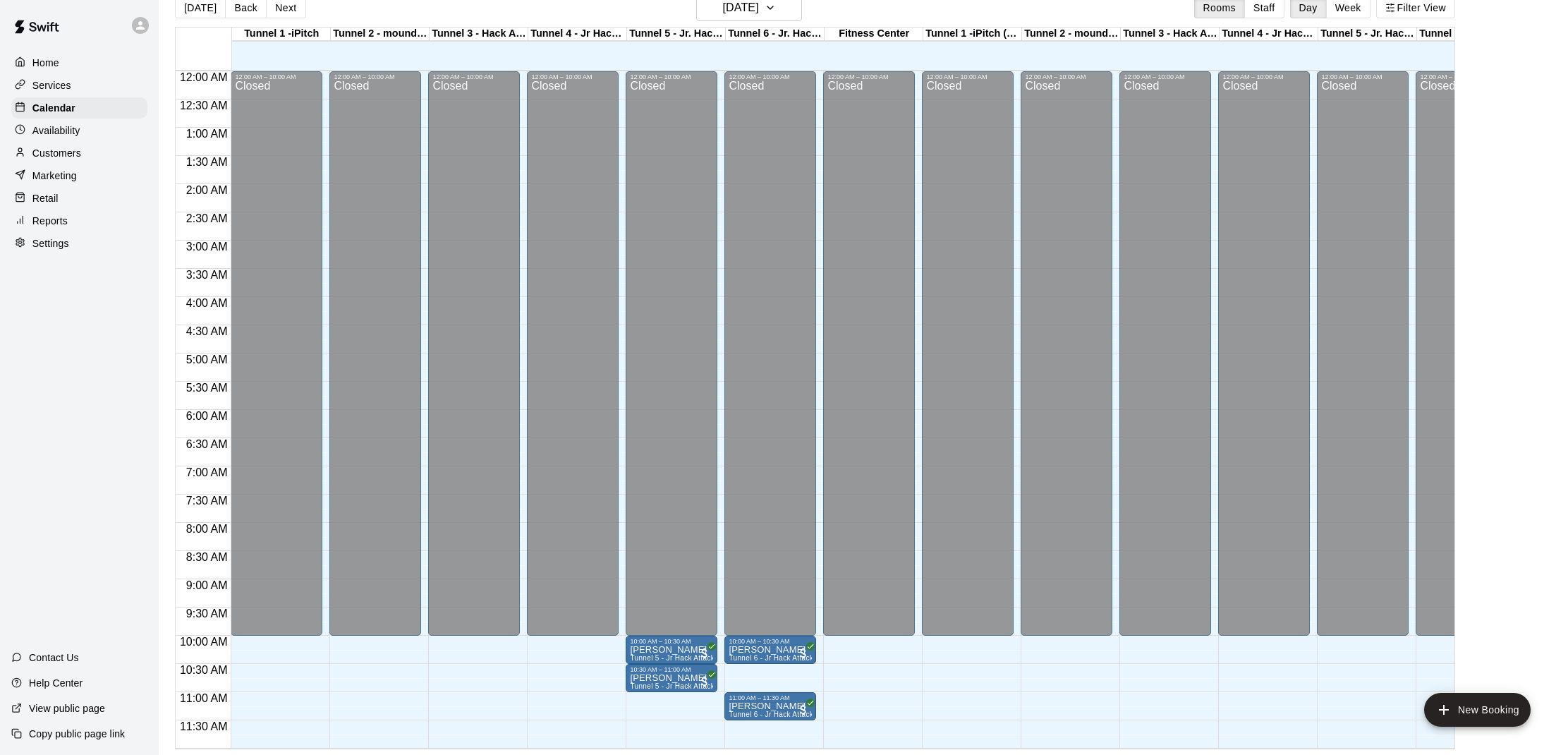
scroll to position [397, 0]
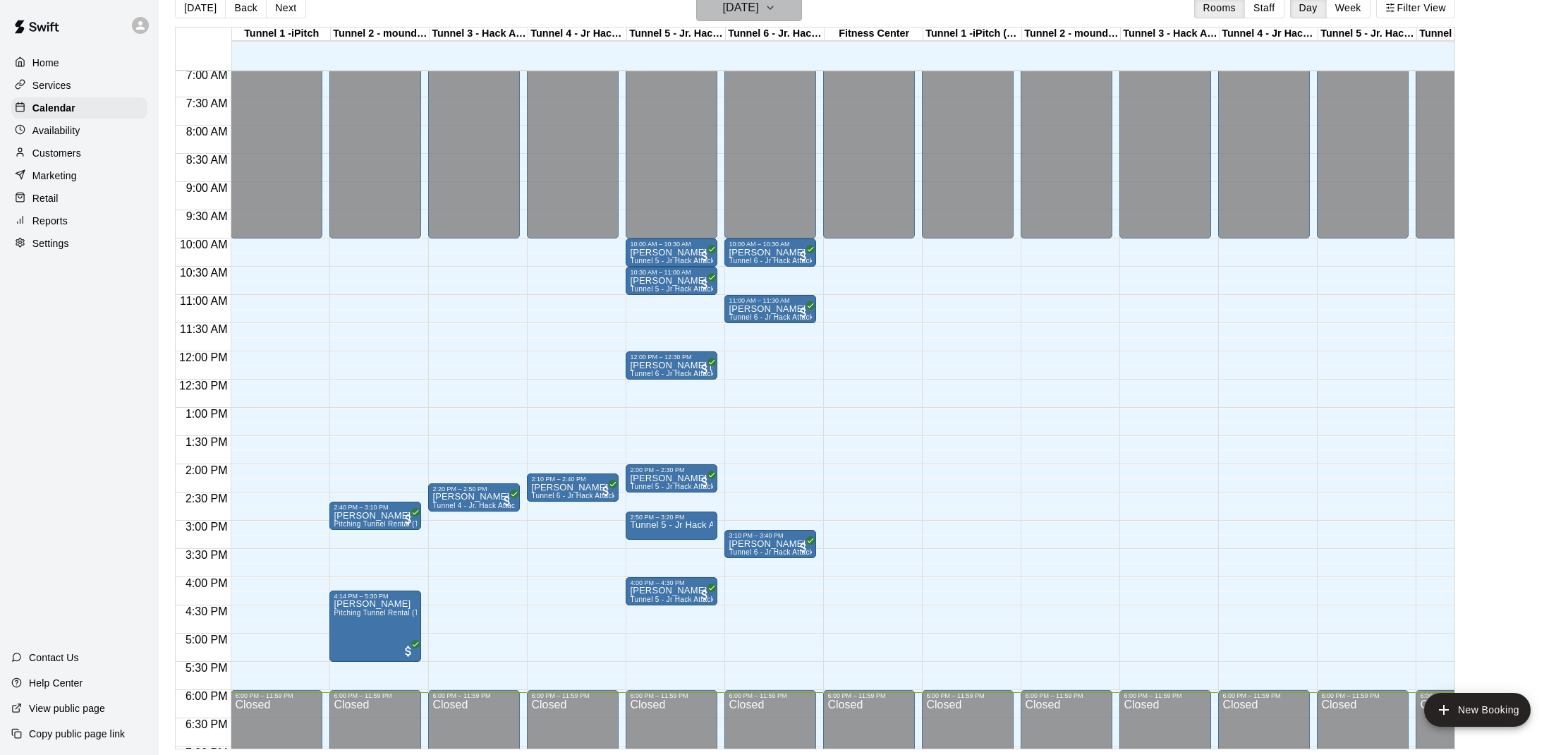
click at [783, 8] on button "Saturday Aug 09" at bounding box center [749, 7] width 106 height 26
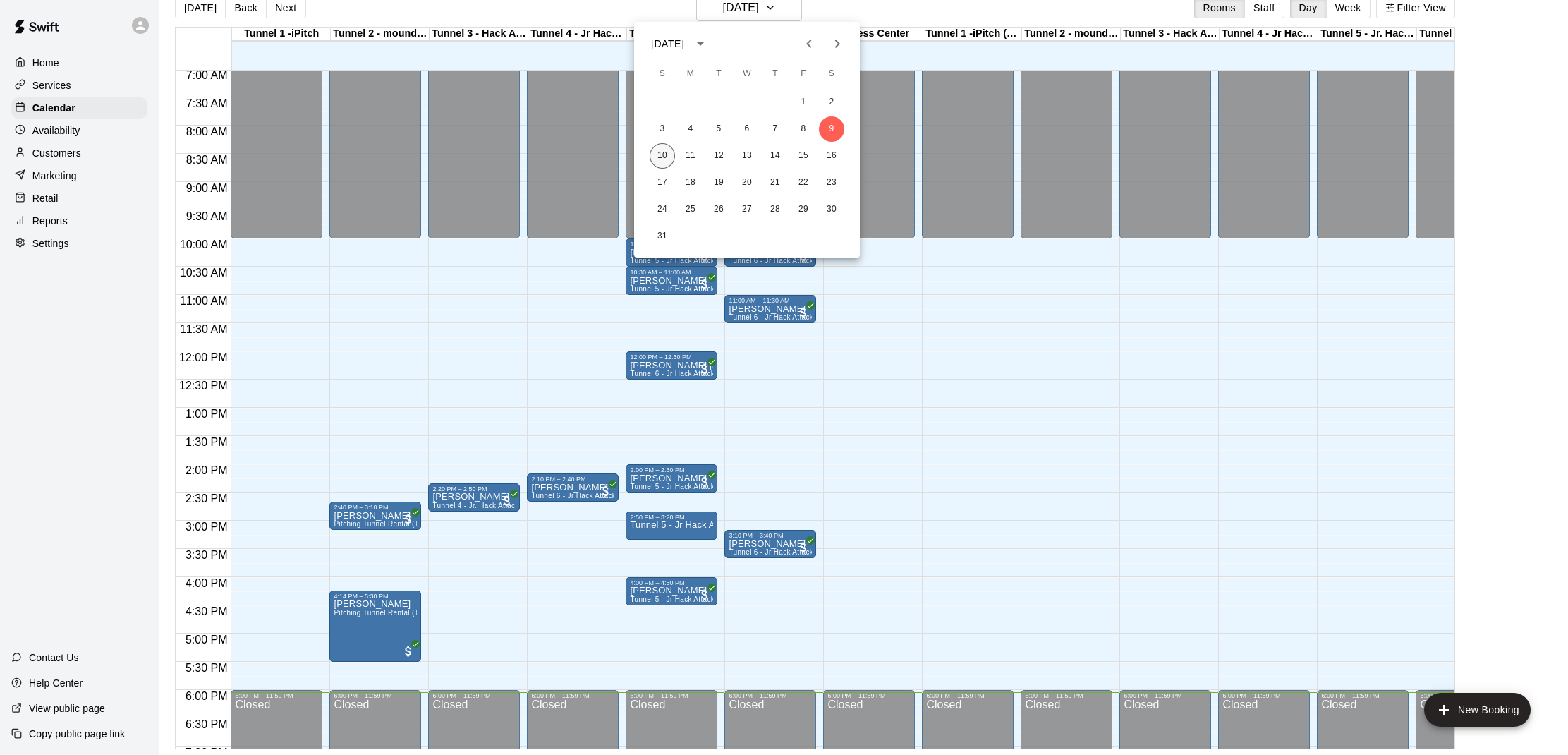
click at [654, 160] on button "10" at bounding box center [662, 155] width 25 height 25
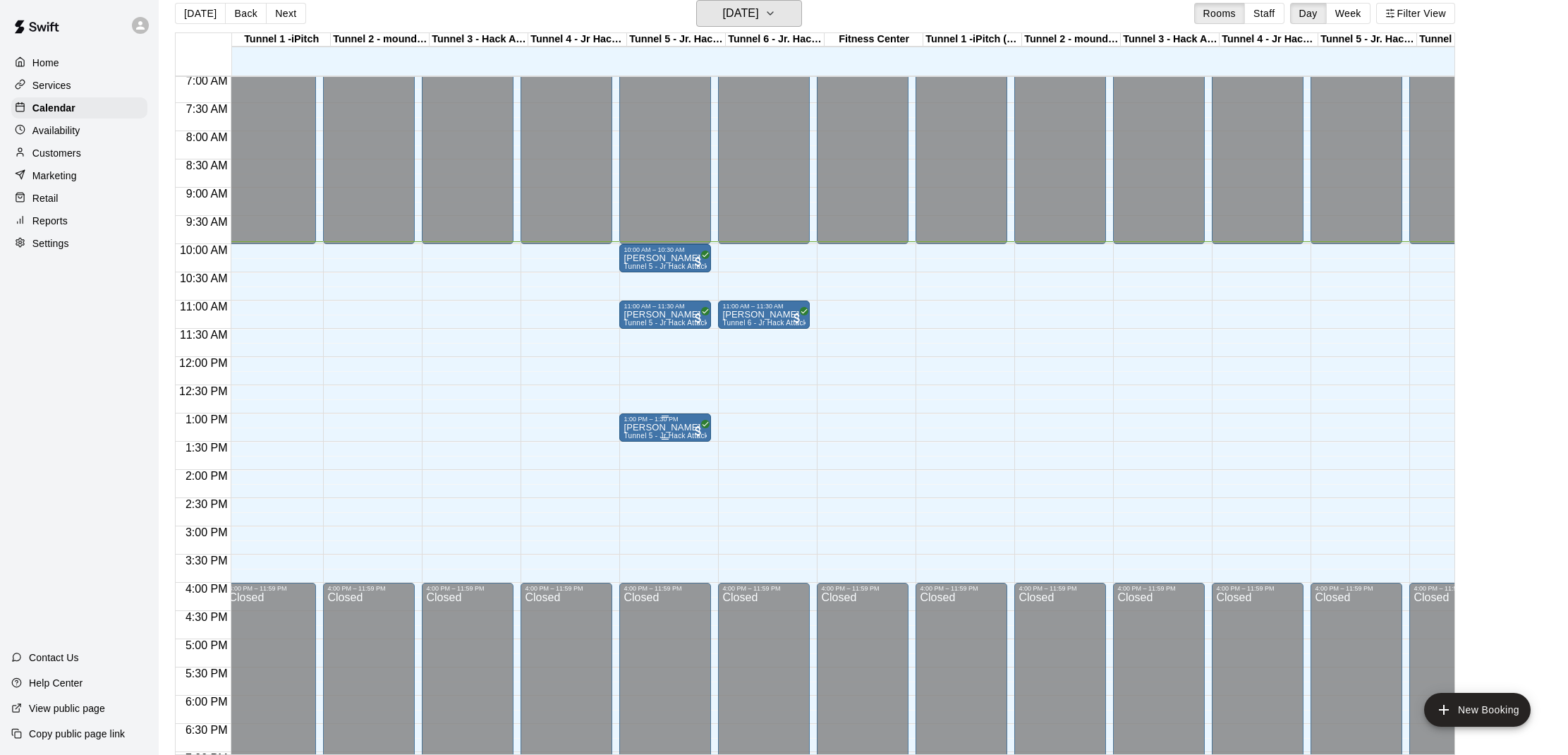
scroll to position [0, 7]
click at [650, 427] on p "[PERSON_NAME]" at bounding box center [664, 427] width 83 height 0
click at [639, 446] on icon "edit" at bounding box center [637, 442] width 17 height 17
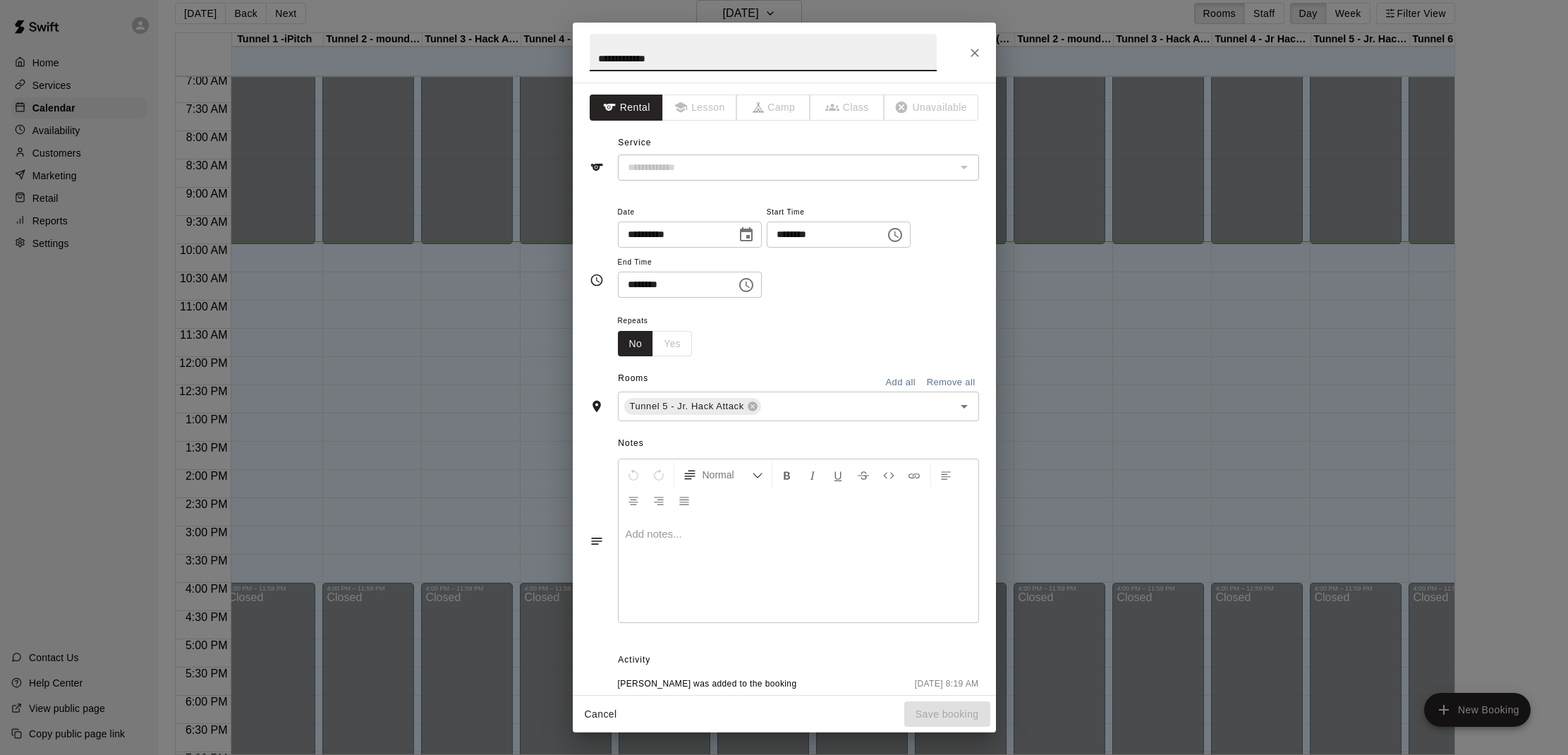
type input "**********"
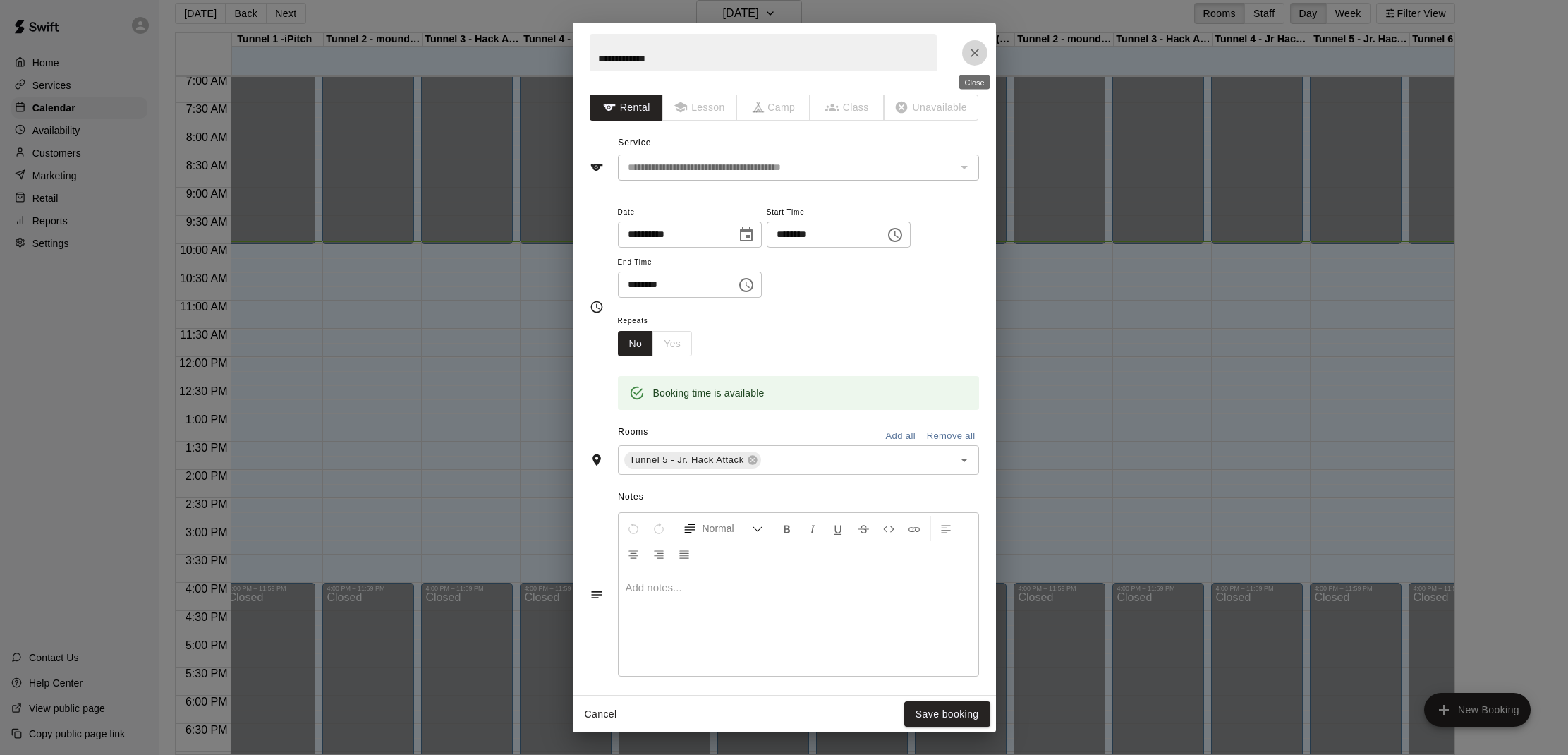
click at [975, 57] on icon "Close" at bounding box center [974, 53] width 14 height 14
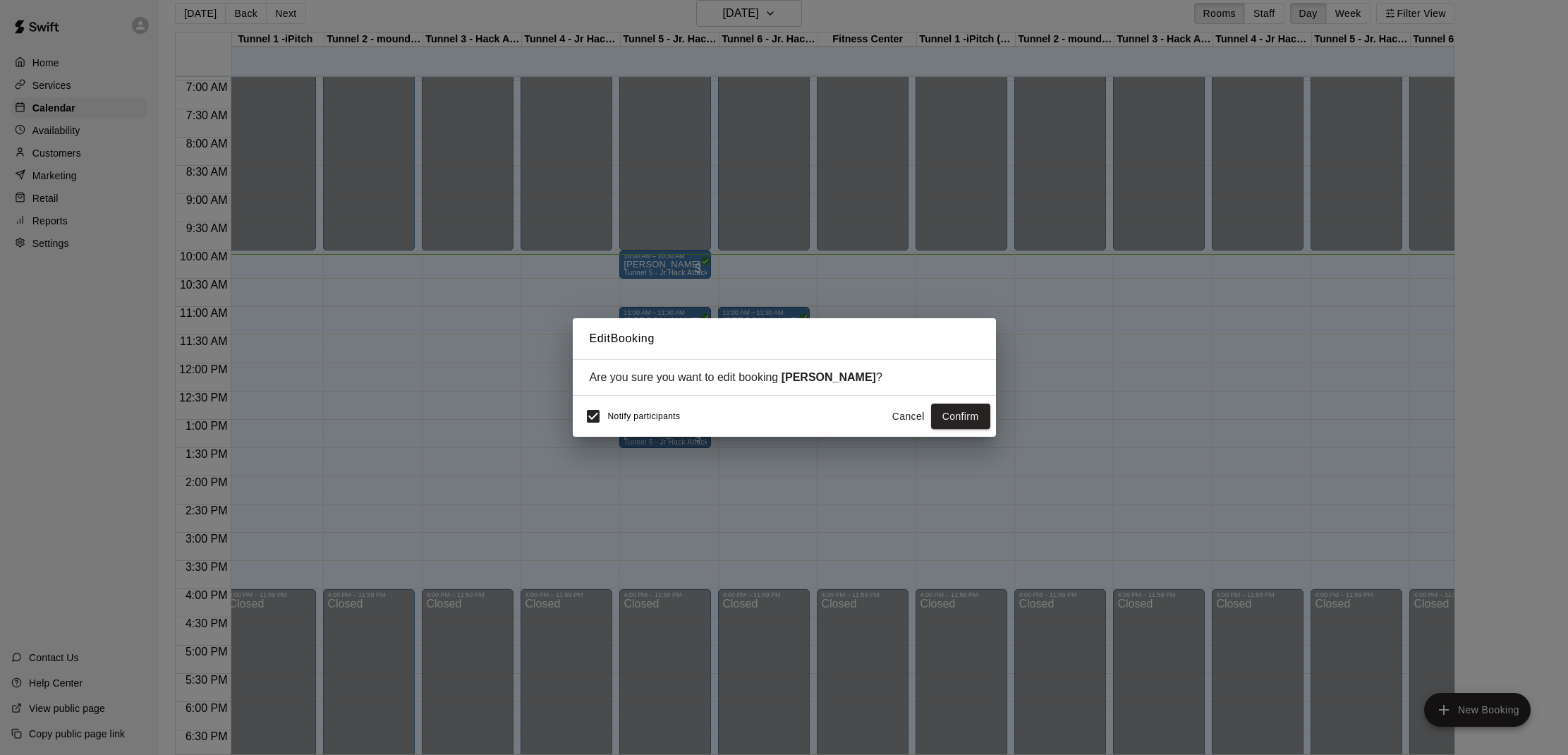
scroll to position [0, 4]
click at [899, 424] on button "Cancel" at bounding box center [909, 416] width 45 height 26
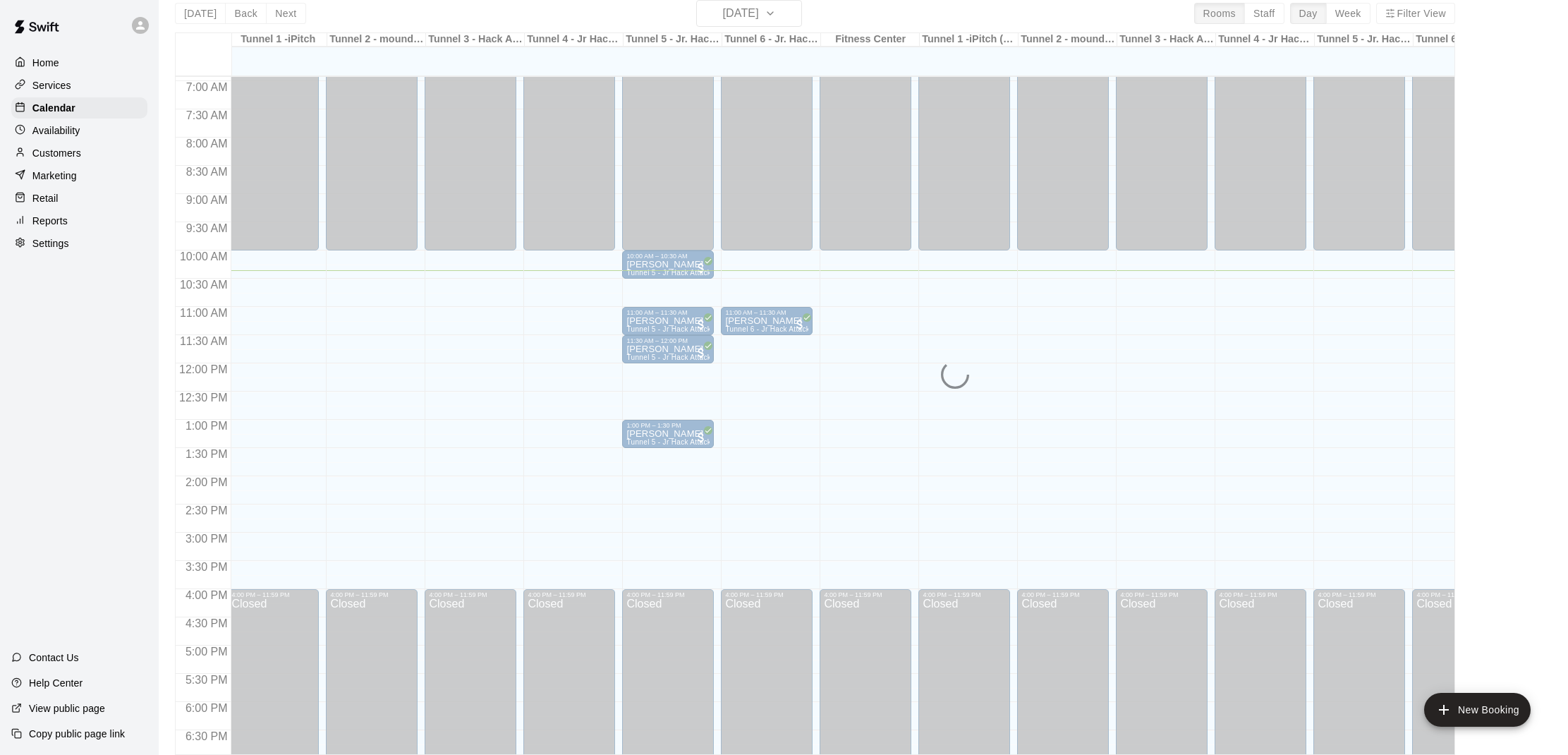
click at [560, 289] on div "12:00 AM – 10:00 AM Closed 4:00 PM – 11:59 PM Closed" at bounding box center [569, 363] width 92 height 1354
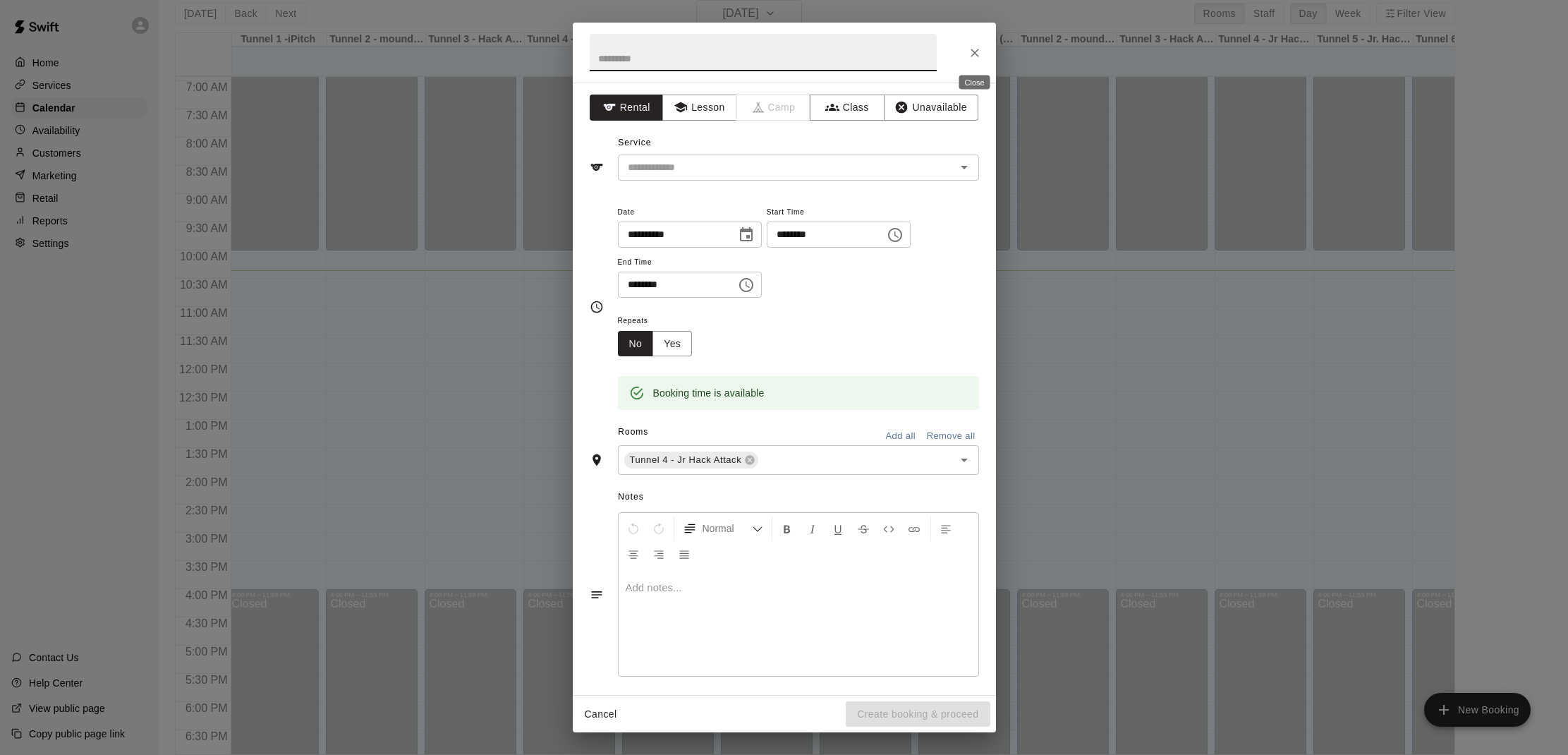
click at [976, 60] on icon "Close" at bounding box center [974, 53] width 14 height 14
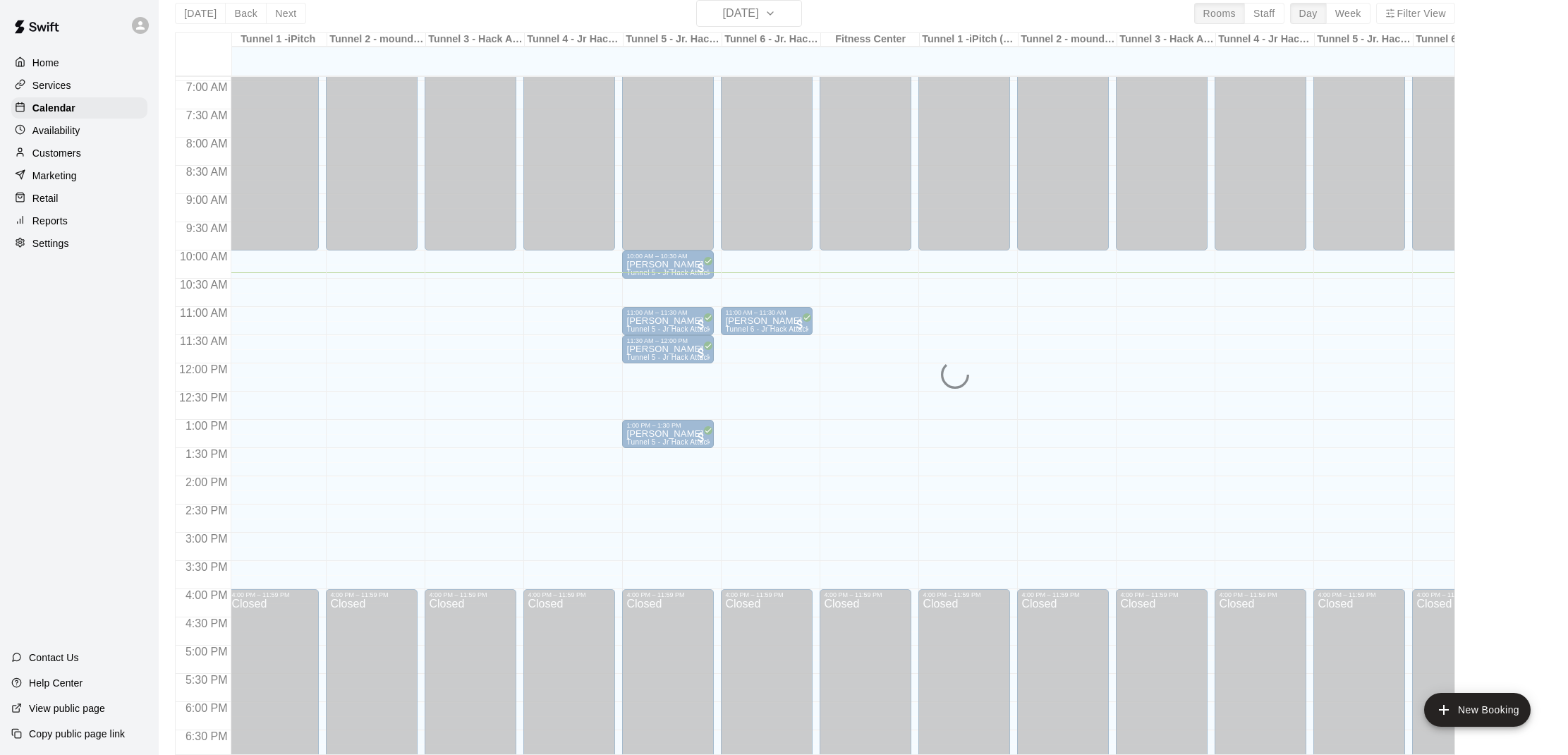
click at [536, 373] on div "12:00 AM – 10:00 AM Closed 4:00 PM – 11:59 PM Closed" at bounding box center [569, 363] width 92 height 1354
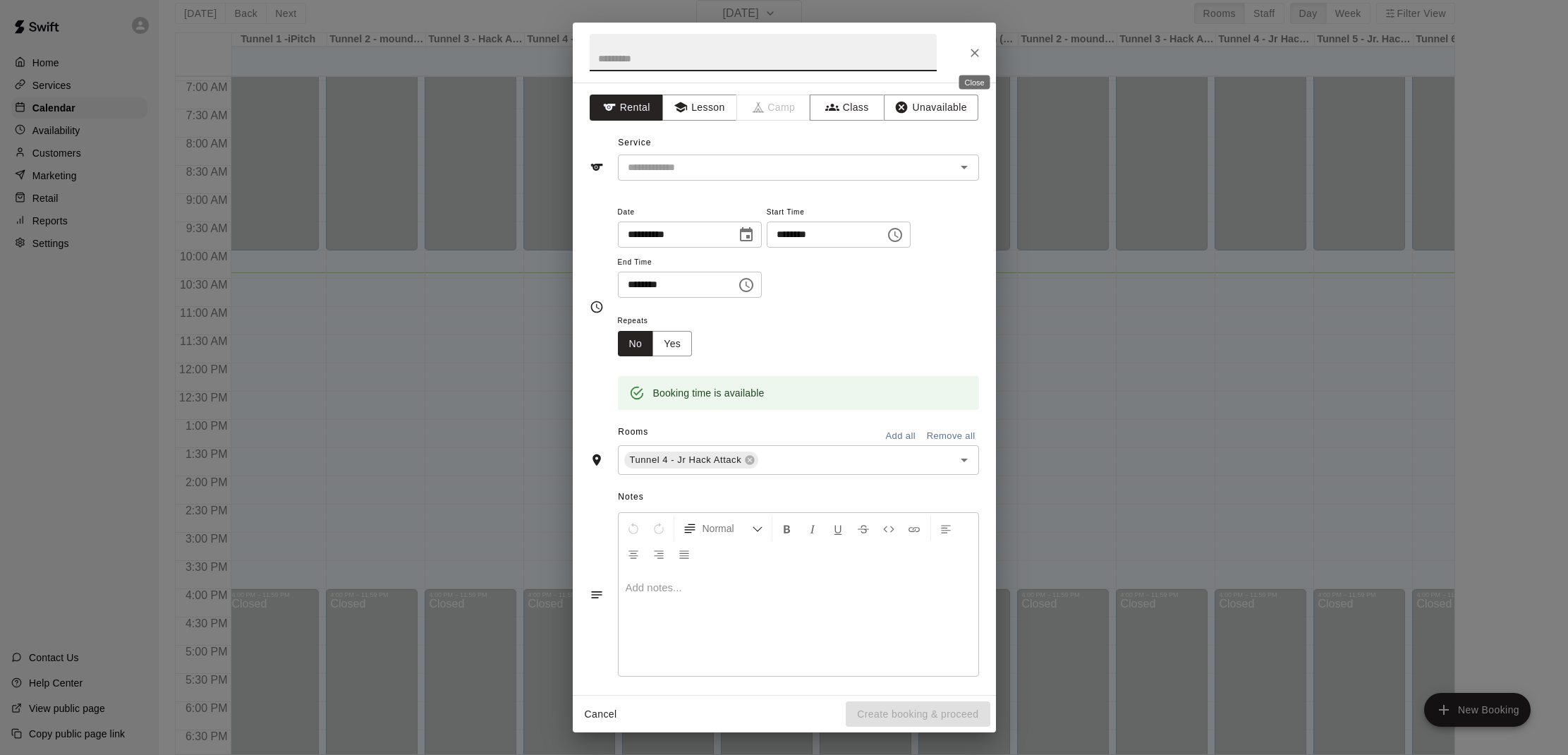
click at [972, 58] on icon "Close" at bounding box center [974, 53] width 14 height 14
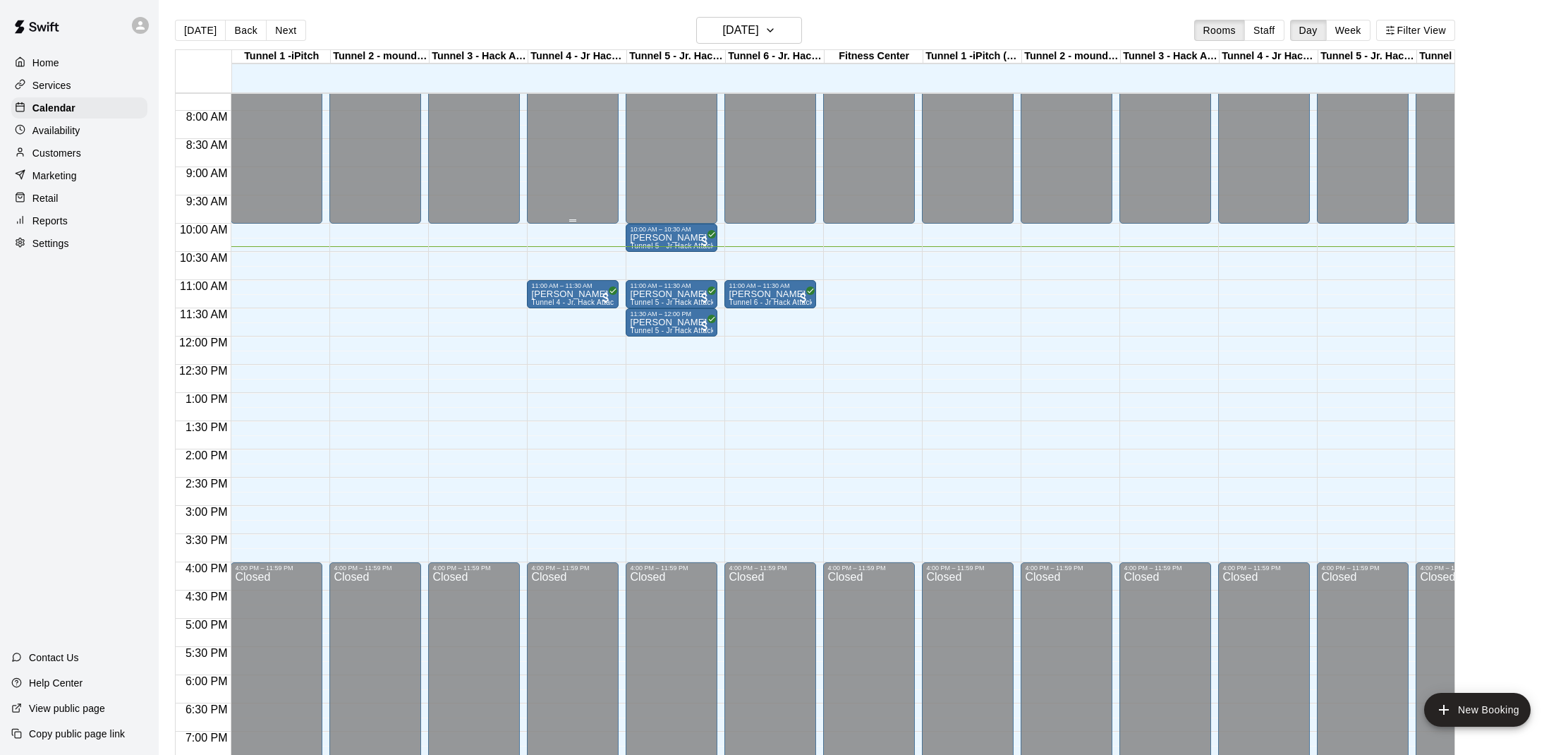
scroll to position [0, 1]
drag, startPoint x: 651, startPoint y: 259, endPoint x: 650, endPoint y: 269, distance: 10.0
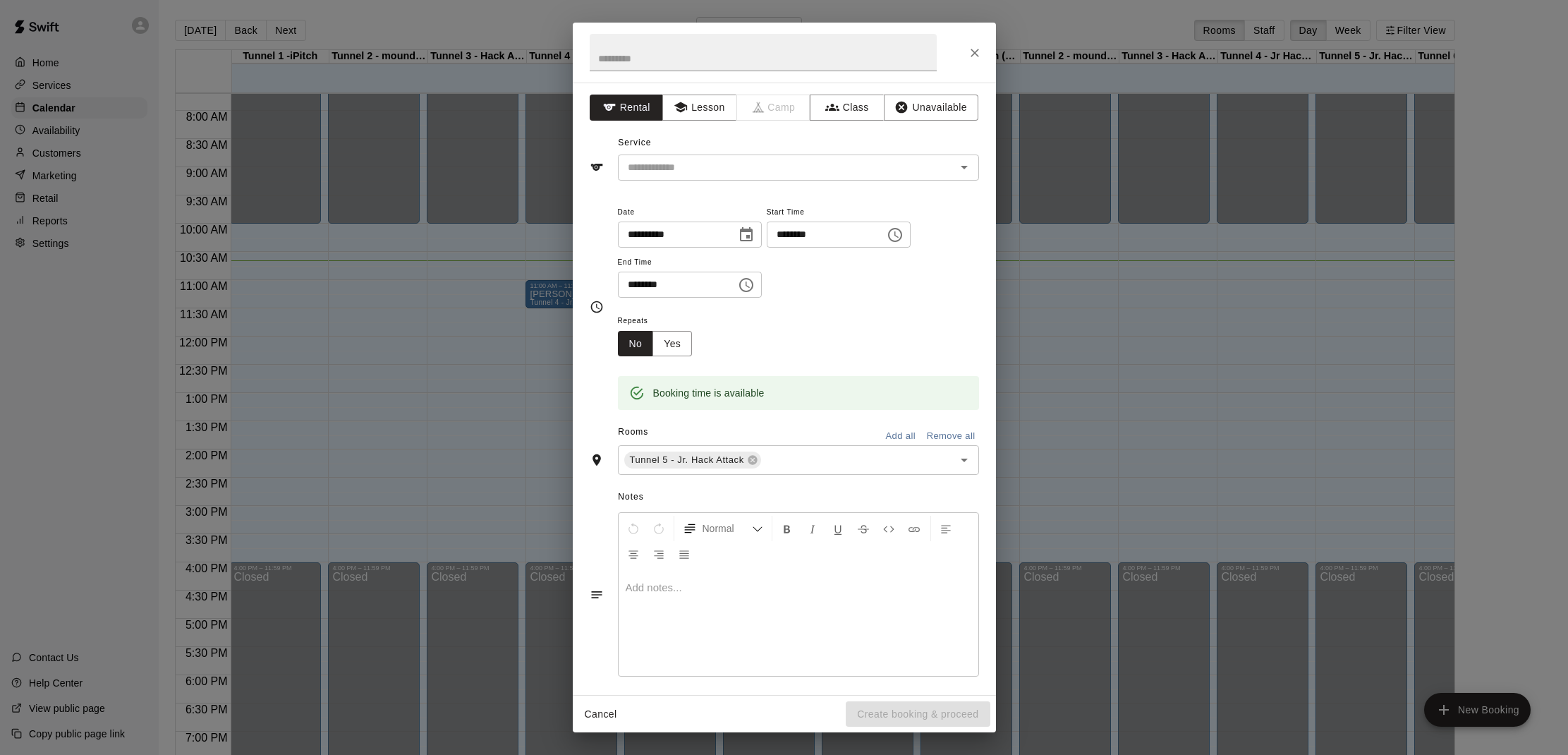
click at [768, 180] on div "**********" at bounding box center [784, 388] width 424 height 612
click at [768, 169] on input "text" at bounding box center [778, 167] width 311 height 18
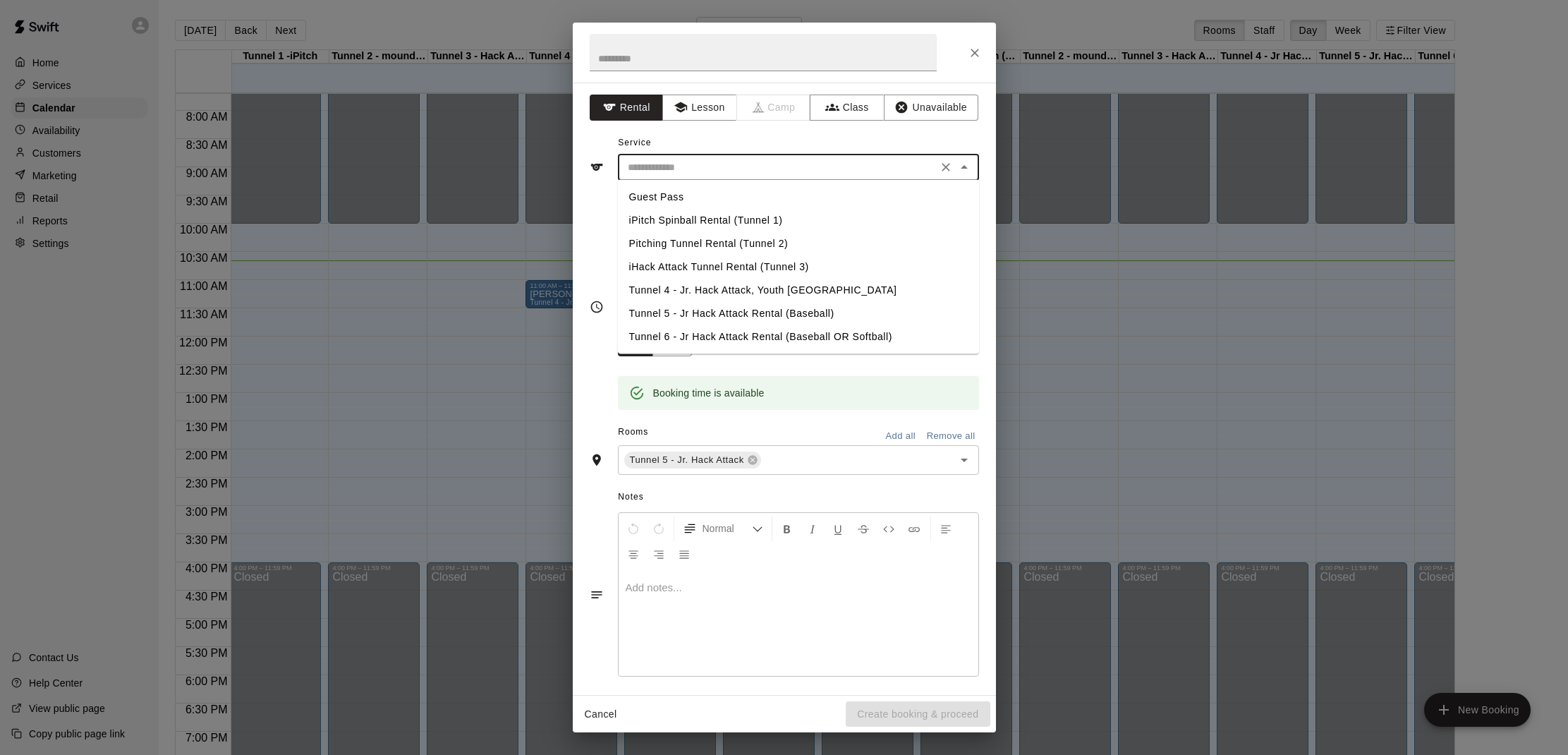
click at [704, 314] on li "Tunnel 5 - Jr Hack Attack Rental (Baseball)" at bounding box center [798, 314] width 361 height 23
type input "**********"
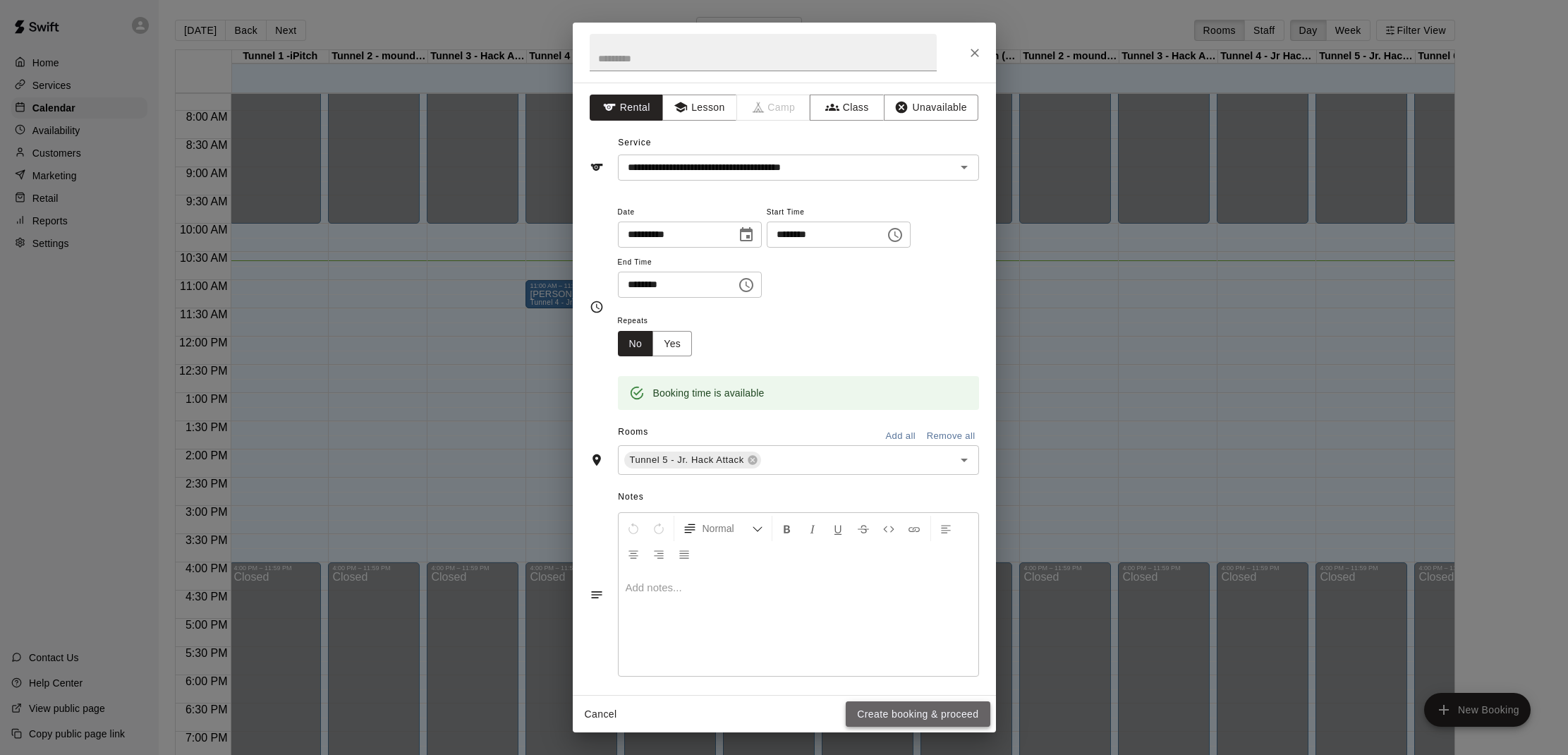
click at [876, 701] on button "Create booking & proceed" at bounding box center [918, 714] width 144 height 26
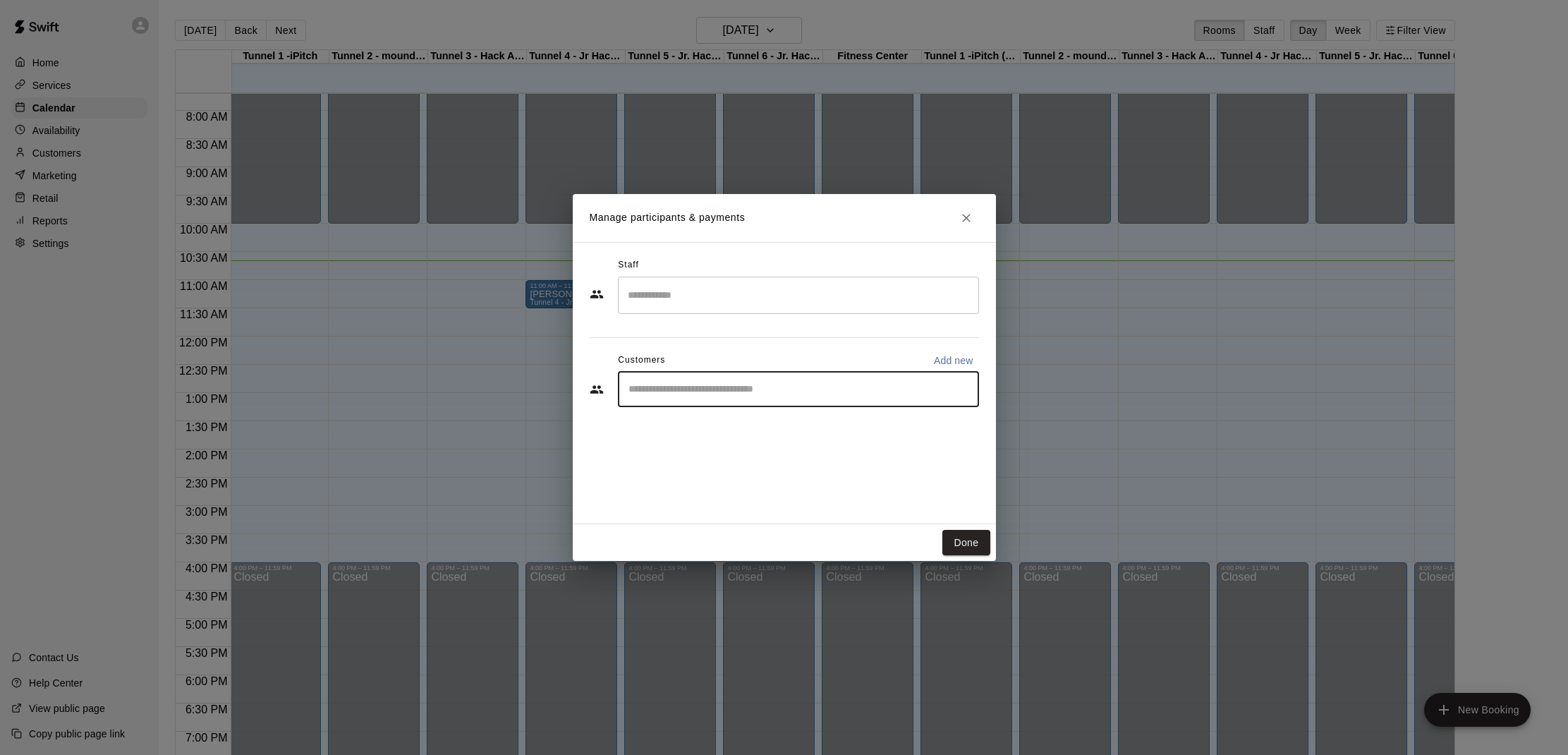
click at [679, 388] on input "Start typing to search customers..." at bounding box center [798, 389] width 348 height 14
type input "***"
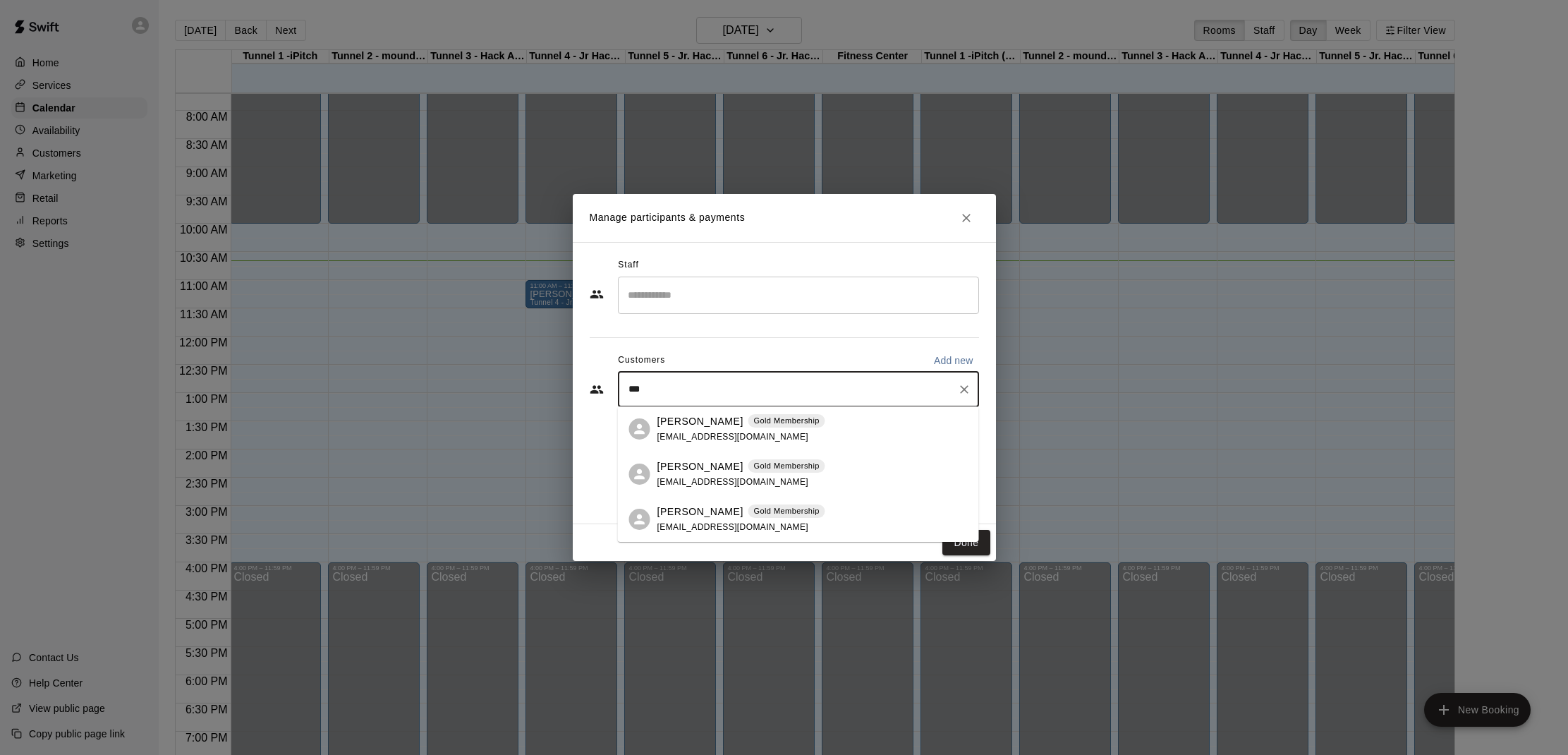
click at [680, 422] on p "[PERSON_NAME]" at bounding box center [700, 421] width 86 height 15
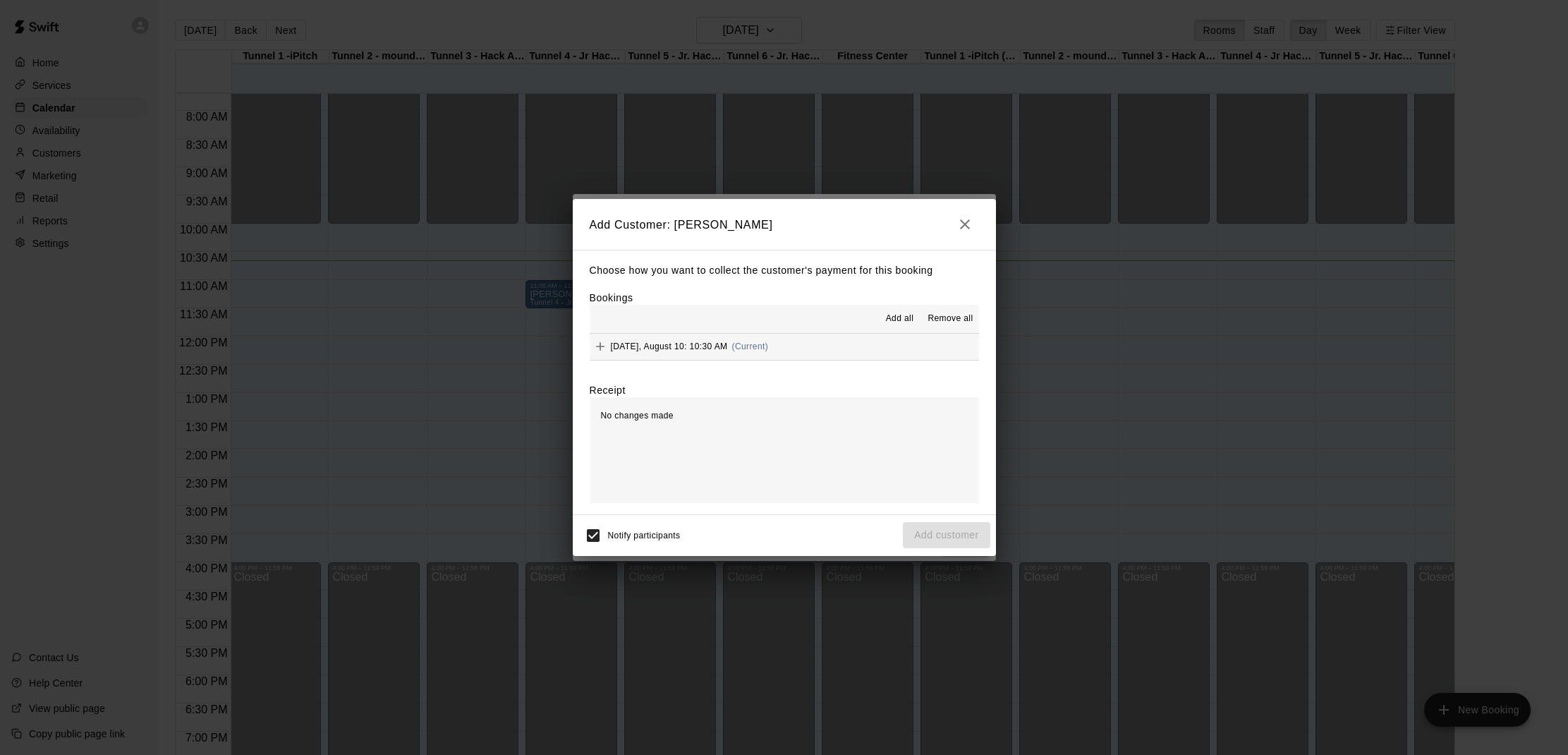
click at [909, 315] on span "Add all" at bounding box center [900, 319] width 28 height 14
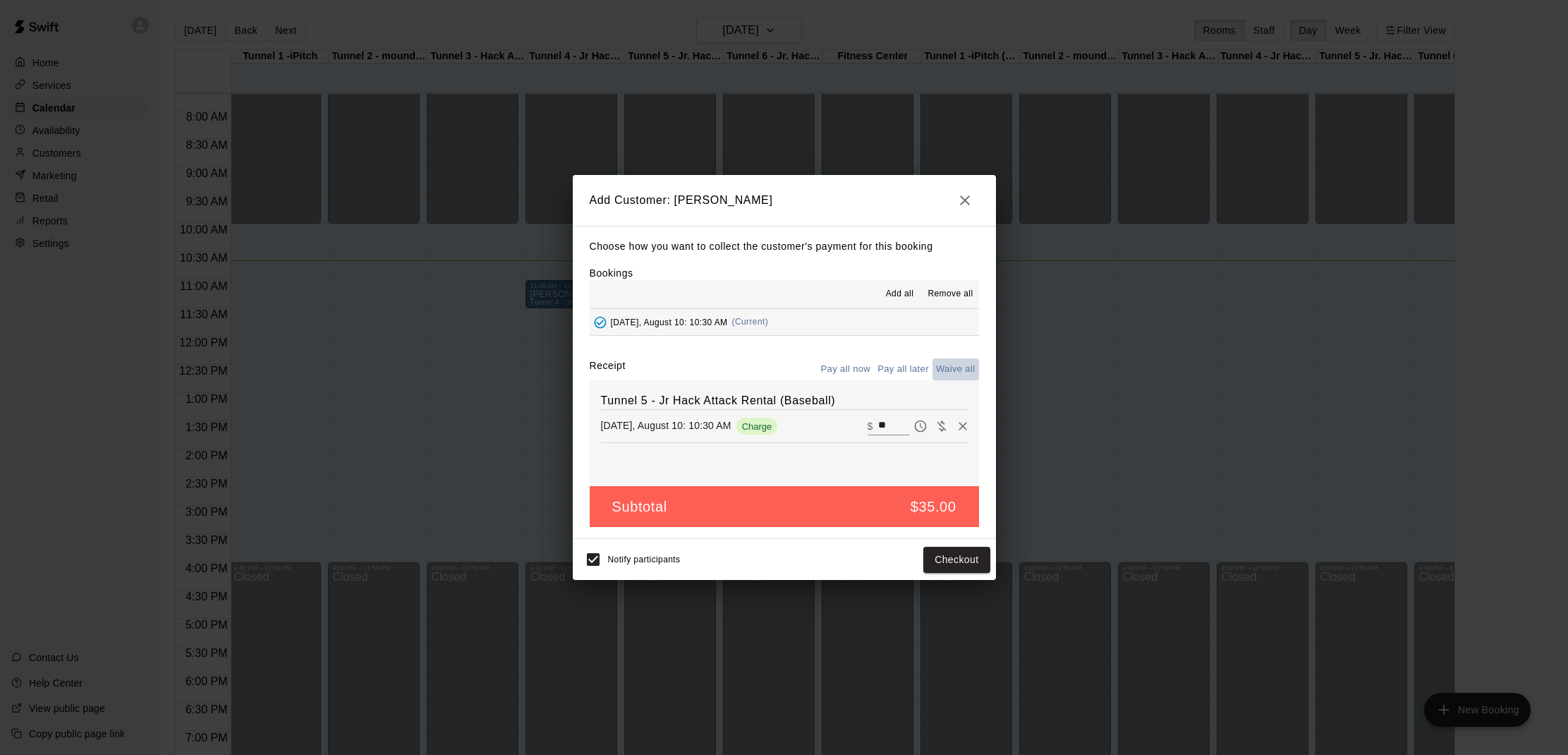
click at [942, 363] on button "Waive all" at bounding box center [956, 369] width 47 height 22
type input "*"
click at [924, 560] on button "Add customer" at bounding box center [946, 559] width 87 height 26
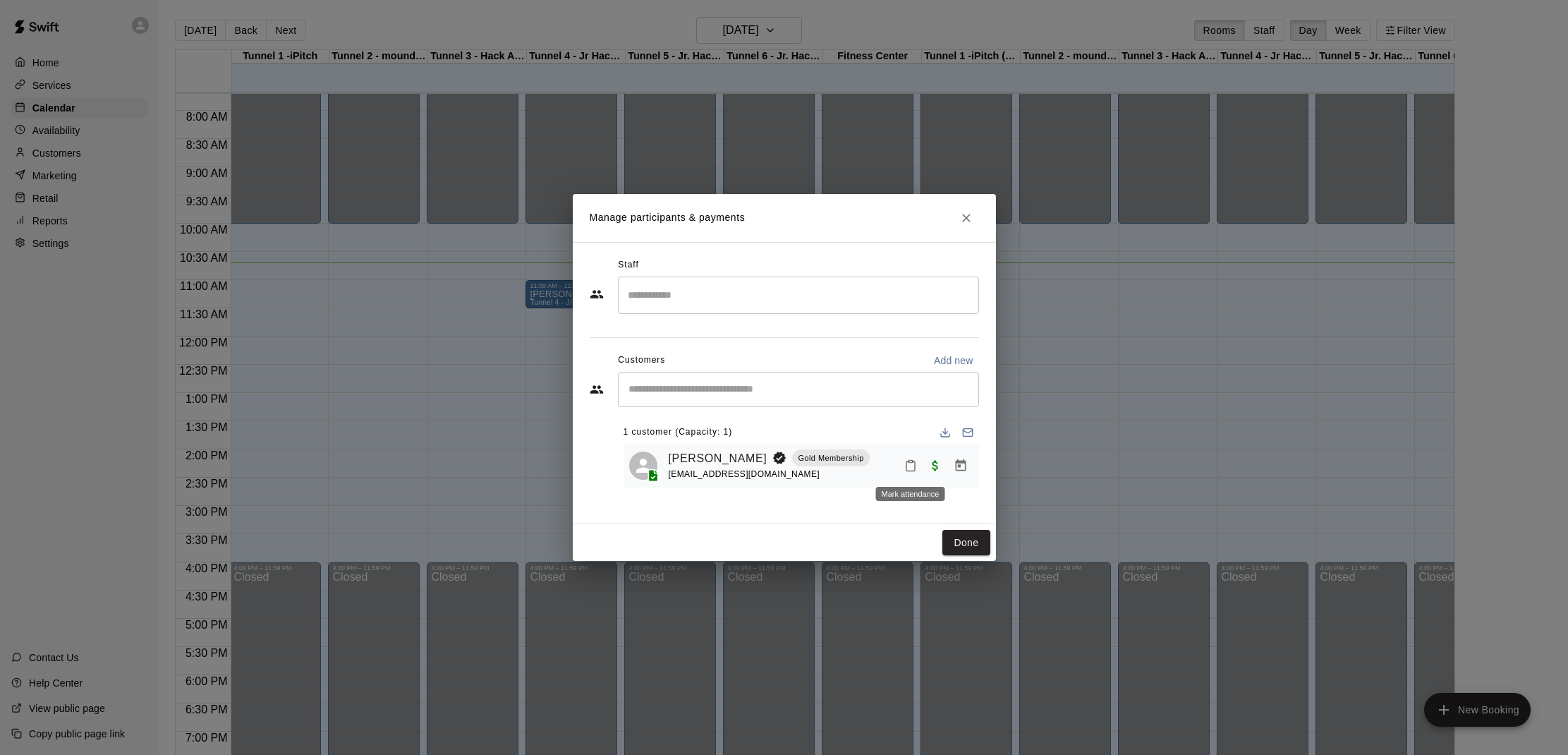
click at [913, 461] on icon "Mark attendance" at bounding box center [910, 465] width 13 height 13
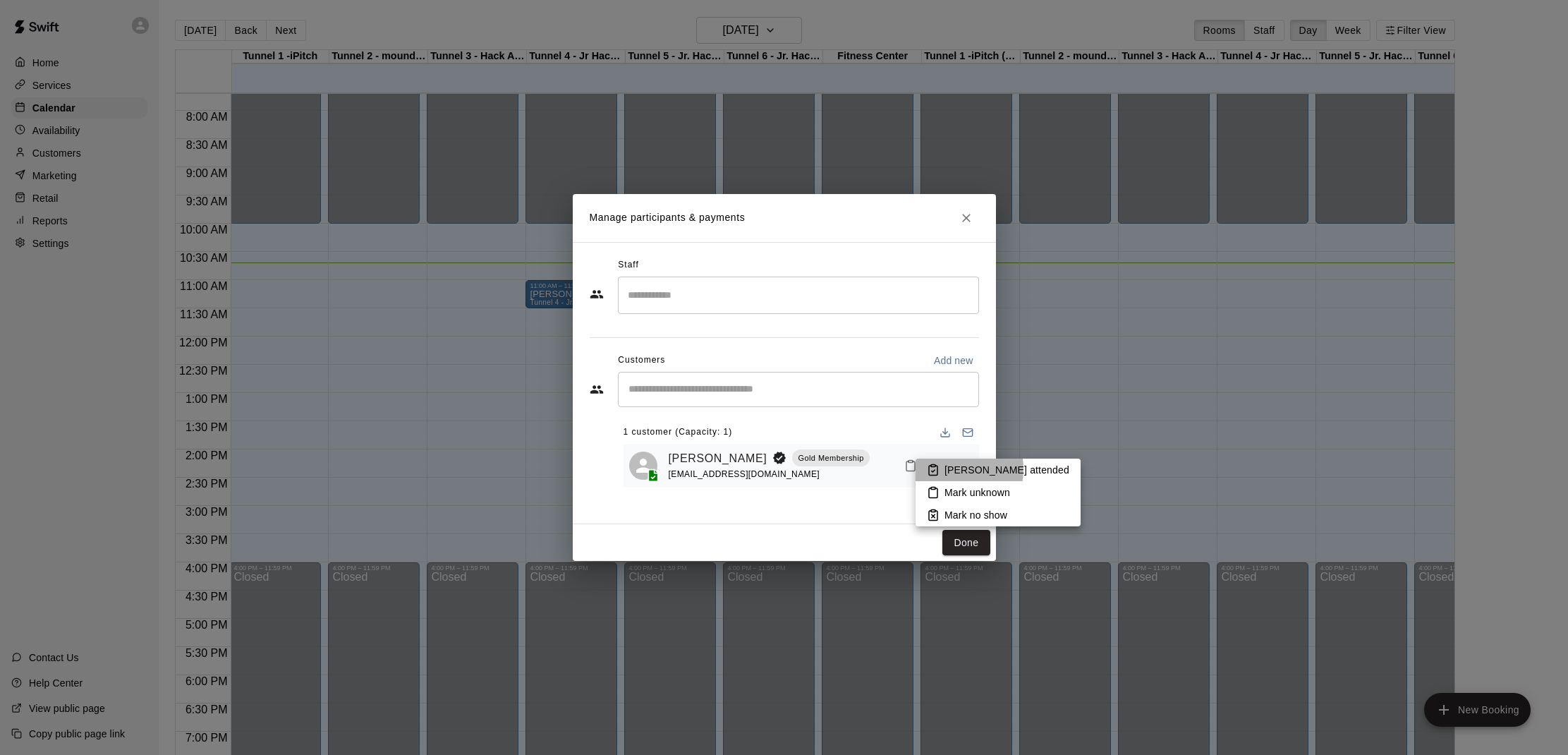
click at [950, 469] on p "[PERSON_NAME] attended" at bounding box center [1008, 469] width 125 height 14
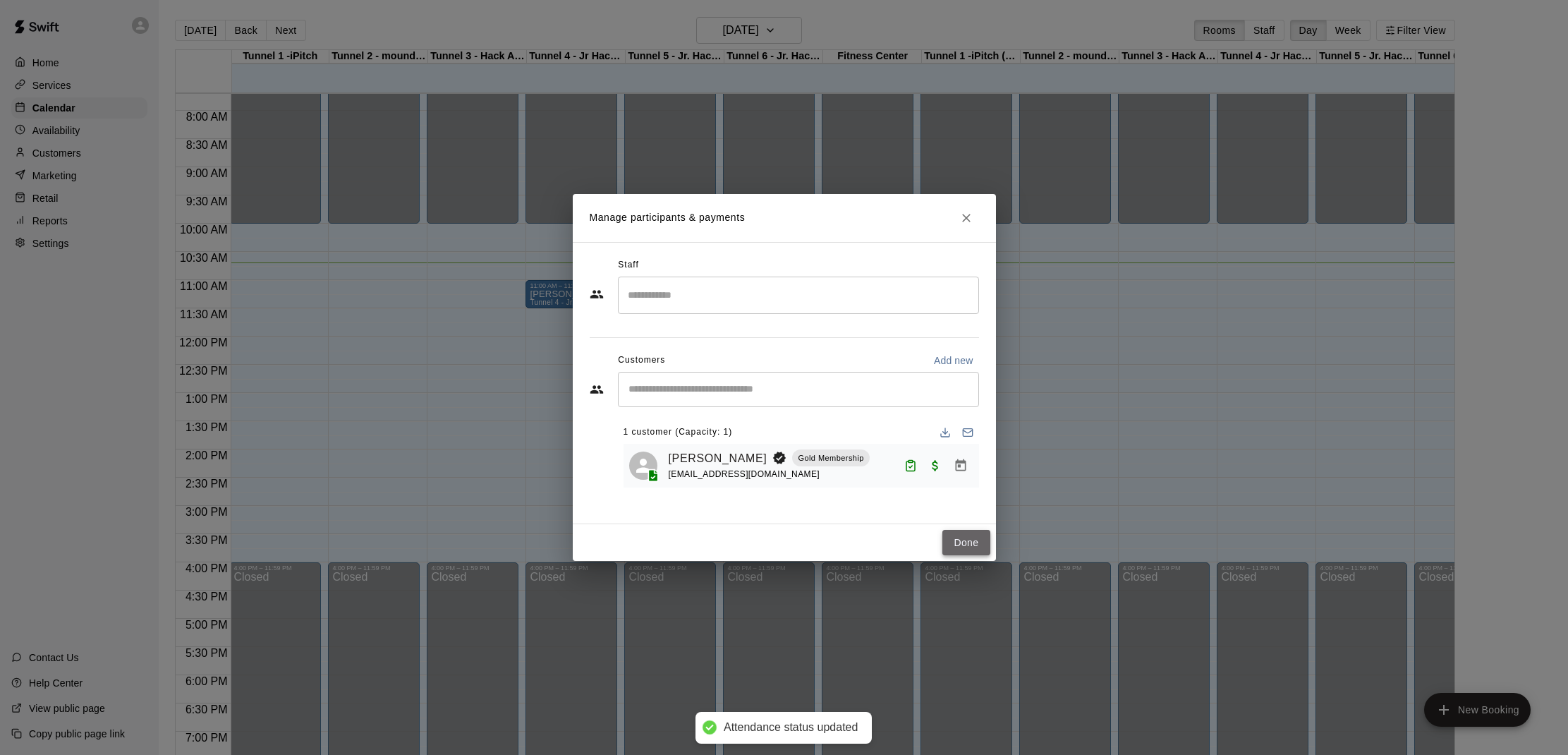
click at [957, 541] on button "Done" at bounding box center [965, 543] width 47 height 26
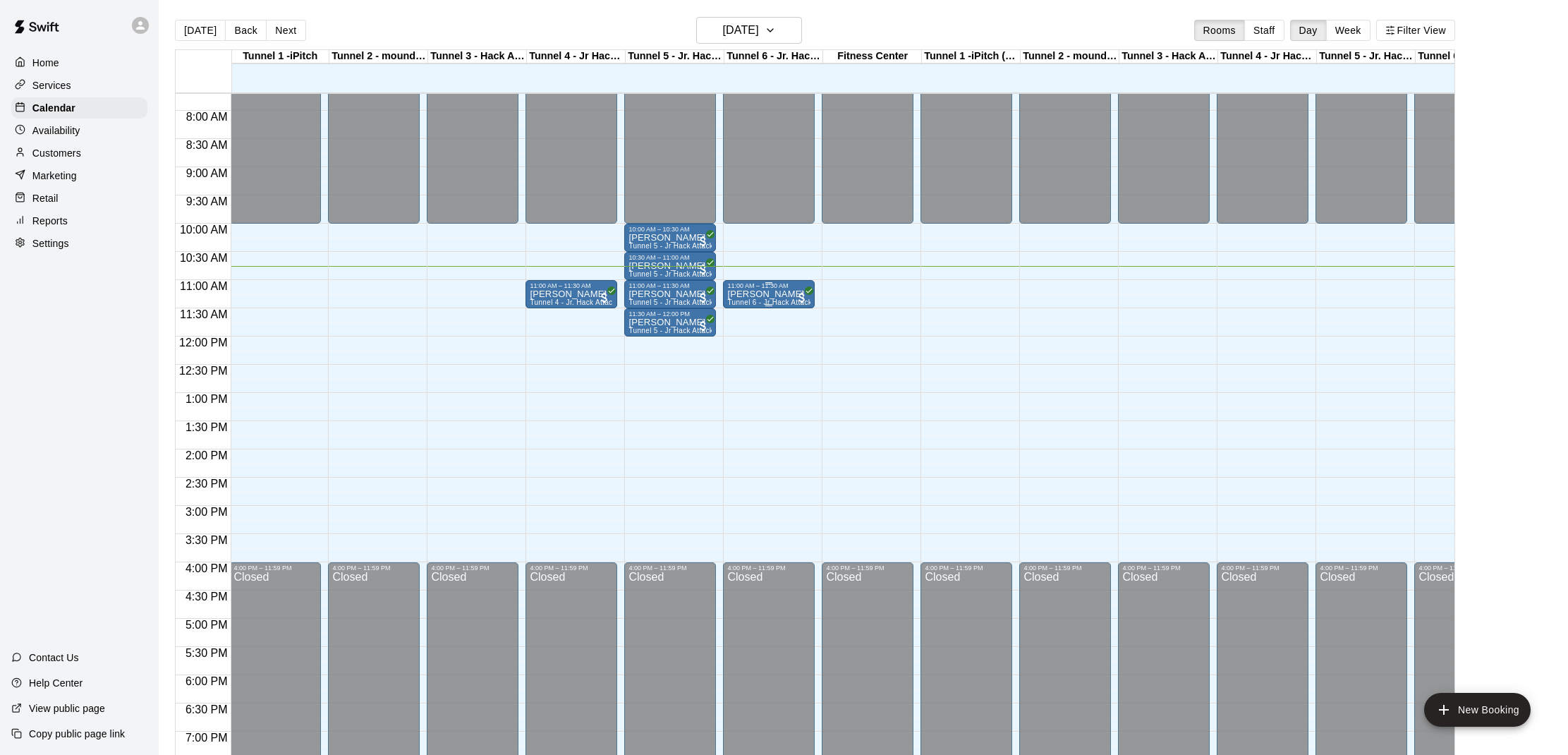
click at [742, 298] on div "Ryan Abernathy Tunnel 6 - Jr Hack Attack Rental (Baseball OR Softball)" at bounding box center [768, 667] width 83 height 755
click at [738, 310] on icon "edit" at bounding box center [741, 304] width 13 height 13
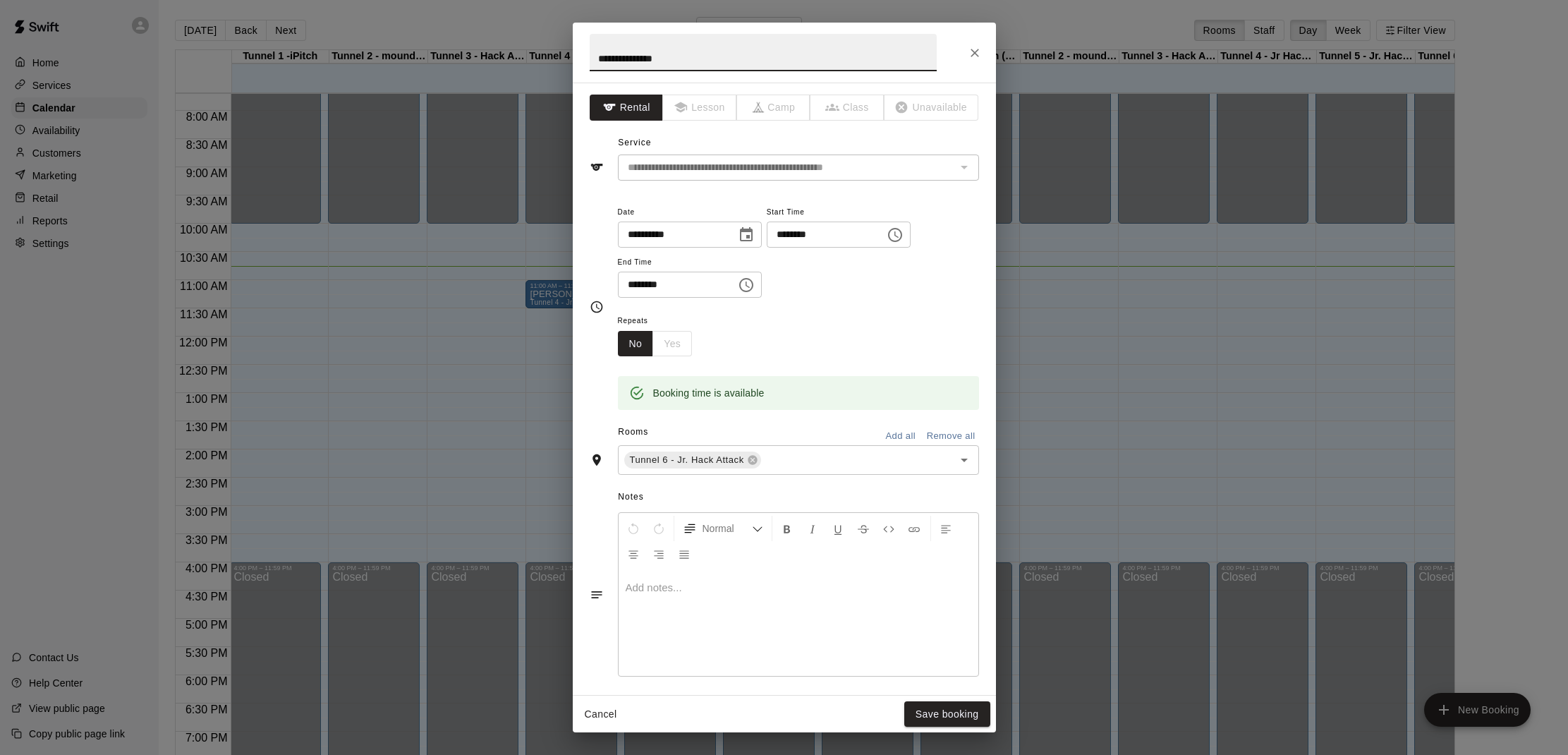
scroll to position [6, 0]
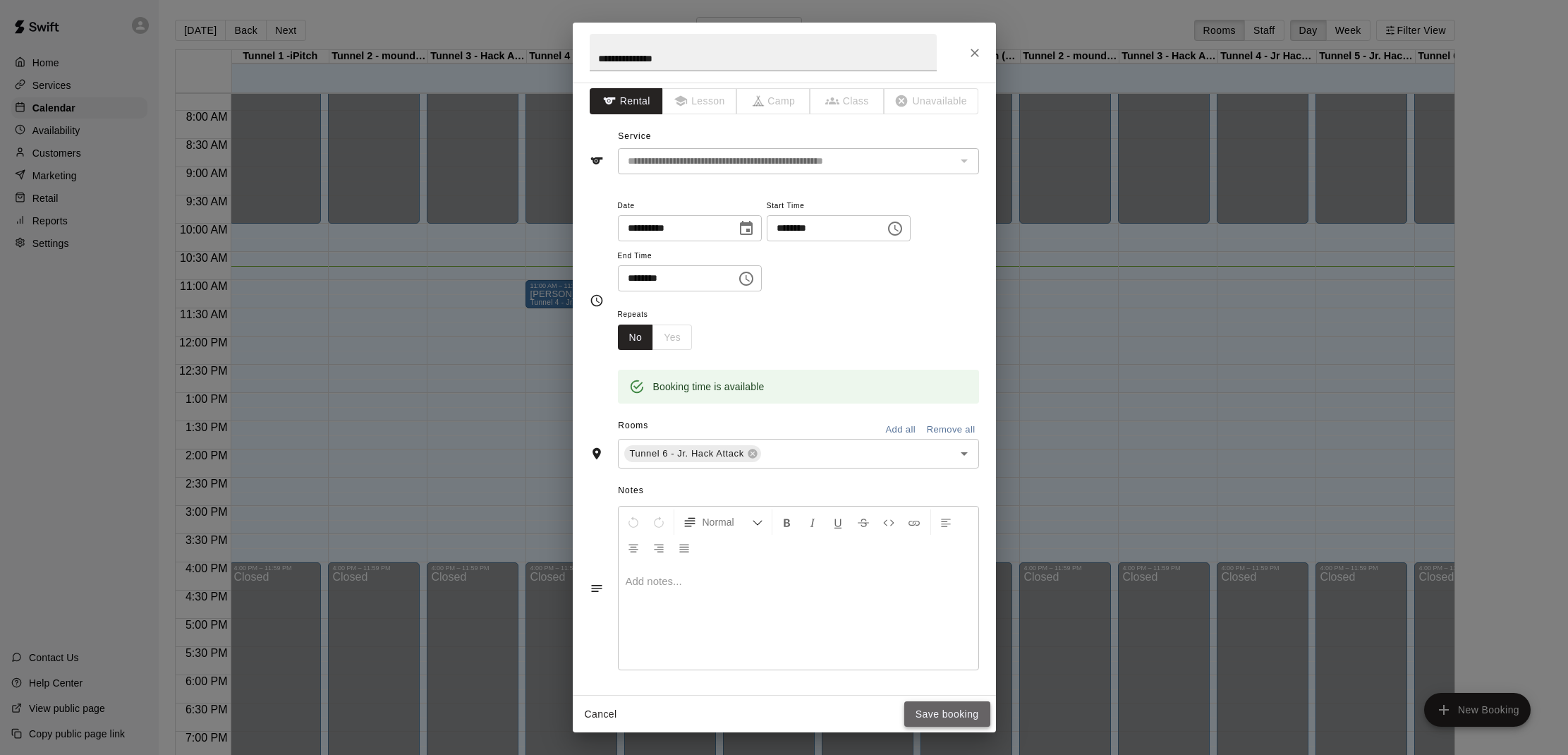
click at [948, 706] on button "Save booking" at bounding box center [947, 714] width 86 height 26
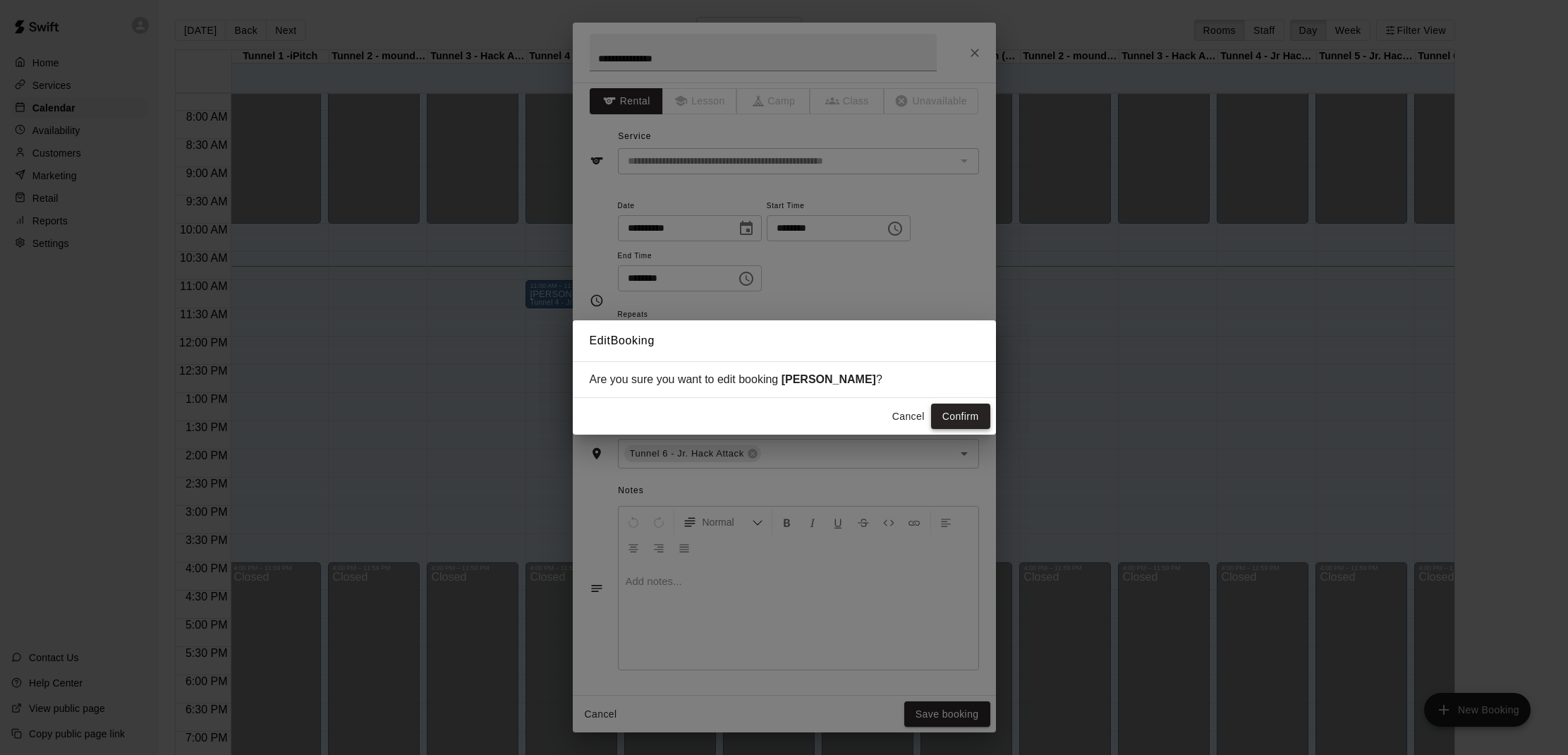
click at [955, 409] on button "Confirm" at bounding box center [961, 416] width 60 height 26
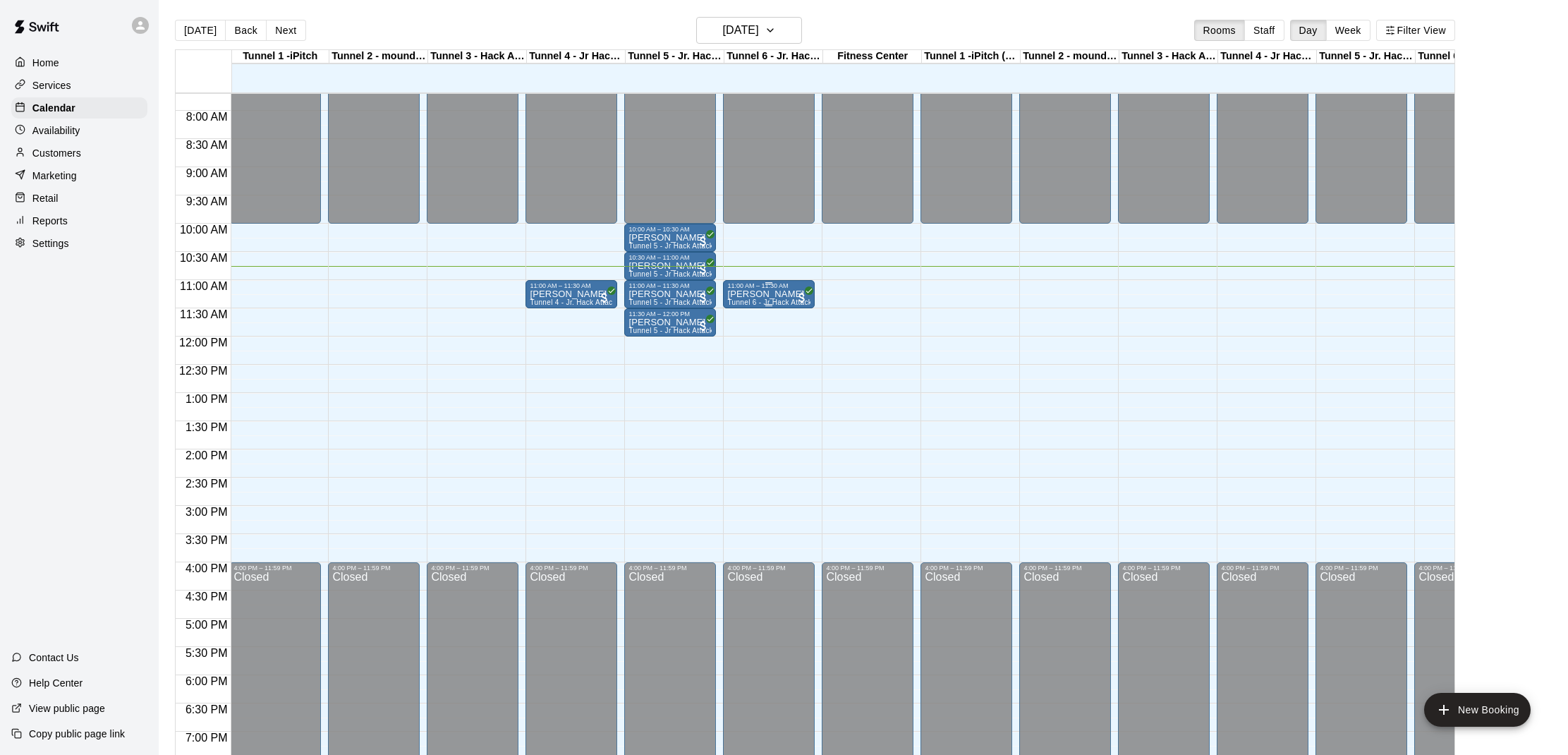
click at [765, 294] on p "[PERSON_NAME]" at bounding box center [768, 294] width 83 height 0
click at [739, 335] on img "edit" at bounding box center [742, 343] width 17 height 17
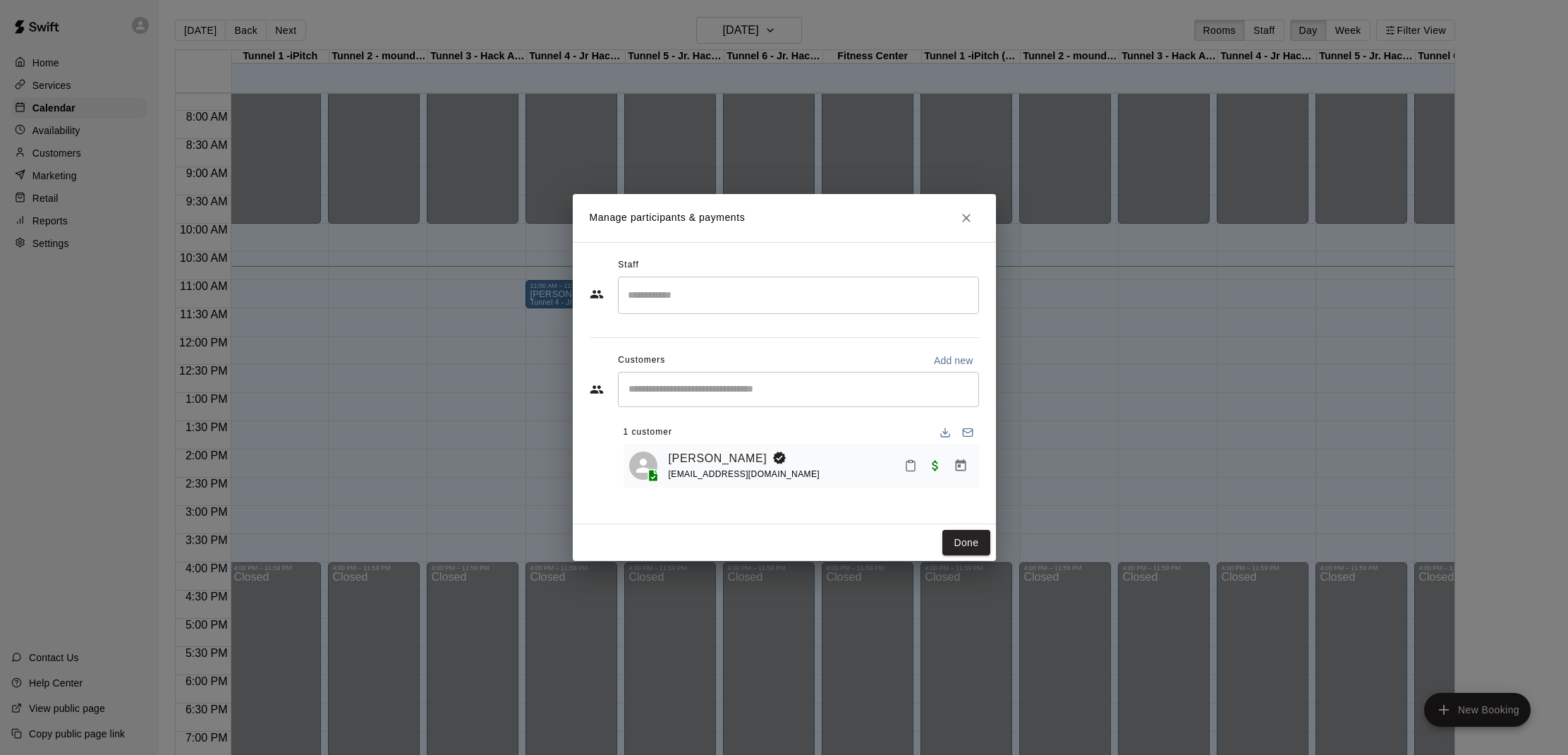
click at [757, 388] on input "Start typing to search customers..." at bounding box center [798, 389] width 348 height 14
type input "*"
click at [962, 214] on icon "Close" at bounding box center [966, 218] width 14 height 14
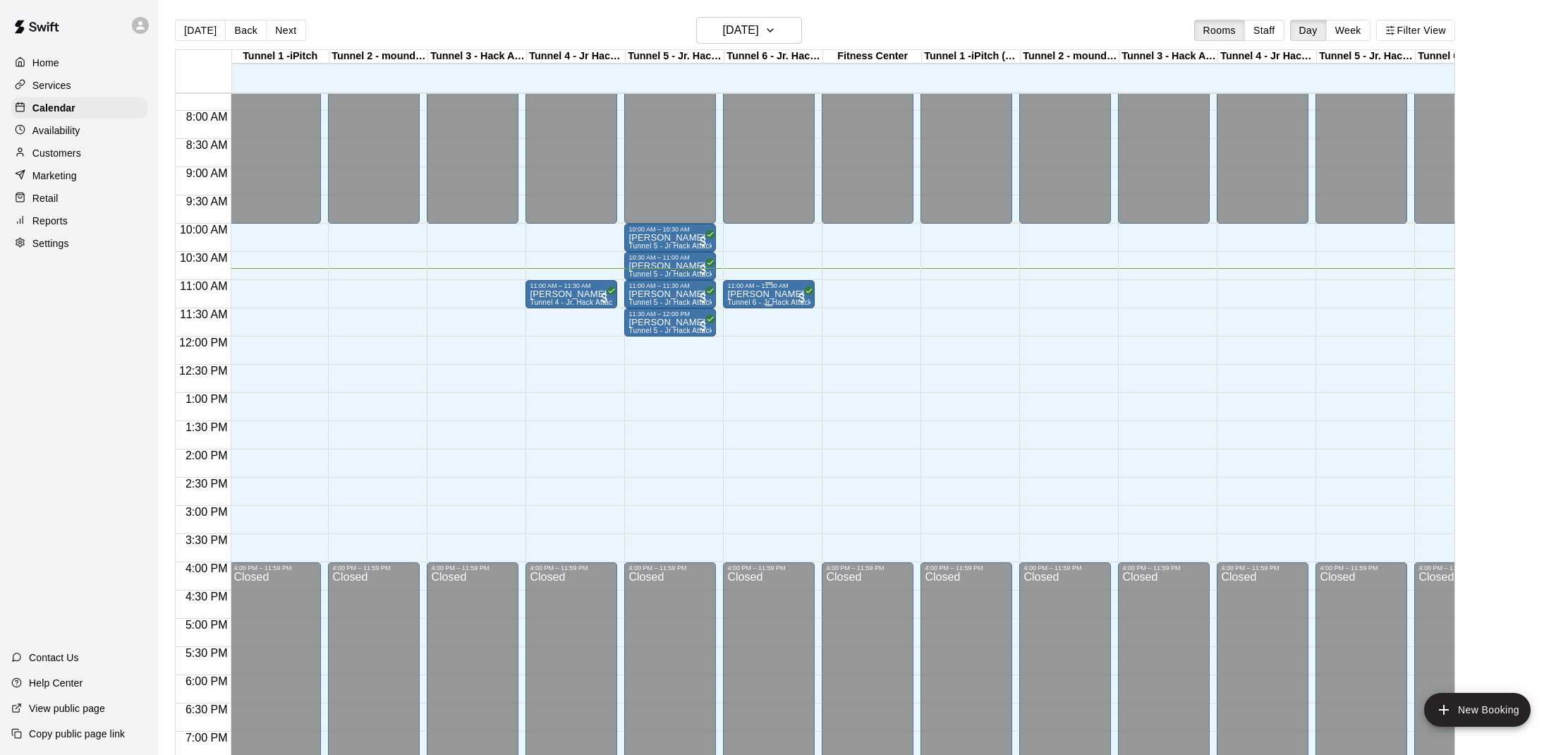
click at [764, 294] on p "[PERSON_NAME]" at bounding box center [768, 294] width 83 height 0
click at [745, 314] on icon "edit" at bounding box center [741, 309] width 17 height 17
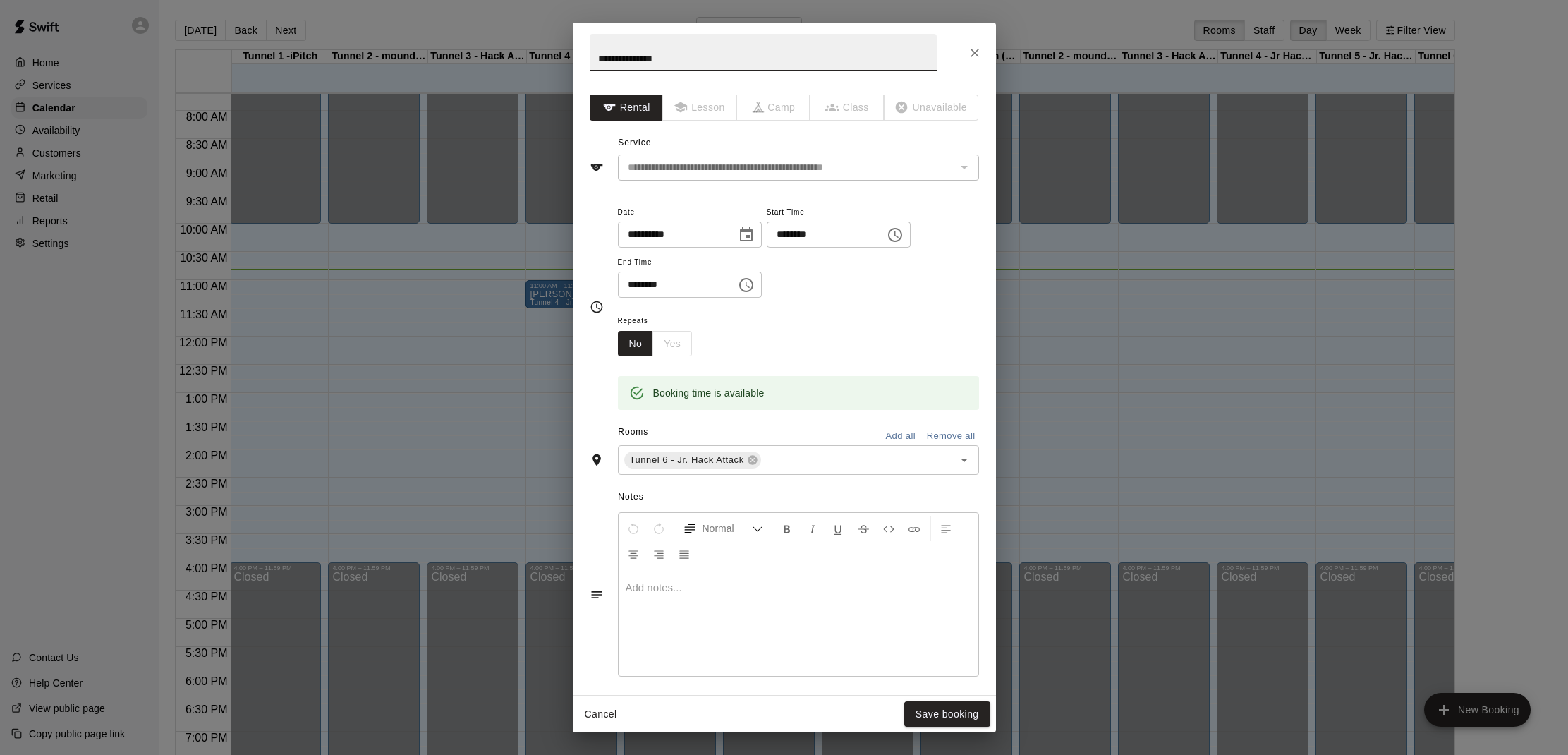
click at [969, 56] on icon "Close" at bounding box center [974, 53] width 14 height 14
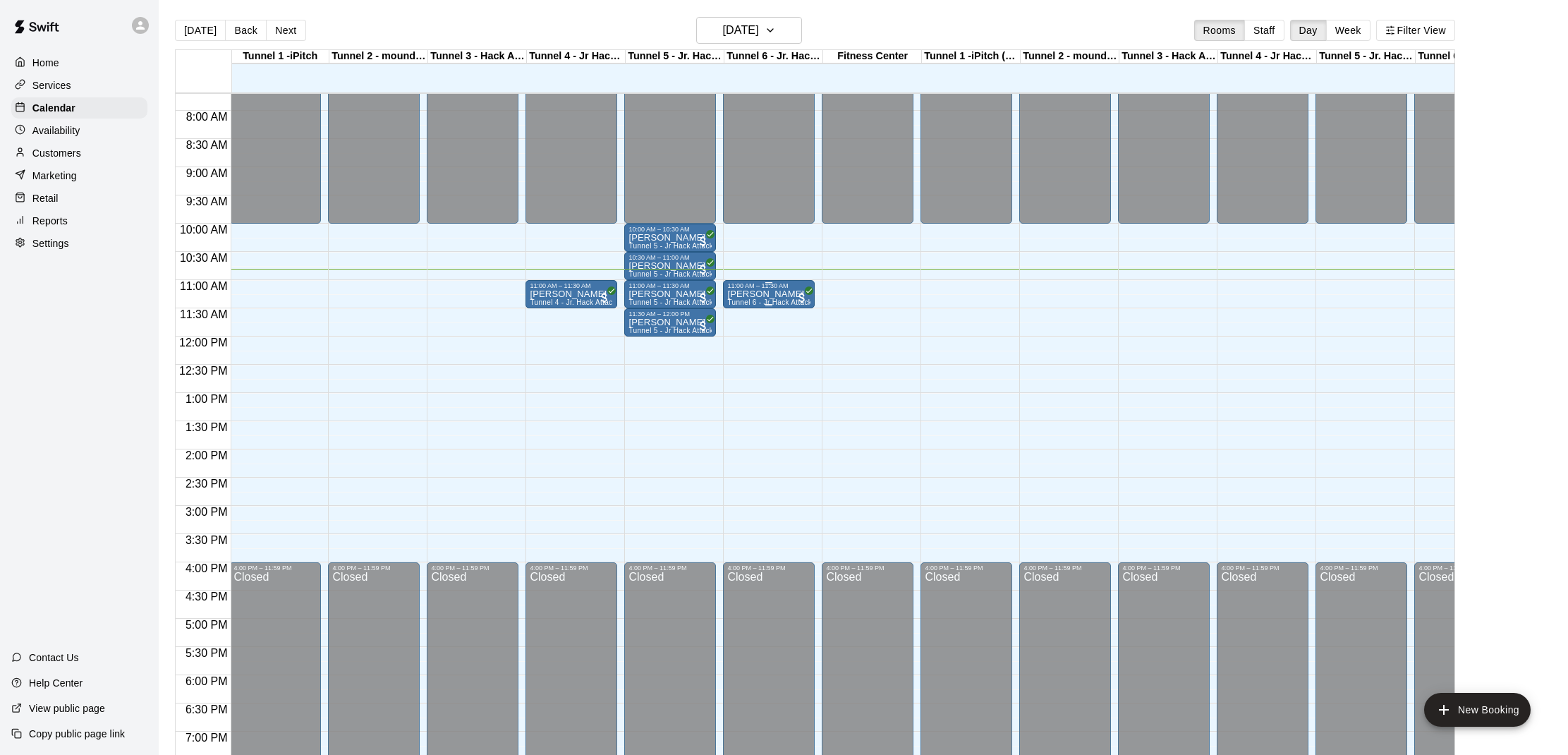
click at [752, 298] on div "Ryan Abernathy Tunnel 6 - Jr Hack Attack Rental (Baseball OR Softball)" at bounding box center [768, 667] width 83 height 755
click at [745, 347] on button "edit" at bounding box center [741, 338] width 28 height 27
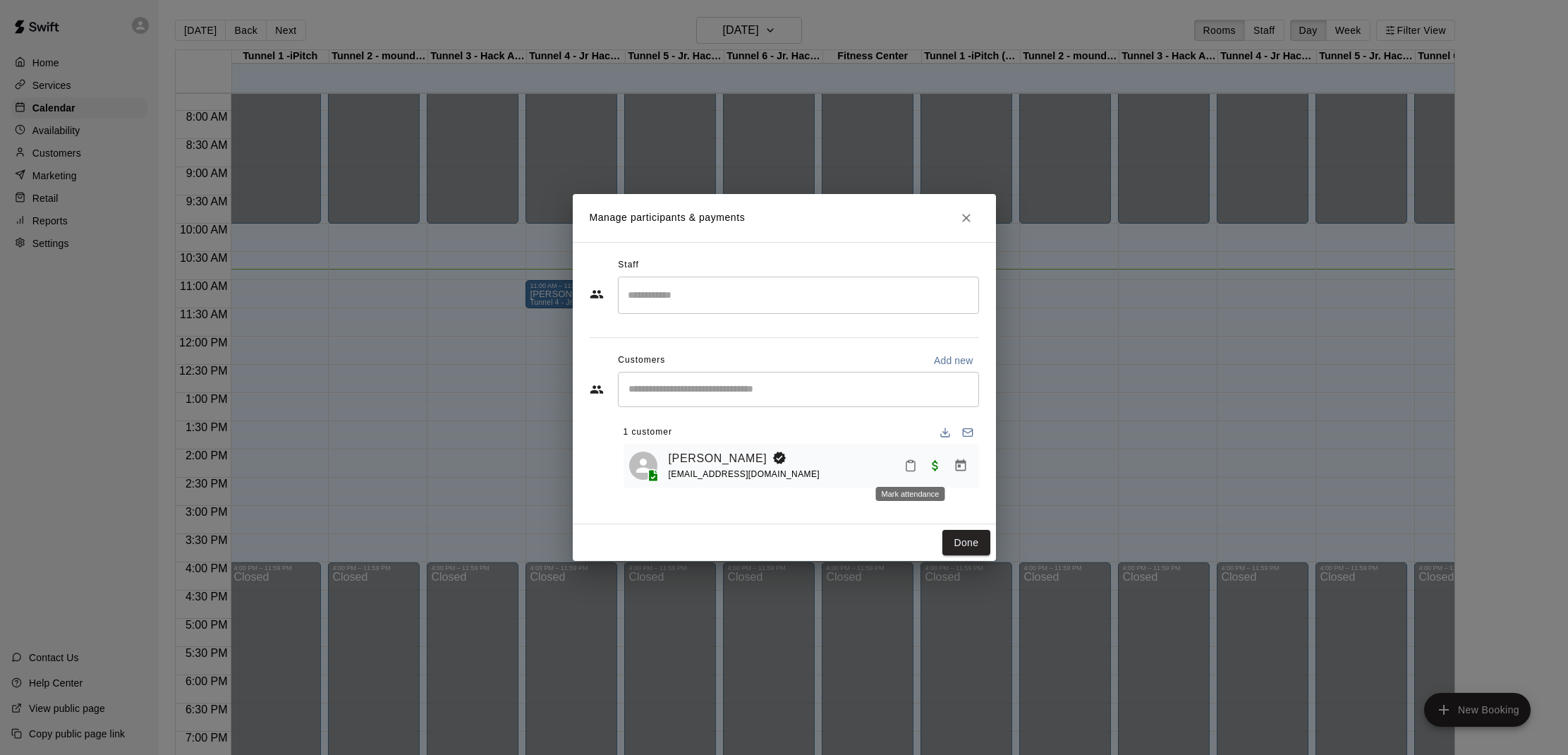
click at [905, 466] on icon "Mark attendance" at bounding box center [910, 465] width 13 height 13
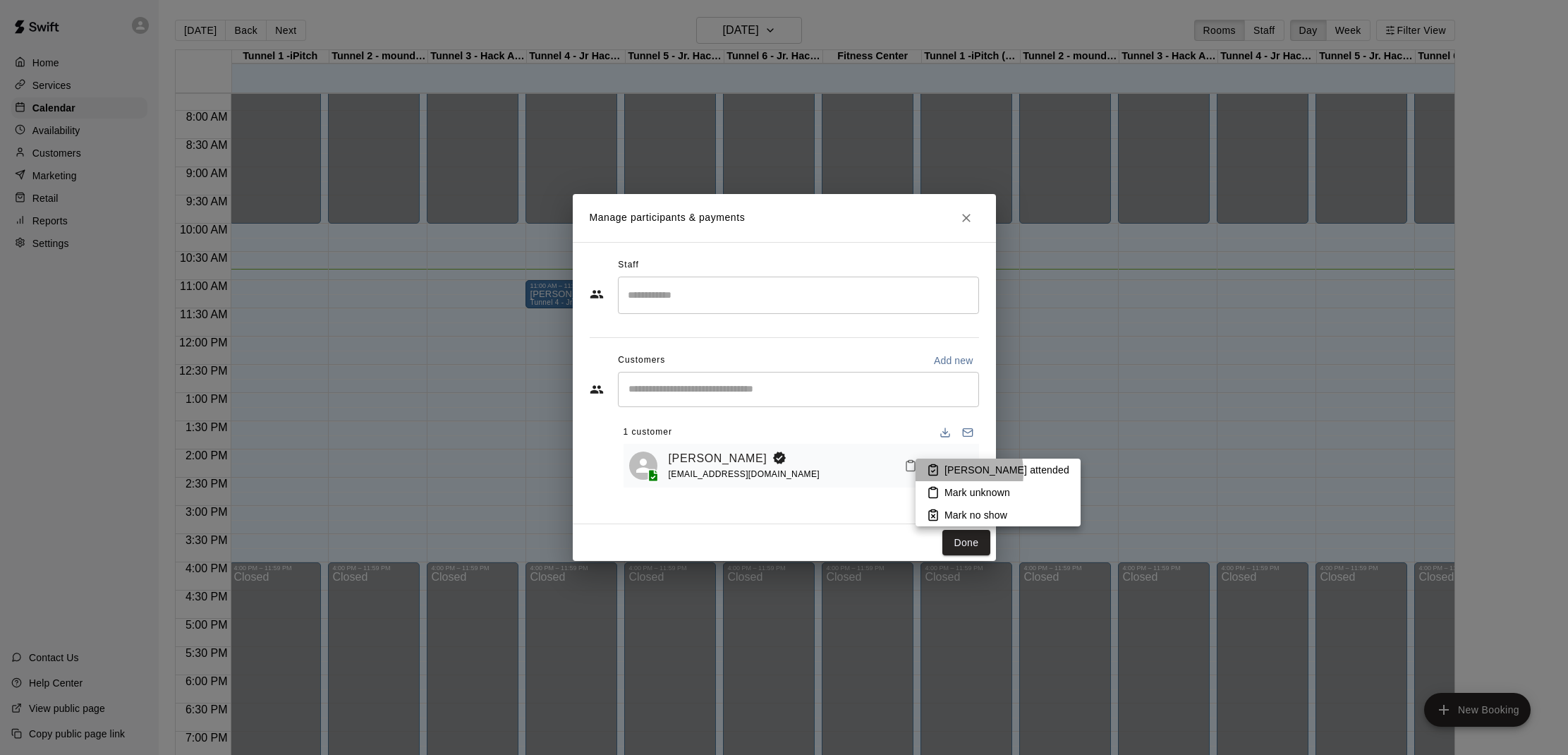
click at [937, 472] on icon at bounding box center [932, 469] width 13 height 13
click at [784, 395] on input "Start typing to search customers..." at bounding box center [798, 389] width 348 height 14
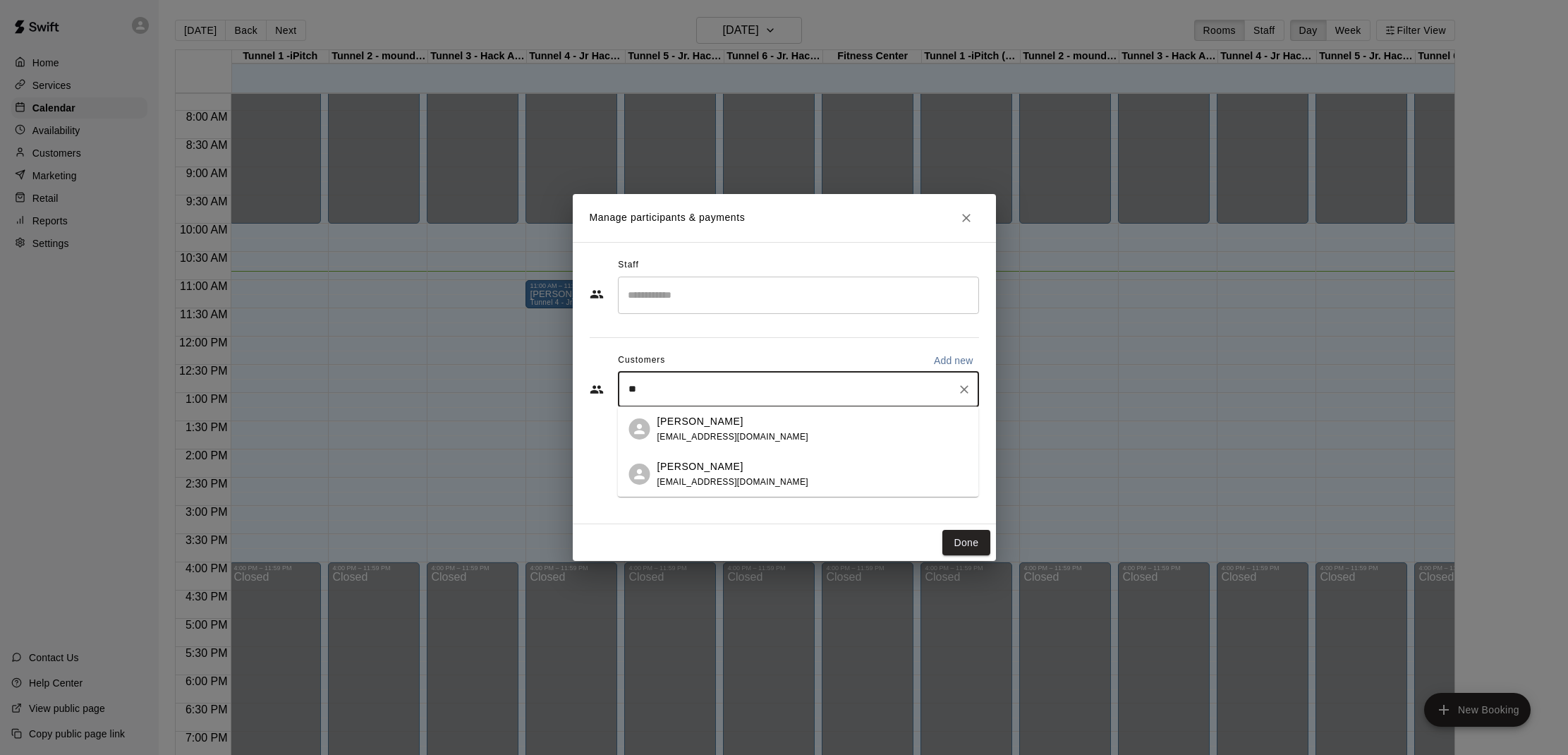
type input "*"
click at [792, 419] on div "Jenn Hatcher jennhatcher321@gmail.com" at bounding box center [812, 428] width 310 height 30
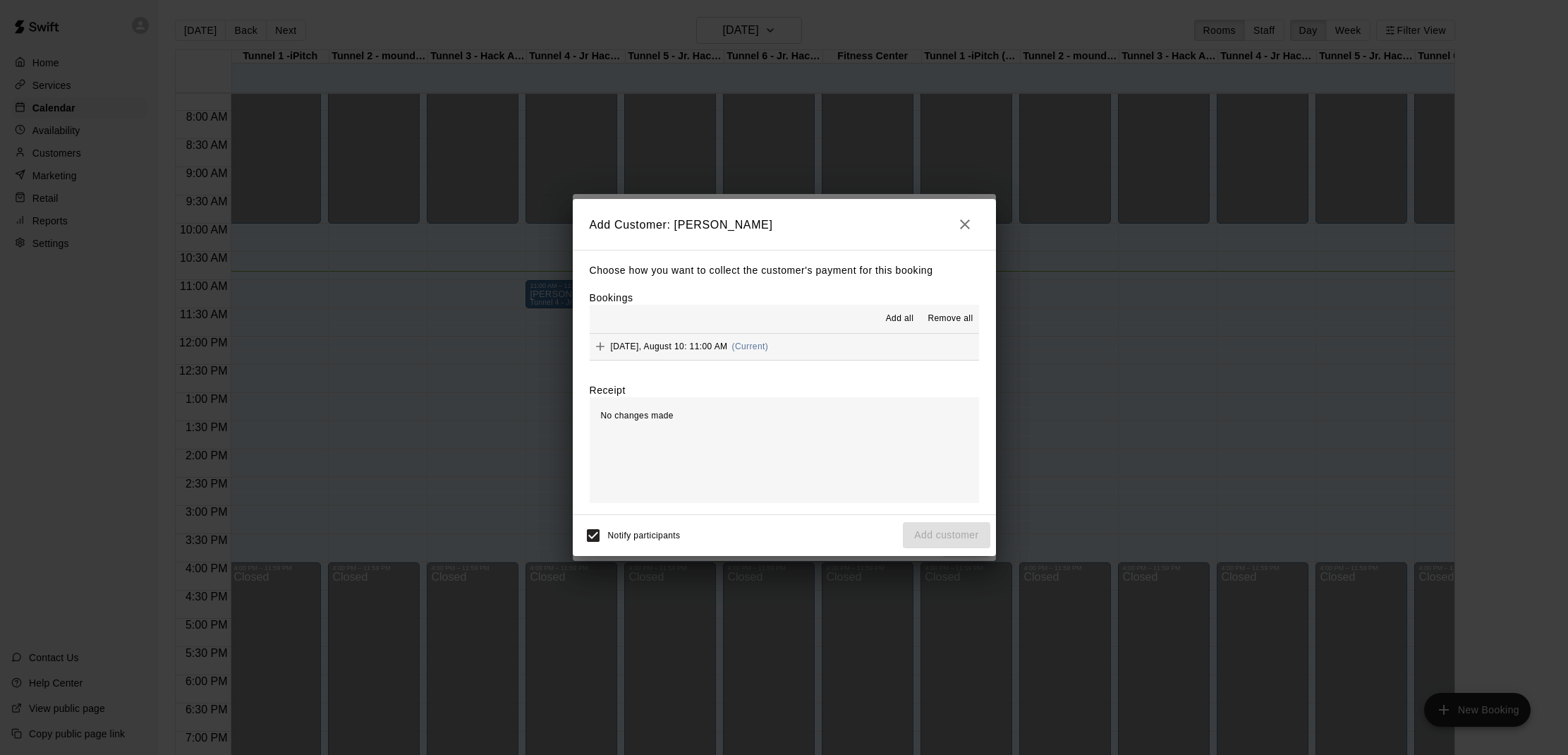
click at [906, 323] on span "Add all" at bounding box center [900, 319] width 28 height 14
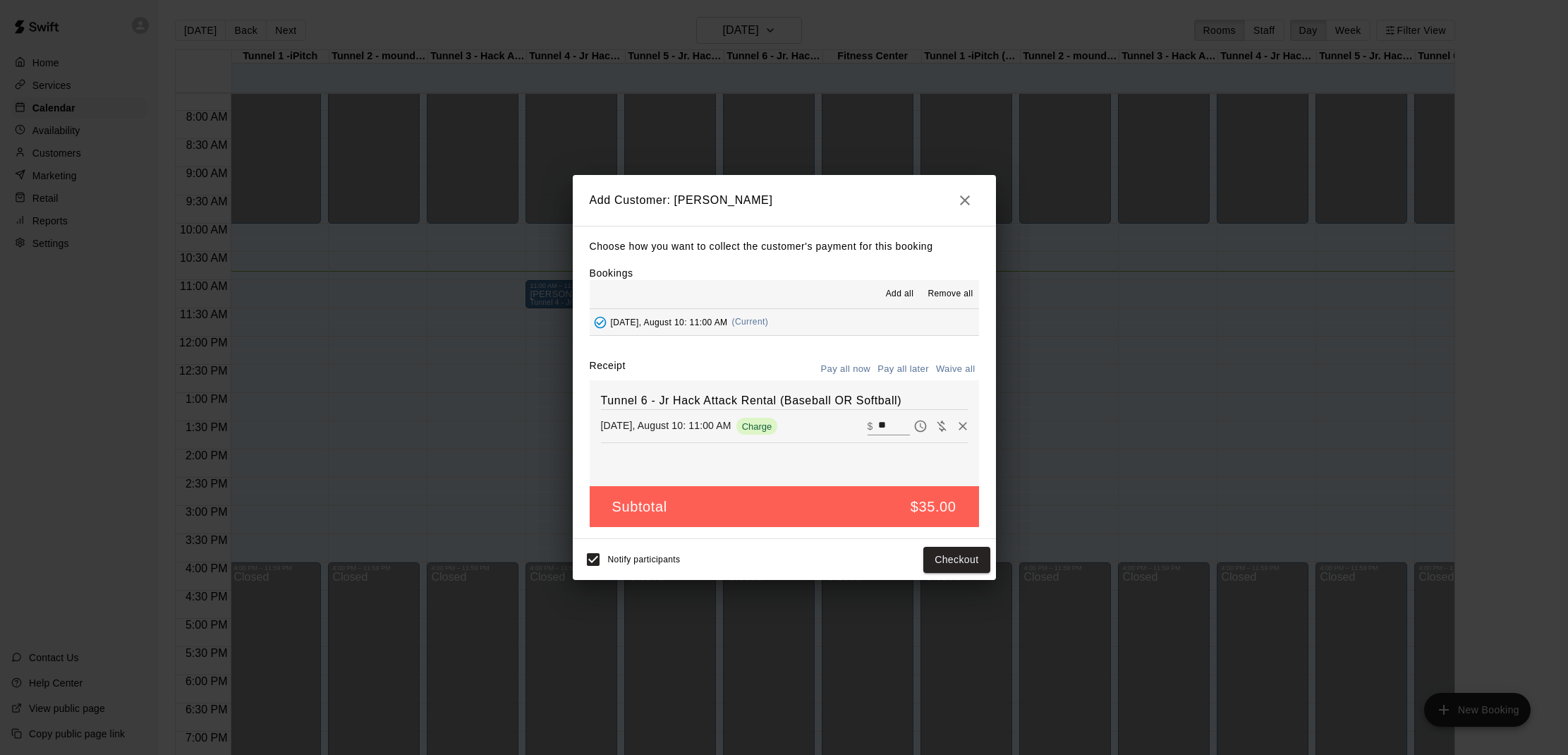
click at [946, 369] on button "Waive all" at bounding box center [956, 369] width 47 height 22
type input "*"
click at [884, 420] on input "*" at bounding box center [894, 425] width 31 height 19
type input "**"
click at [958, 562] on button "Checkout" at bounding box center [957, 559] width 67 height 26
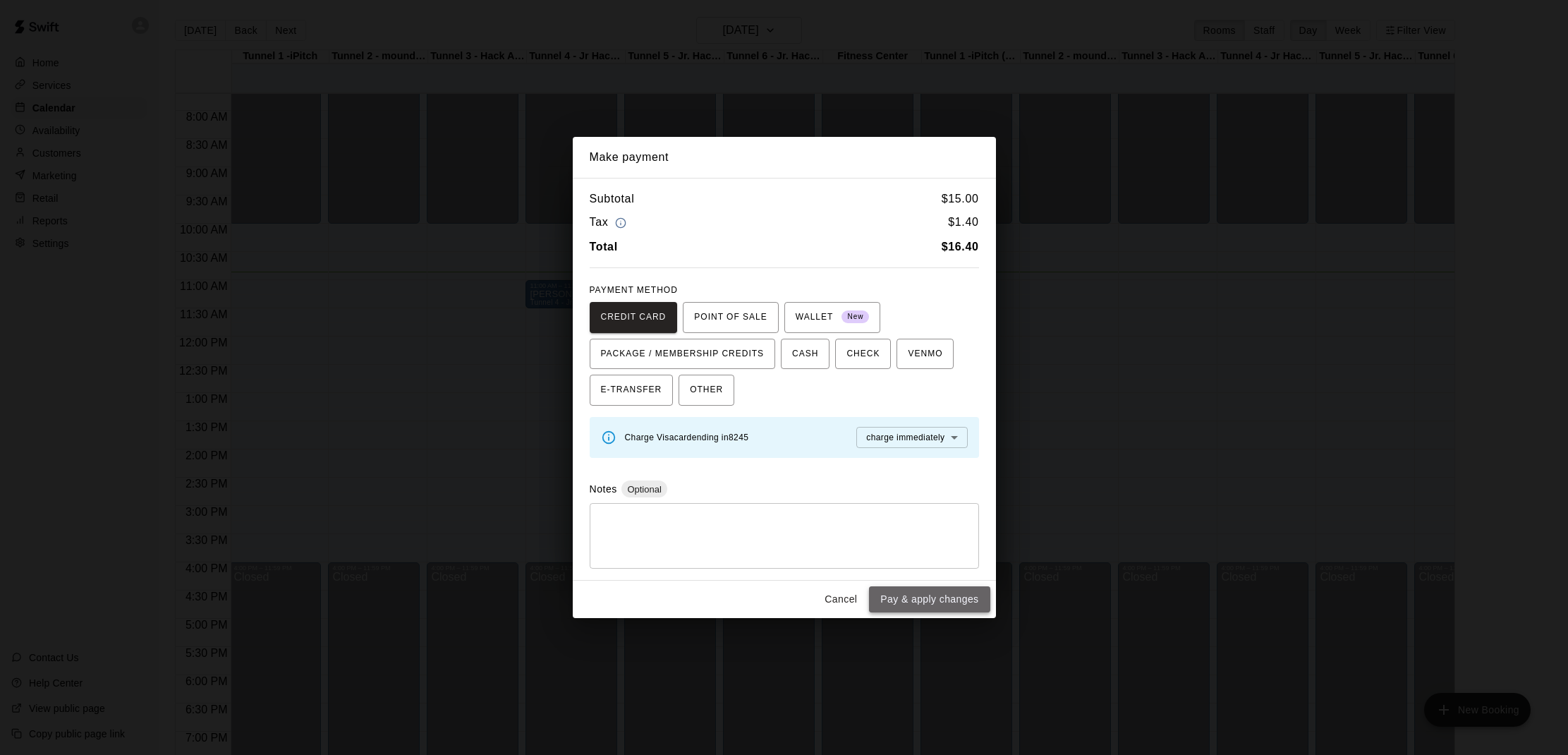
click at [910, 589] on button "Pay & apply changes" at bounding box center [928, 599] width 120 height 26
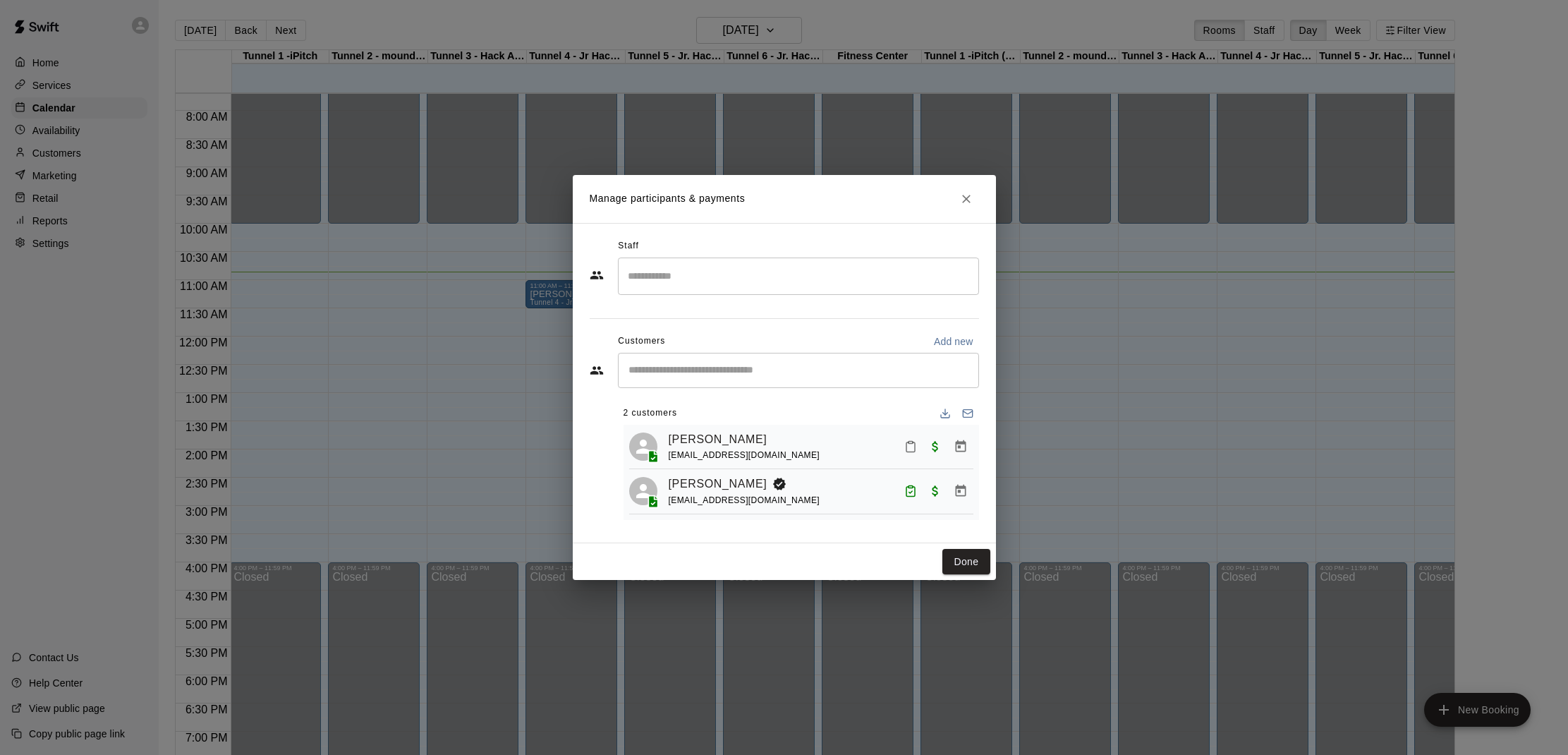
click at [821, 380] on div "​" at bounding box center [798, 371] width 361 height 35
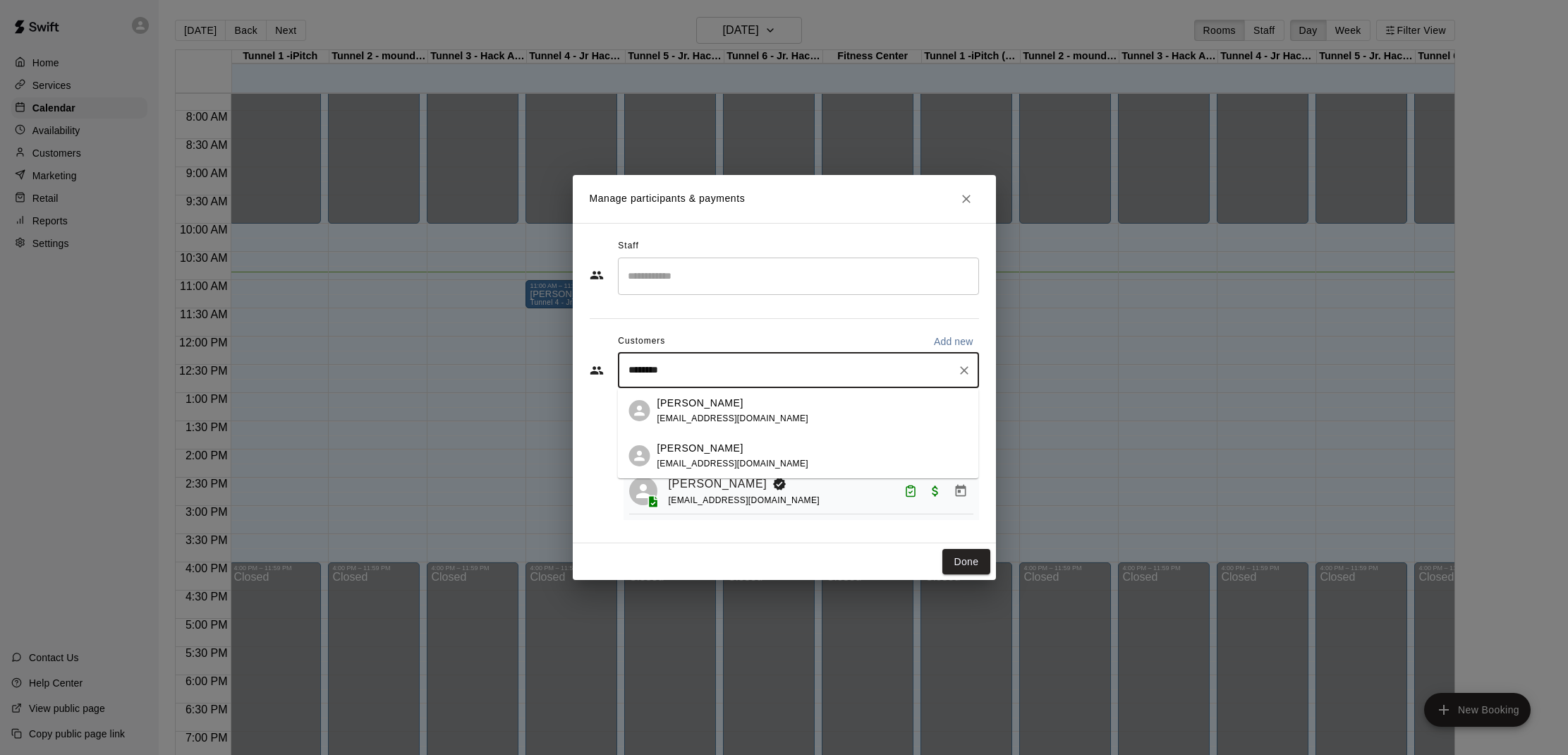
type input "*********"
click at [764, 443] on div "Keegan Patterson quentinjp@gmail.com" at bounding box center [812, 456] width 310 height 30
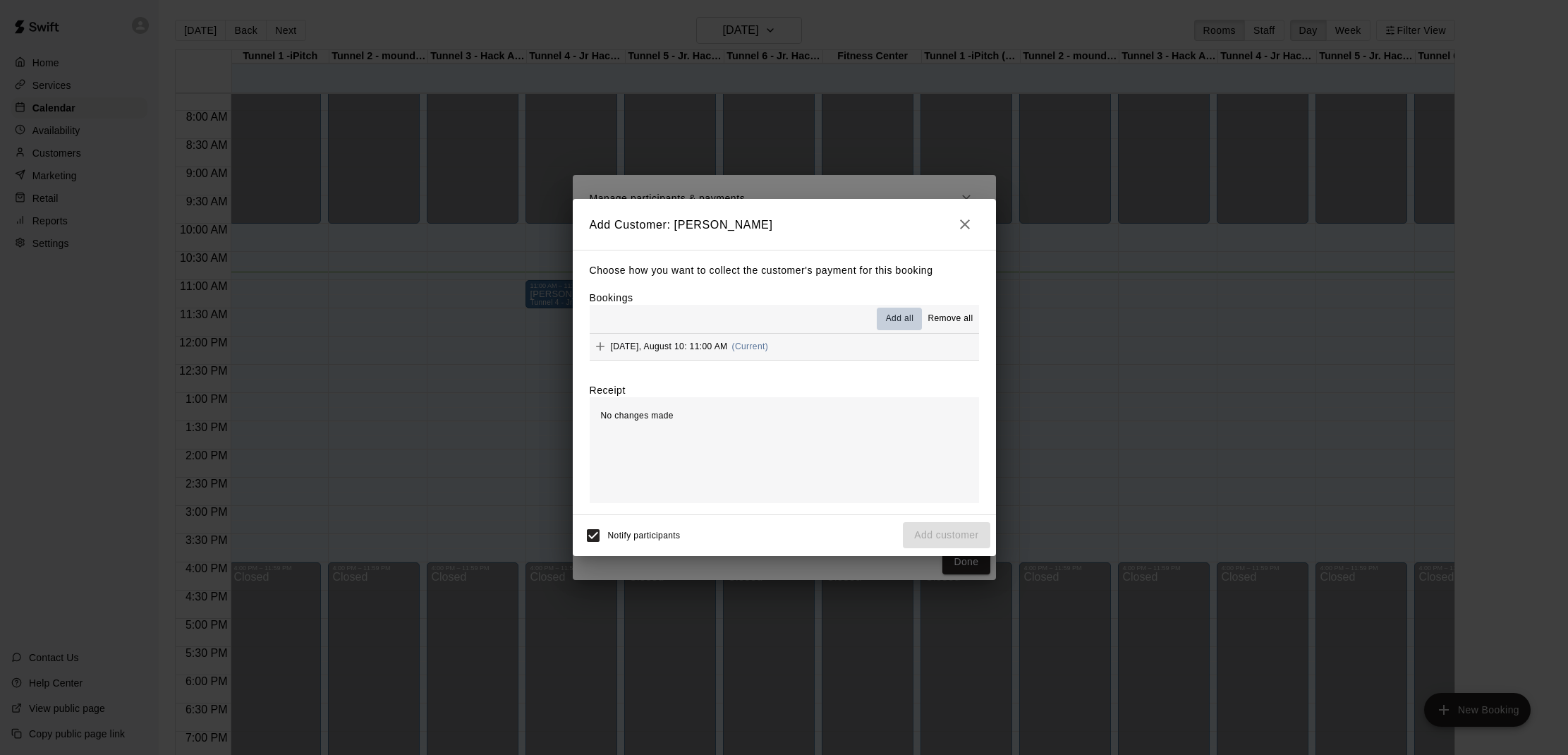
click at [902, 314] on span "Add all" at bounding box center [900, 319] width 28 height 14
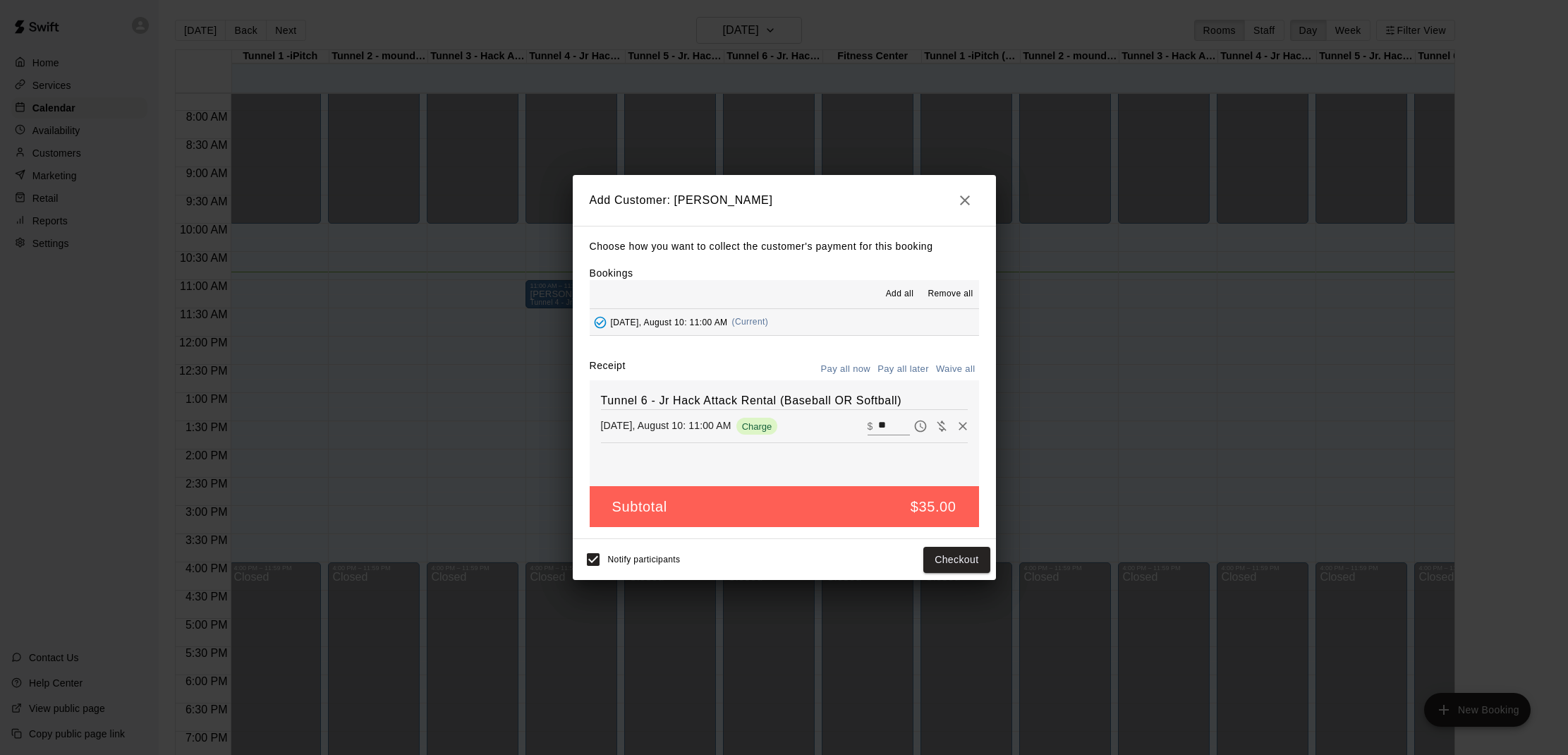
click at [952, 373] on button "Waive all" at bounding box center [956, 369] width 47 height 22
type input "*"
click at [884, 421] on input "*" at bounding box center [894, 425] width 31 height 19
type input "**"
click at [960, 555] on button "Checkout" at bounding box center [957, 559] width 67 height 26
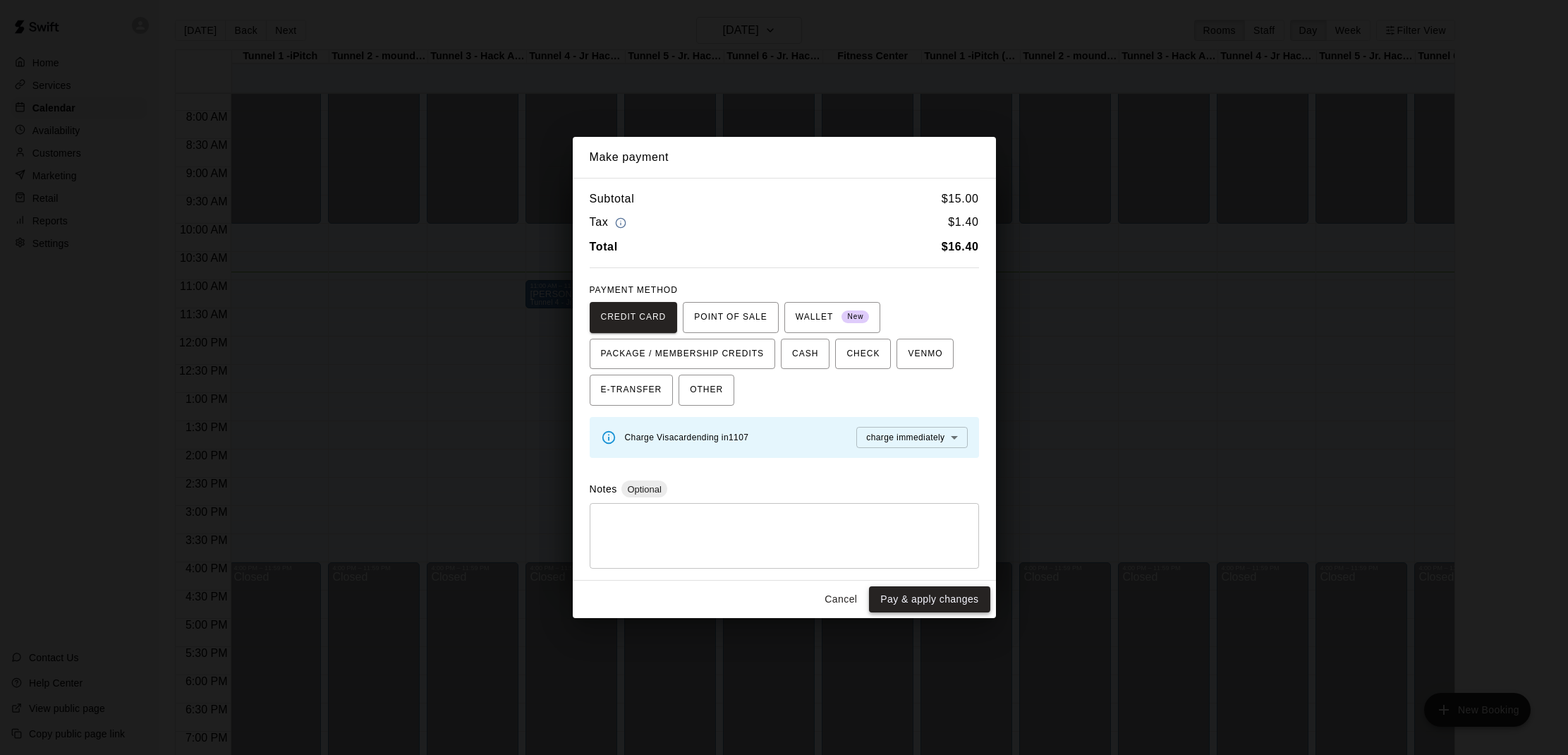
click at [904, 596] on button "Pay & apply changes" at bounding box center [928, 599] width 120 height 26
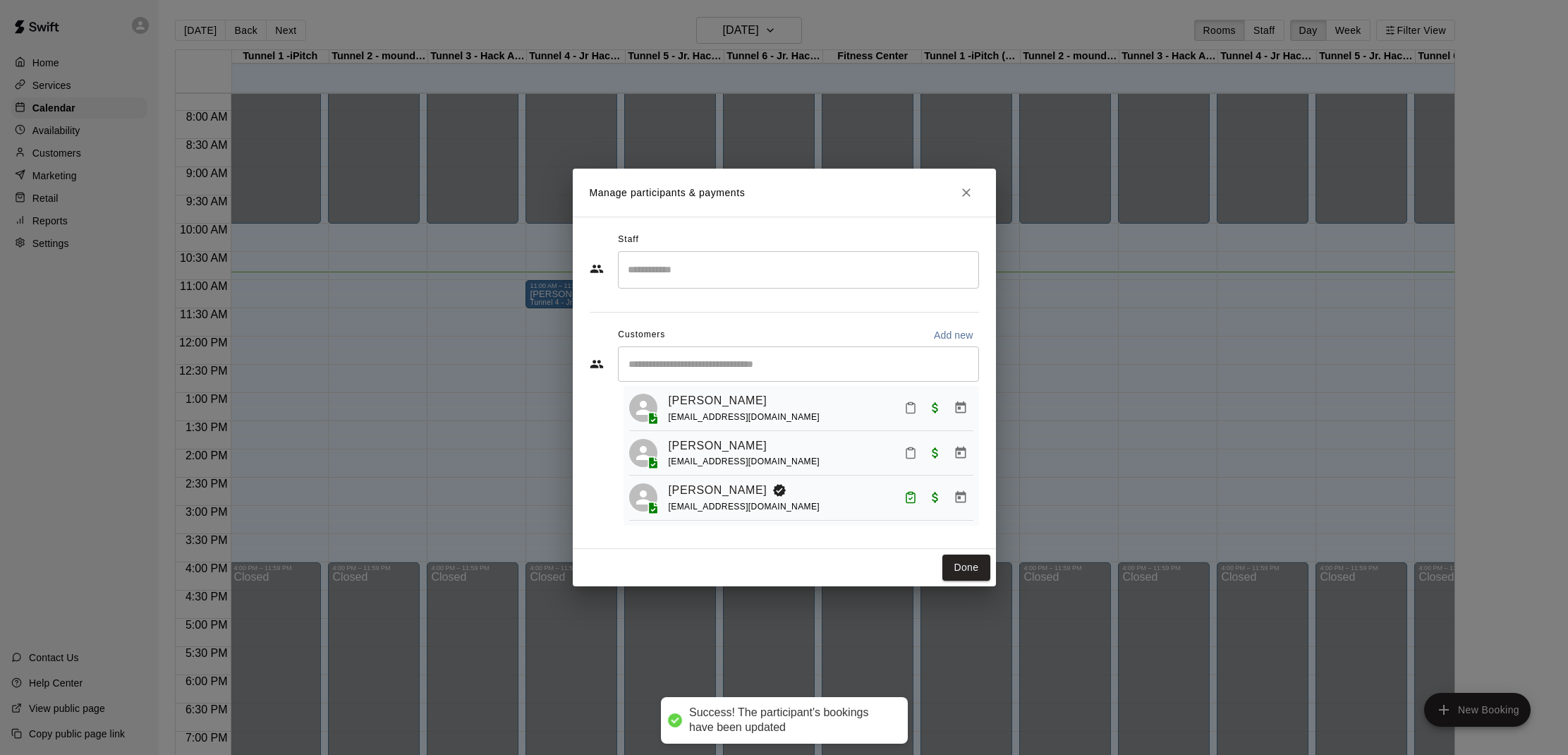
scroll to position [31, 0]
click at [915, 461] on button "Mark attendance" at bounding box center [911, 453] width 24 height 24
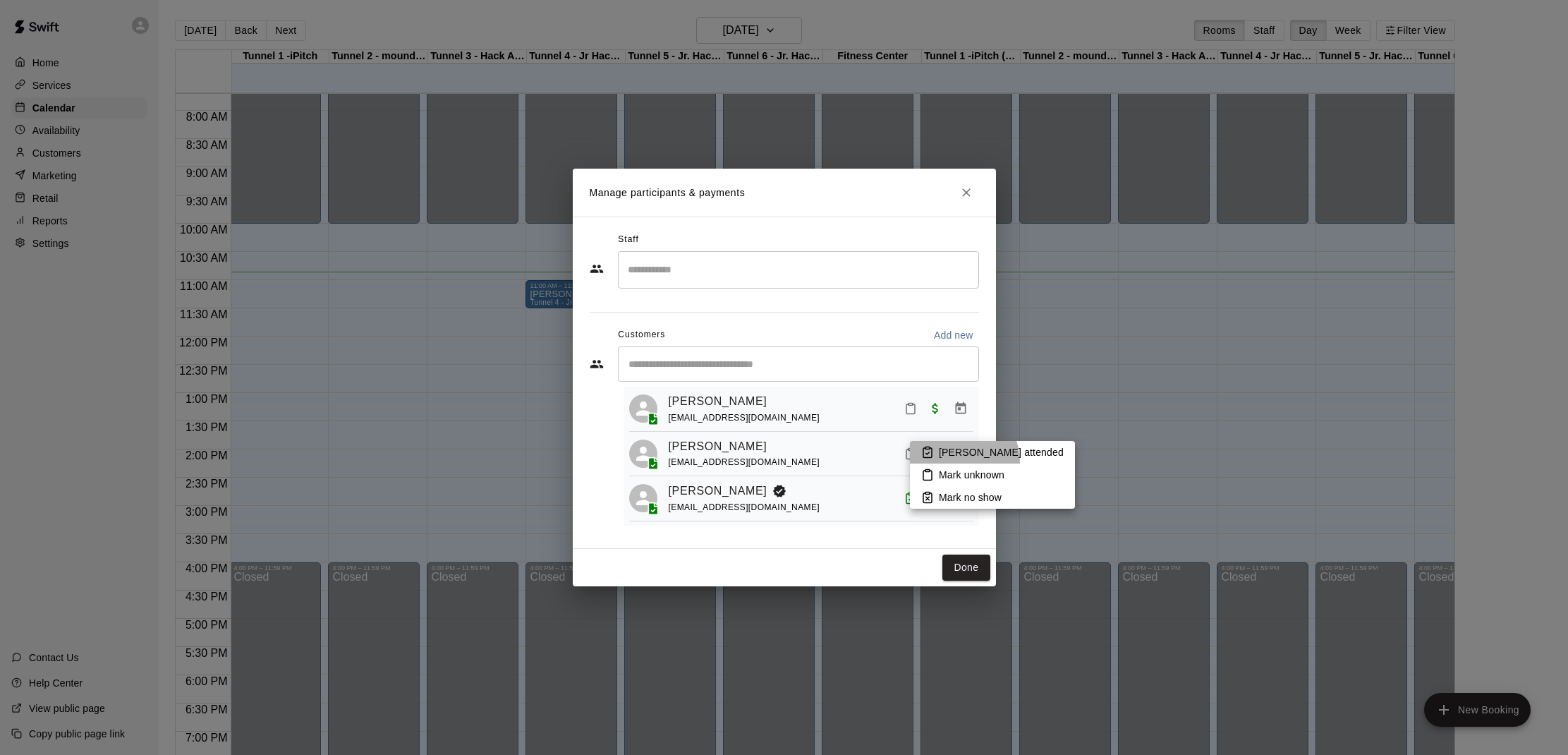
click at [947, 463] on li "[PERSON_NAME] attended" at bounding box center [992, 452] width 165 height 22
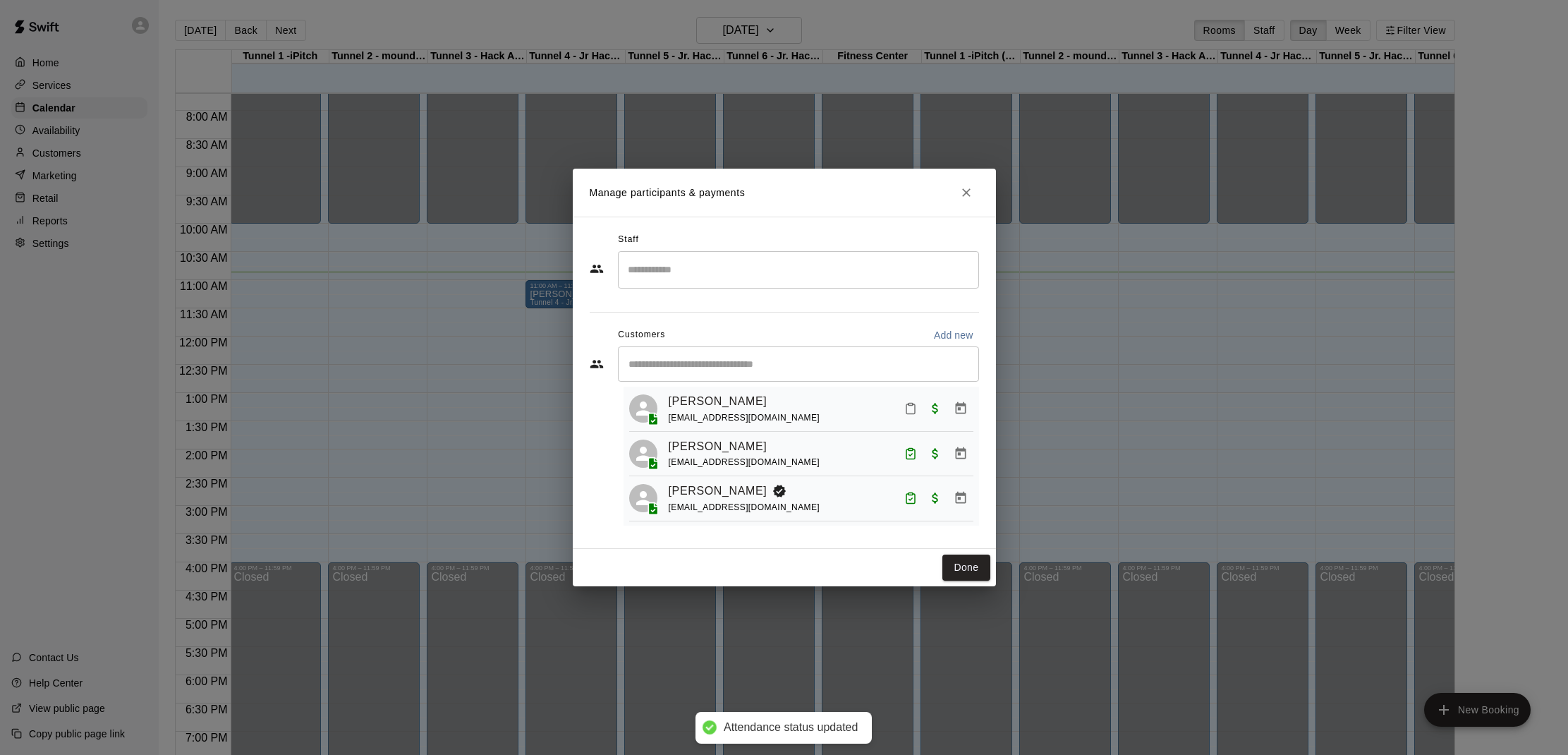
click at [909, 420] on button "Mark attendance" at bounding box center [911, 408] width 24 height 24
click at [937, 414] on li "[PERSON_NAME] attended" at bounding box center [992, 407] width 165 height 22
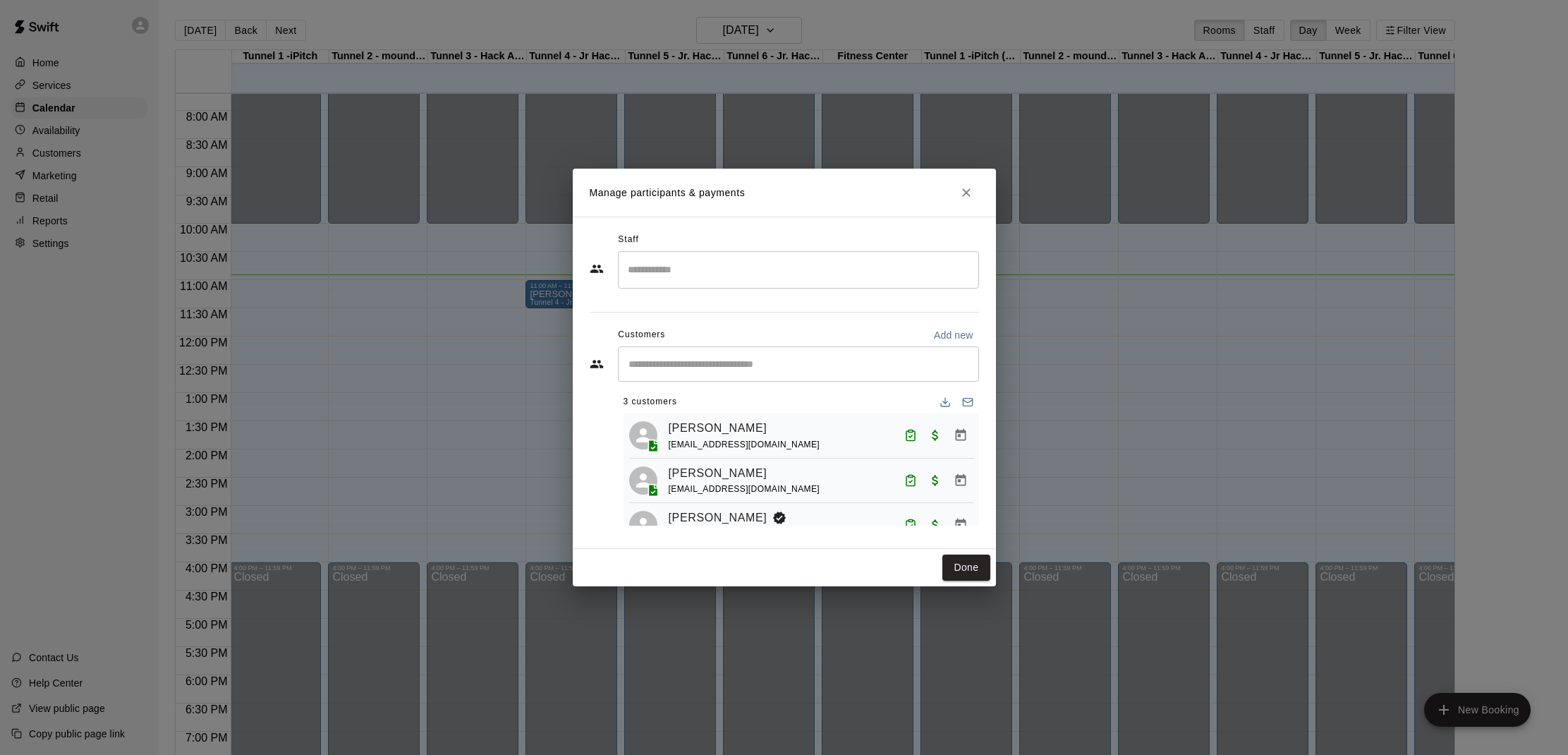
click at [767, 373] on div "​" at bounding box center [798, 364] width 361 height 35
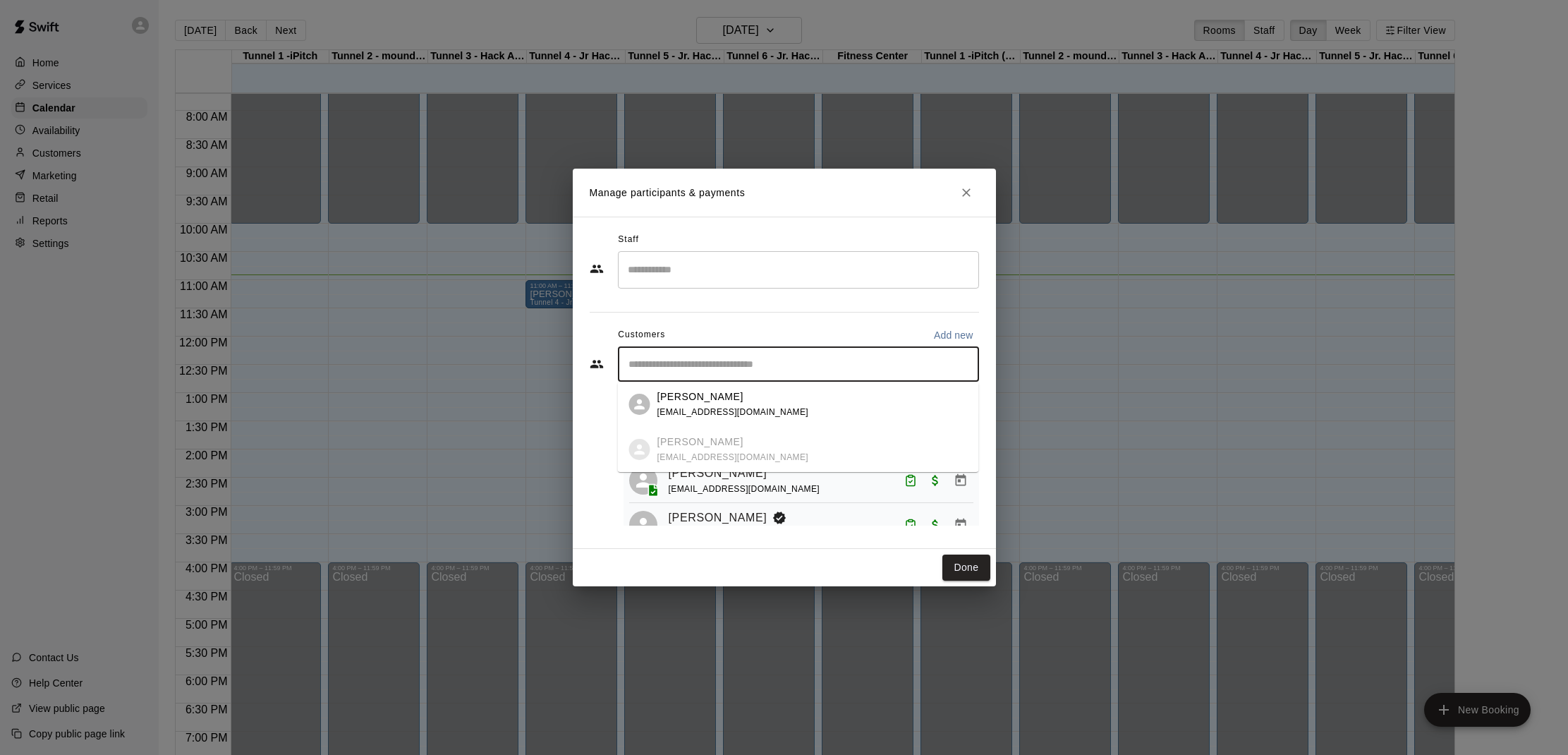
click at [708, 359] on input "Start typing to search customers..." at bounding box center [798, 364] width 348 height 14
click at [712, 363] on input "Start typing to search customers..." at bounding box center [798, 364] width 348 height 14
click at [671, 363] on input "Start typing to search customers..." at bounding box center [798, 364] width 348 height 14
click at [955, 567] on button "Done" at bounding box center [965, 567] width 47 height 26
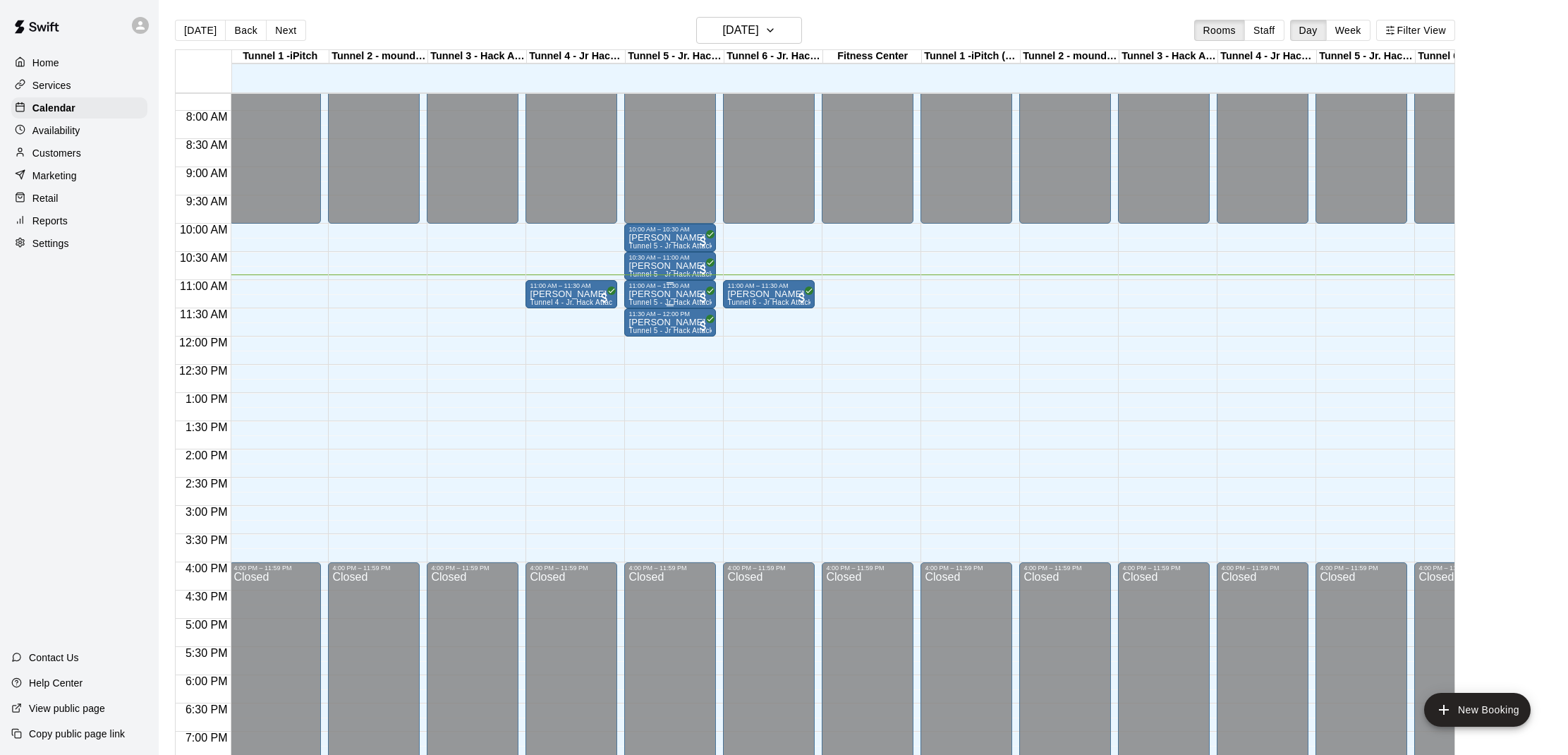
click at [653, 294] on p "[PERSON_NAME]" at bounding box center [669, 294] width 83 height 0
click at [639, 336] on img "edit" at bounding box center [644, 343] width 17 height 17
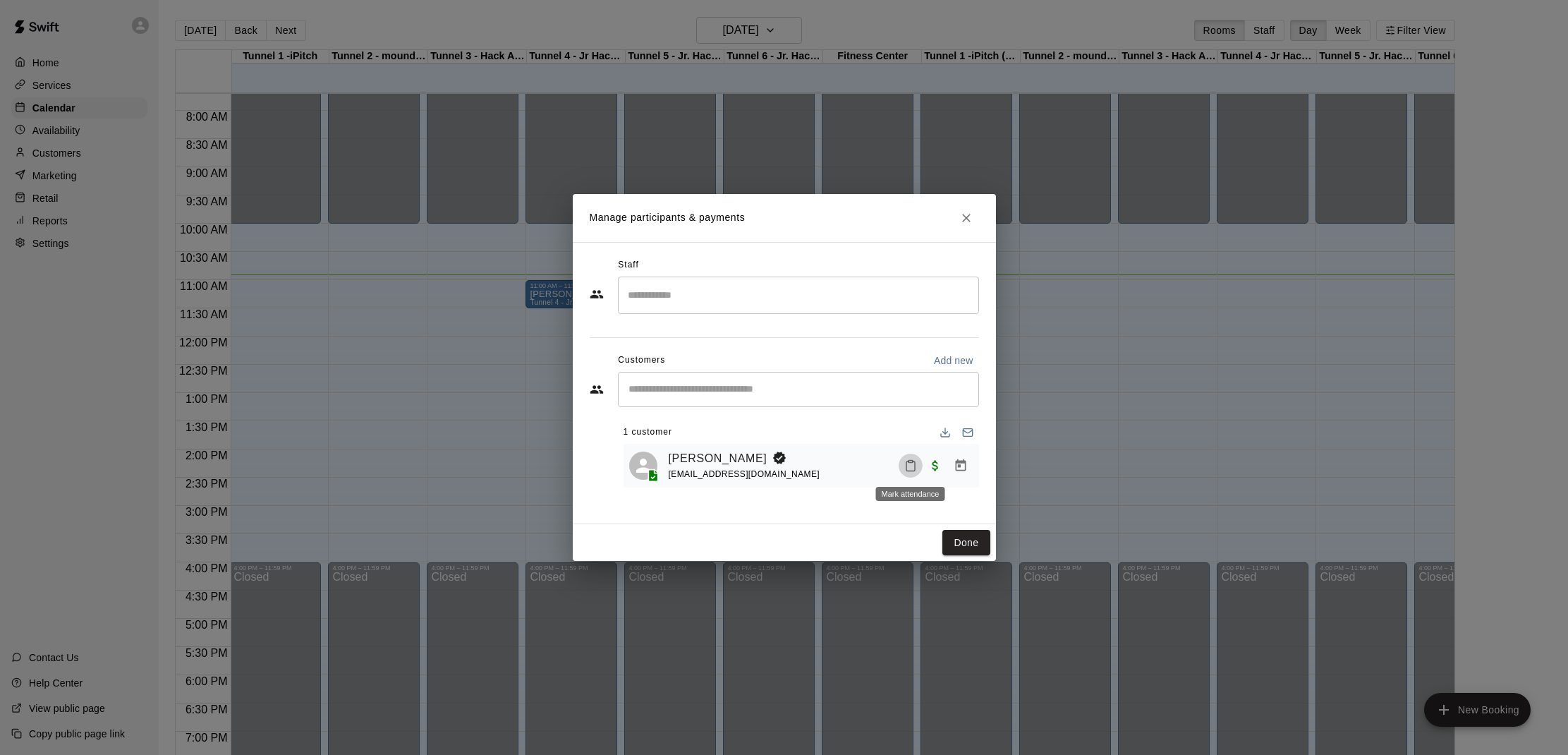
click at [908, 466] on icon "Mark attendance" at bounding box center [910, 465] width 13 height 13
click at [926, 467] on li "[PERSON_NAME] attended" at bounding box center [998, 469] width 165 height 22
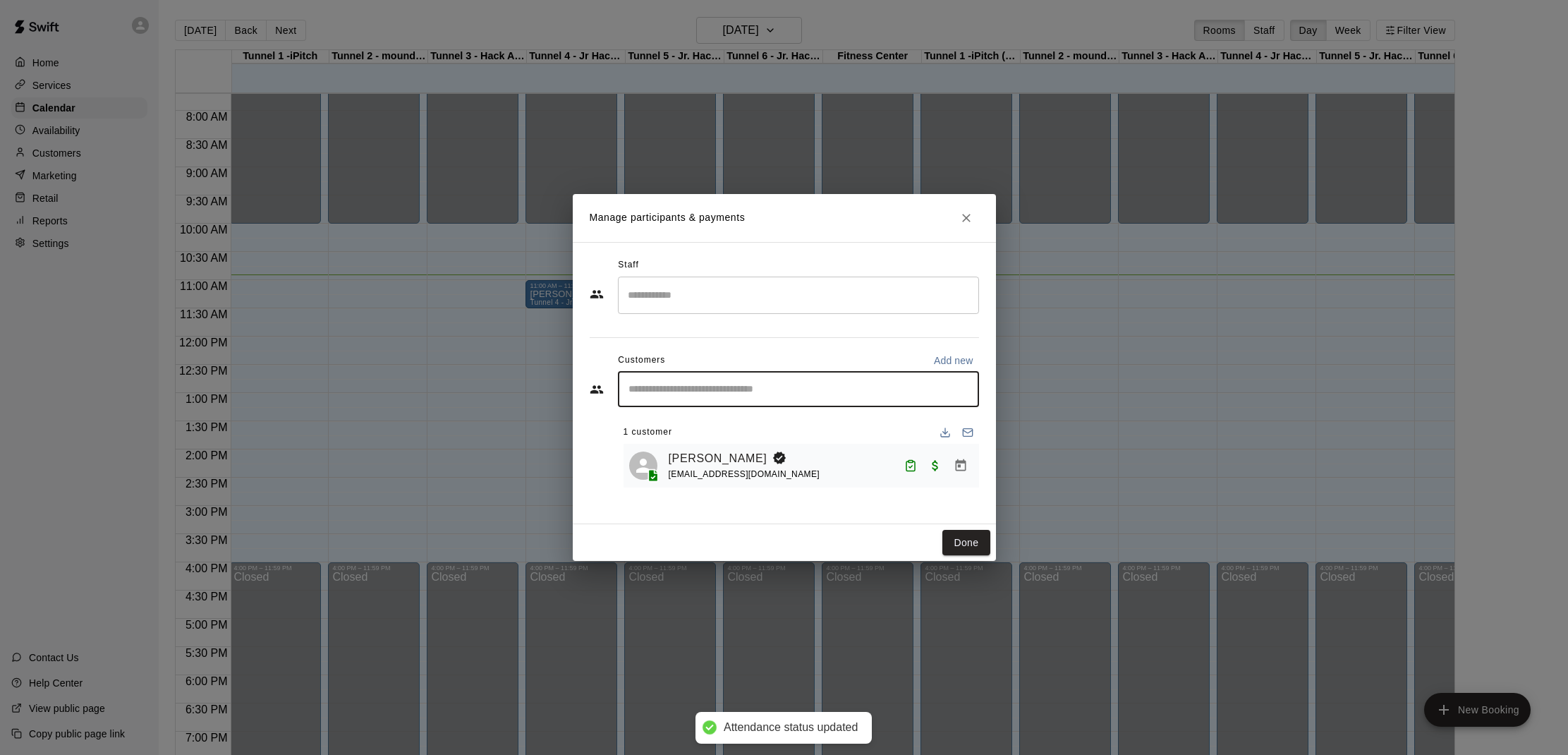
click at [809, 392] on input "Start typing to search customers..." at bounding box center [798, 389] width 348 height 14
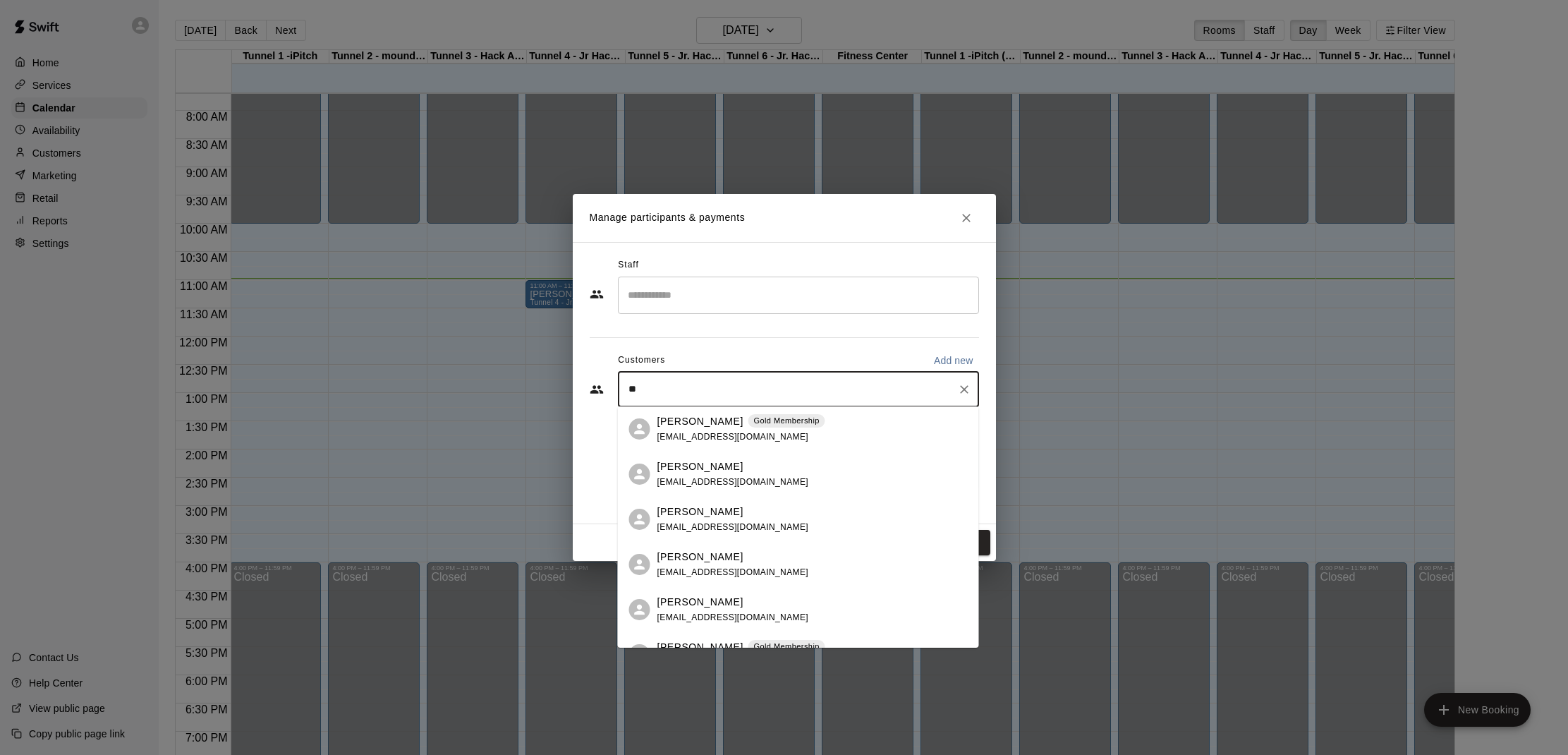
type input "**"
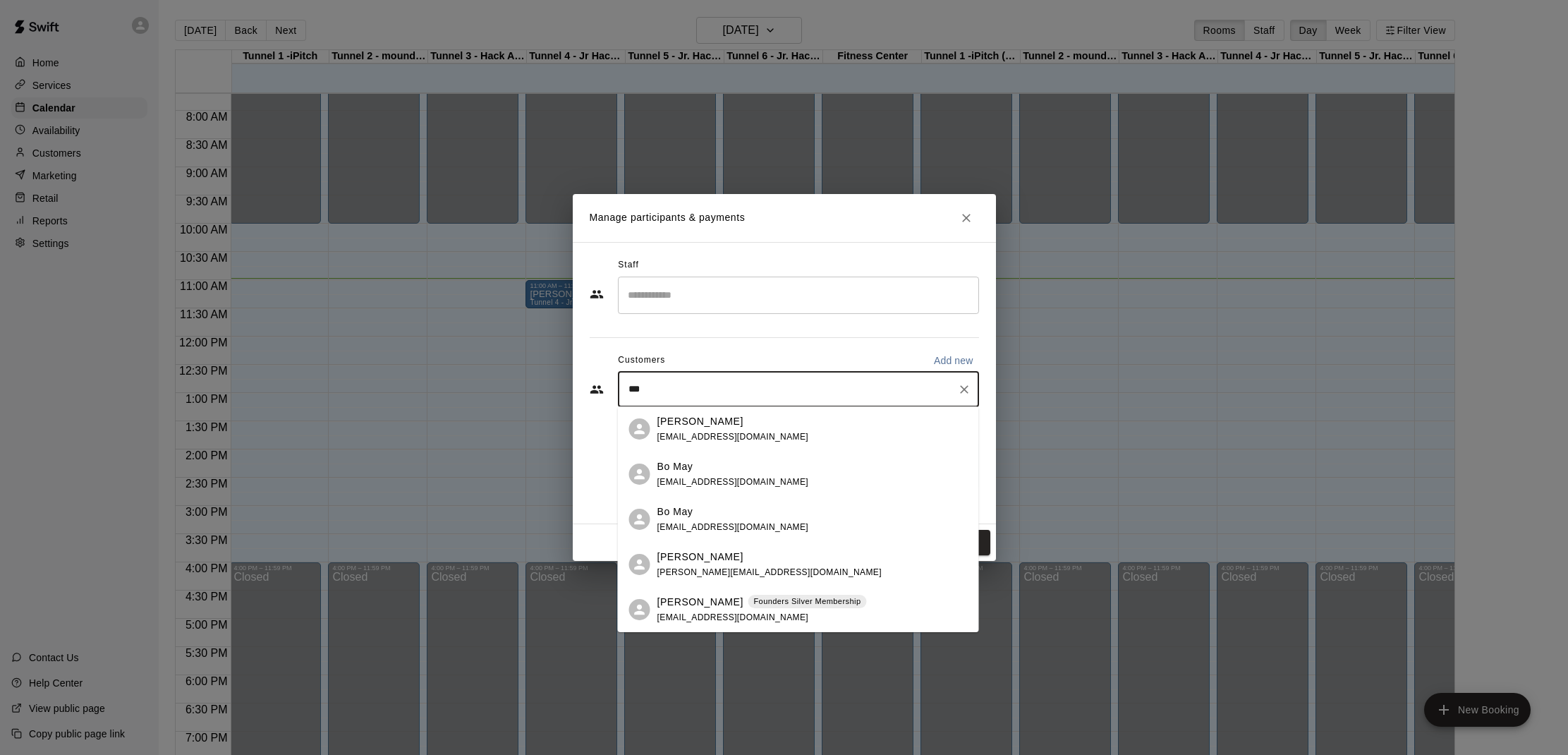
click at [713, 479] on span "mail@jennifermay.net" at bounding box center [733, 481] width 152 height 10
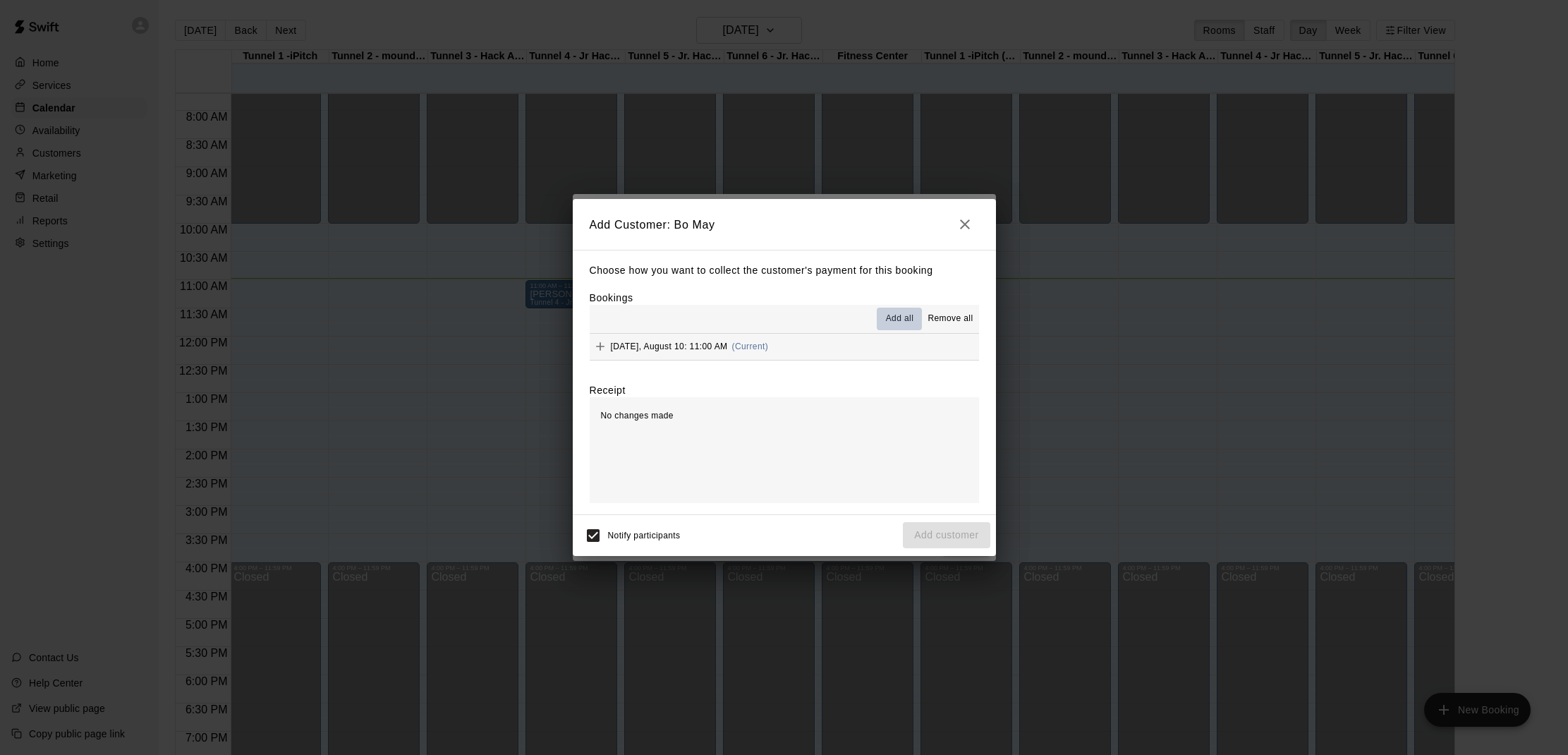
click at [897, 315] on span "Add all" at bounding box center [900, 319] width 28 height 14
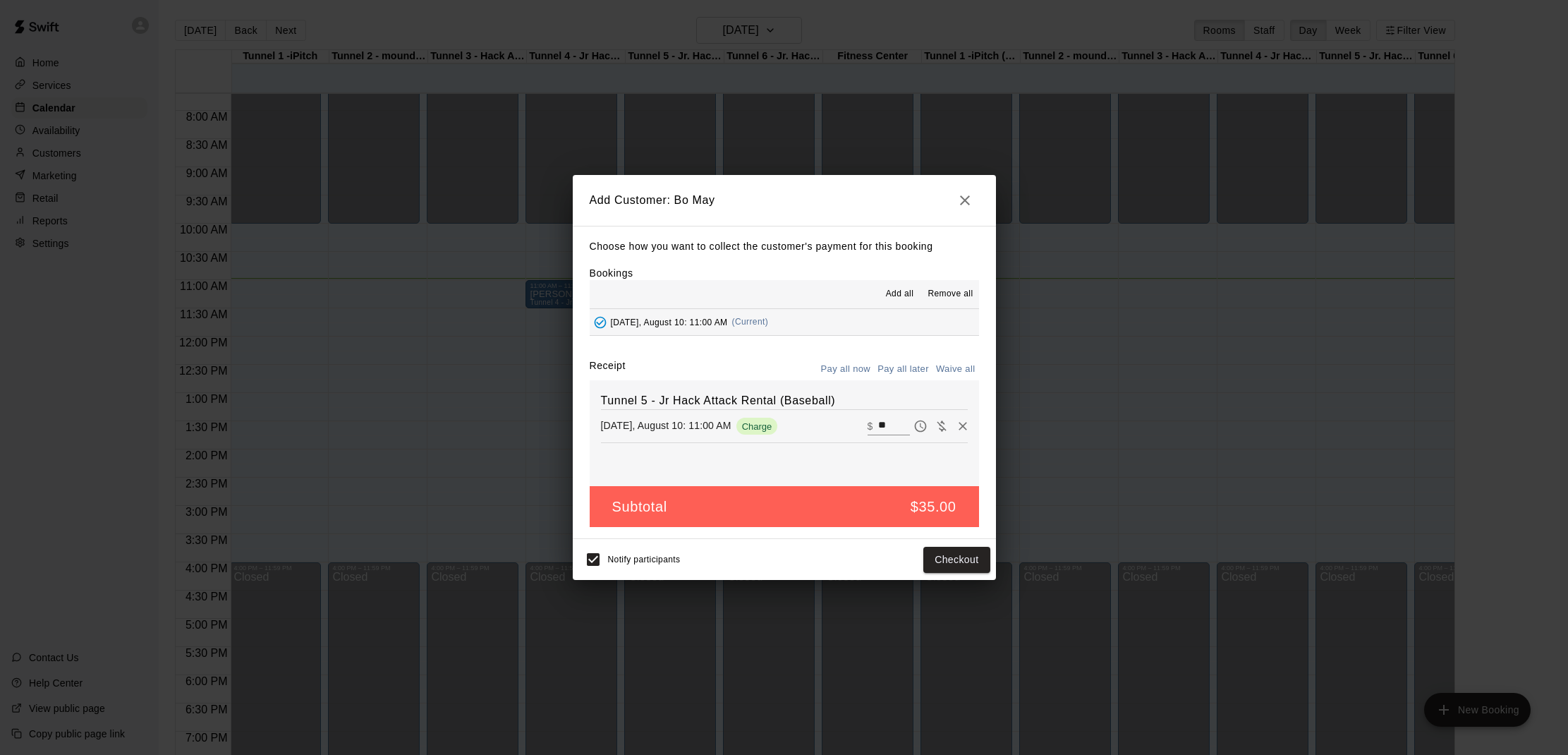
click at [952, 367] on button "Waive all" at bounding box center [956, 369] width 47 height 22
type input "*"
click at [889, 425] on input "*" at bounding box center [894, 425] width 31 height 19
type input "**"
click at [982, 565] on button "Checkout" at bounding box center [957, 559] width 67 height 26
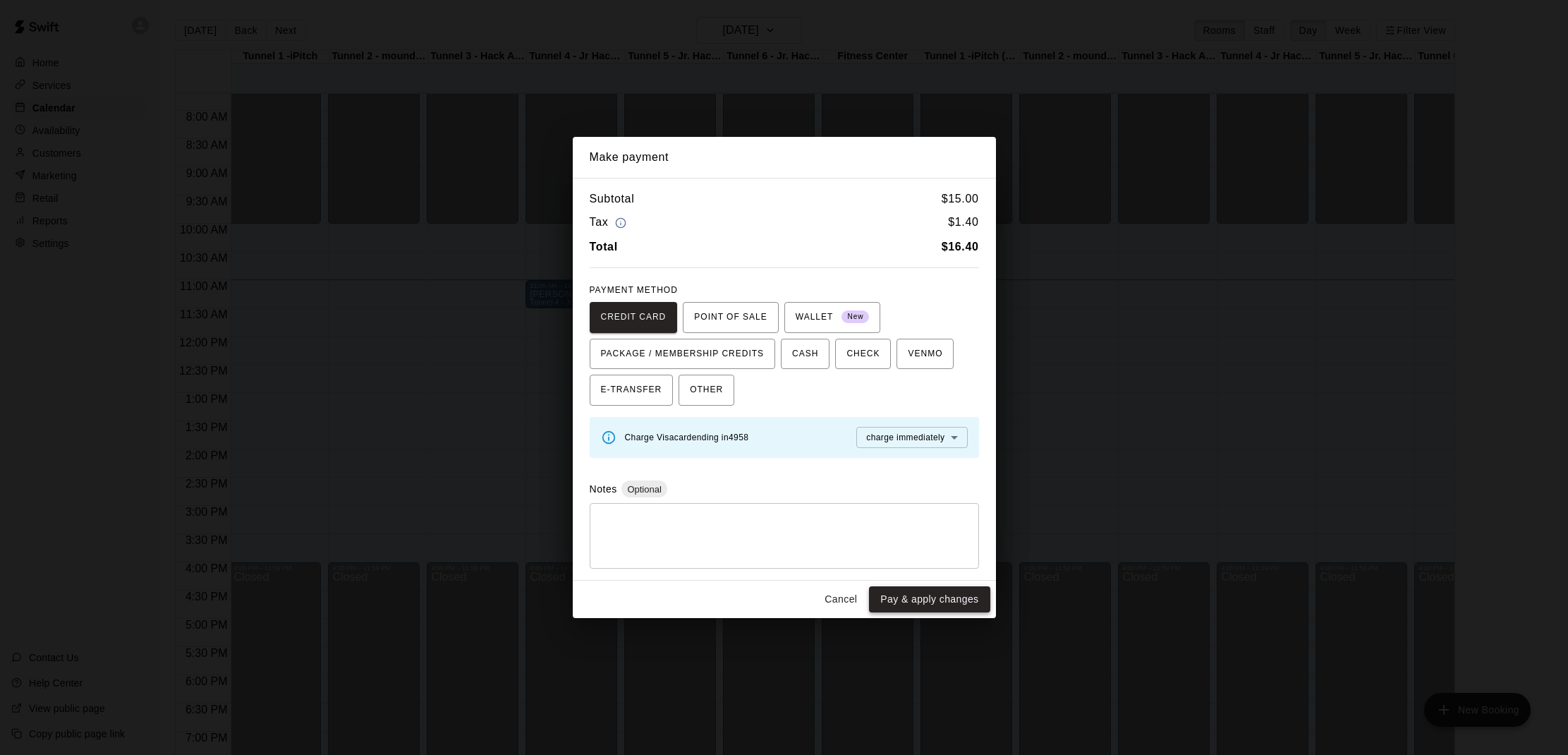
click at [952, 592] on button "Pay & apply changes" at bounding box center [928, 599] width 120 height 26
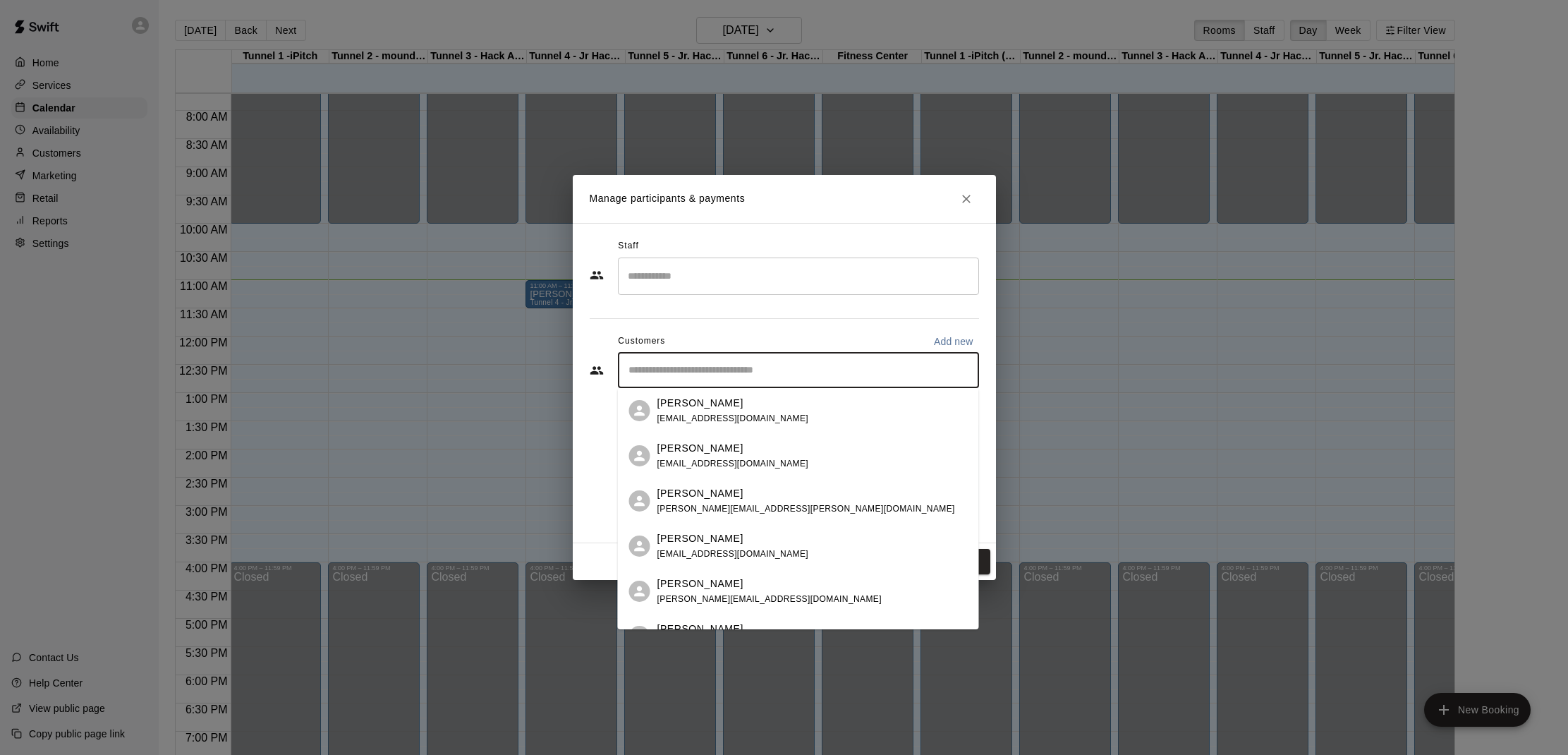
click at [804, 376] on input "Start typing to search customers..." at bounding box center [798, 370] width 348 height 14
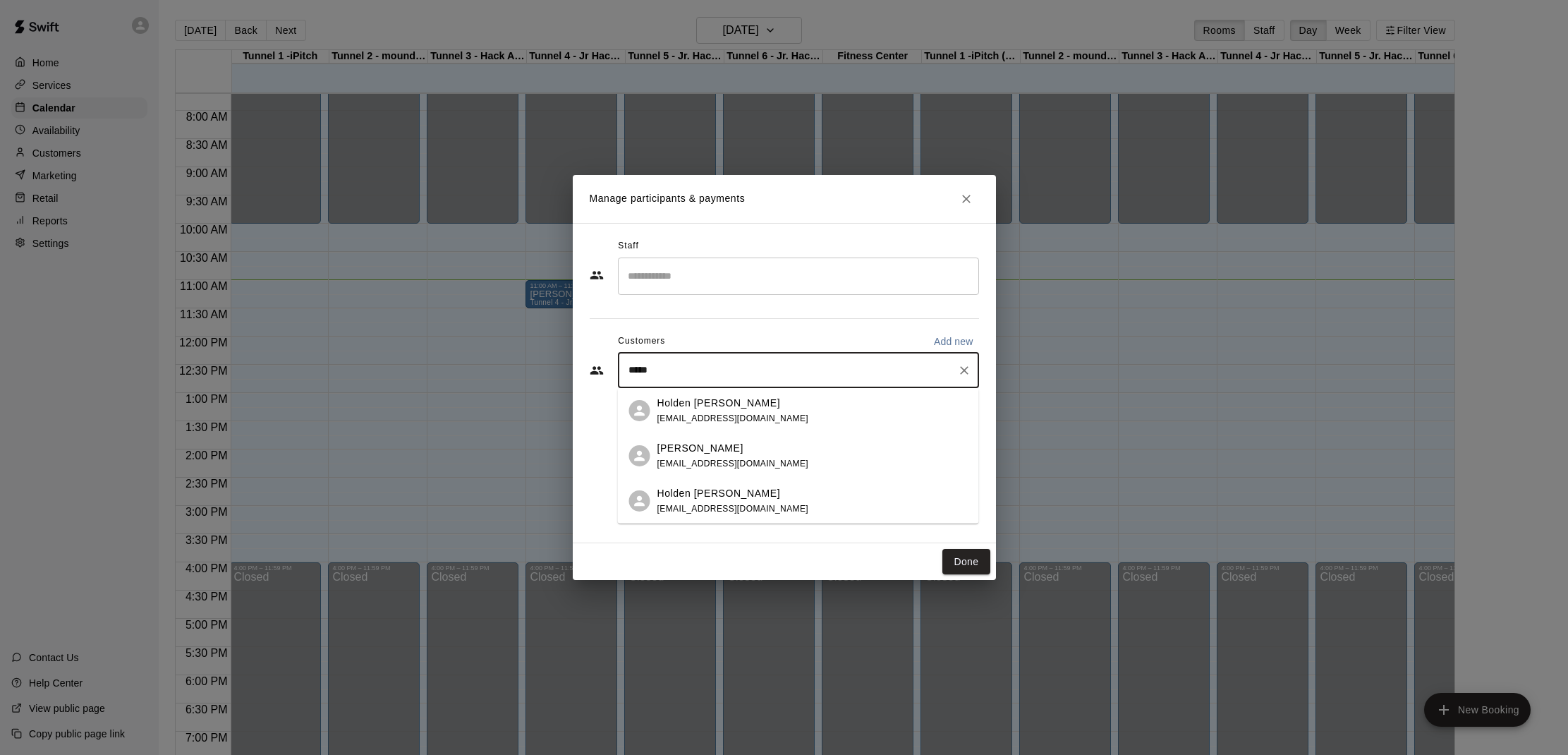
type input "******"
click at [705, 454] on p "Holden Doyle" at bounding box center [700, 448] width 86 height 15
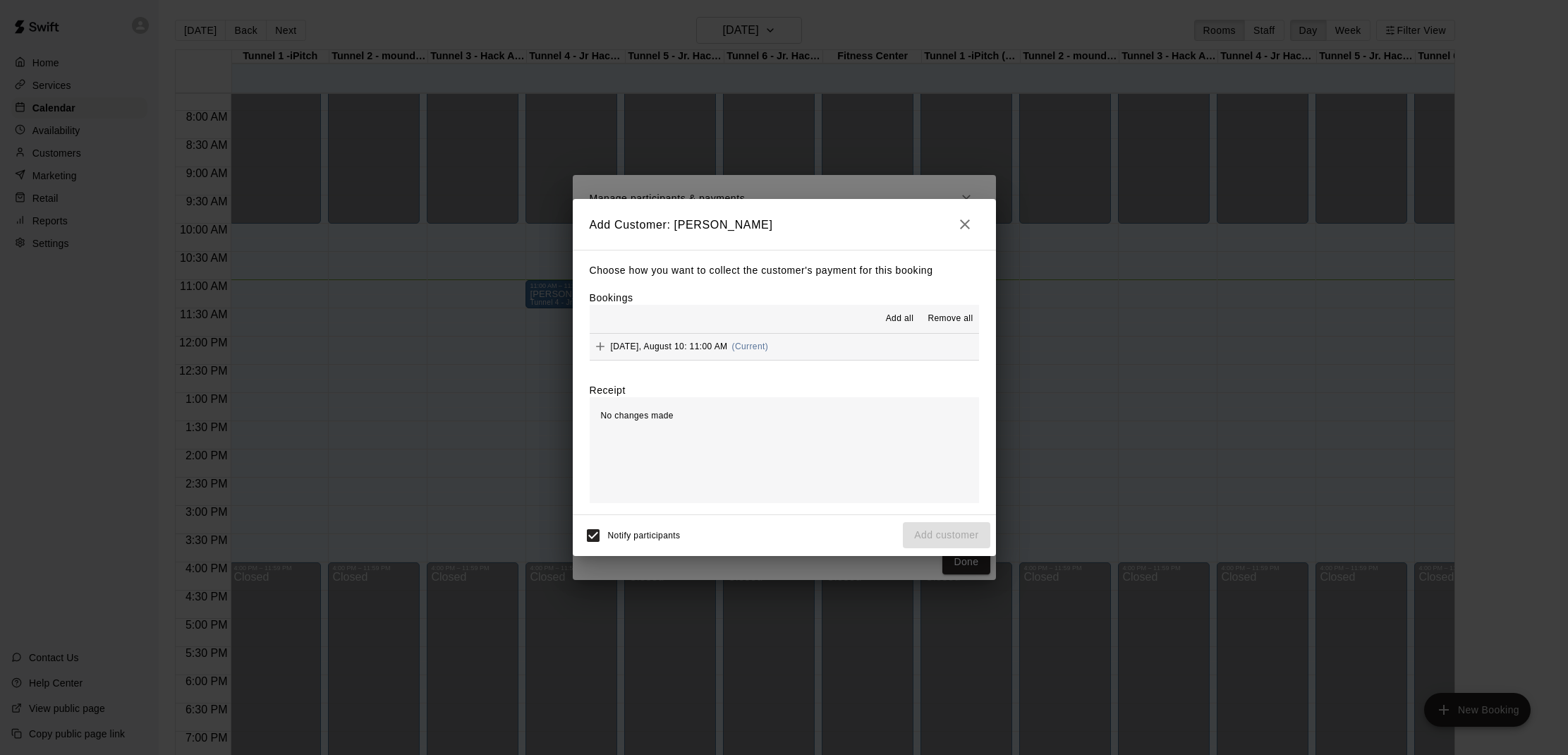
click at [898, 321] on span "Add all" at bounding box center [900, 319] width 28 height 14
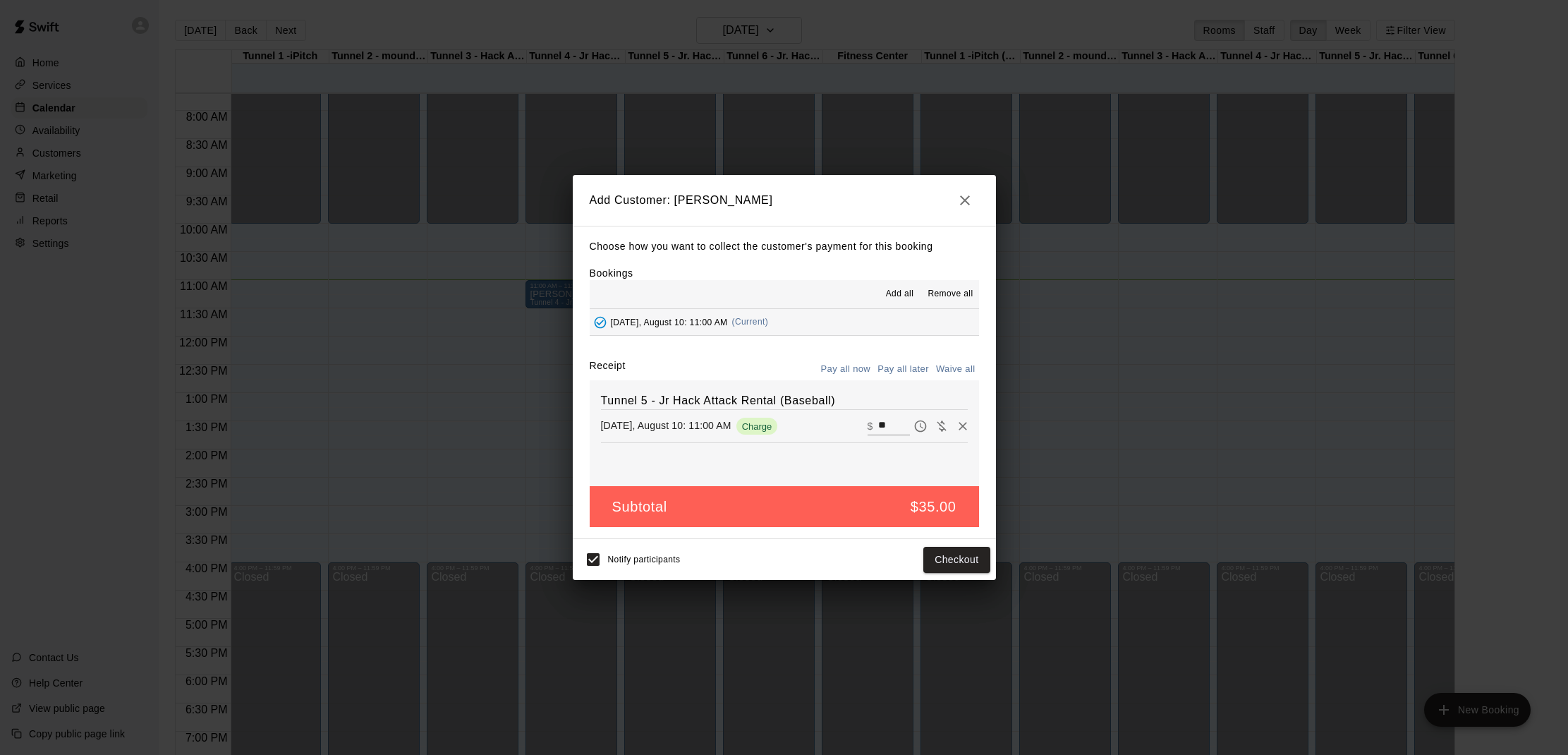
click at [890, 422] on input "**" at bounding box center [894, 425] width 31 height 19
type input "*"
type input "**"
click at [967, 557] on button "Checkout" at bounding box center [957, 559] width 67 height 26
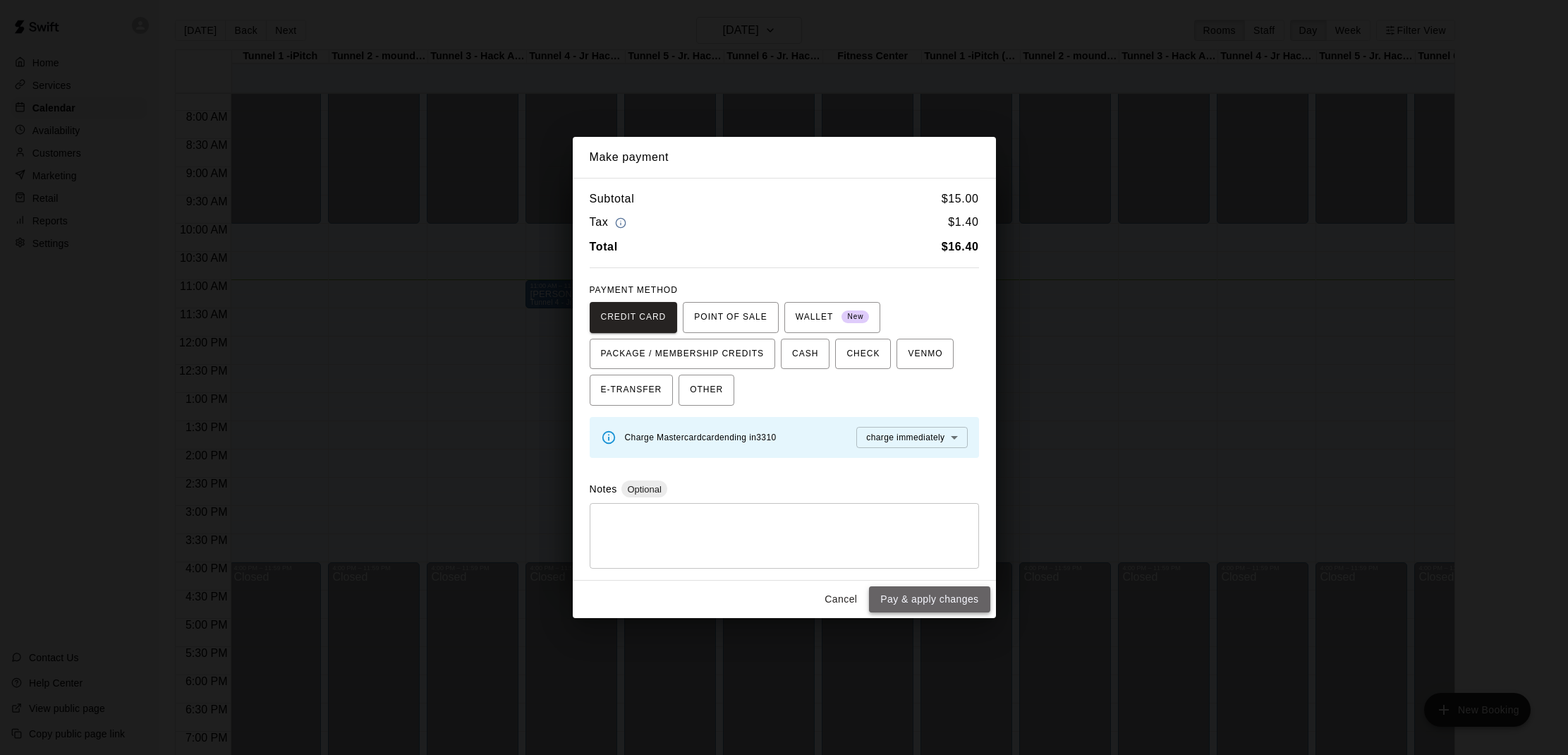
click at [962, 592] on button "Pay & apply changes" at bounding box center [928, 599] width 120 height 26
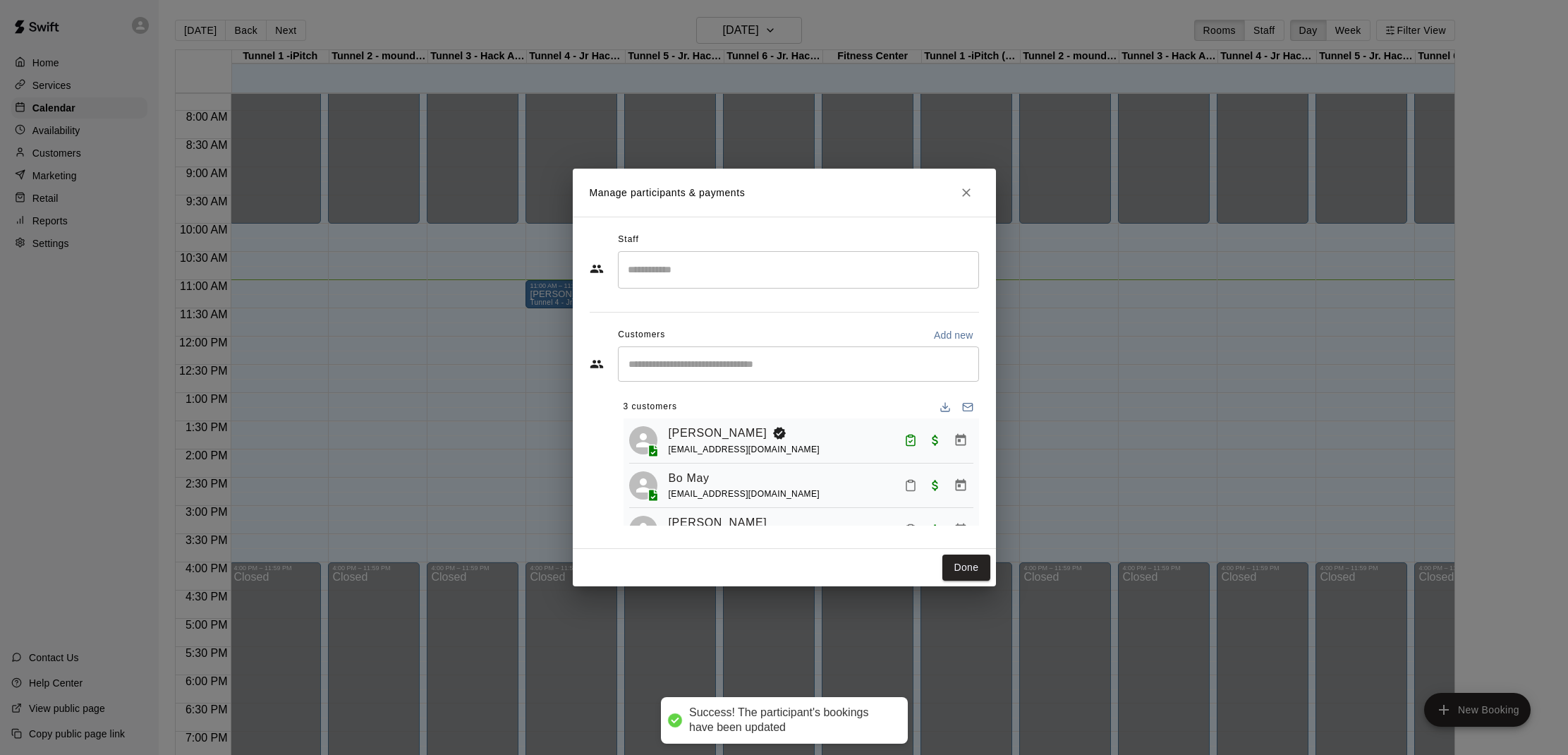
click at [760, 357] on input "Start typing to search customers..." at bounding box center [798, 364] width 348 height 14
click at [595, 405] on div "​ 3 customers Bennett Ab rdabernathy6@gmail.com Bo May mail@jennifermay.net Hol…" at bounding box center [784, 435] width 389 height 179
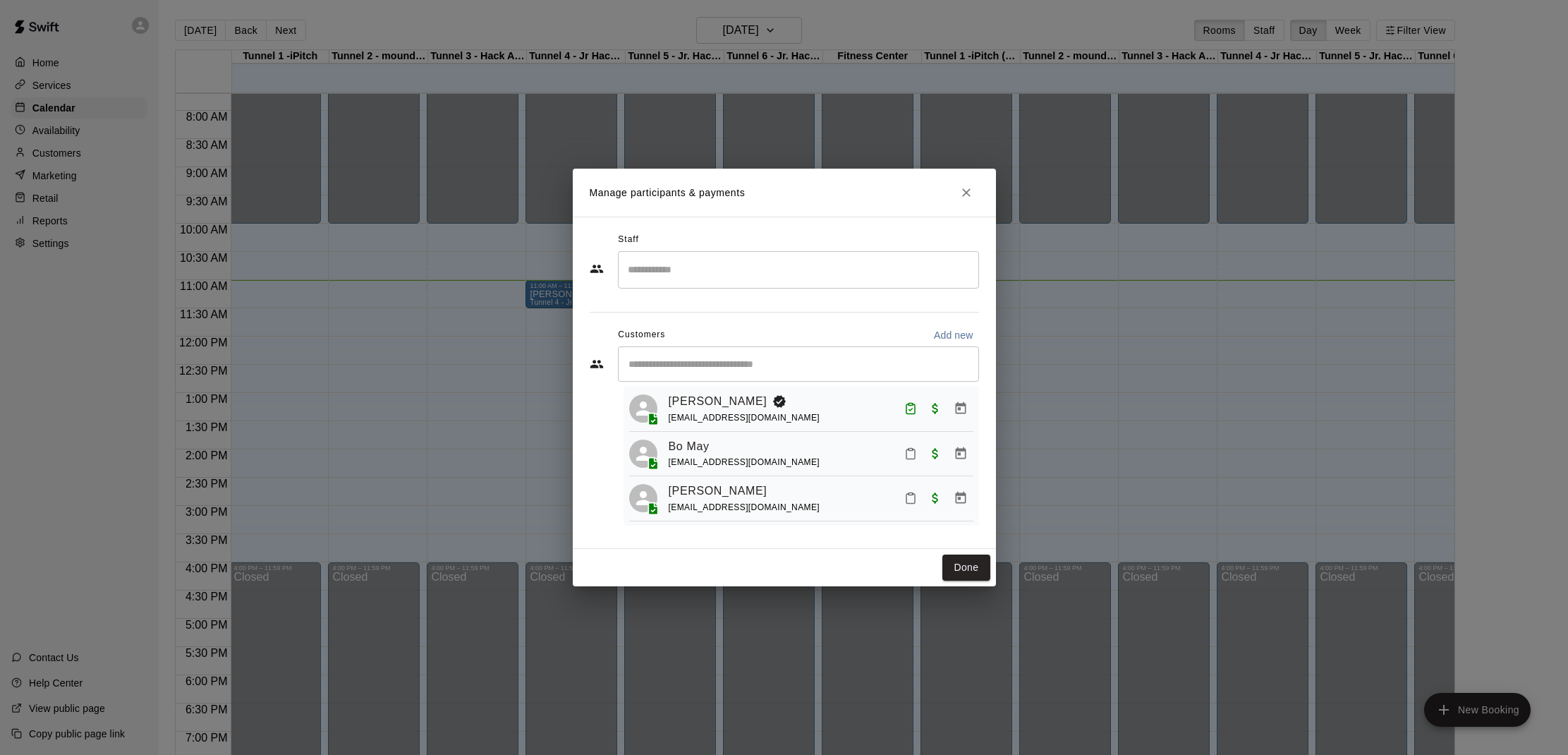
scroll to position [0, 0]
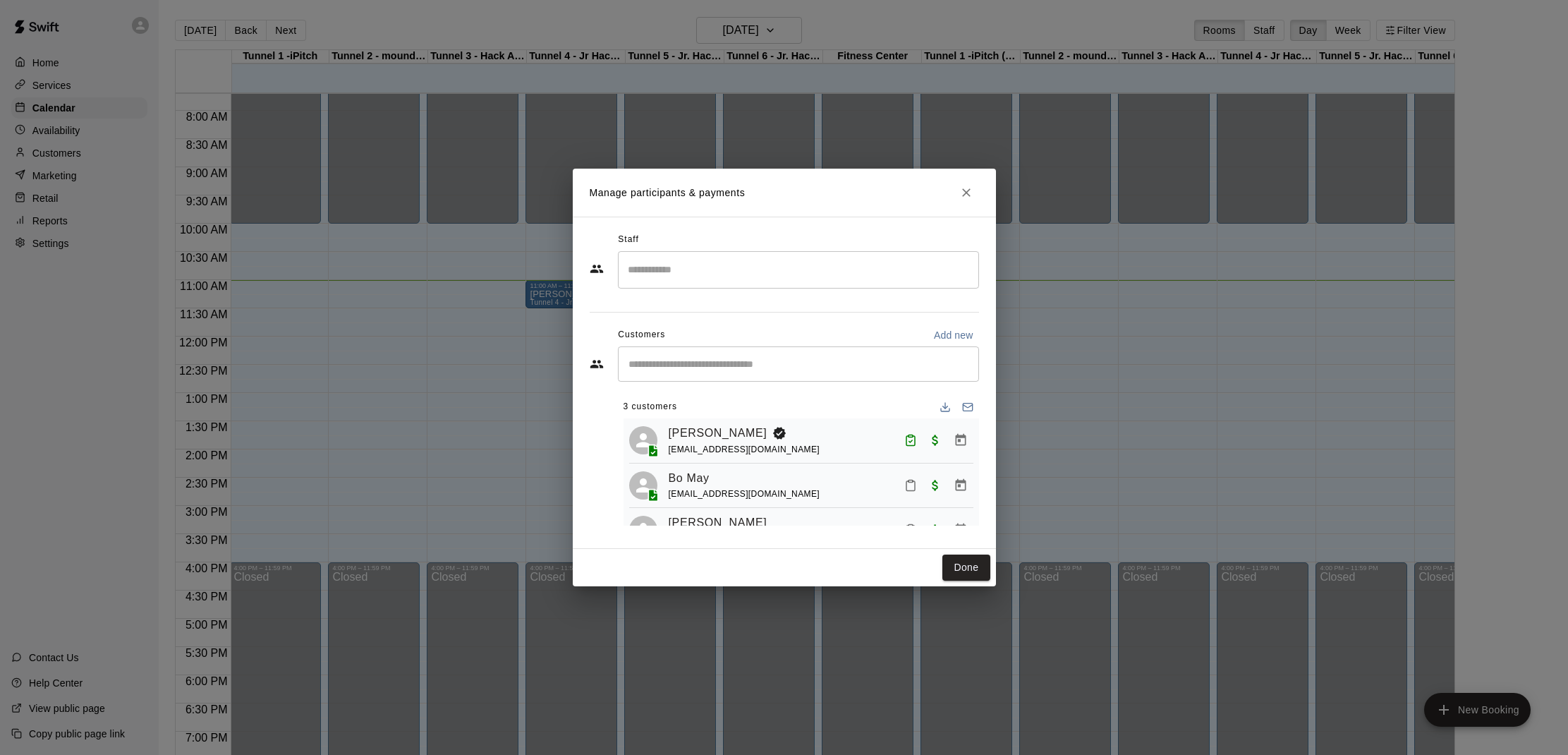
click at [682, 372] on div "​" at bounding box center [798, 364] width 361 height 35
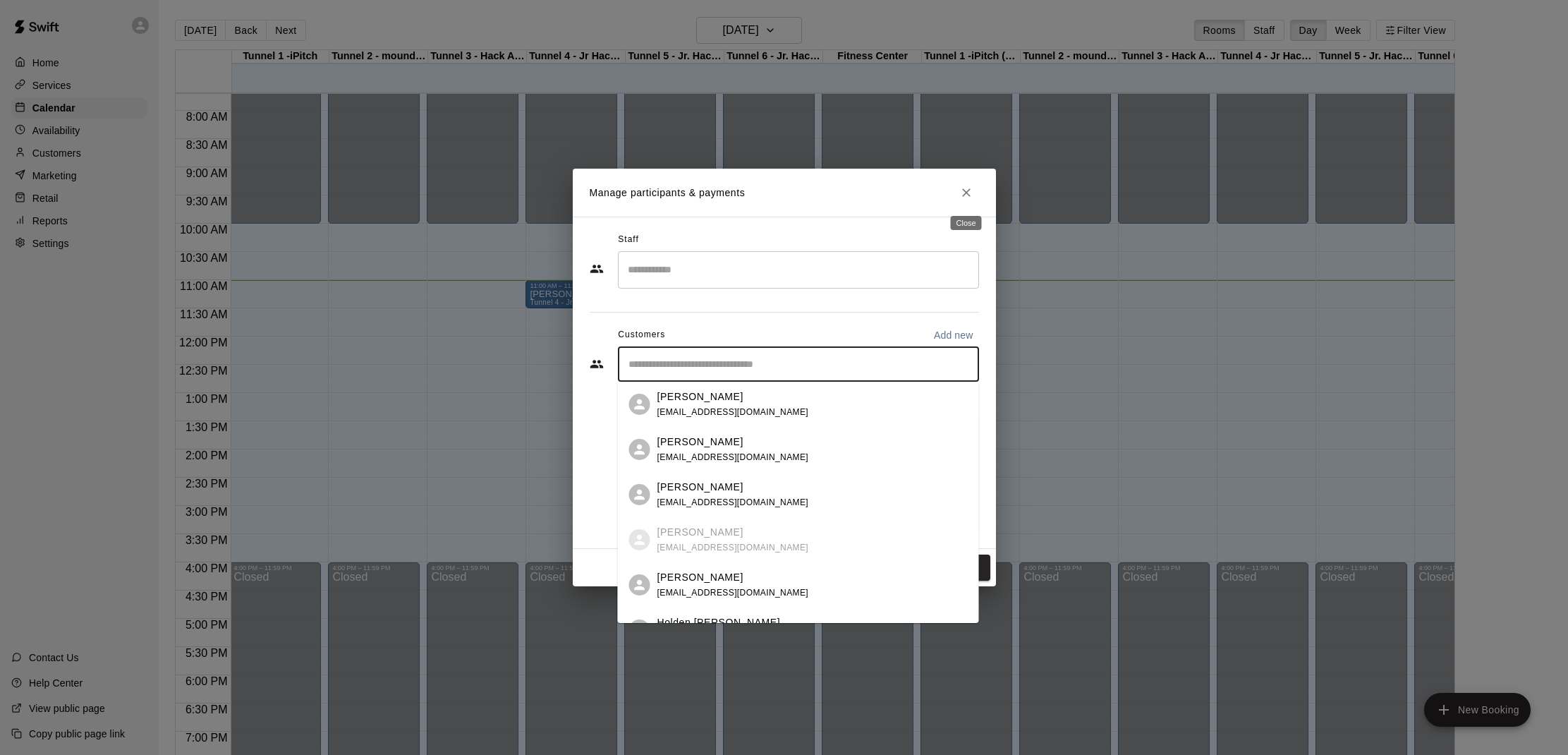
click at [967, 194] on icon "Close" at bounding box center [966, 193] width 14 height 14
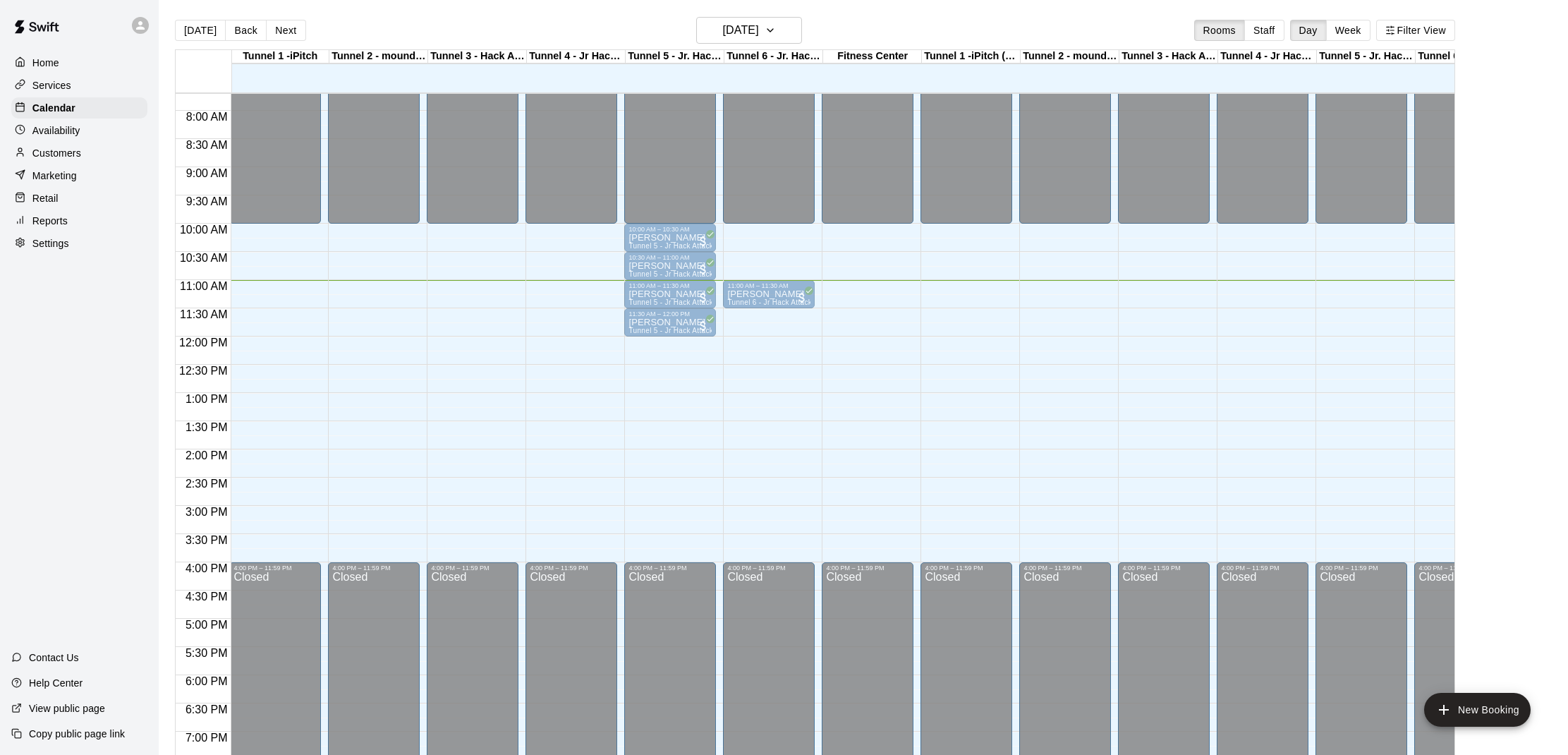
click at [553, 296] on div "Mitch Pope Tunnel 4 - Jr. Hack Attack, Youth Pitching Mound" at bounding box center [571, 667] width 83 height 755
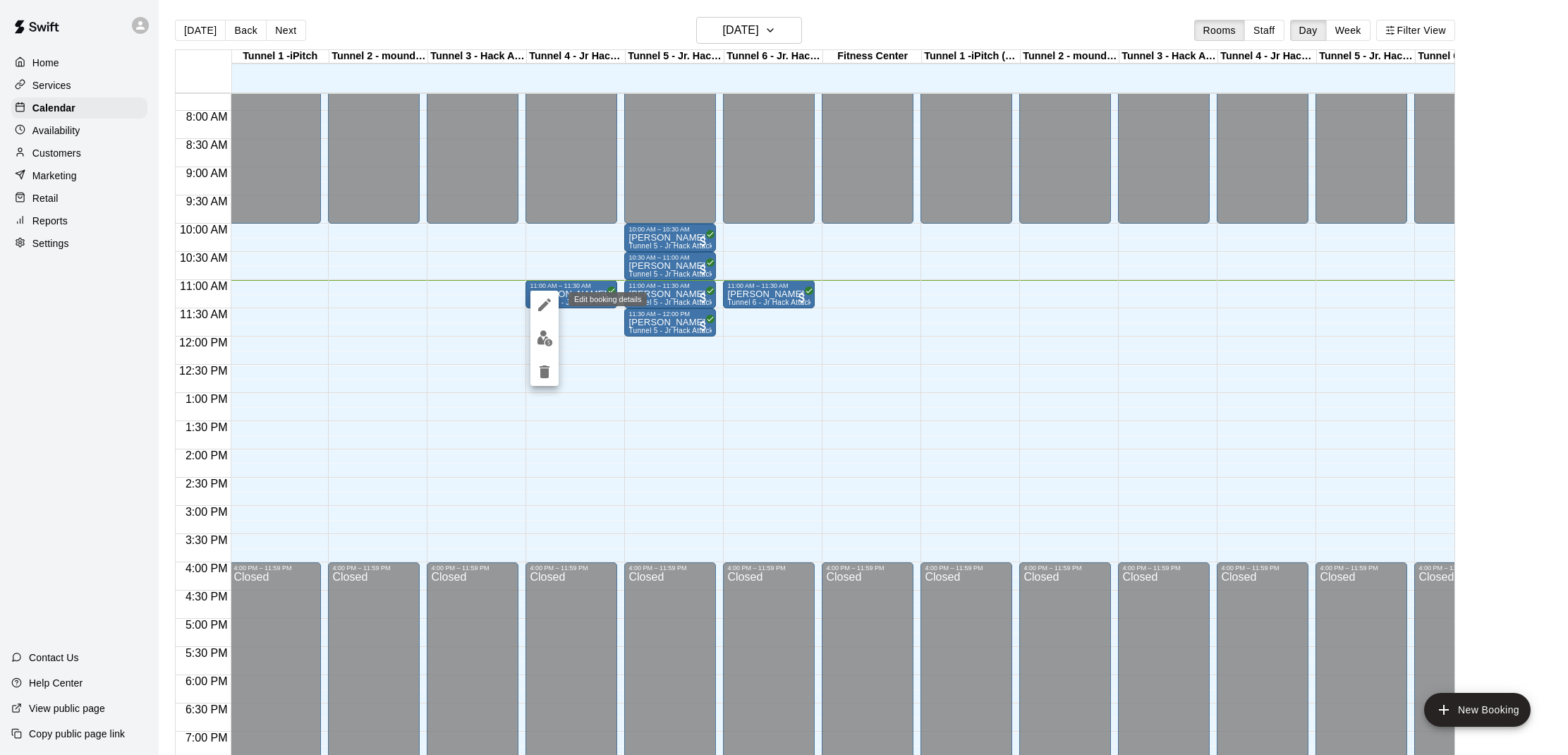
click at [548, 315] on button "edit" at bounding box center [544, 304] width 28 height 28
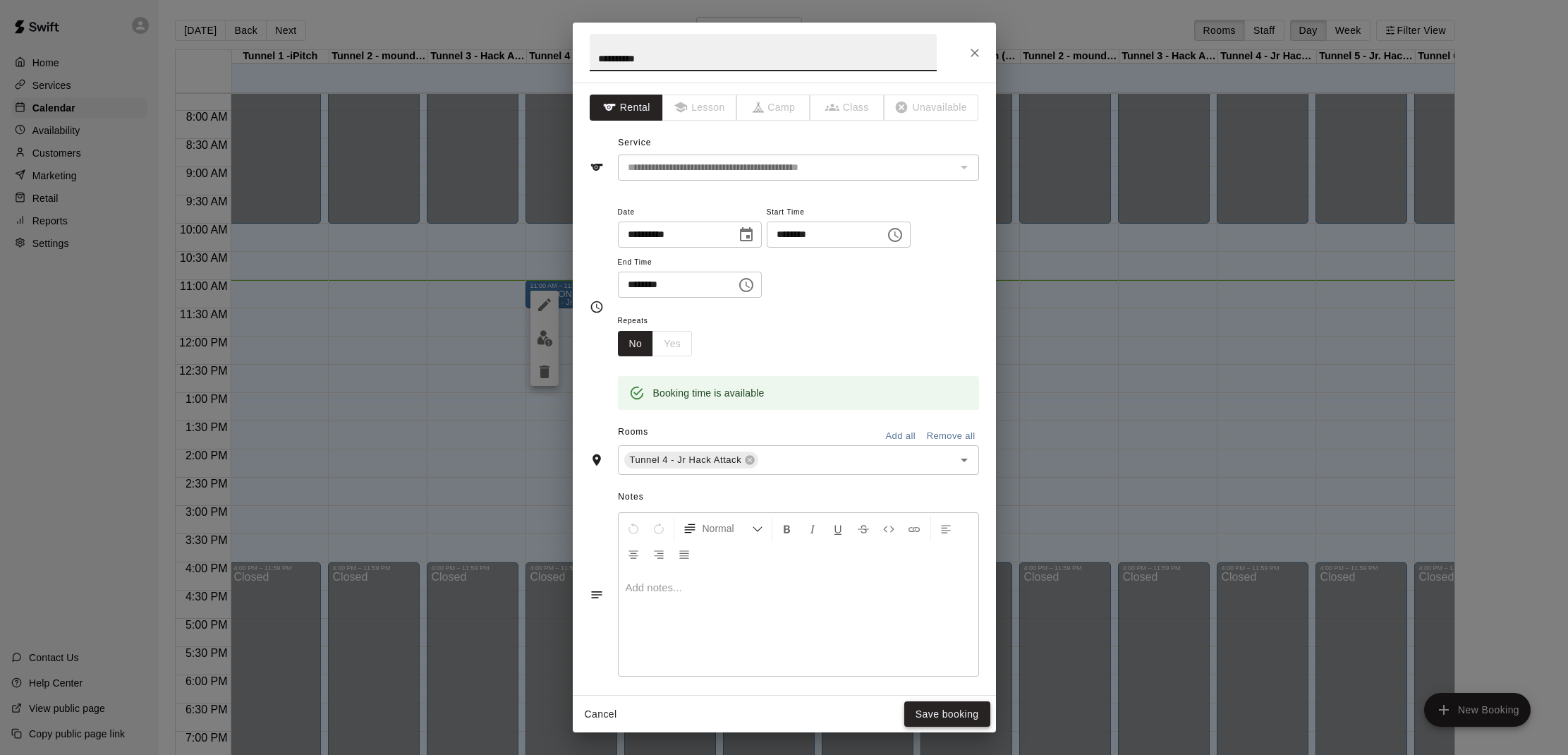
click at [955, 722] on button "Save booking" at bounding box center [947, 714] width 86 height 26
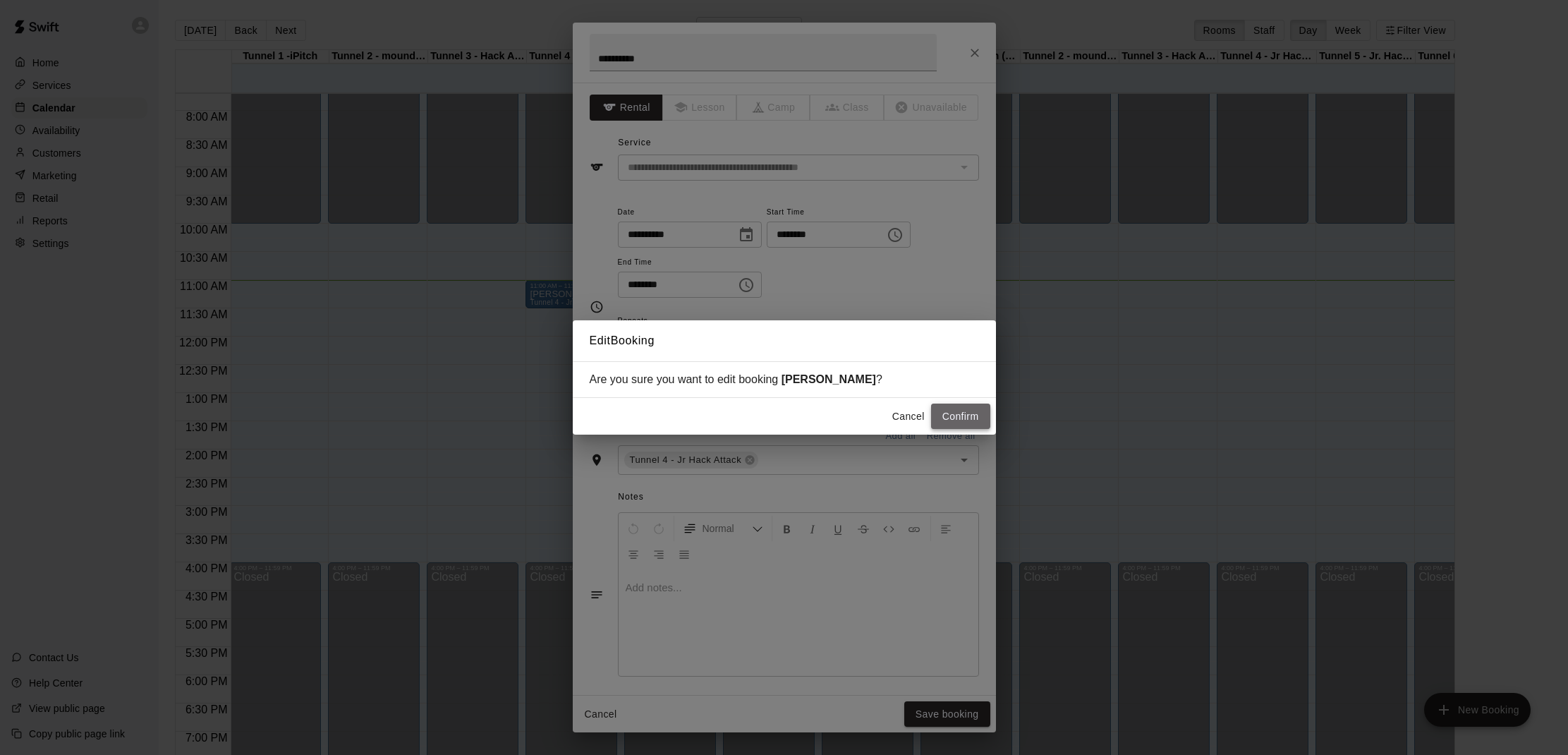
click at [957, 422] on button "Confirm" at bounding box center [961, 416] width 60 height 26
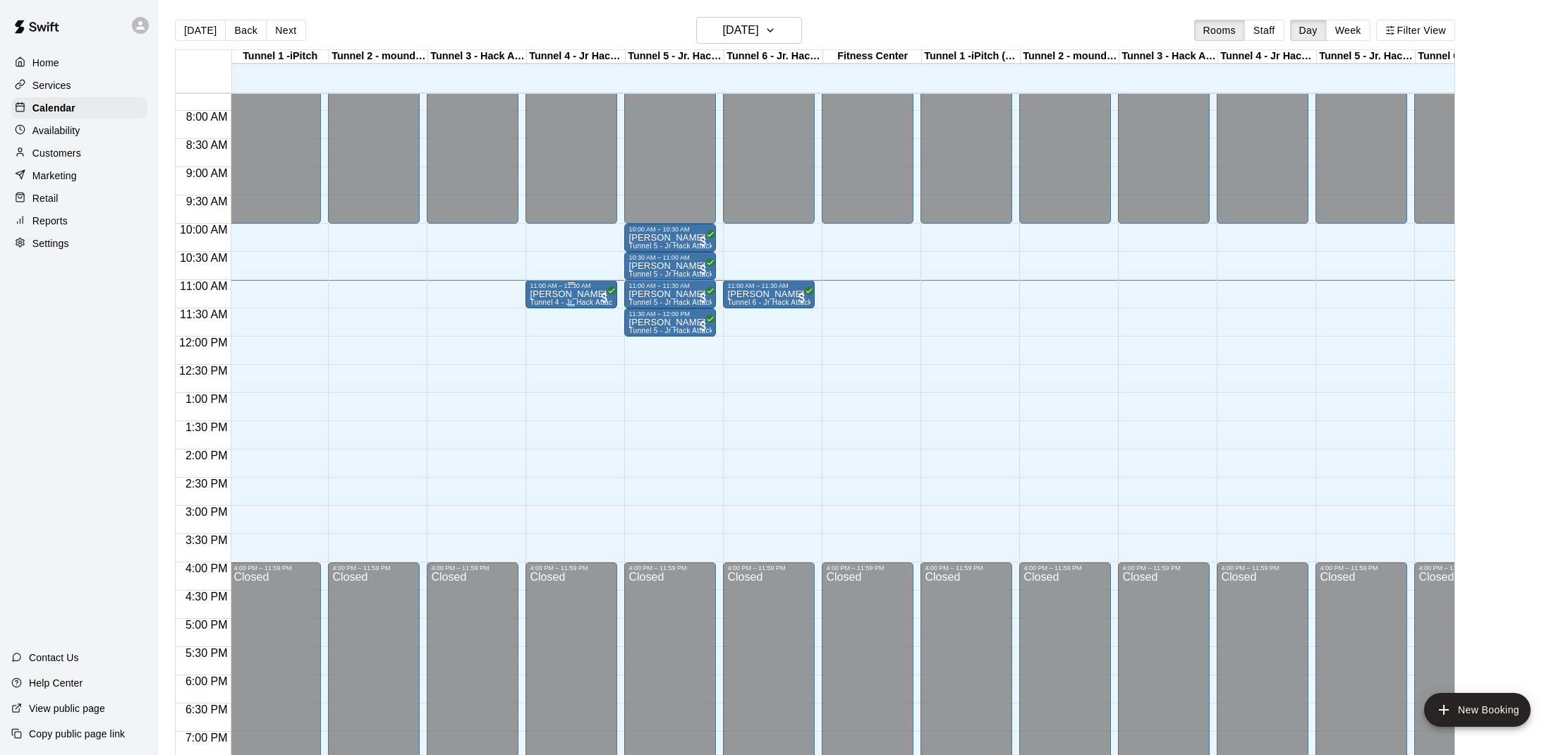
click at [562, 294] on p "[PERSON_NAME]" at bounding box center [571, 294] width 83 height 0
click at [545, 340] on img "edit" at bounding box center [545, 343] width 17 height 17
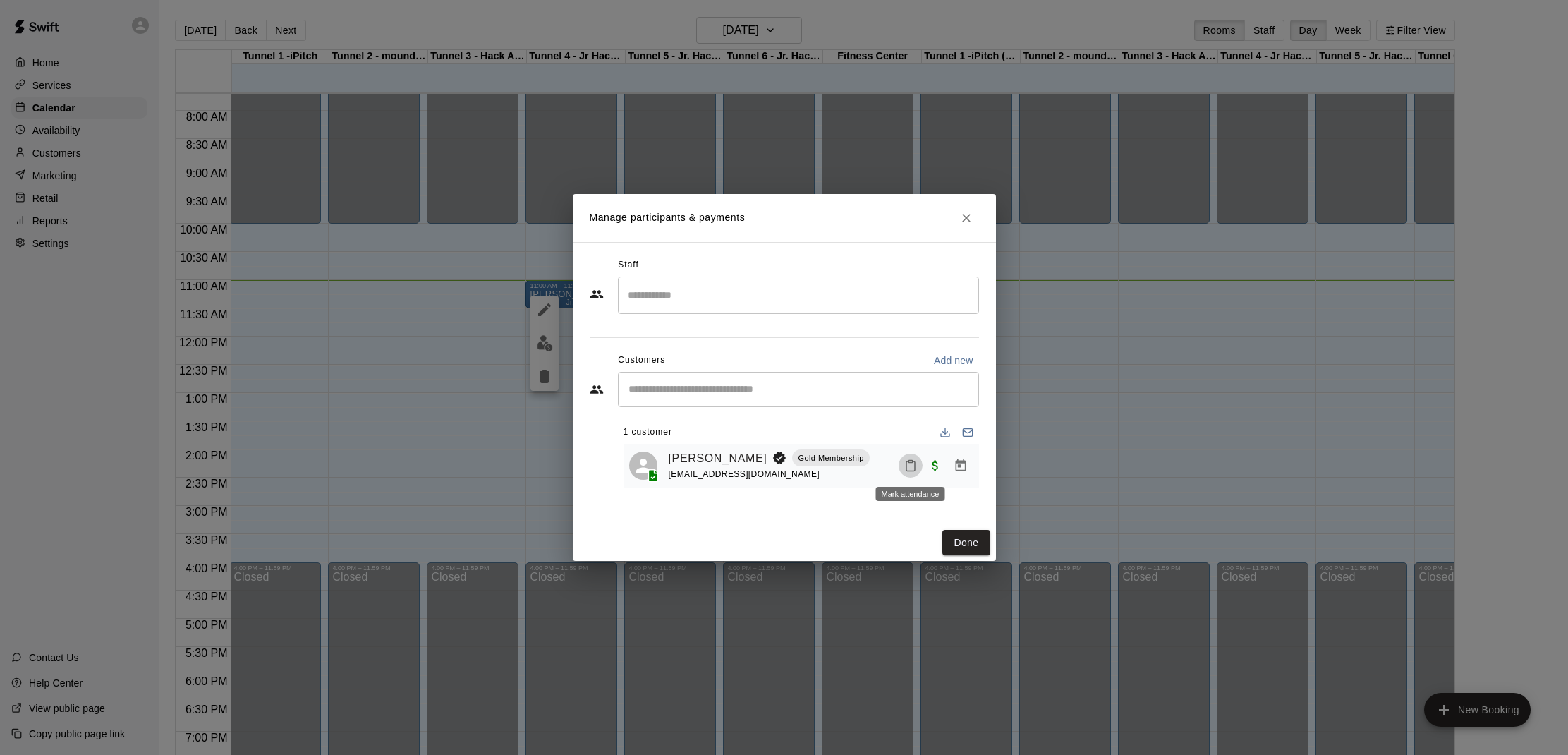
click at [921, 462] on button "Mark attendance" at bounding box center [911, 466] width 24 height 24
click at [932, 465] on icon at bounding box center [927, 465] width 9 height 10
click at [963, 543] on button "Done" at bounding box center [965, 543] width 47 height 26
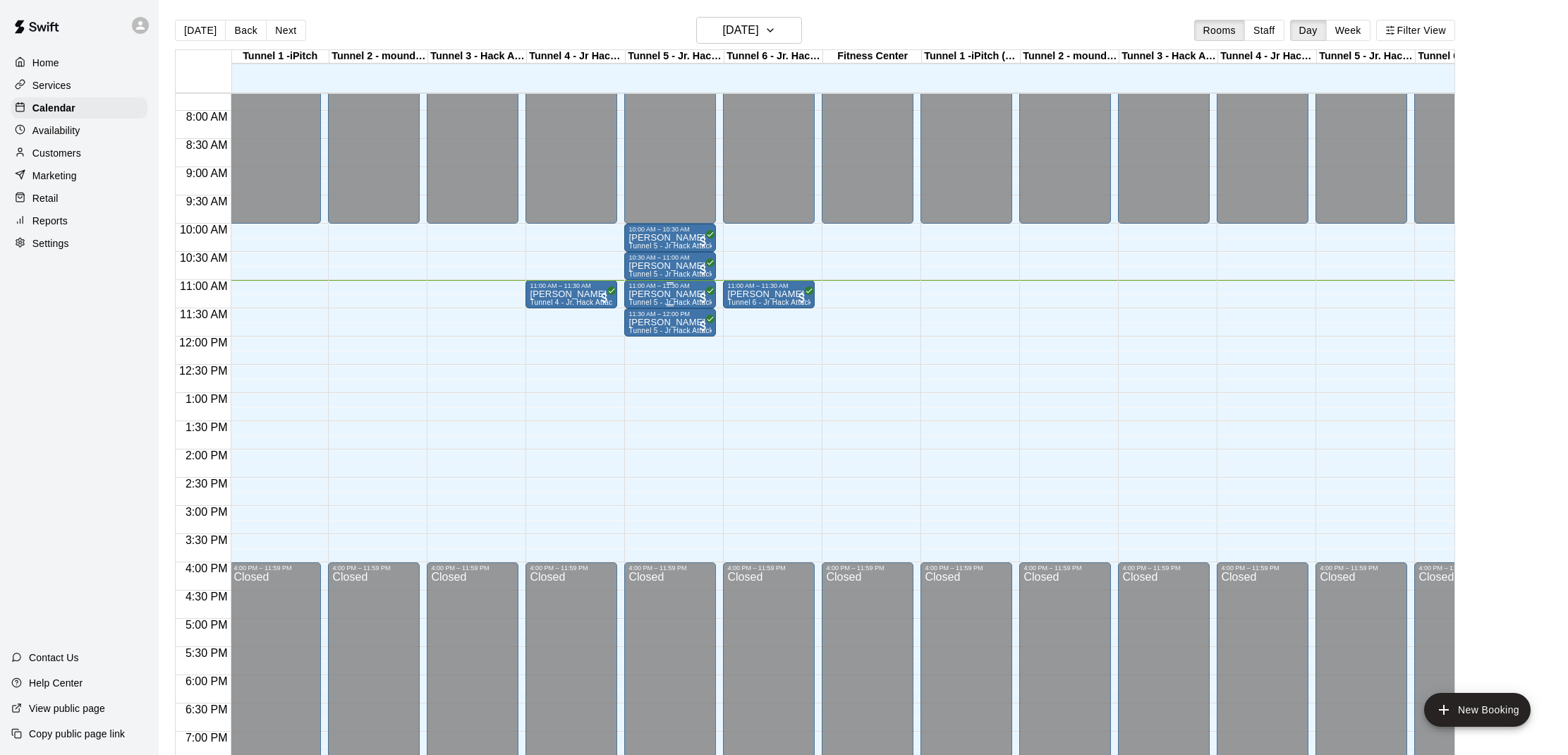
click at [659, 299] on span "Tunnel 5 - Jr Hack Attack Rental (Baseball)" at bounding box center [700, 302] width 145 height 8
click at [639, 342] on img "edit" at bounding box center [644, 347] width 17 height 17
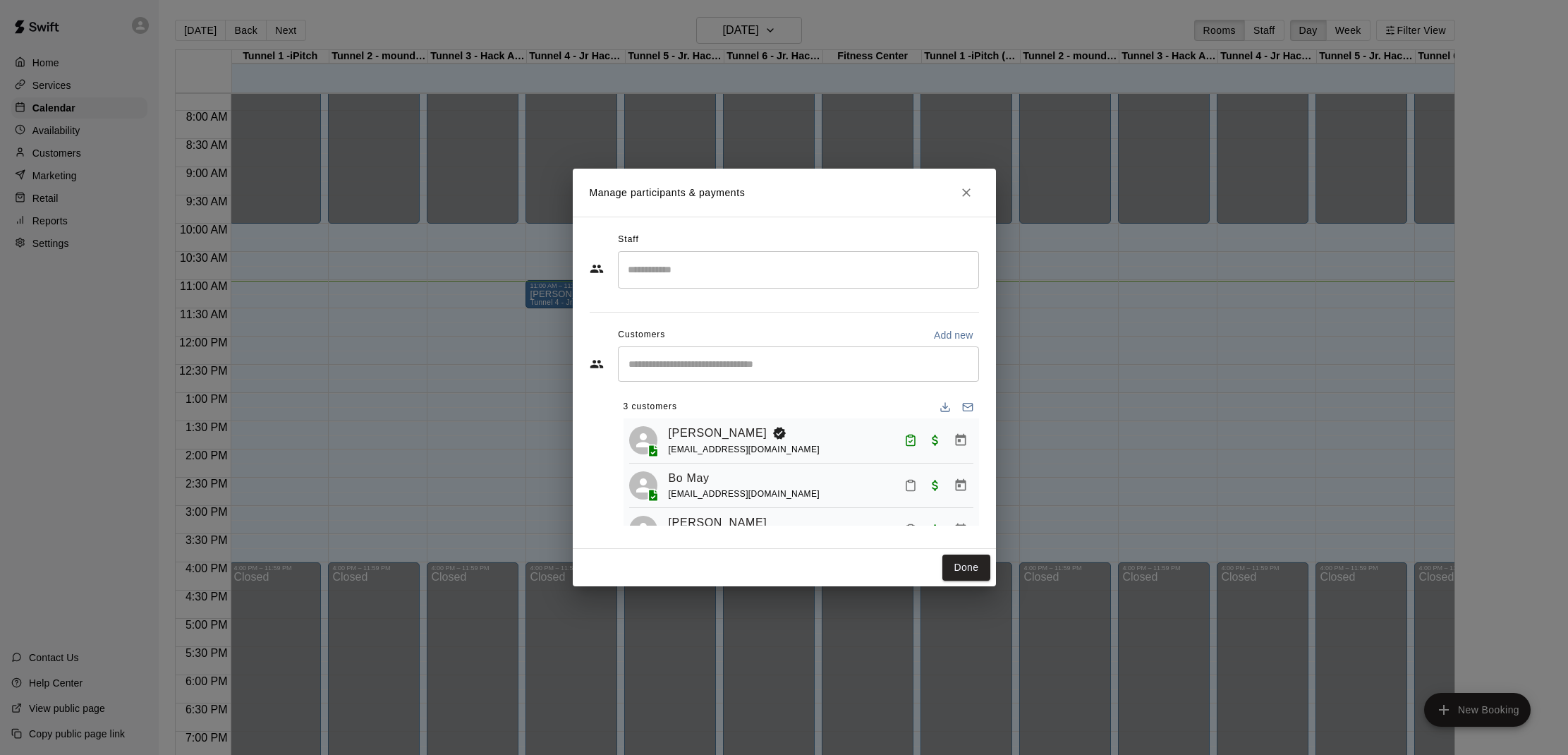
click at [721, 374] on div "​" at bounding box center [798, 364] width 361 height 35
type input "***"
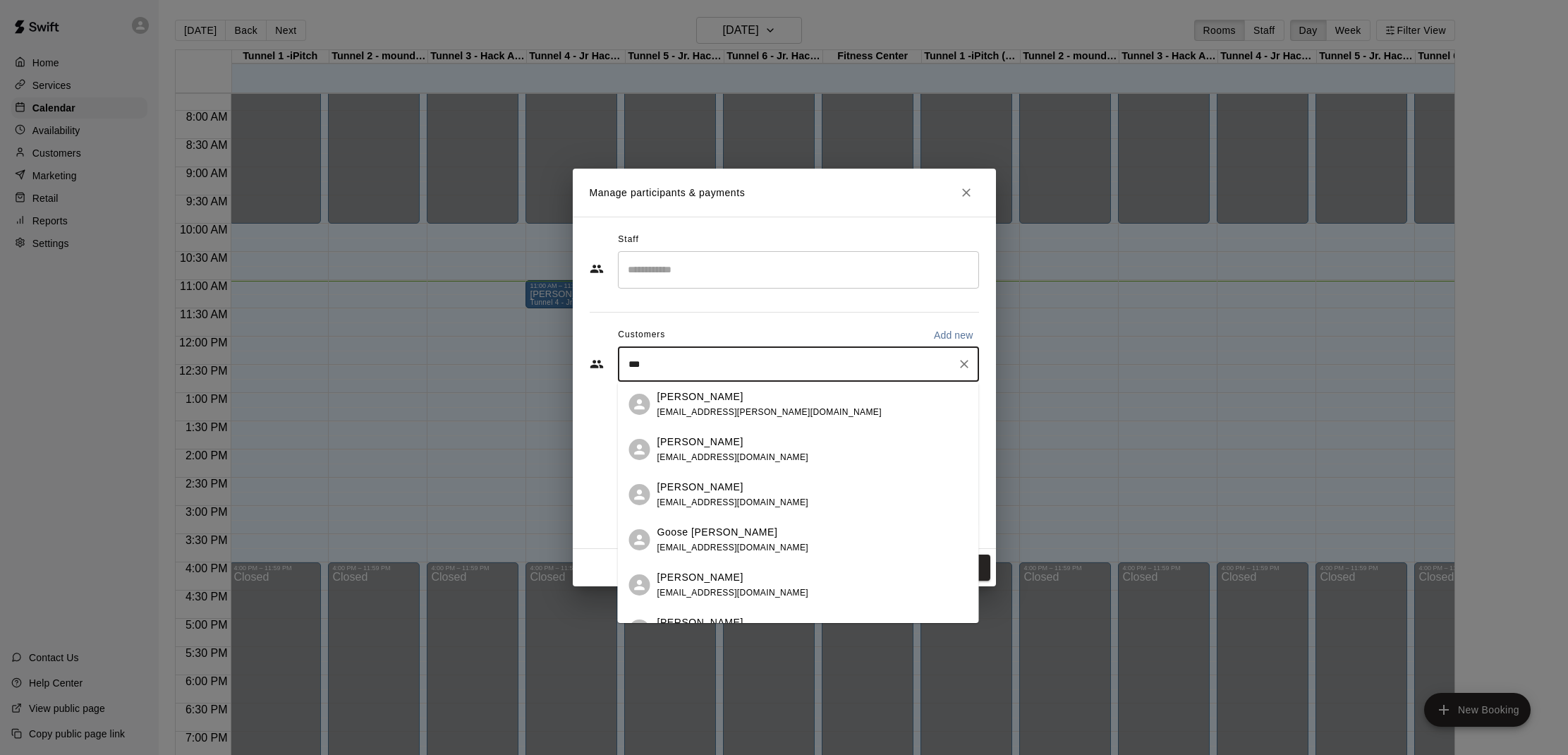
click at [725, 401] on p "Leo Brittingham" at bounding box center [700, 396] width 86 height 15
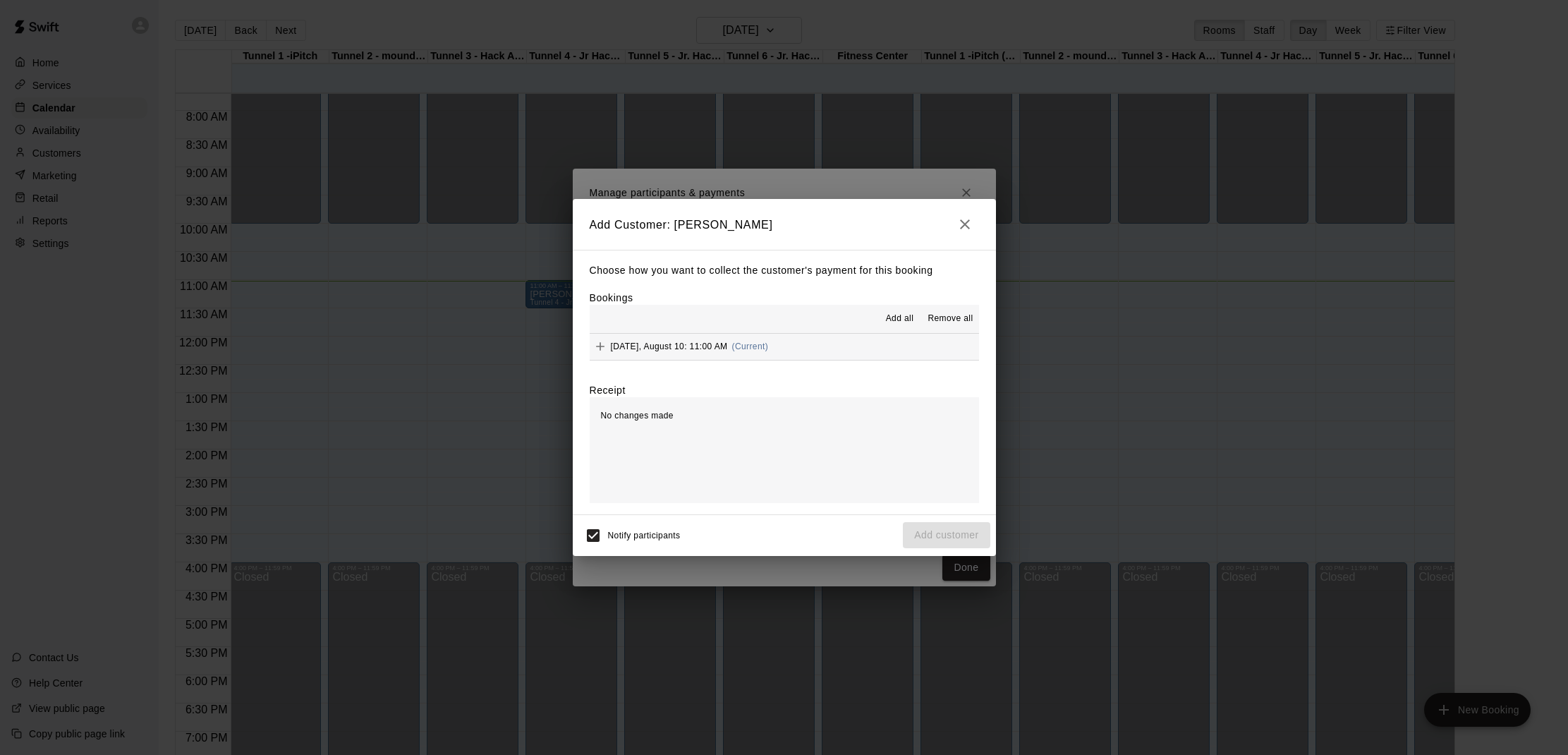
click at [899, 323] on span "Add all" at bounding box center [900, 319] width 28 height 14
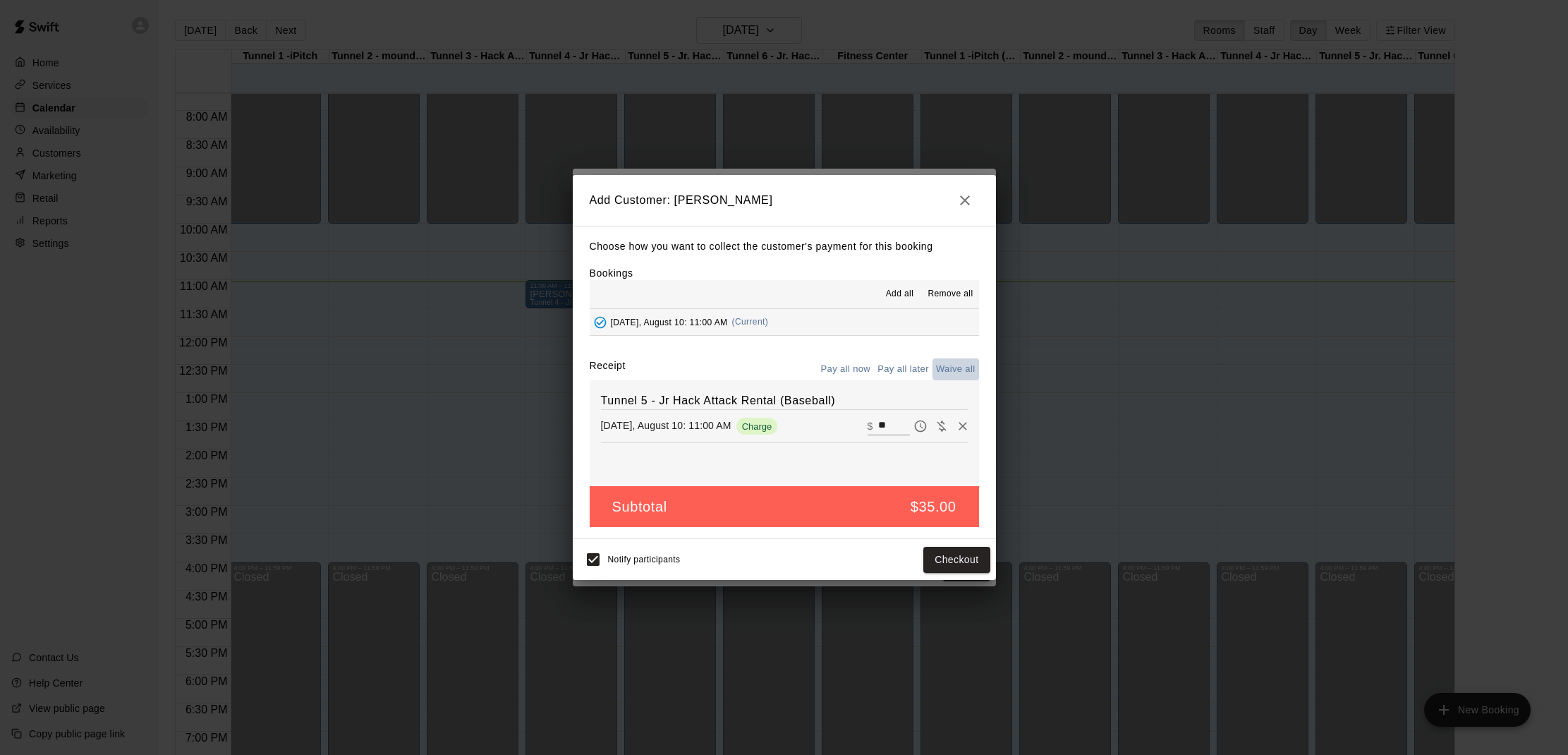
click at [952, 373] on button "Waive all" at bounding box center [956, 369] width 47 height 22
type input "*"
click at [896, 421] on input "*" at bounding box center [894, 425] width 31 height 19
type input "**"
click at [939, 564] on button "Checkout" at bounding box center [957, 559] width 67 height 26
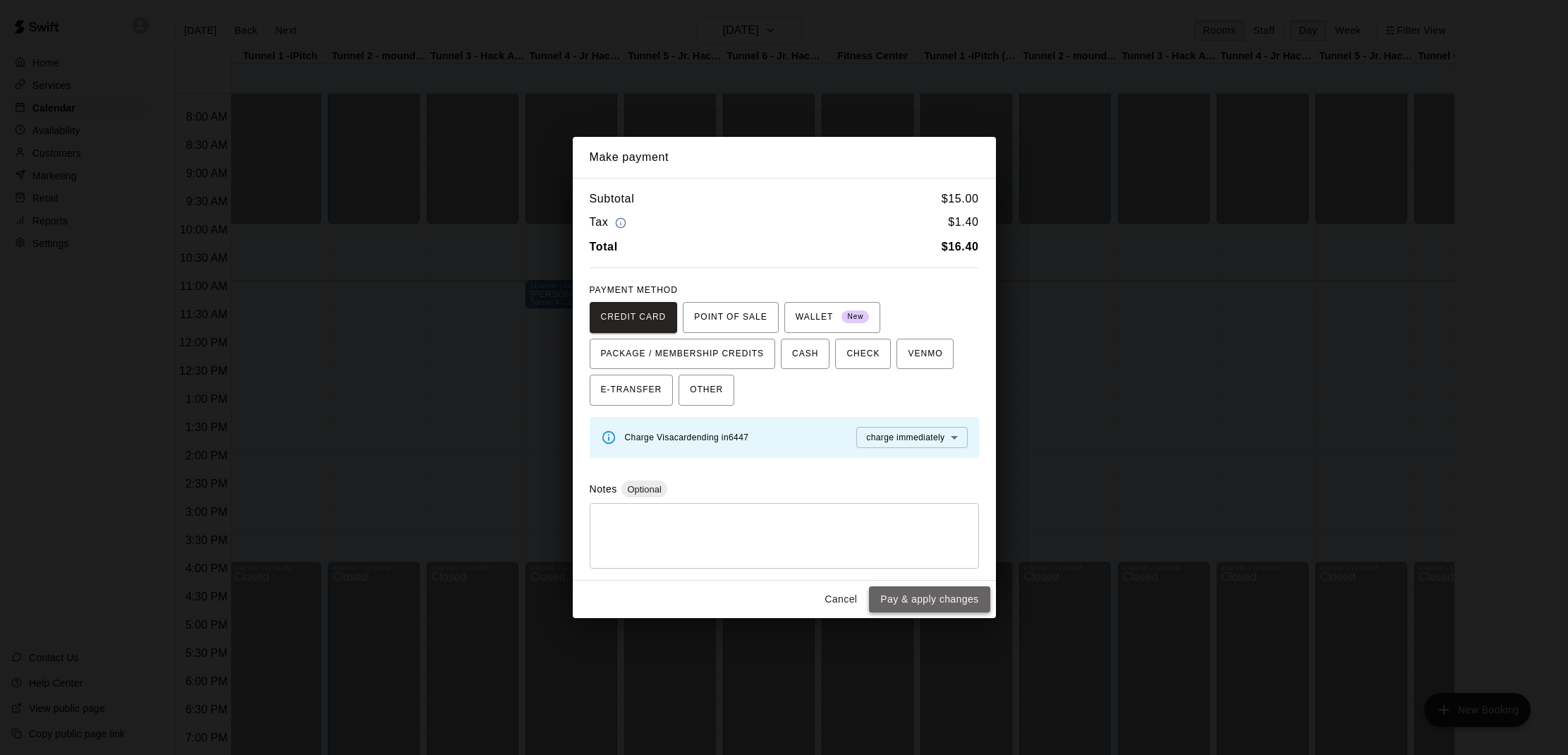
click at [952, 588] on button "Pay & apply changes" at bounding box center [928, 599] width 120 height 26
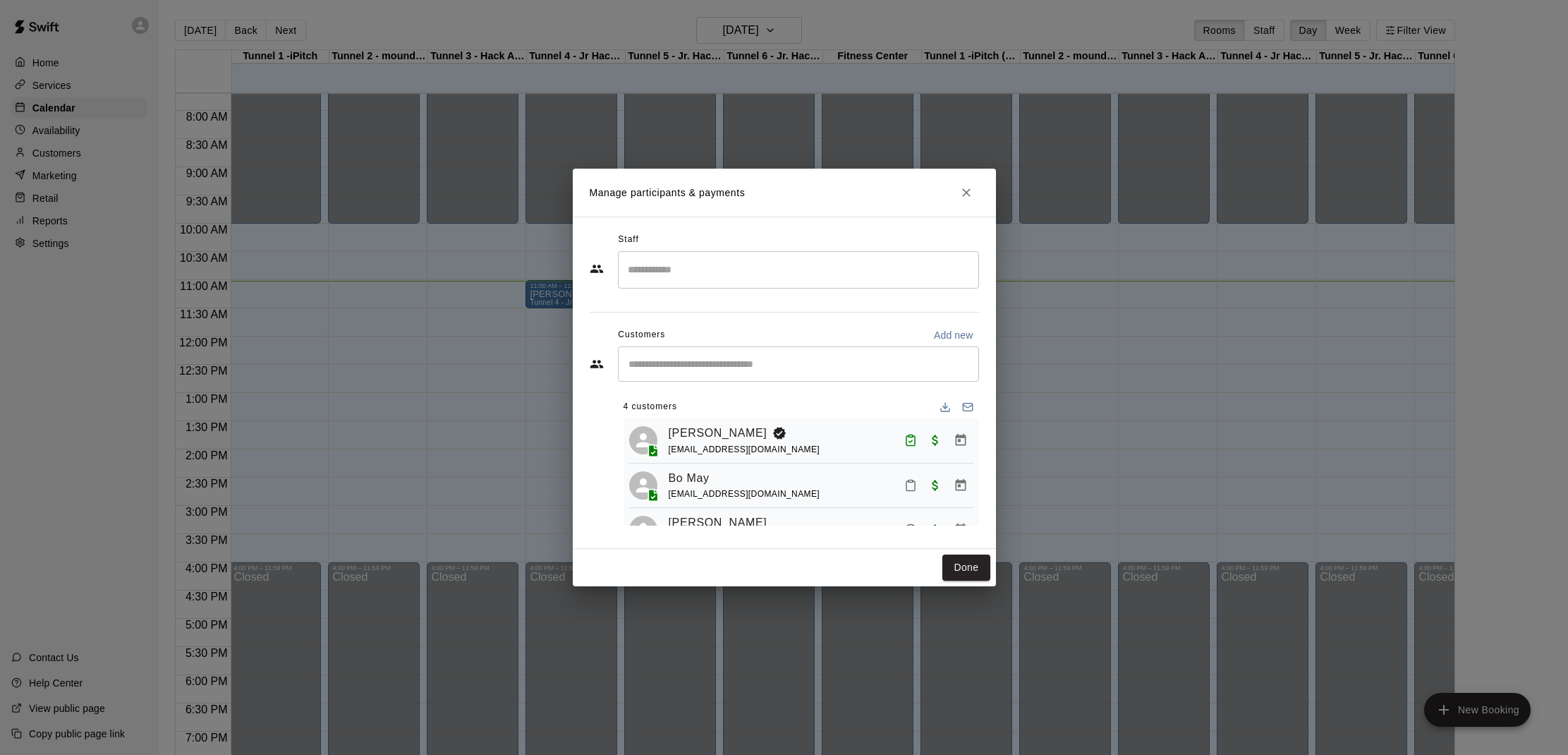
click at [808, 374] on div "​" at bounding box center [798, 364] width 361 height 35
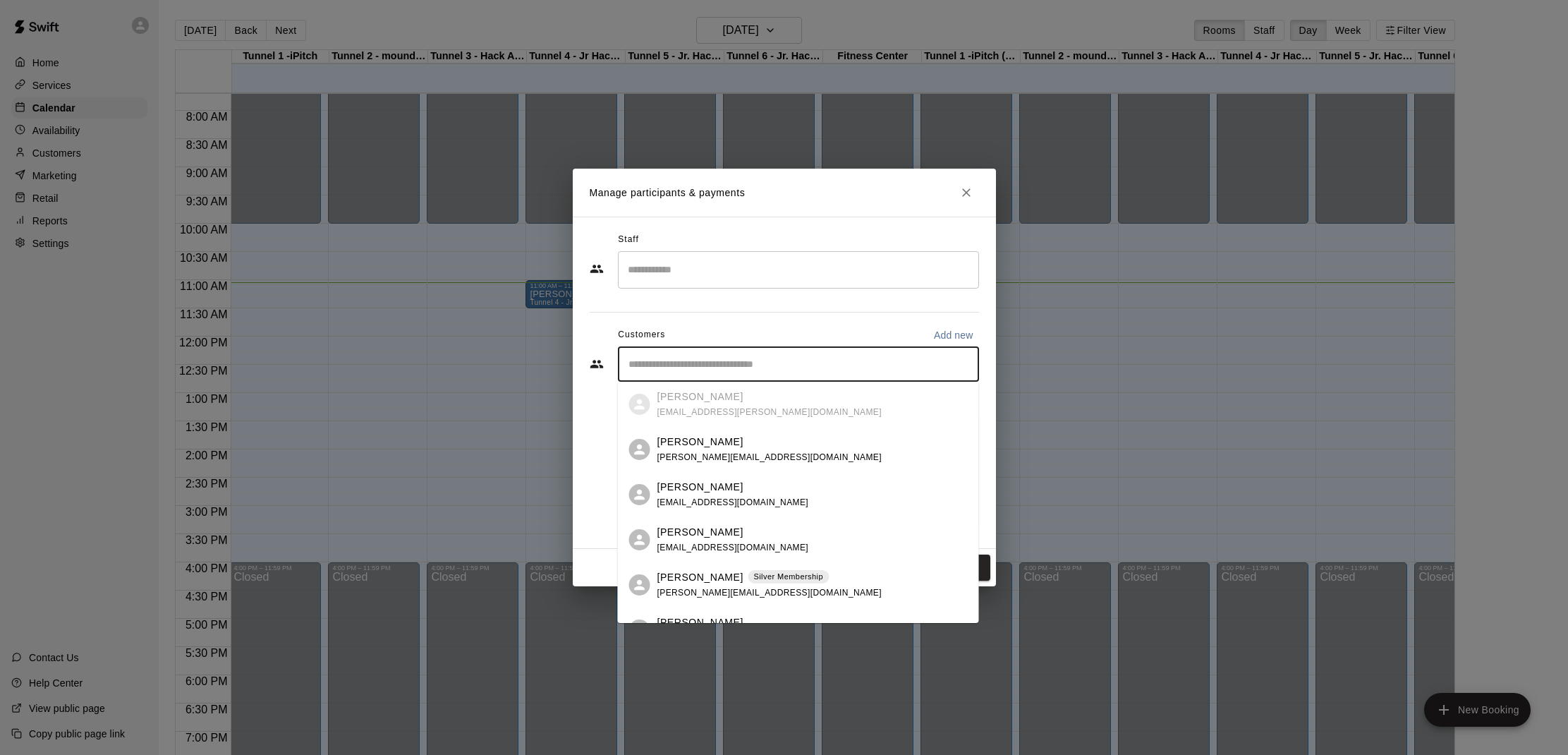
click at [808, 374] on div "​" at bounding box center [798, 364] width 361 height 35
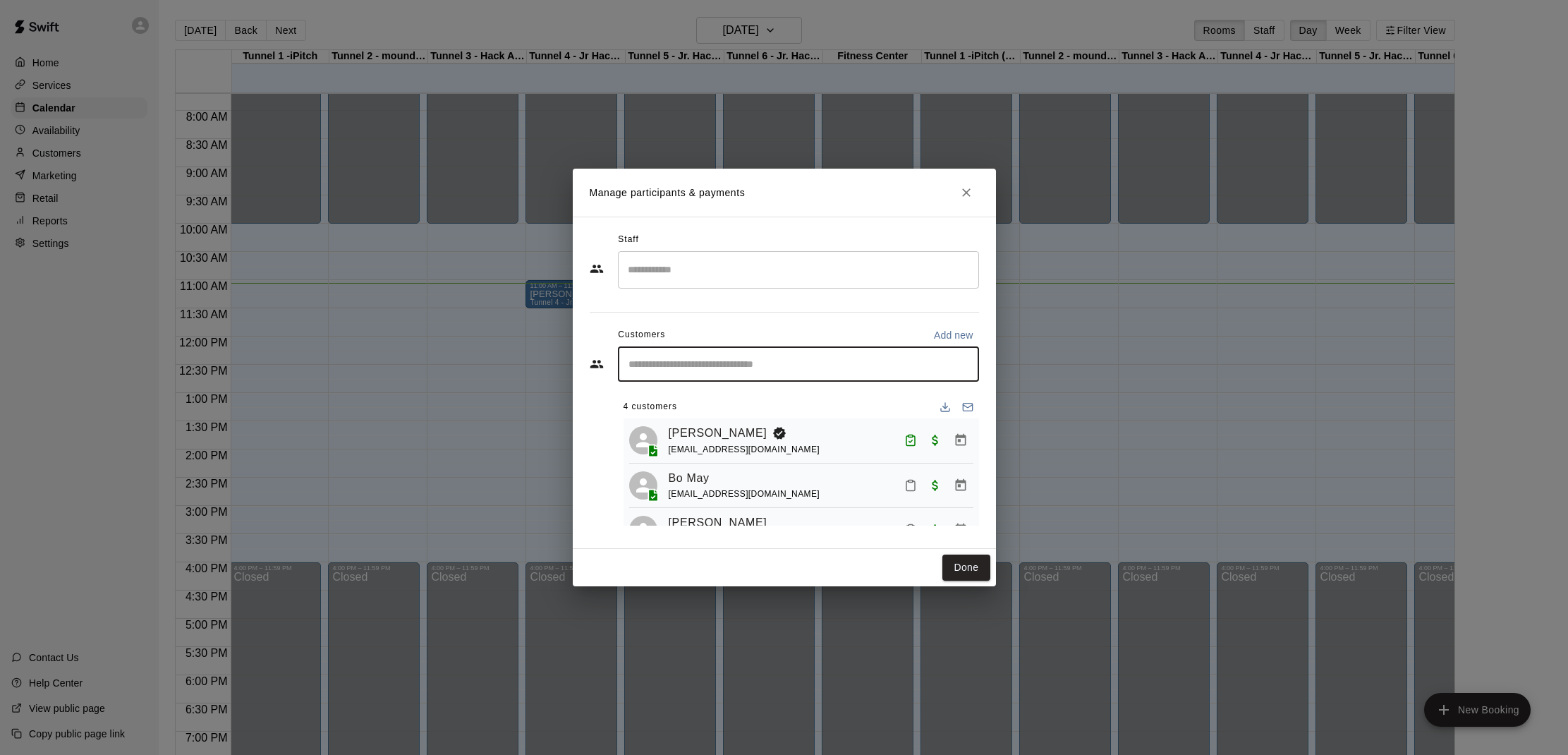
click at [687, 353] on div "​" at bounding box center [798, 364] width 361 height 35
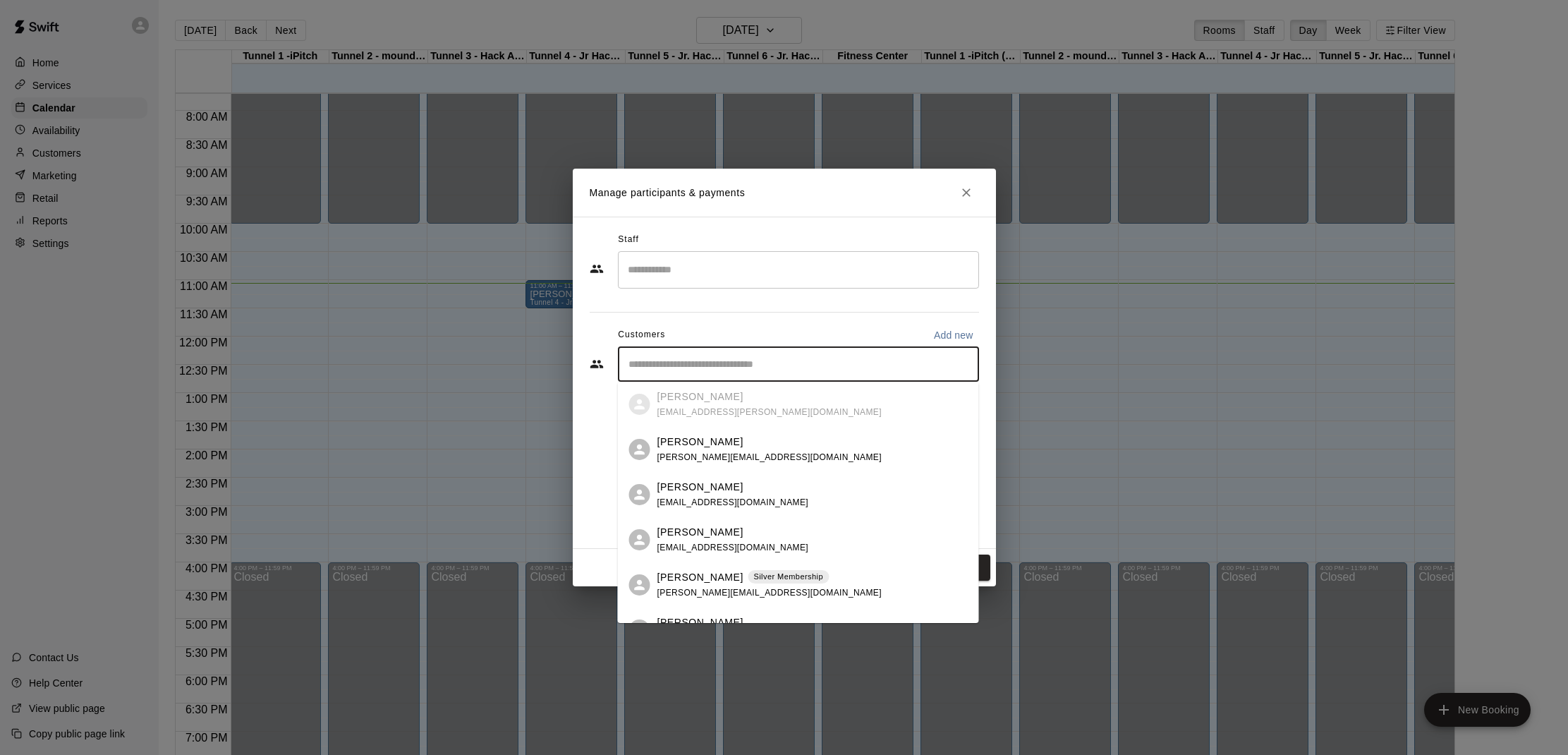
type input "*"
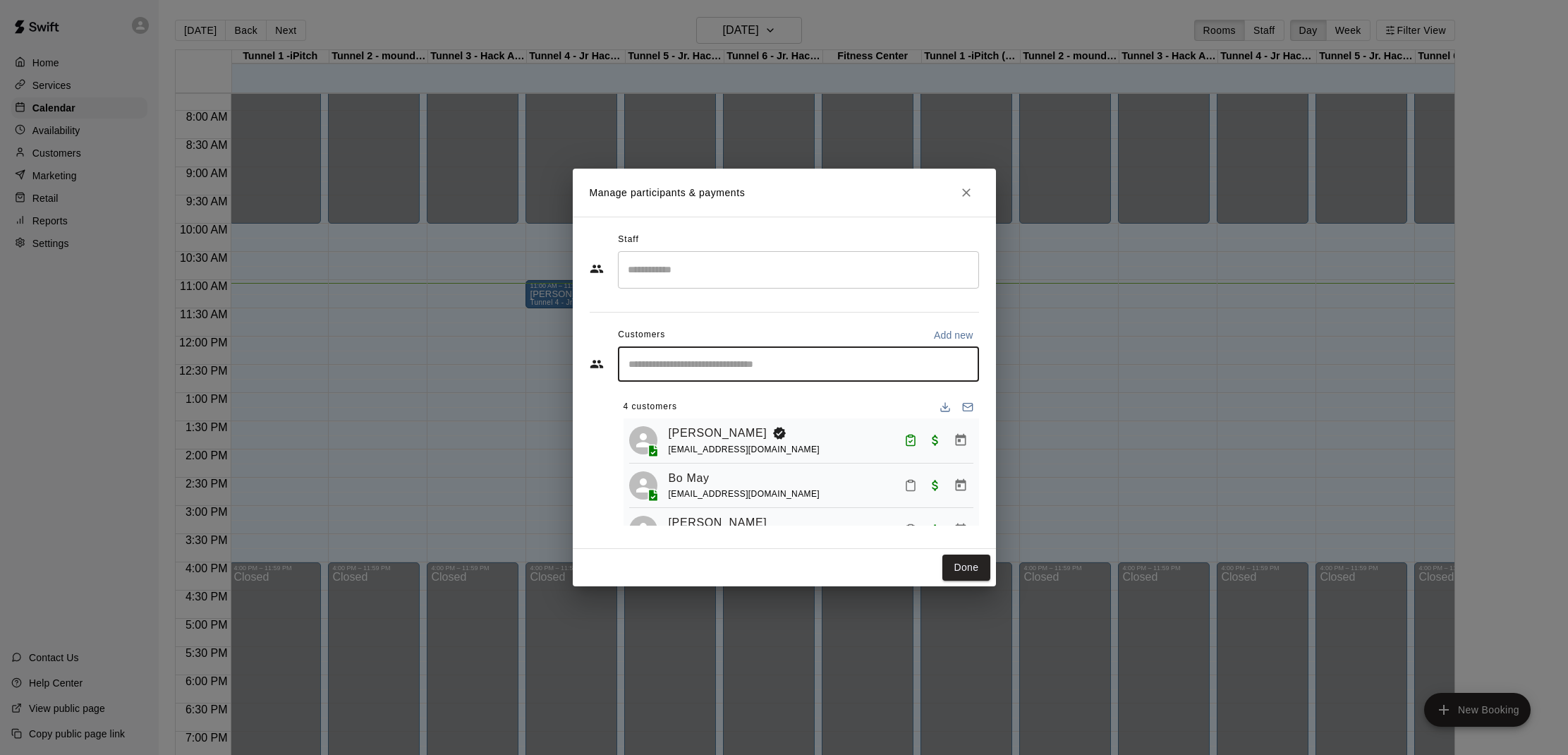
type input "*"
type input "***"
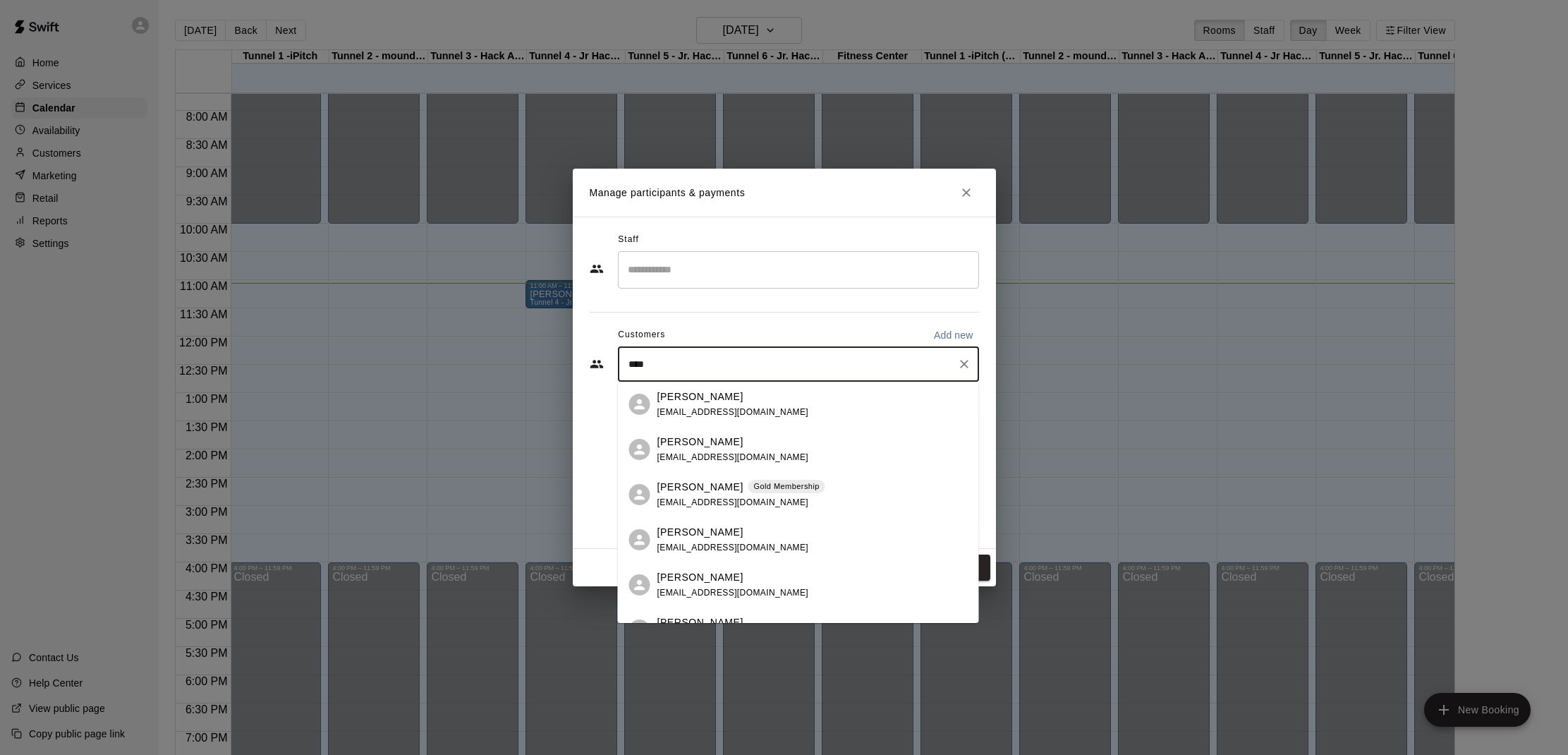
click at [707, 550] on span "scchomicki4@gmail.com" at bounding box center [733, 548] width 152 height 10
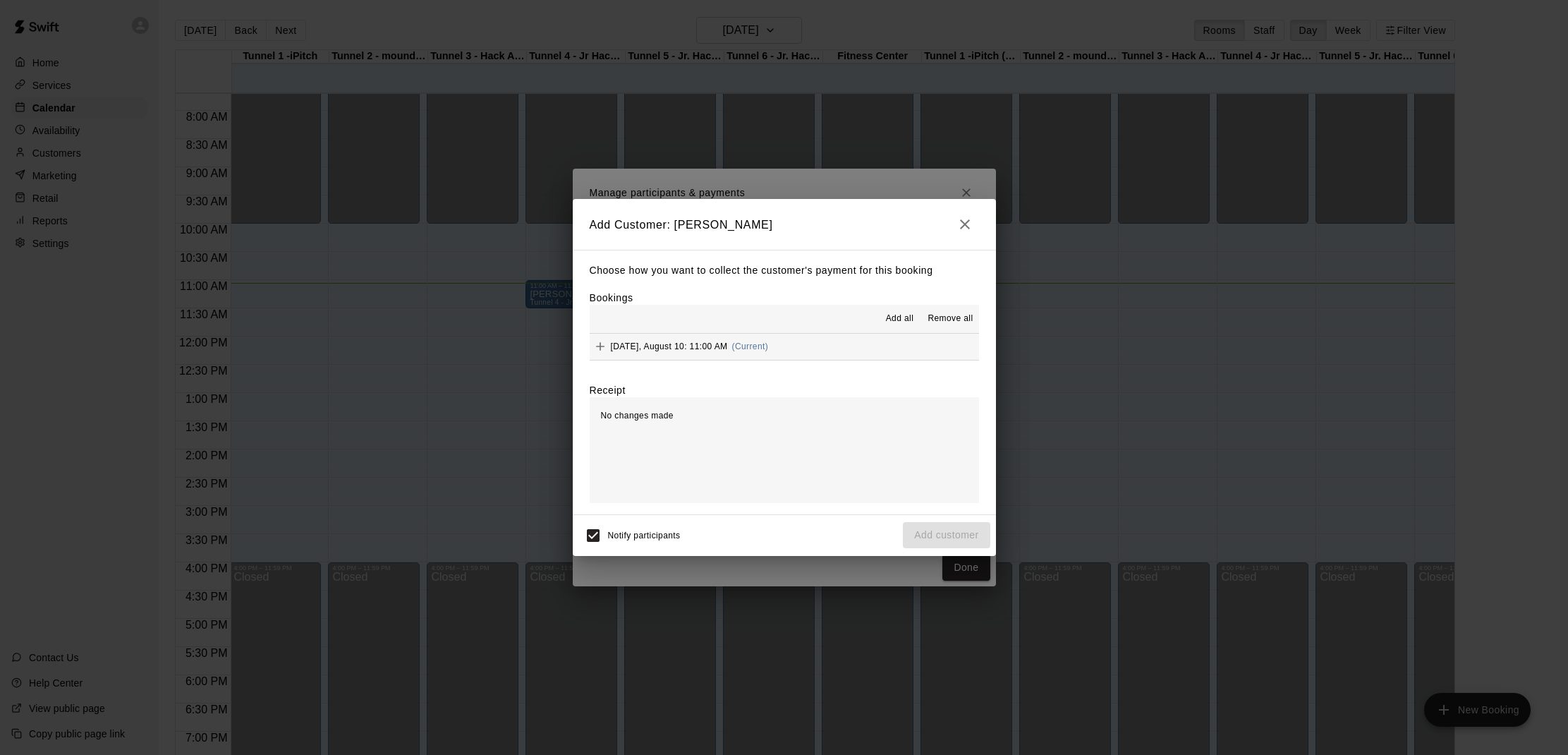
click at [898, 317] on span "Add all" at bounding box center [900, 319] width 28 height 14
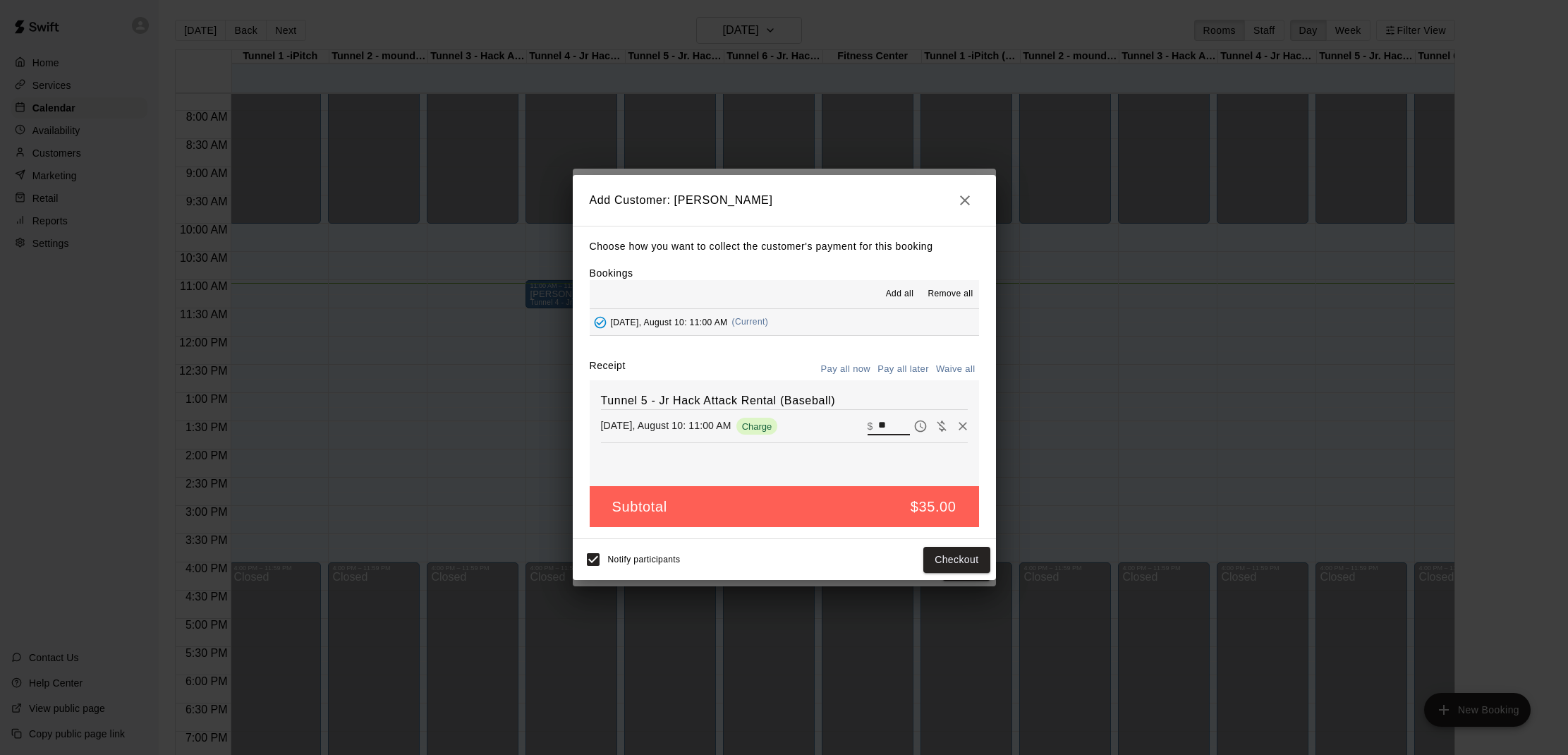
click at [889, 420] on input "**" at bounding box center [894, 425] width 31 height 19
type input "*"
type input "**"
click at [950, 566] on button "Checkout" at bounding box center [957, 559] width 67 height 26
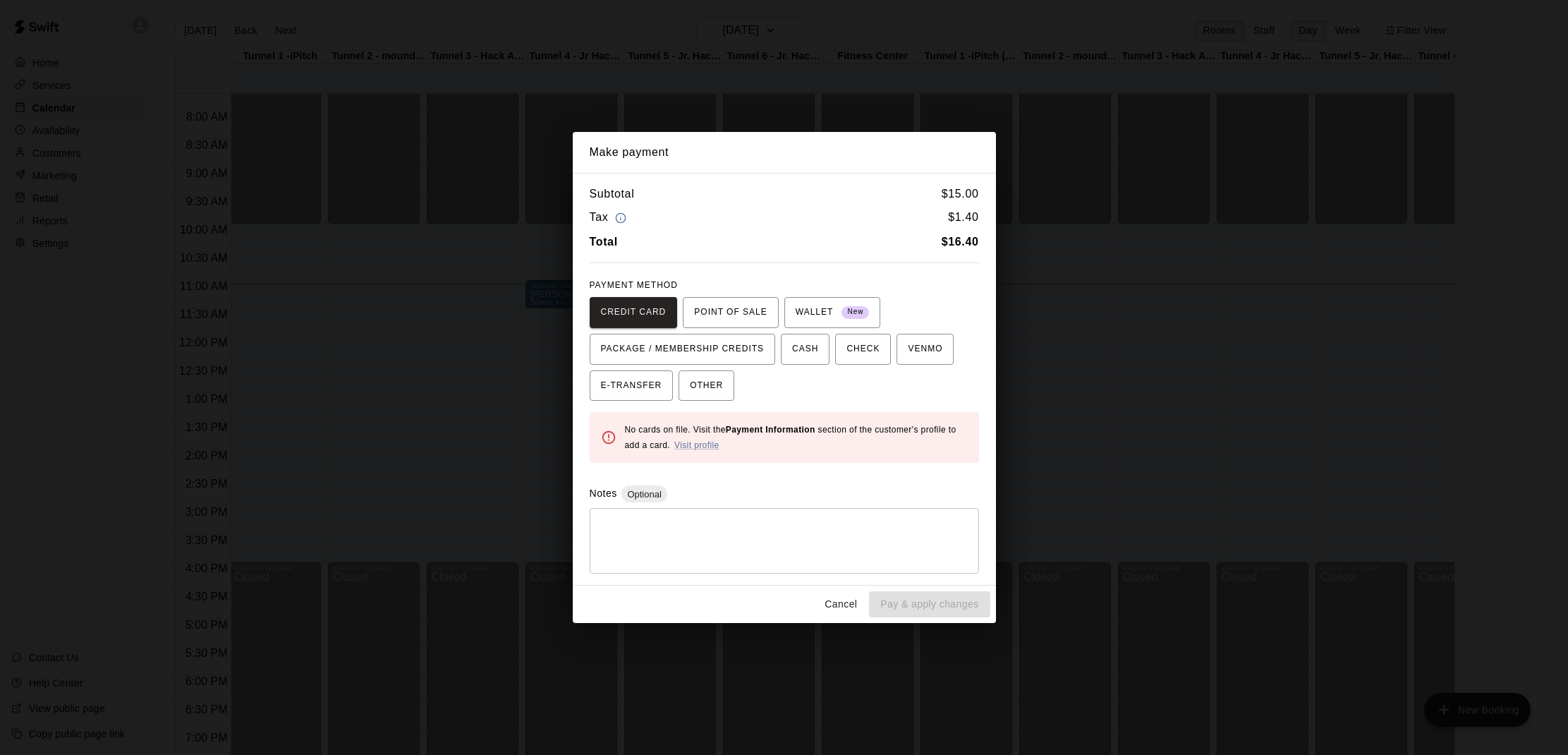
click at [835, 604] on button "Cancel" at bounding box center [840, 603] width 45 height 26
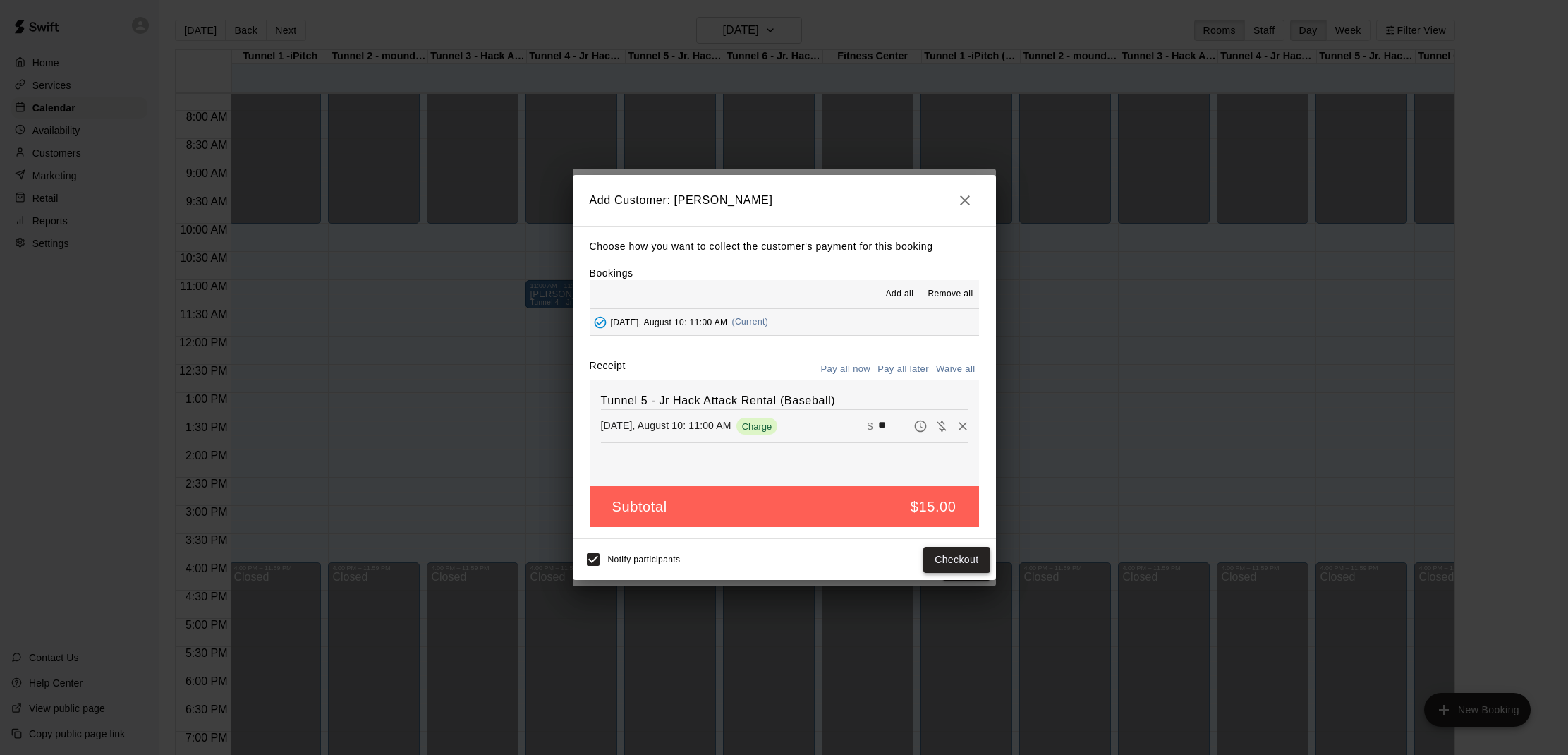
click at [960, 571] on div "Notify participants Checkout" at bounding box center [784, 559] width 412 height 29
click at [959, 196] on icon "button" at bounding box center [964, 200] width 17 height 17
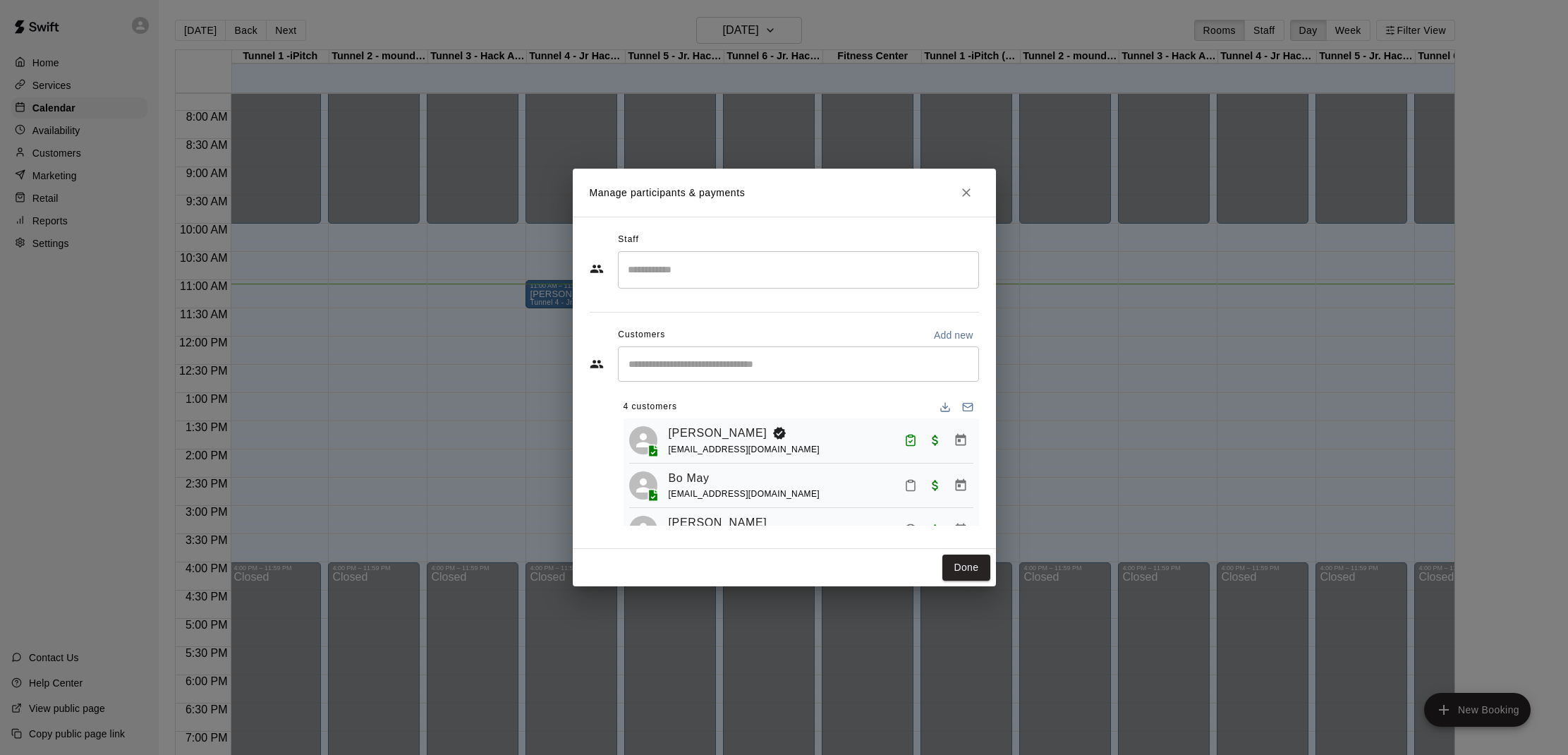
click at [643, 363] on input "Start typing to search customers..." at bounding box center [798, 364] width 348 height 14
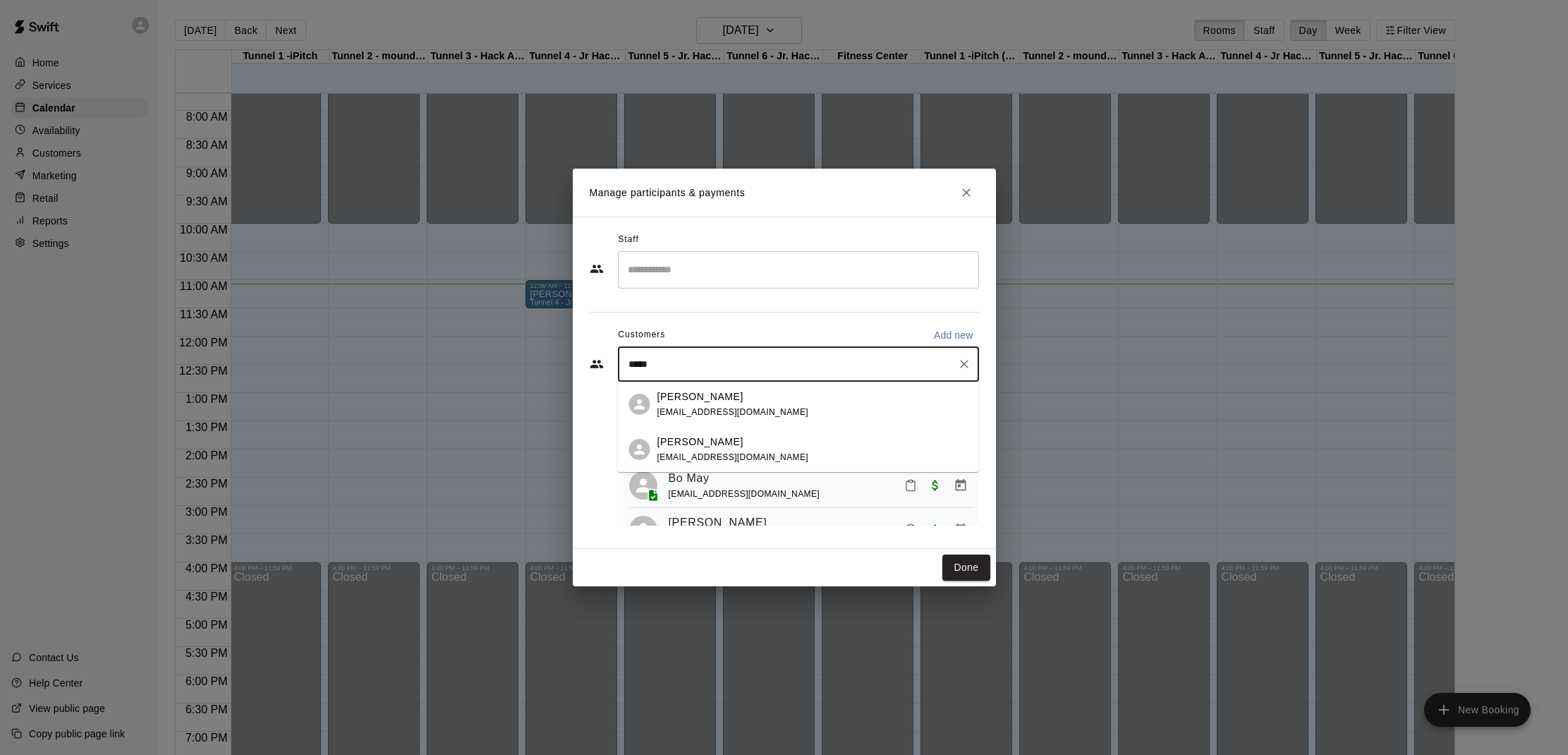
type input "***"
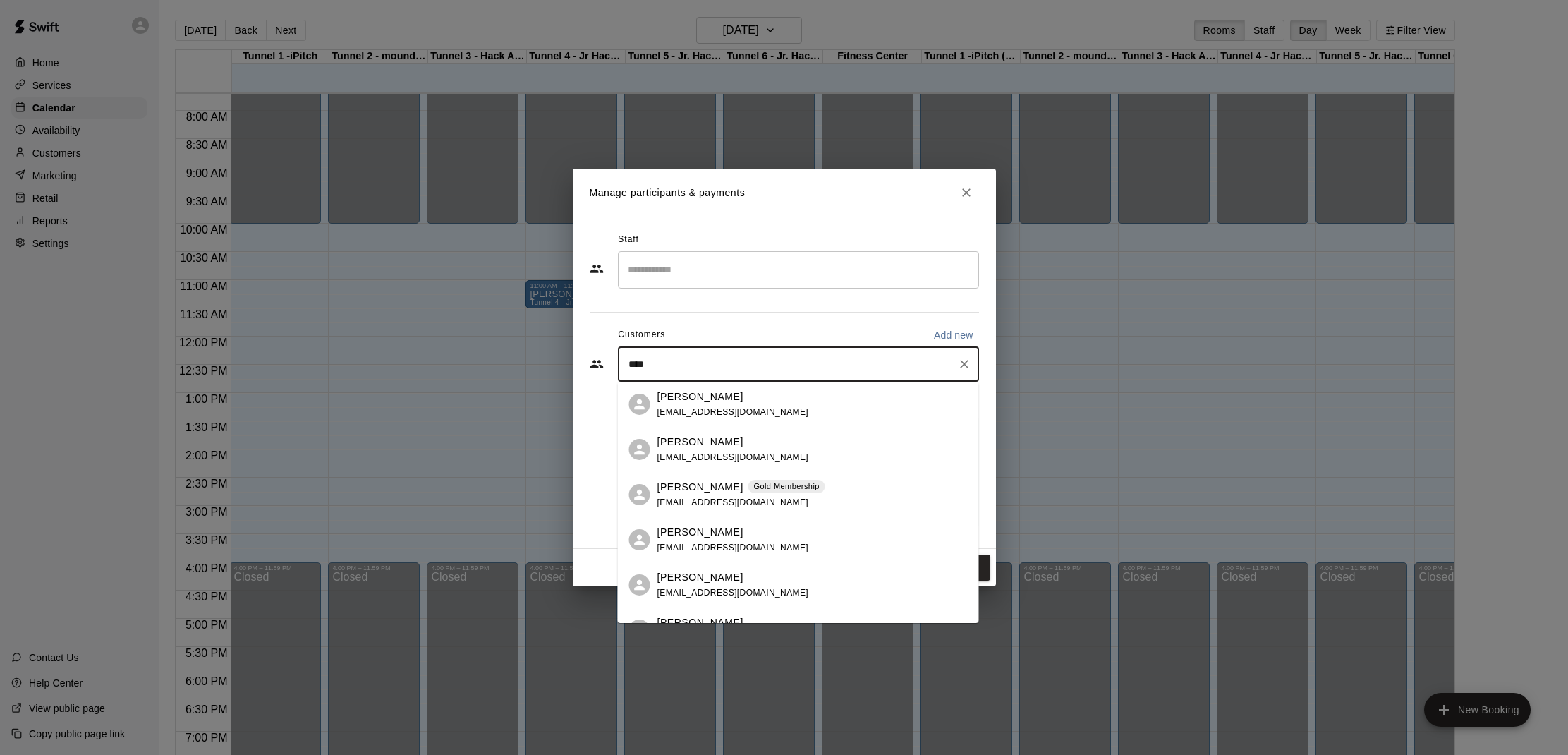
click at [739, 548] on span "scchomicki4@gmail.com" at bounding box center [733, 548] width 152 height 10
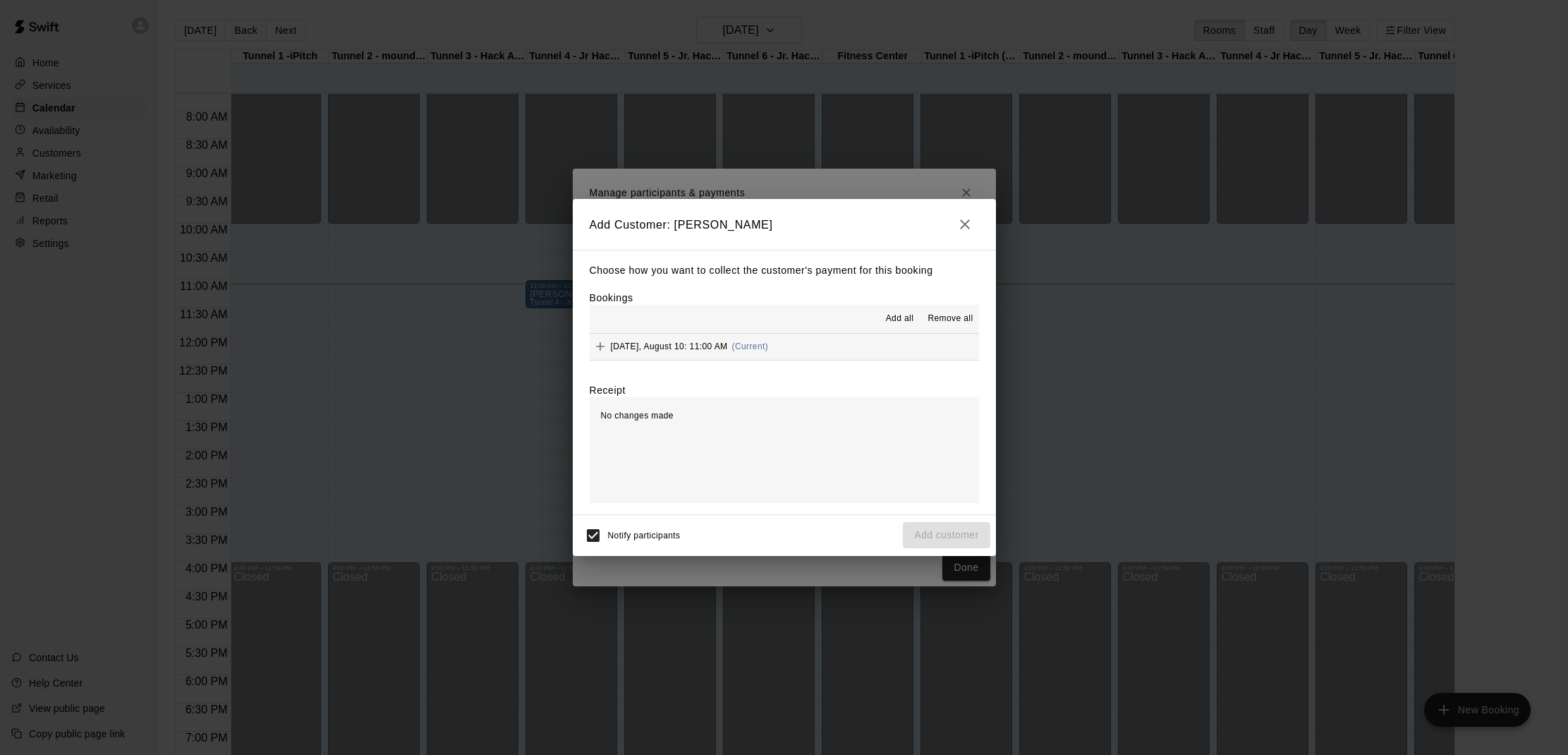
click at [902, 312] on span "Add all" at bounding box center [900, 319] width 28 height 14
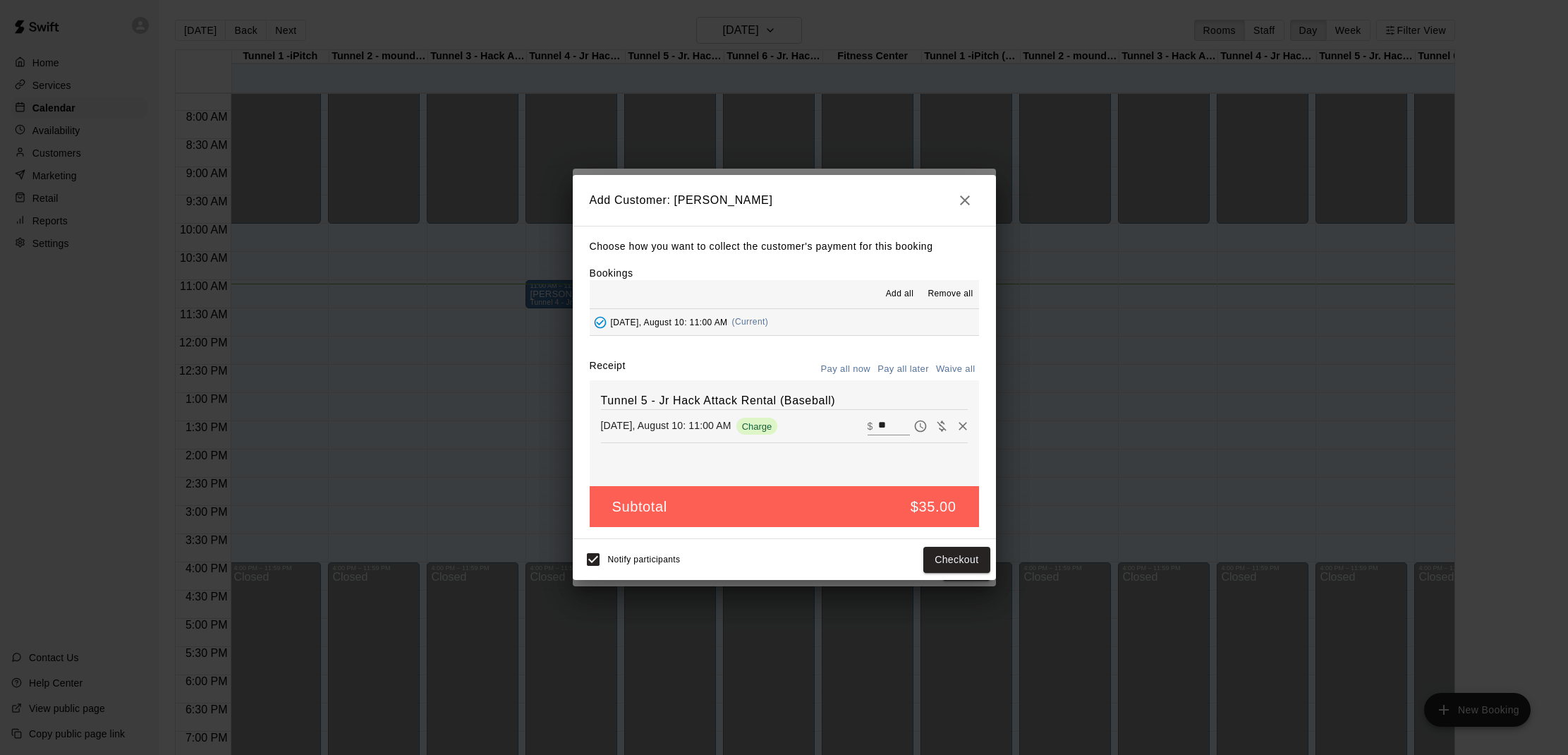
click at [889, 420] on input "**" at bounding box center [894, 425] width 31 height 19
type input "*"
type input "**"
click at [950, 566] on button "Checkout" at bounding box center [957, 559] width 67 height 26
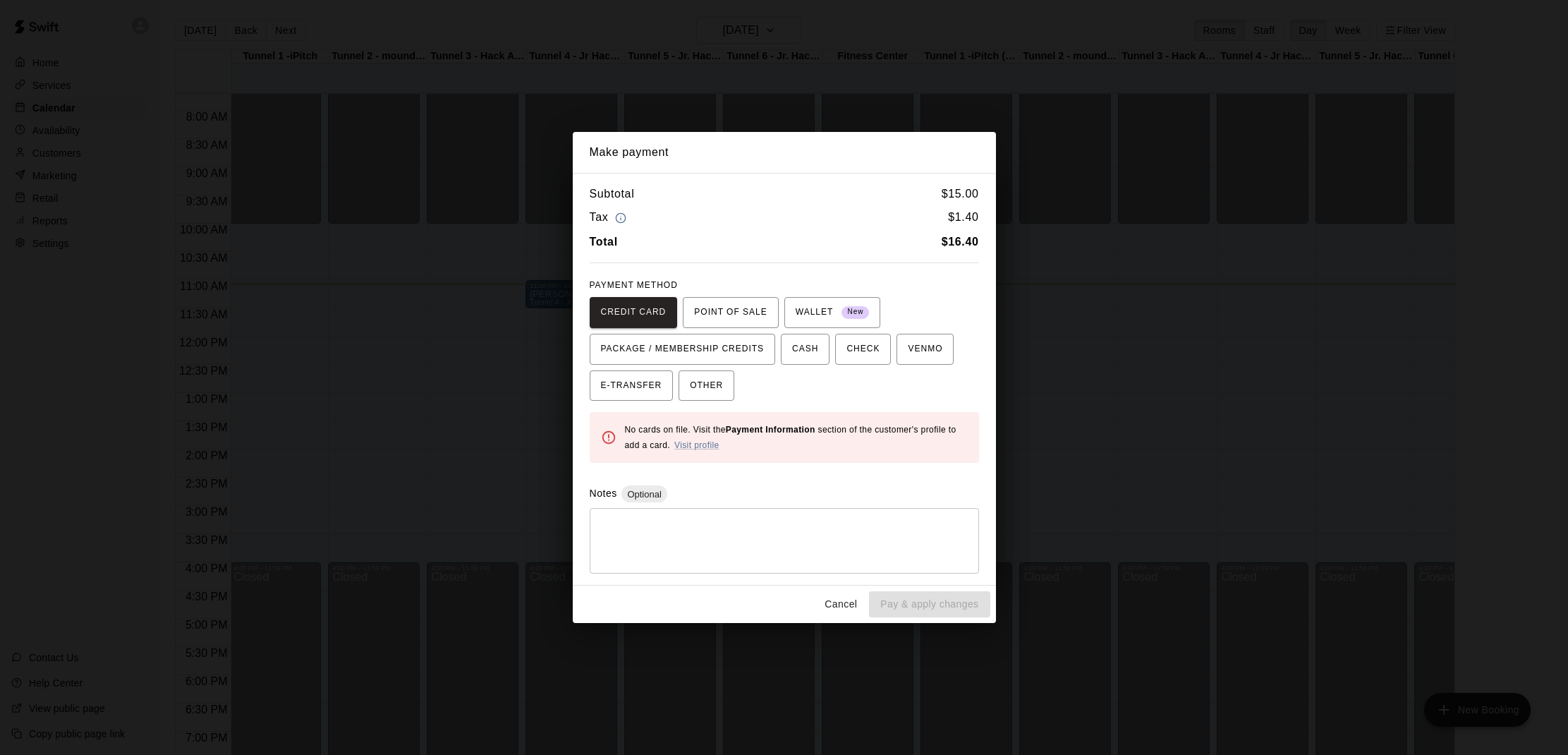
click at [936, 601] on div "Cancel Pay & apply changes" at bounding box center [784, 603] width 424 height 37
click at [704, 443] on link "Visit profile" at bounding box center [696, 445] width 45 height 10
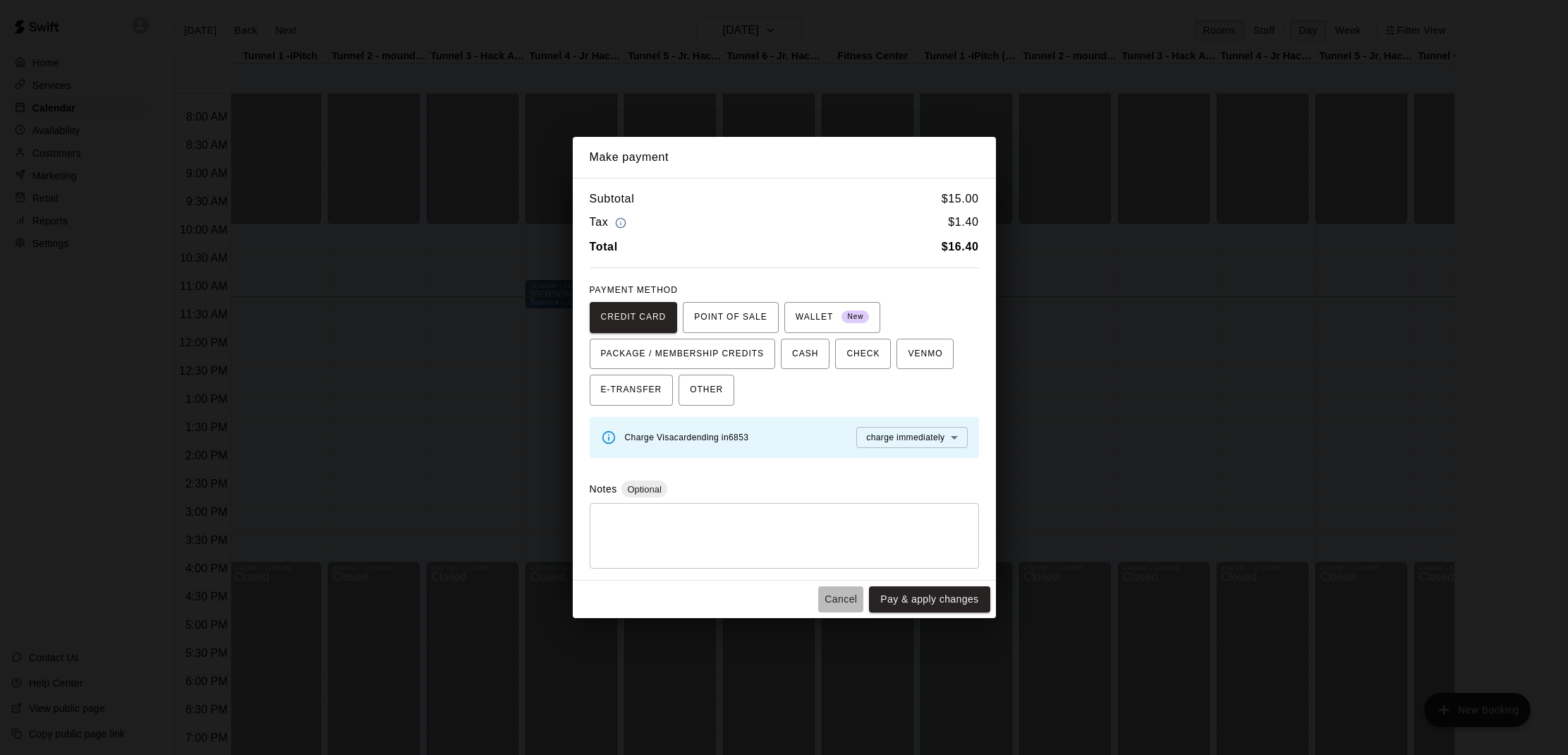
click at [827, 593] on button "Cancel" at bounding box center [840, 599] width 45 height 26
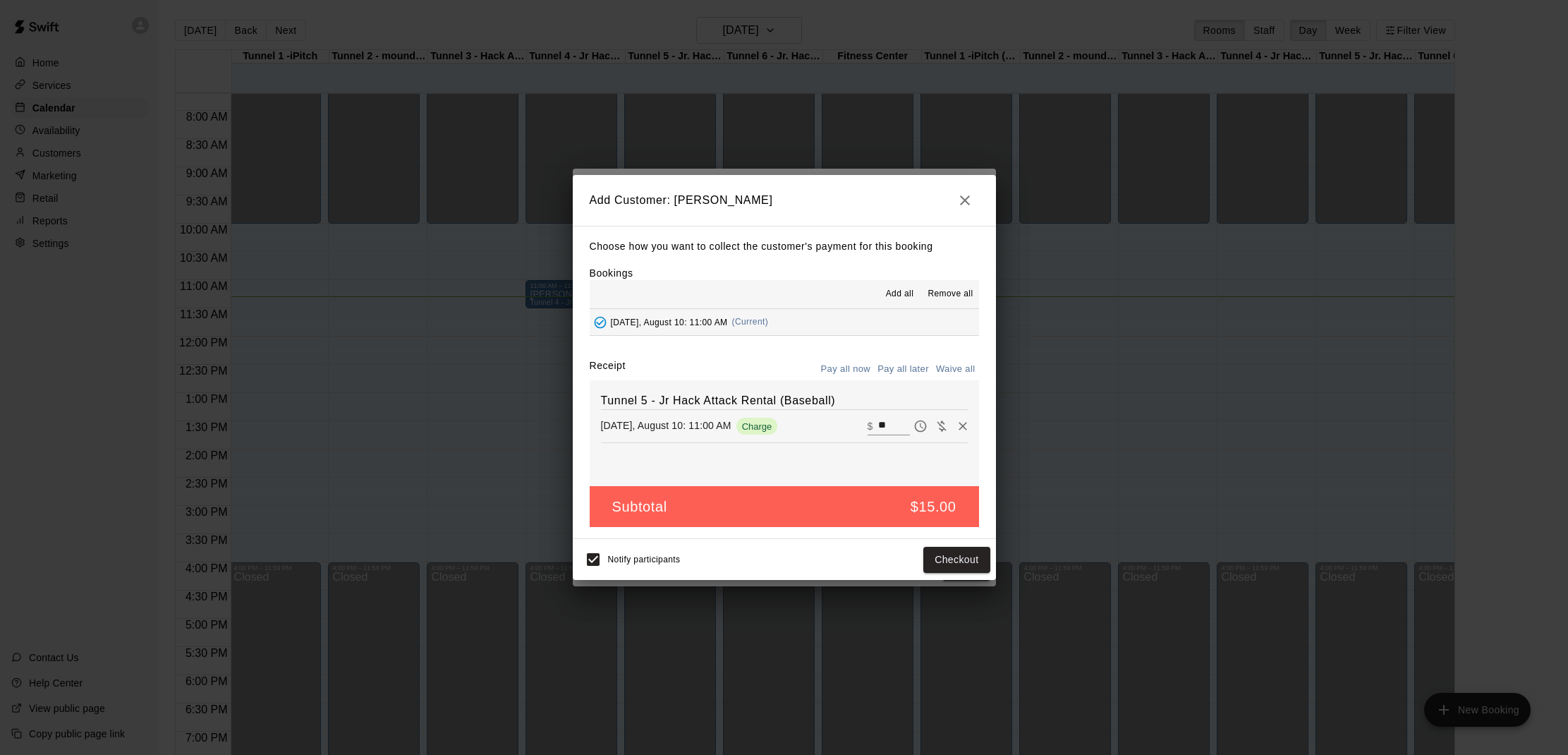
click at [961, 202] on icon "button" at bounding box center [964, 200] width 17 height 17
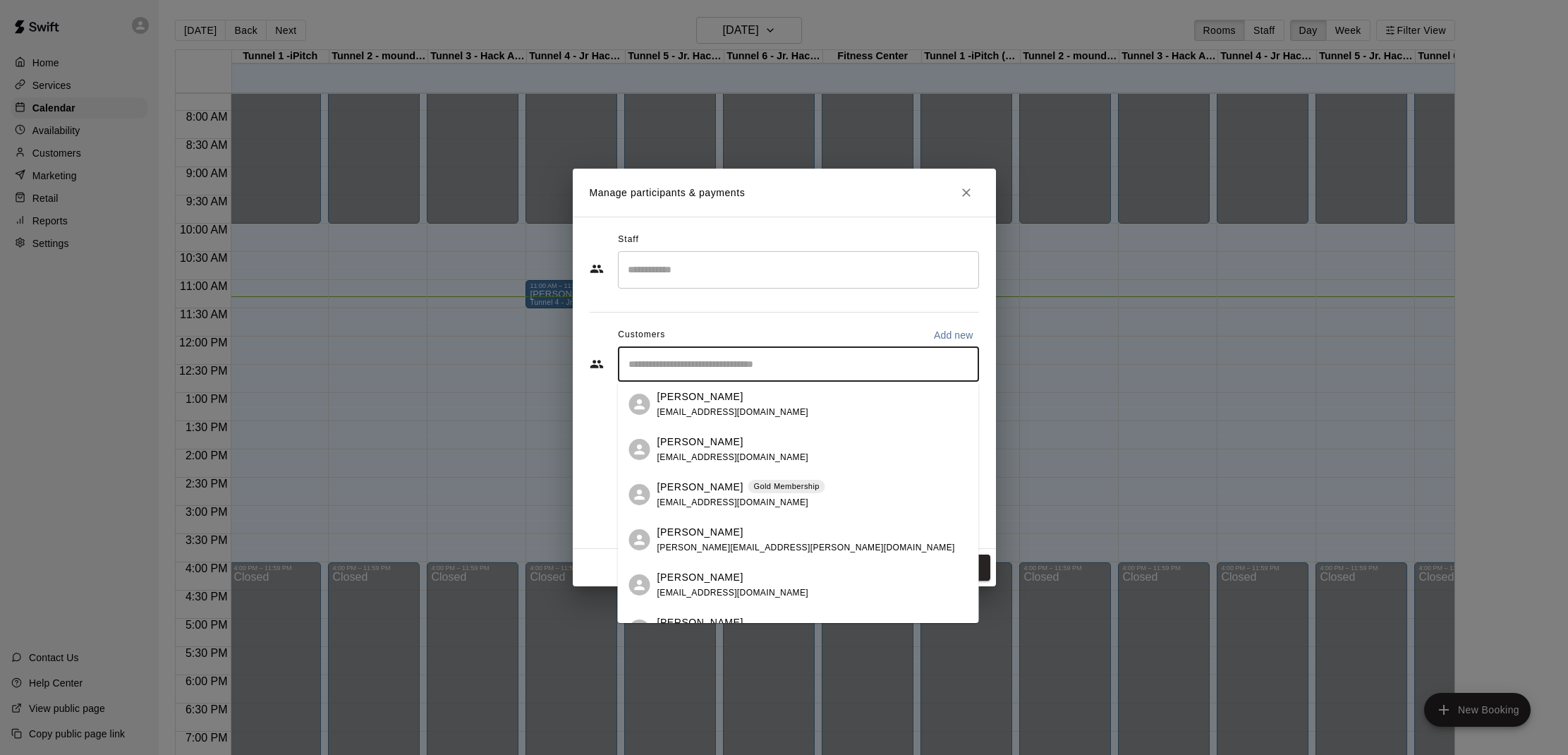
click at [659, 367] on input "Start typing to search customers..." at bounding box center [798, 364] width 348 height 14
click at [516, 351] on div "Manage participants & payments Staff ​ Customers Add new ​ 5 customers Bennett …" at bounding box center [784, 378] width 1568 height 755
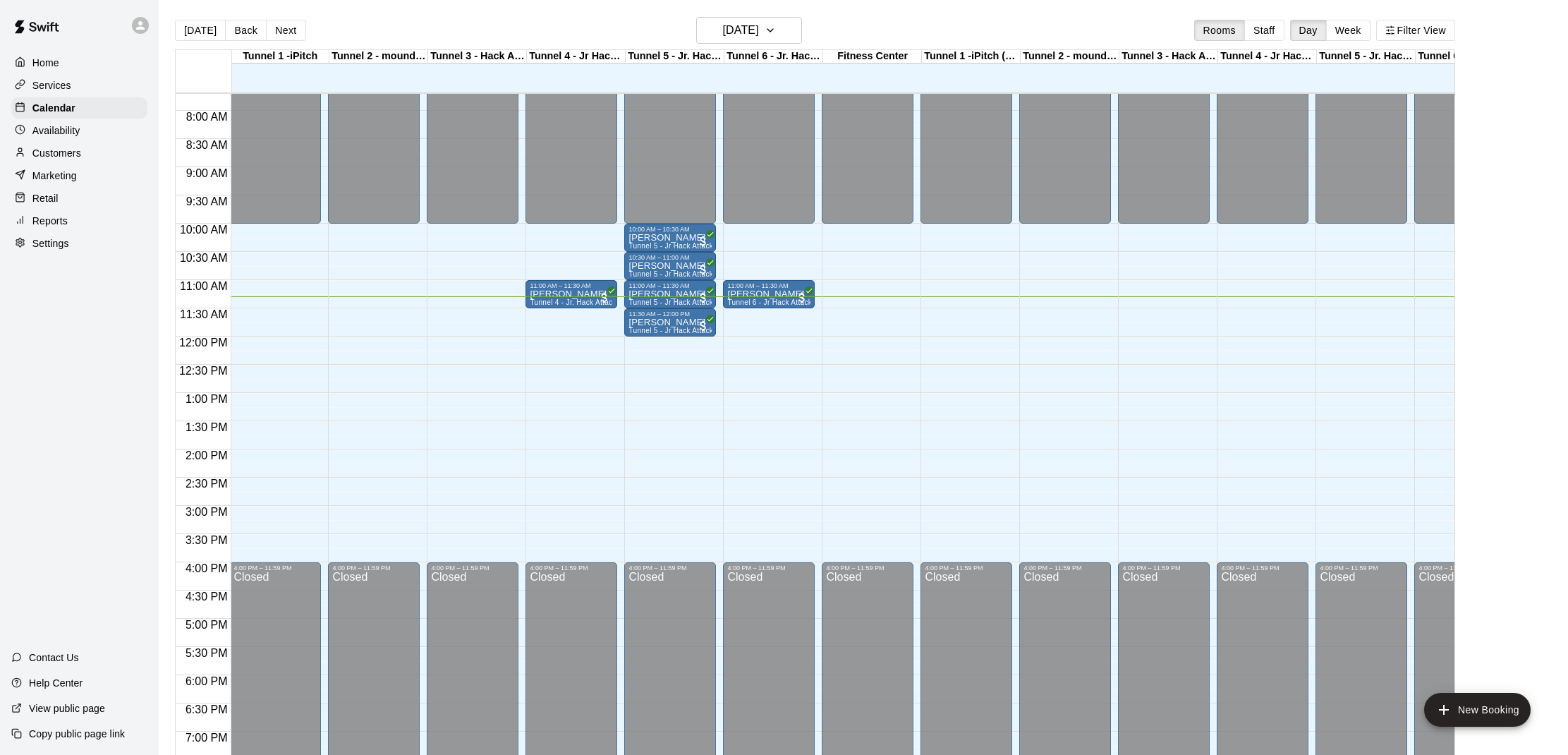
click at [53, 161] on div "Customers" at bounding box center [79, 154] width 136 height 22
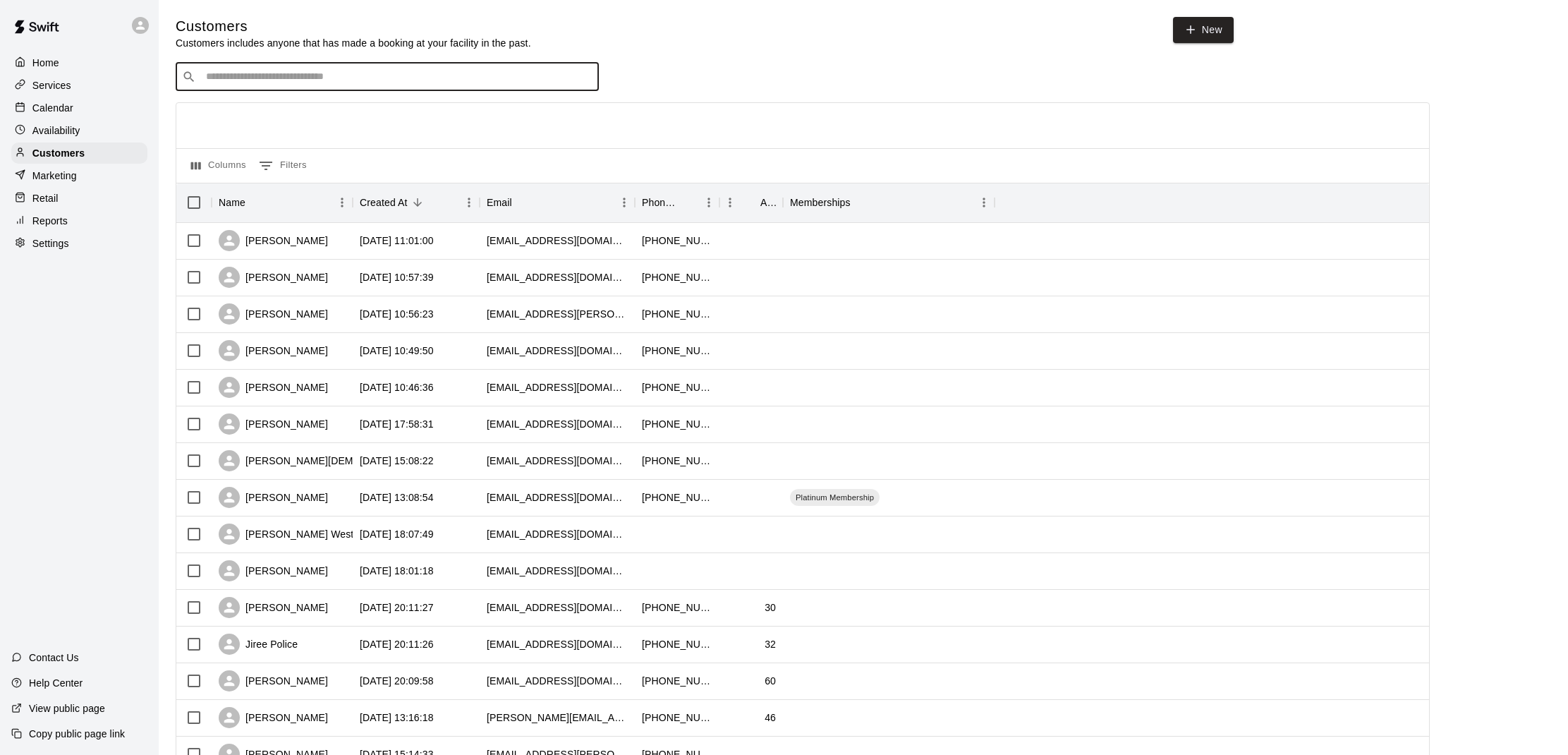
click at [325, 79] on input "Search customers by name or email" at bounding box center [396, 76] width 390 height 14
type input "***"
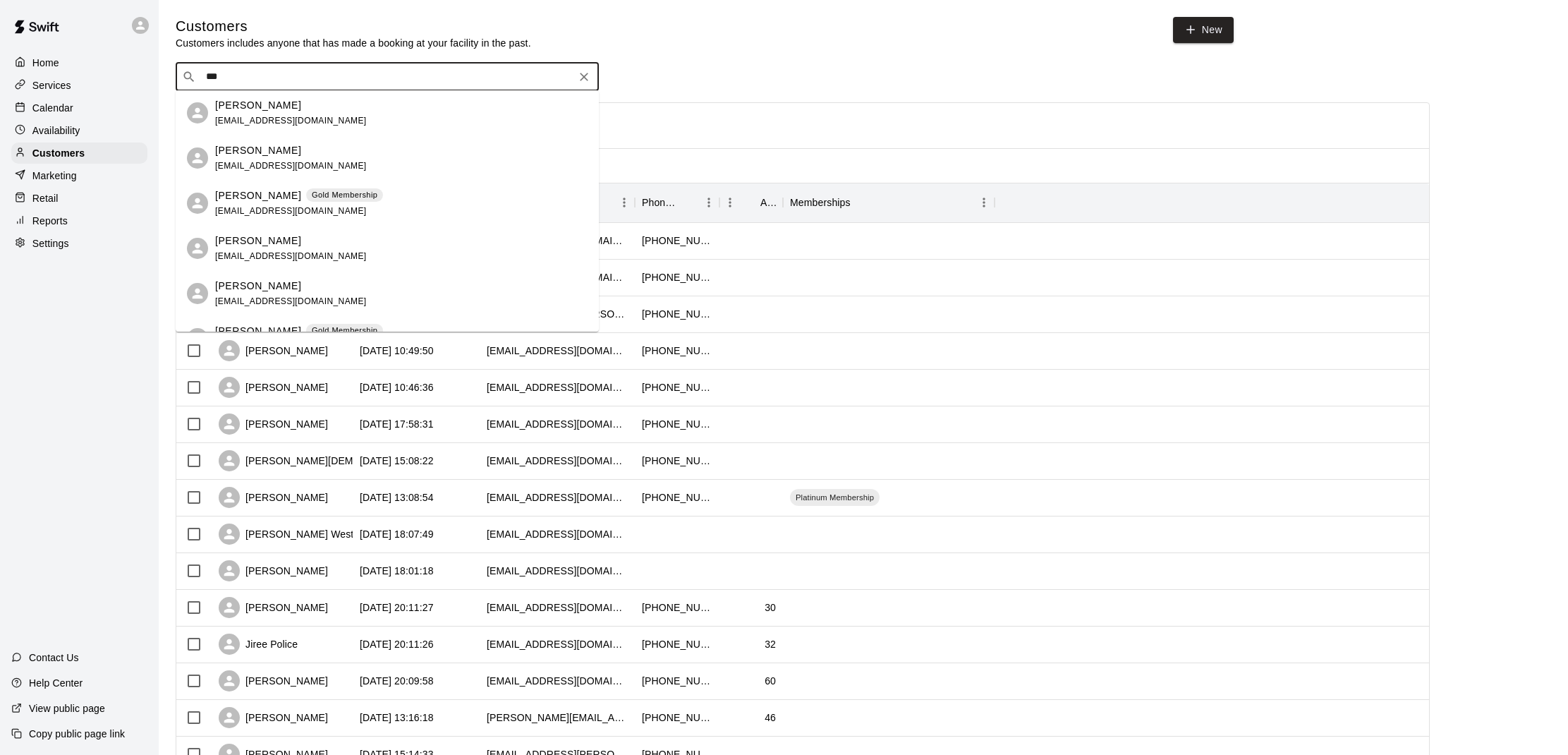
click at [249, 241] on p "Max Bowden" at bounding box center [258, 241] width 86 height 15
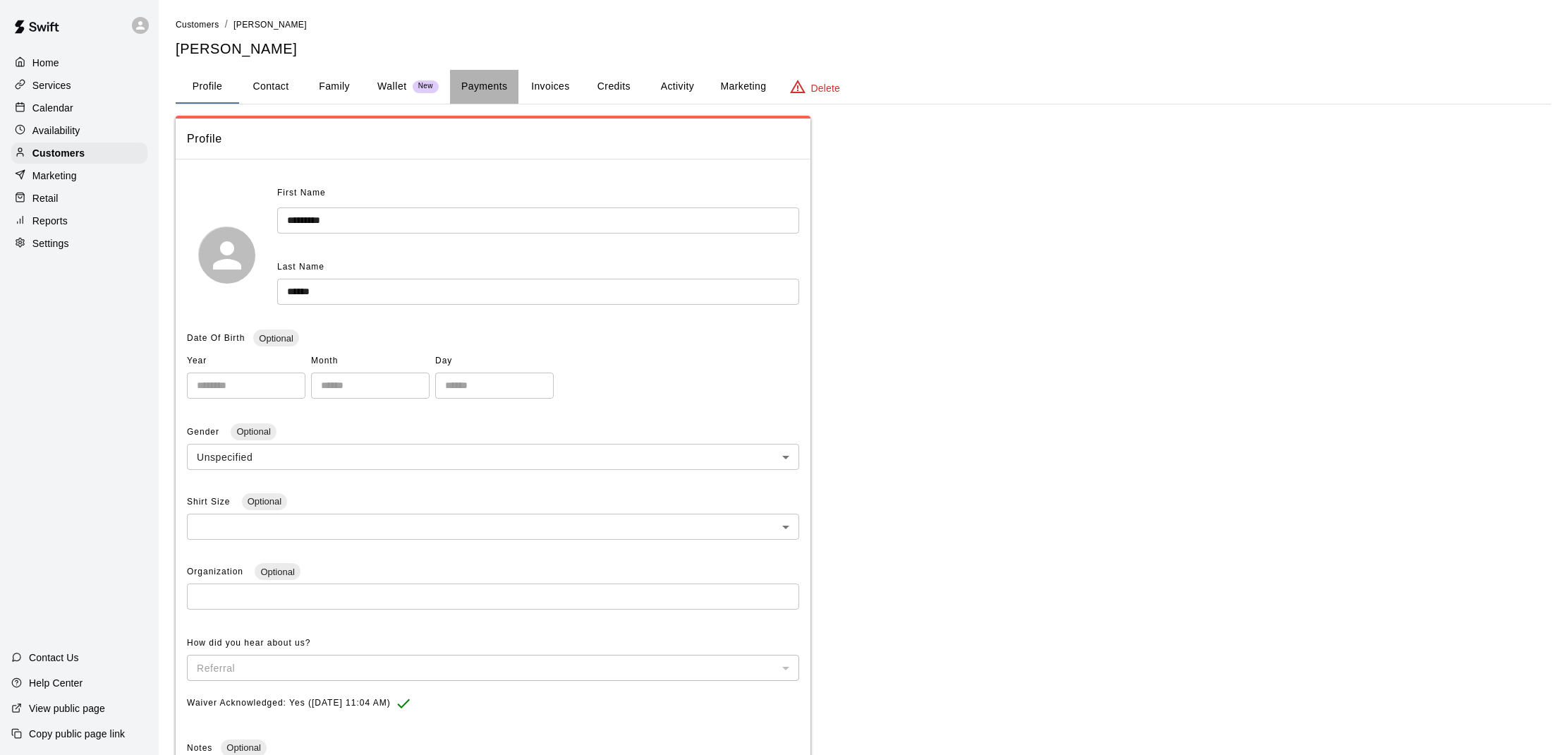
click at [482, 85] on button "Payments" at bounding box center [484, 86] width 68 height 34
click at [475, 87] on button "Payments" at bounding box center [484, 86] width 68 height 34
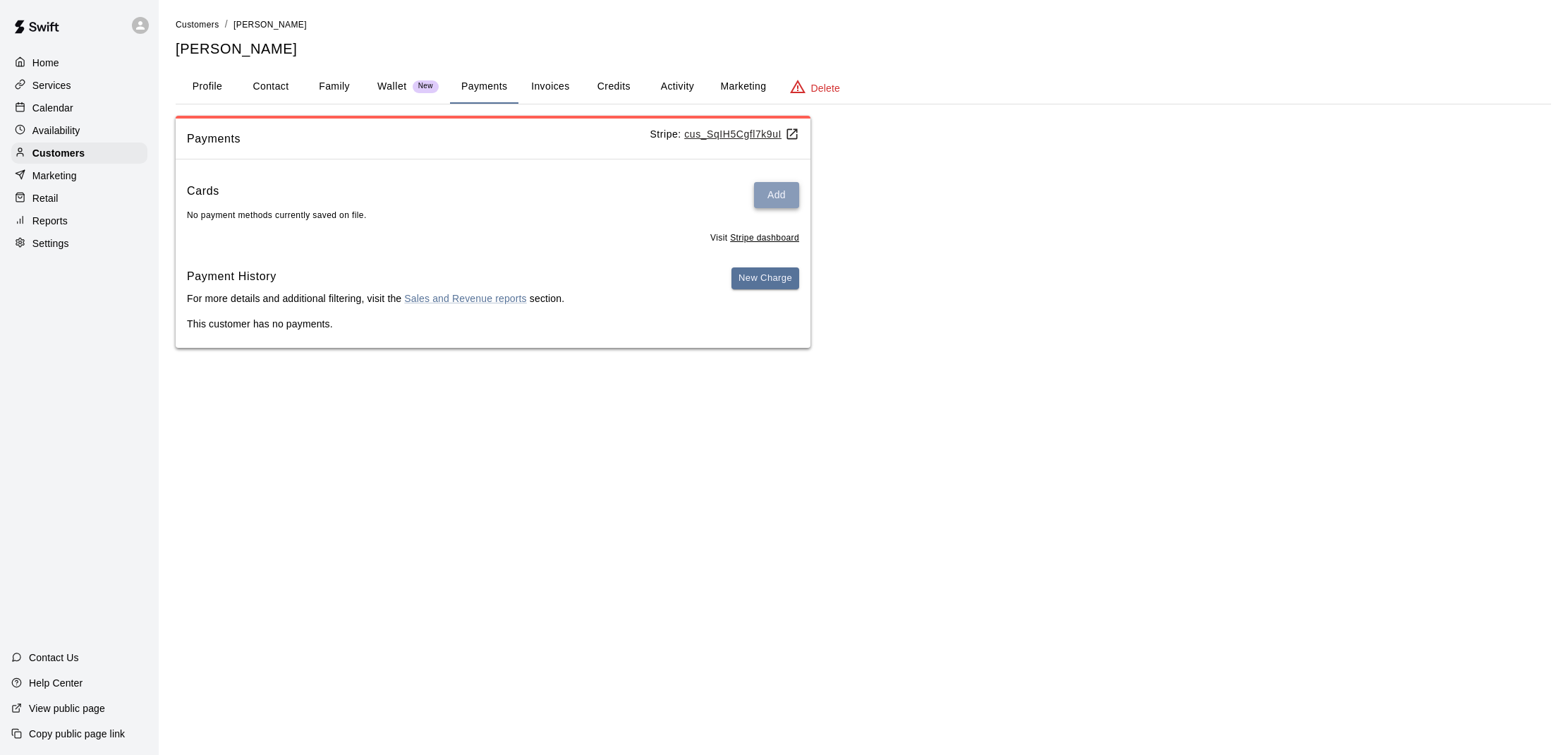
click at [760, 200] on button "Add" at bounding box center [777, 195] width 45 height 26
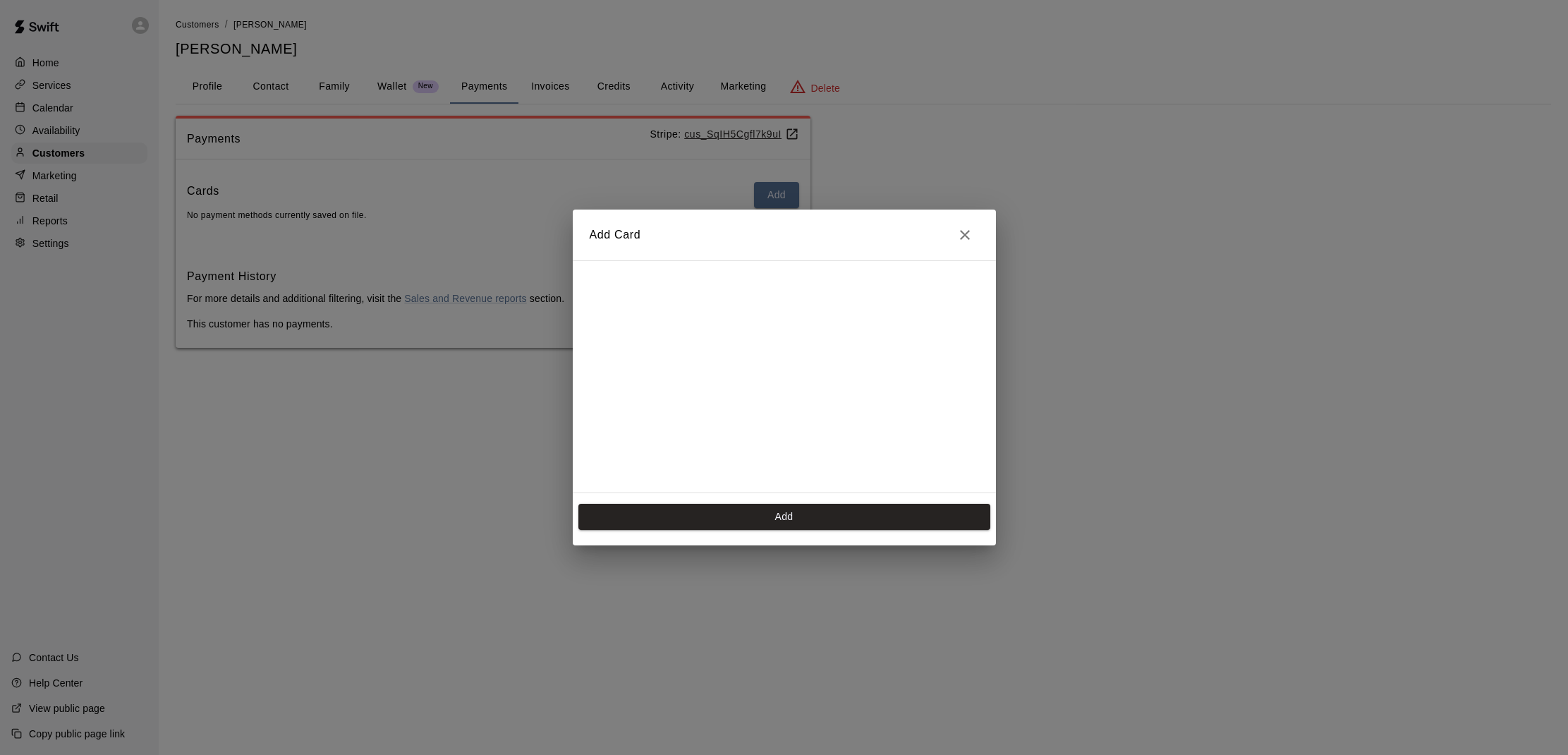
scroll to position [196, 0]
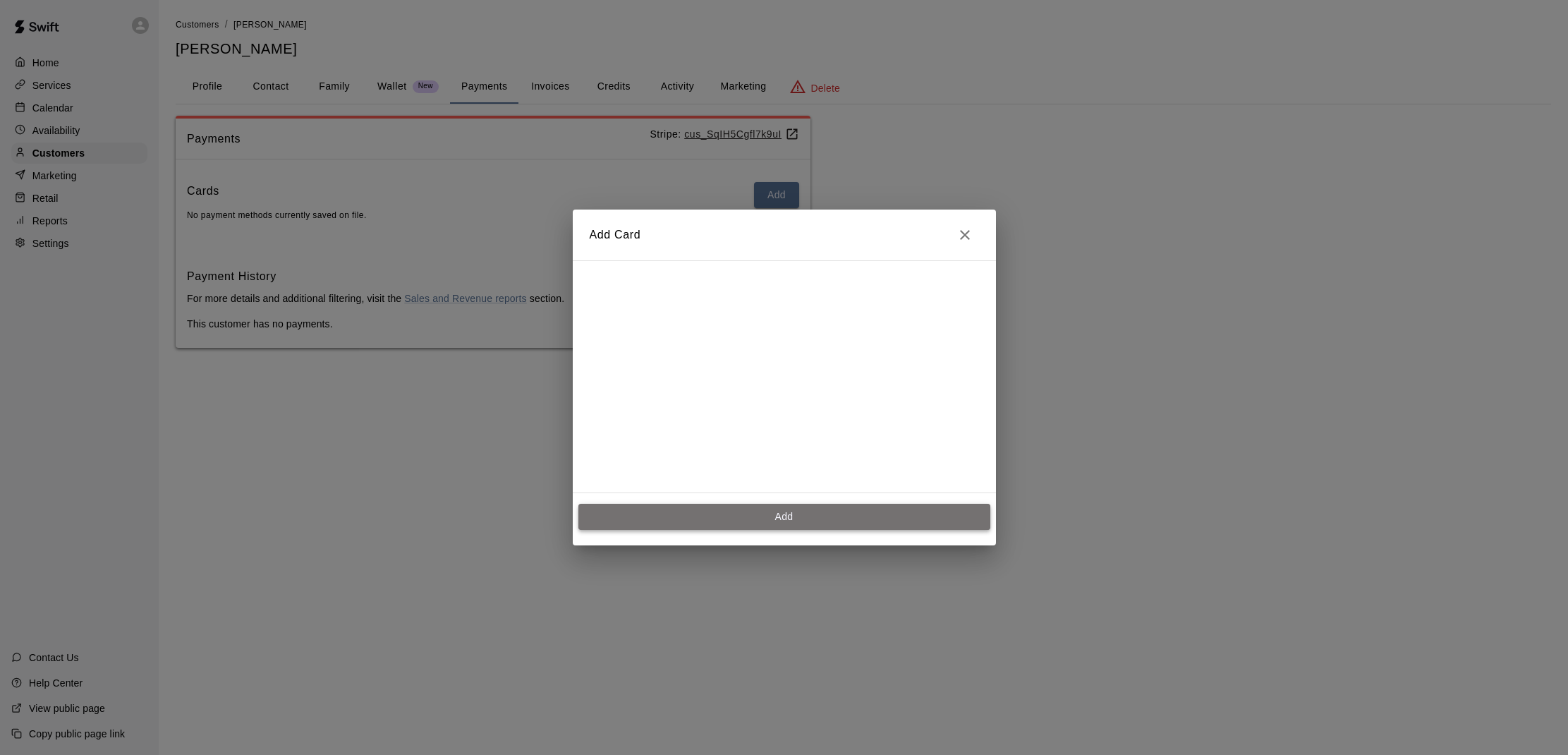
click at [717, 523] on button "Add" at bounding box center [784, 516] width 412 height 26
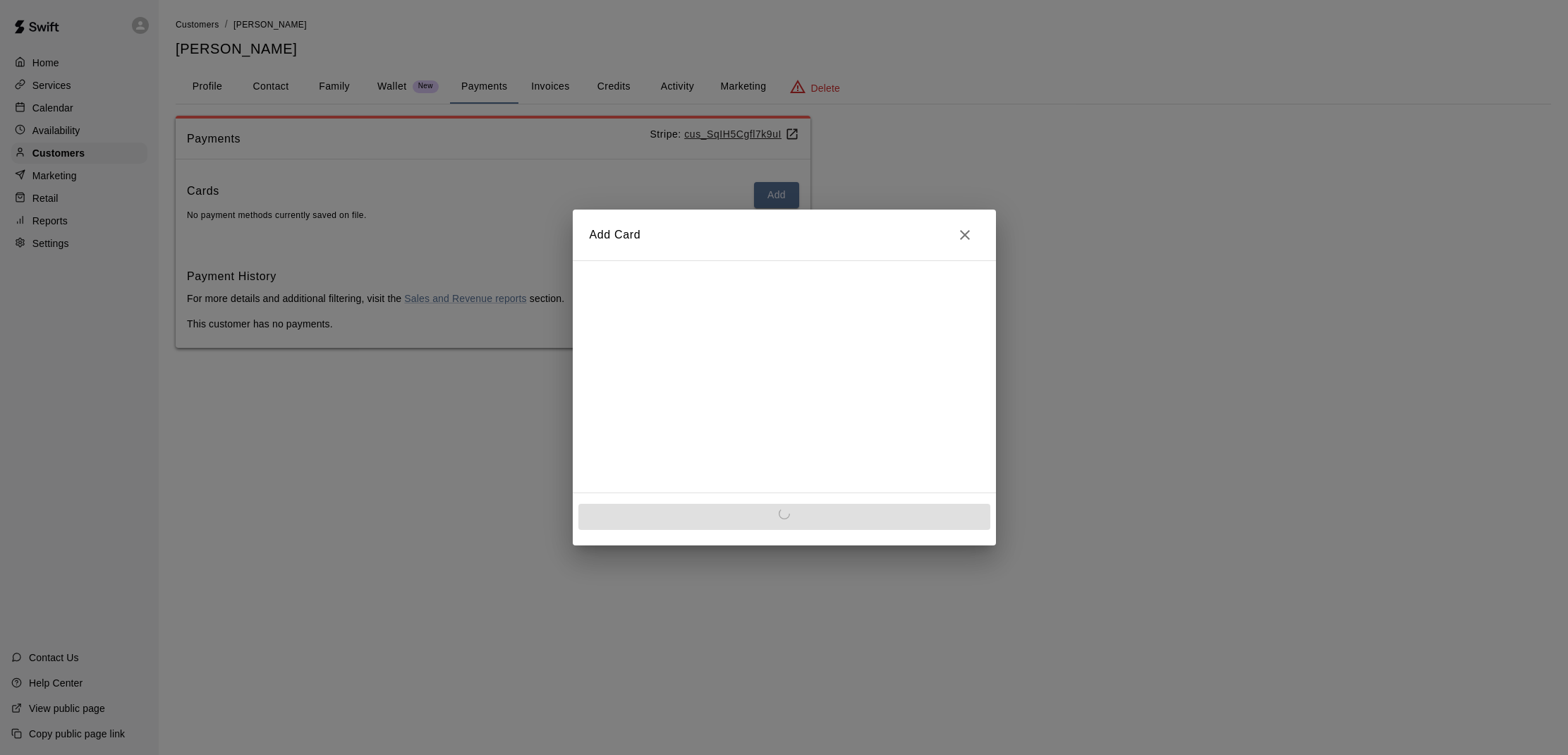
scroll to position [0, 0]
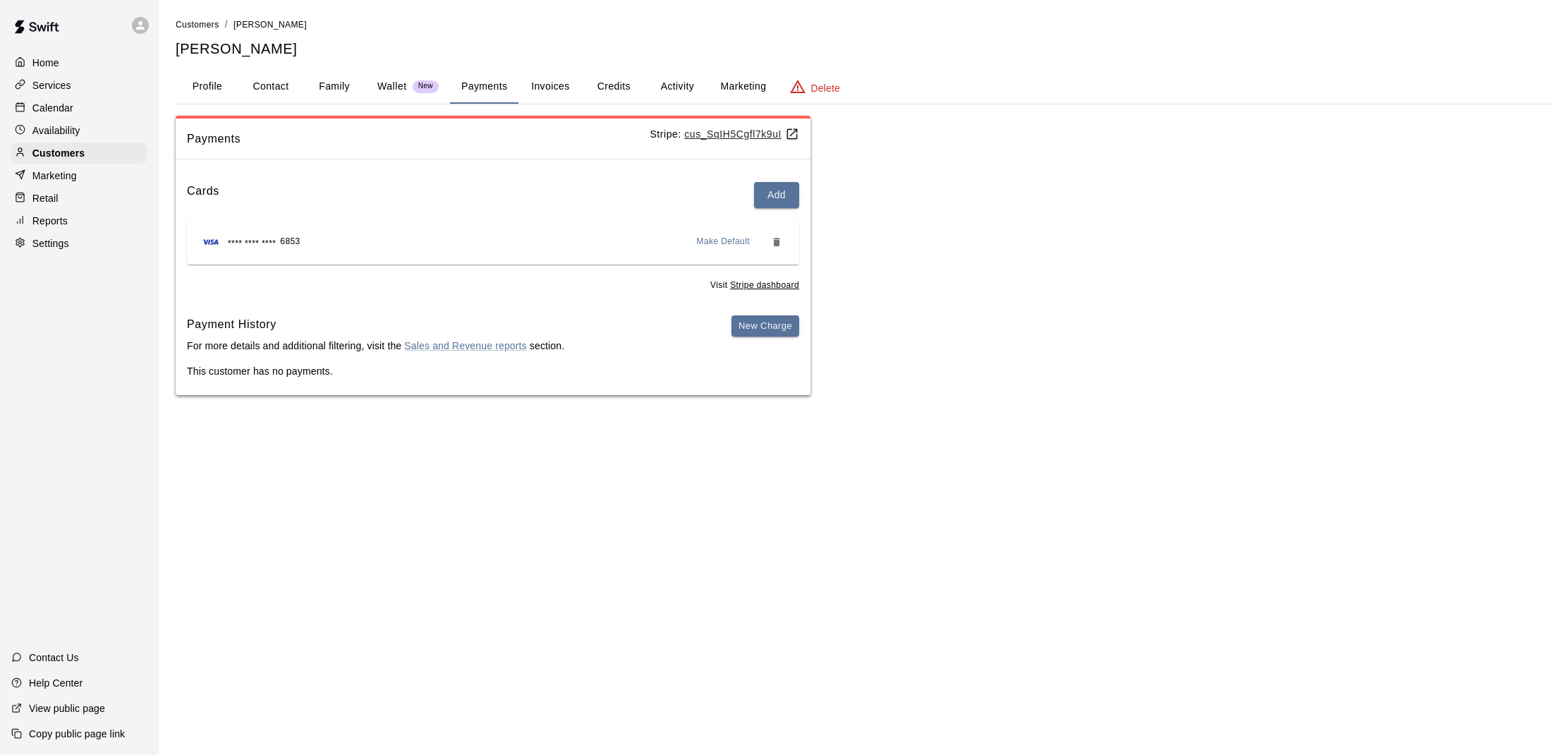
click at [71, 111] on p "Calendar" at bounding box center [53, 108] width 41 height 14
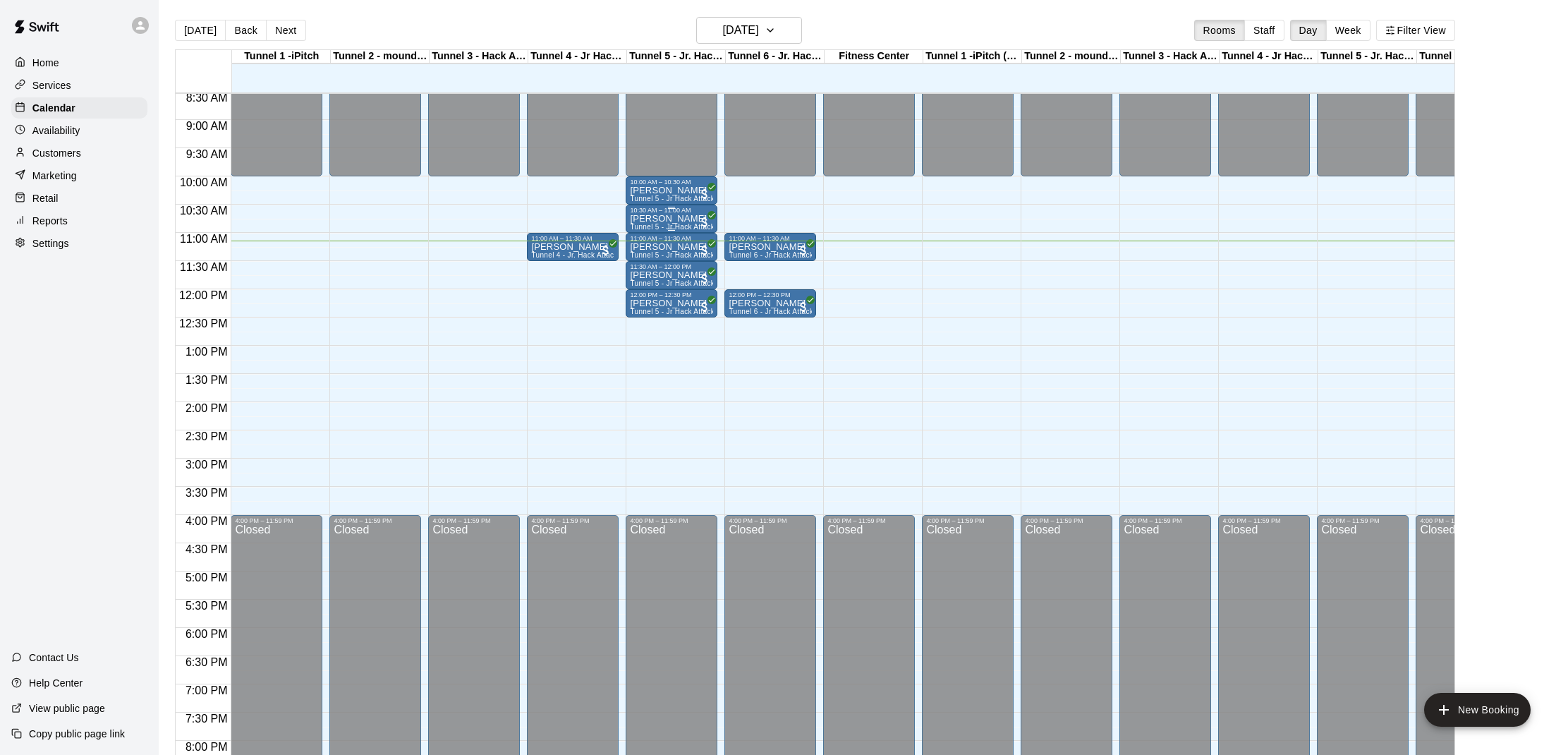
scroll to position [481, 0]
click at [669, 247] on p "[PERSON_NAME]" at bounding box center [671, 247] width 83 height 0
click at [642, 292] on img "edit" at bounding box center [645, 296] width 17 height 17
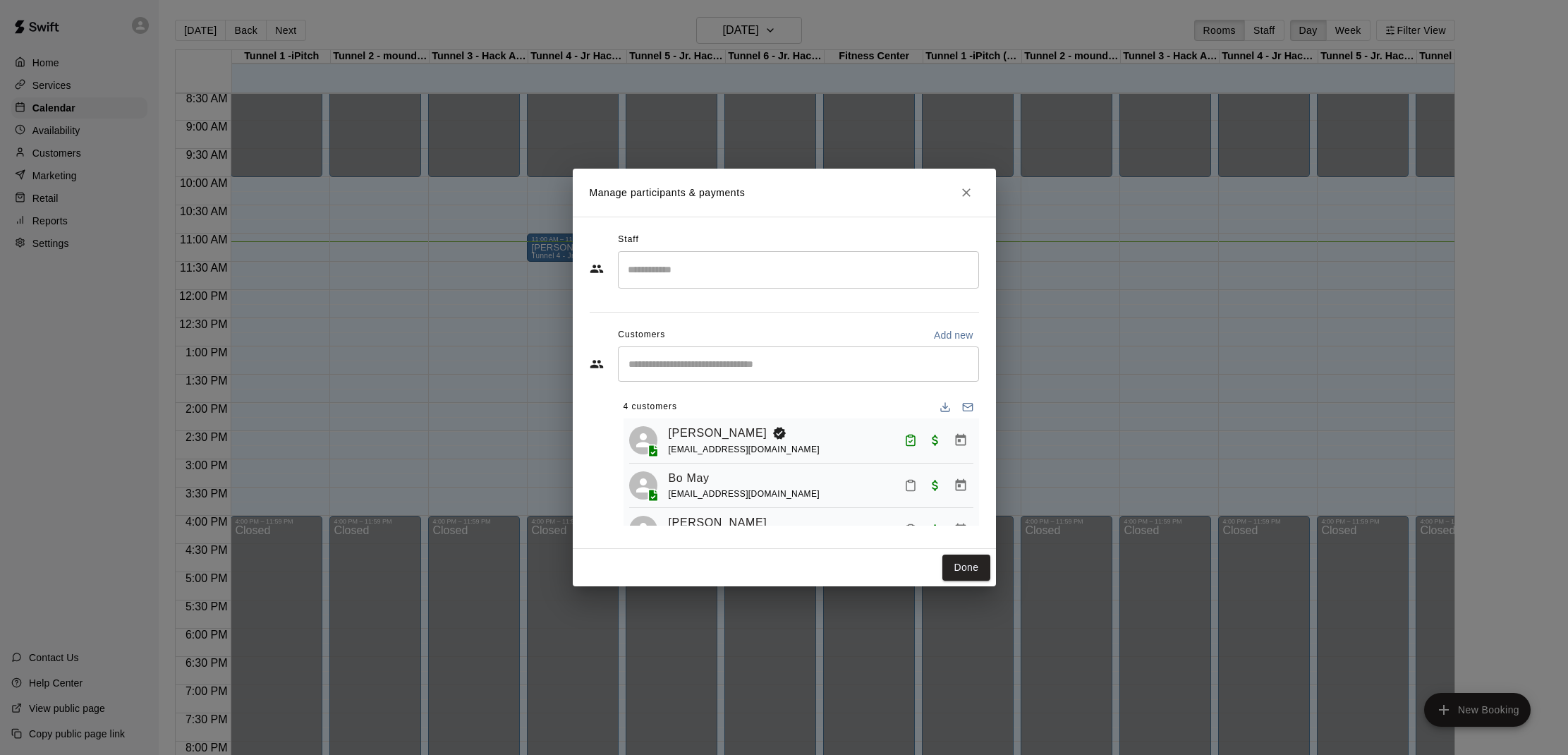
click at [775, 371] on input "Start typing to search customers..." at bounding box center [798, 364] width 348 height 14
type input "***"
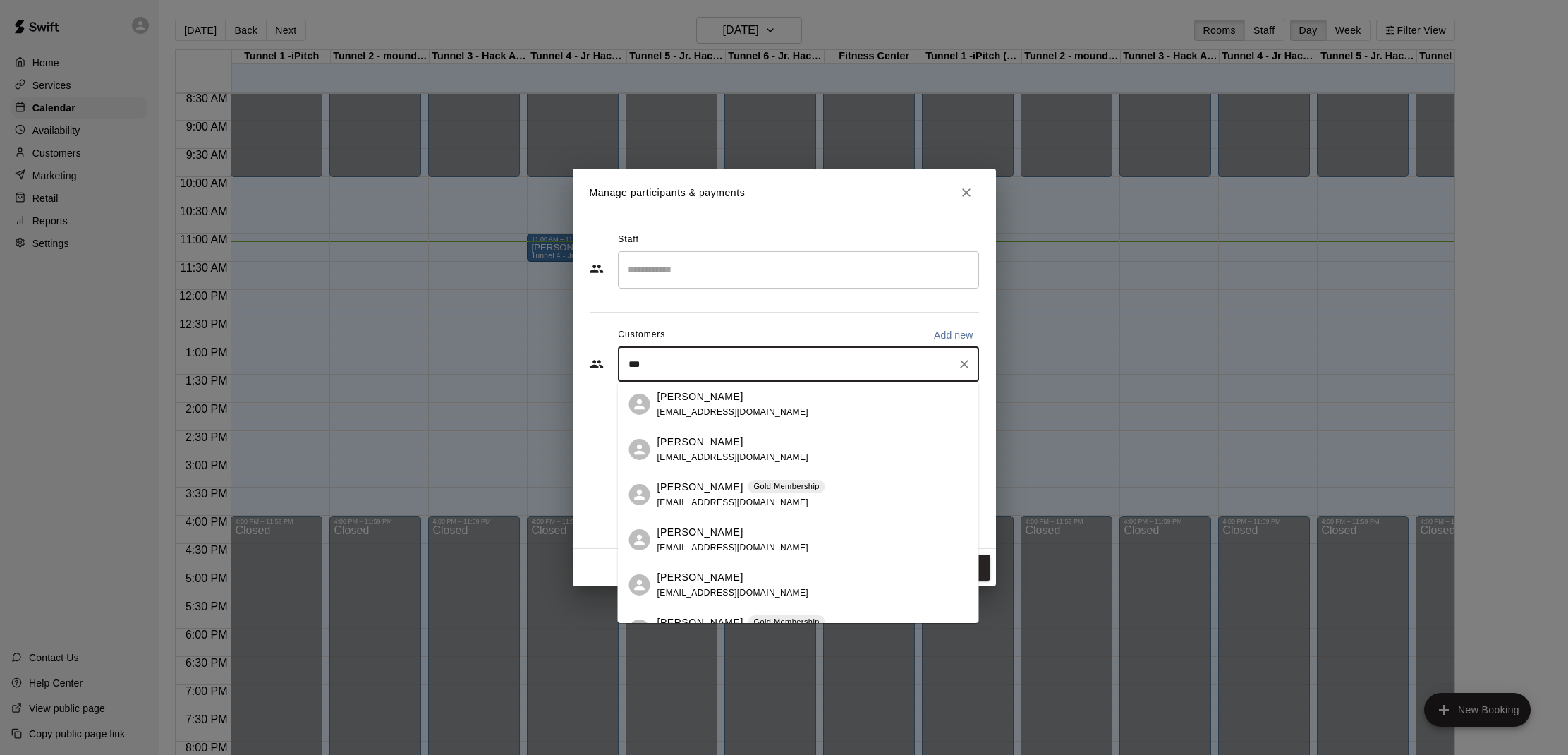
click at [728, 535] on div "Max Bowden" at bounding box center [733, 531] width 152 height 15
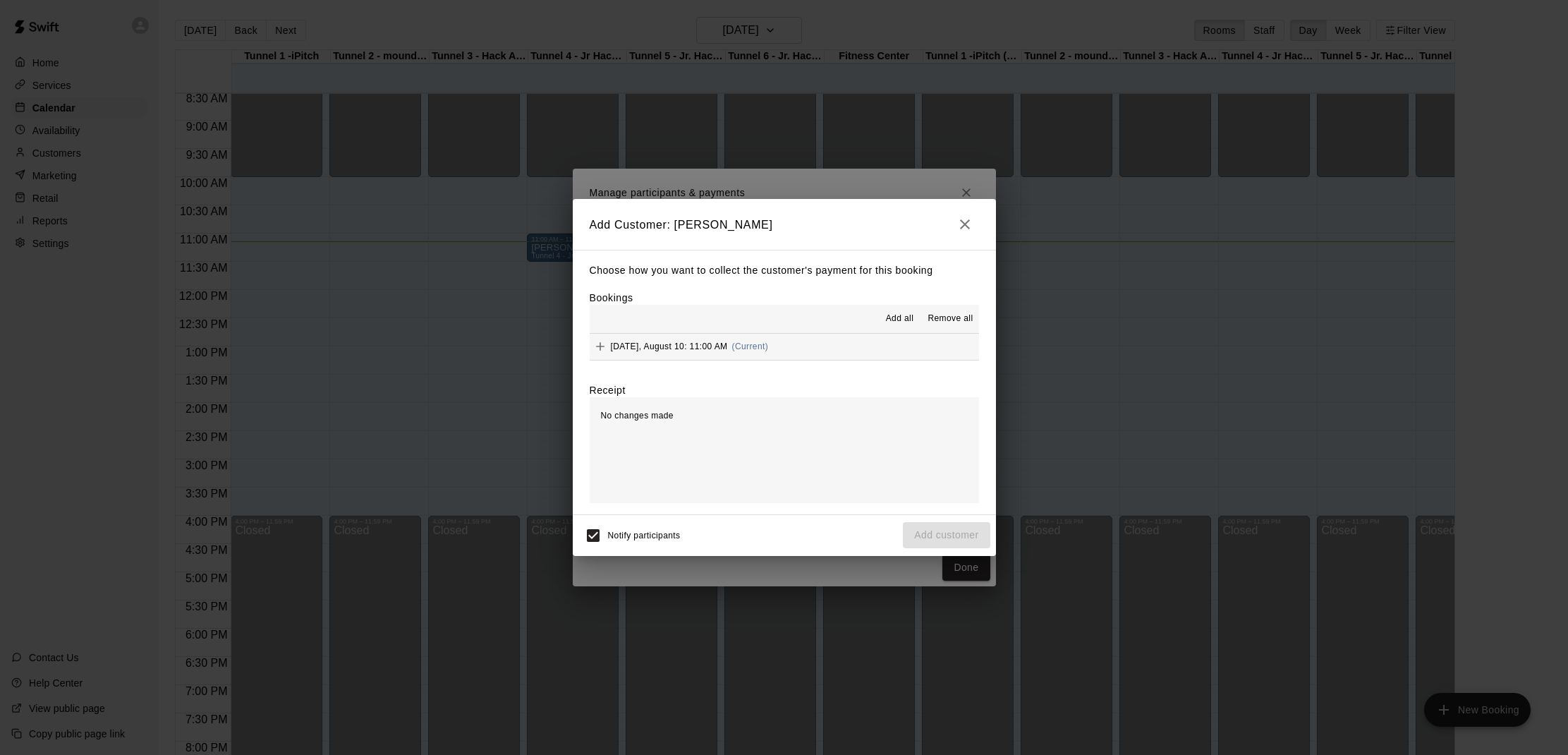
click at [888, 322] on span "Add all" at bounding box center [900, 319] width 28 height 14
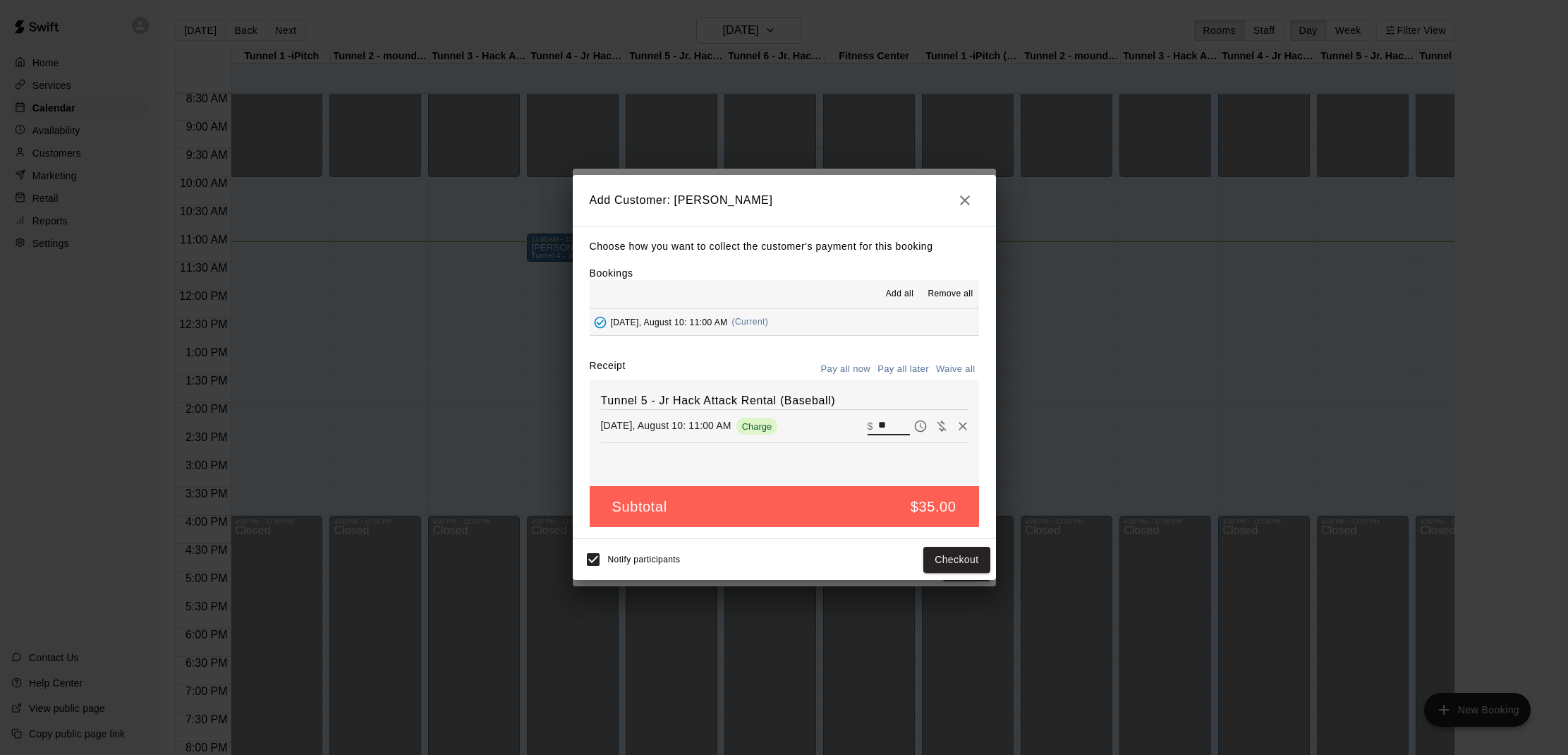
click at [892, 426] on input "**" at bounding box center [894, 425] width 31 height 19
type input "*"
type input "**"
click at [931, 557] on button "Checkout" at bounding box center [957, 559] width 67 height 26
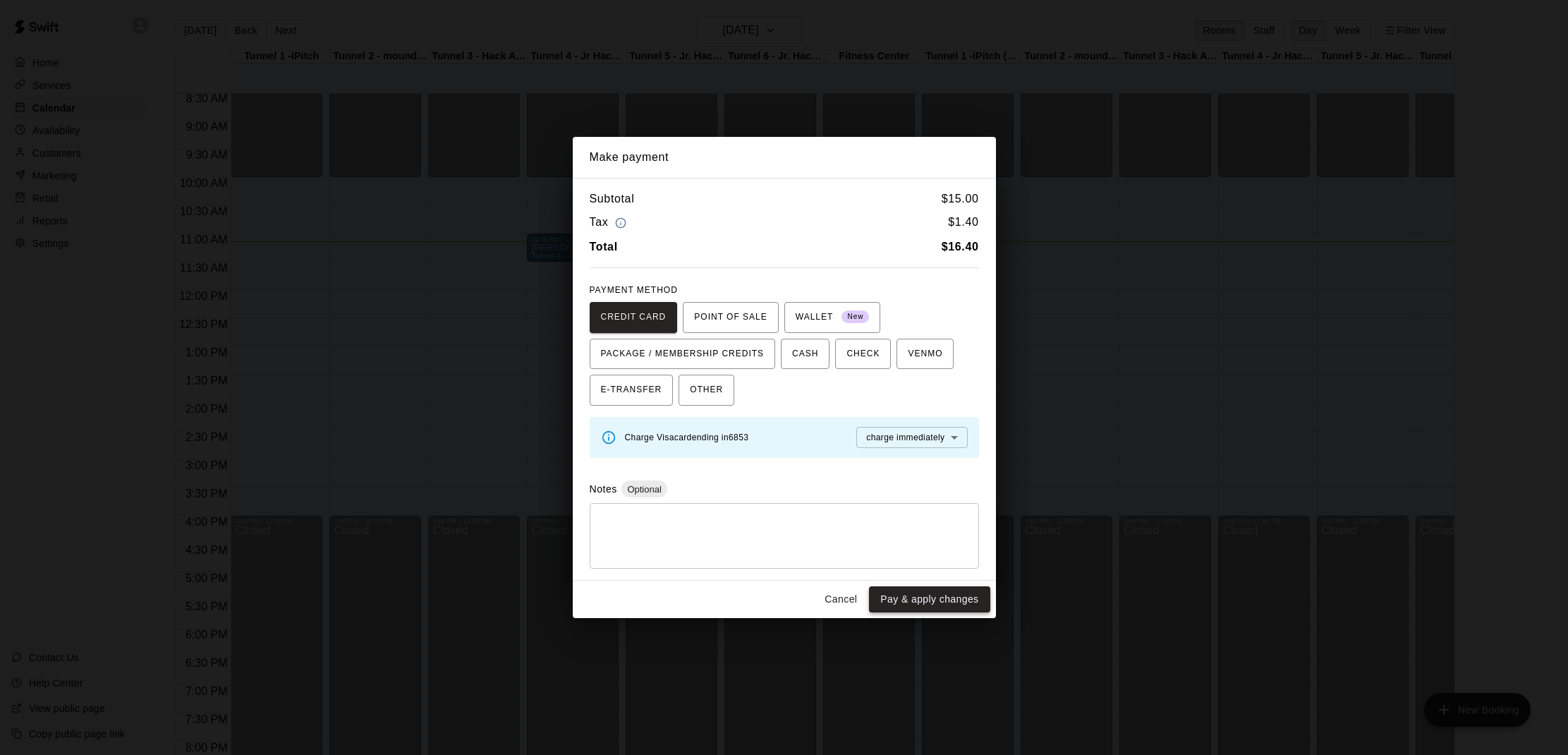
click at [940, 596] on button "Pay & apply changes" at bounding box center [928, 599] width 120 height 26
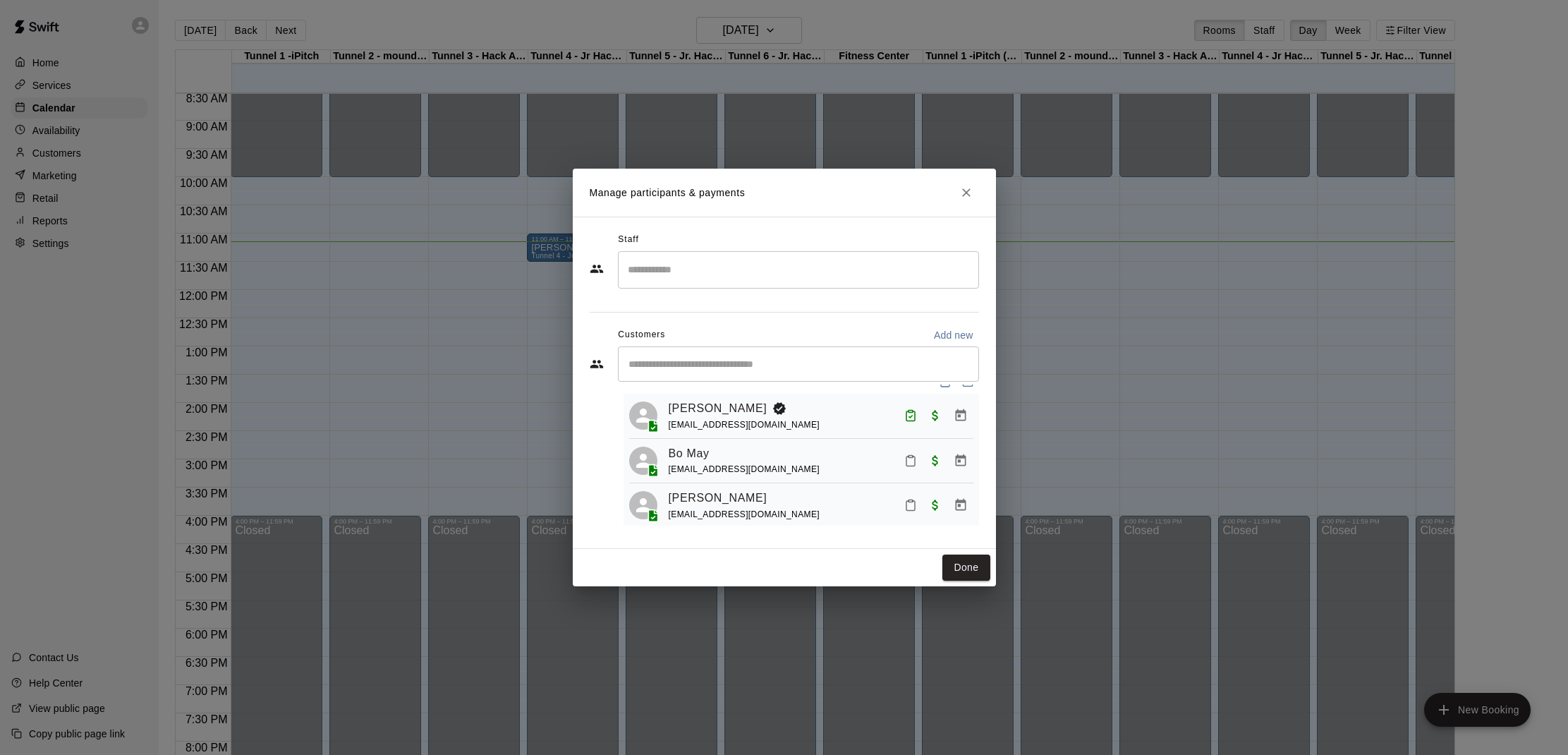
scroll to position [29, 0]
click at [909, 458] on icon "Mark attendance" at bounding box center [910, 456] width 13 height 13
click at [956, 457] on p "[PERSON_NAME] attended" at bounding box center [1008, 461] width 125 height 14
click at [962, 561] on button "Done" at bounding box center [965, 567] width 47 height 26
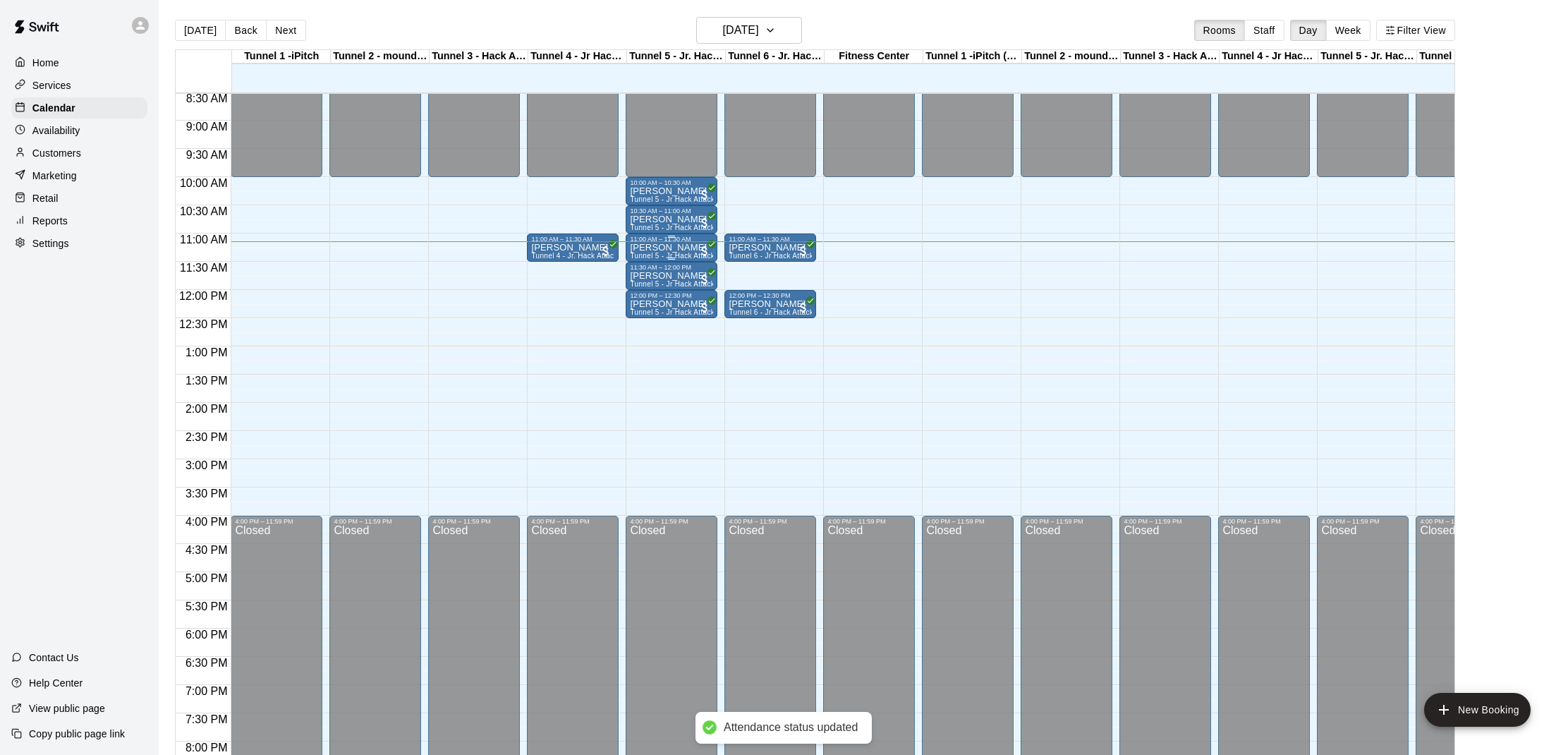
click at [664, 252] on div "Bennett Ab Tunnel 5 - Jr Hack Attack Rental (Baseball)" at bounding box center [671, 620] width 83 height 755
click at [687, 245] on div at bounding box center [784, 378] width 1568 height 755
click at [674, 247] on p "[PERSON_NAME]" at bounding box center [671, 247] width 83 height 0
click at [651, 292] on img "edit" at bounding box center [645, 296] width 17 height 17
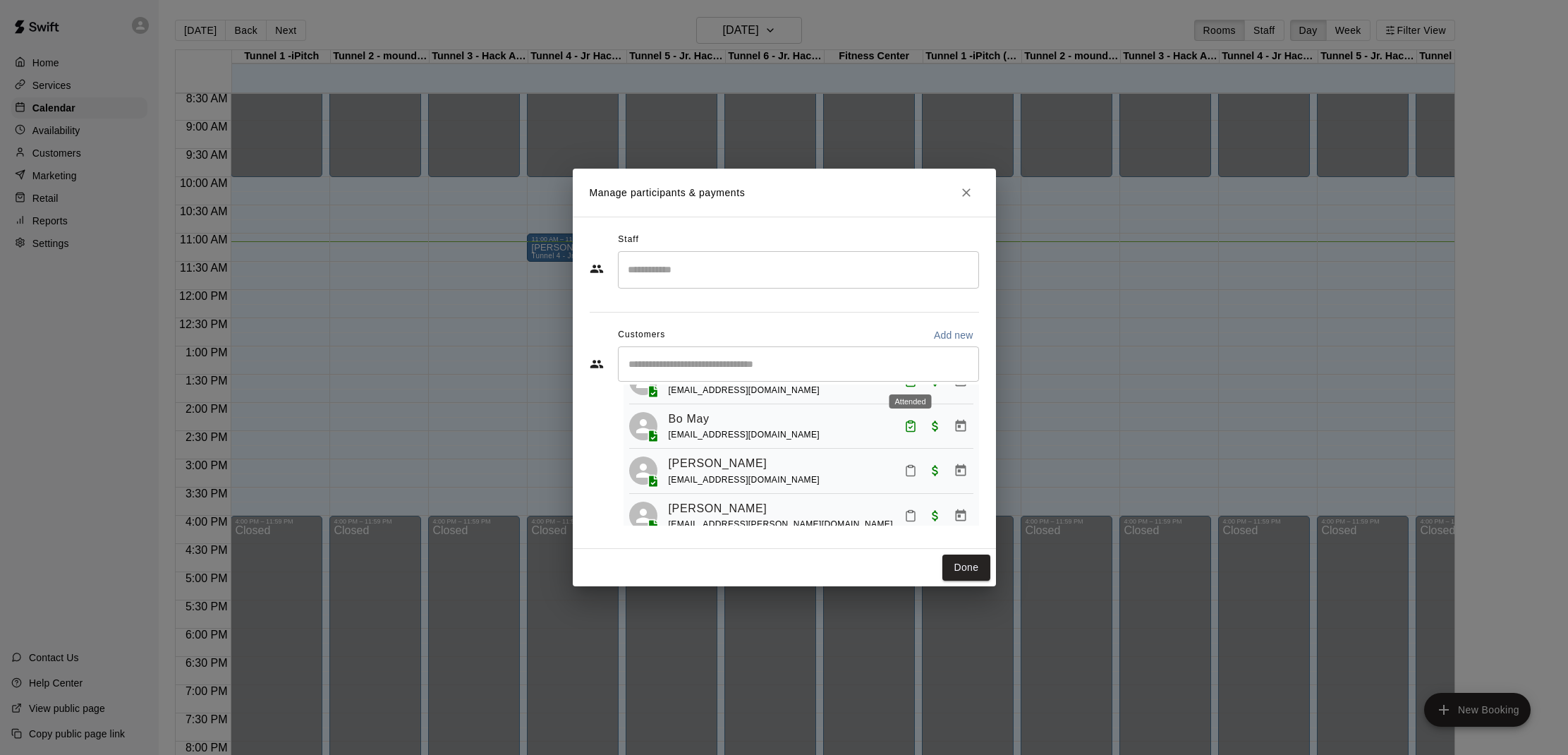
scroll to position [72, 0]
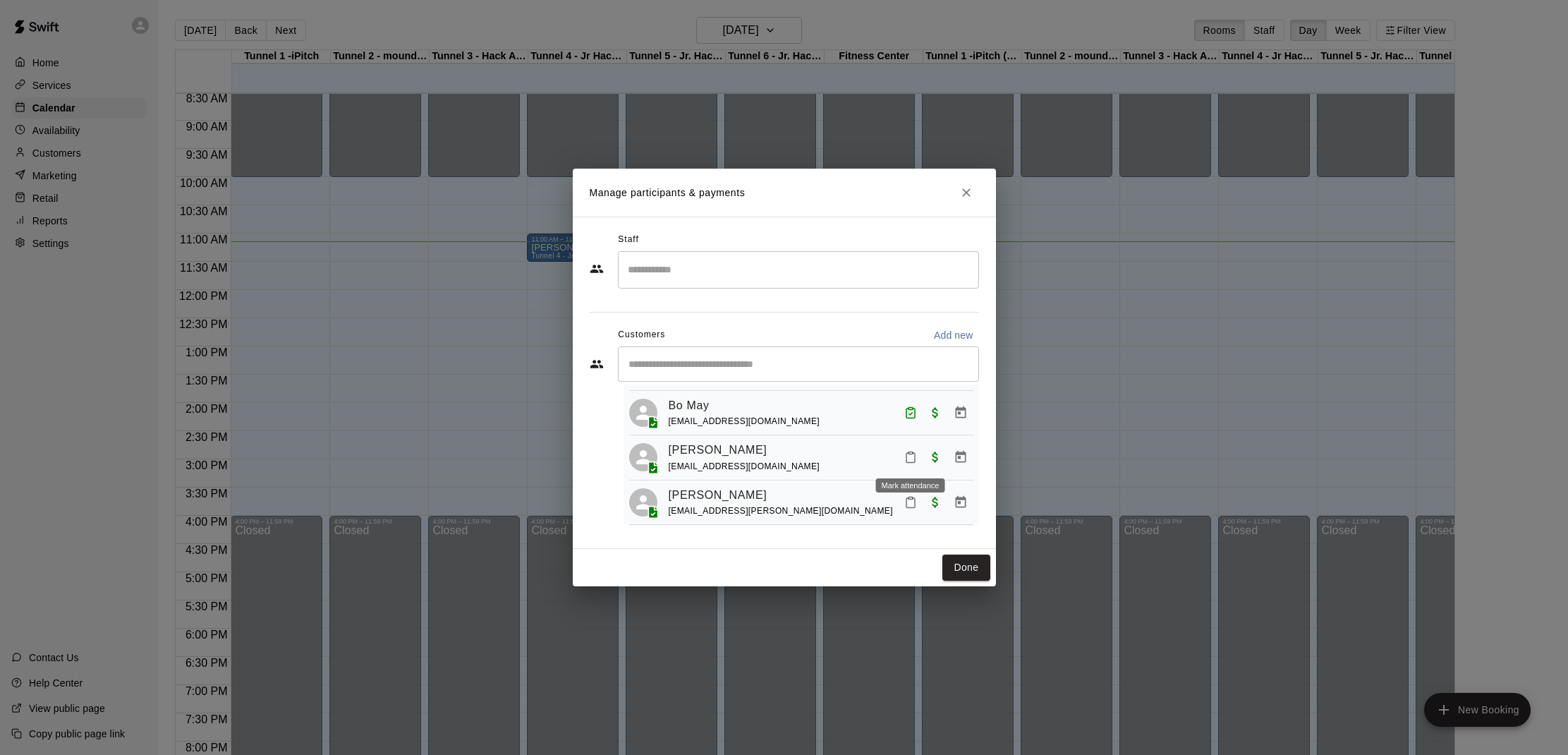
click at [917, 448] on button "Mark attendance" at bounding box center [911, 457] width 24 height 24
click at [933, 456] on icon at bounding box center [927, 455] width 13 height 13
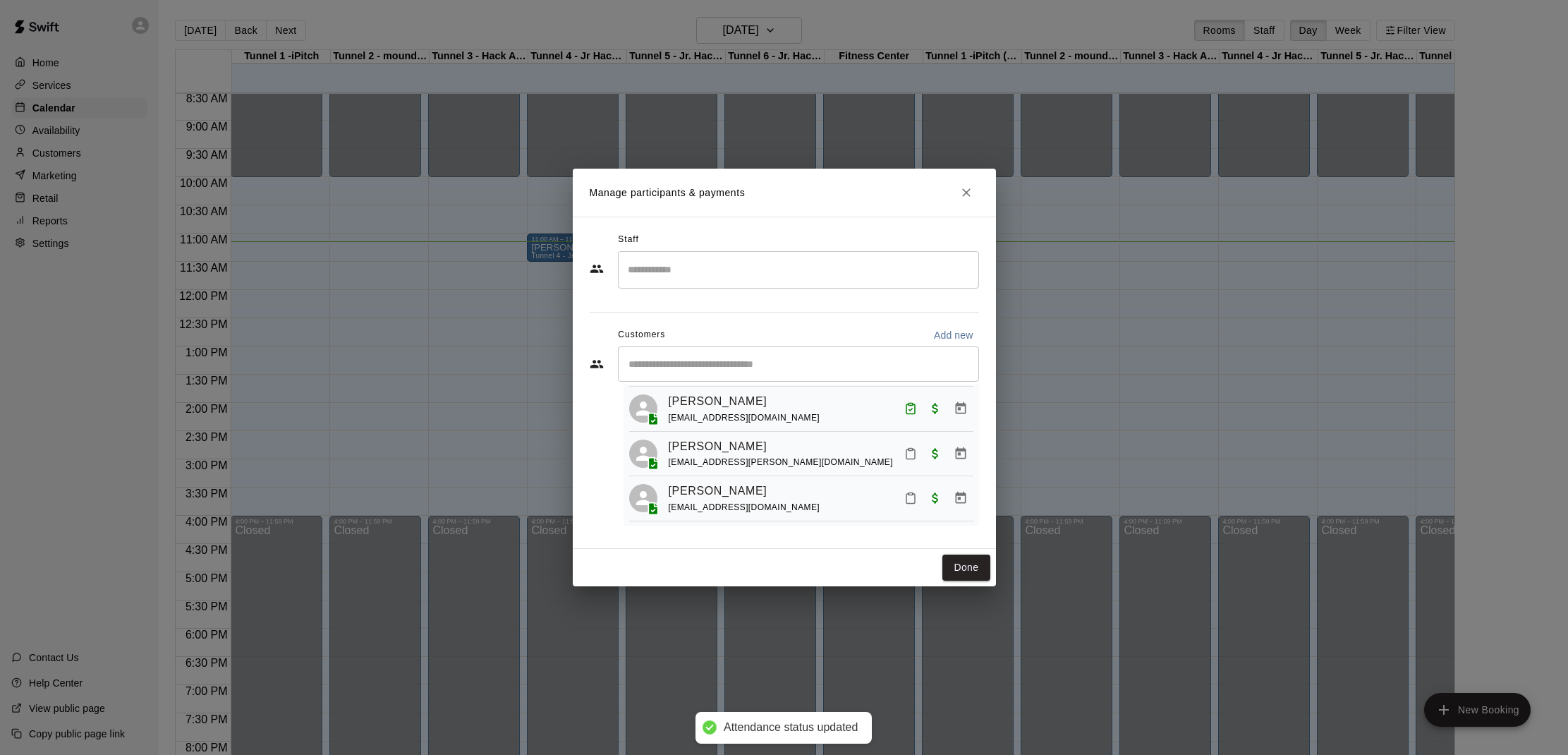
scroll to position [120, 0]
click at [912, 457] on icon "Mark attendance" at bounding box center [910, 454] width 13 height 13
click at [933, 460] on icon at bounding box center [934, 459] width 4 height 2
click at [910, 497] on icon "Mark attendance" at bounding box center [910, 498] width 13 height 13
click at [952, 505] on p "[PERSON_NAME] attended" at bounding box center [1008, 502] width 125 height 14
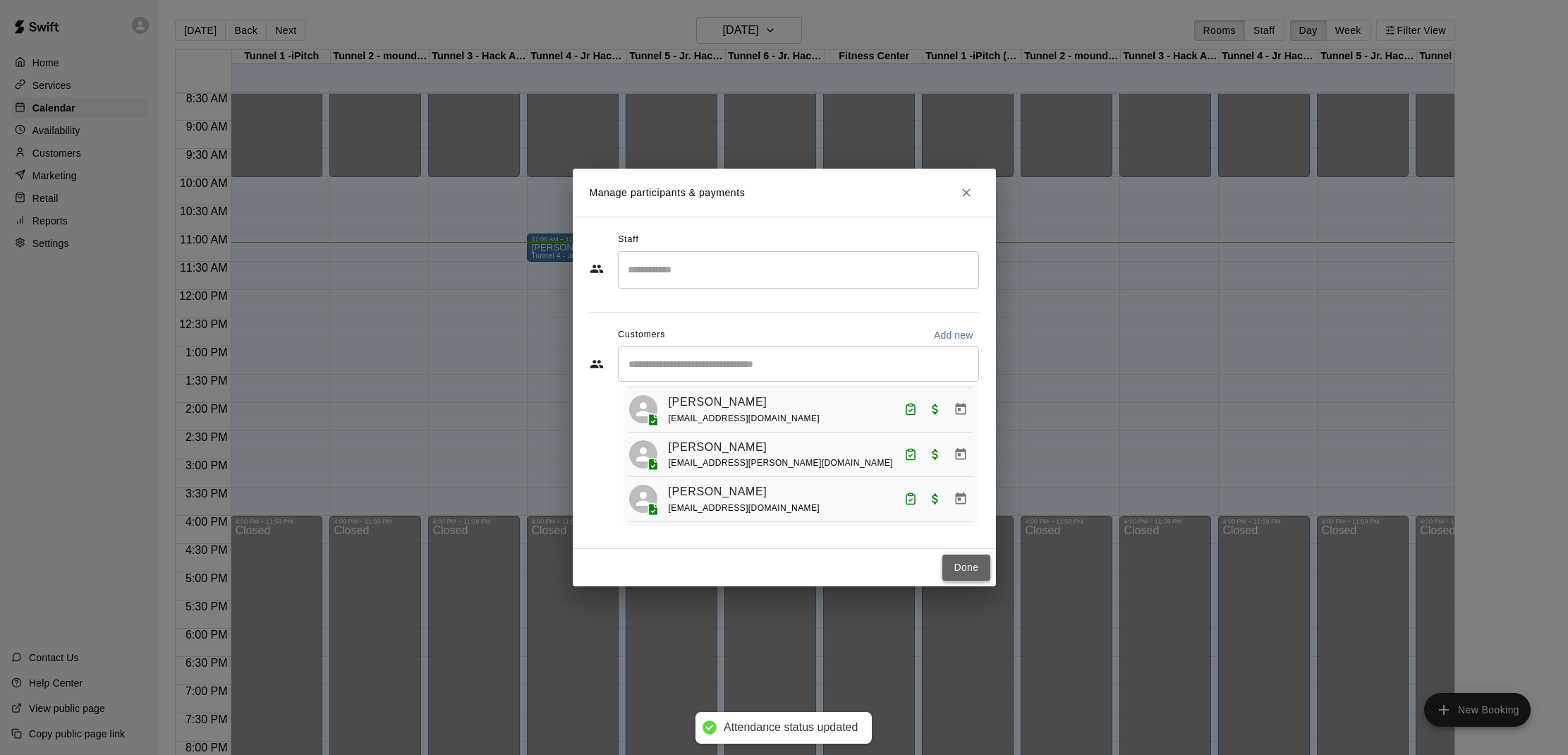
click at [960, 567] on button "Done" at bounding box center [965, 567] width 47 height 26
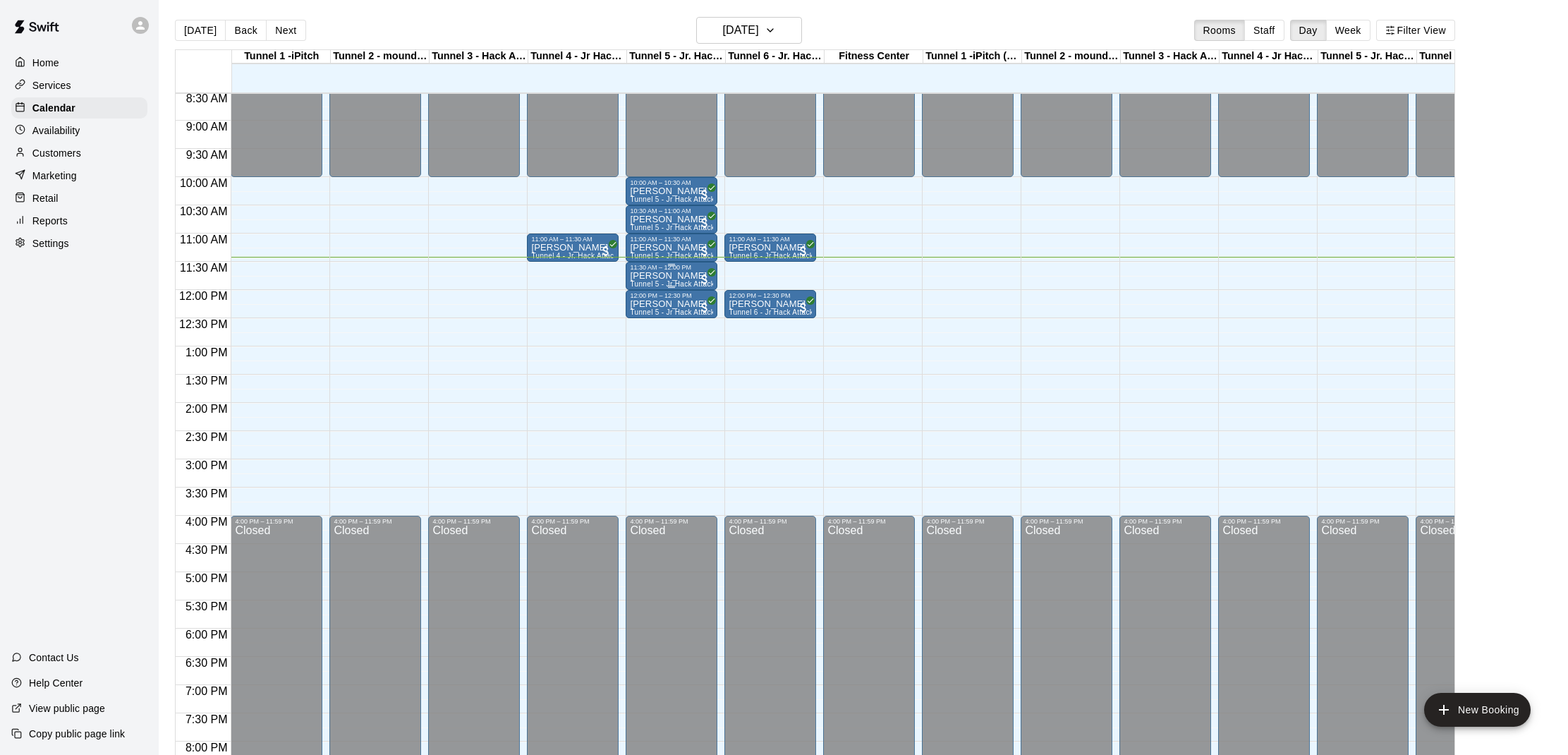
click at [679, 276] on p "[PERSON_NAME]" at bounding box center [671, 276] width 83 height 0
click at [643, 319] on img "edit" at bounding box center [645, 325] width 17 height 17
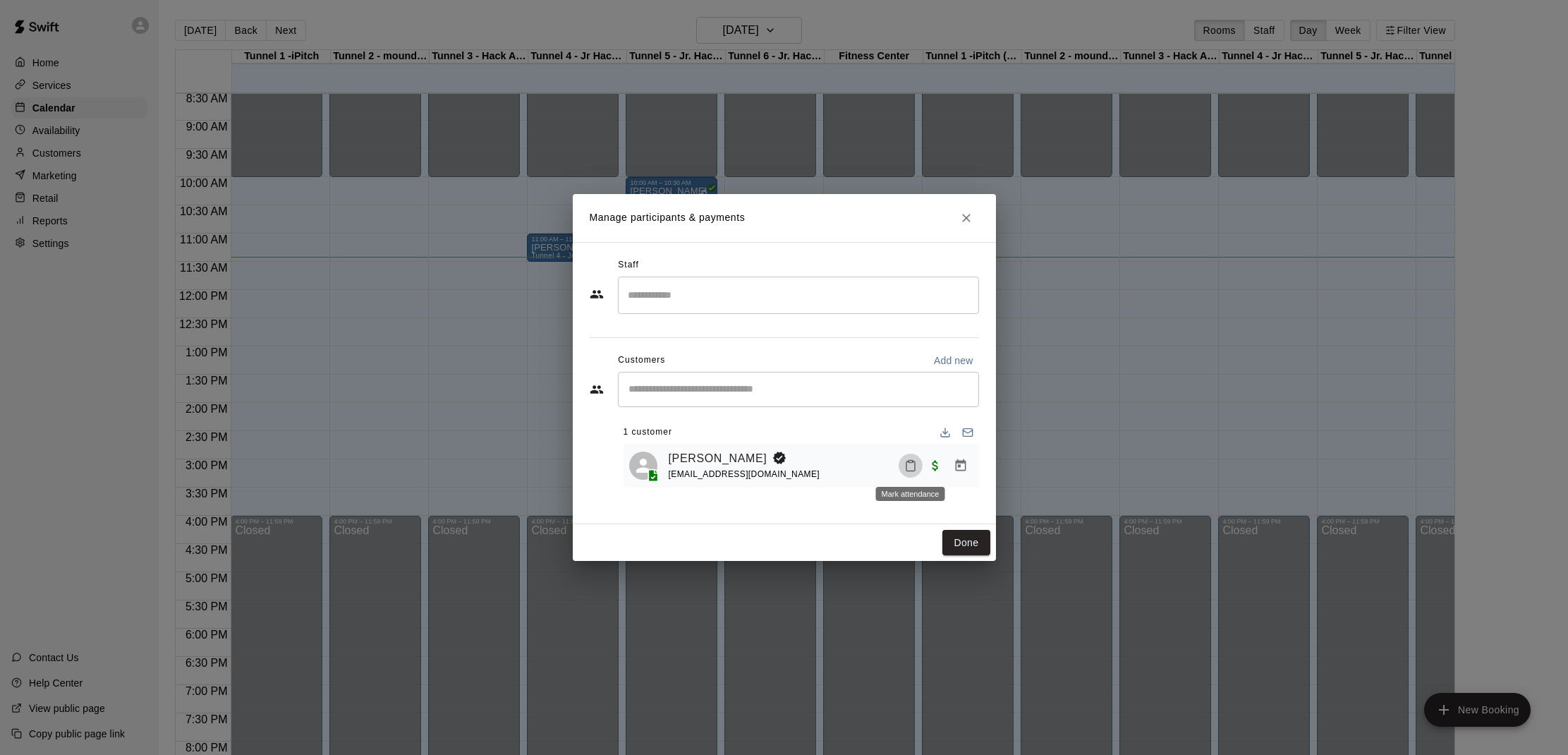
click at [902, 462] on button "Mark attendance" at bounding box center [911, 466] width 24 height 24
click at [933, 462] on icon at bounding box center [927, 464] width 13 height 13
click at [947, 539] on button "Done" at bounding box center [965, 543] width 47 height 26
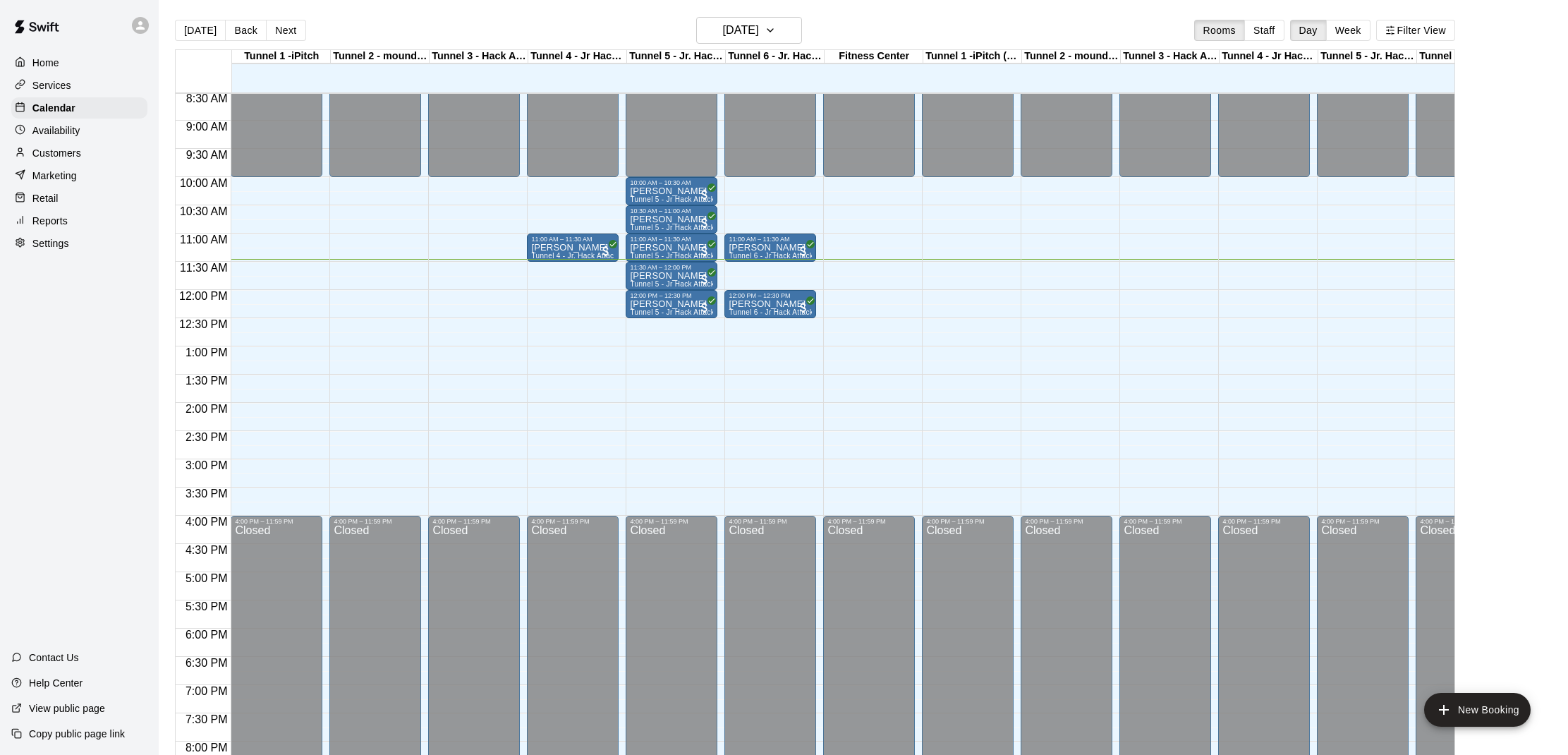
click at [553, 274] on div "12:00 AM – 10:00 AM Closed 11:00 AM – 11:30 AM Mitch Pope Tunnel 4 - Jr. Hack A…" at bounding box center [573, 289] width 92 height 1354
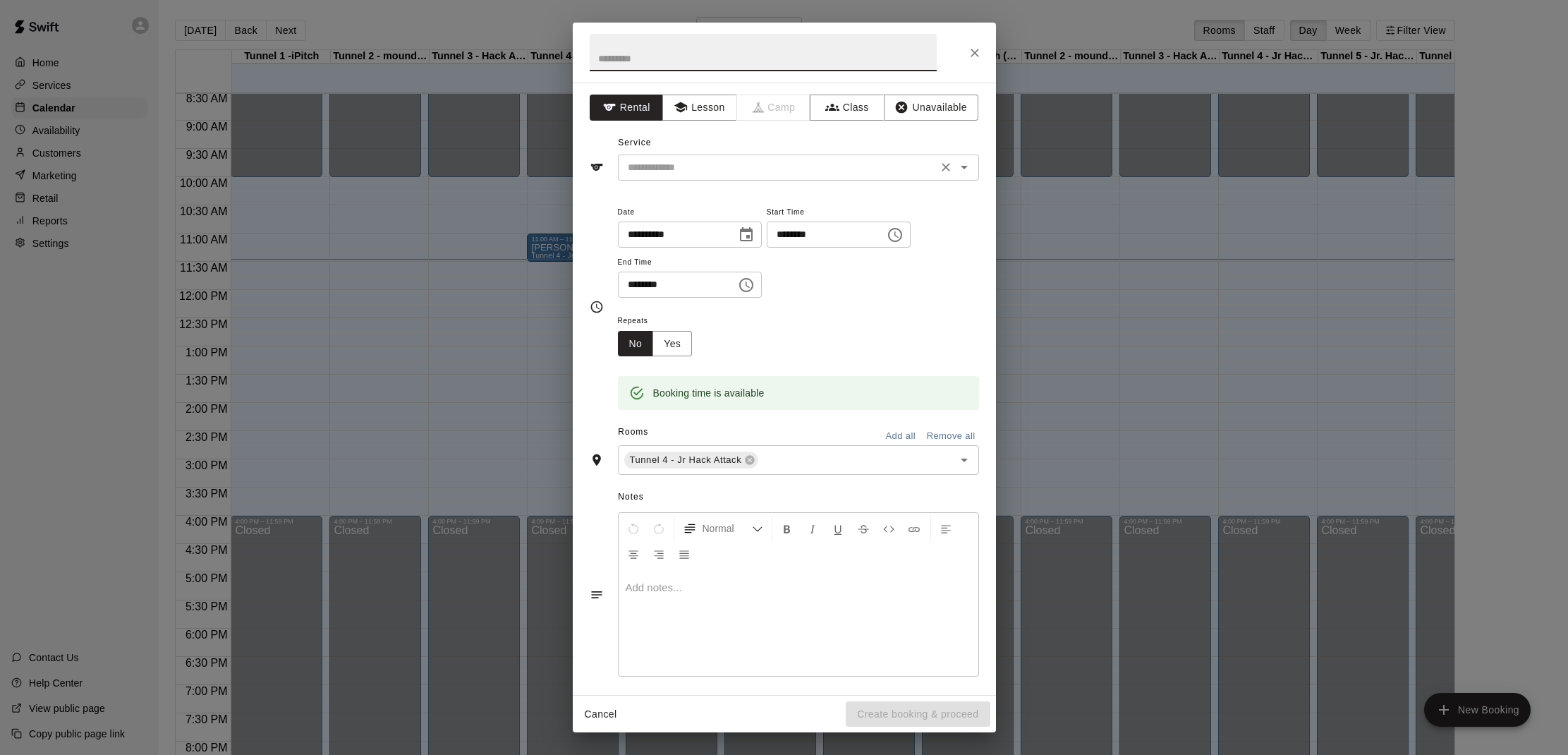
click at [702, 173] on input "text" at bounding box center [778, 167] width 311 height 18
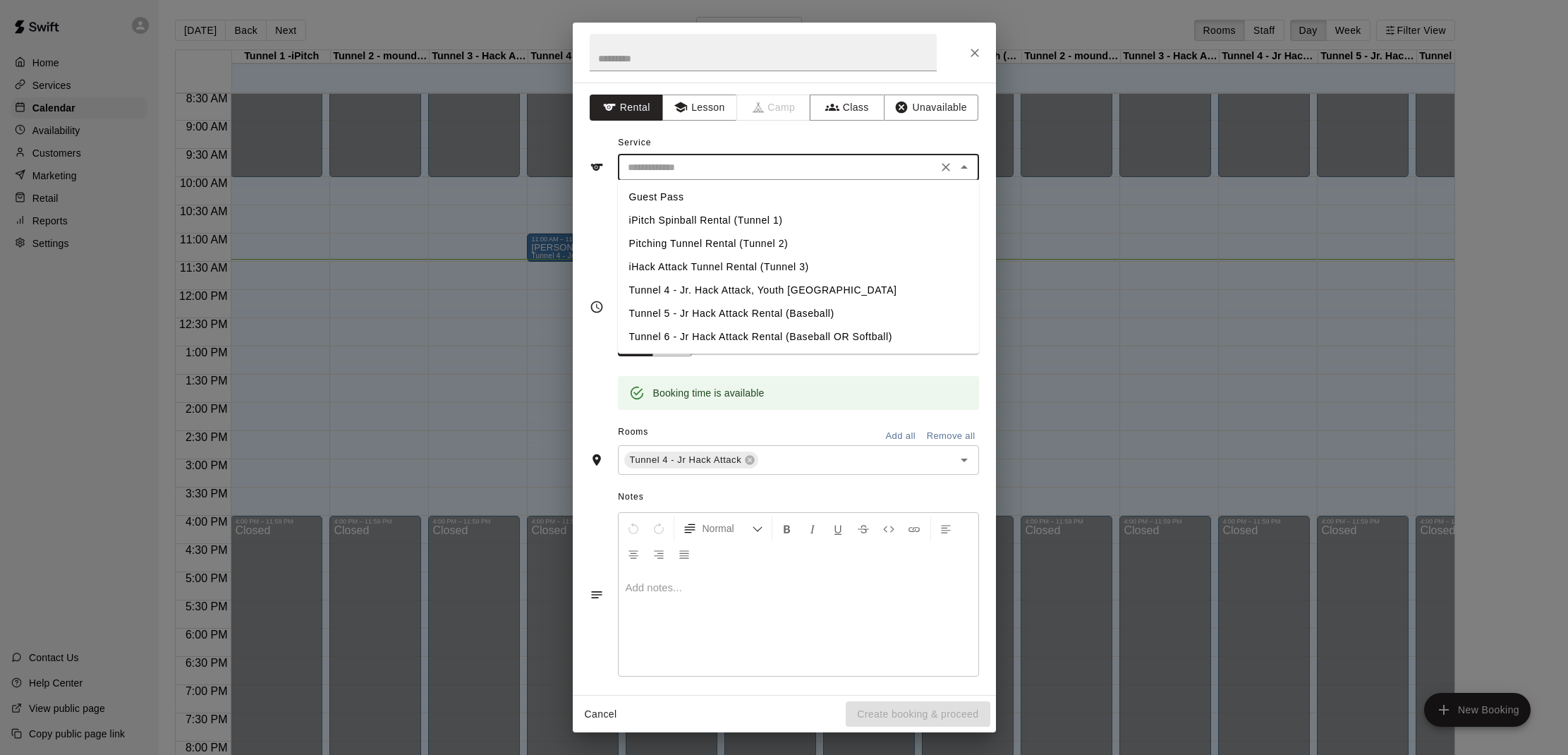
click at [707, 293] on li "Tunnel 4 - Jr. Hack Attack, Youth [GEOGRAPHIC_DATA]" at bounding box center [798, 290] width 361 height 23
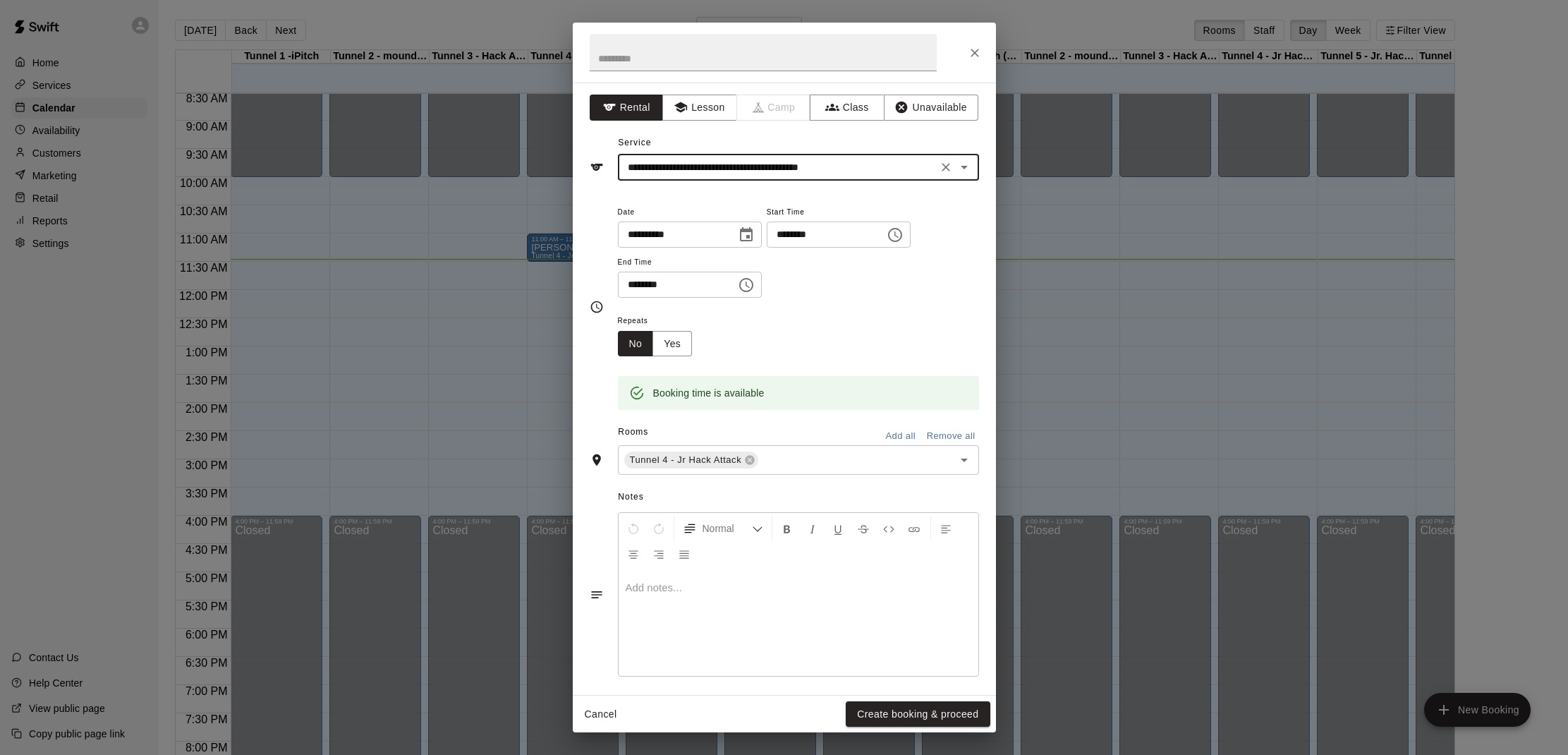
type input "**********"
click at [881, 725] on button "Create booking & proceed" at bounding box center [918, 714] width 144 height 26
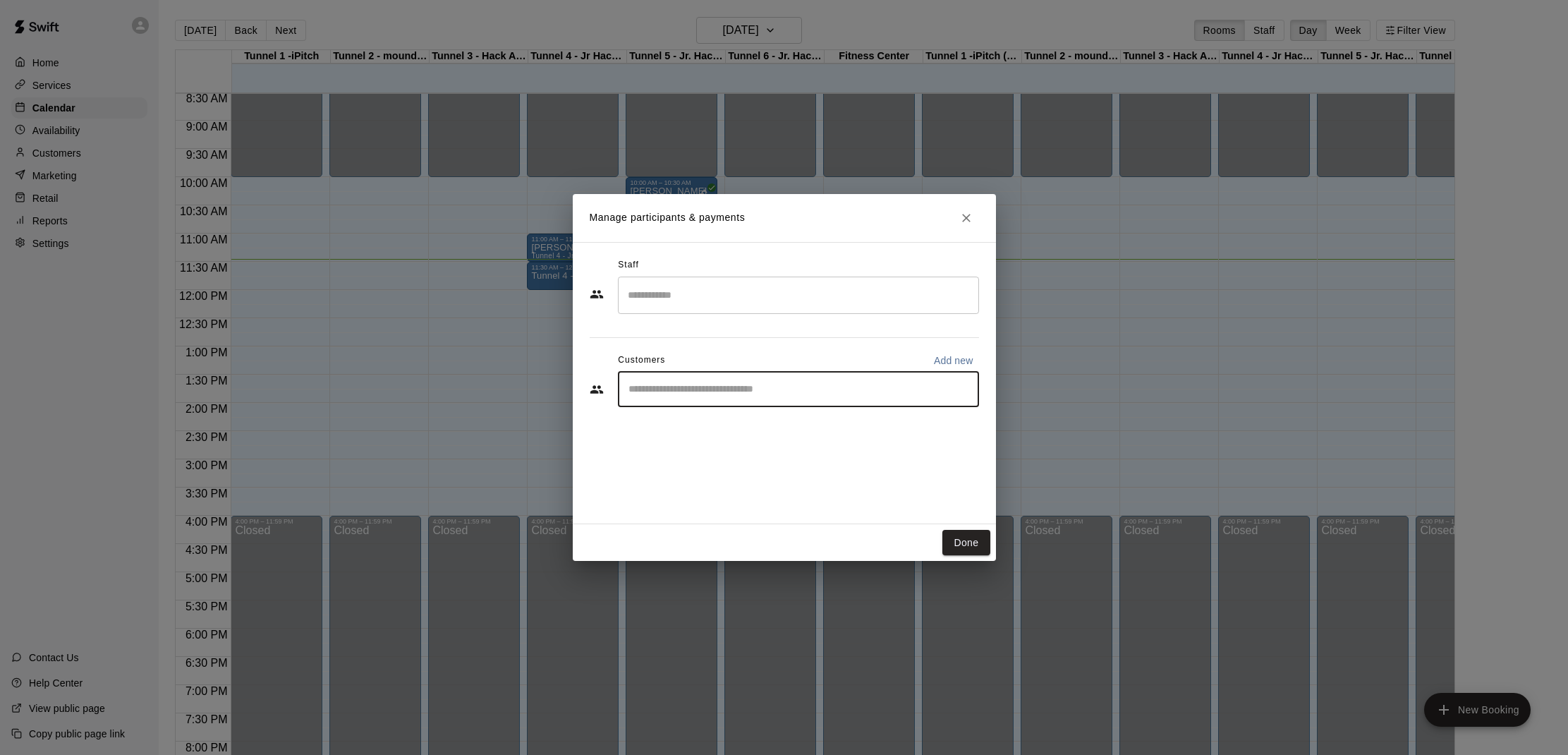
click at [671, 388] on input "Start typing to search customers..." at bounding box center [798, 389] width 348 height 14
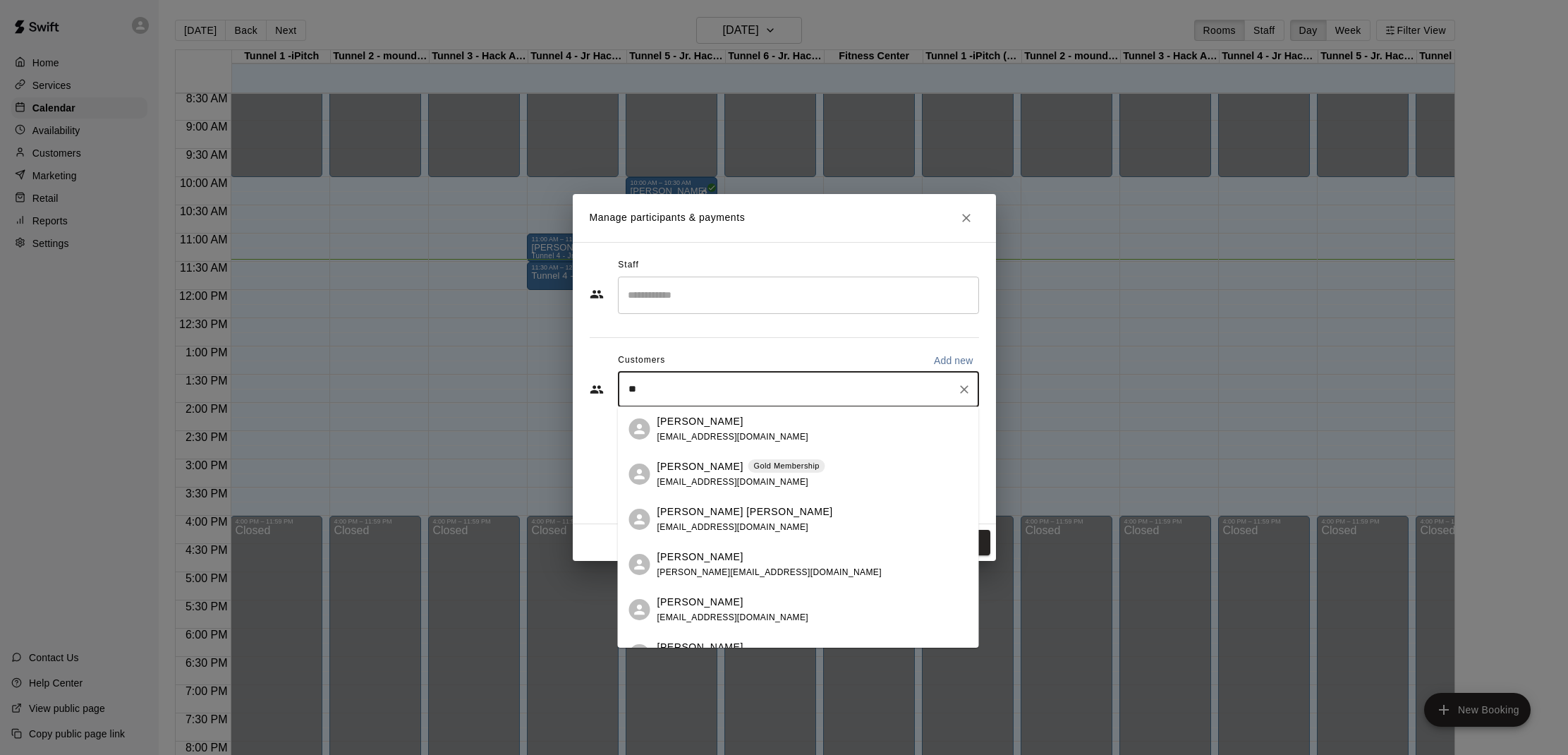
type input "***"
click at [673, 423] on p "[PERSON_NAME]" at bounding box center [700, 421] width 86 height 15
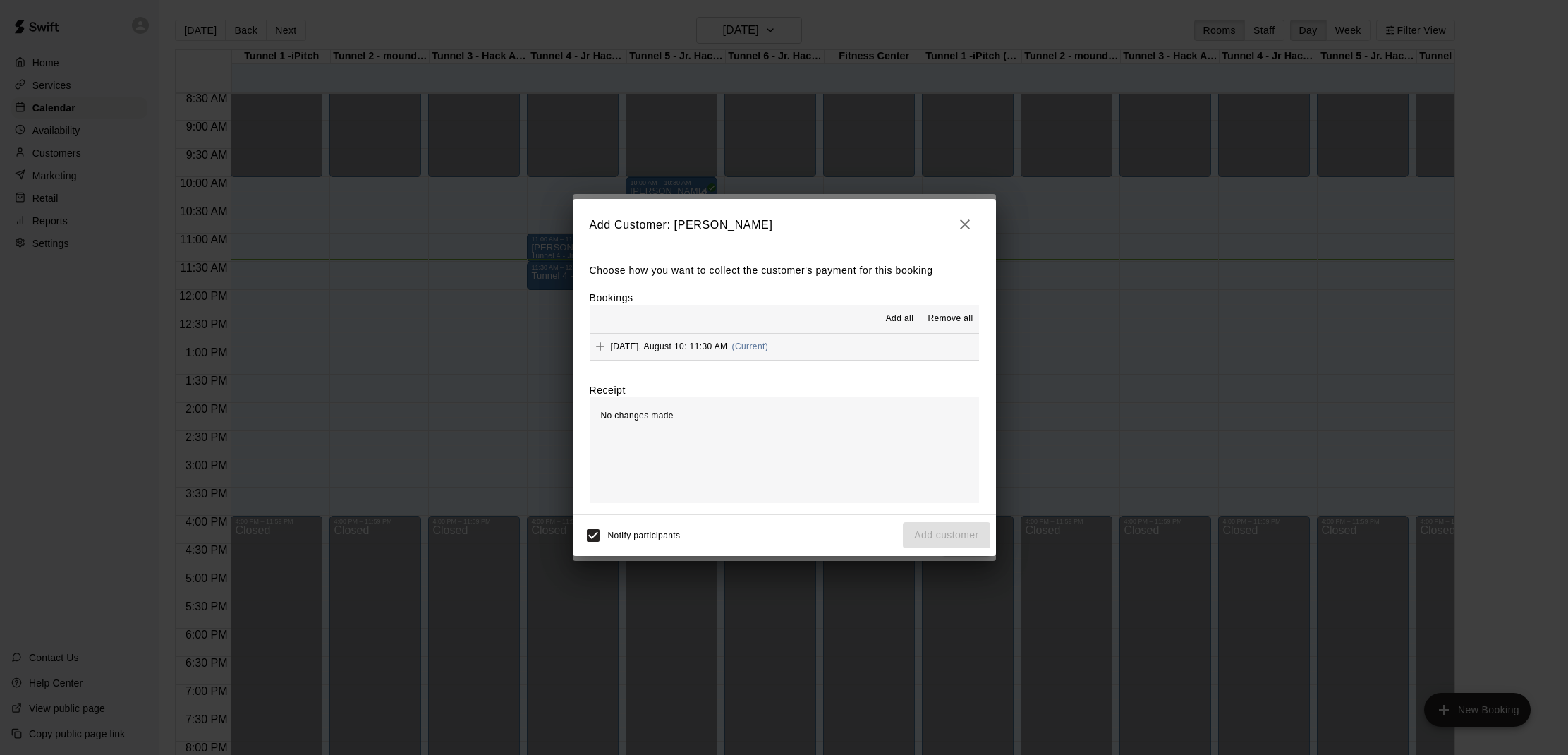
click at [896, 323] on span "Add all" at bounding box center [900, 319] width 28 height 14
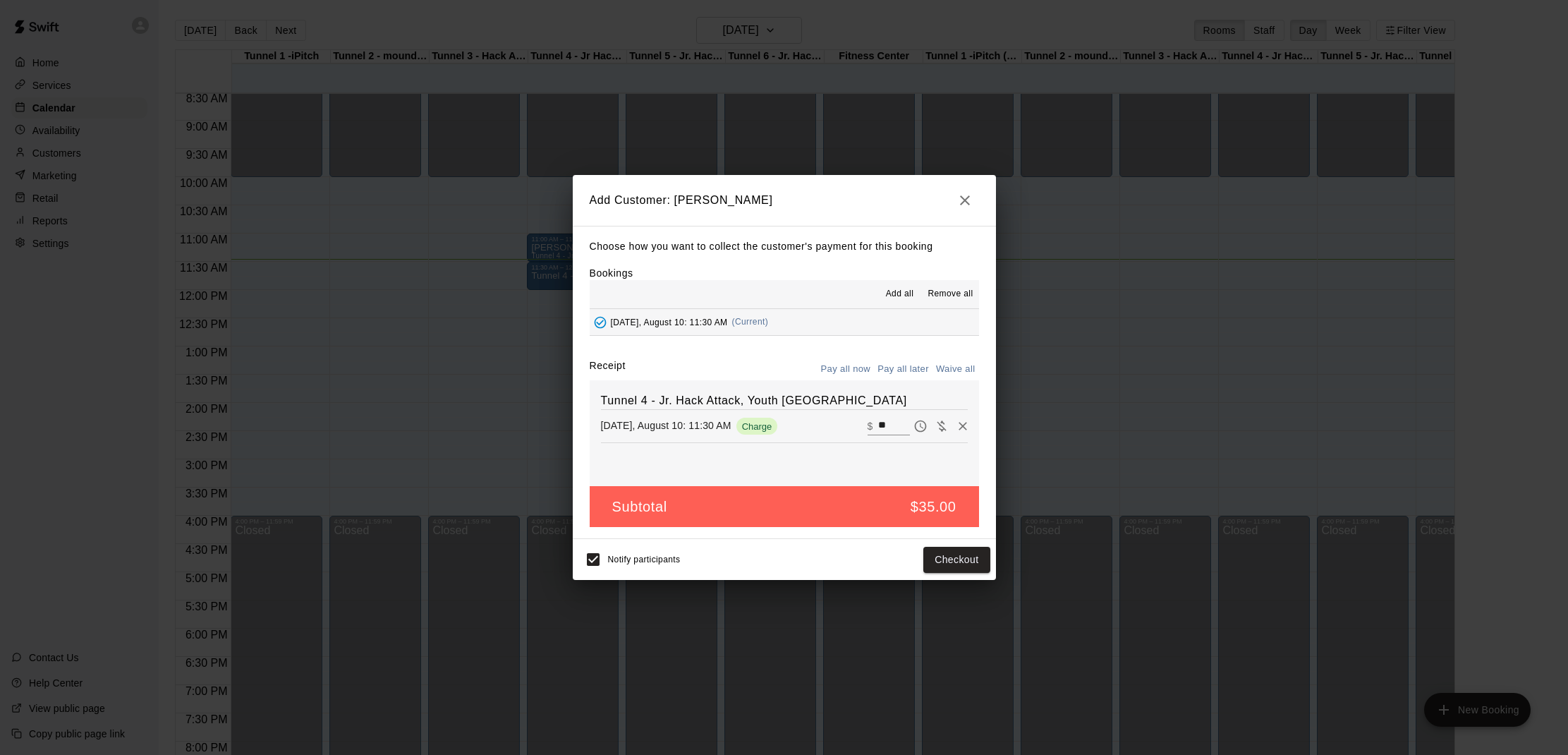
click at [959, 366] on button "Waive all" at bounding box center [956, 369] width 47 height 22
type input "*"
click at [960, 562] on button "Add customer" at bounding box center [946, 559] width 87 height 26
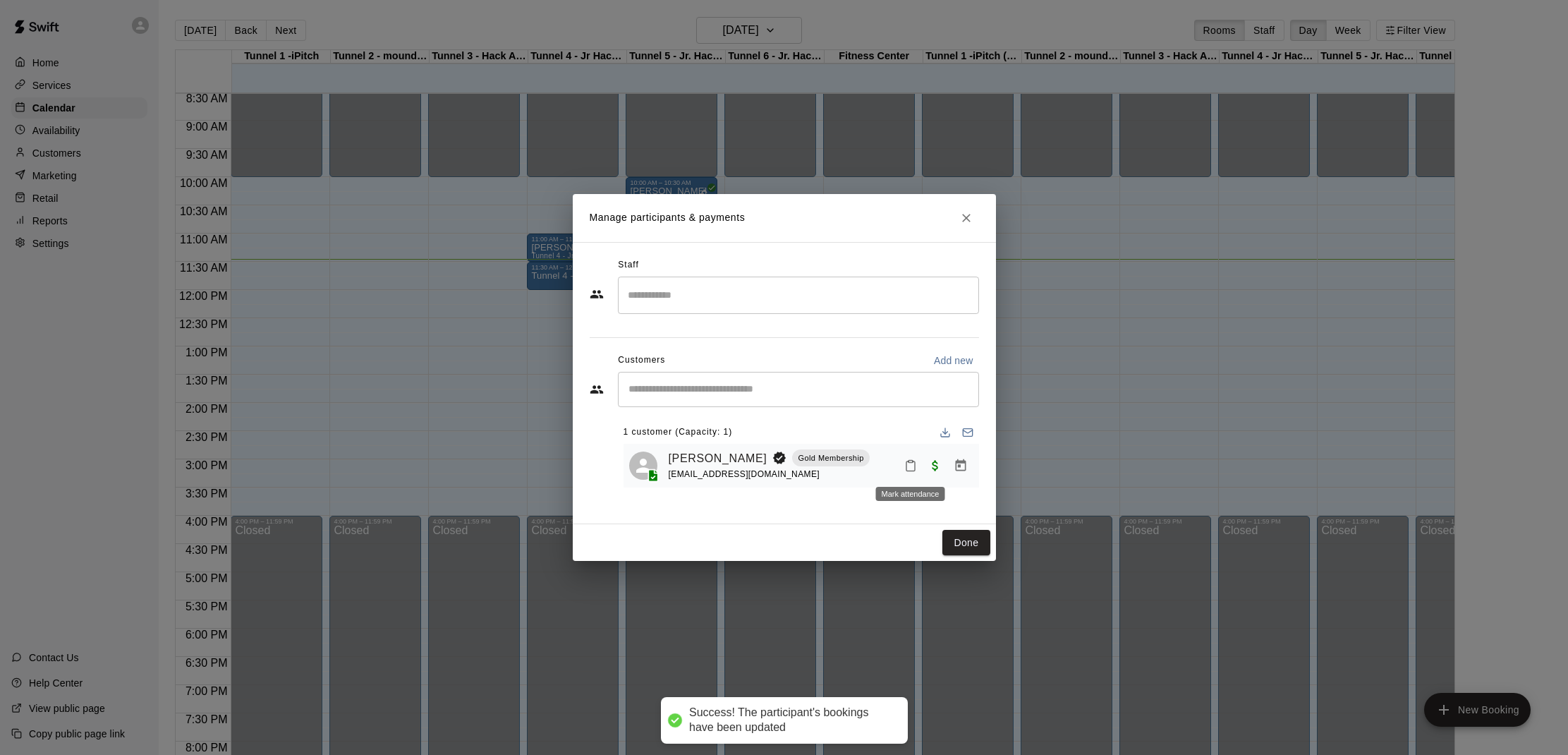
click at [916, 467] on icon "Mark attendance" at bounding box center [910, 465] width 13 height 13
click at [935, 470] on icon at bounding box center [932, 469] width 13 height 13
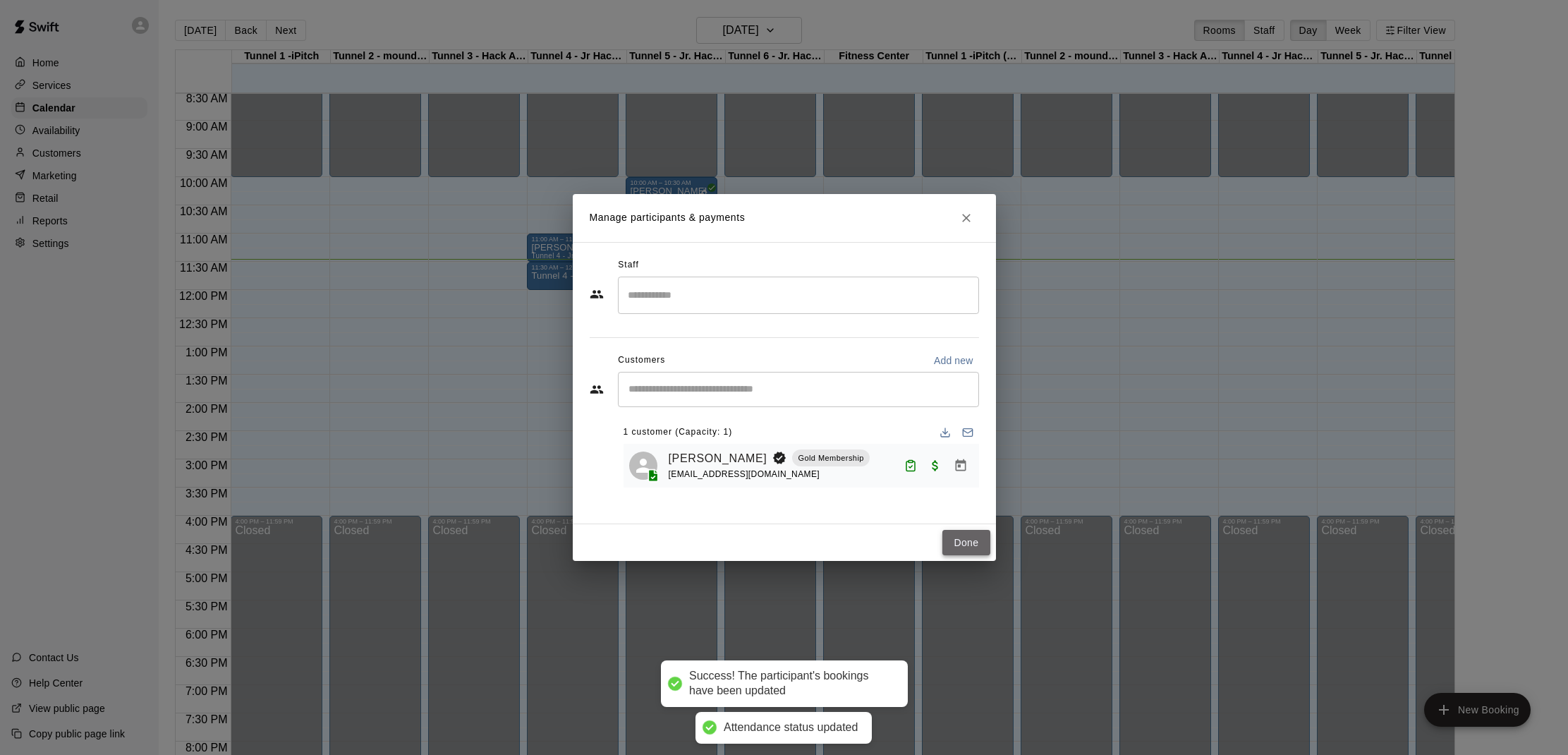
click at [951, 540] on button "Done" at bounding box center [965, 543] width 47 height 26
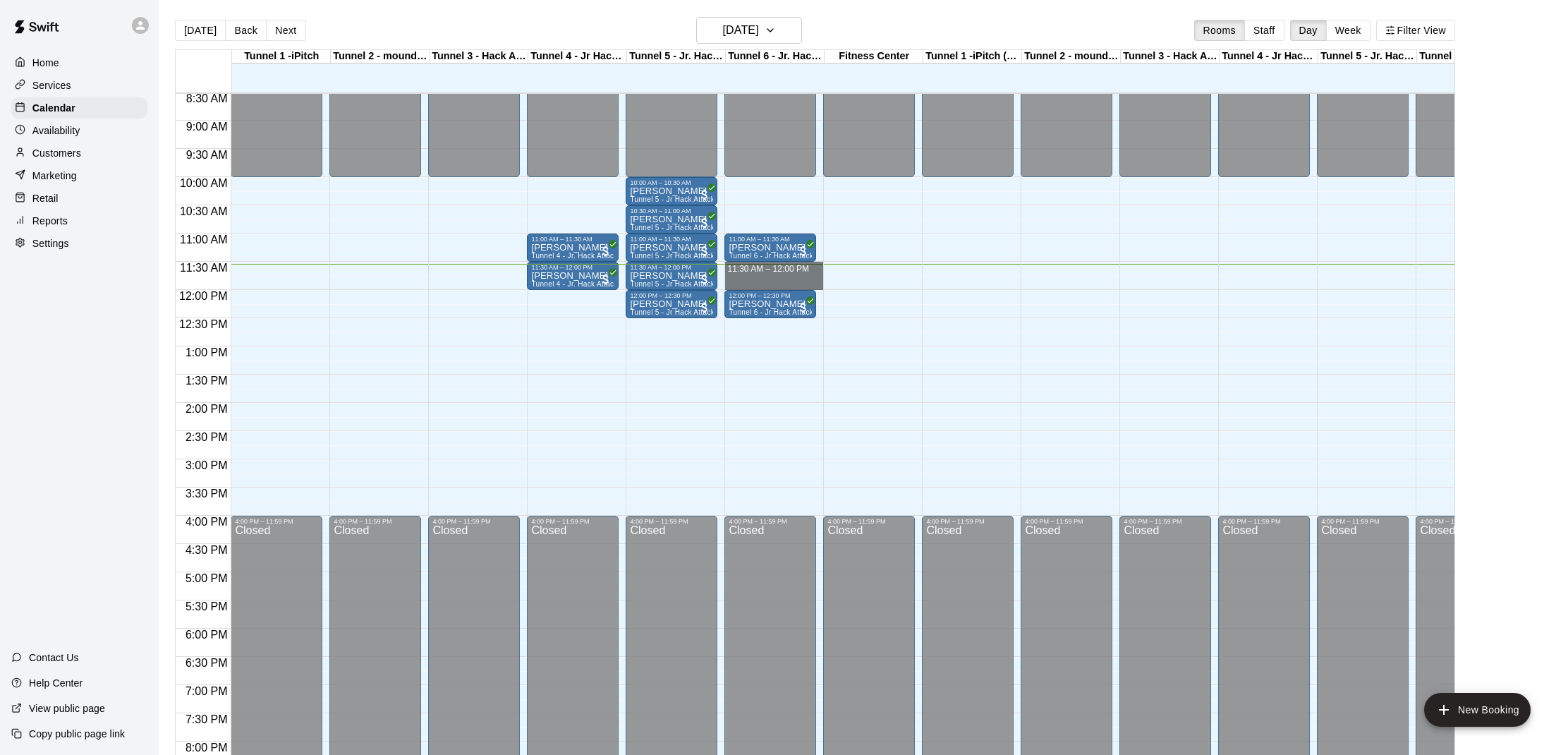
drag, startPoint x: 736, startPoint y: 272, endPoint x: 739, endPoint y: 283, distance: 11.4
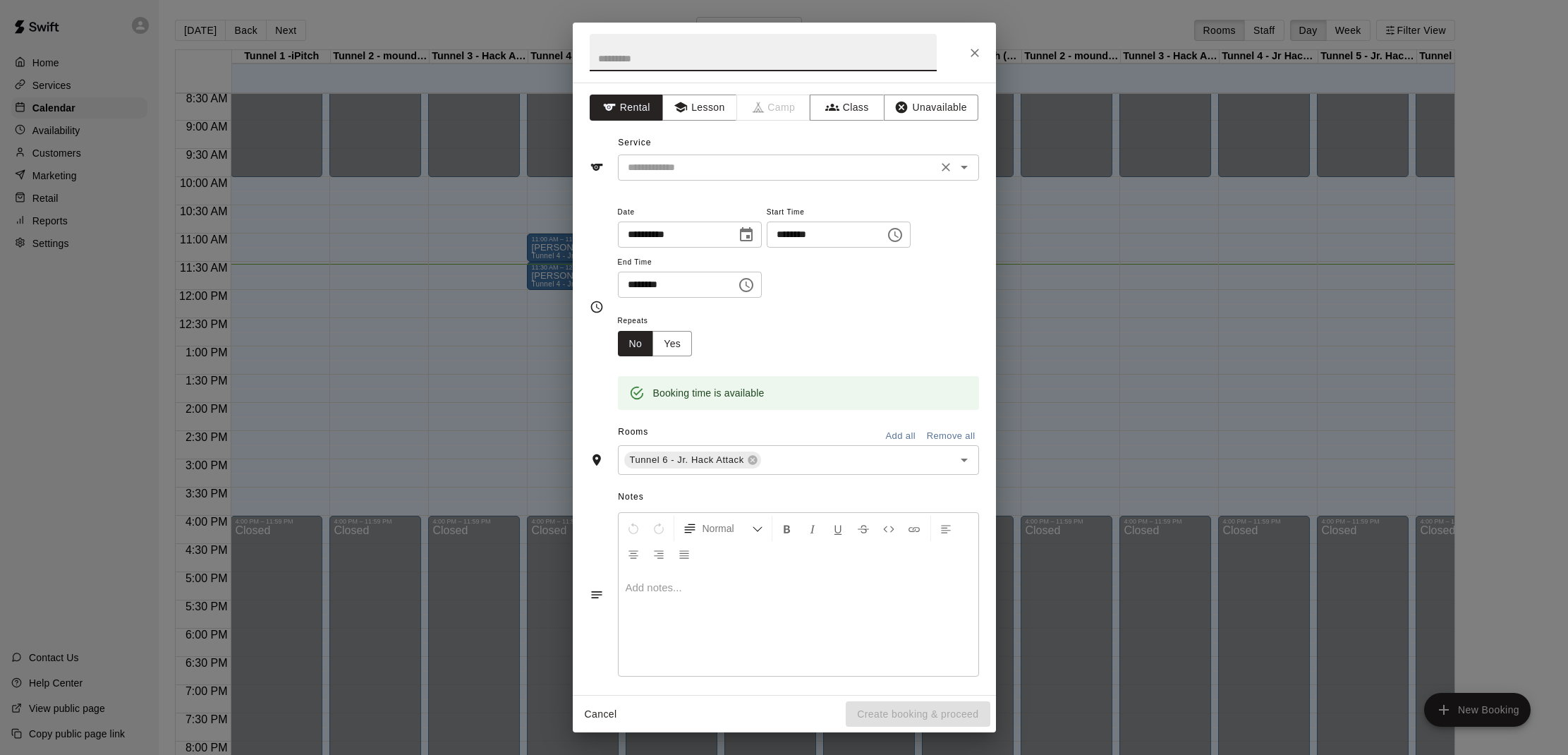
click at [700, 170] on input "text" at bounding box center [778, 167] width 311 height 18
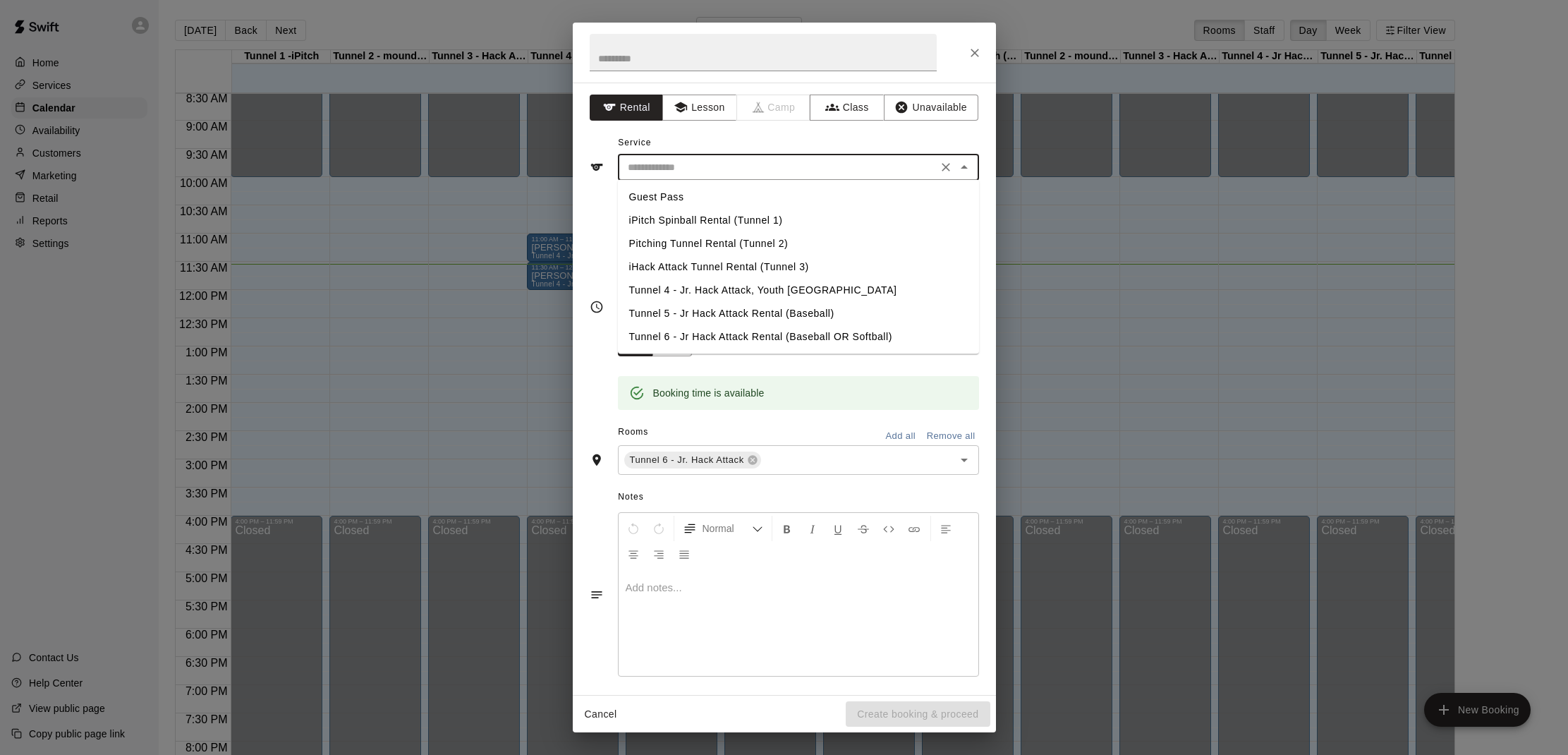
click at [749, 335] on li "Tunnel 6 - Jr Hack Attack Rental (Baseball OR Softball)" at bounding box center [798, 336] width 361 height 23
type input "**********"
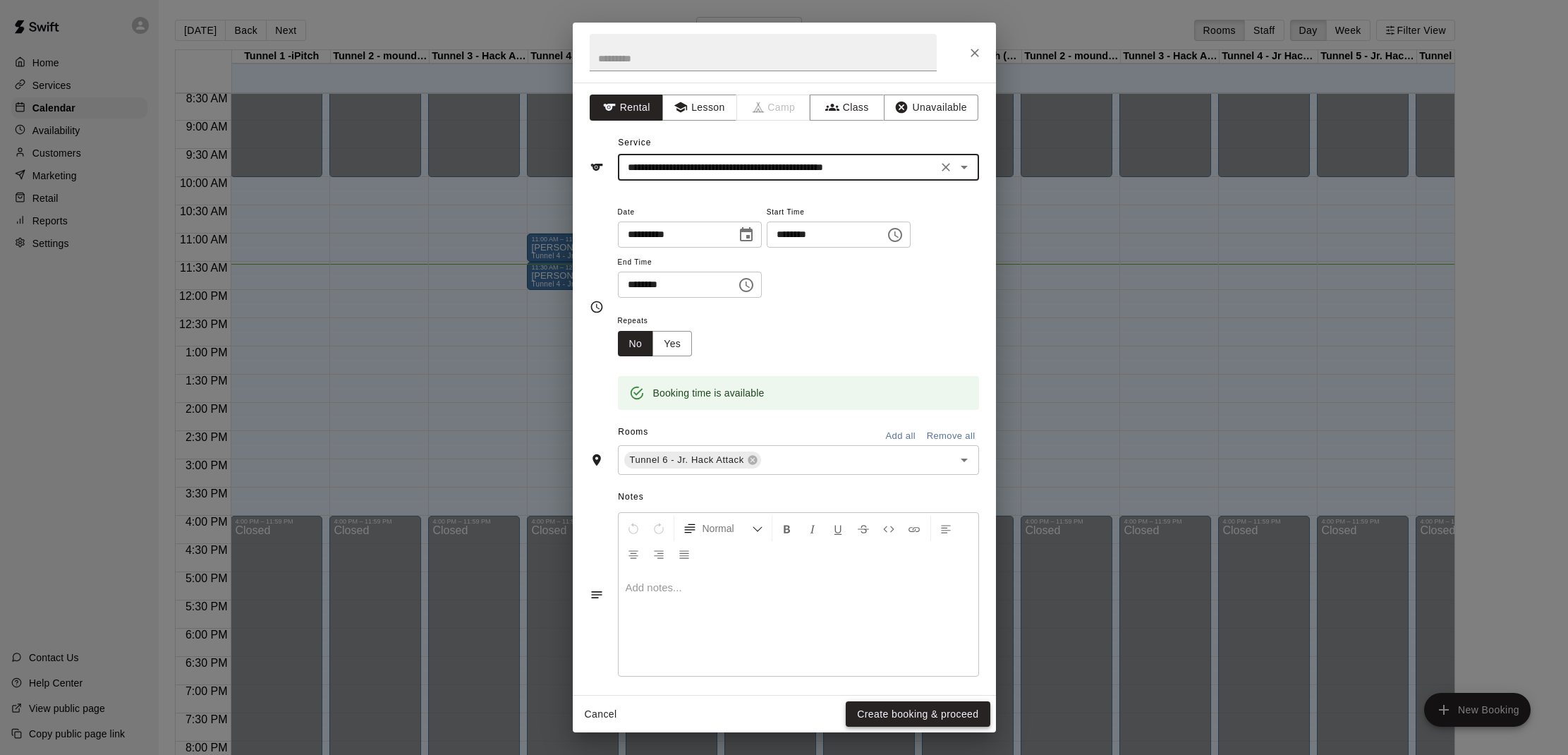
click at [895, 707] on button "Create booking & proceed" at bounding box center [918, 714] width 144 height 26
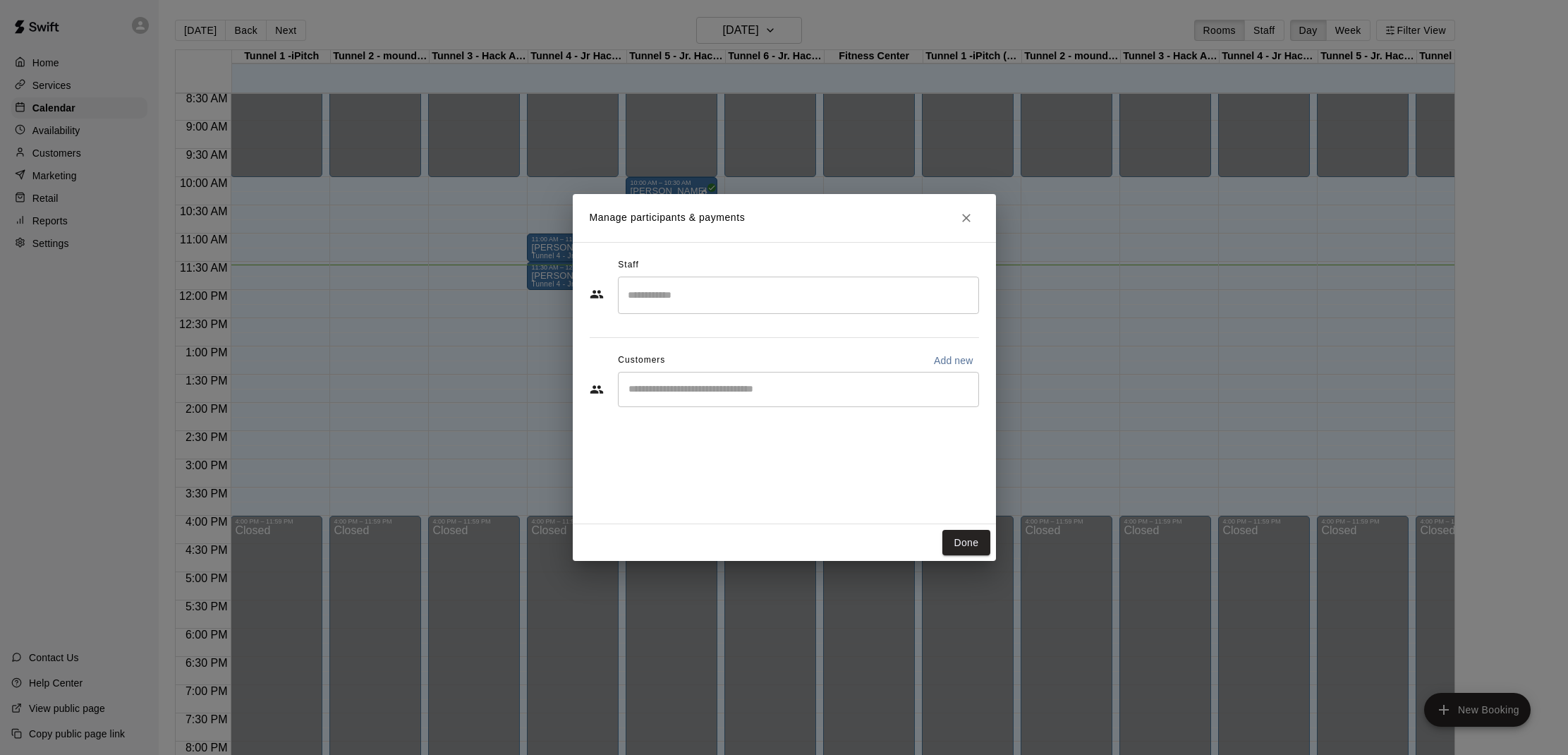
click at [692, 382] on input "Start typing to search customers..." at bounding box center [798, 389] width 348 height 14
type input "******"
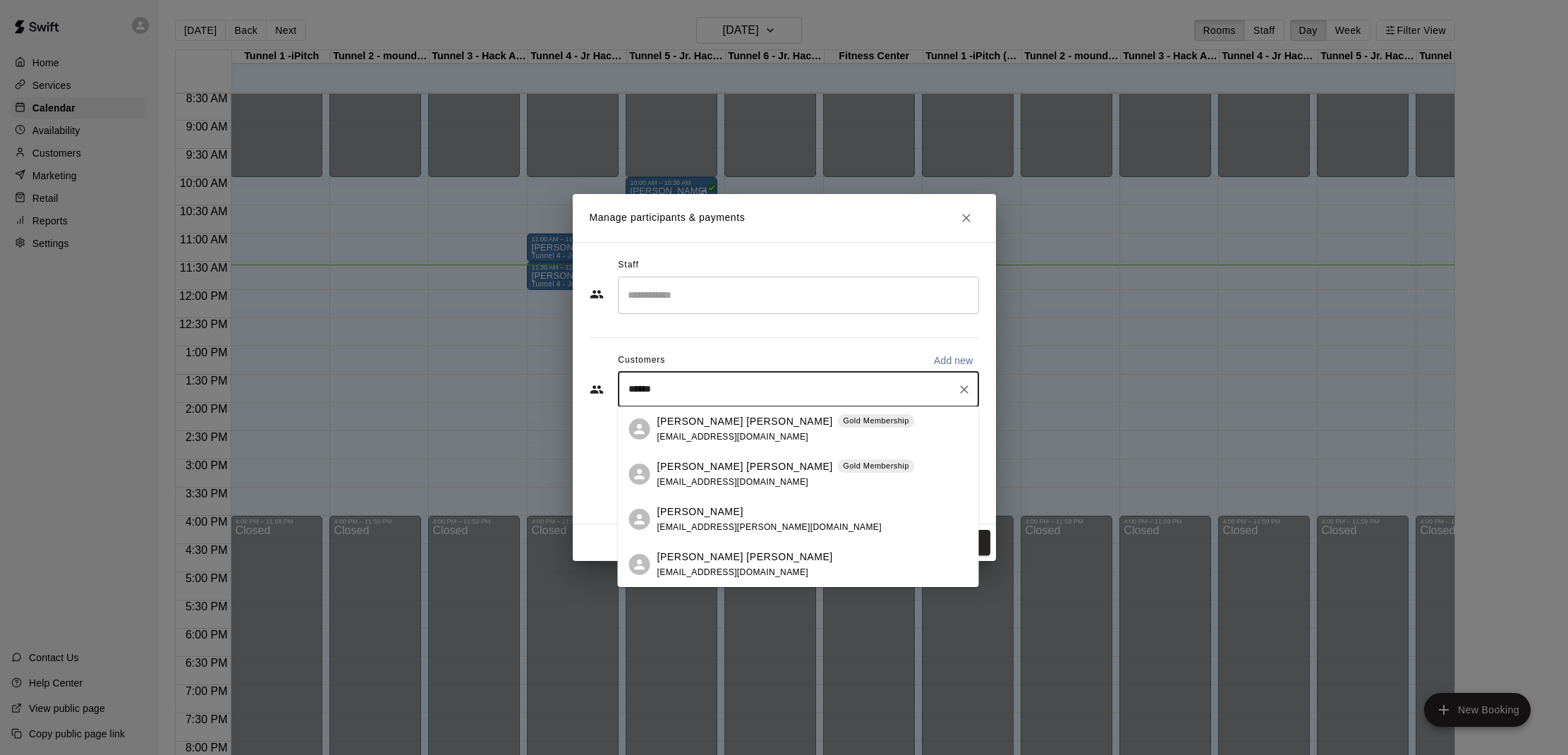
click at [696, 431] on div "Decker Wentzel Gold Membership dnprice9@gmail.com" at bounding box center [785, 428] width 257 height 30
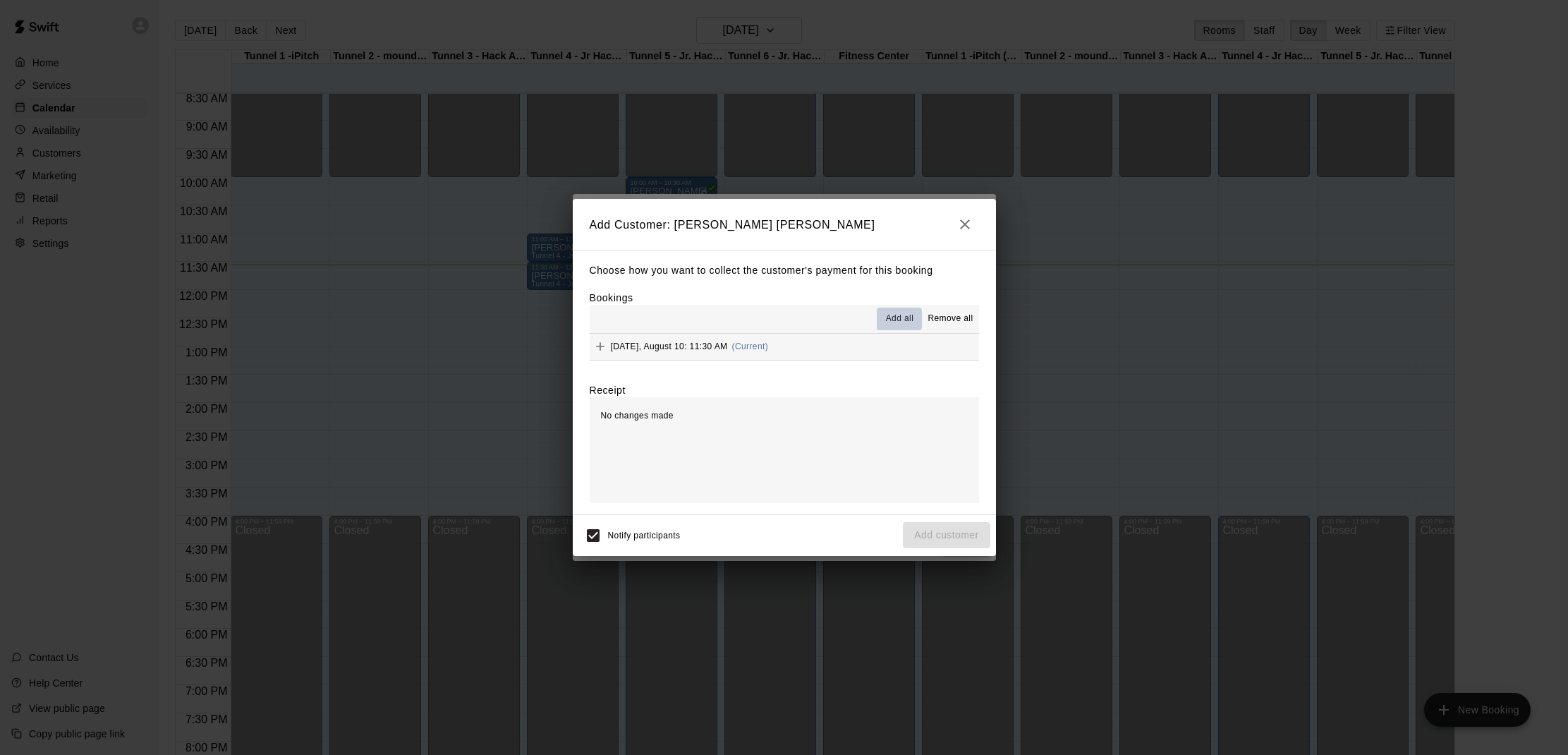
click at [896, 321] on span "Add all" at bounding box center [900, 319] width 28 height 14
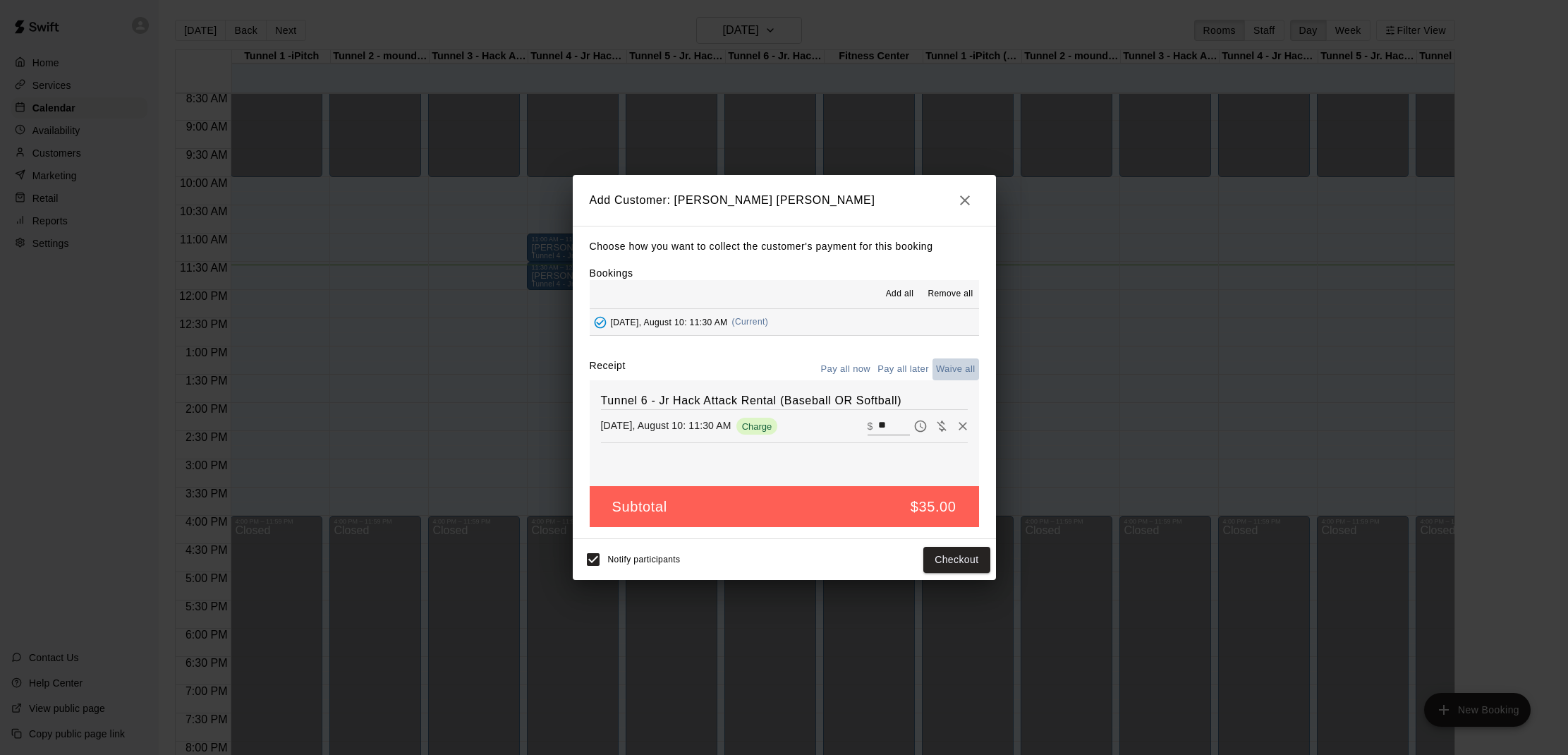
click at [957, 367] on button "Waive all" at bounding box center [956, 369] width 47 height 22
type input "*"
click at [934, 547] on button "Add customer" at bounding box center [946, 559] width 87 height 26
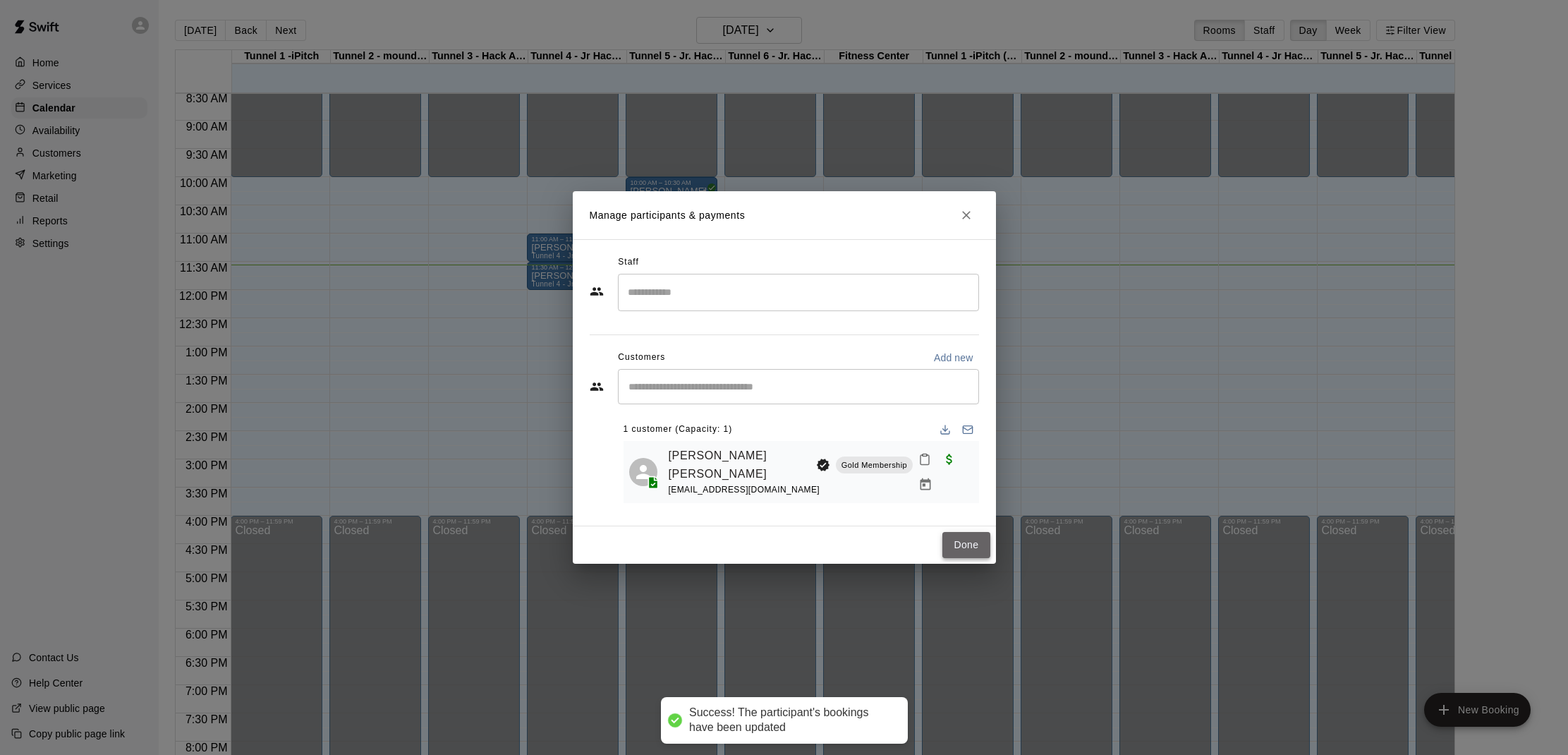
click at [957, 544] on button "Done" at bounding box center [965, 545] width 47 height 26
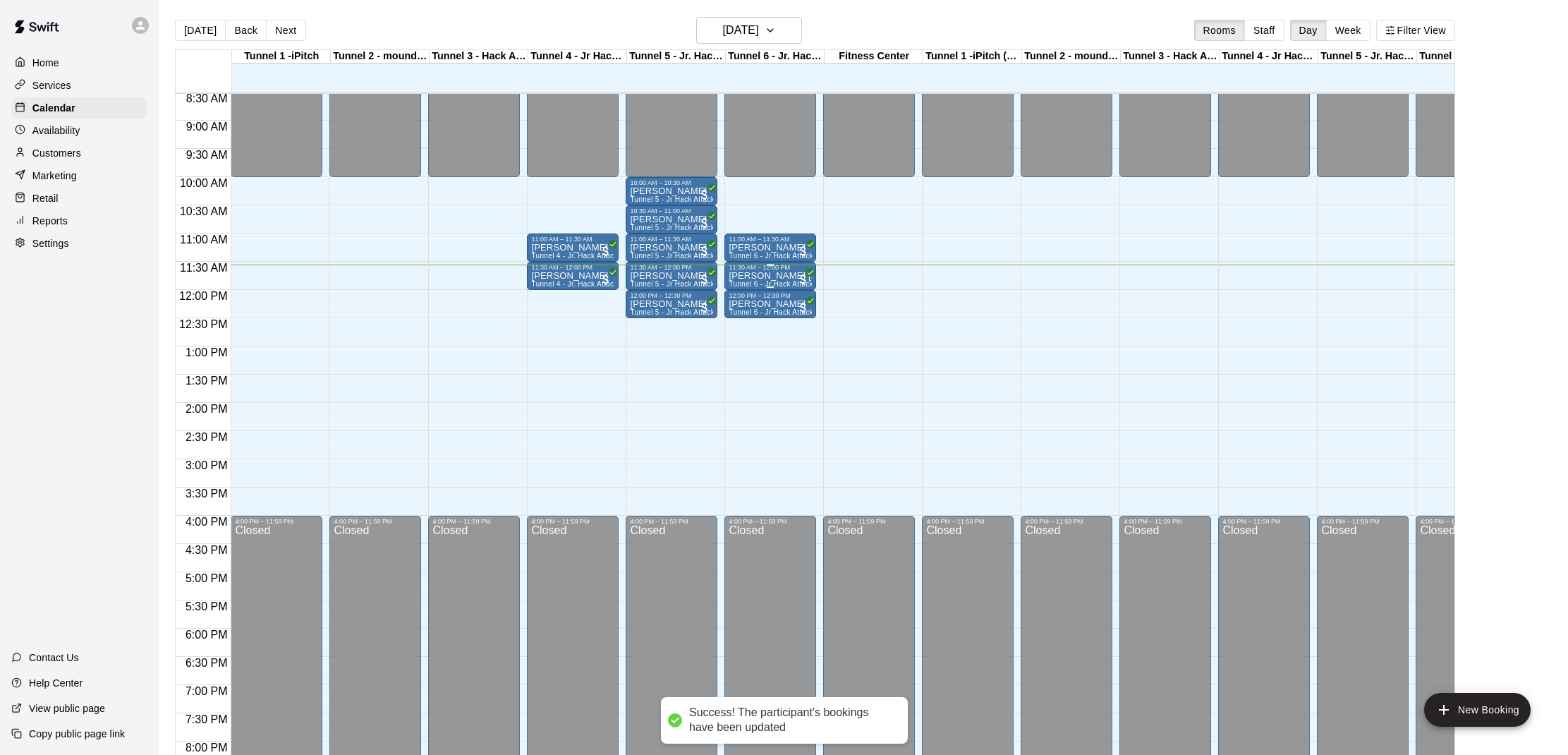
click at [776, 276] on p "[PERSON_NAME] [PERSON_NAME]" at bounding box center [770, 276] width 83 height 0
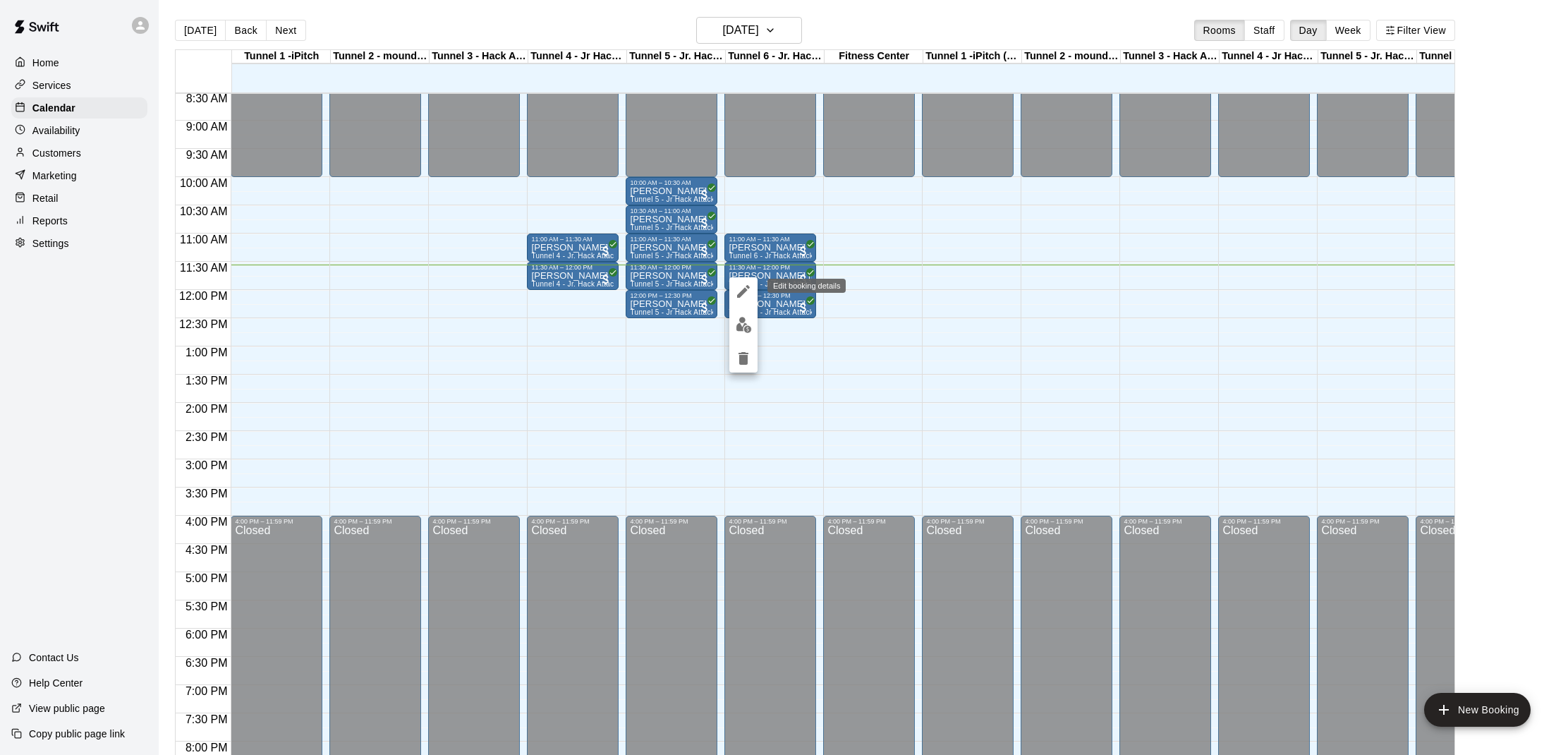
click at [748, 294] on icon "edit" at bounding box center [742, 290] width 17 height 17
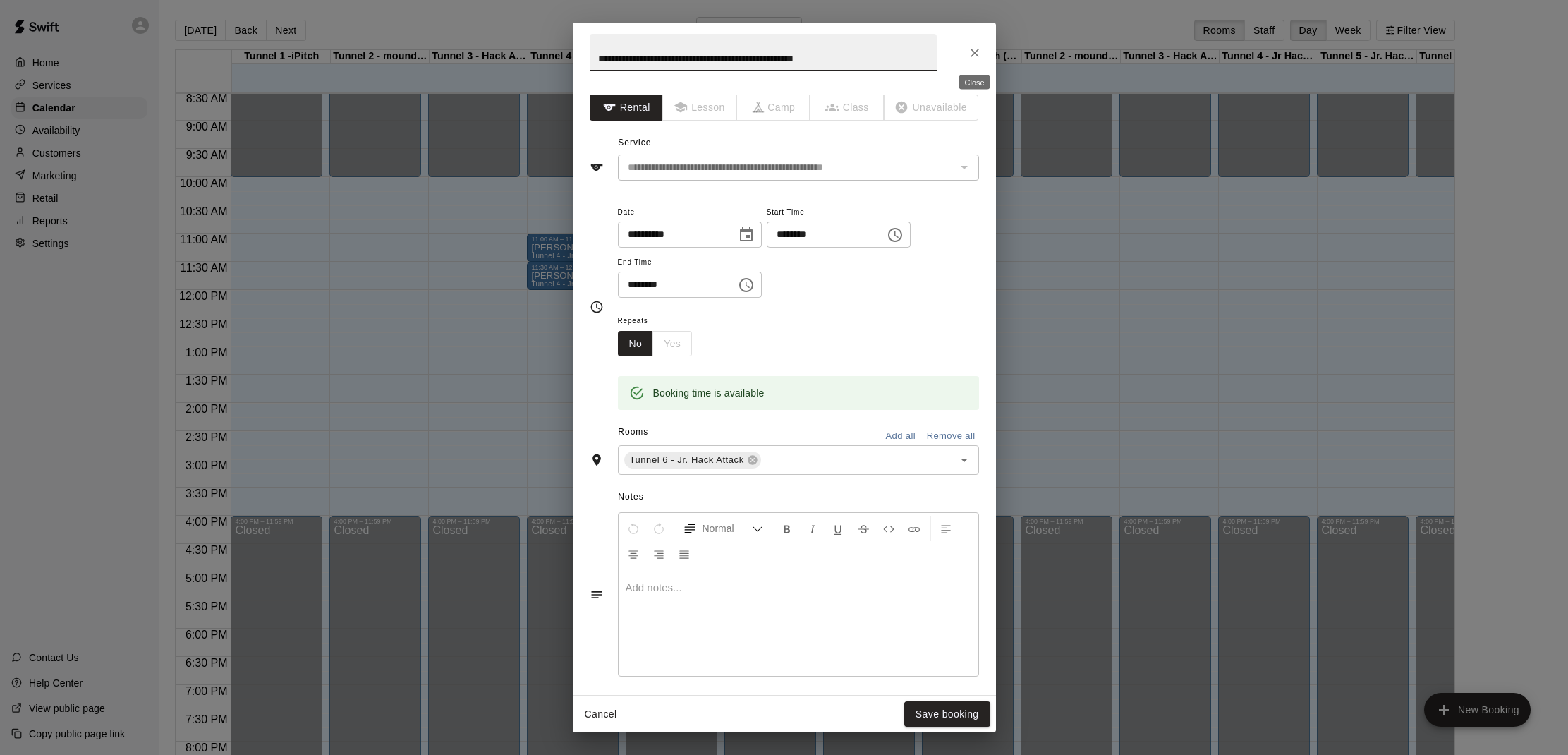
click at [974, 55] on icon "Close" at bounding box center [974, 53] width 14 height 14
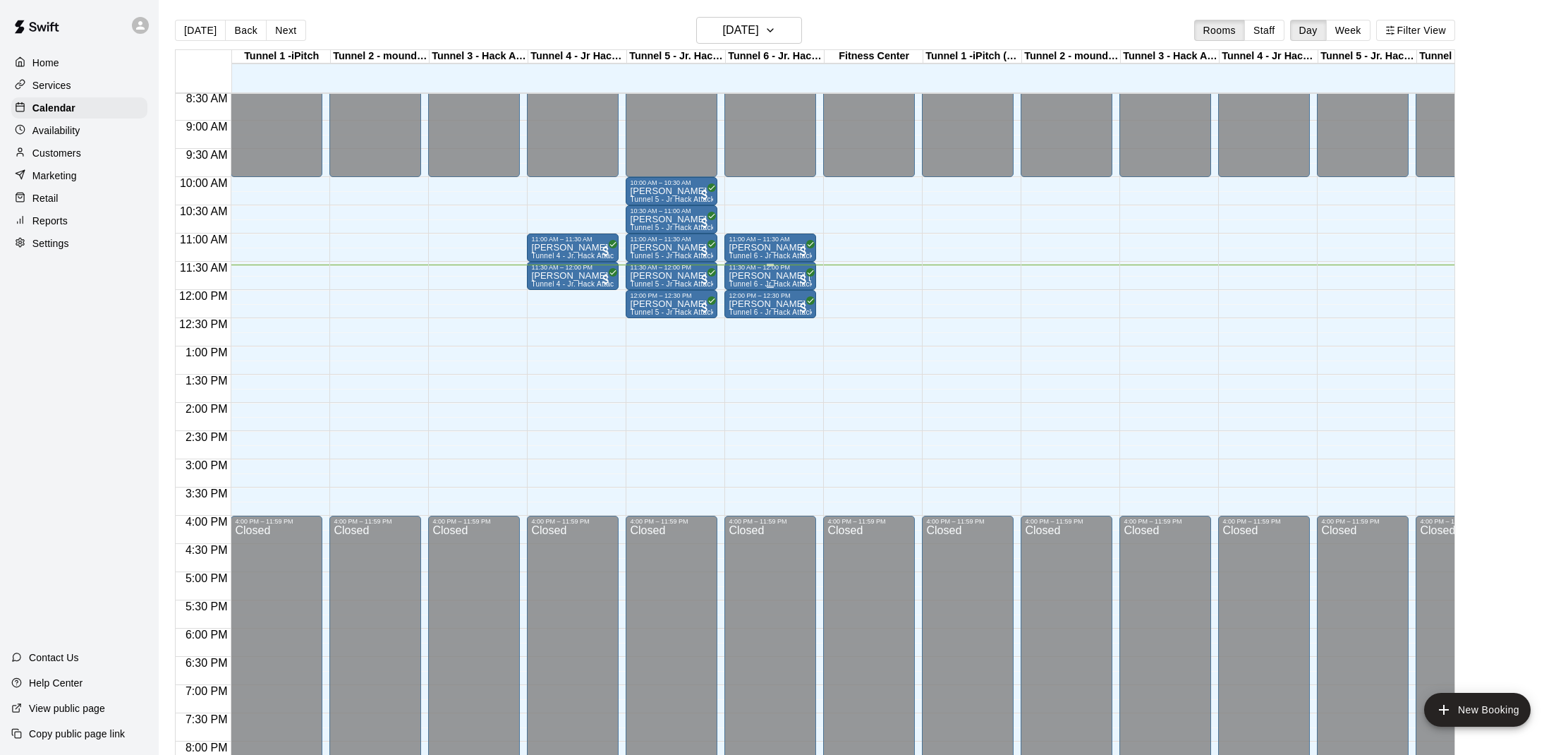
click at [757, 276] on p "[PERSON_NAME] [PERSON_NAME]" at bounding box center [770, 276] width 83 height 0
click at [741, 331] on img "edit" at bounding box center [743, 325] width 17 height 17
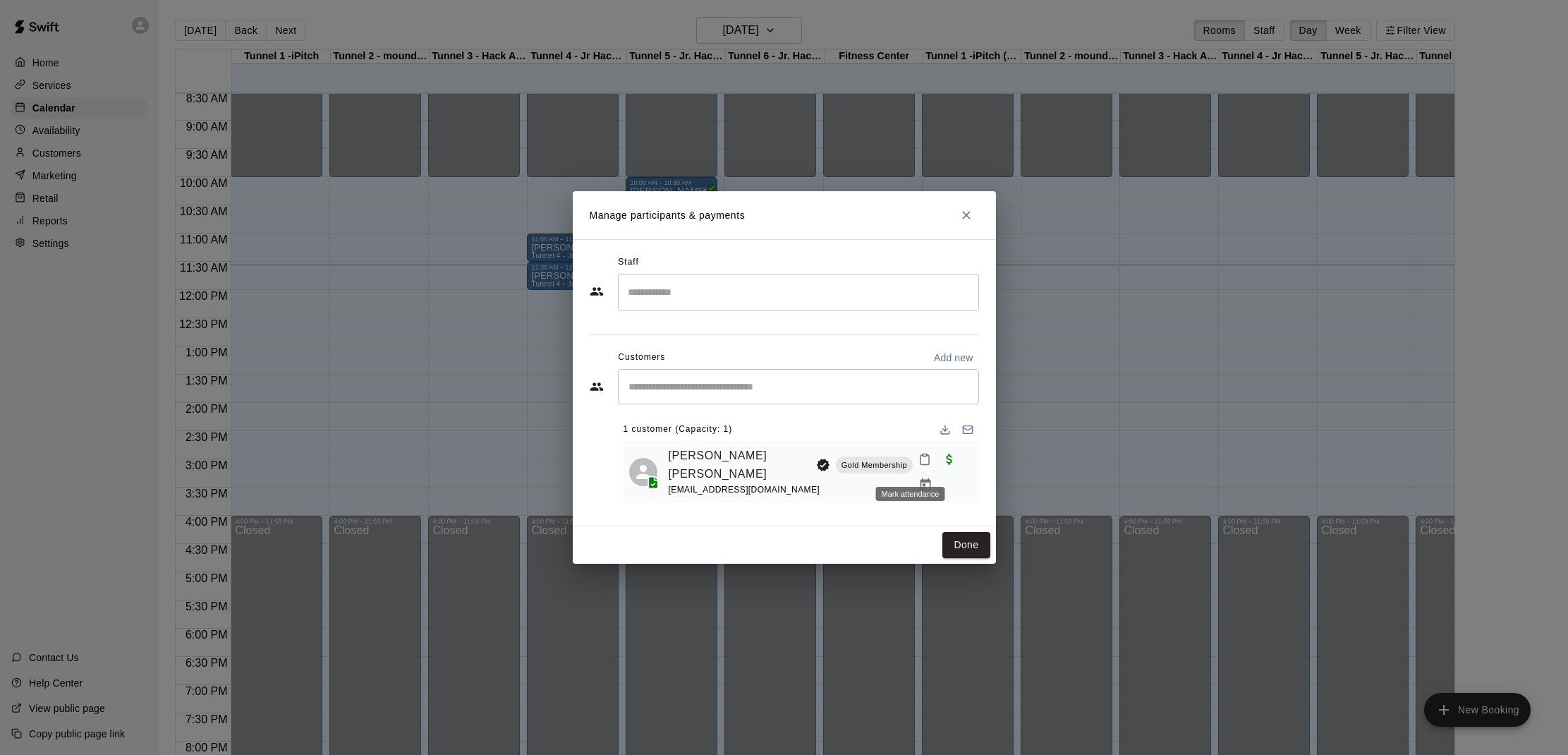
click at [913, 459] on button "Mark attendance" at bounding box center [924, 459] width 24 height 24
click at [927, 465] on icon at bounding box center [927, 464] width 13 height 13
click at [954, 539] on button "Done" at bounding box center [965, 545] width 47 height 26
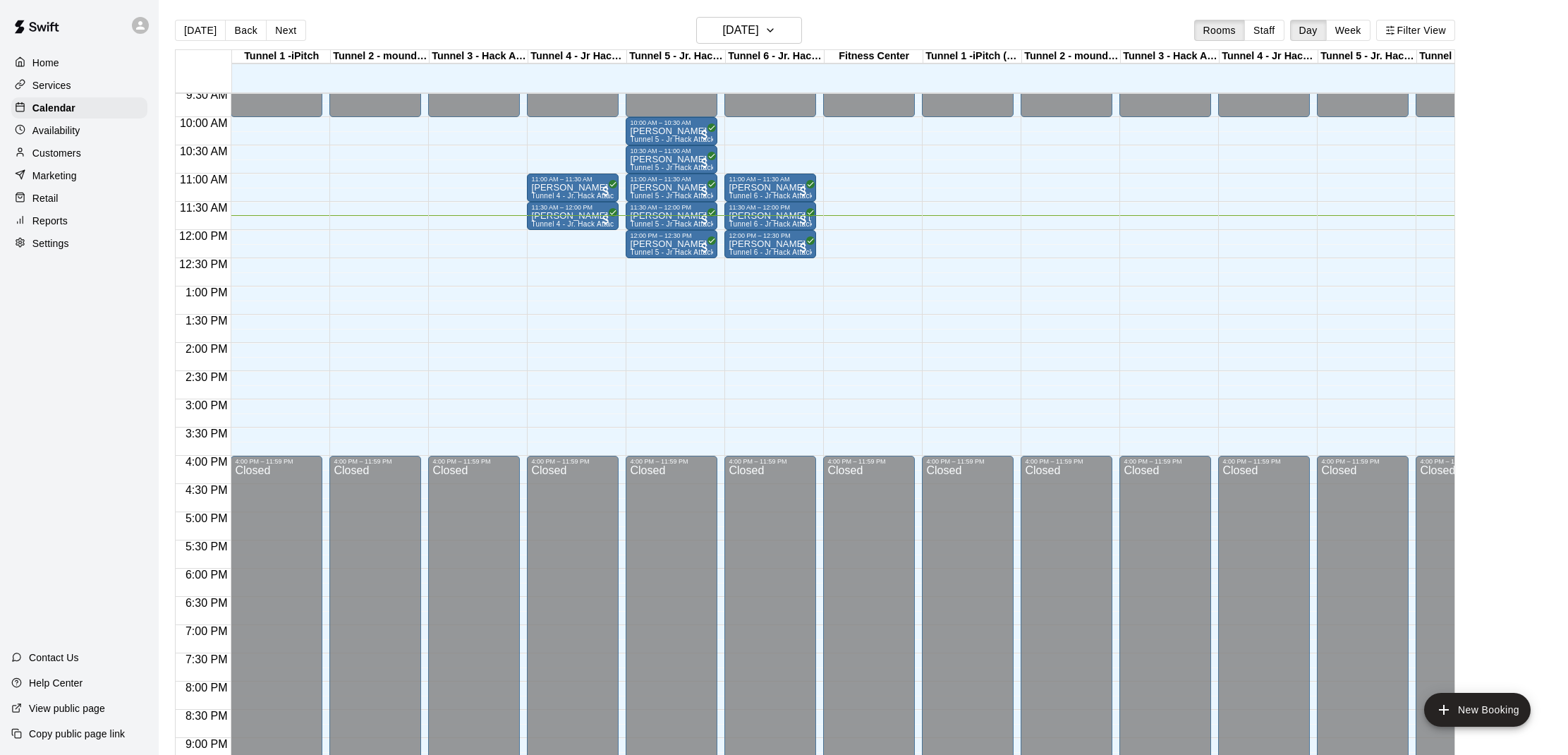
scroll to position [543, 0]
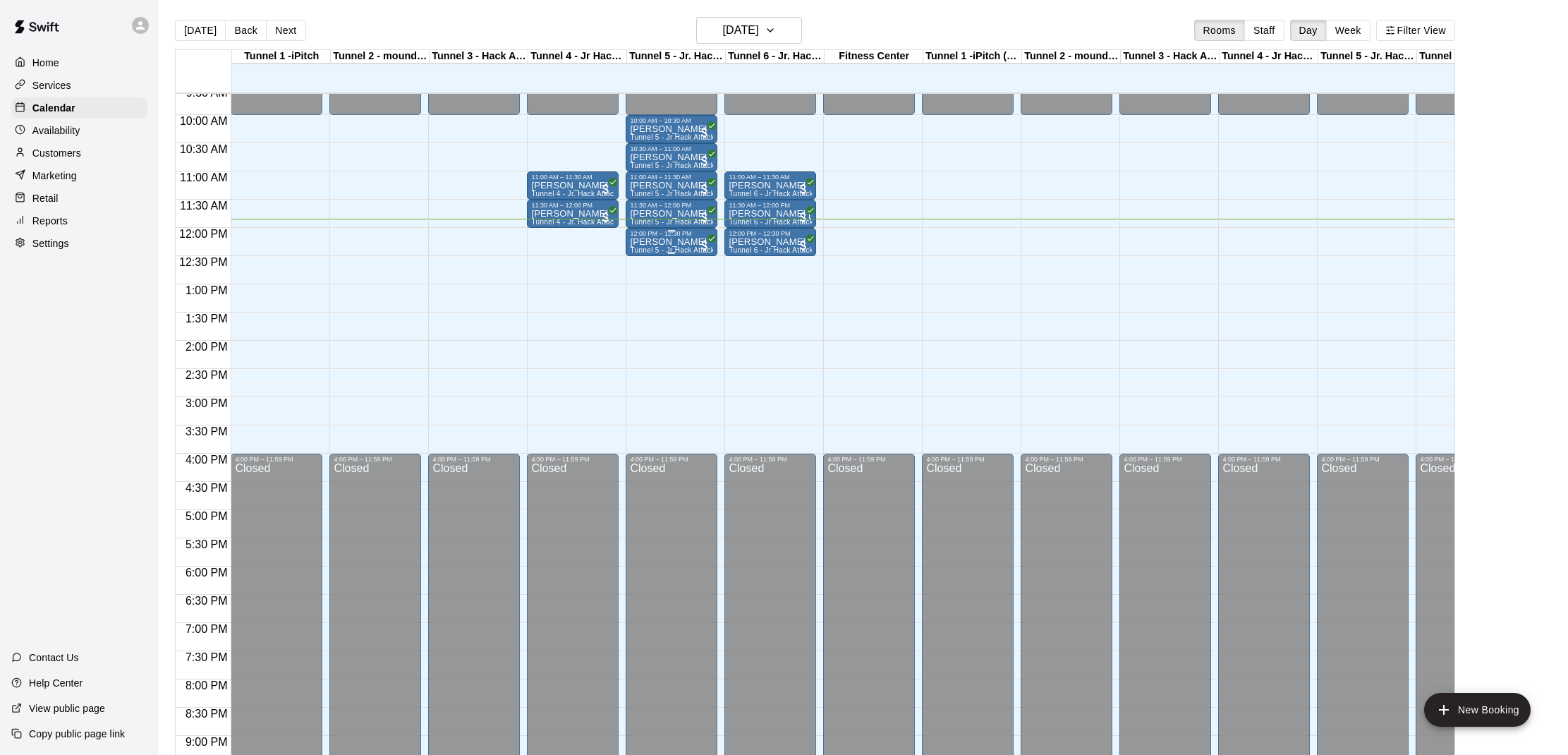
click at [682, 234] on div "12:00 PM – 12:30 PM" at bounding box center [671, 233] width 83 height 7
click at [642, 273] on img "edit" at bounding box center [645, 278] width 17 height 17
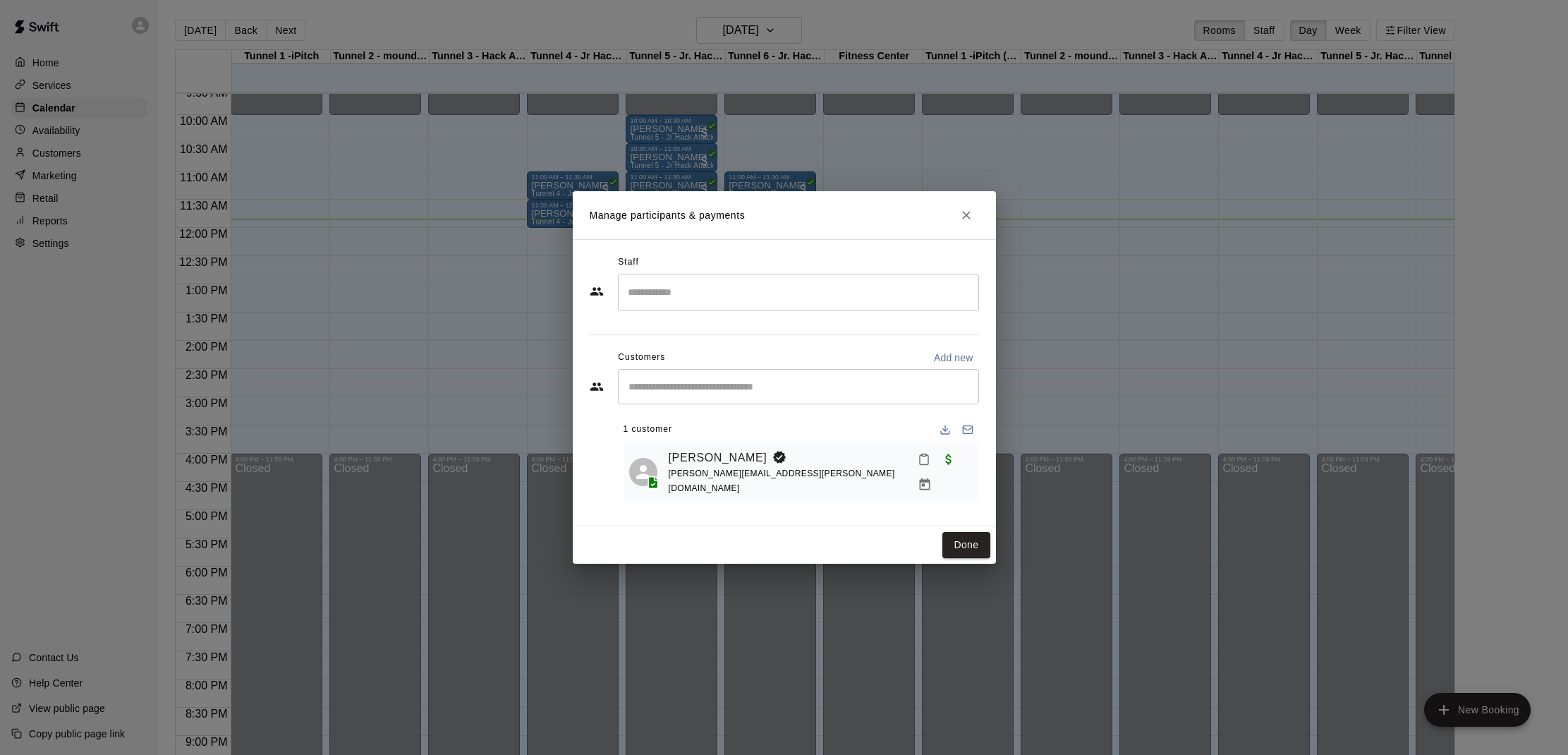
click at [918, 466] on icon "Mark attendance" at bounding box center [923, 459] width 13 height 13
click at [932, 479] on li "[PERSON_NAME] attended" at bounding box center [998, 469] width 165 height 22
click at [727, 393] on input "Start typing to search customers..." at bounding box center [798, 386] width 348 height 14
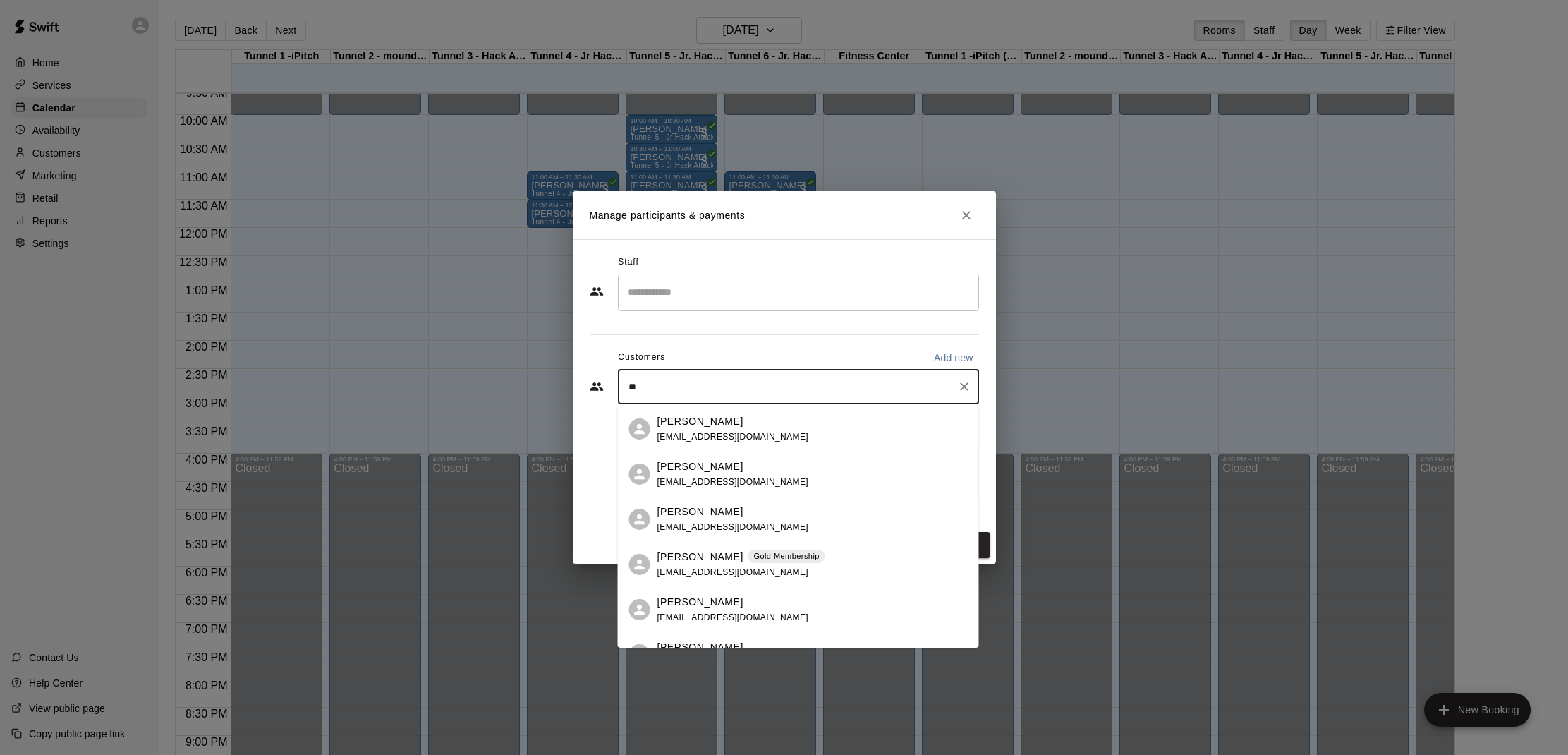
type input "*"
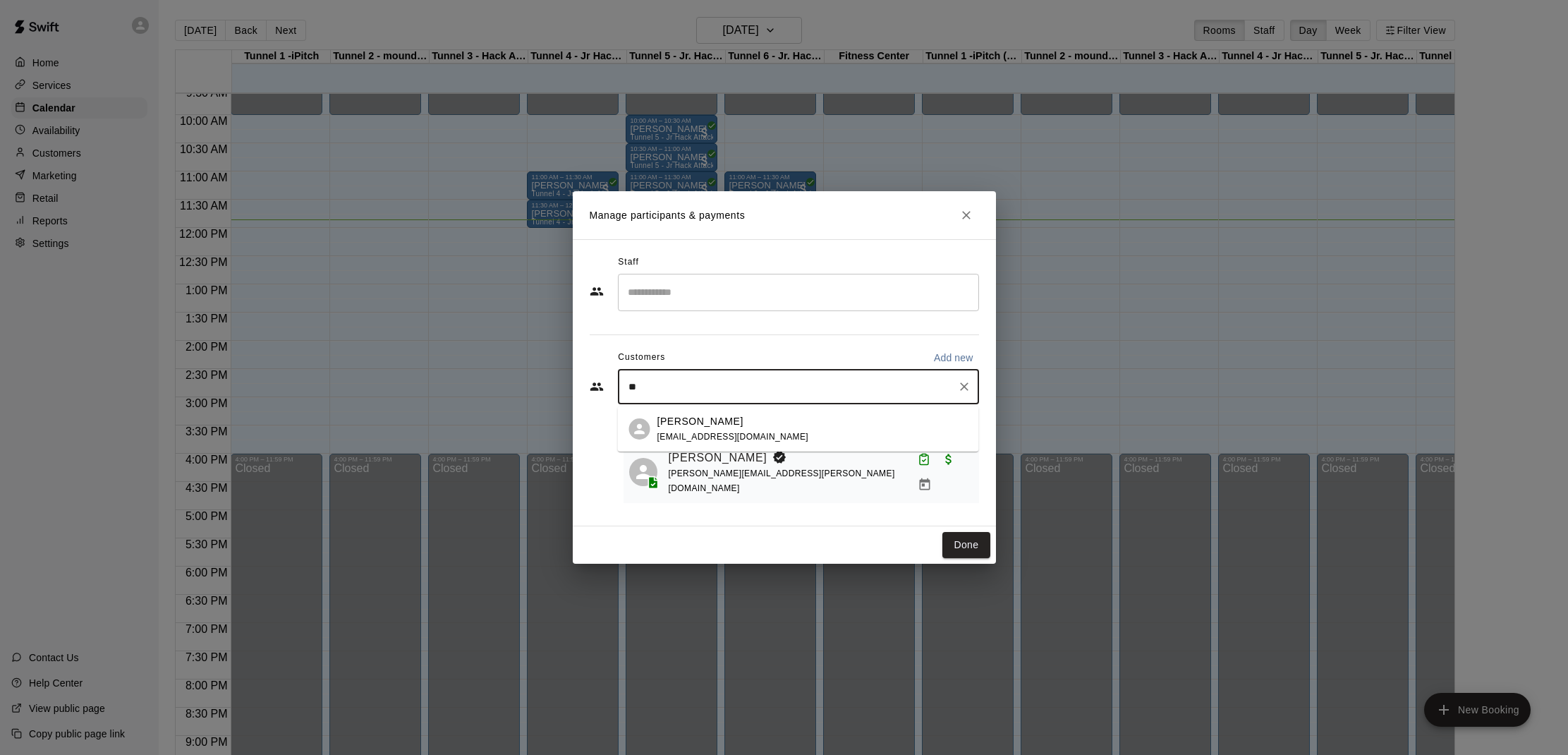
type input "*"
type input "*******"
click at [737, 429] on div "Lyndsey Miller lyndsey62487@gmail.com" at bounding box center [733, 428] width 152 height 30
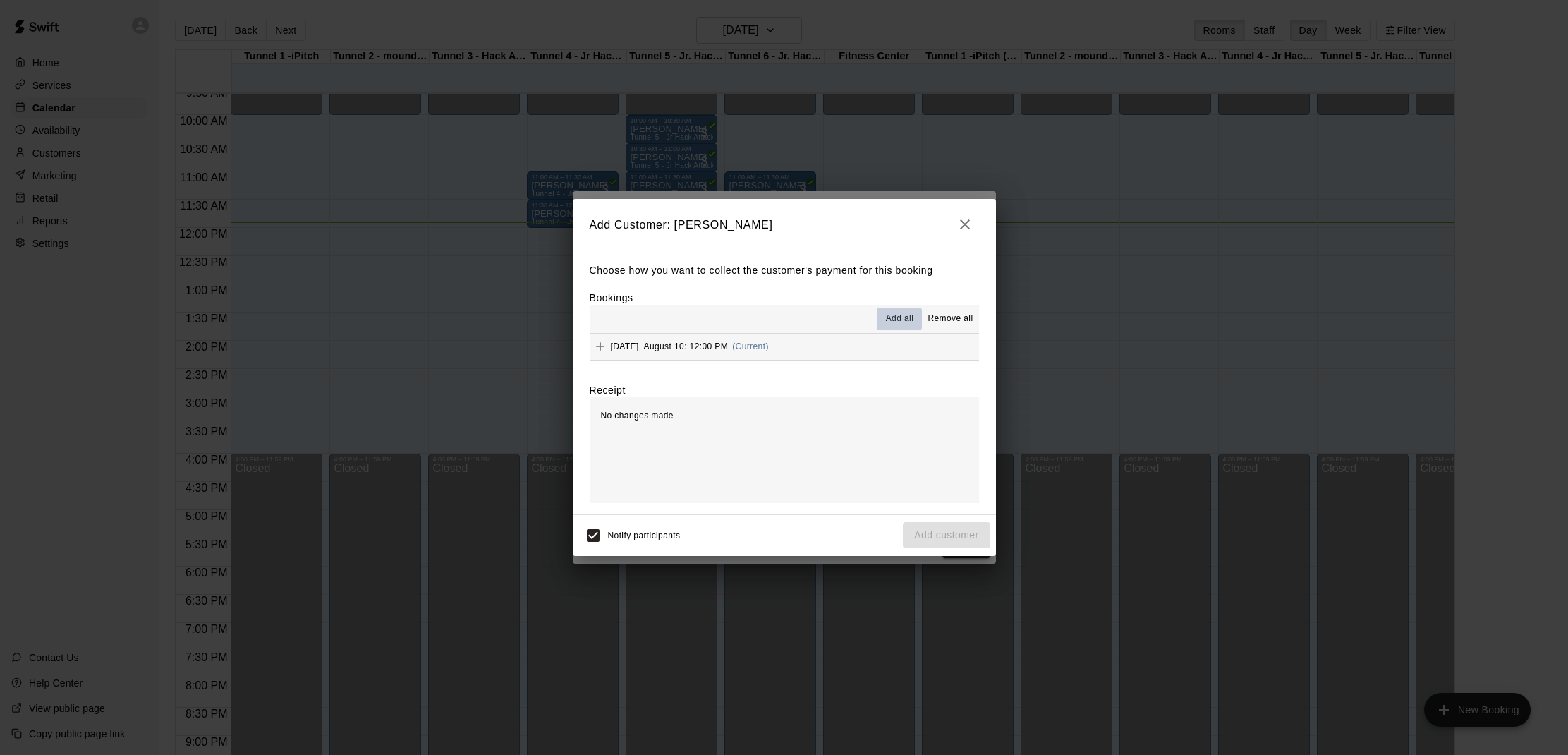
click at [890, 323] on span "Add all" at bounding box center [900, 319] width 28 height 14
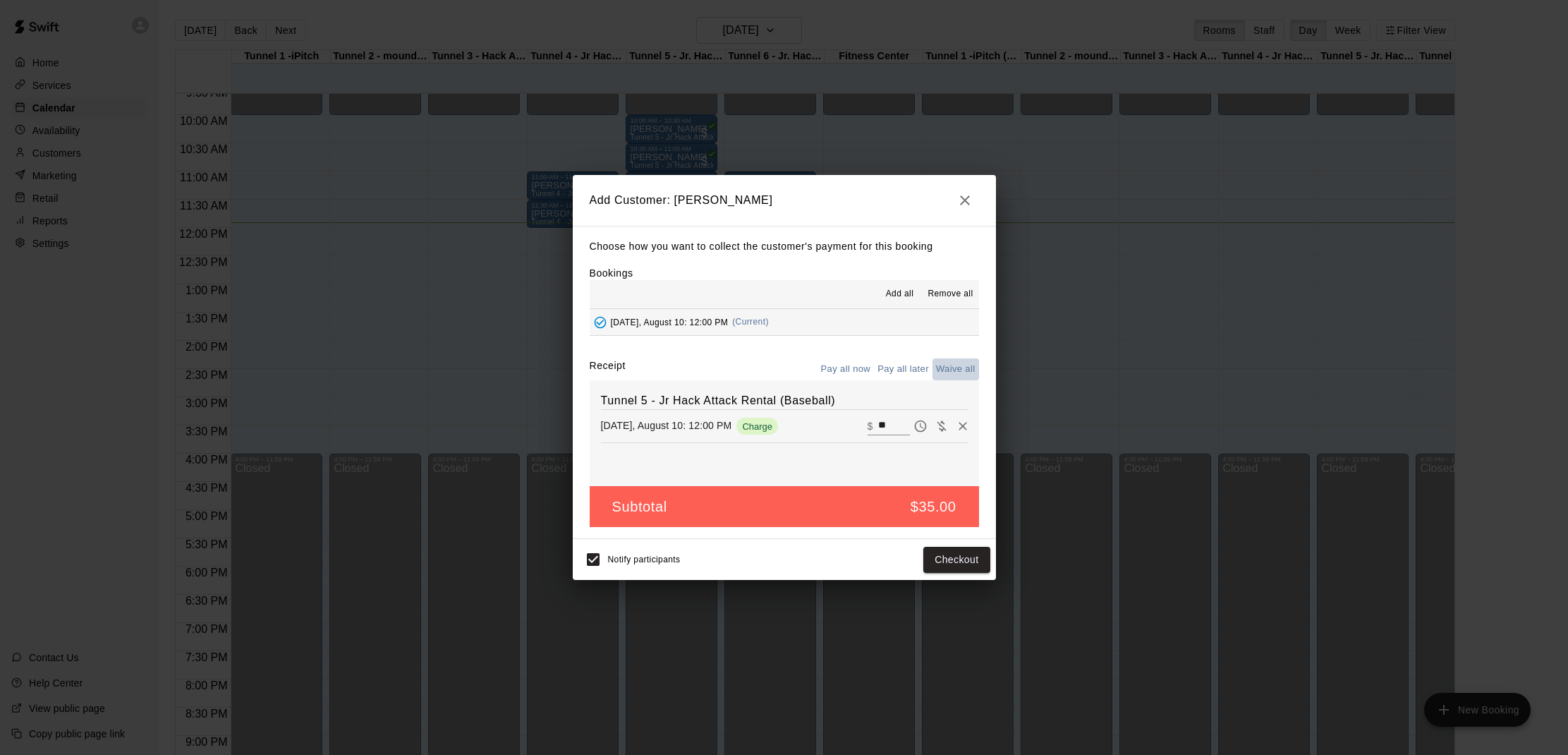
click at [946, 368] on button "Waive all" at bounding box center [956, 369] width 47 height 22
type input "*"
click at [963, 556] on button "Add customer" at bounding box center [946, 559] width 87 height 26
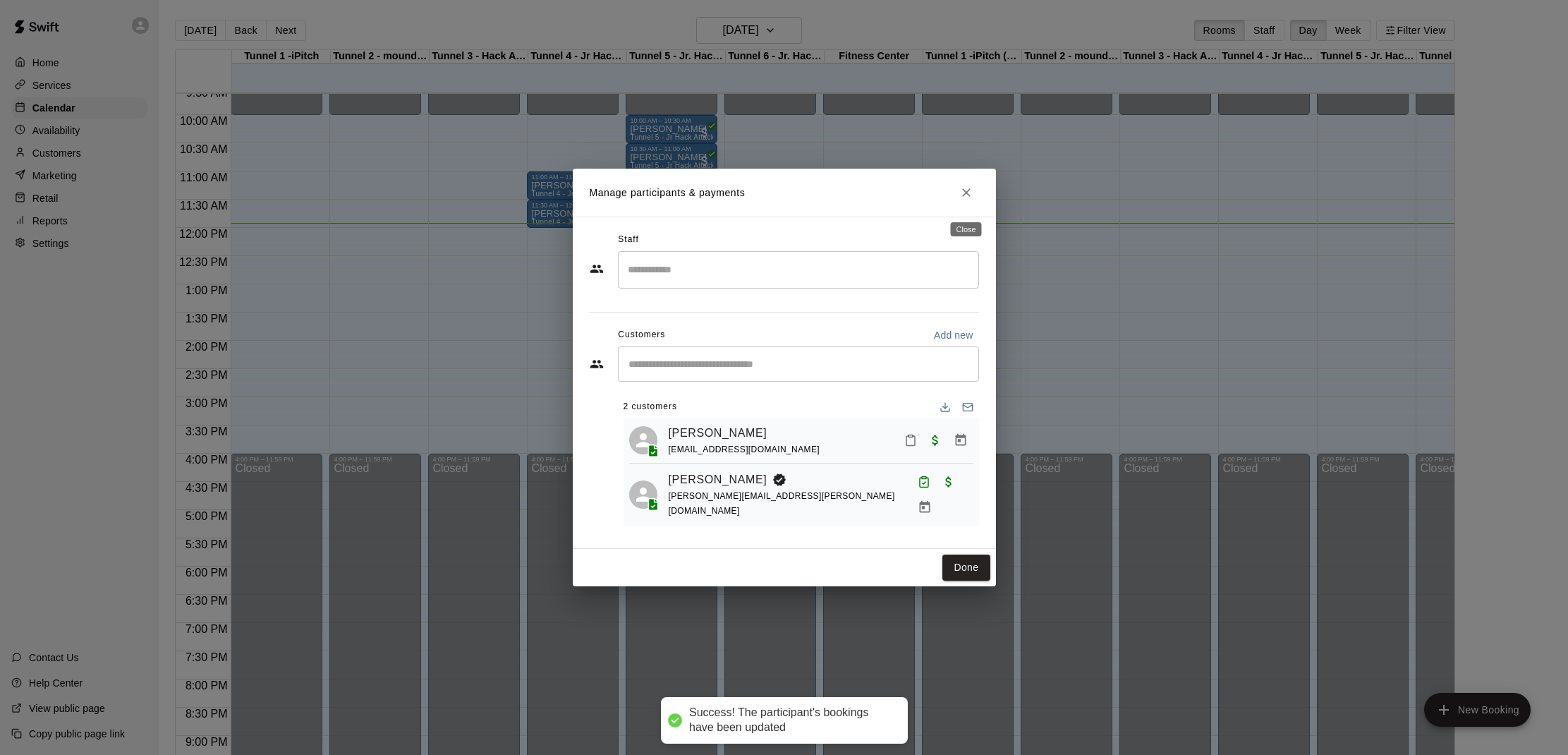
click at [958, 202] on button "Close" at bounding box center [966, 193] width 25 height 25
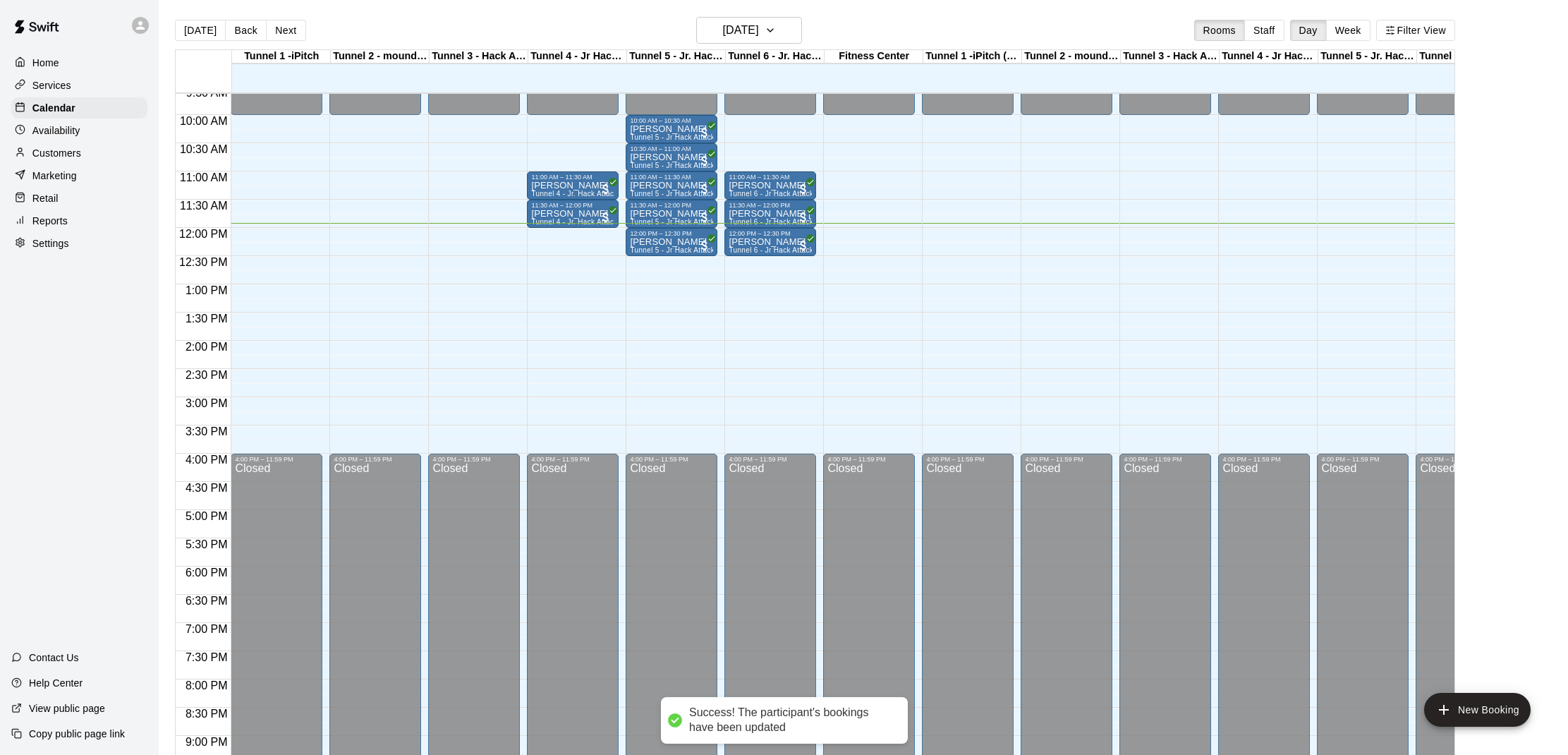
click at [51, 156] on p "Customers" at bounding box center [57, 153] width 49 height 14
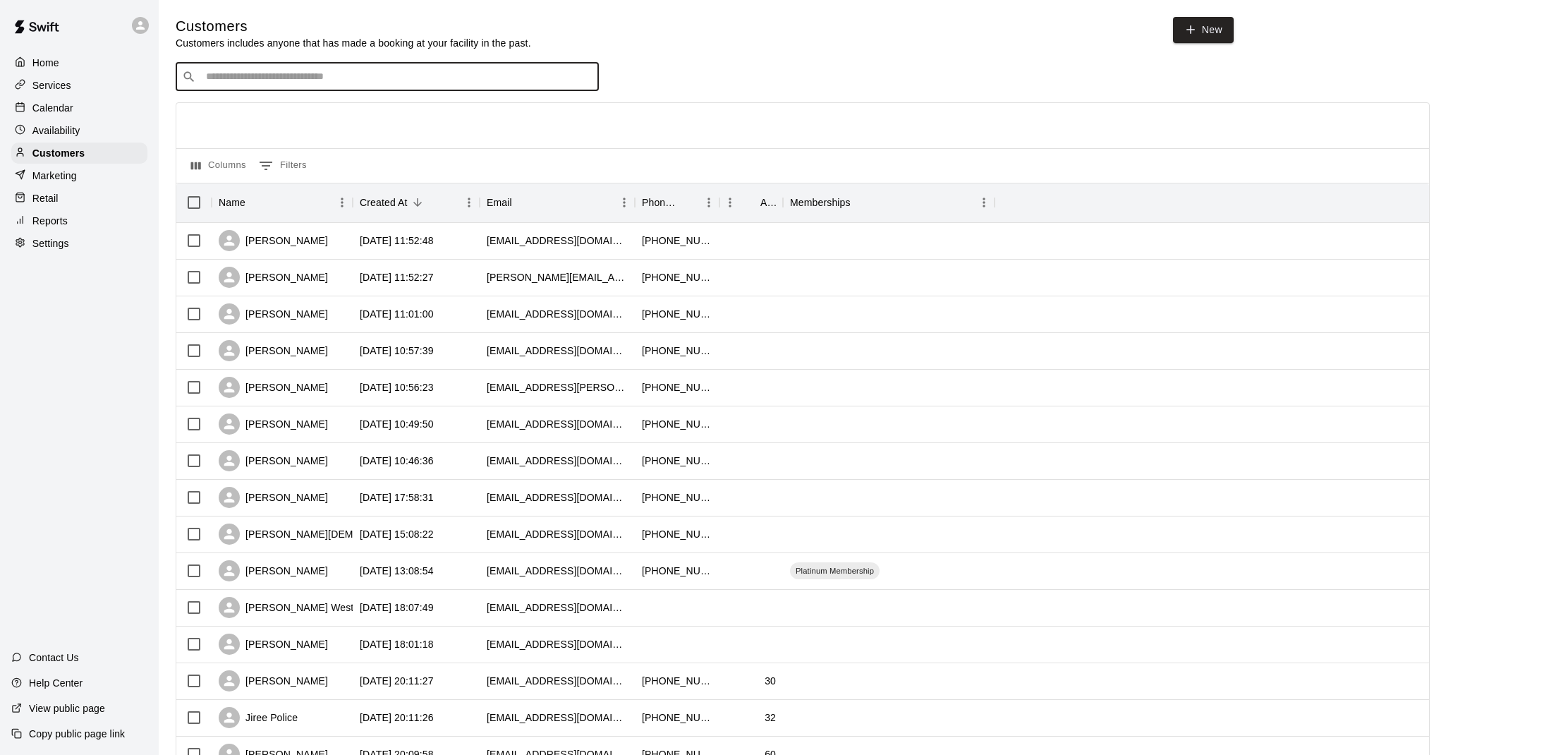
click at [288, 78] on input "Search customers by name or email" at bounding box center [396, 76] width 390 height 14
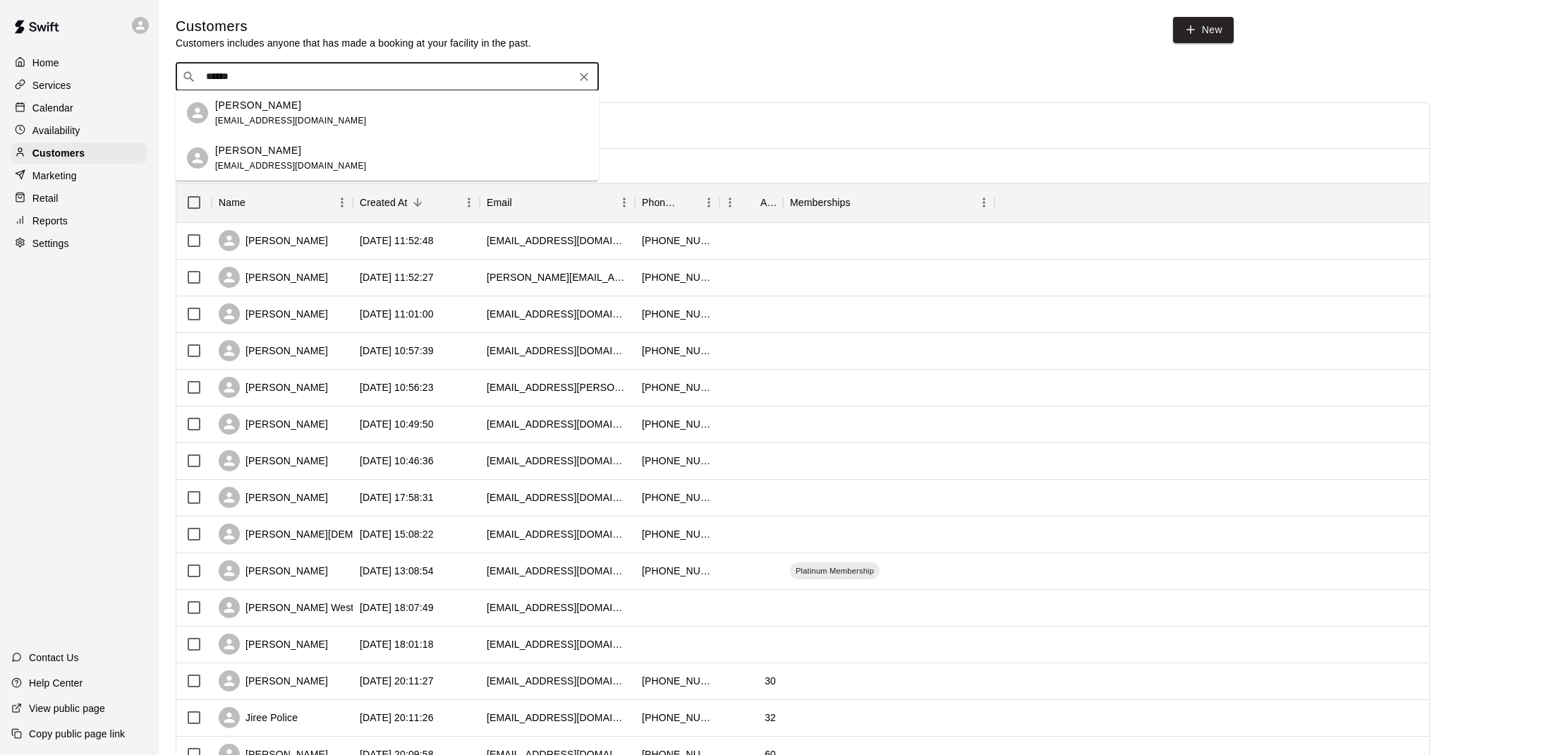
type input "*******"
click at [285, 103] on div "Lyndsey Miller" at bounding box center [291, 105] width 152 height 15
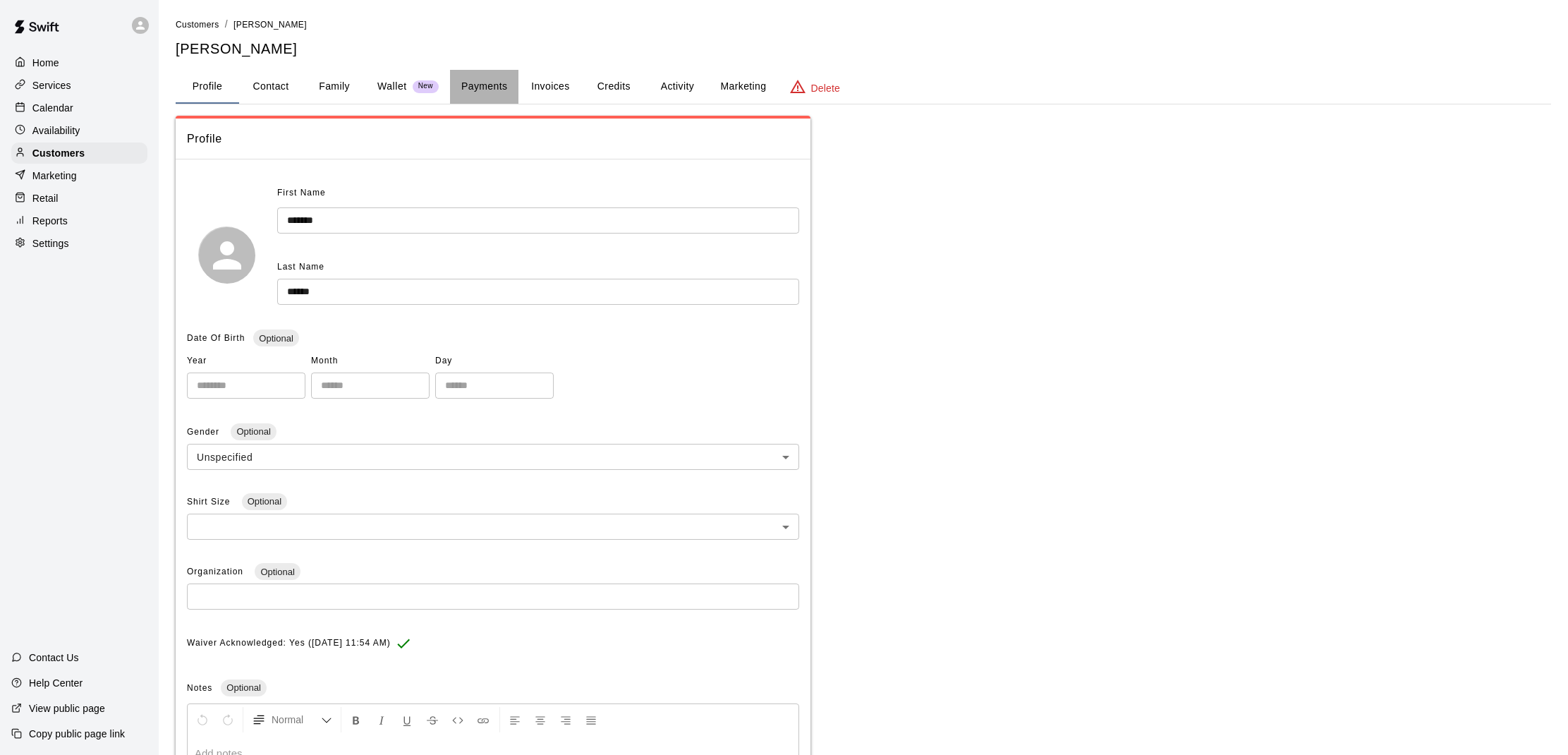
click at [494, 77] on button "Payments" at bounding box center [484, 86] width 68 height 34
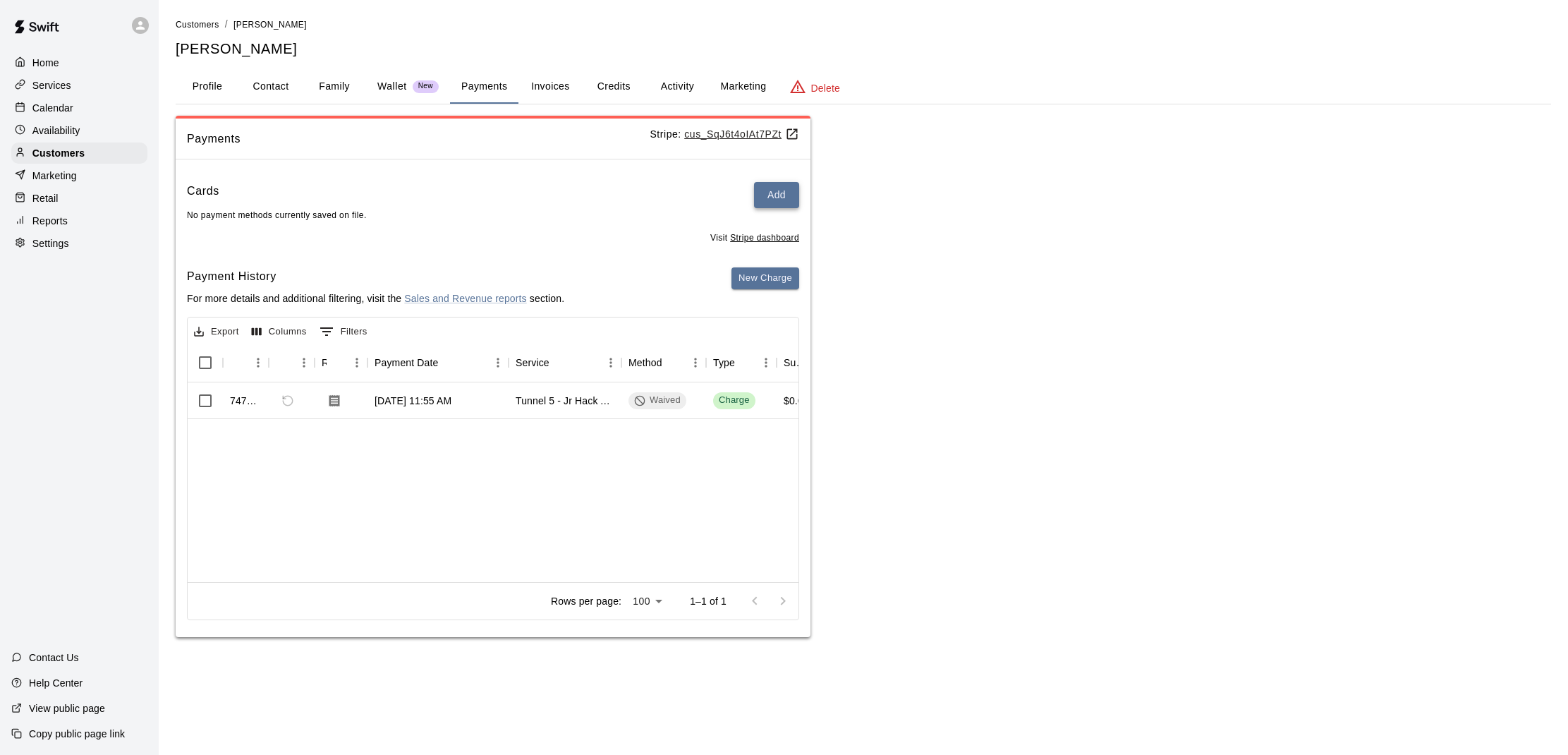
click at [779, 199] on button "Add" at bounding box center [777, 195] width 45 height 26
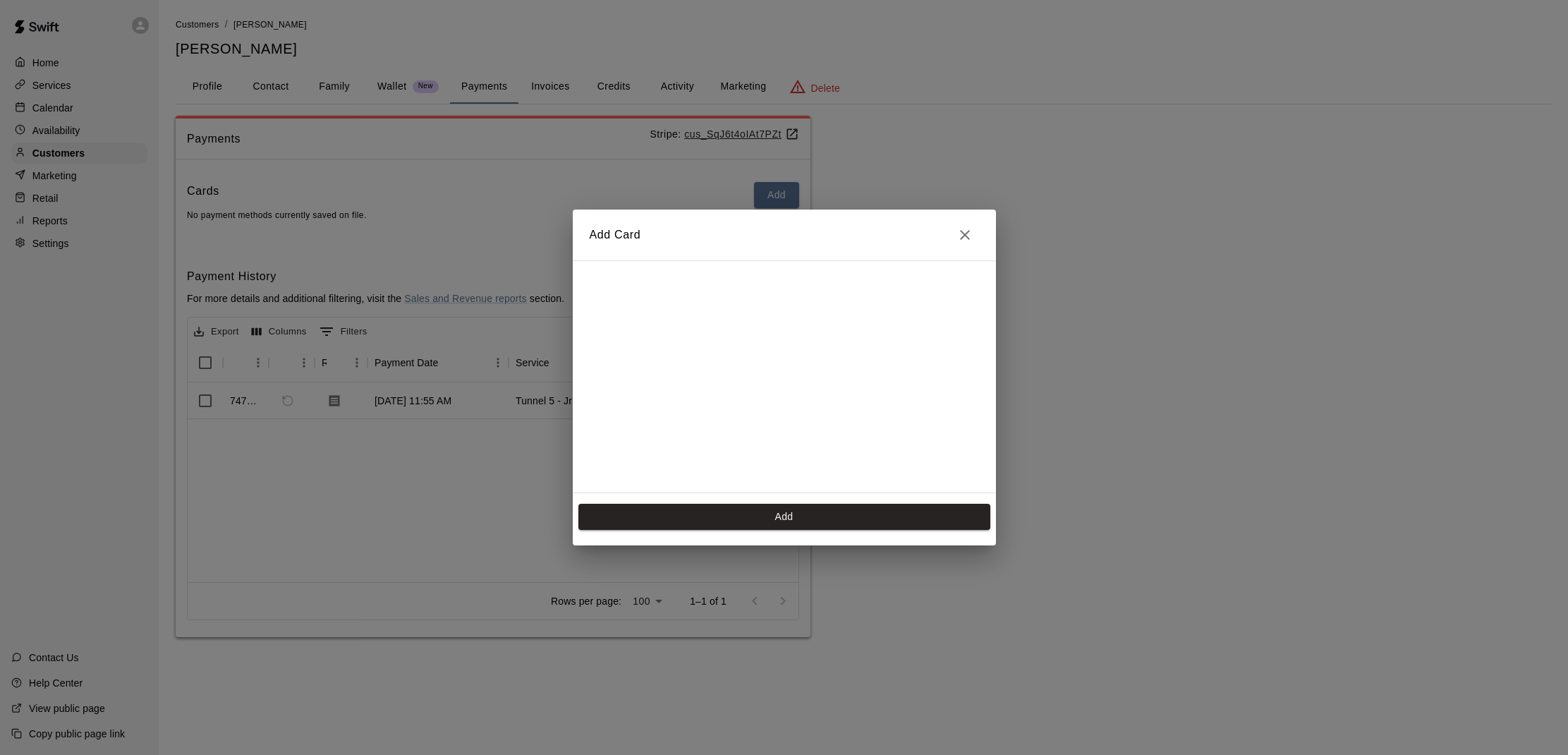
scroll to position [196, 0]
click at [761, 514] on button "Add" at bounding box center [784, 516] width 412 height 26
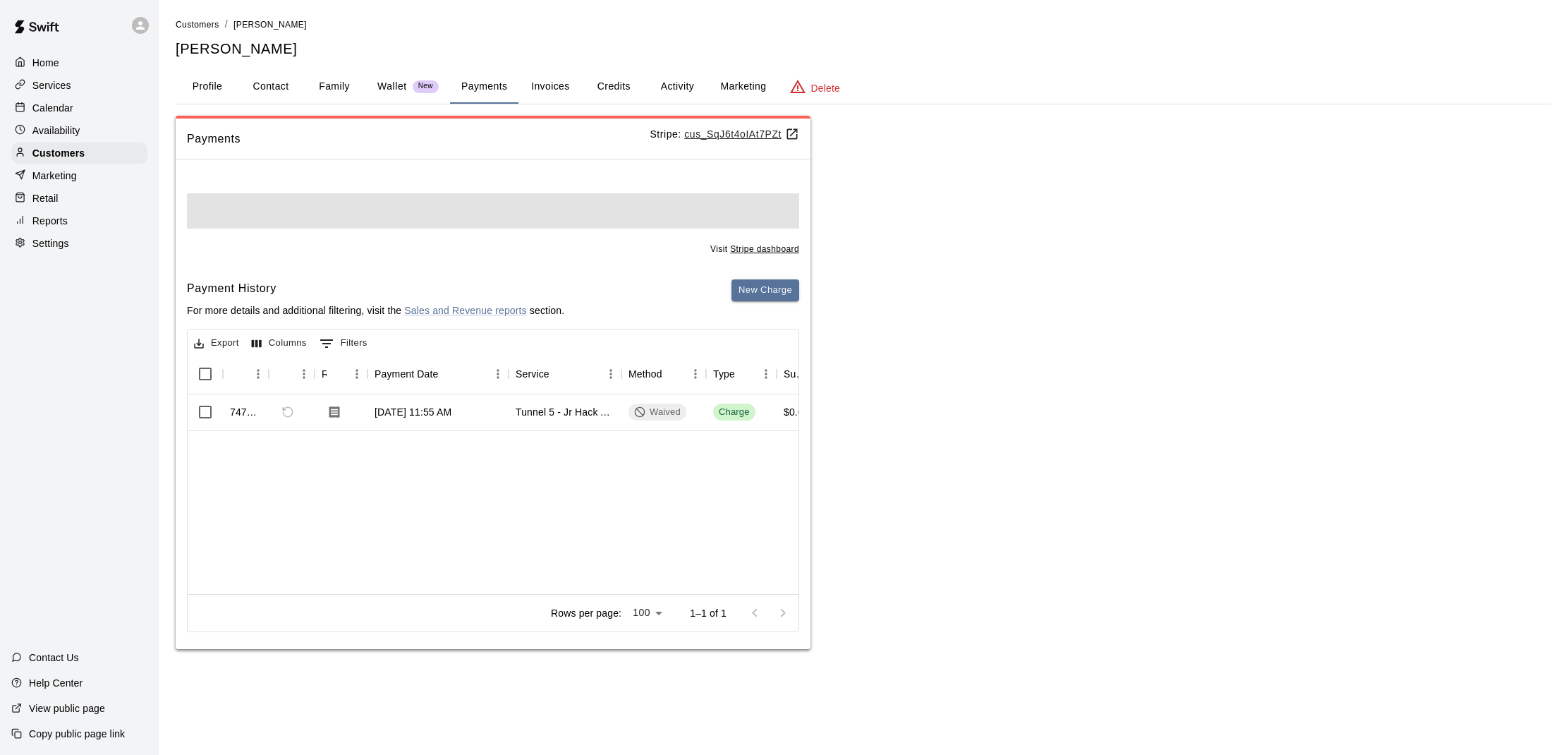
scroll to position [0, 0]
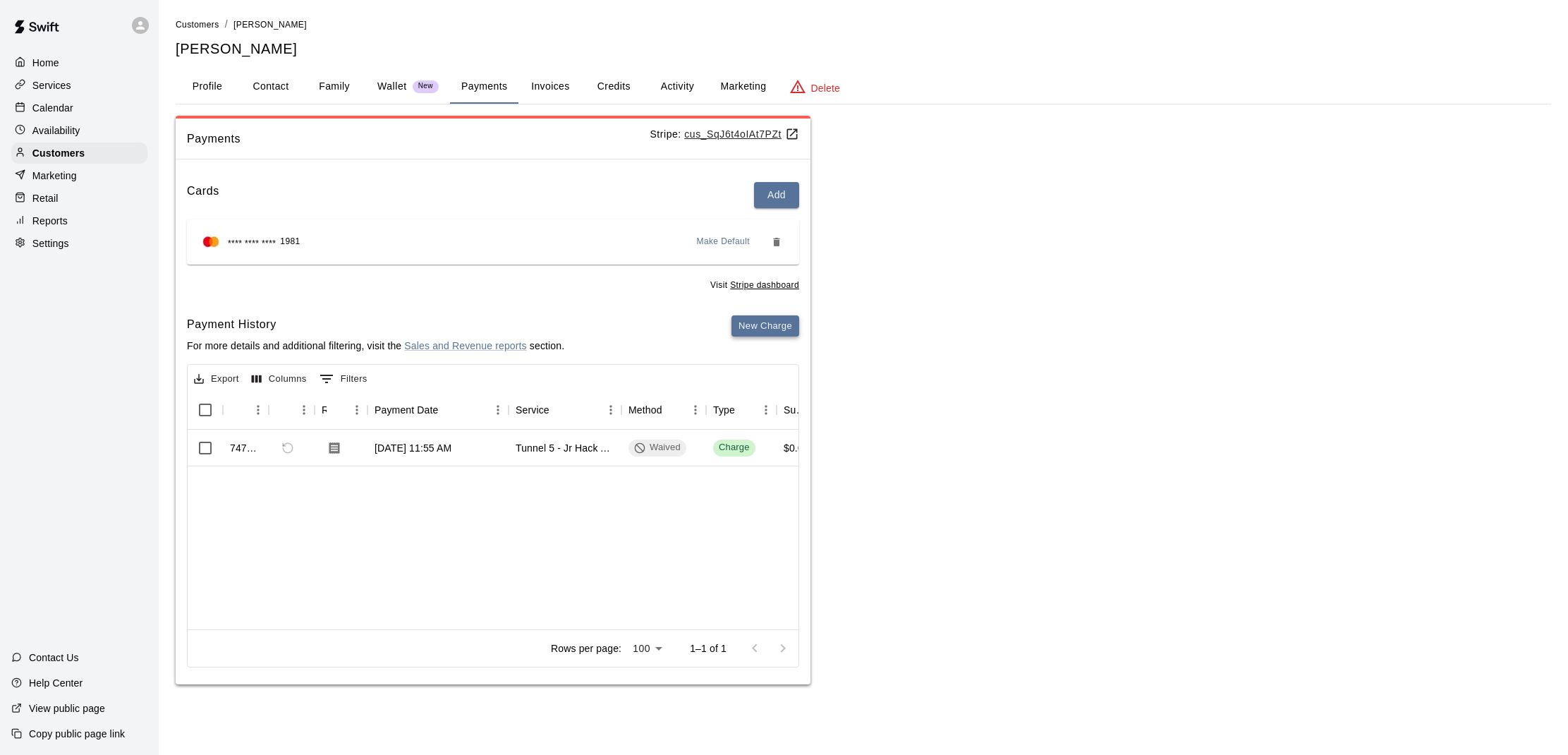
click at [790, 332] on button "New Charge" at bounding box center [765, 326] width 67 height 22
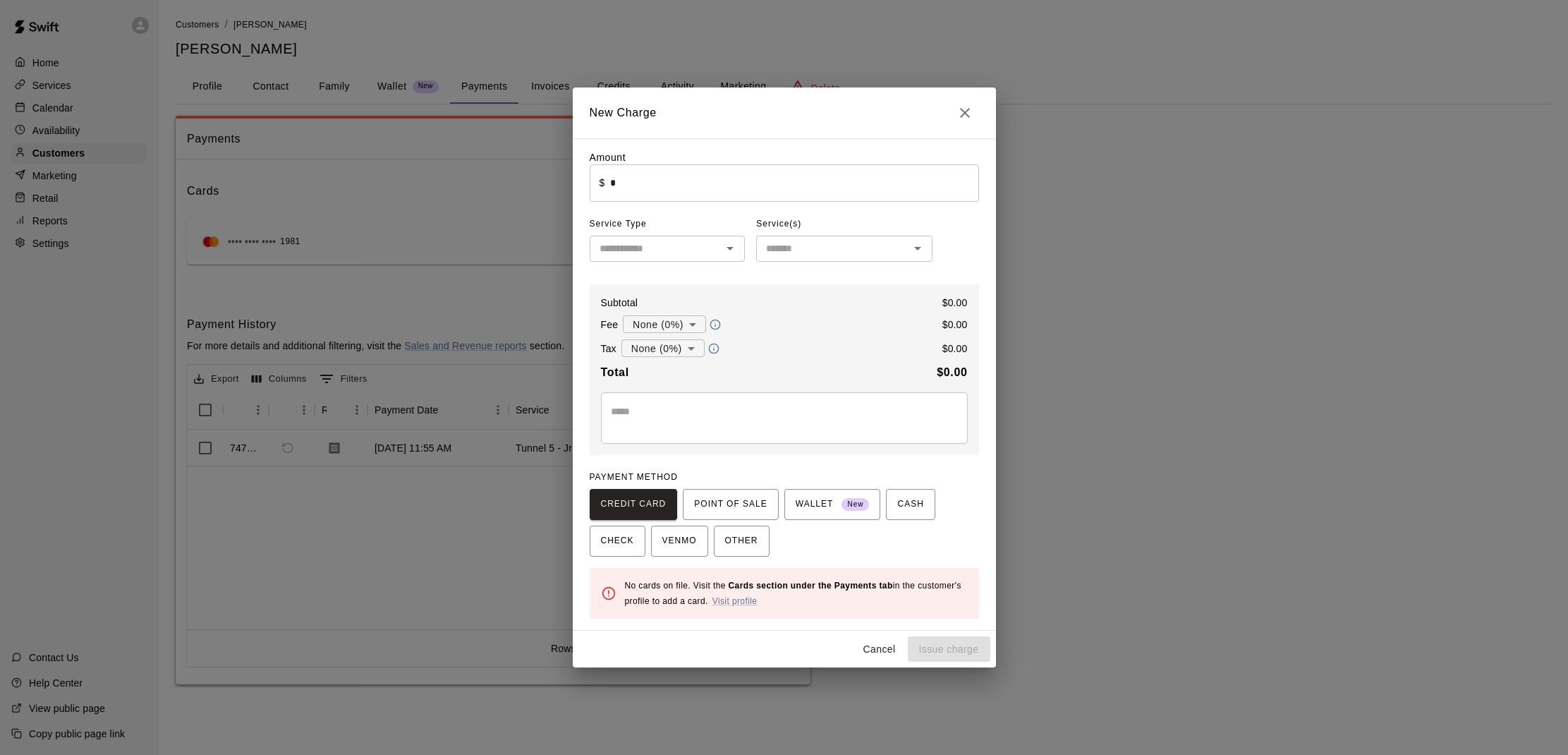
click at [677, 199] on input "*" at bounding box center [794, 183] width 368 height 37
type input "*****"
click at [709, 257] on input "text" at bounding box center [655, 248] width 124 height 18
click at [635, 284] on li "Rentals" at bounding box center [667, 279] width 156 height 23
type input "*******"
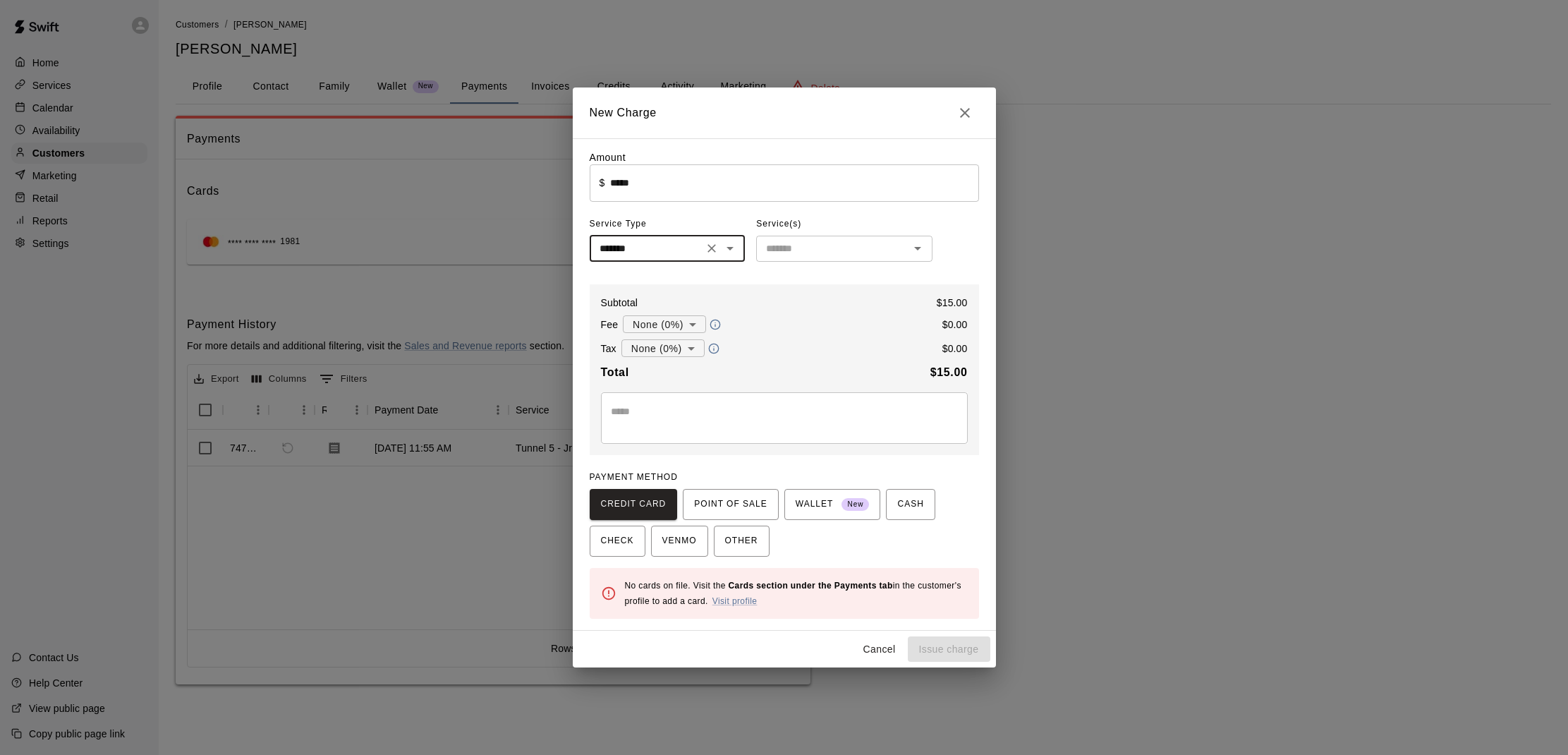
click at [868, 254] on input "text" at bounding box center [832, 248] width 145 height 18
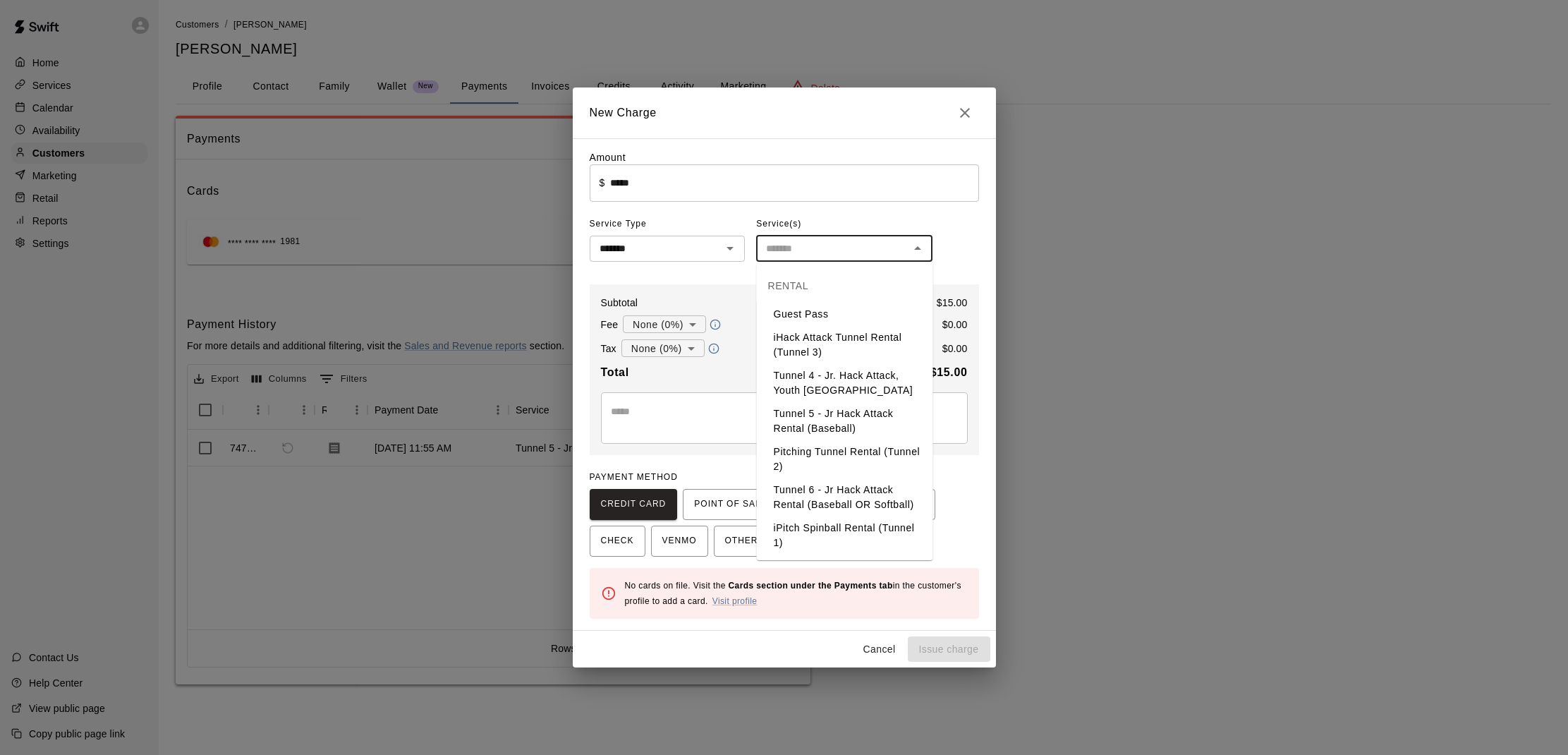
click at [814, 309] on li "Guest Pass" at bounding box center [845, 314] width 176 height 23
type input "**********"
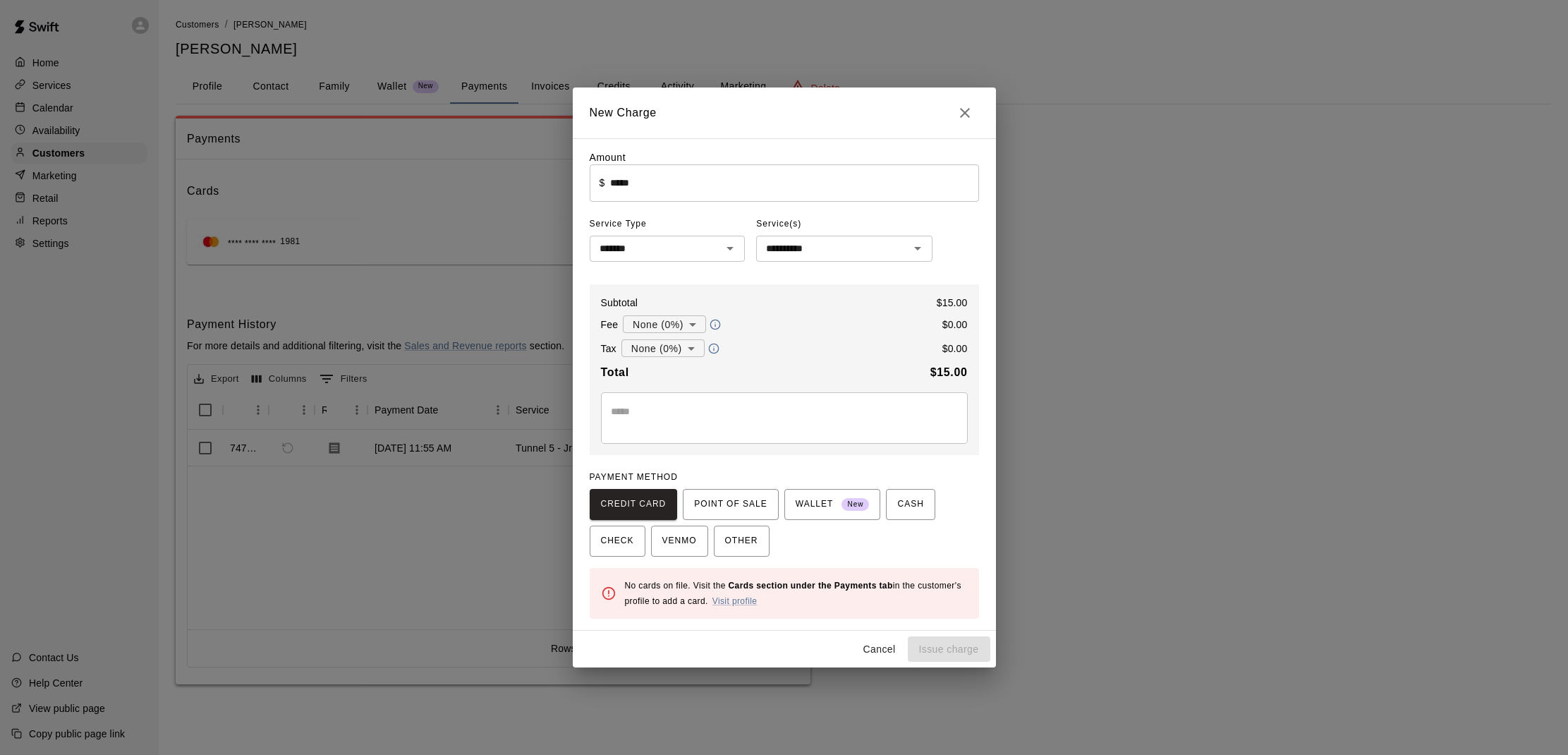
click at [946, 645] on div "Cancel Issue charge" at bounding box center [784, 649] width 424 height 37
click at [658, 500] on span "CREDIT CARD" at bounding box center [633, 504] width 66 height 22
click at [736, 252] on icon "Open" at bounding box center [730, 247] width 17 height 17
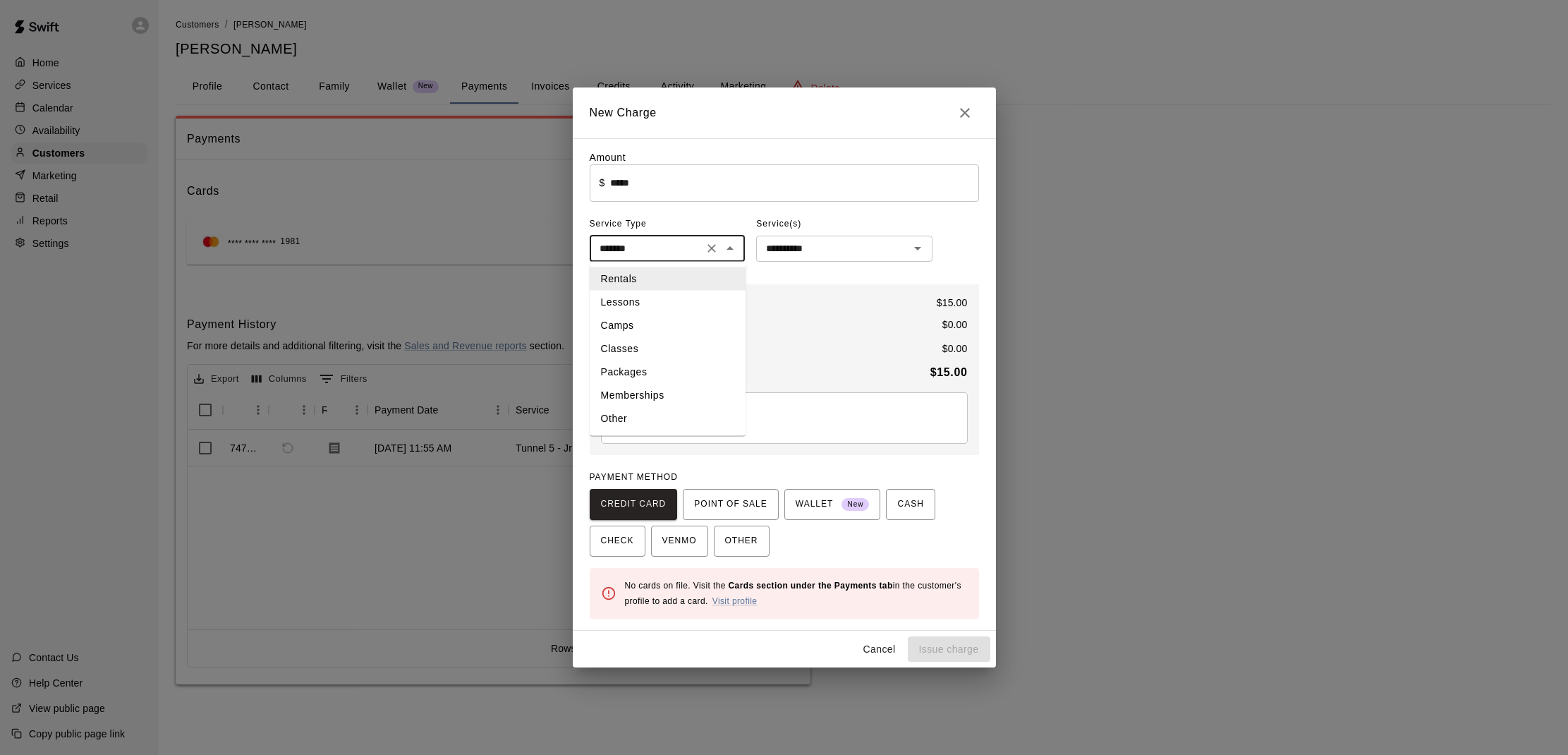
click at [632, 423] on li "Other" at bounding box center [667, 418] width 156 height 23
type input "*****"
click at [872, 251] on input "text" at bounding box center [832, 248] width 145 height 18
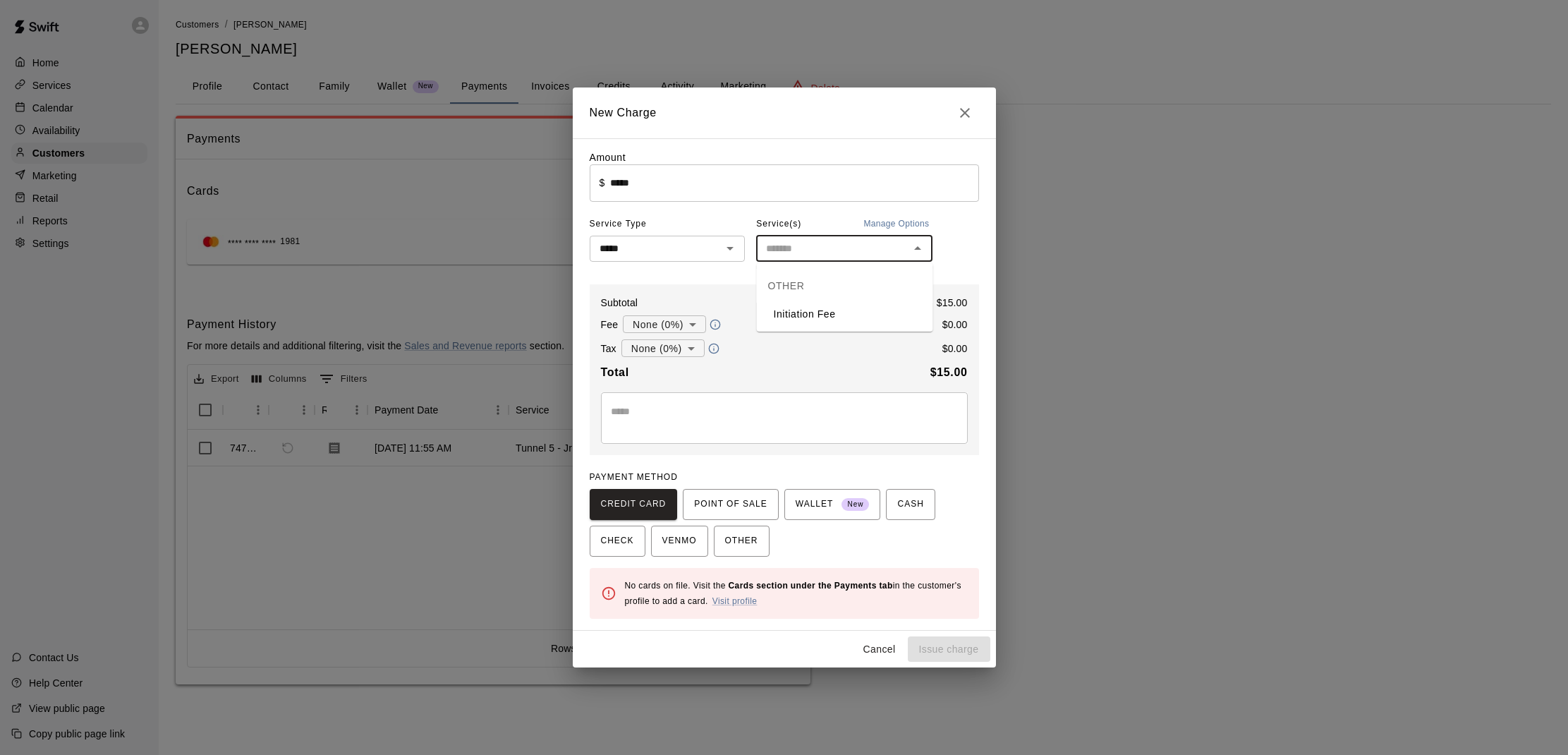
click at [830, 316] on li "Initiation Fee" at bounding box center [845, 314] width 176 height 23
type input "**********"
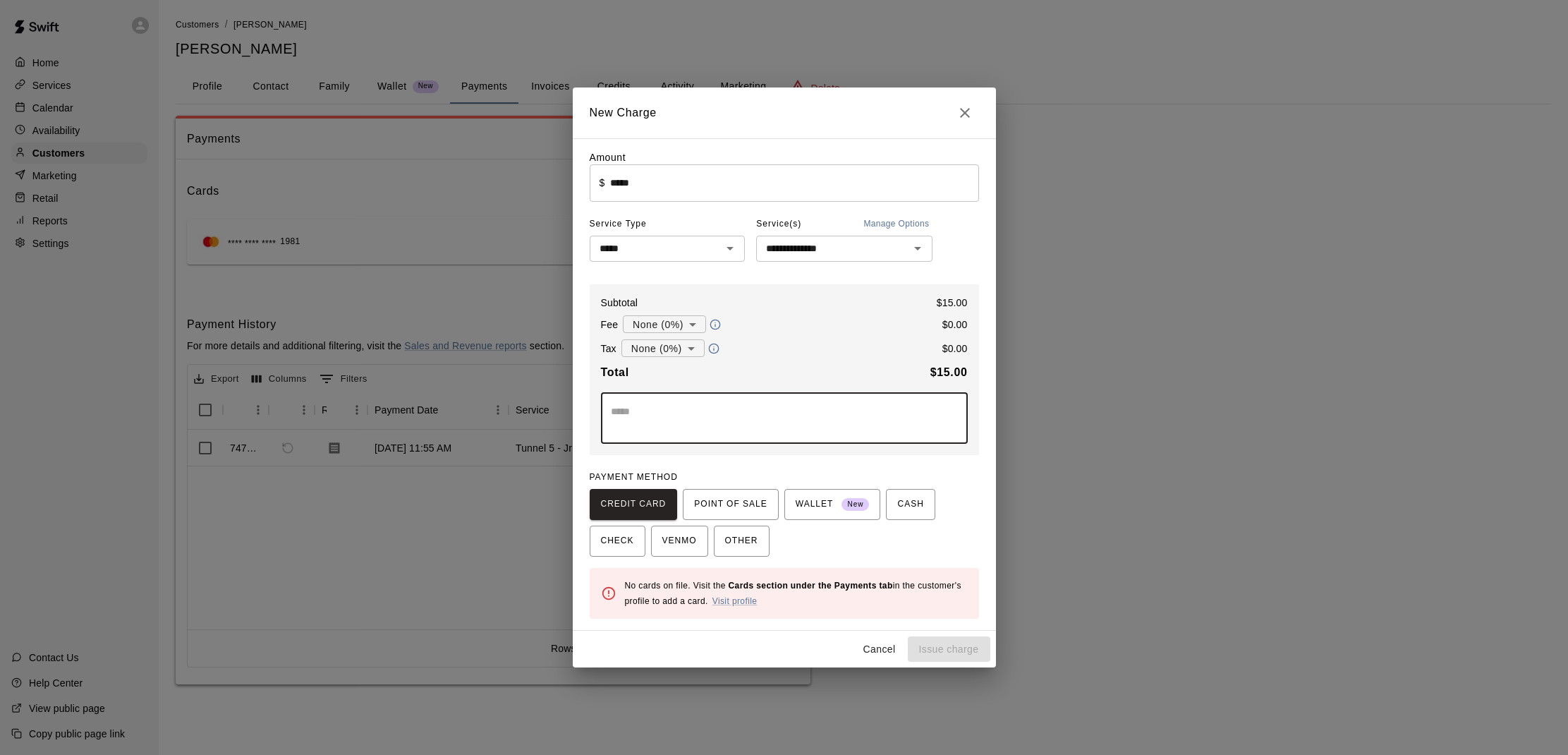
click at [651, 418] on textarea at bounding box center [784, 418] width 347 height 28
type textarea "*"
click at [684, 333] on body "**********" at bounding box center [784, 356] width 1568 height 712
click at [669, 351] on li "None (0%)" at bounding box center [664, 352] width 83 height 23
click at [727, 603] on link "Visit profile" at bounding box center [735, 600] width 45 height 10
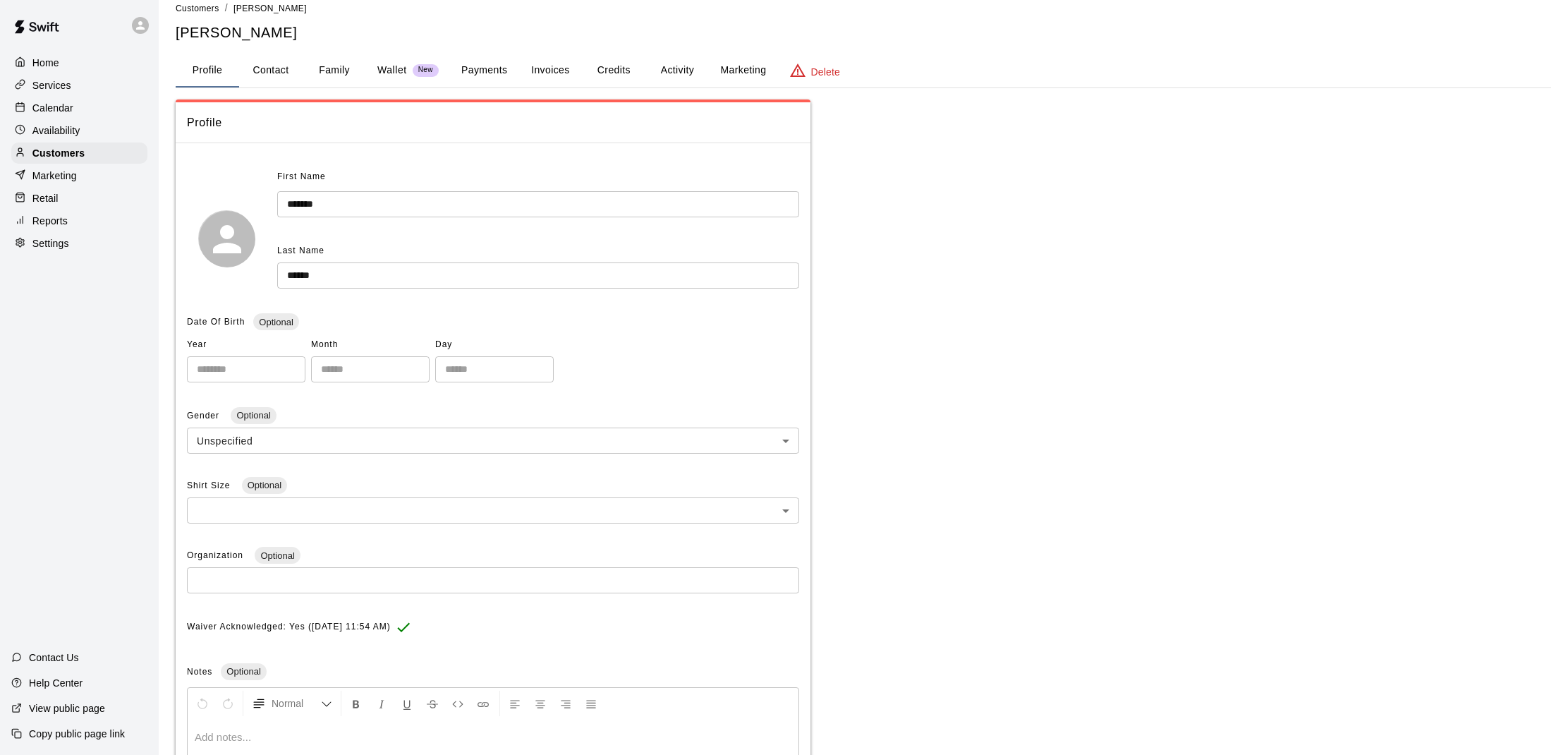
scroll to position [17, 0]
click at [488, 62] on button "Payments" at bounding box center [484, 69] width 68 height 34
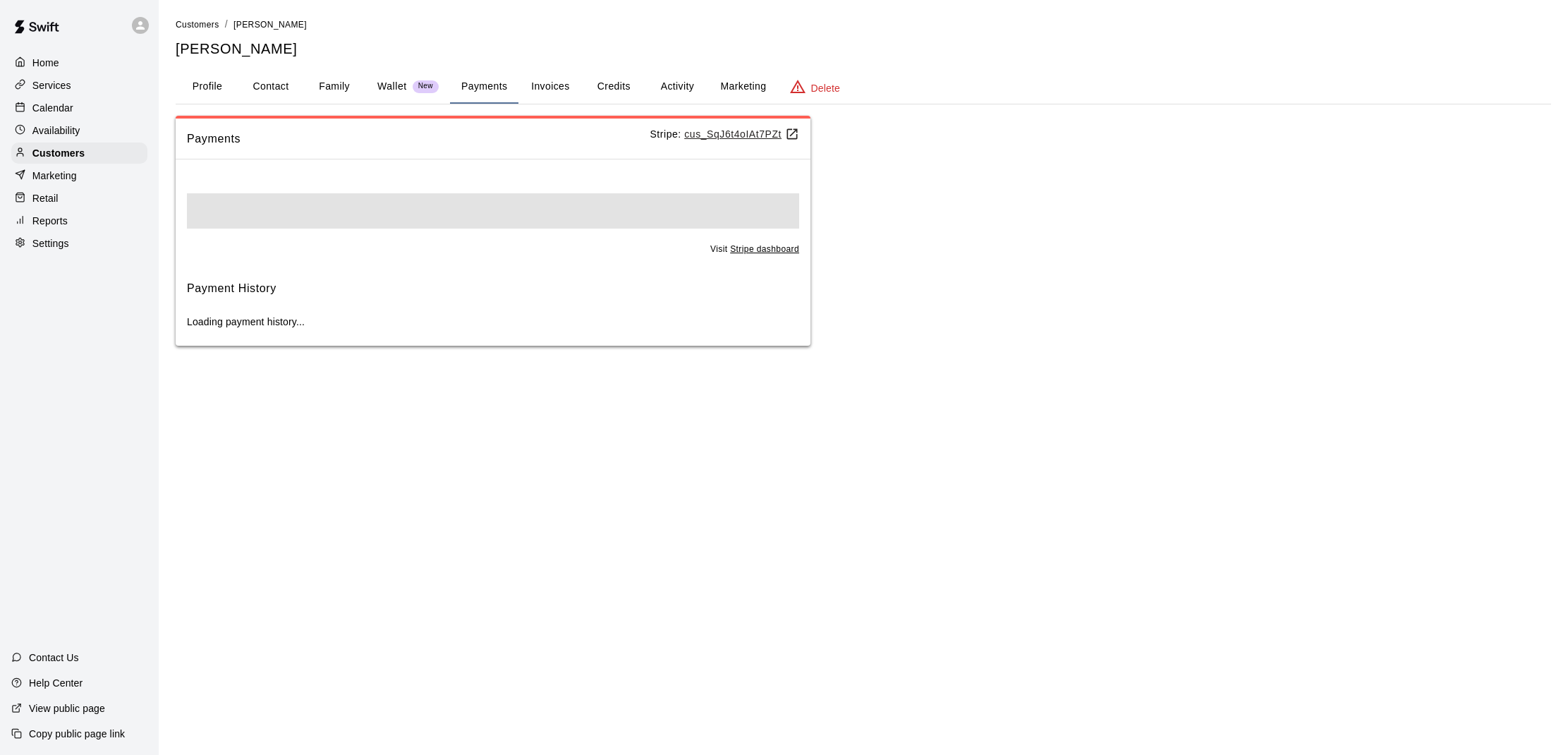
scroll to position [0, 0]
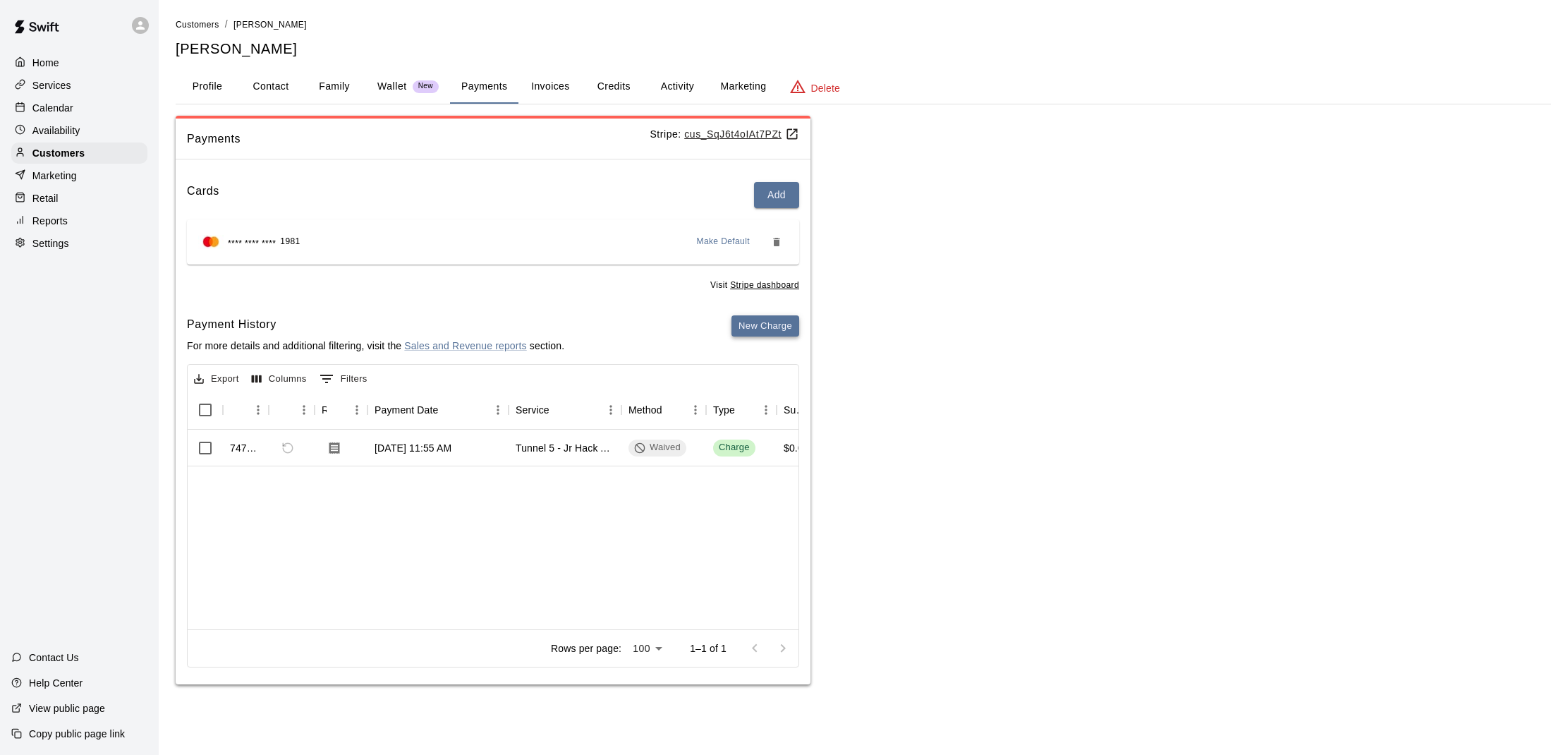
click at [744, 328] on button "New Charge" at bounding box center [765, 326] width 67 height 22
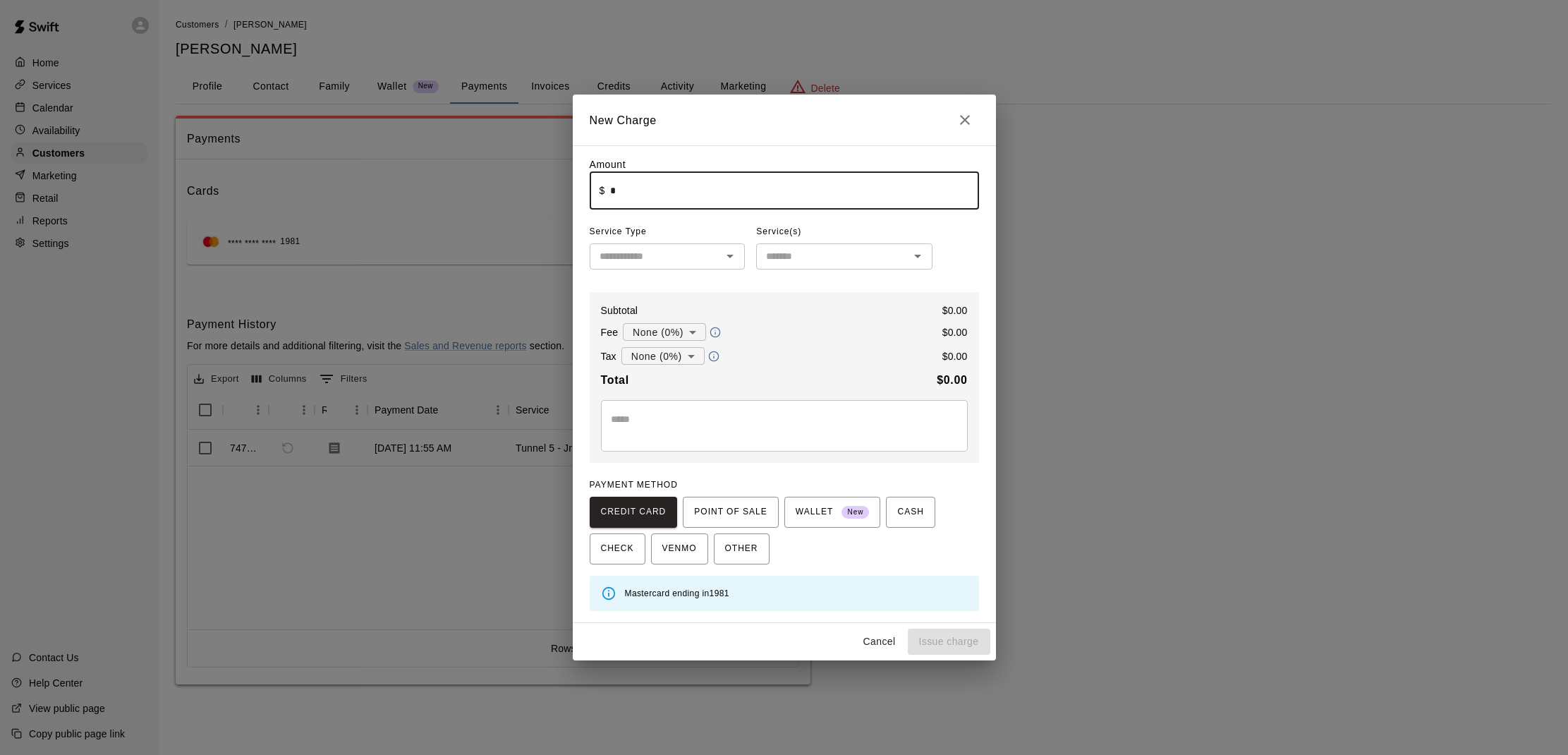
click at [650, 203] on input "*" at bounding box center [794, 191] width 368 height 37
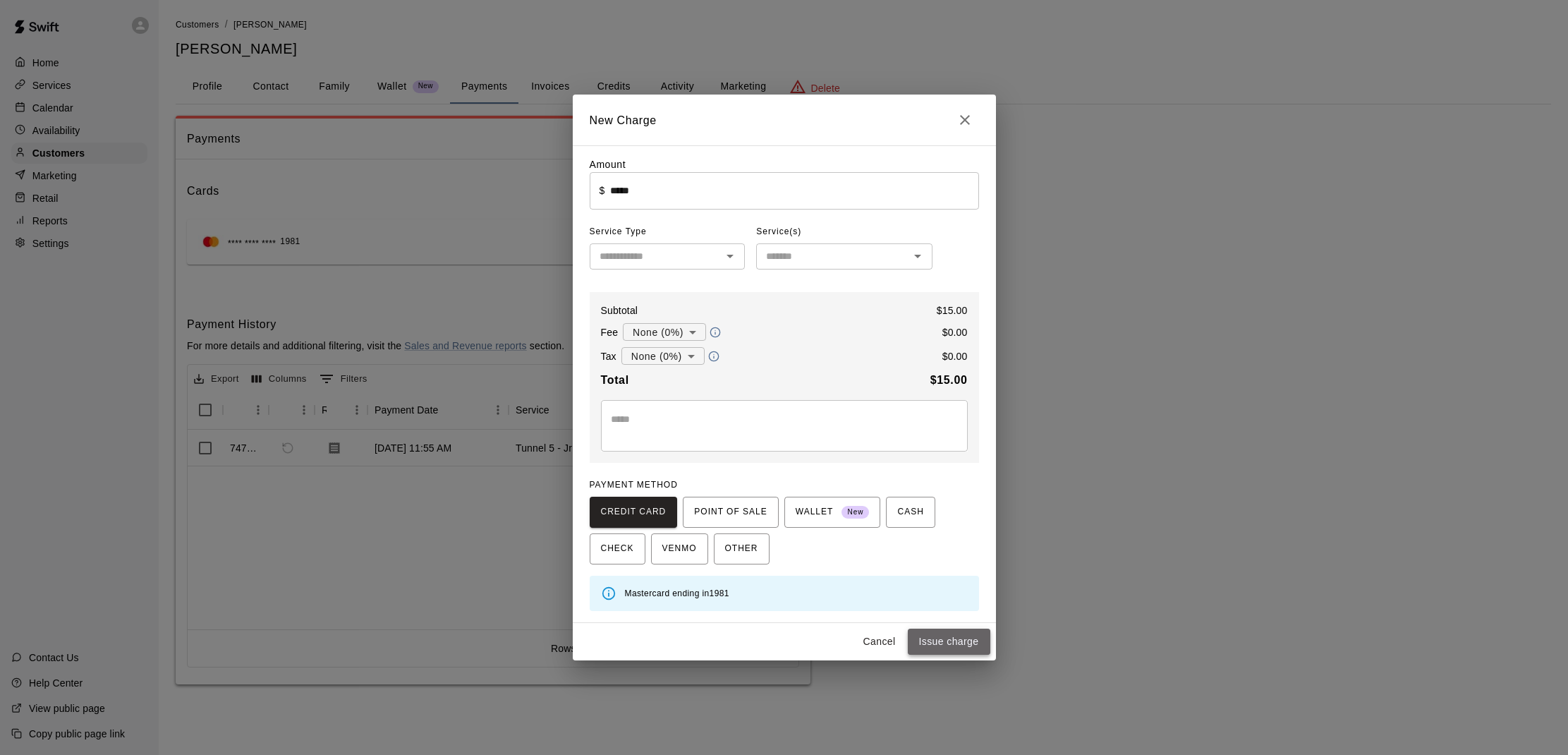
click at [944, 641] on button "Issue charge" at bounding box center [949, 641] width 82 height 26
type input "*"
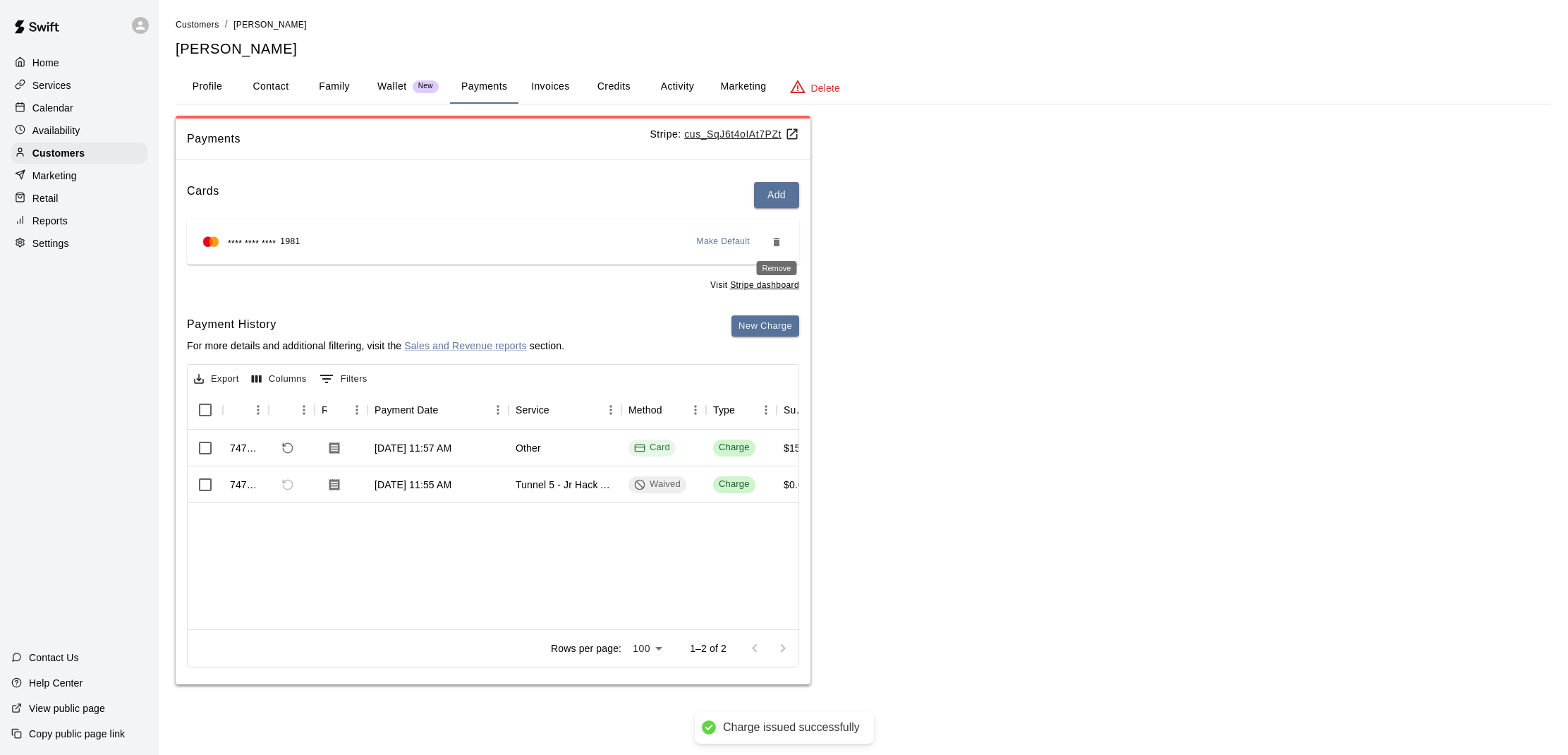
click at [778, 242] on icon "Remove" at bounding box center [776, 242] width 6 height 9
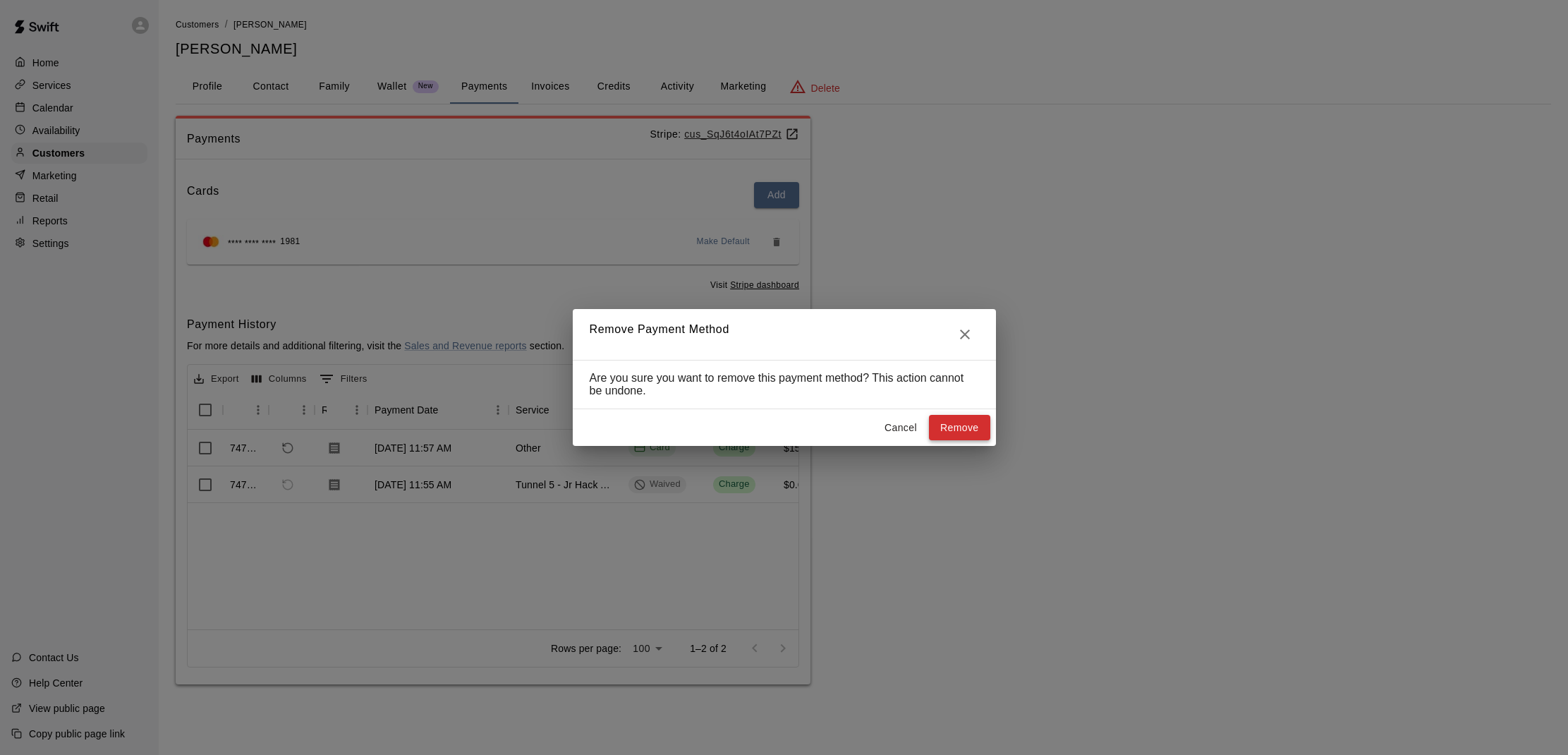
click at [950, 422] on button "Remove" at bounding box center [960, 427] width 62 height 26
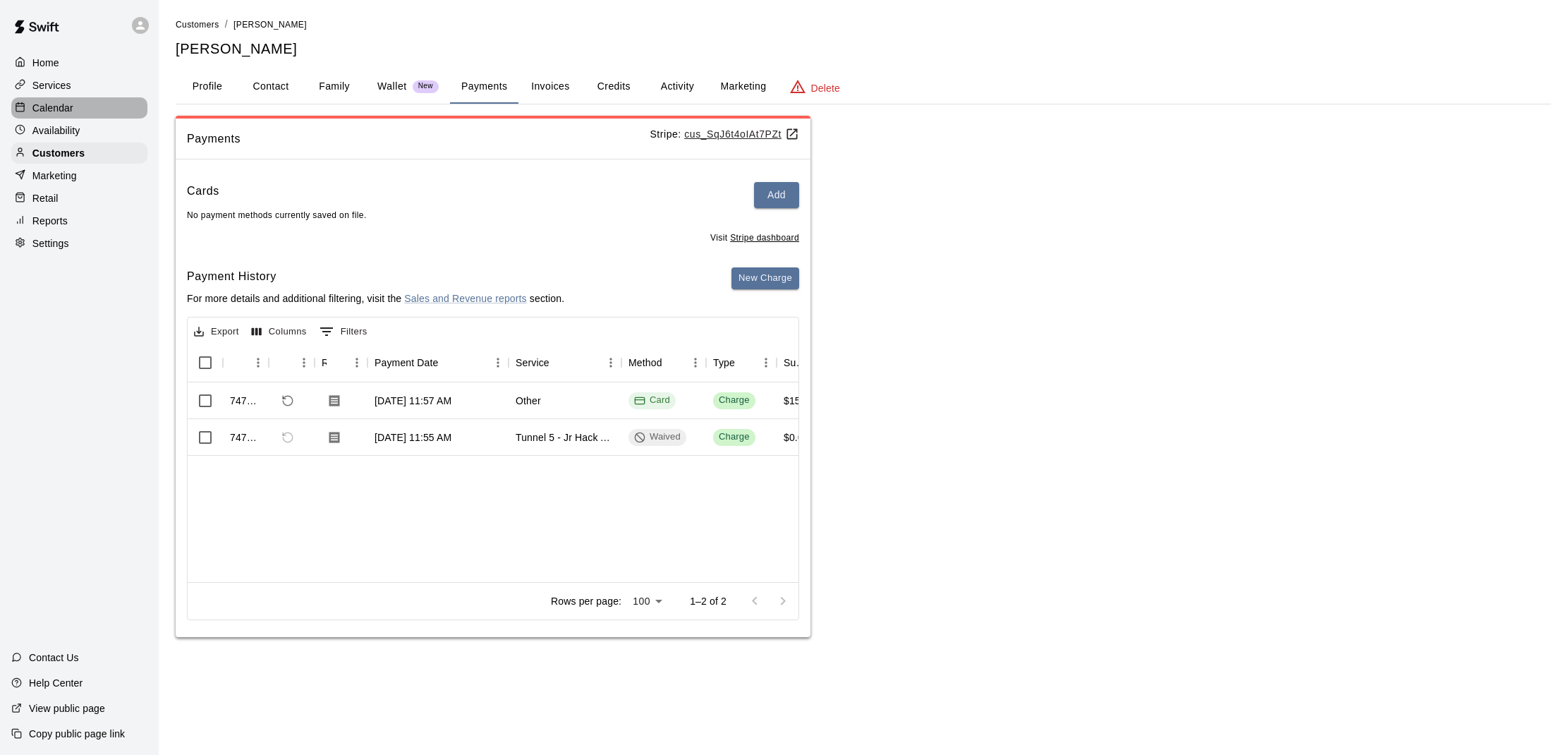
click at [44, 99] on div "Calendar" at bounding box center [79, 109] width 136 height 22
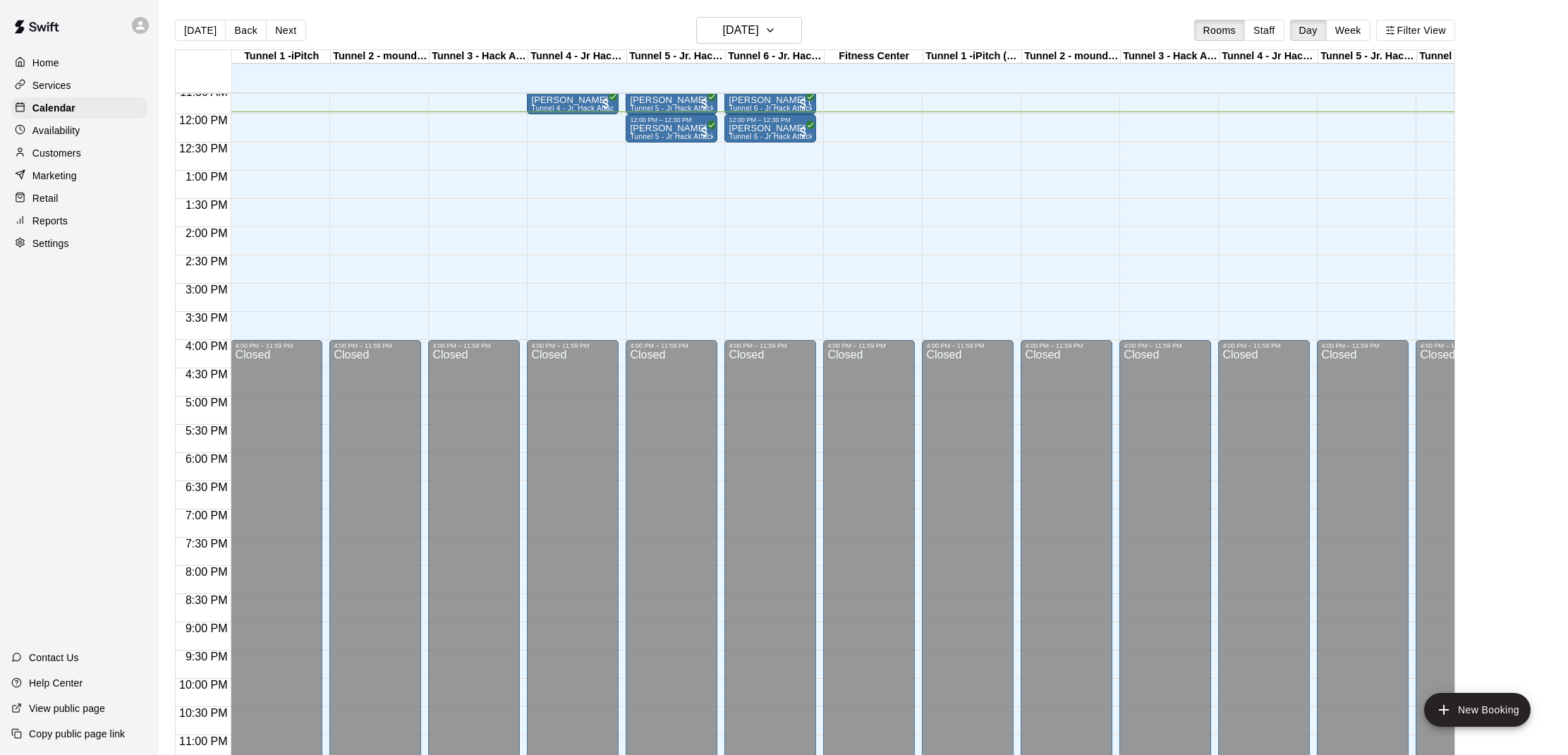
scroll to position [659, 0]
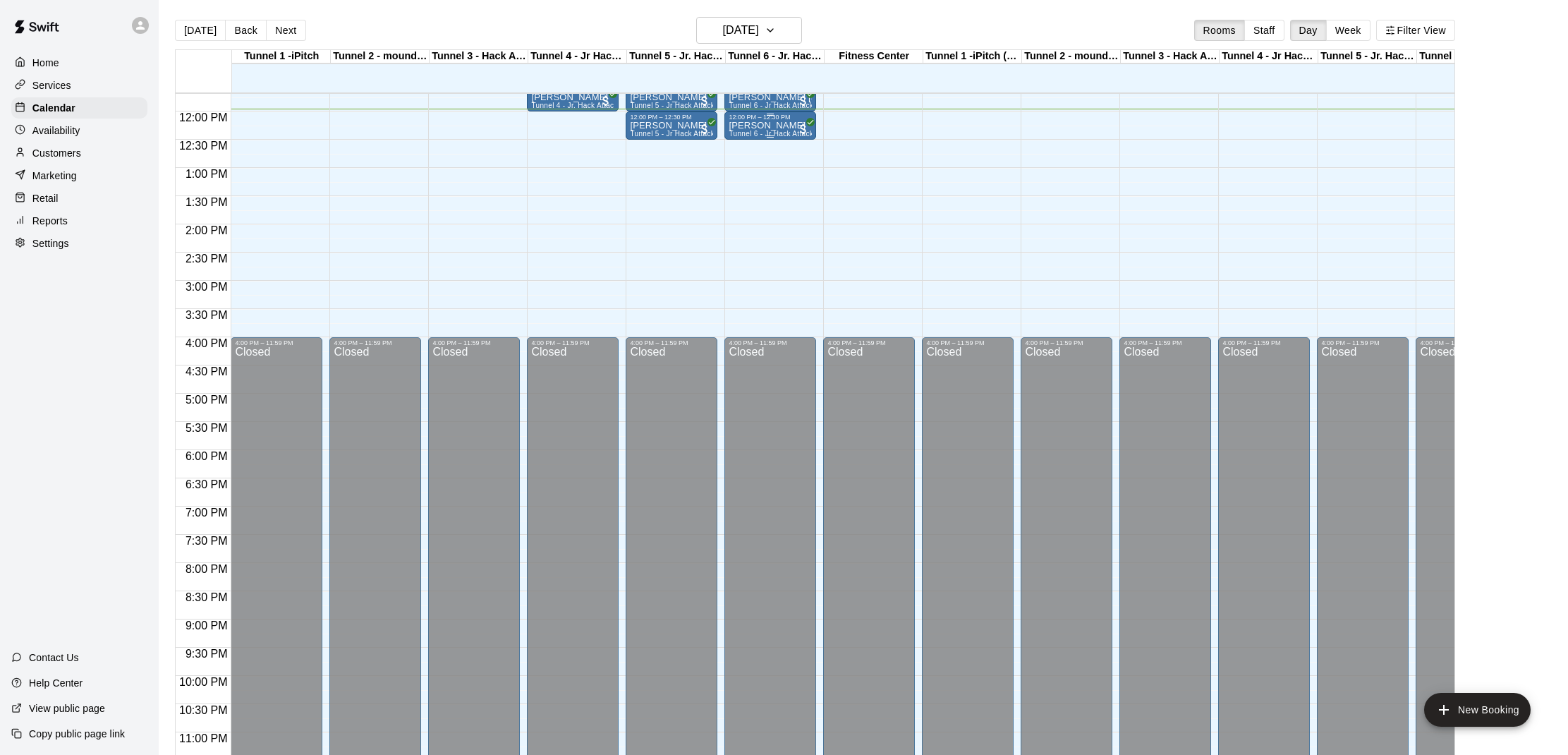
click at [751, 130] on div "Robert Hui Tunnel 6 - Jr Hack Attack Rental (Baseball OR Softball)" at bounding box center [770, 498] width 83 height 755
click at [744, 167] on img "edit" at bounding box center [743, 169] width 17 height 17
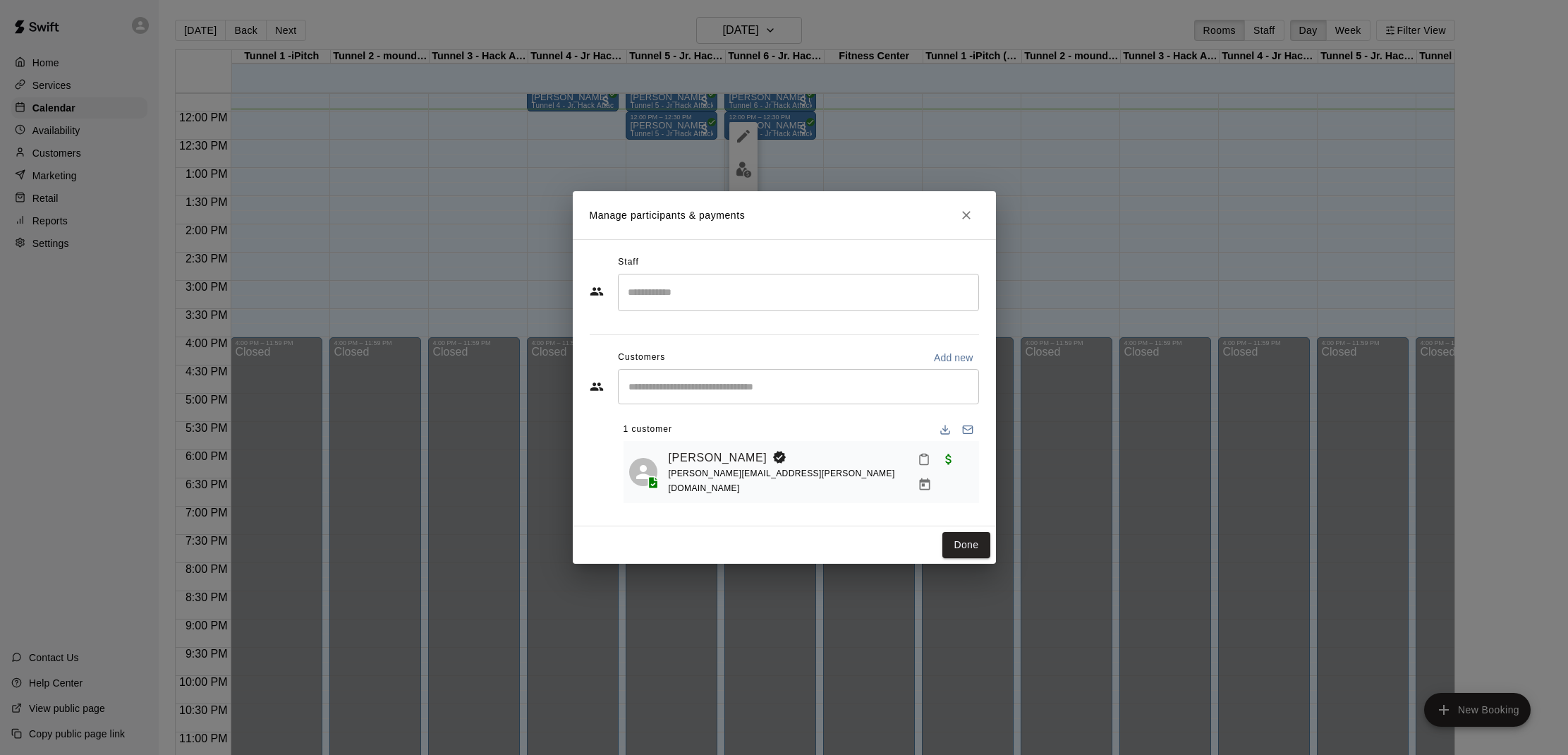
click at [727, 390] on input "Start typing to search customers..." at bounding box center [798, 386] width 348 height 14
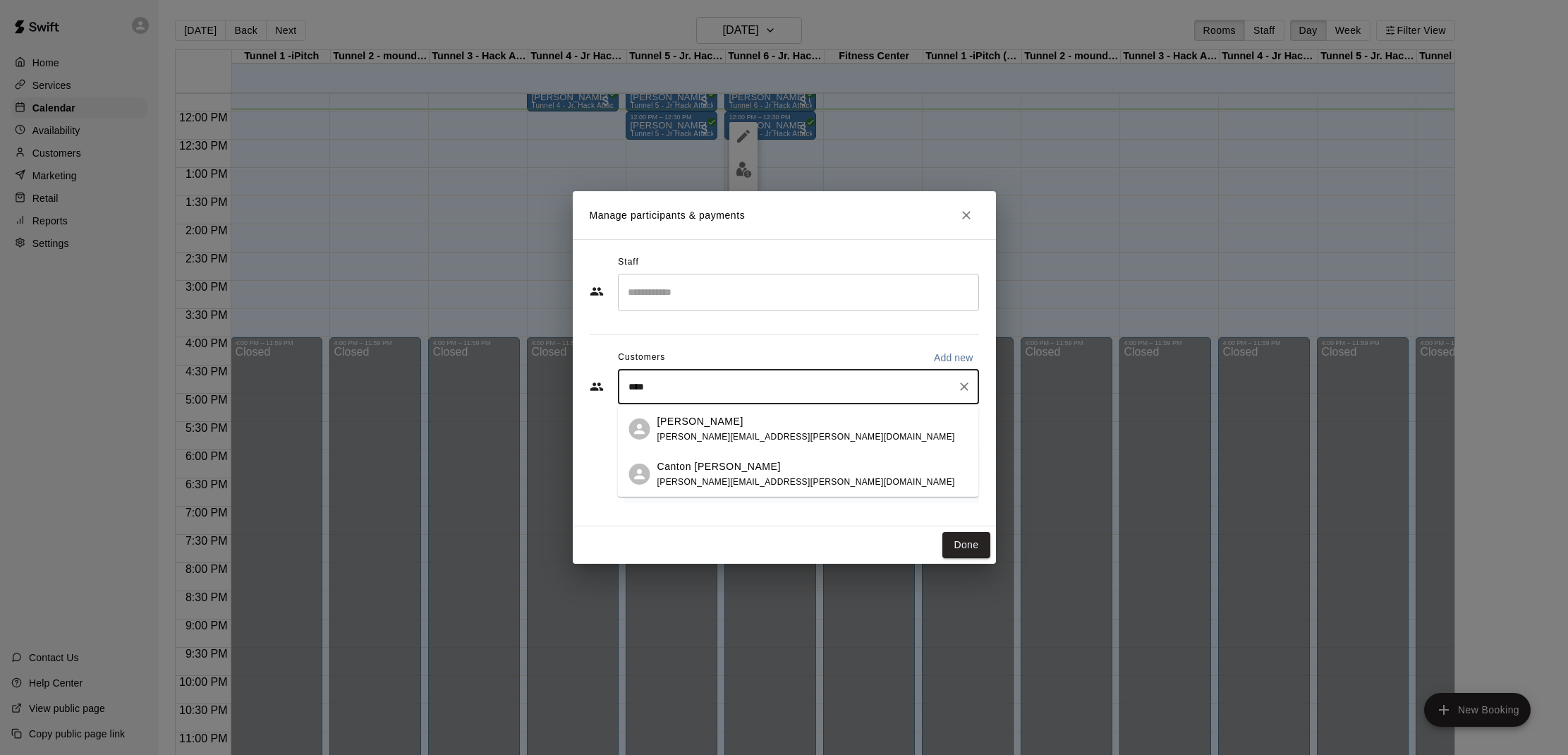
type input "*****"
click at [727, 428] on div "Colby Kamm kamm.colby@gmail.com" at bounding box center [806, 428] width 297 height 30
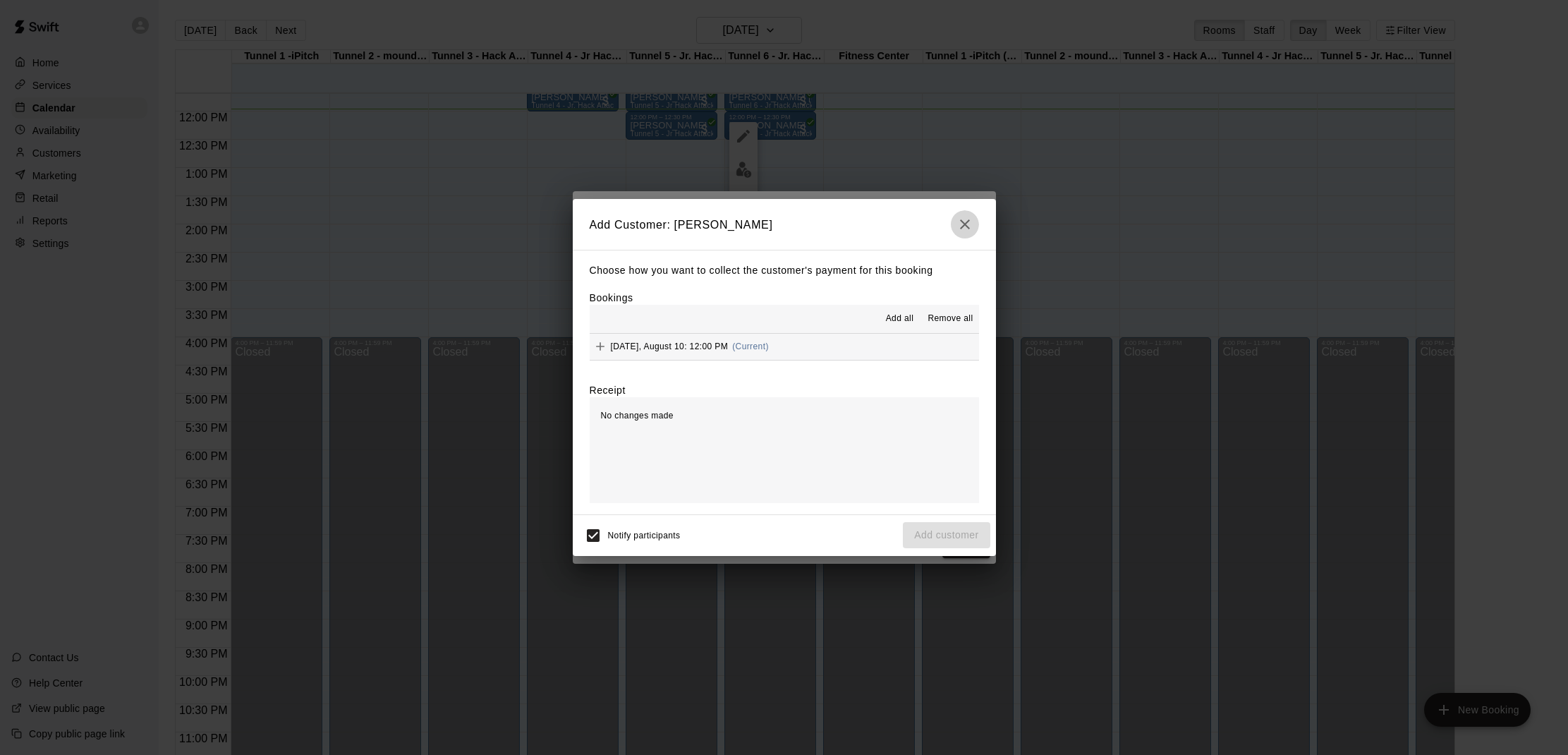
click at [963, 230] on icon "button" at bounding box center [964, 224] width 17 height 17
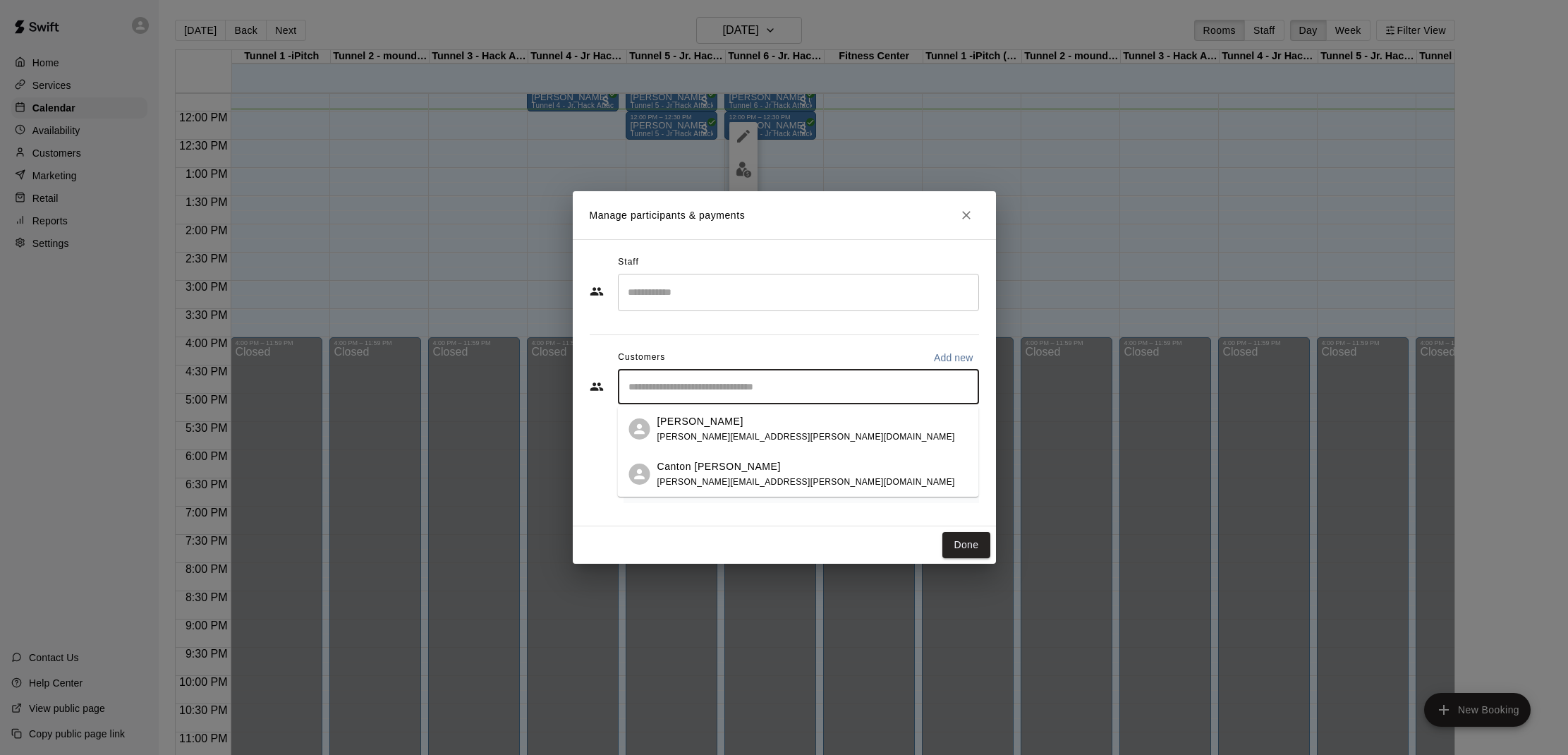
click at [716, 385] on input "Start typing to search customers..." at bounding box center [798, 386] width 348 height 14
type input "*****"
click at [749, 423] on div "[PERSON_NAME]" at bounding box center [806, 421] width 297 height 15
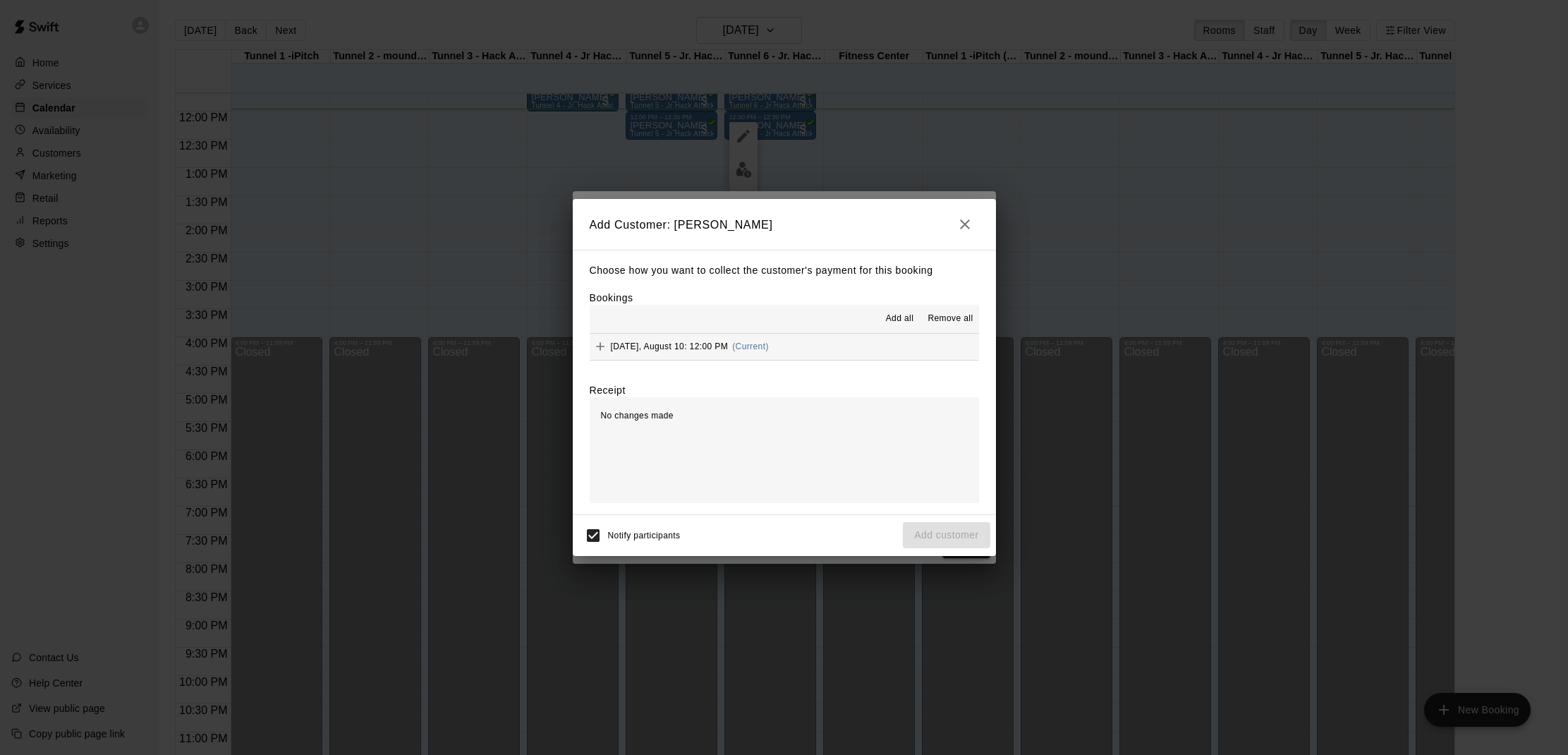
click at [904, 321] on span "Add all" at bounding box center [900, 319] width 28 height 14
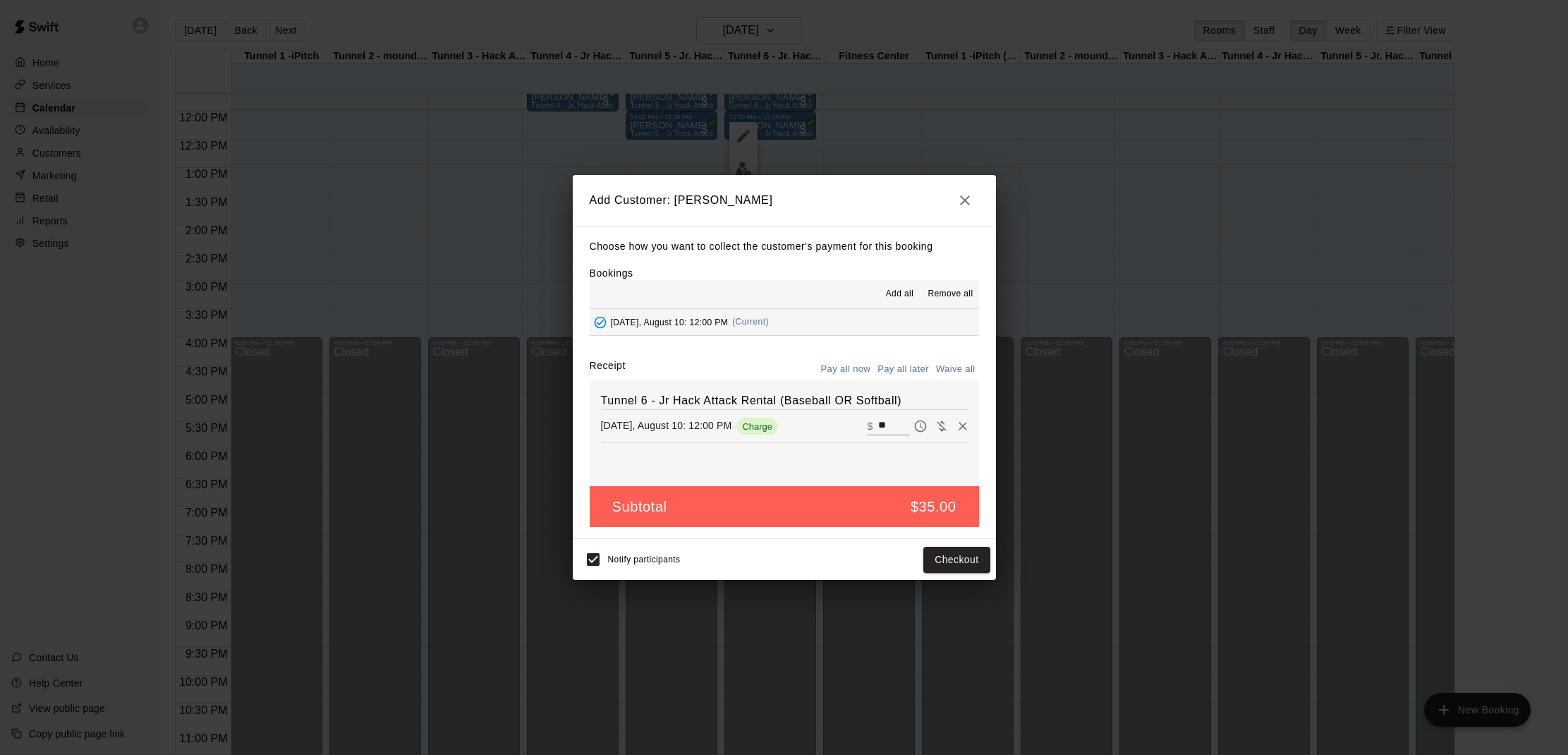
click at [952, 373] on button "Waive all" at bounding box center [956, 369] width 47 height 22
type input "*"
click at [960, 559] on button "Add customer" at bounding box center [946, 559] width 87 height 26
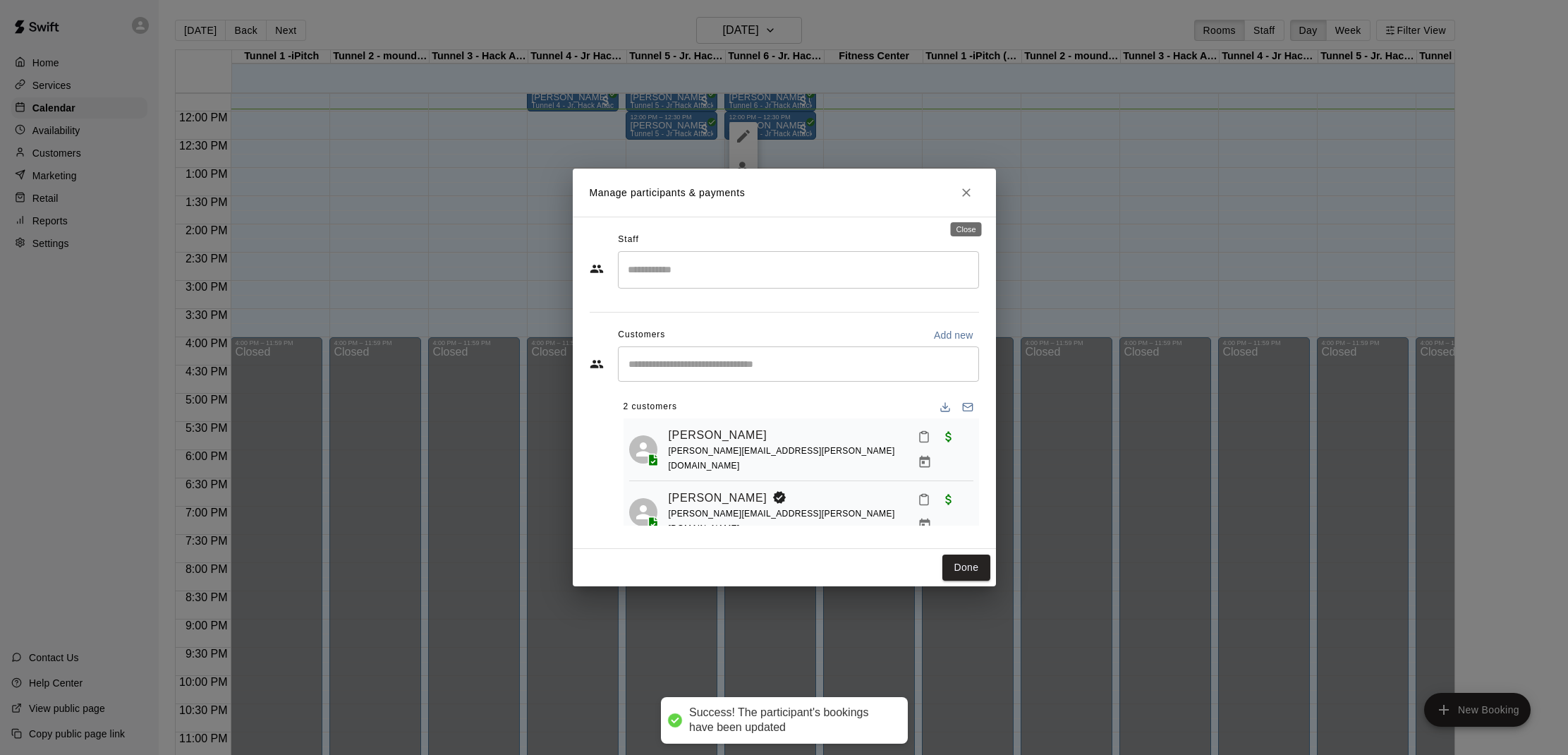
click at [975, 196] on button "Close" at bounding box center [966, 193] width 25 height 25
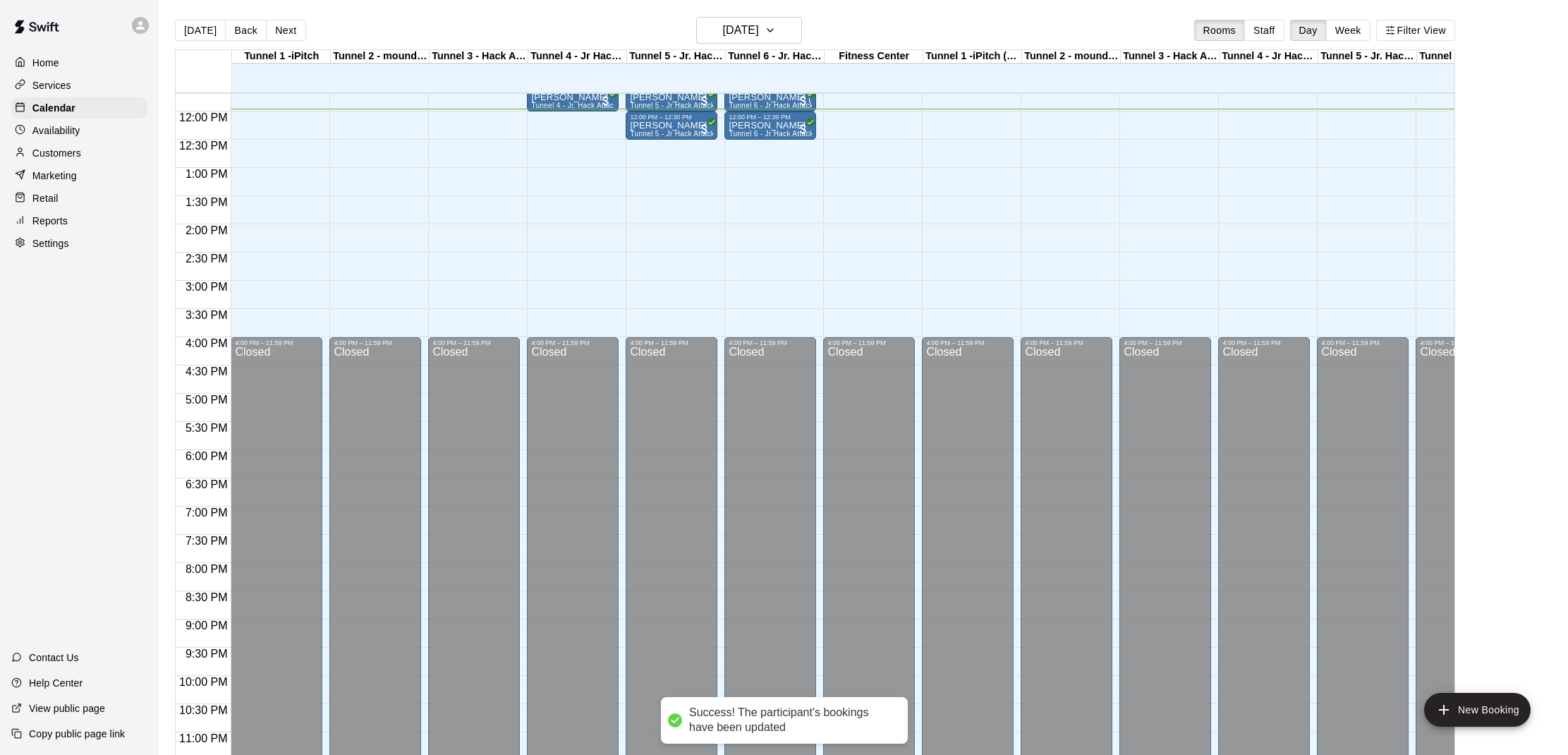
click at [49, 155] on p "Customers" at bounding box center [57, 153] width 49 height 14
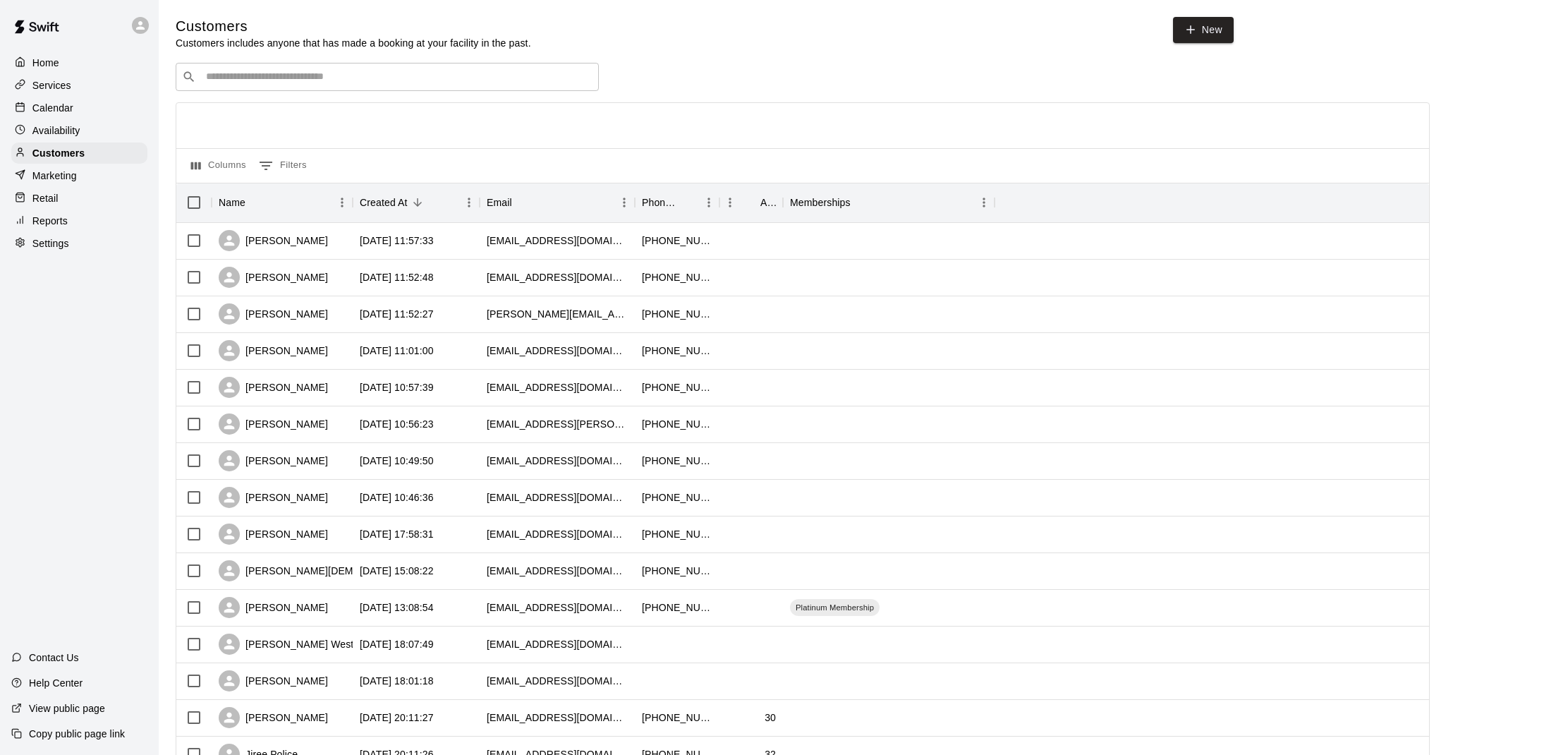
click at [303, 87] on div "​ ​" at bounding box center [387, 76] width 424 height 28
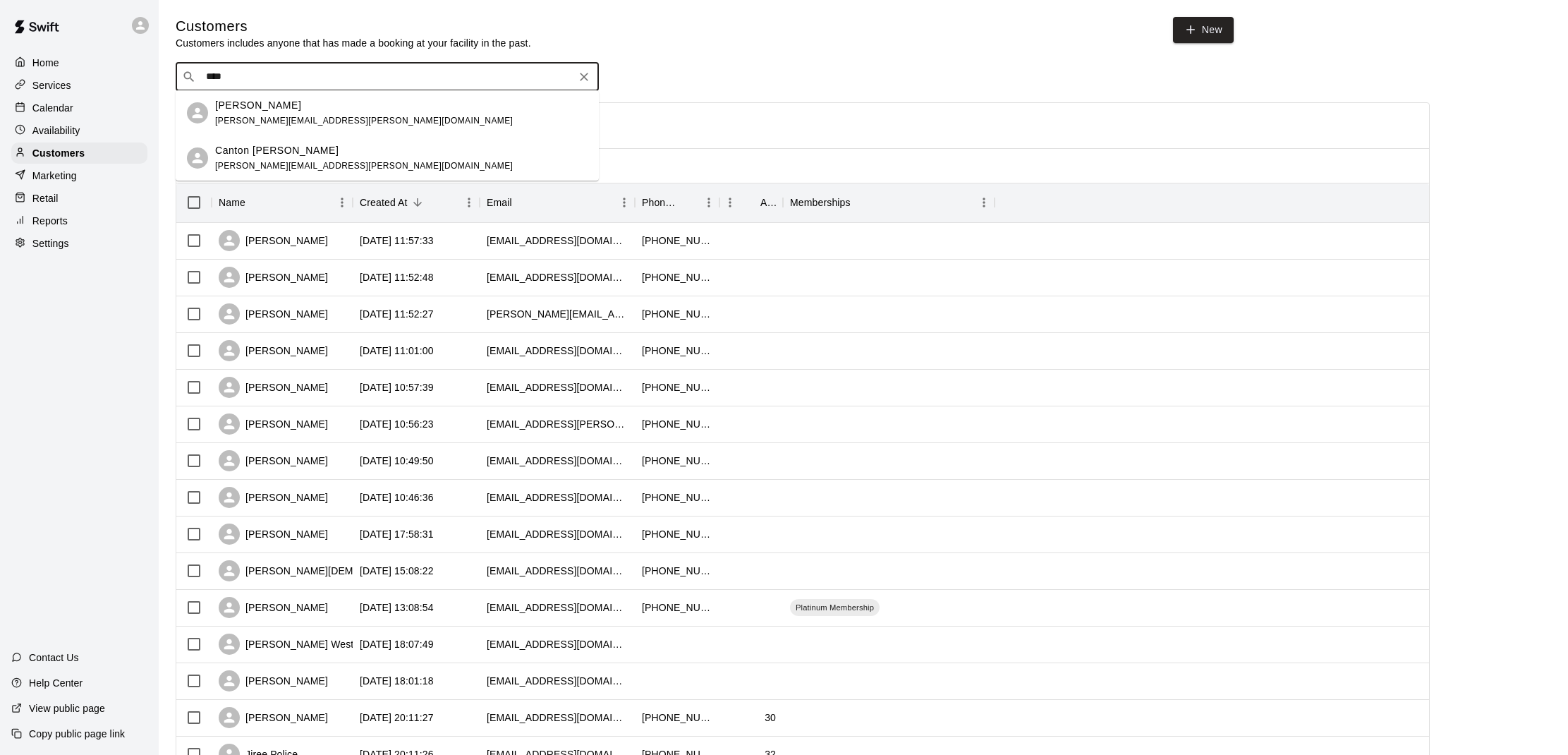
type input "*****"
click at [301, 108] on div "Colby Kamm" at bounding box center [364, 105] width 297 height 15
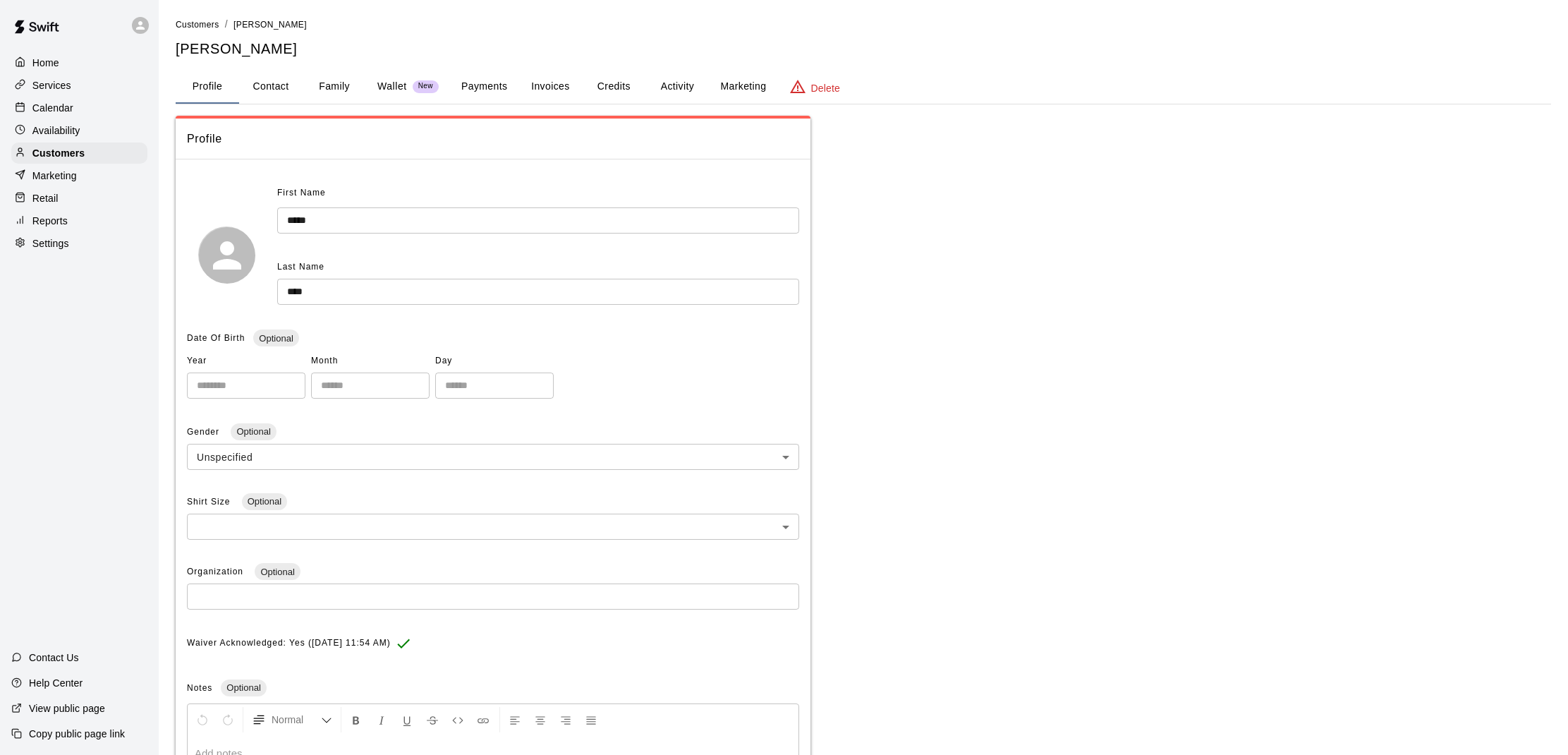
click at [499, 77] on button "Payments" at bounding box center [484, 86] width 68 height 34
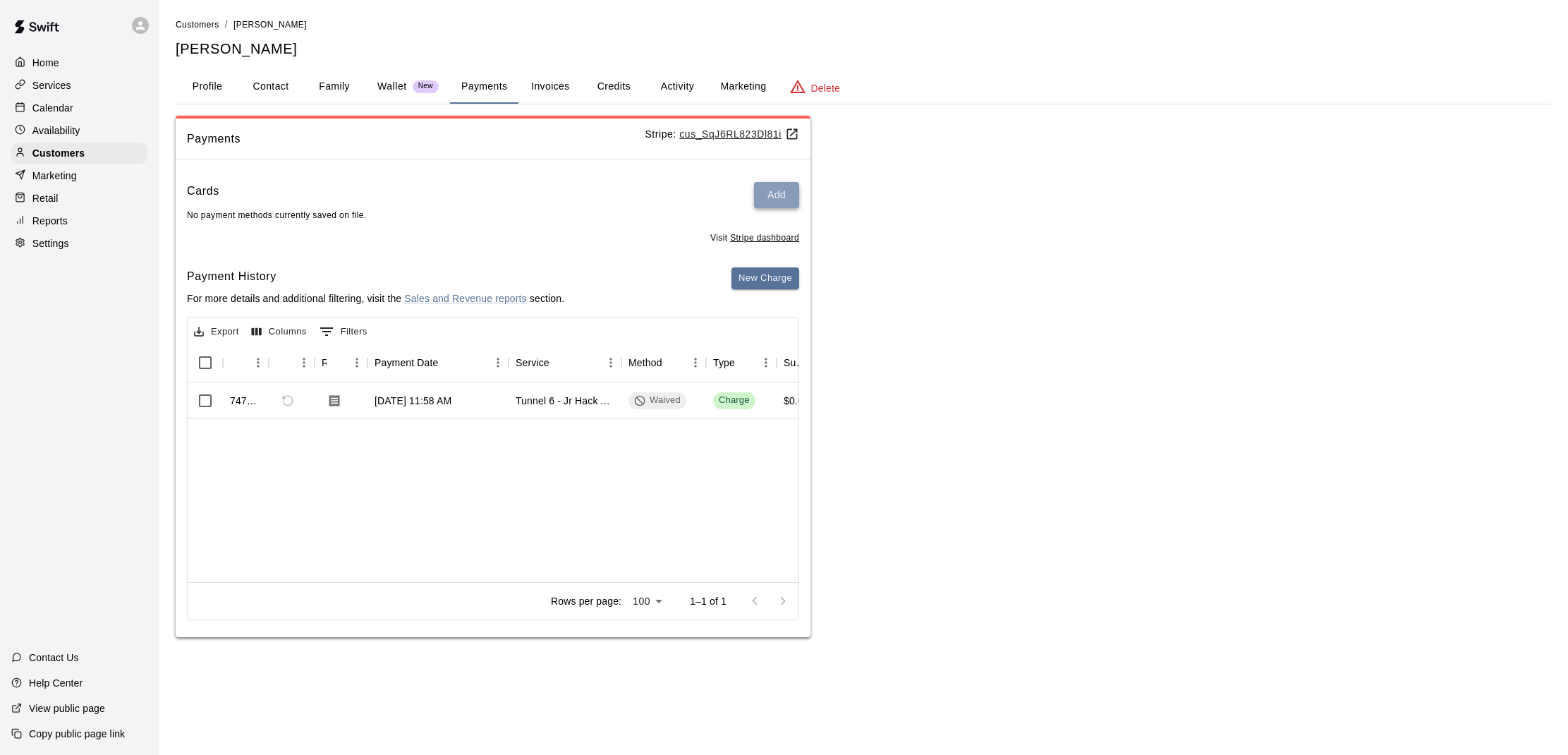
click at [773, 197] on button "Add" at bounding box center [777, 195] width 45 height 26
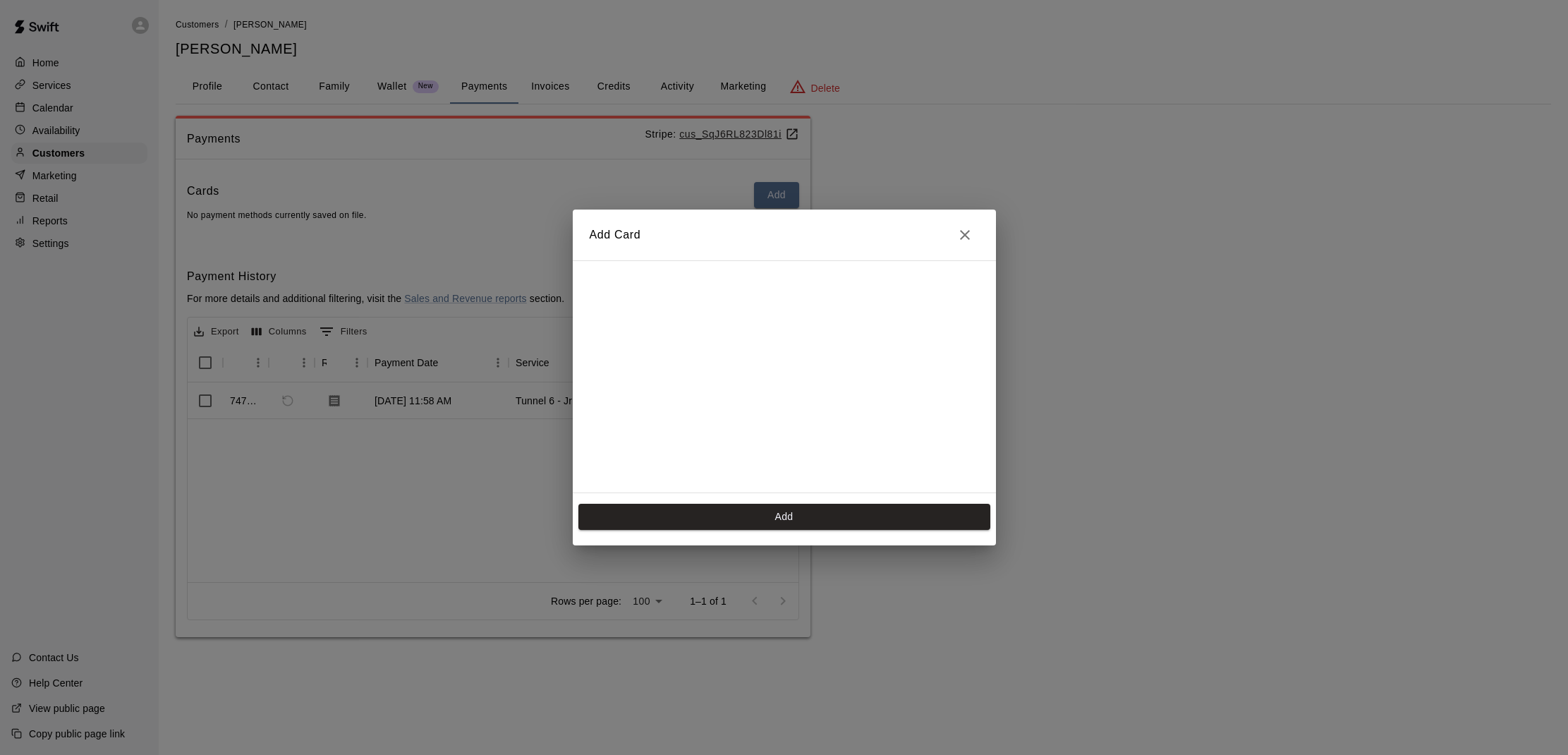
scroll to position [196, 0]
click at [744, 508] on button "Add" at bounding box center [784, 516] width 412 height 26
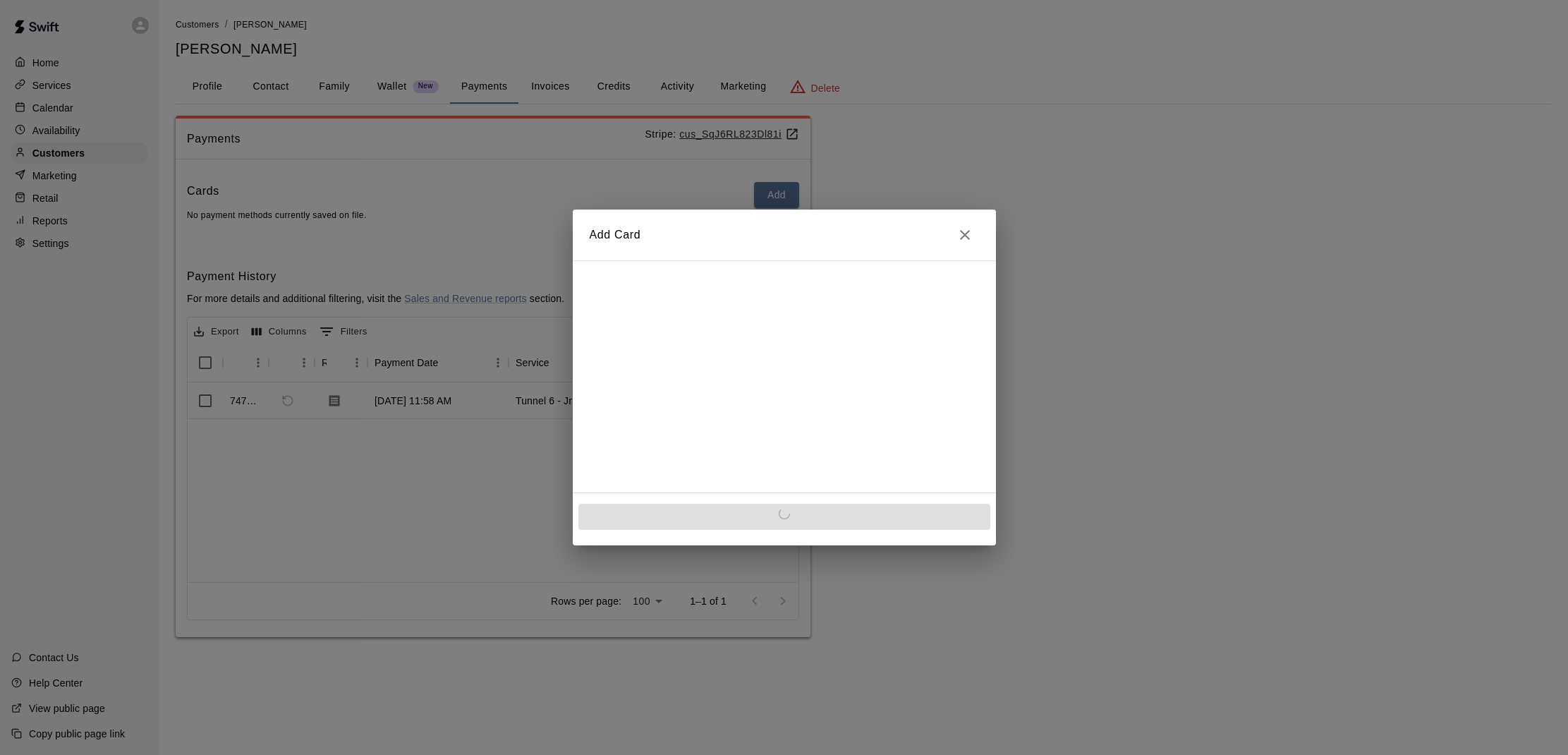
scroll to position [0, 0]
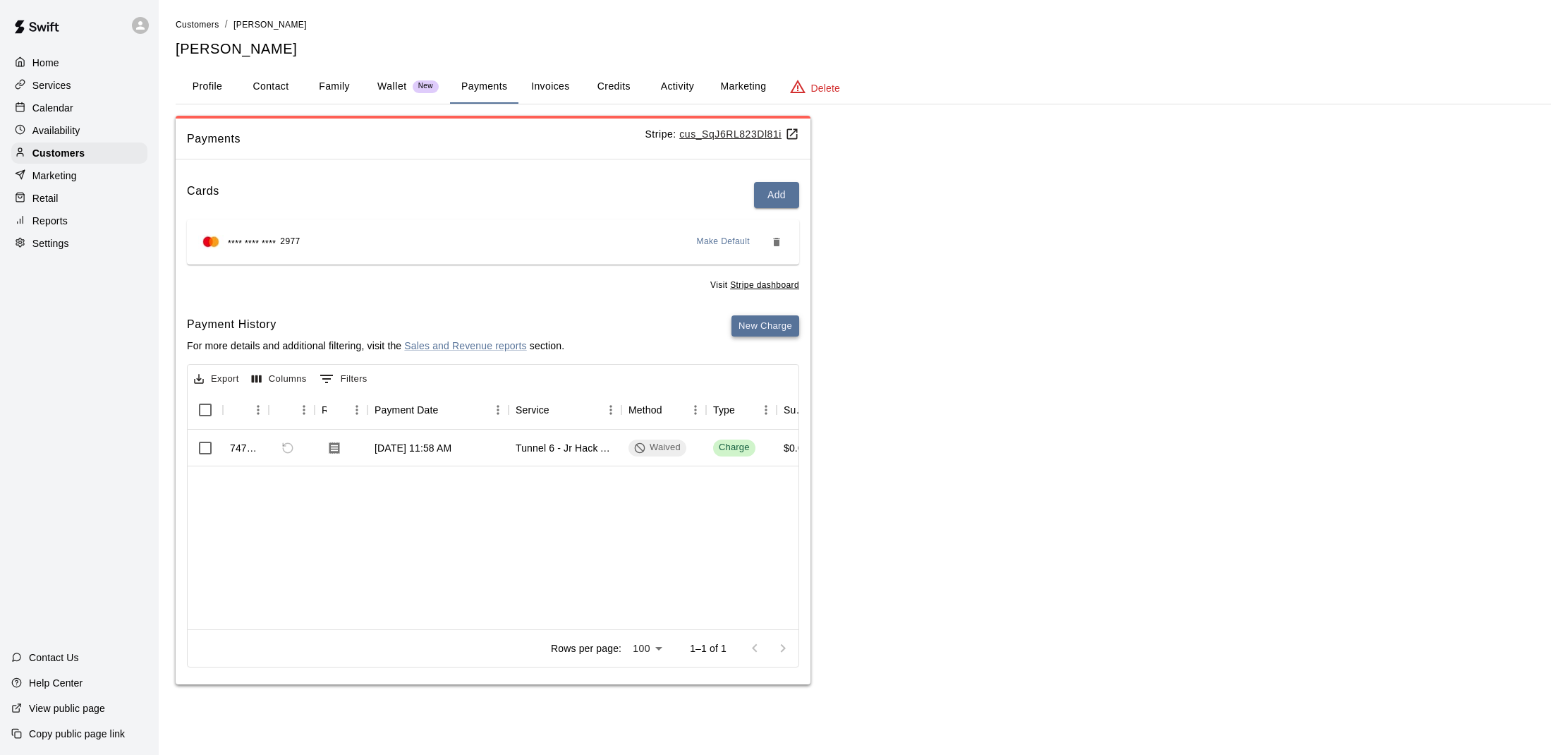
click at [762, 326] on button "New Charge" at bounding box center [765, 326] width 67 height 22
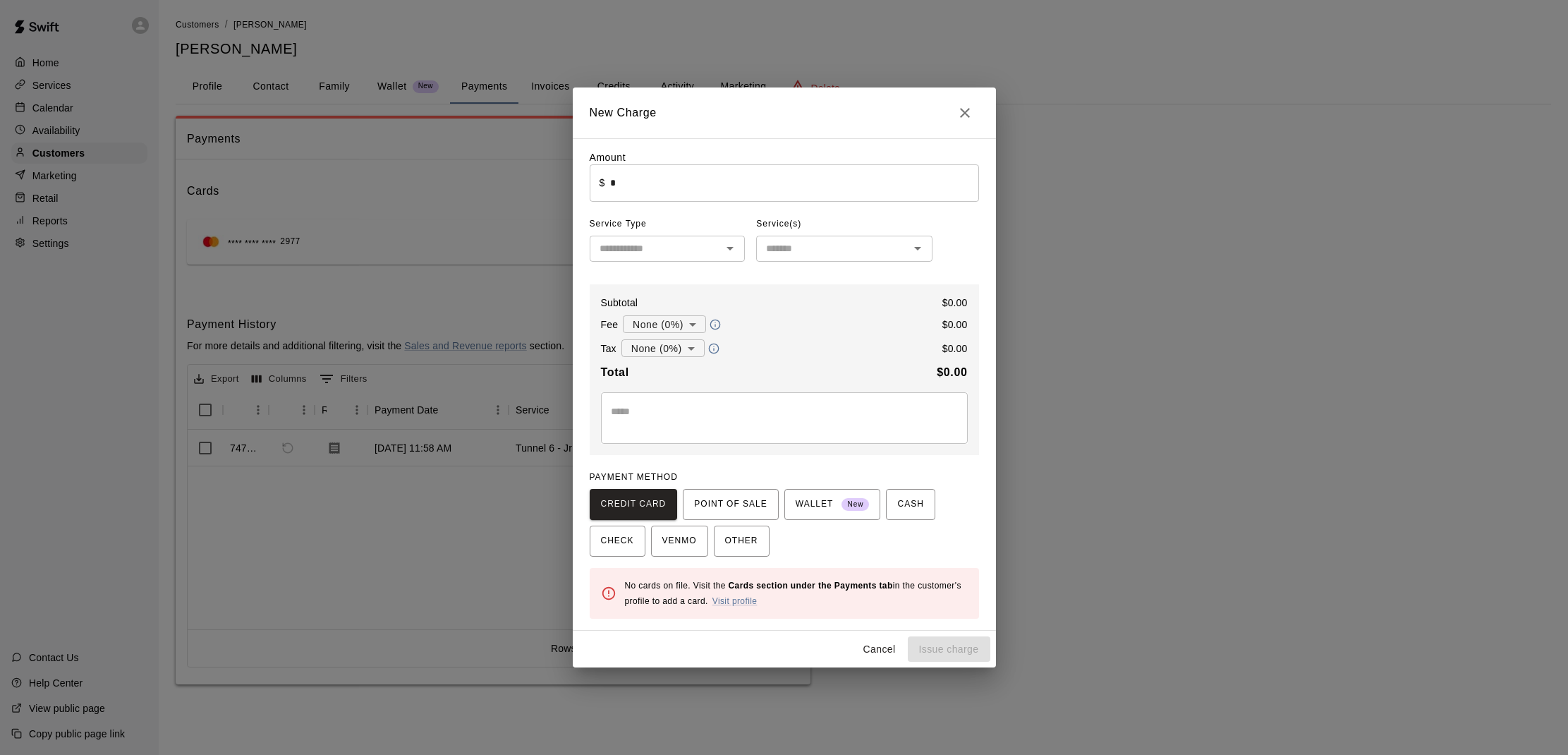
click at [623, 198] on input "*" at bounding box center [794, 183] width 368 height 37
type input "*****"
click at [651, 254] on input "text" at bounding box center [655, 248] width 124 height 18
click at [645, 421] on li "Other" at bounding box center [667, 418] width 156 height 23
type input "*****"
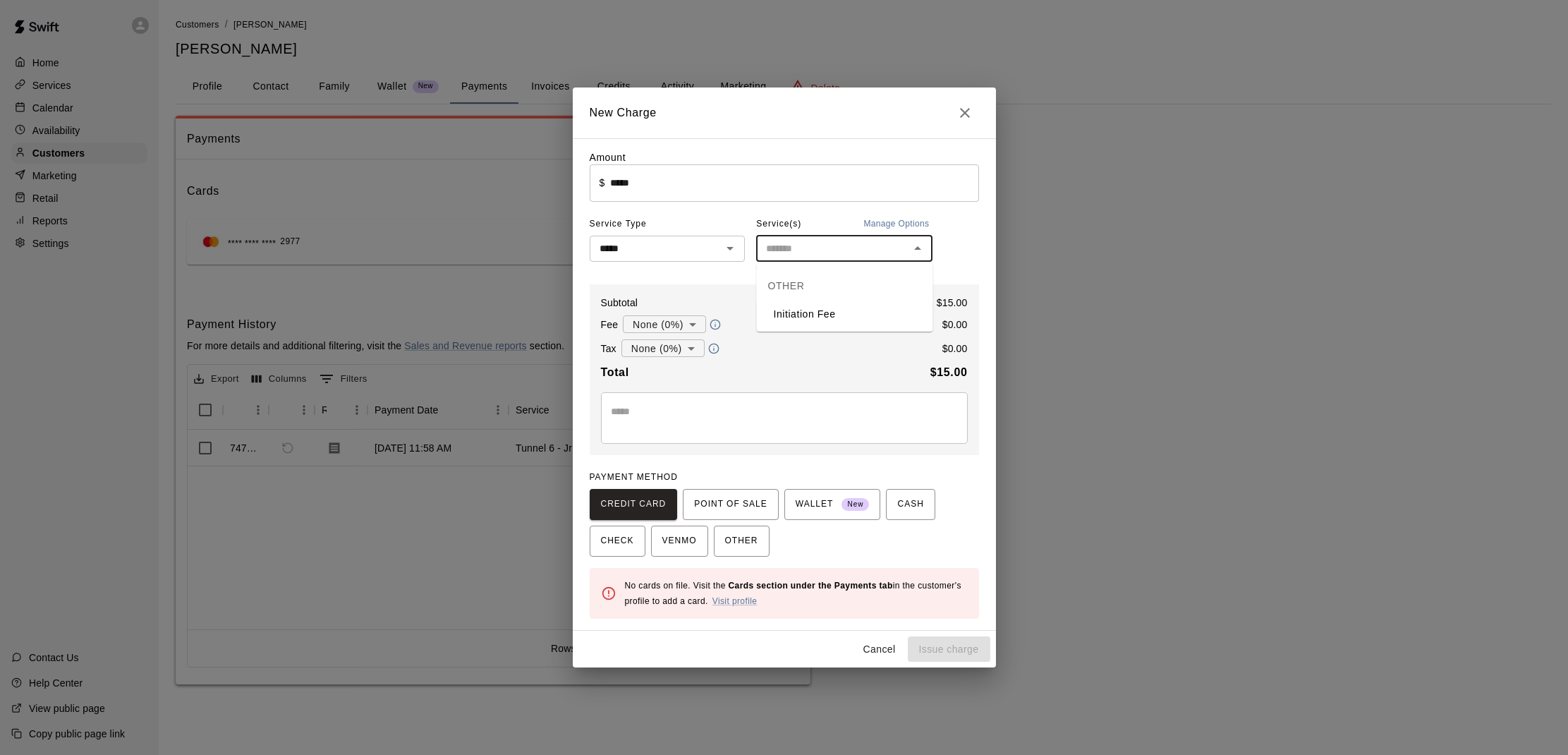
click at [806, 257] on input "text" at bounding box center [832, 248] width 145 height 18
click at [1000, 317] on div "New Charge Amount ​ $ ***** ​ Service Type ***** ​ Service(s) Manage Options ​ …" at bounding box center [784, 378] width 1568 height 755
type input "*"
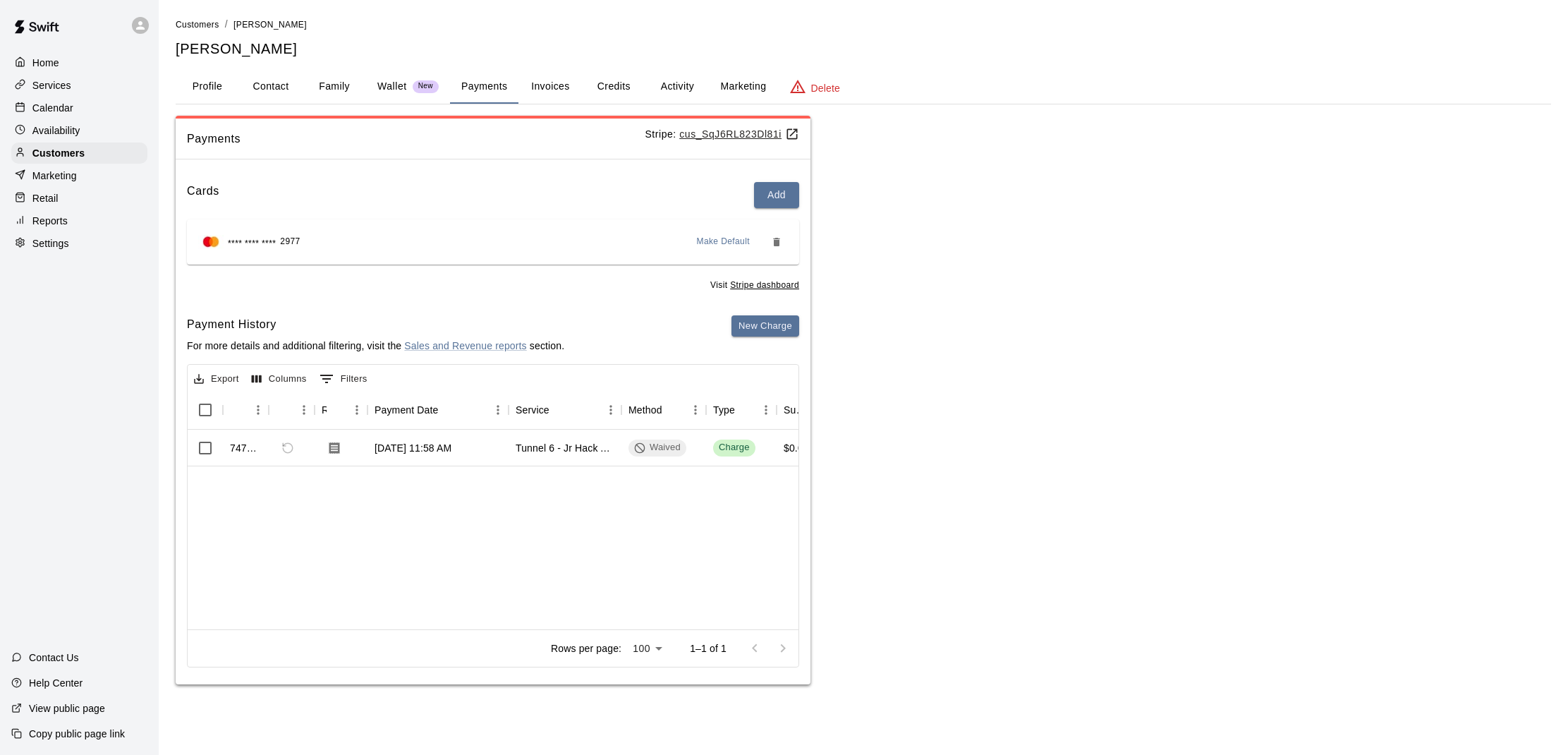
click at [52, 105] on p "Calendar" at bounding box center [53, 108] width 41 height 14
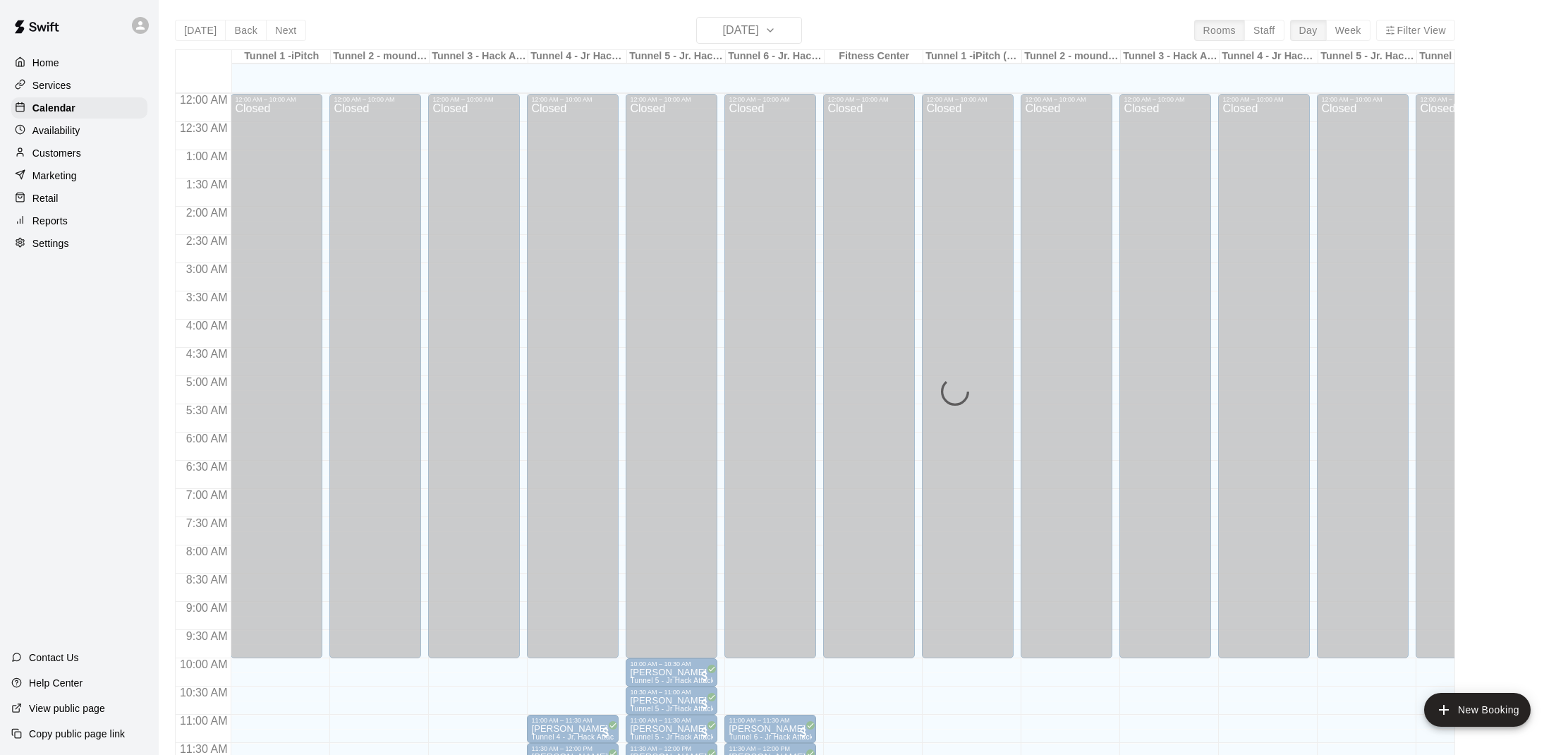
scroll to position [636, 0]
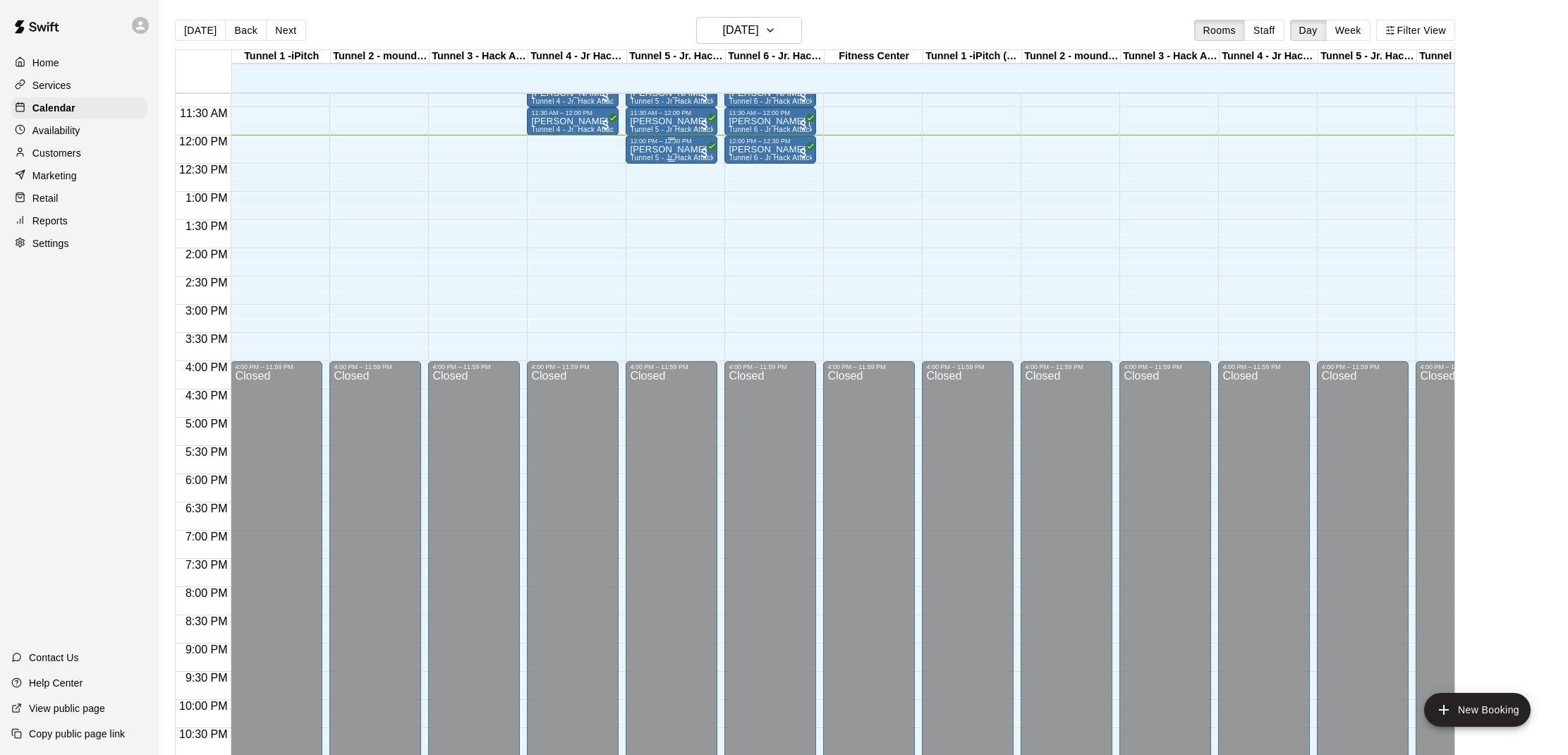
click at [677, 151] on div "Robert Hui Tunnel 5 - Jr Hack Attack Rental (Baseball)" at bounding box center [671, 522] width 83 height 755
click at [642, 191] on img "edit" at bounding box center [645, 194] width 17 height 17
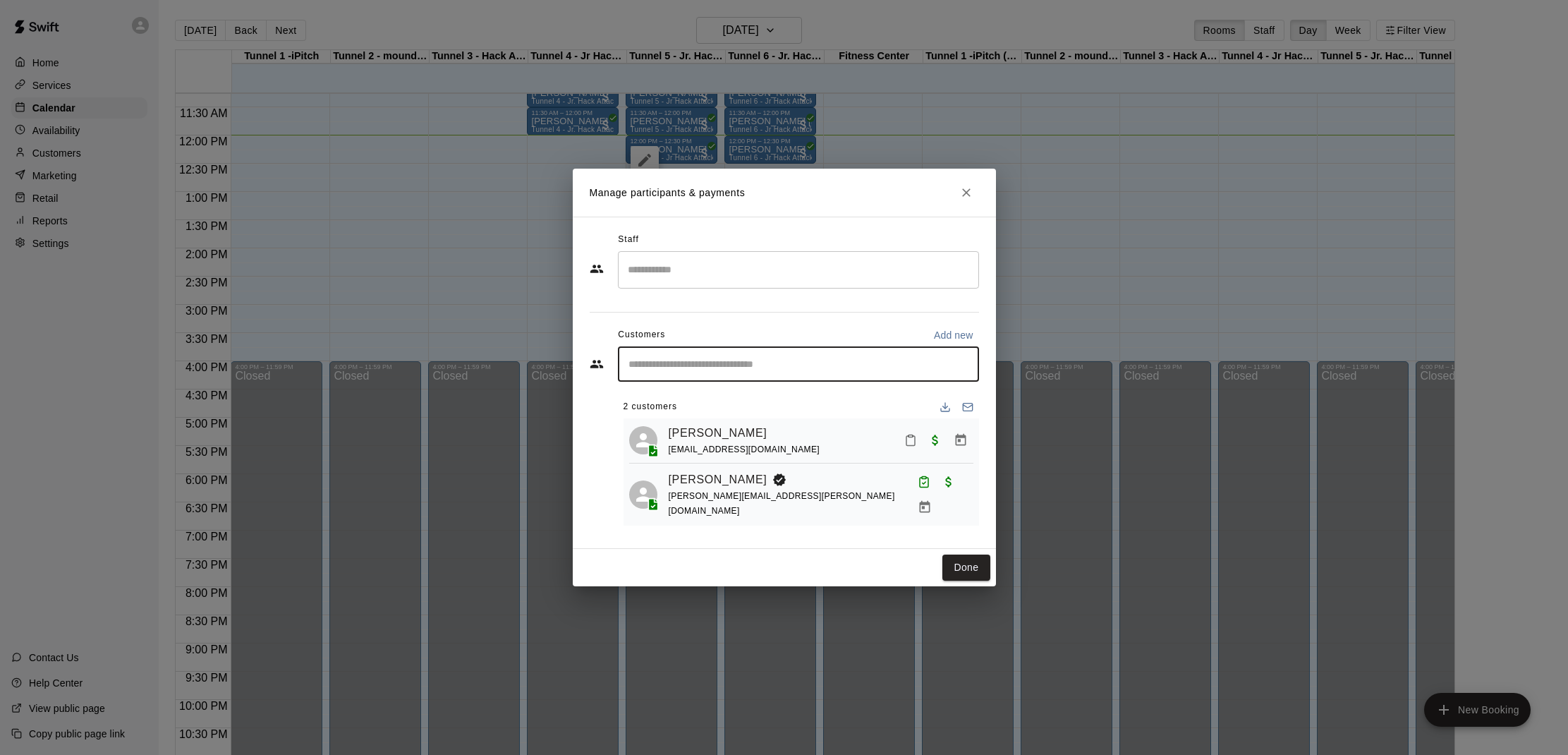
click at [761, 371] on input "Start typing to search customers..." at bounding box center [798, 364] width 348 height 14
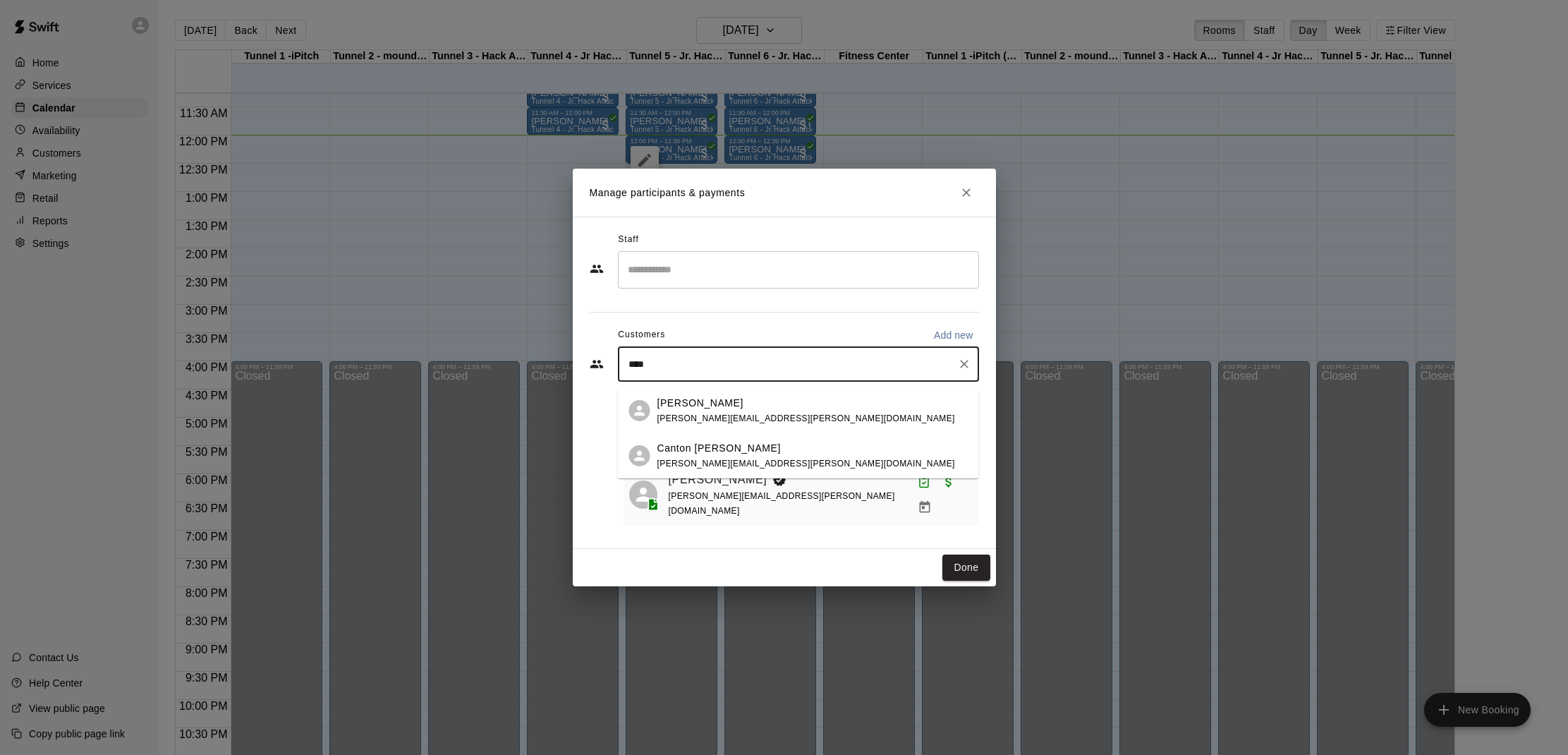
type input "*****"
click at [705, 404] on p "Colby Kamm" at bounding box center [700, 403] width 86 height 15
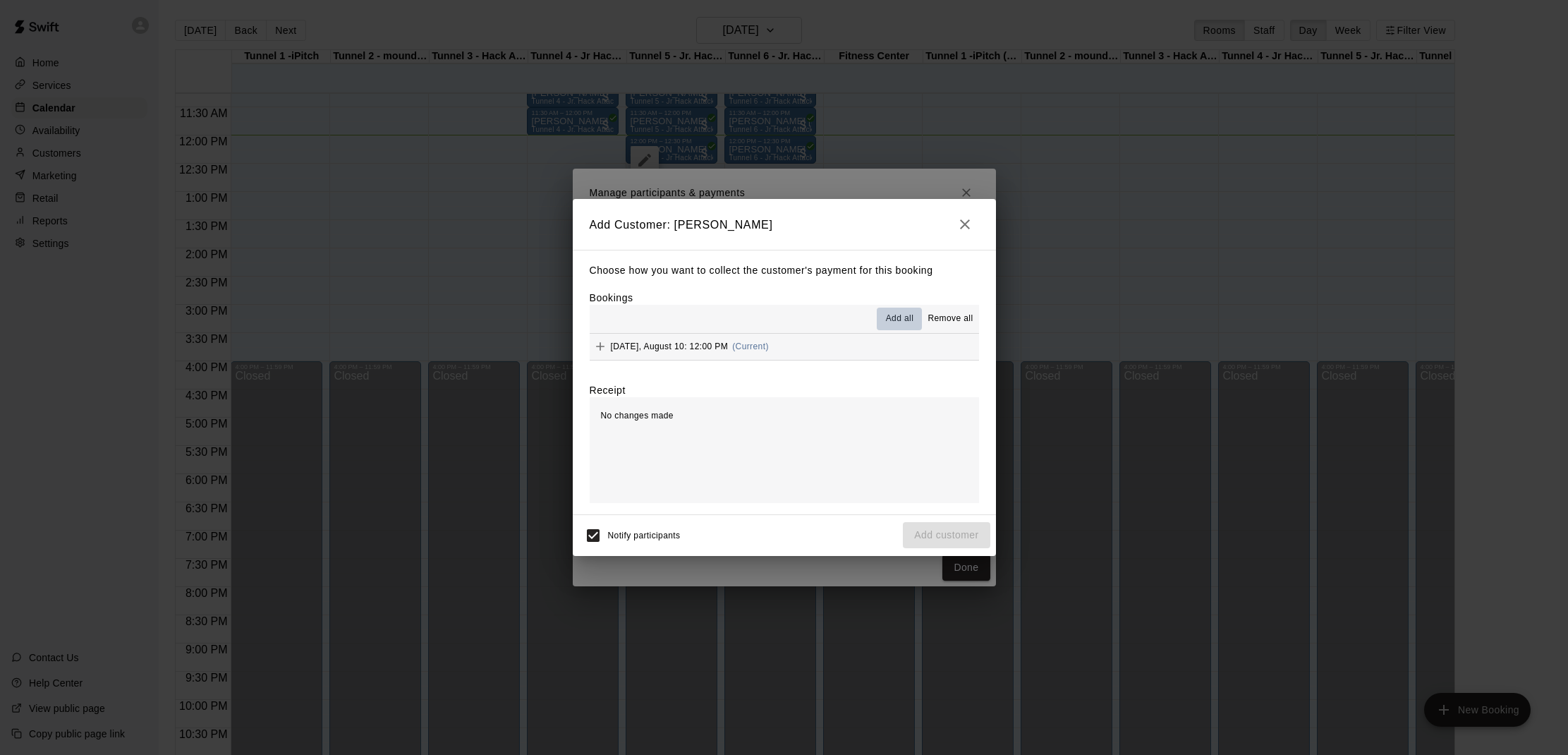
click at [900, 317] on span "Add all" at bounding box center [900, 319] width 28 height 14
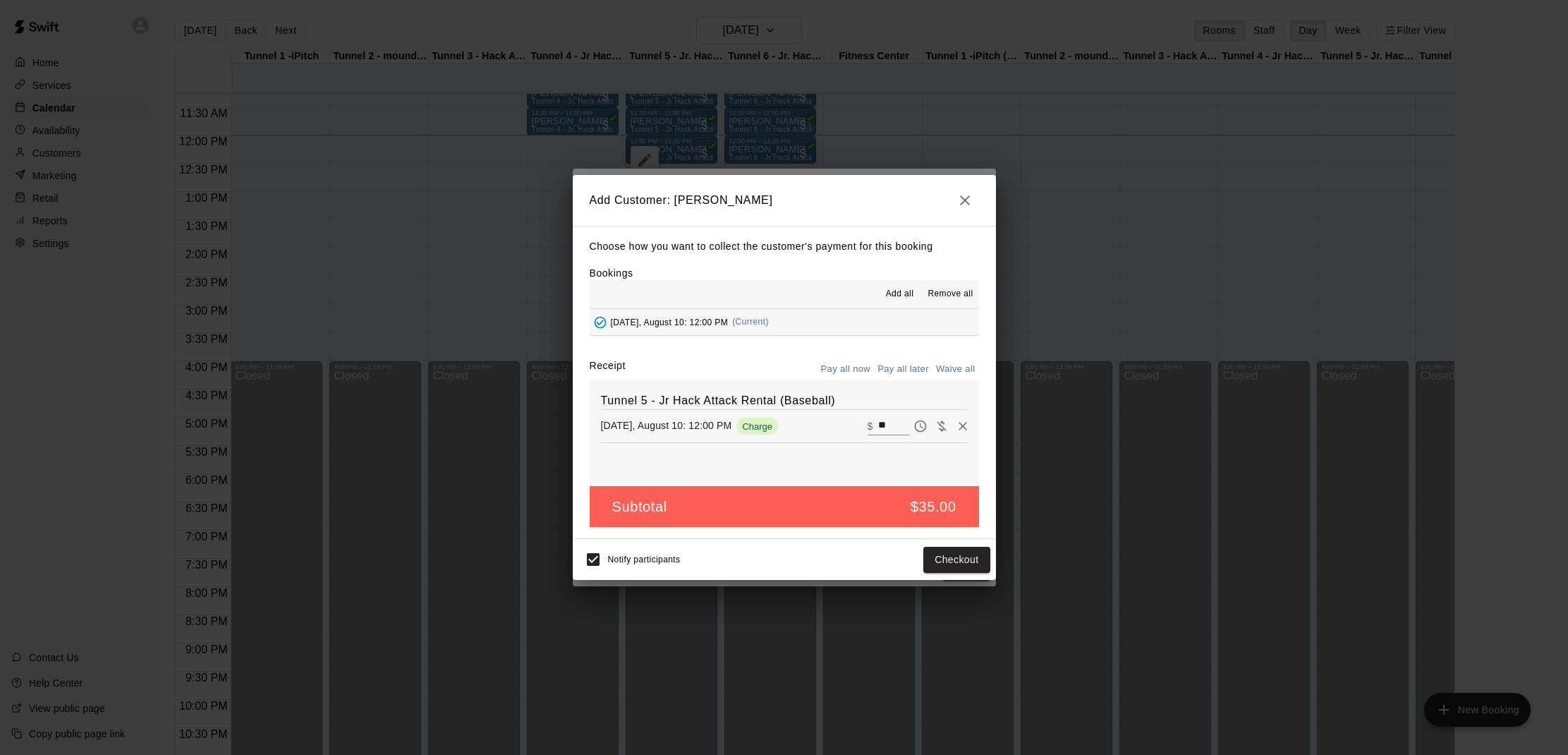
click at [892, 417] on input "**" at bounding box center [894, 425] width 31 height 19
click at [896, 422] on input "**" at bounding box center [894, 425] width 31 height 19
type input "*"
type input "**"
click at [957, 561] on button "Checkout" at bounding box center [957, 559] width 67 height 26
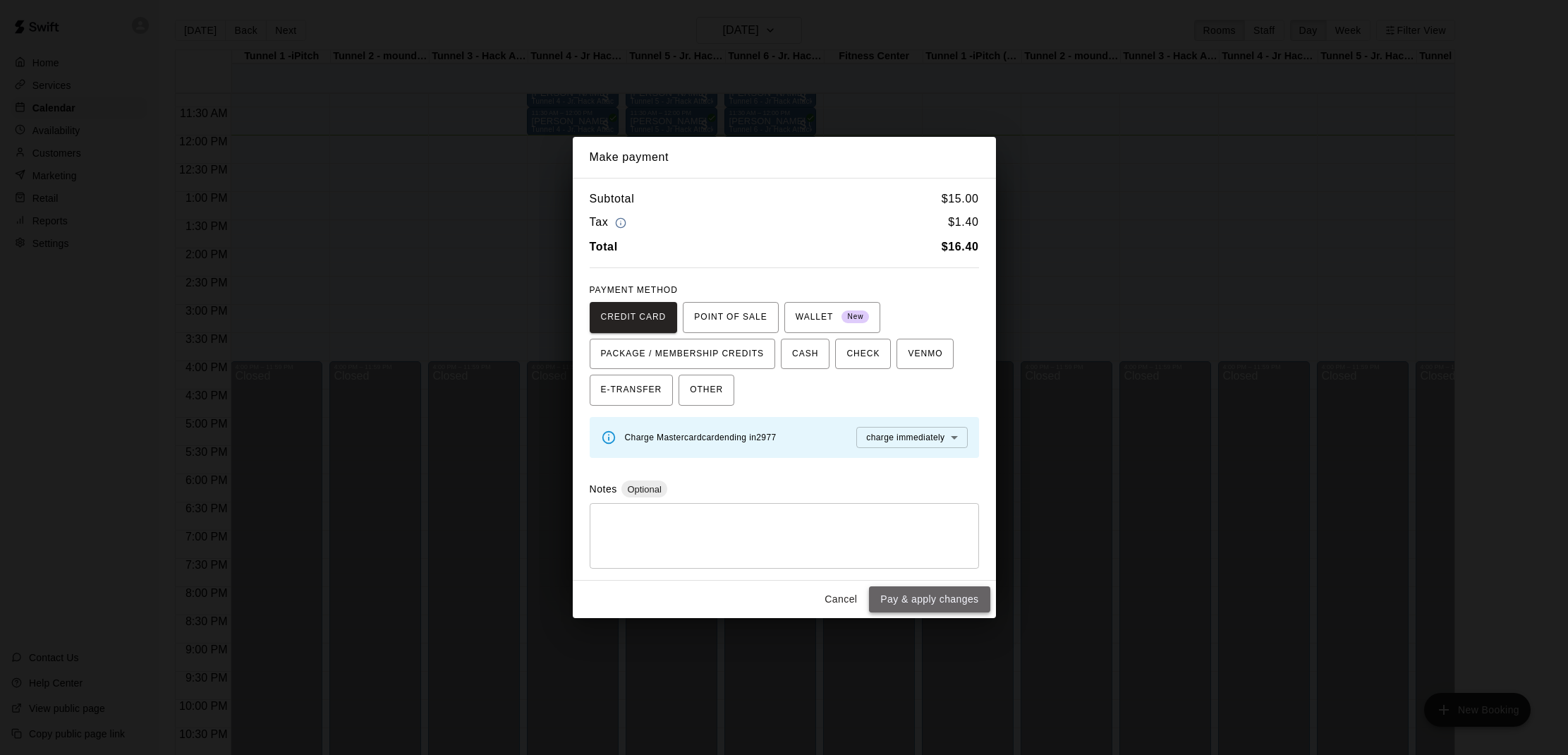
click at [923, 604] on button "Pay & apply changes" at bounding box center [928, 599] width 120 height 26
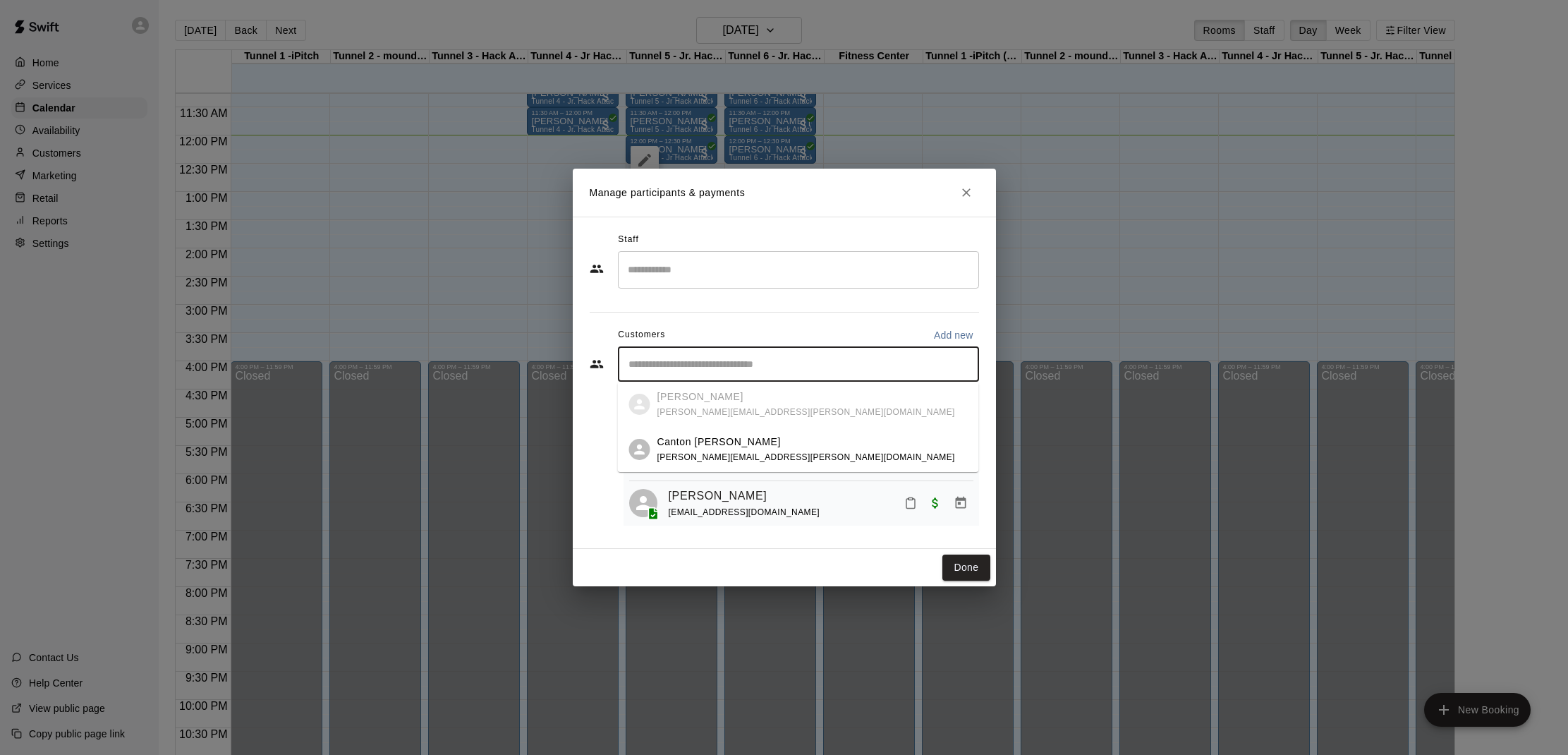
click at [872, 359] on input "Start typing to search customers..." at bounding box center [798, 364] width 348 height 14
click at [970, 190] on icon "Close" at bounding box center [966, 193] width 14 height 14
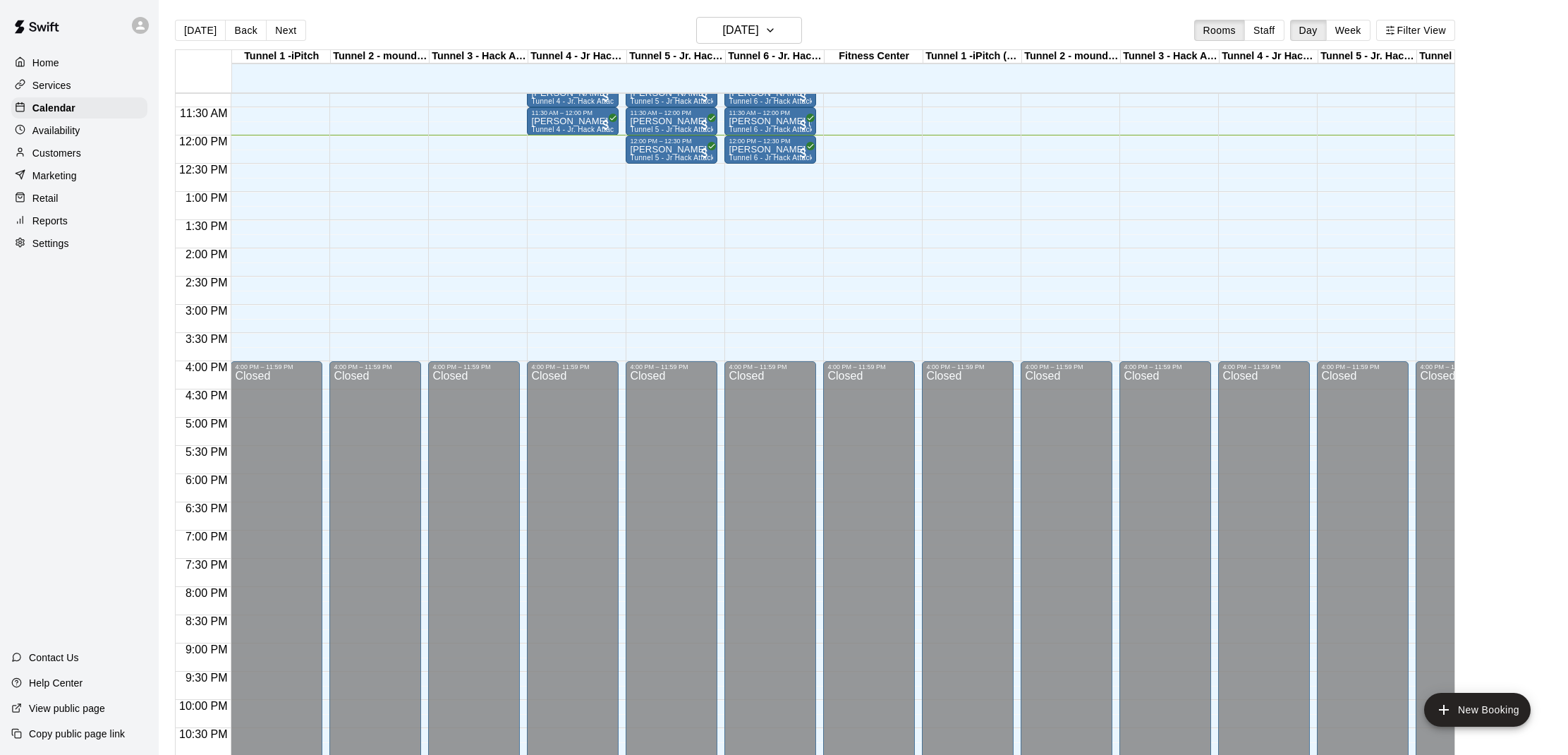
click at [53, 155] on p "Customers" at bounding box center [57, 153] width 49 height 14
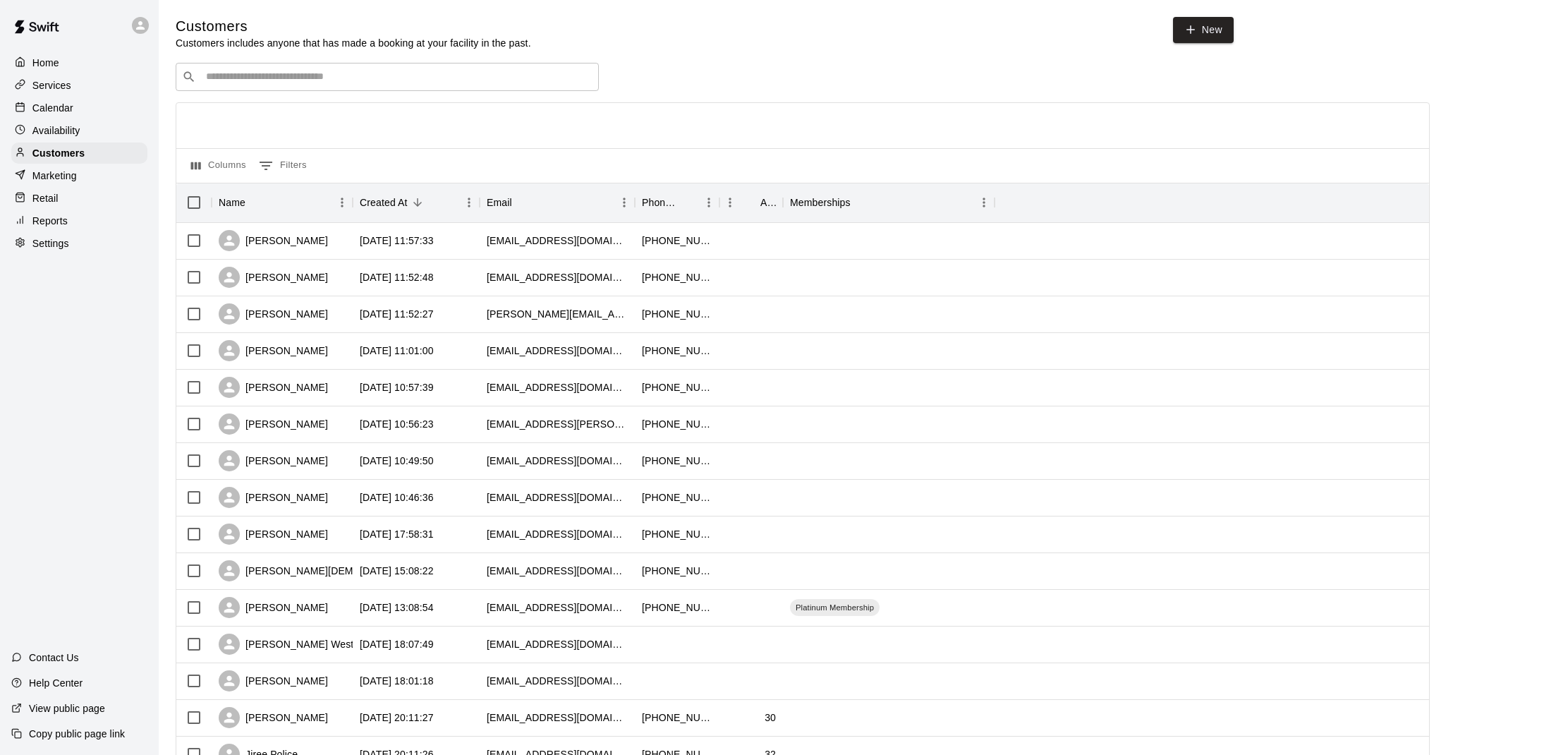
click at [76, 110] on div "Calendar" at bounding box center [79, 109] width 136 height 22
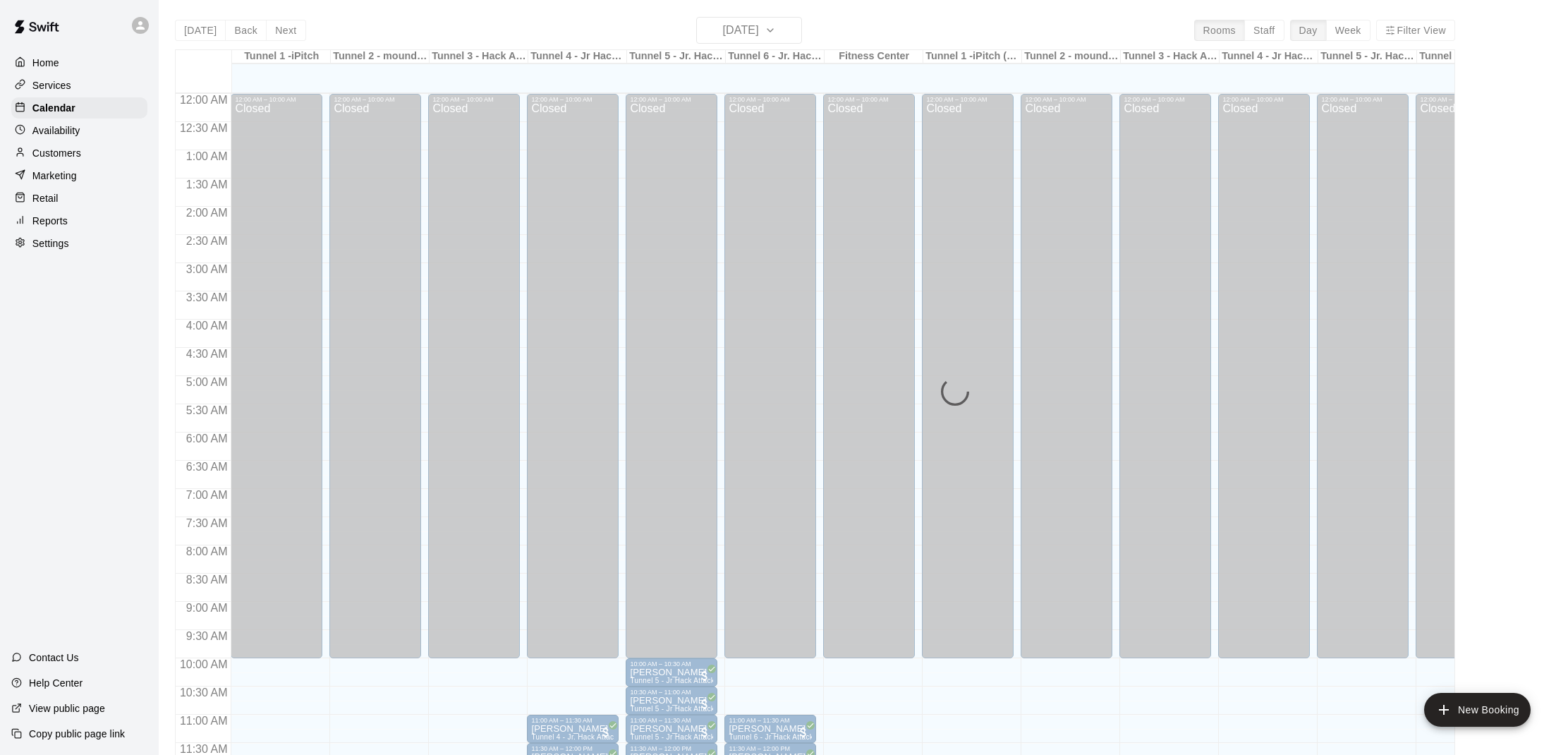
scroll to position [636, 0]
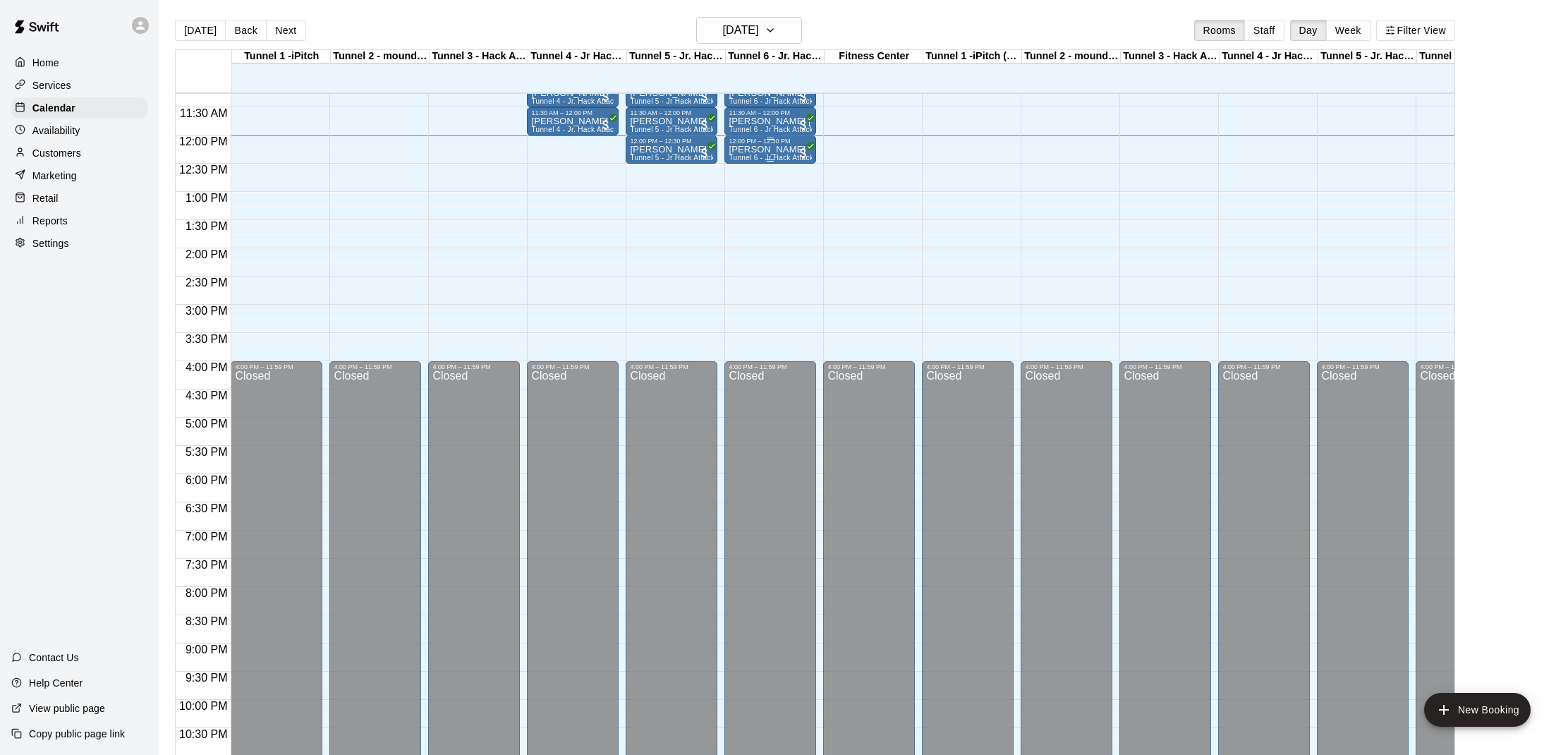
click at [754, 160] on div at bounding box center [770, 160] width 83 height 2
click at [744, 196] on button "edit" at bounding box center [743, 207] width 28 height 27
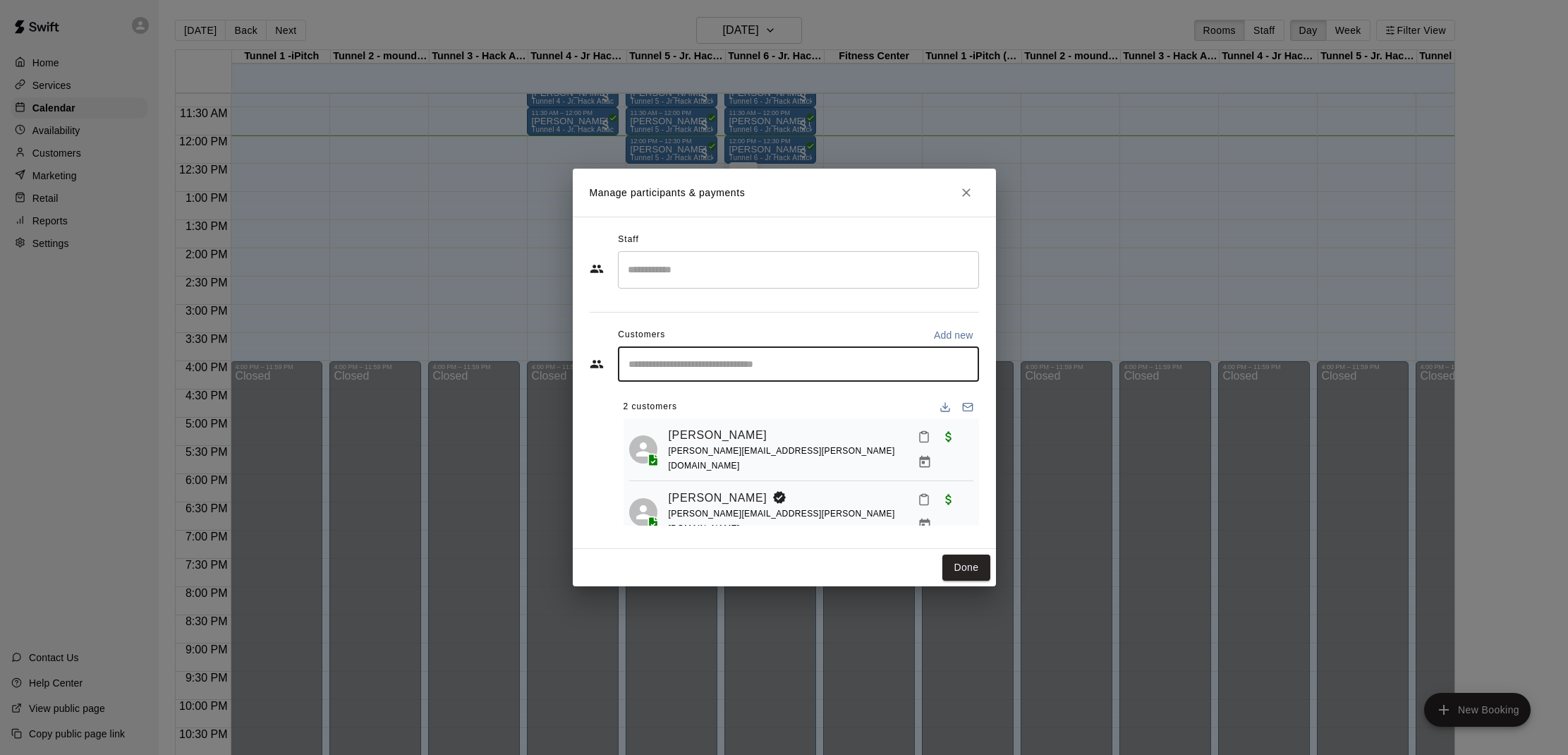
click at [738, 371] on input "Start typing to search customers..." at bounding box center [798, 364] width 348 height 14
type input "*****"
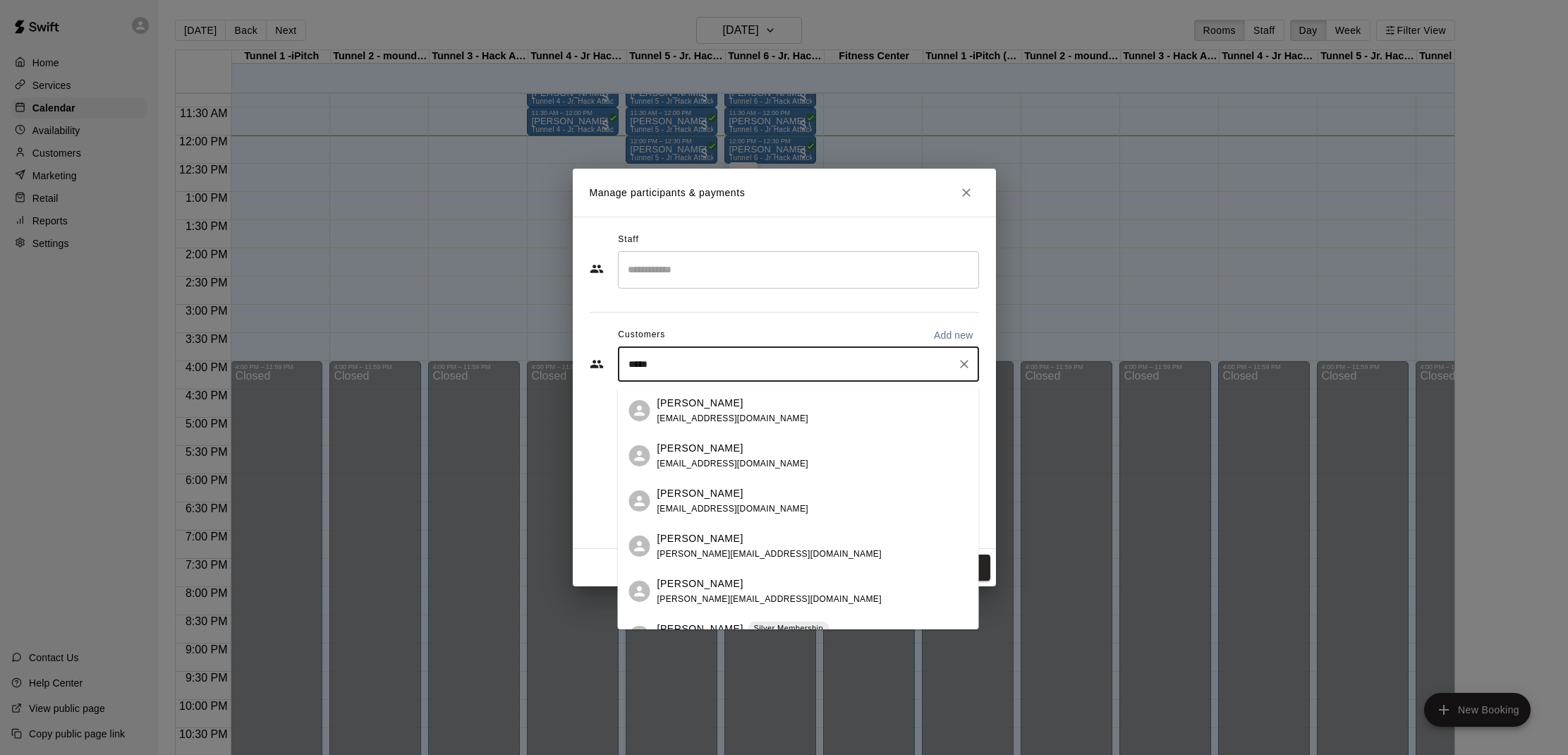
click at [742, 409] on div "Brian Schmid" at bounding box center [733, 403] width 152 height 15
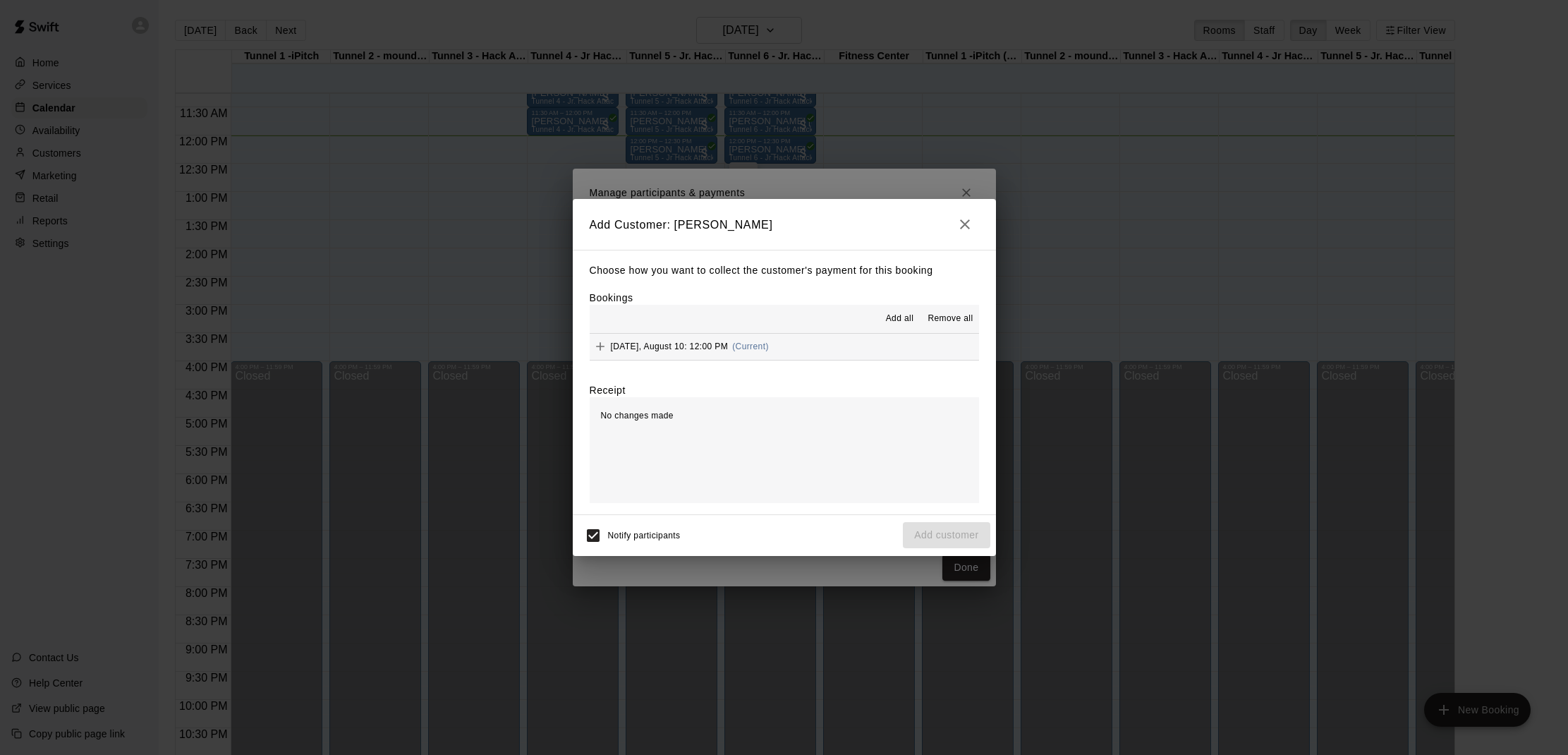
click at [896, 322] on span "Add all" at bounding box center [900, 319] width 28 height 14
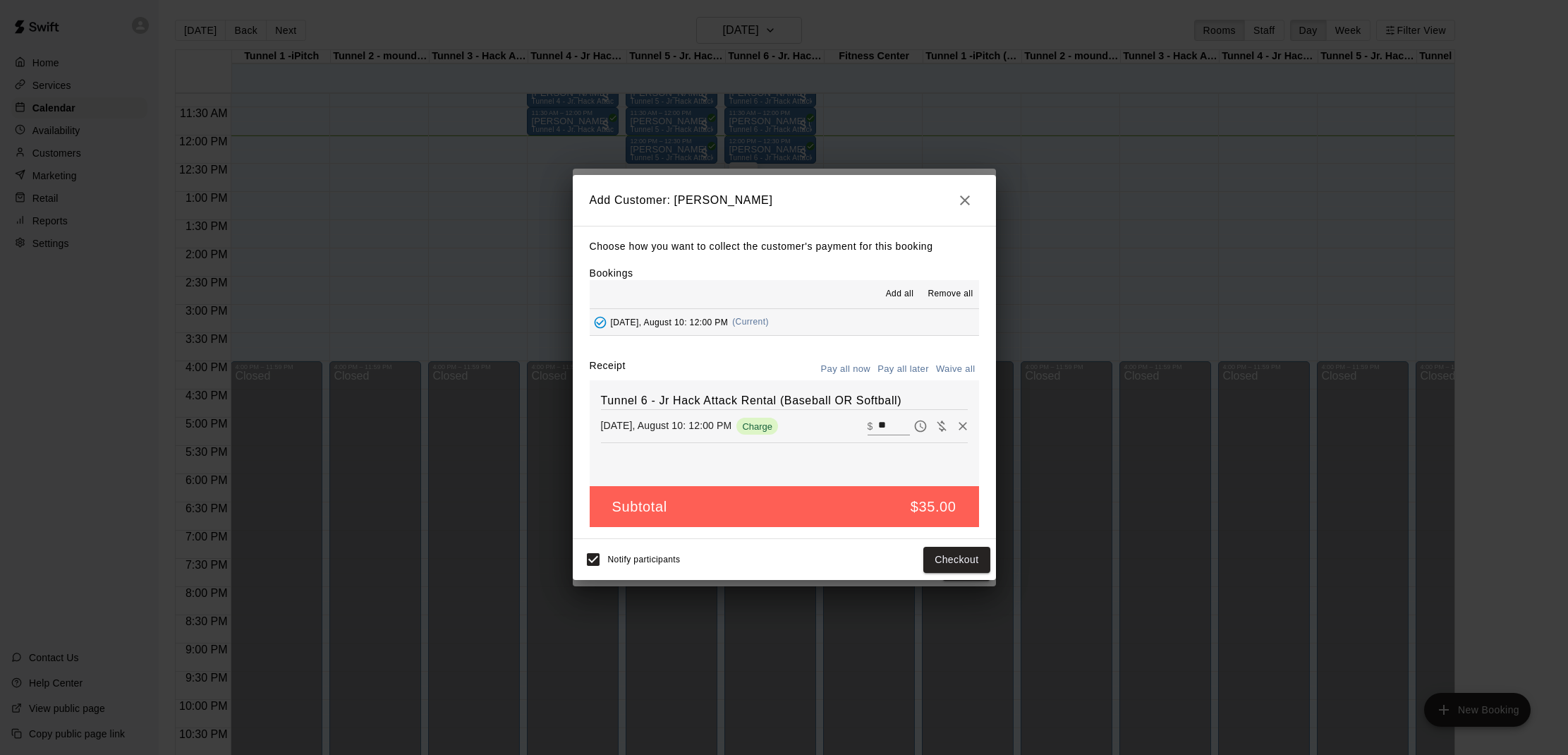
click at [893, 422] on input "**" at bounding box center [894, 425] width 31 height 19
type input "*"
type input "**"
click at [945, 560] on button "Checkout" at bounding box center [957, 559] width 67 height 26
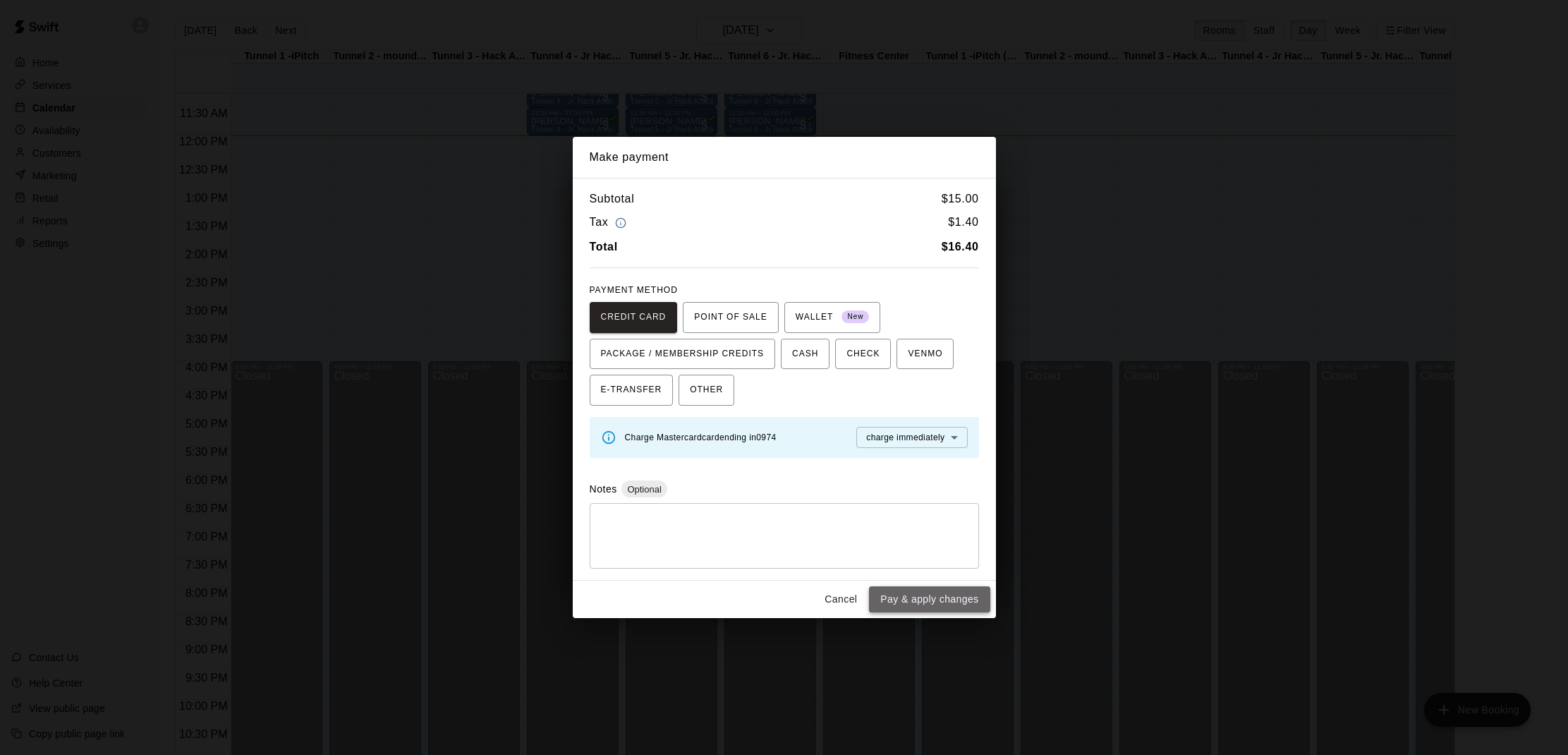
click at [929, 596] on button "Pay & apply changes" at bounding box center [928, 599] width 120 height 26
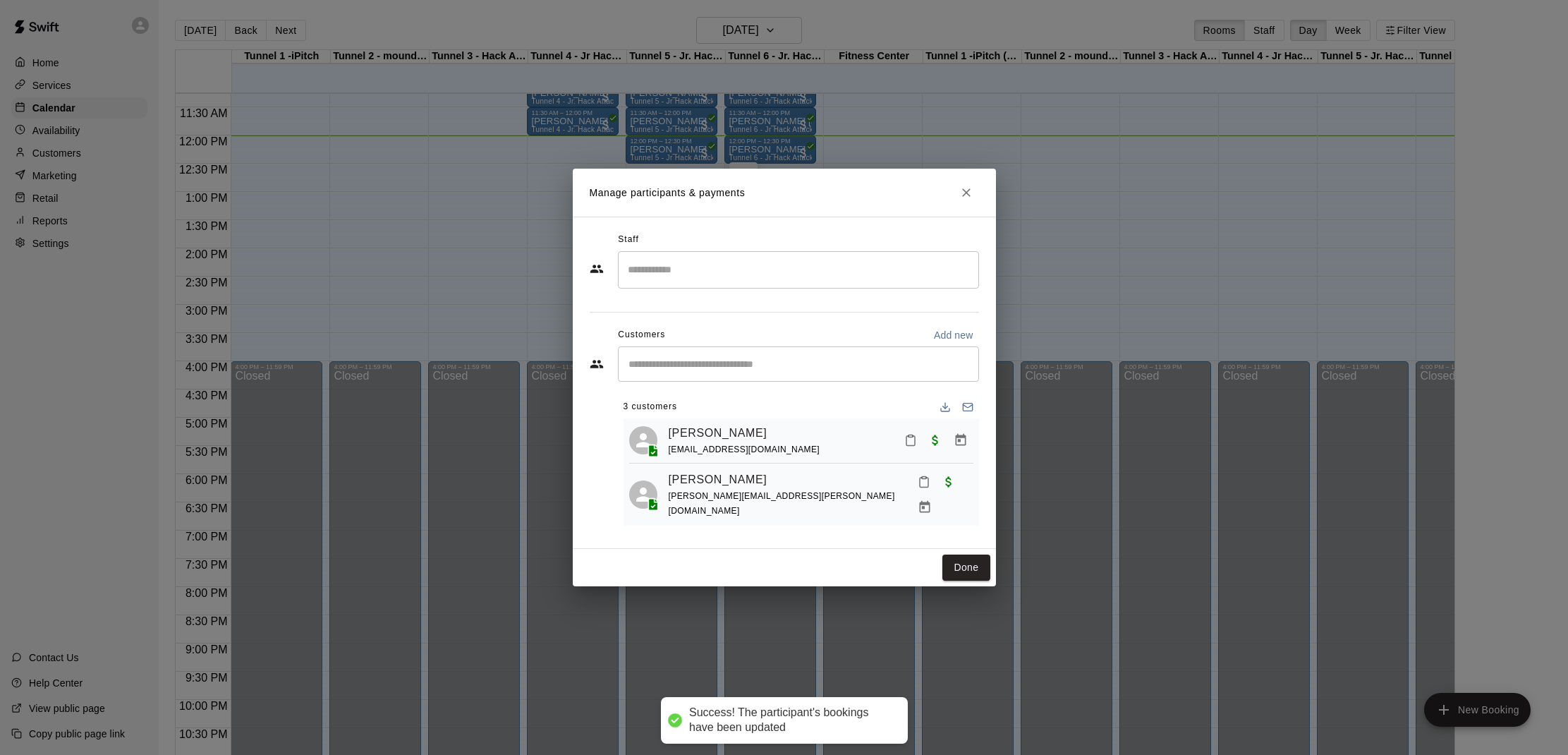
click at [693, 366] on input "Start typing to search customers..." at bounding box center [798, 364] width 348 height 14
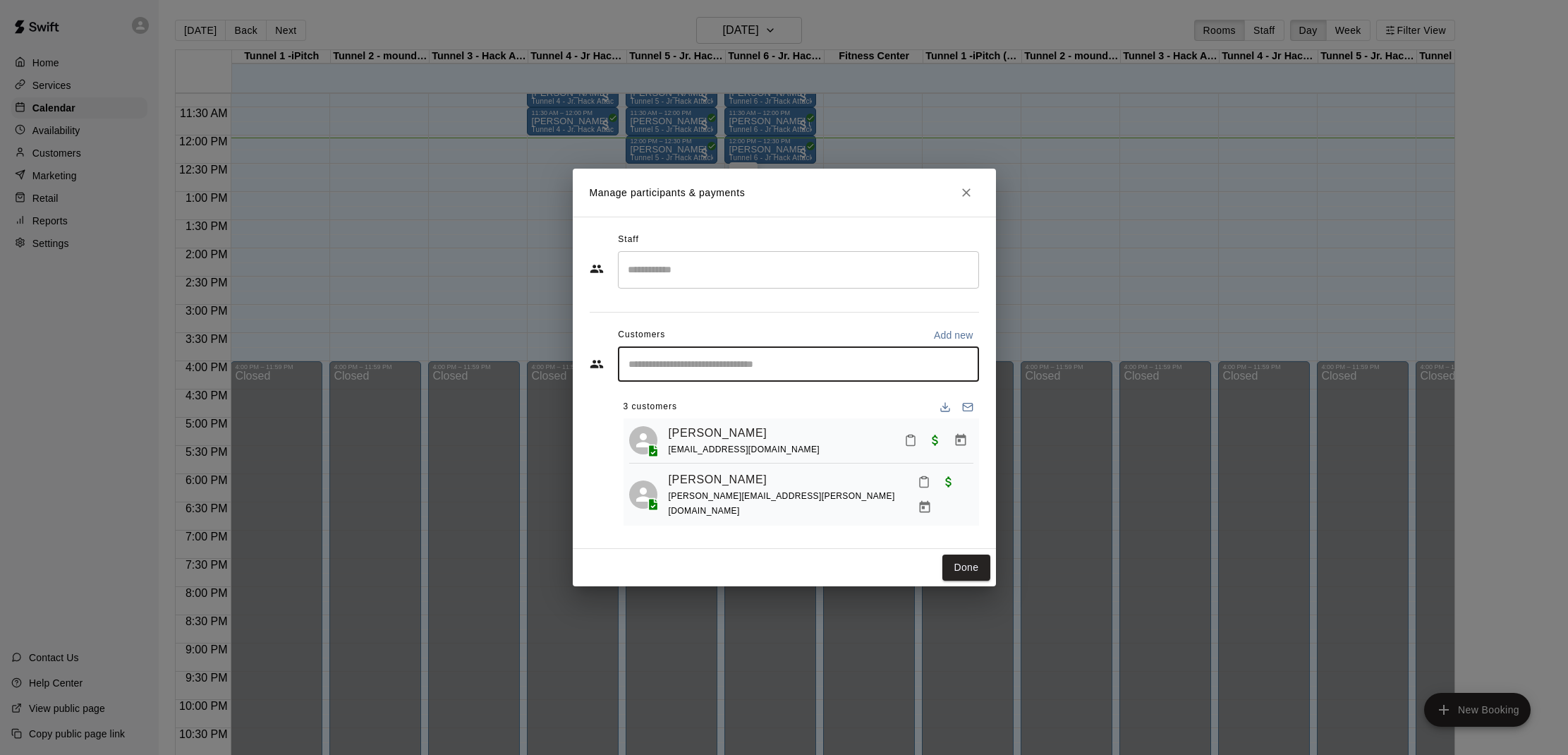
click at [693, 366] on input "Start typing to search customers..." at bounding box center [798, 364] width 348 height 14
type input "*"
click at [663, 363] on input "Start typing to search customers..." at bounding box center [798, 364] width 348 height 14
type input "*"
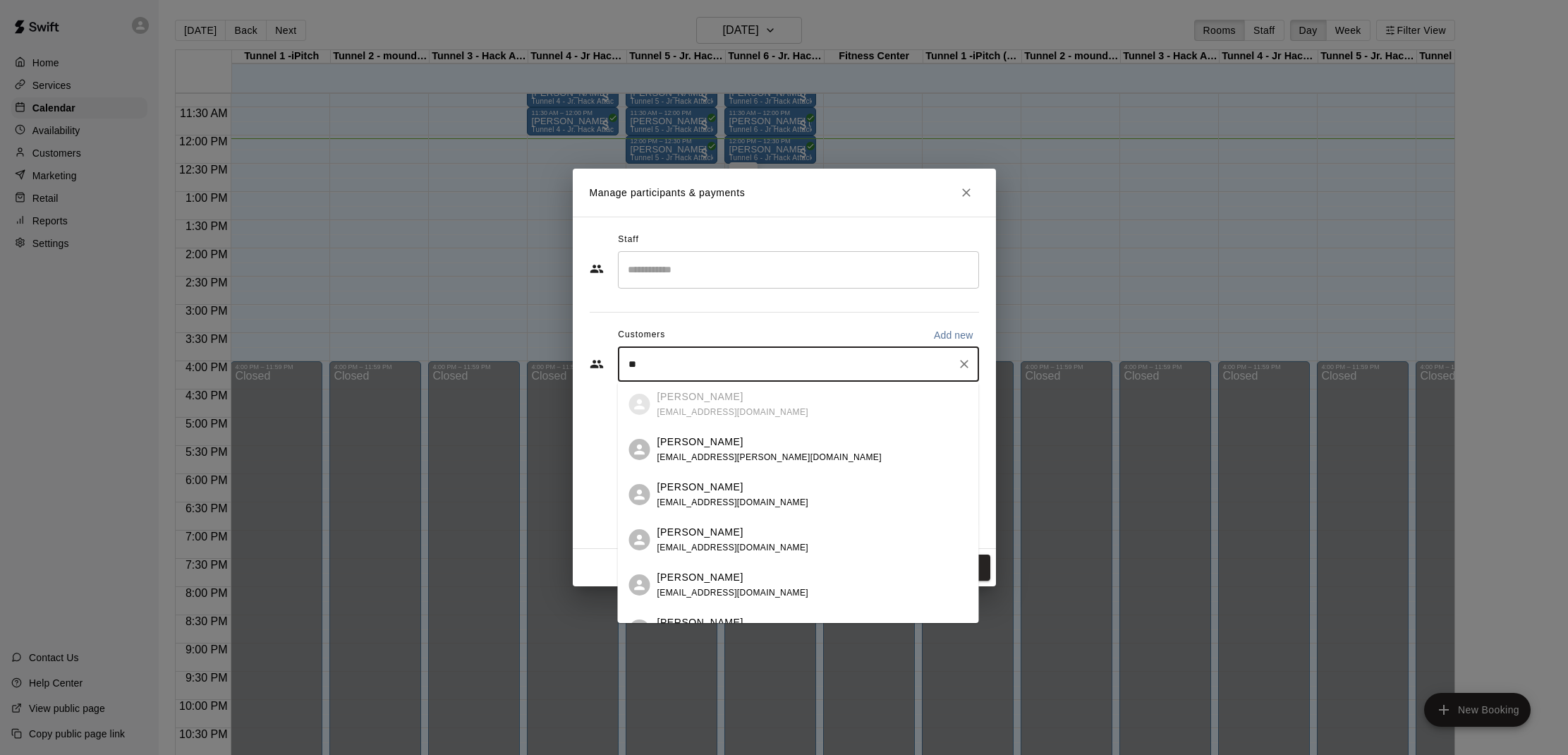
type input "*"
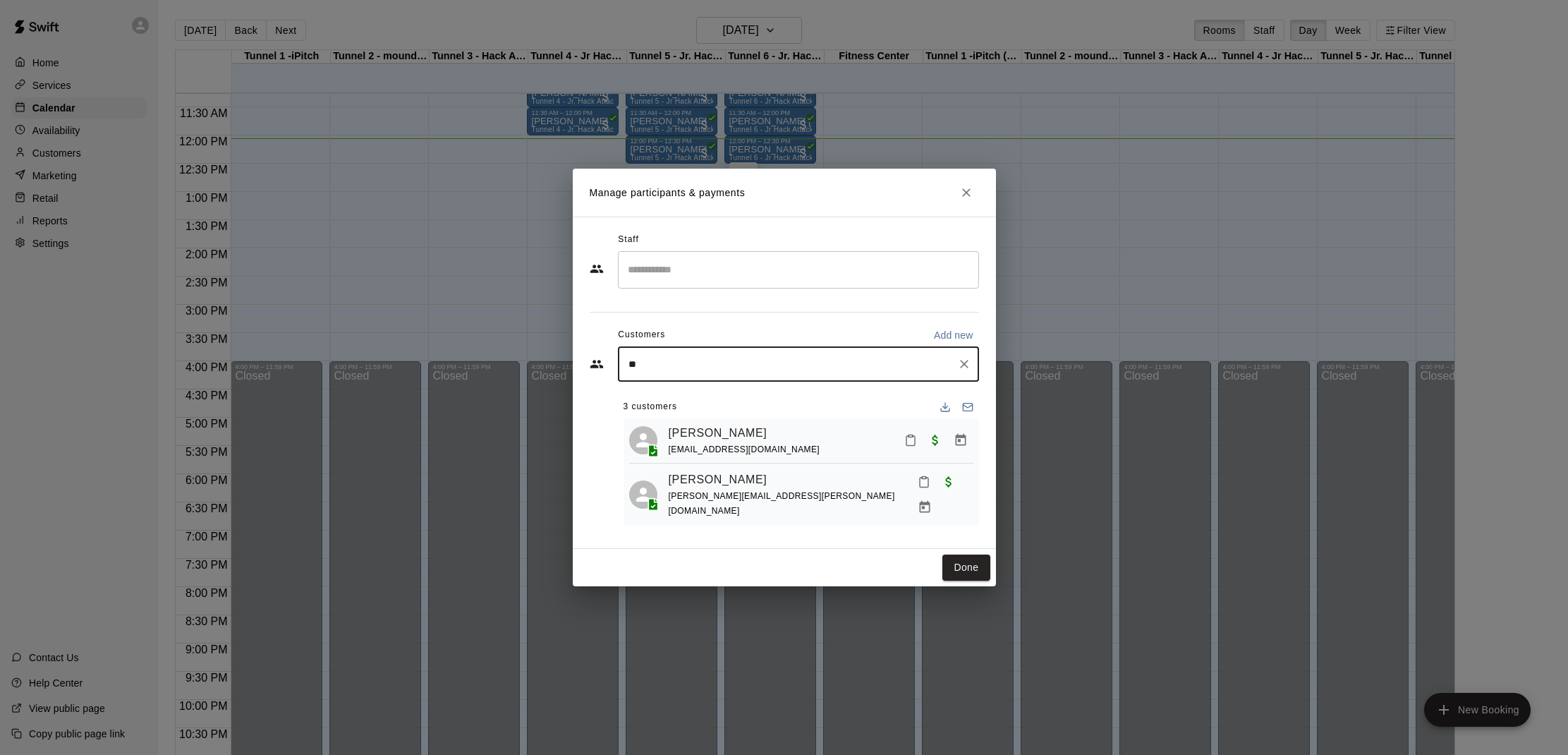
type input "*"
click at [961, 198] on icon "Close" at bounding box center [966, 193] width 14 height 14
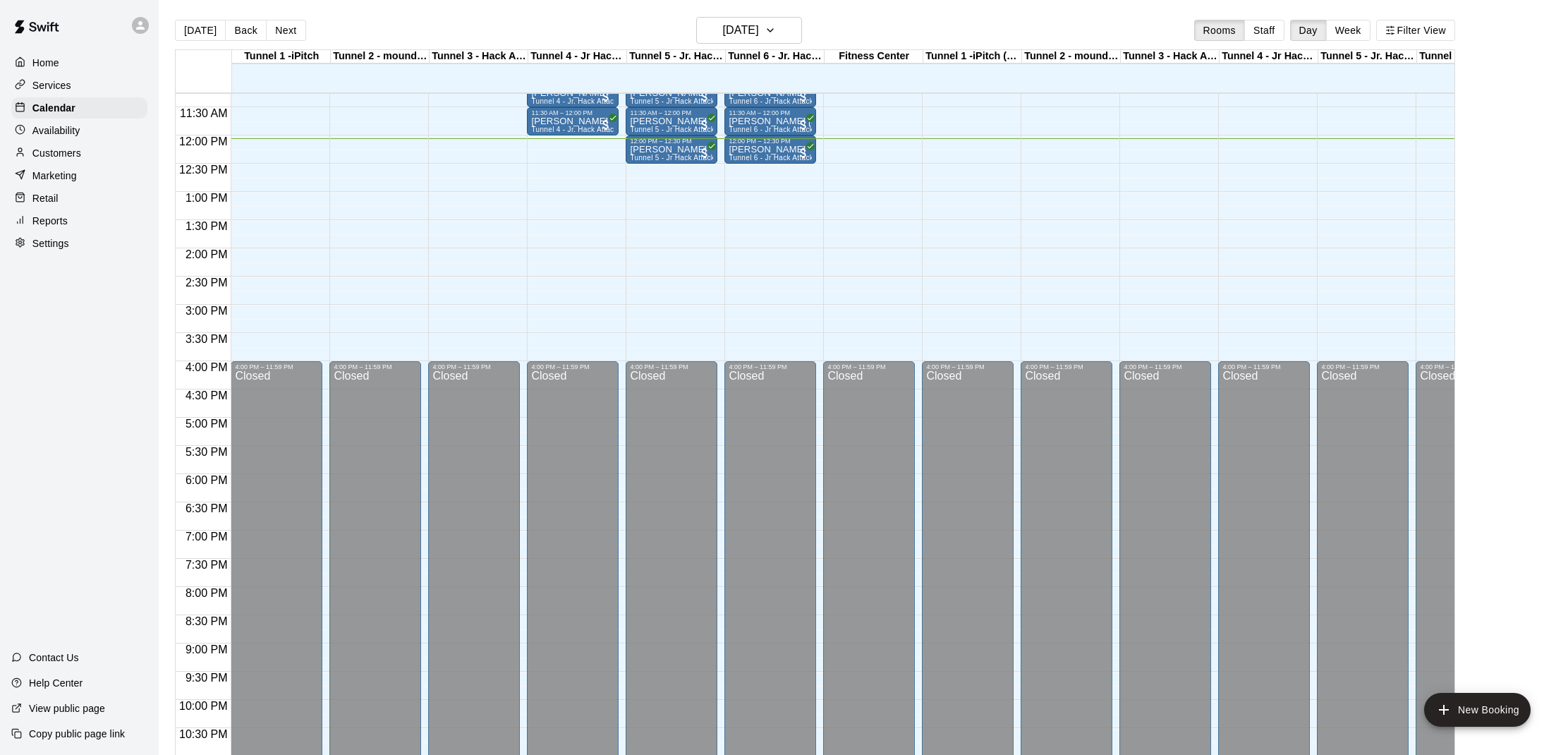
click at [99, 156] on div "Customers" at bounding box center [79, 154] width 136 height 22
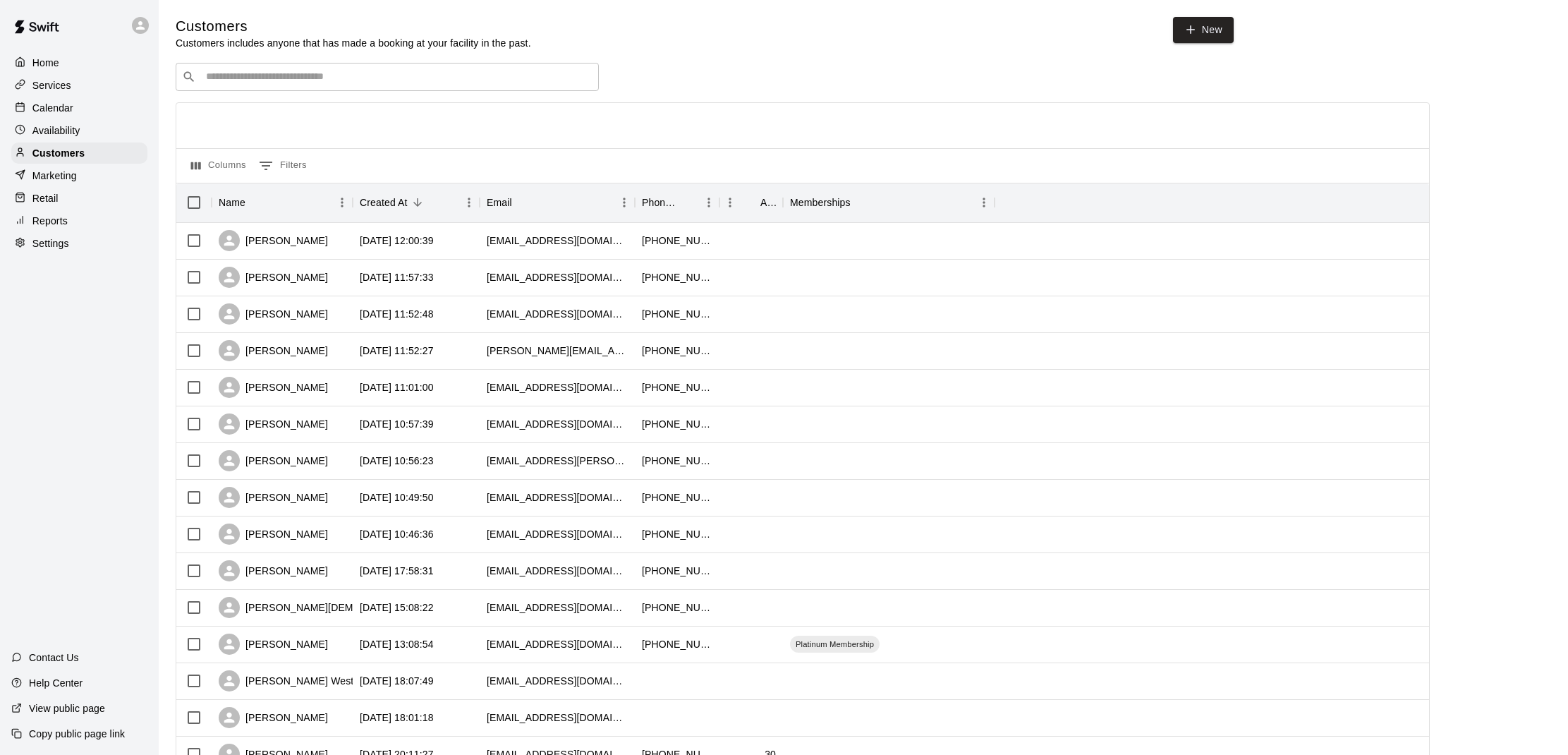
click at [406, 80] on input "Search customers by name or email" at bounding box center [396, 76] width 390 height 14
type input "****"
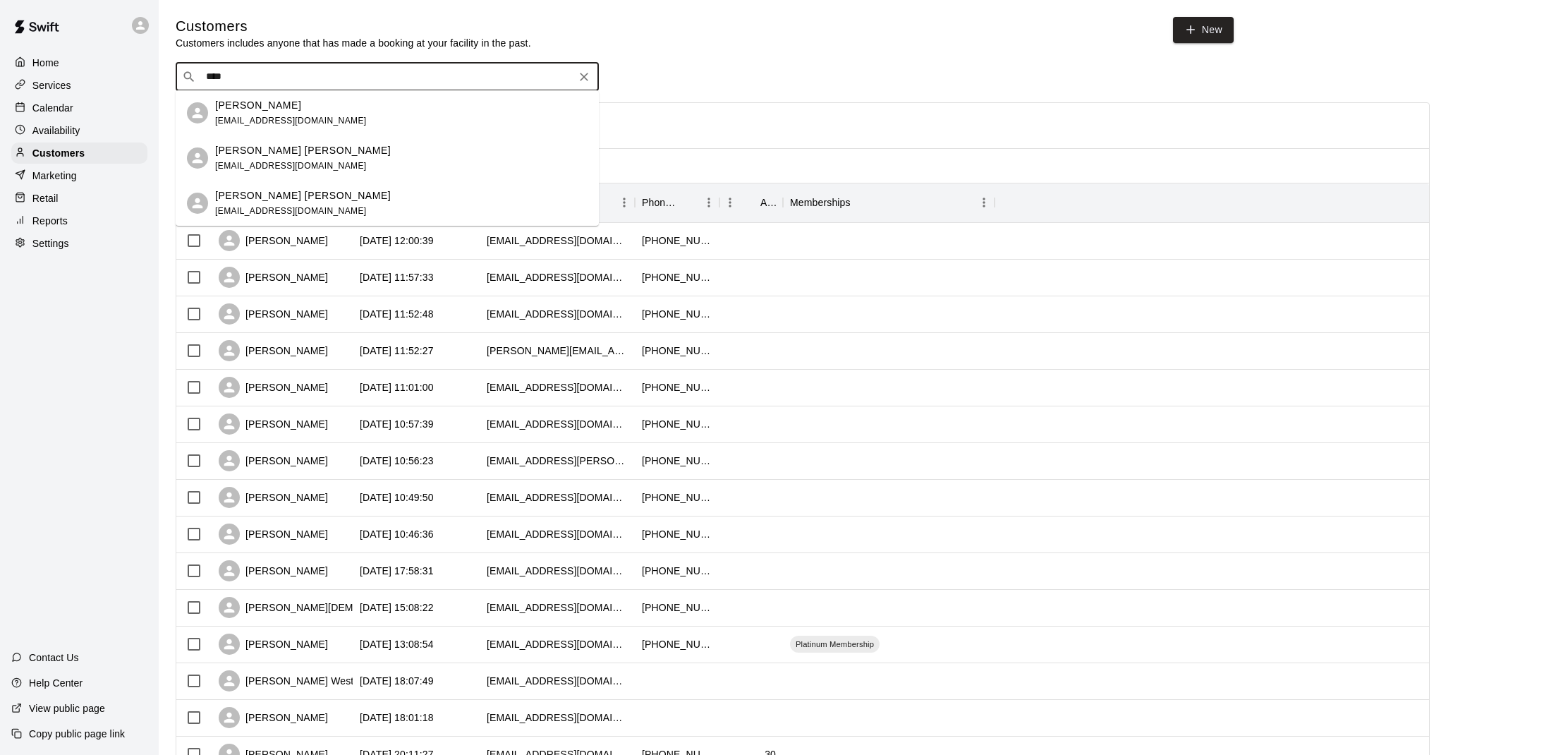
click at [289, 105] on p "Lauren Gallagher" at bounding box center [258, 105] width 86 height 15
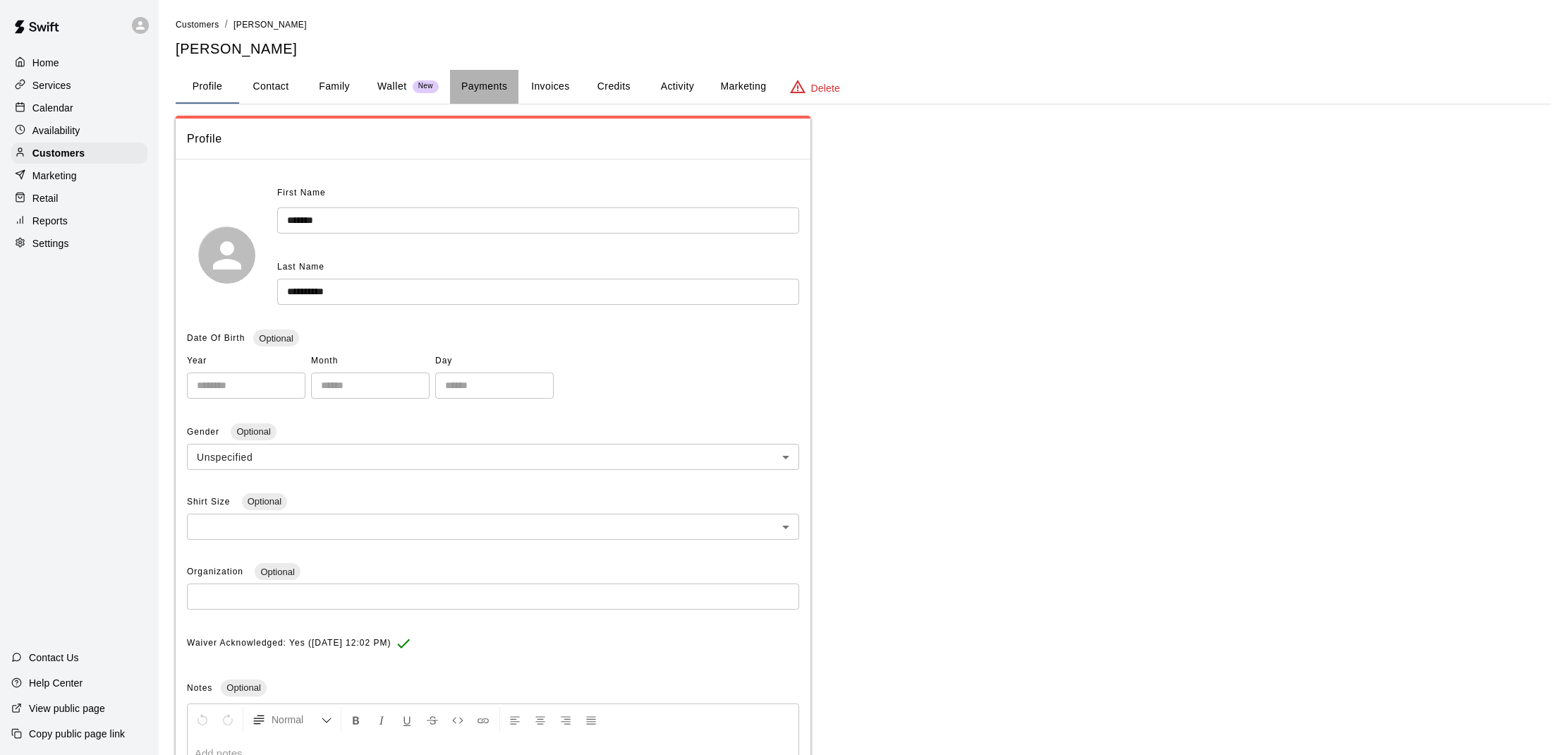
click at [474, 76] on button "Payments" at bounding box center [484, 86] width 68 height 34
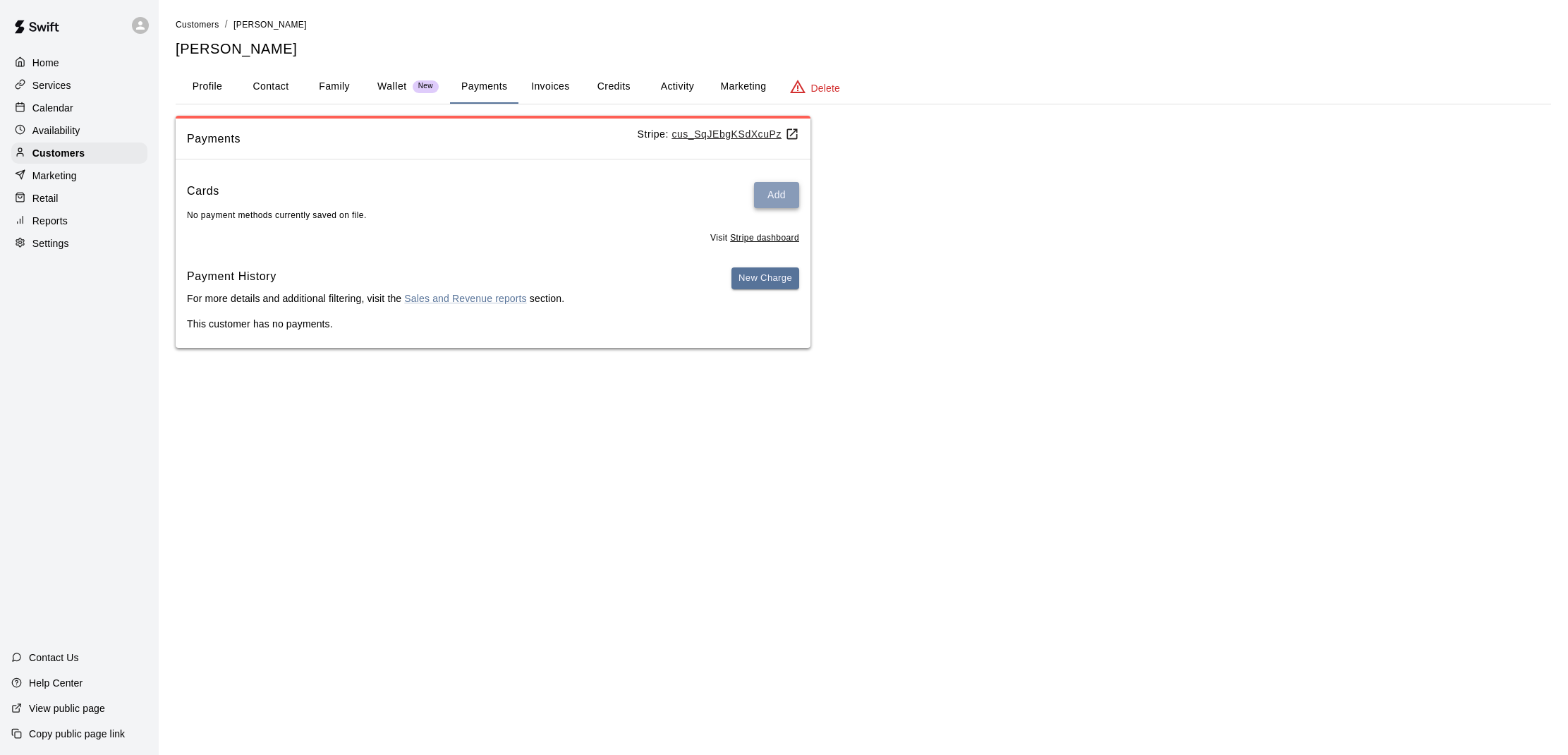
click at [782, 196] on button "Add" at bounding box center [777, 195] width 45 height 26
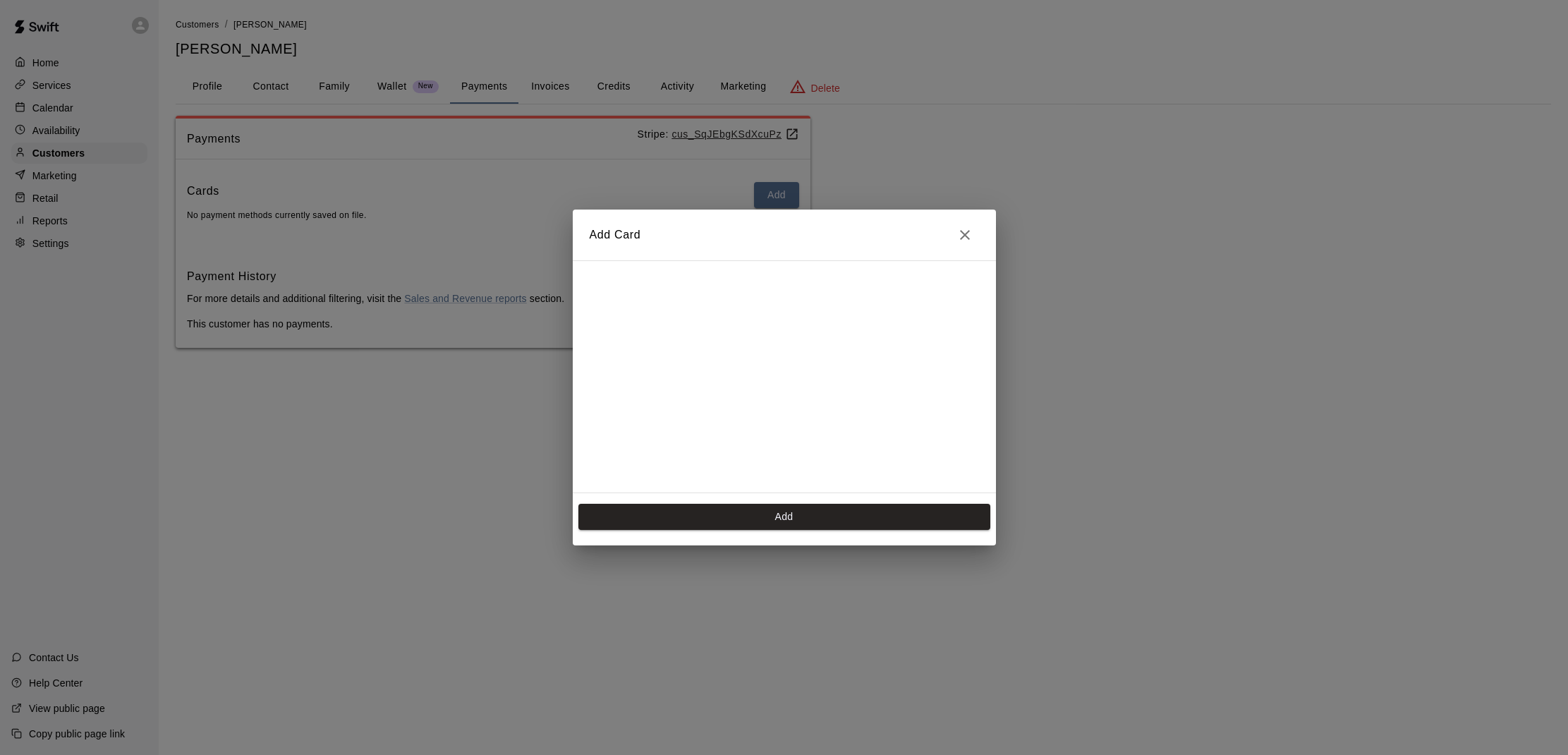
scroll to position [196, 0]
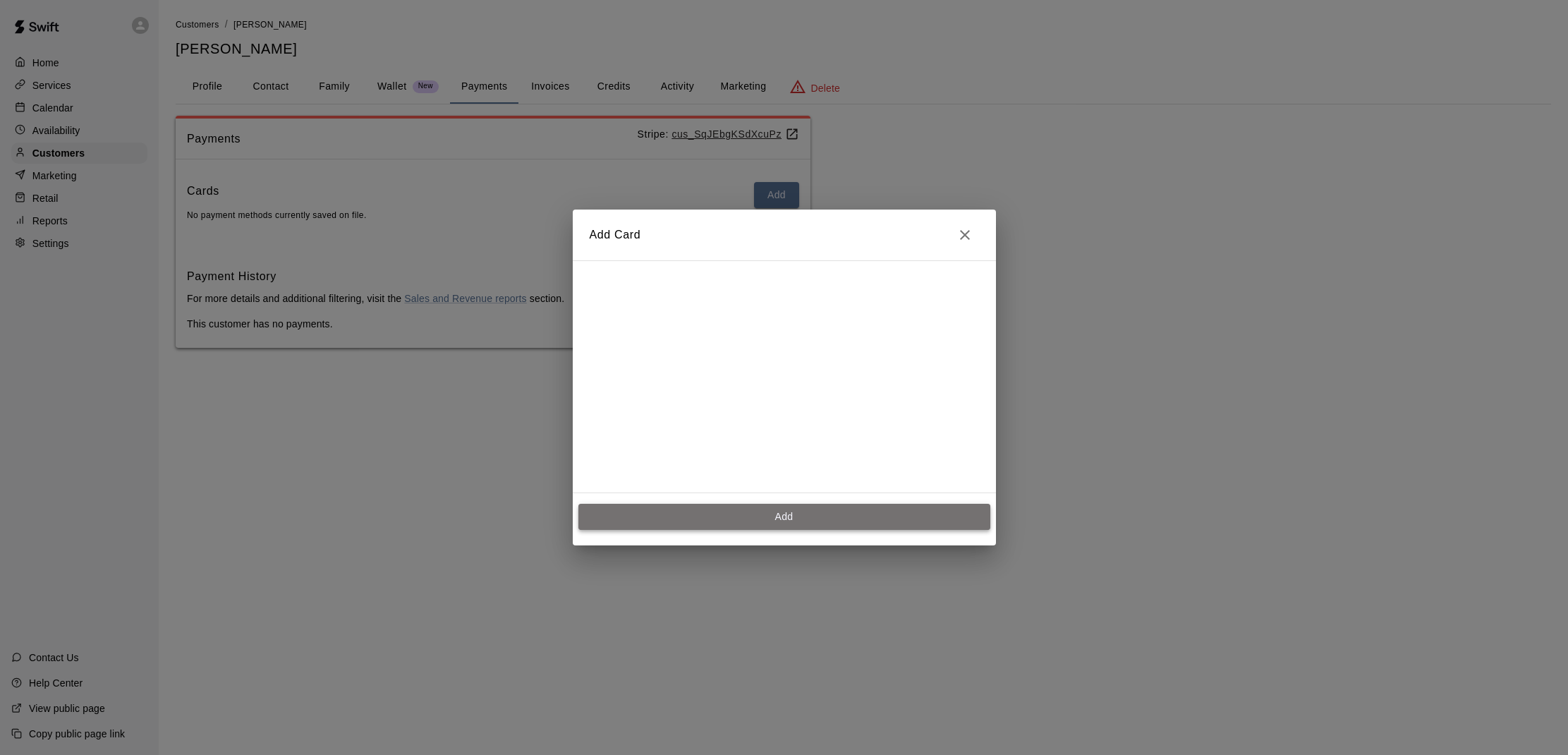
click at [733, 524] on button "Add" at bounding box center [784, 516] width 412 height 26
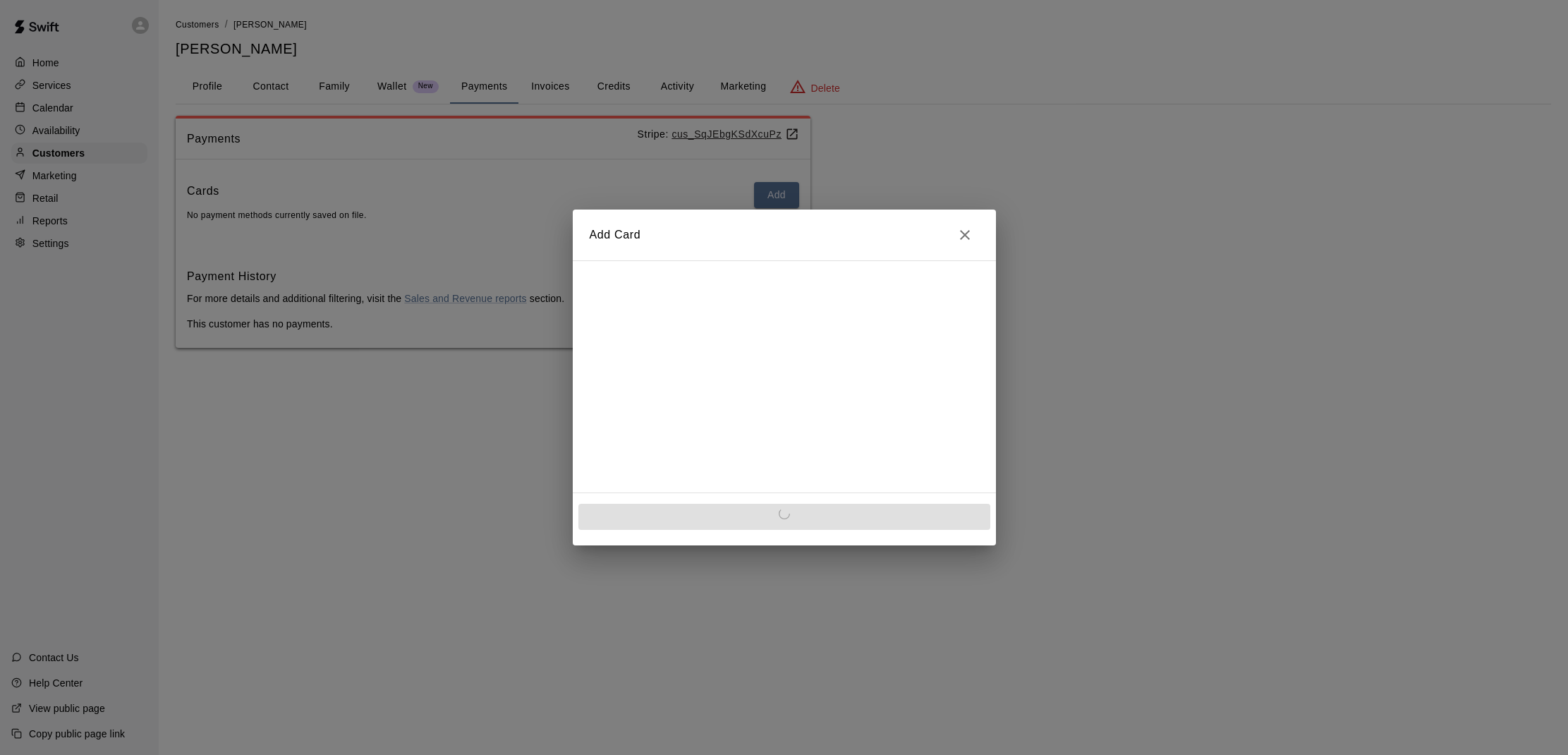
scroll to position [0, 0]
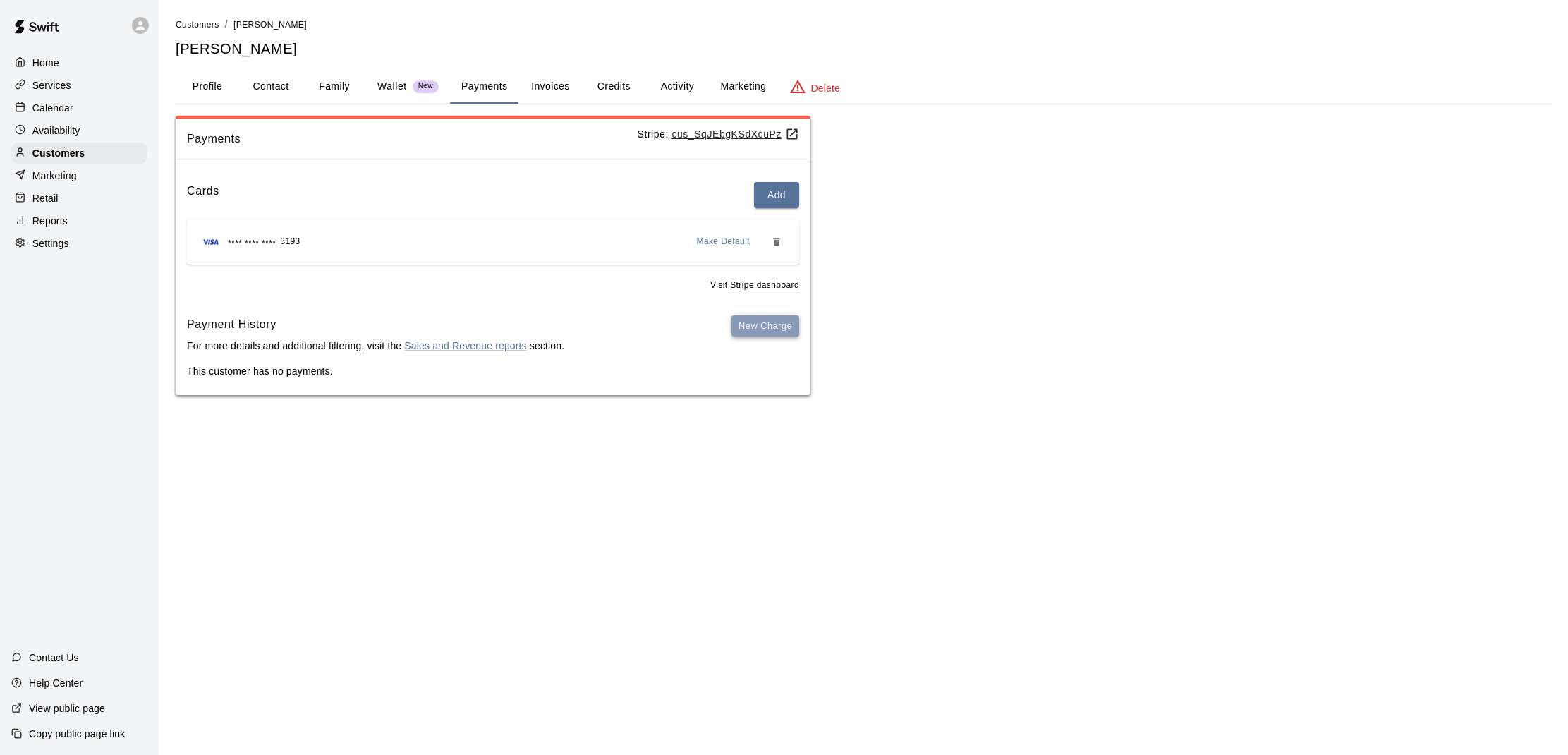
click at [764, 325] on button "New Charge" at bounding box center [765, 326] width 67 height 22
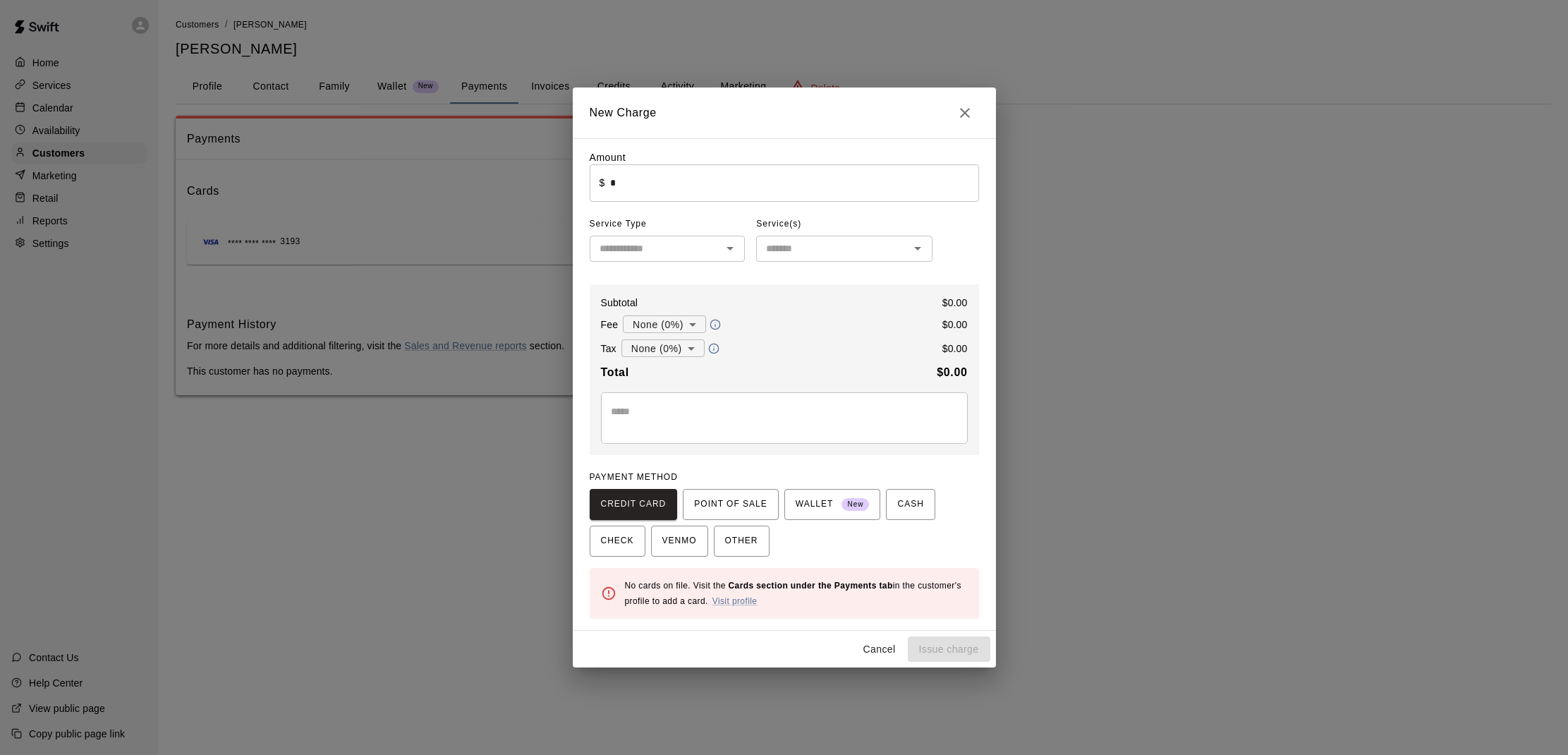
click at [694, 193] on input "*" at bounding box center [794, 183] width 368 height 37
click at [963, 120] on icon "Close" at bounding box center [964, 112] width 17 height 17
type input "*"
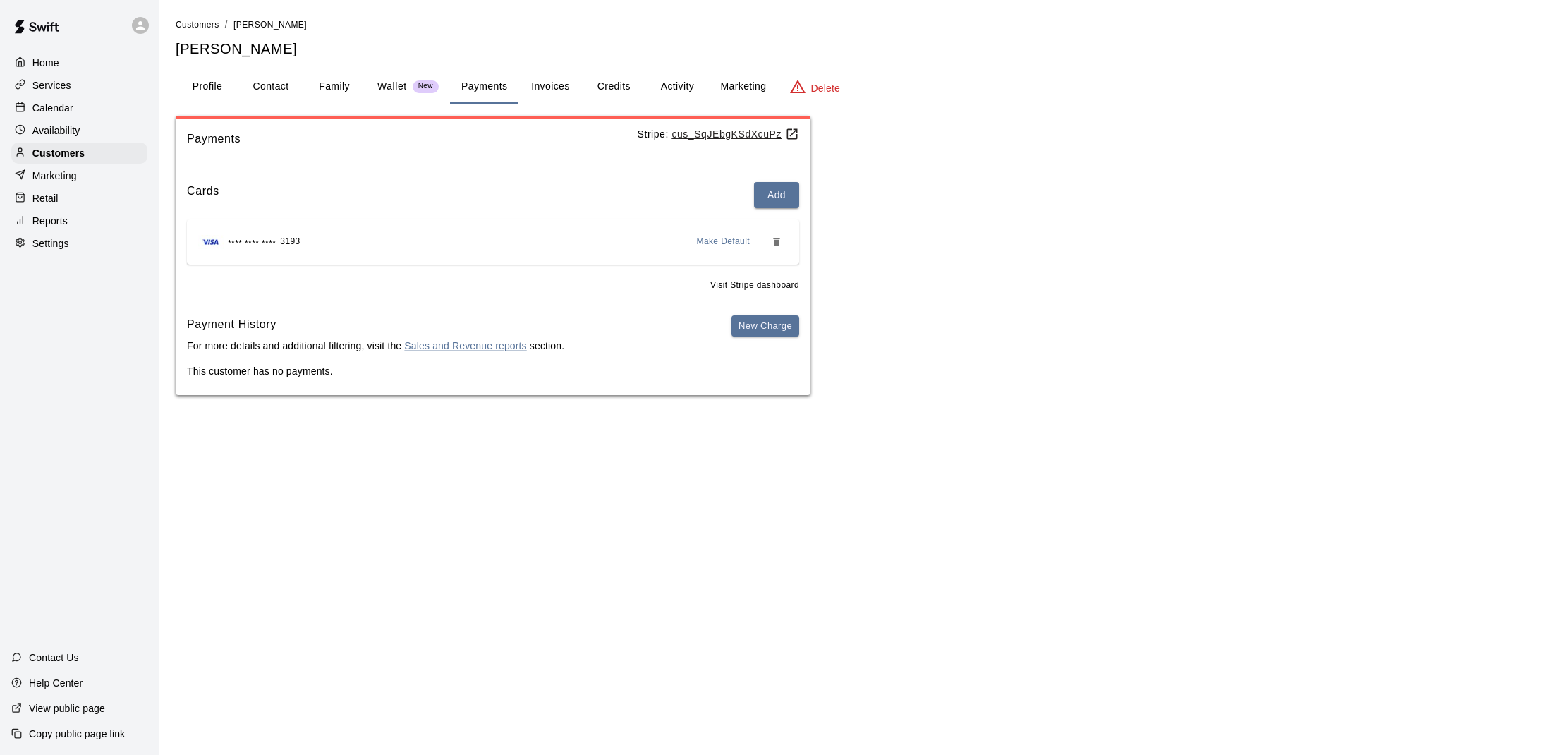
click at [44, 103] on p "Calendar" at bounding box center [53, 108] width 41 height 14
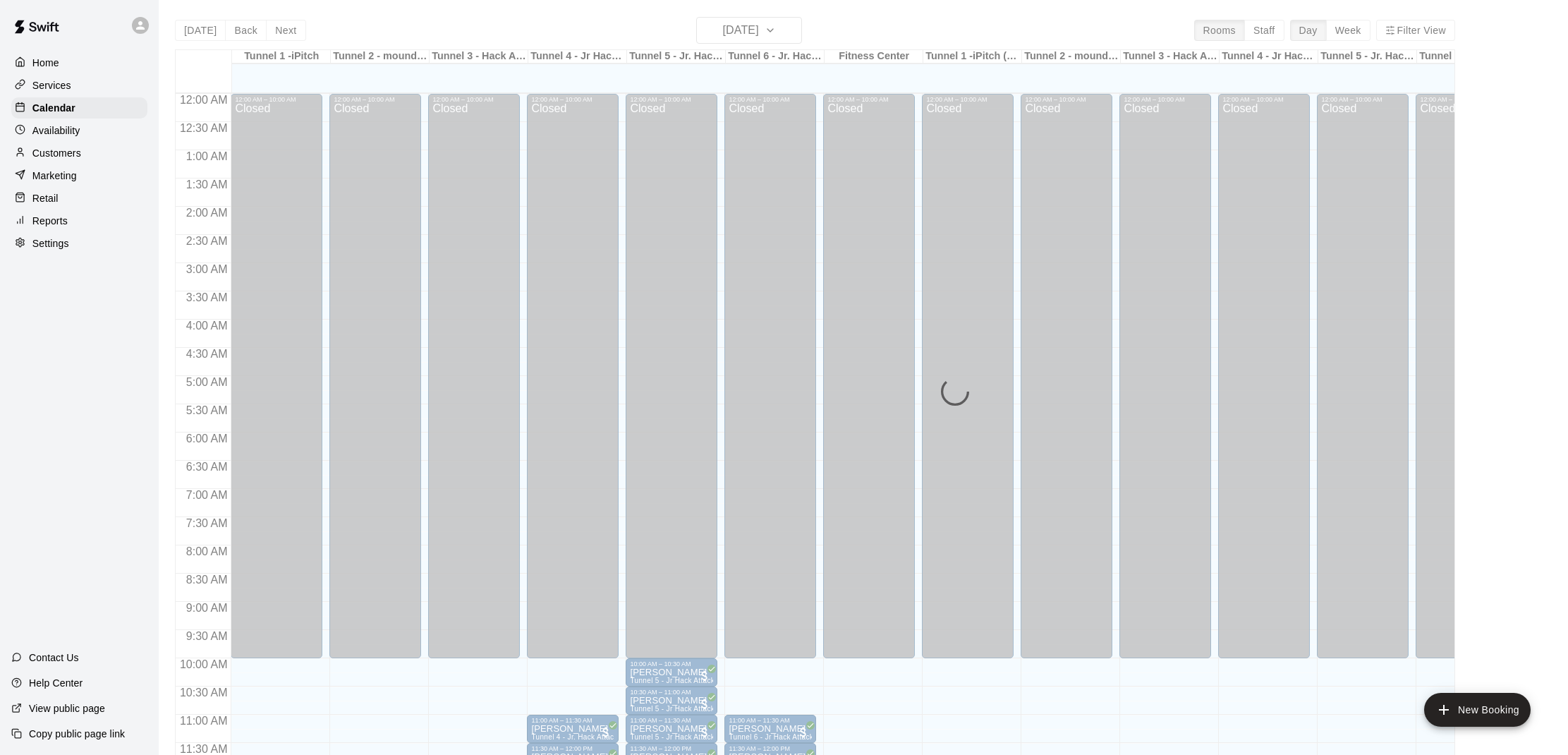
scroll to position [636, 0]
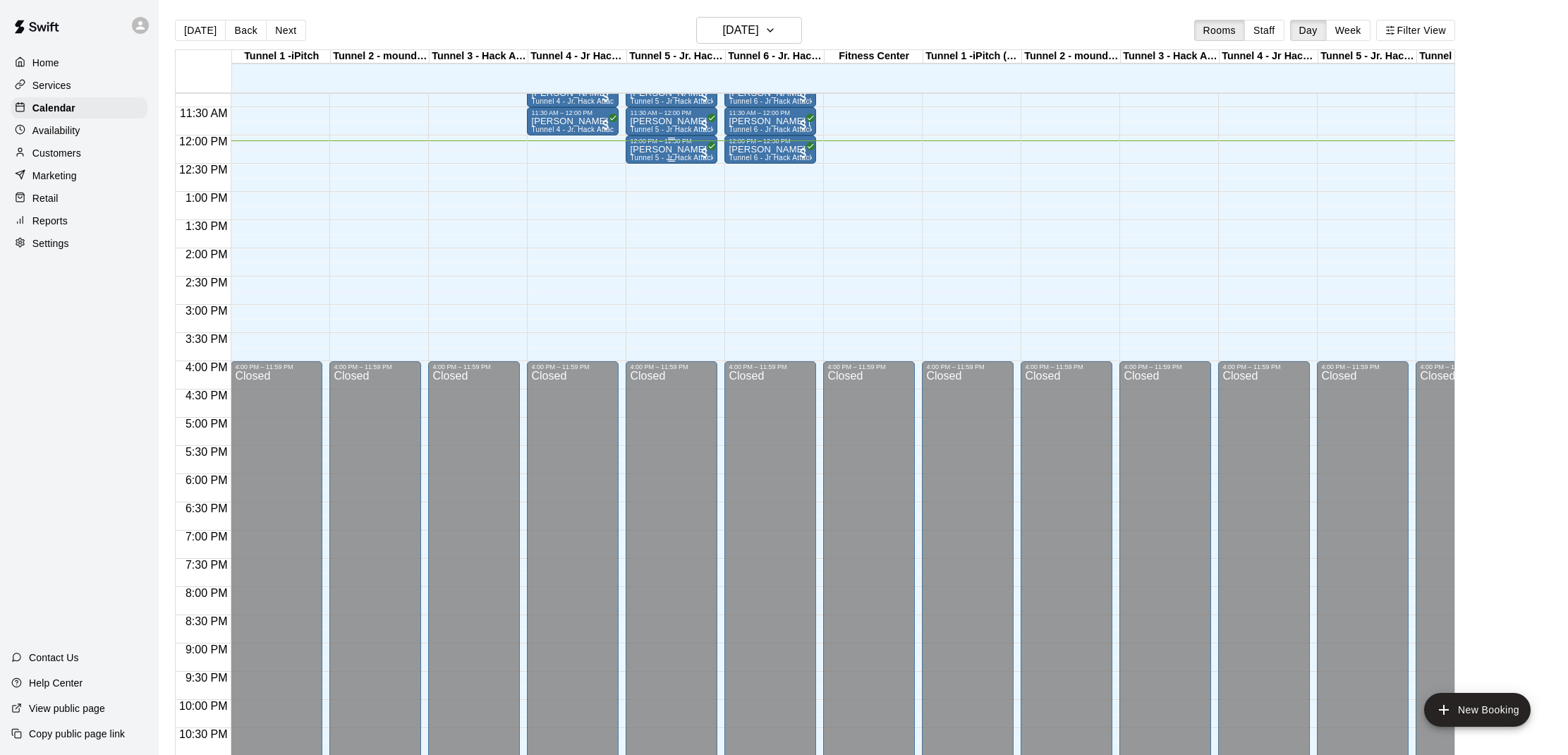
click at [656, 156] on span "Tunnel 5 - Jr Hack Attack Rental (Baseball)" at bounding box center [702, 157] width 145 height 8
click at [653, 198] on button "edit" at bounding box center [645, 202] width 28 height 27
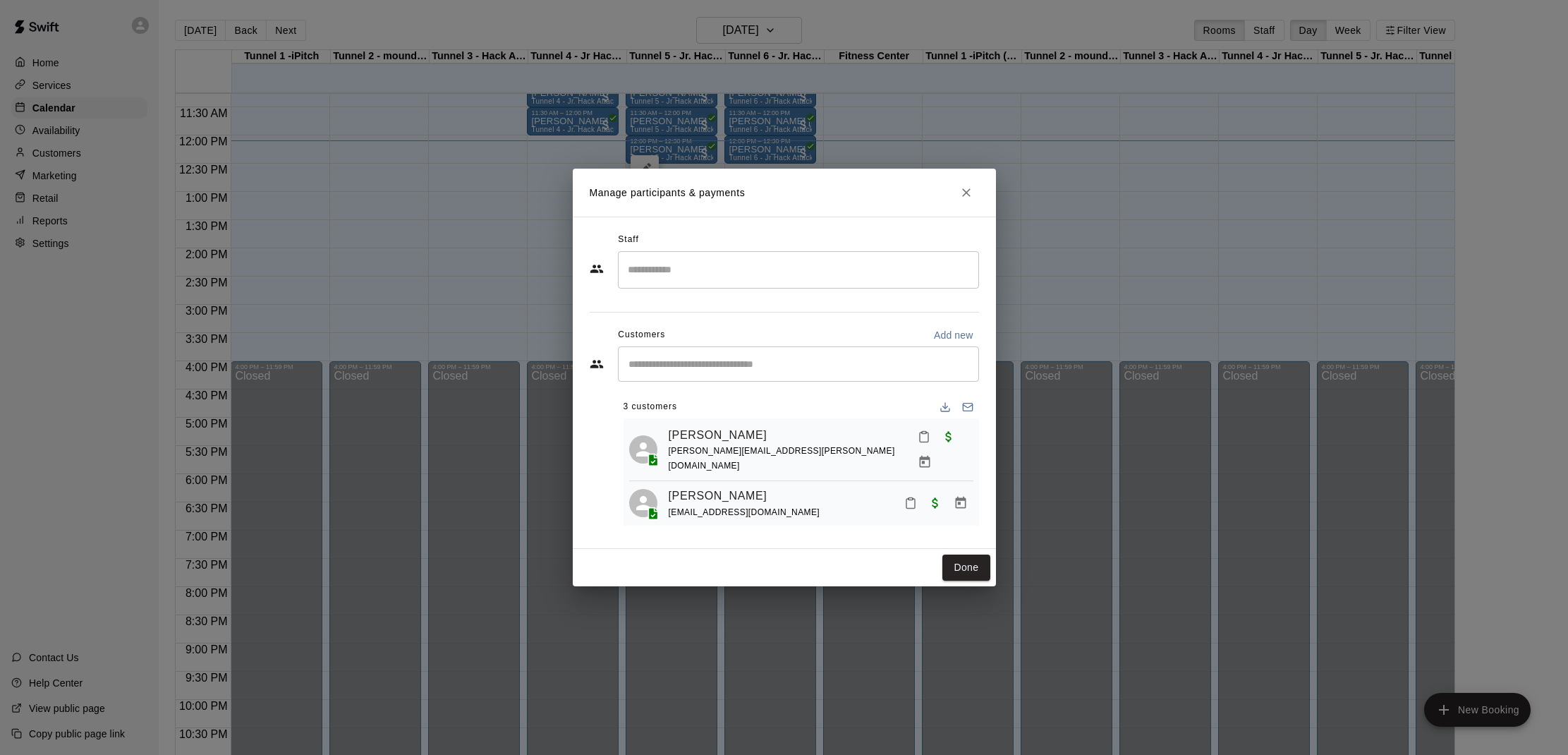
click at [687, 371] on div "​" at bounding box center [798, 364] width 361 height 35
type input "******"
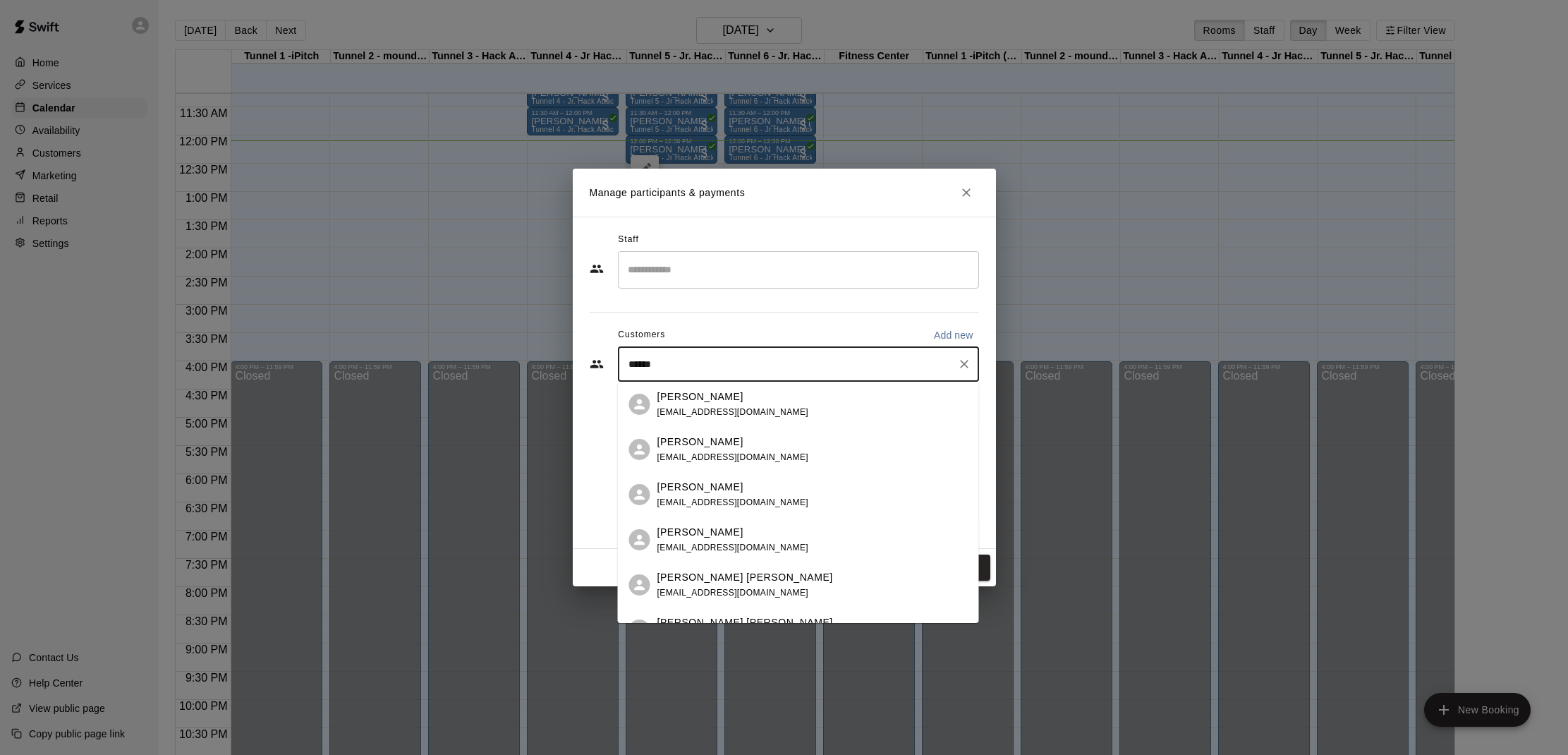
scroll to position [1, 0]
drag, startPoint x: 677, startPoint y: 383, endPoint x: 679, endPoint y: 405, distance: 22.1
click at [679, 405] on div "Lauren Gallagher danlauren2014@gmail.com Lauren Raiche loraiche@gmail.com Laure…" at bounding box center [798, 502] width 361 height 242
click at [791, 396] on div "Lauren Gallagher danlauren2014@gmail.com" at bounding box center [812, 403] width 310 height 30
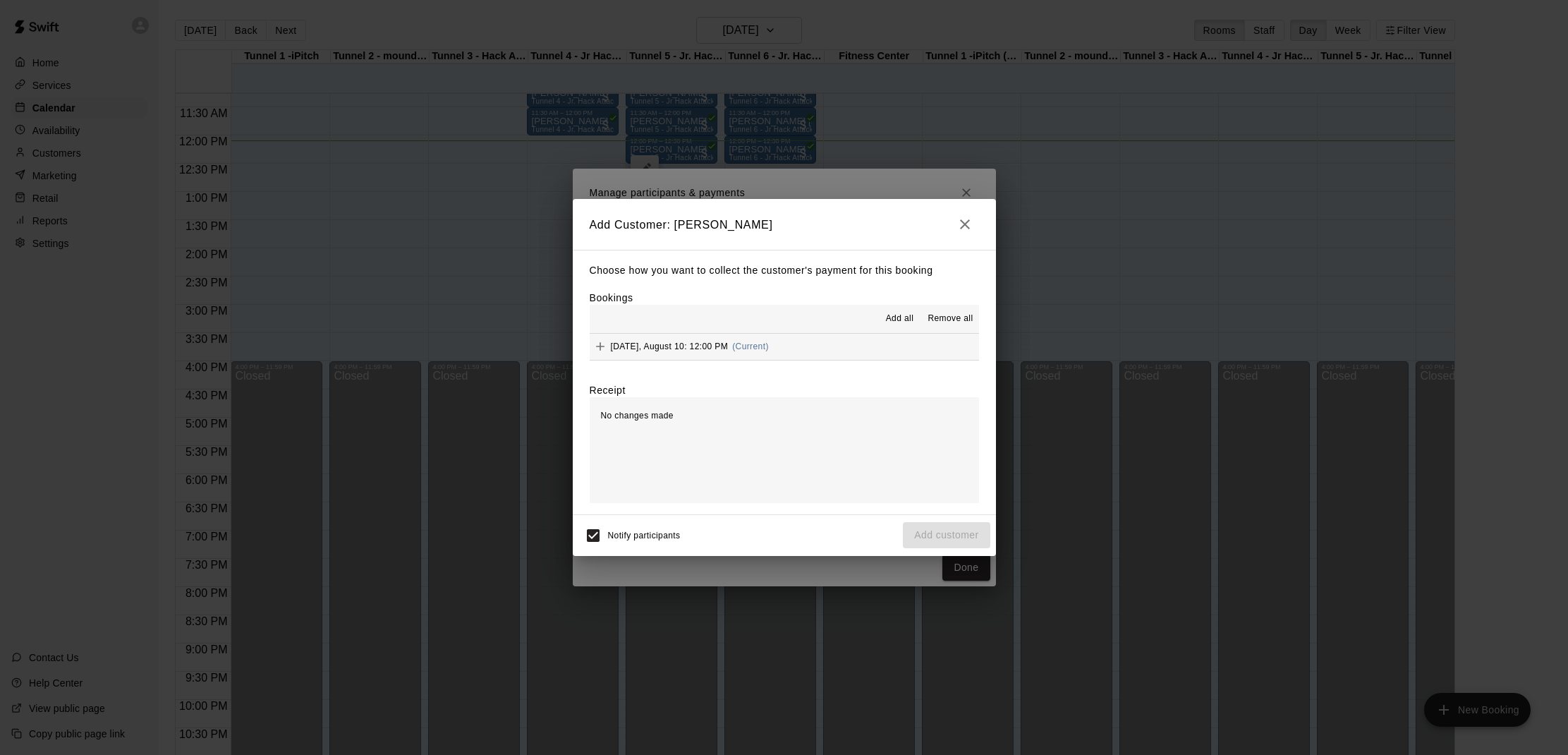
click at [890, 320] on span "Add all" at bounding box center [900, 319] width 28 height 14
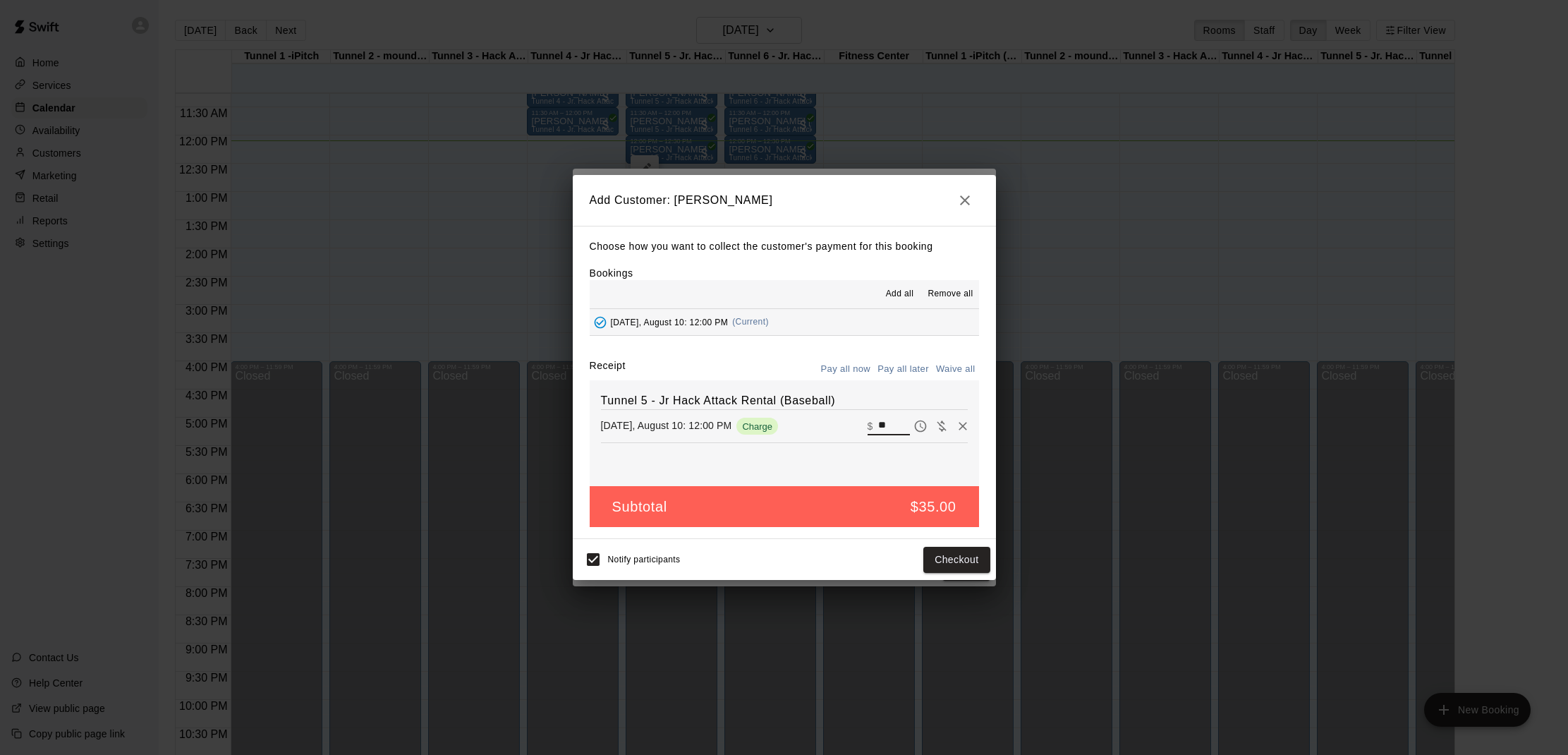
click at [891, 422] on input "**" at bounding box center [894, 425] width 31 height 19
type input "*"
type input "**"
click at [958, 561] on button "Checkout" at bounding box center [957, 559] width 67 height 26
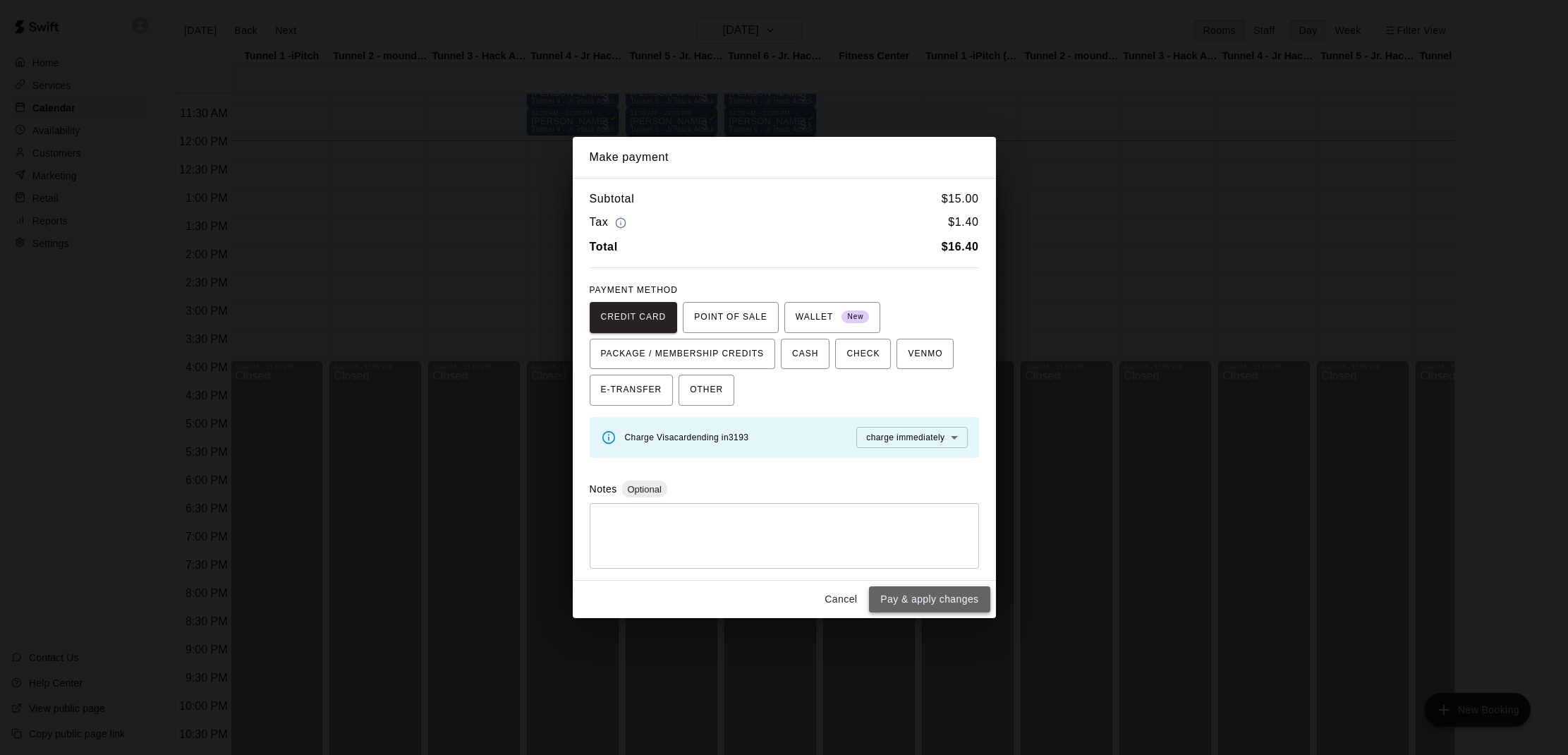
click at [938, 594] on button "Pay & apply changes" at bounding box center [928, 599] width 120 height 26
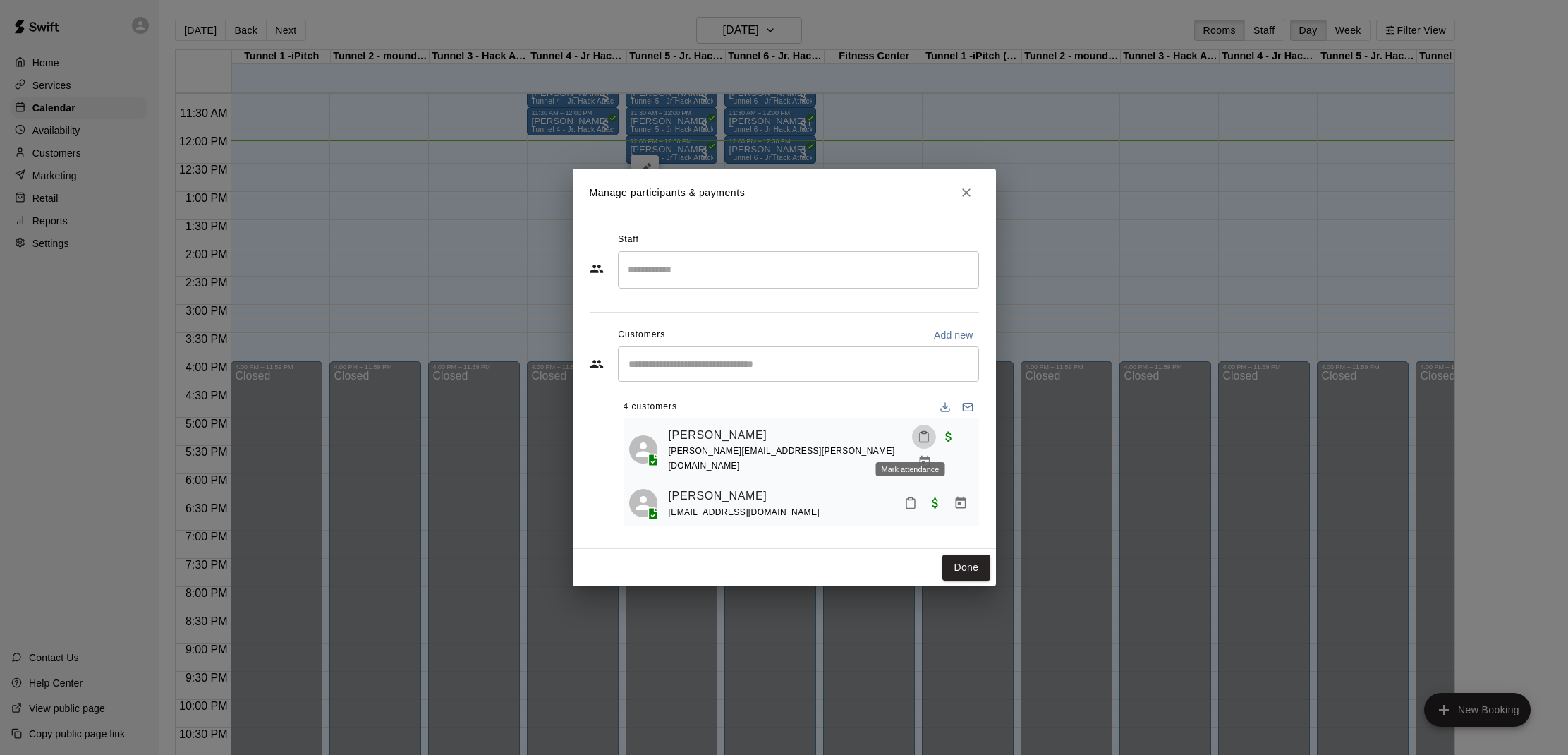
click at [918, 439] on icon "Mark attendance" at bounding box center [923, 436] width 13 height 13
click at [937, 439] on icon at bounding box center [932, 445] width 13 height 13
click at [913, 491] on button "Mark attendance" at bounding box center [911, 503] width 24 height 24
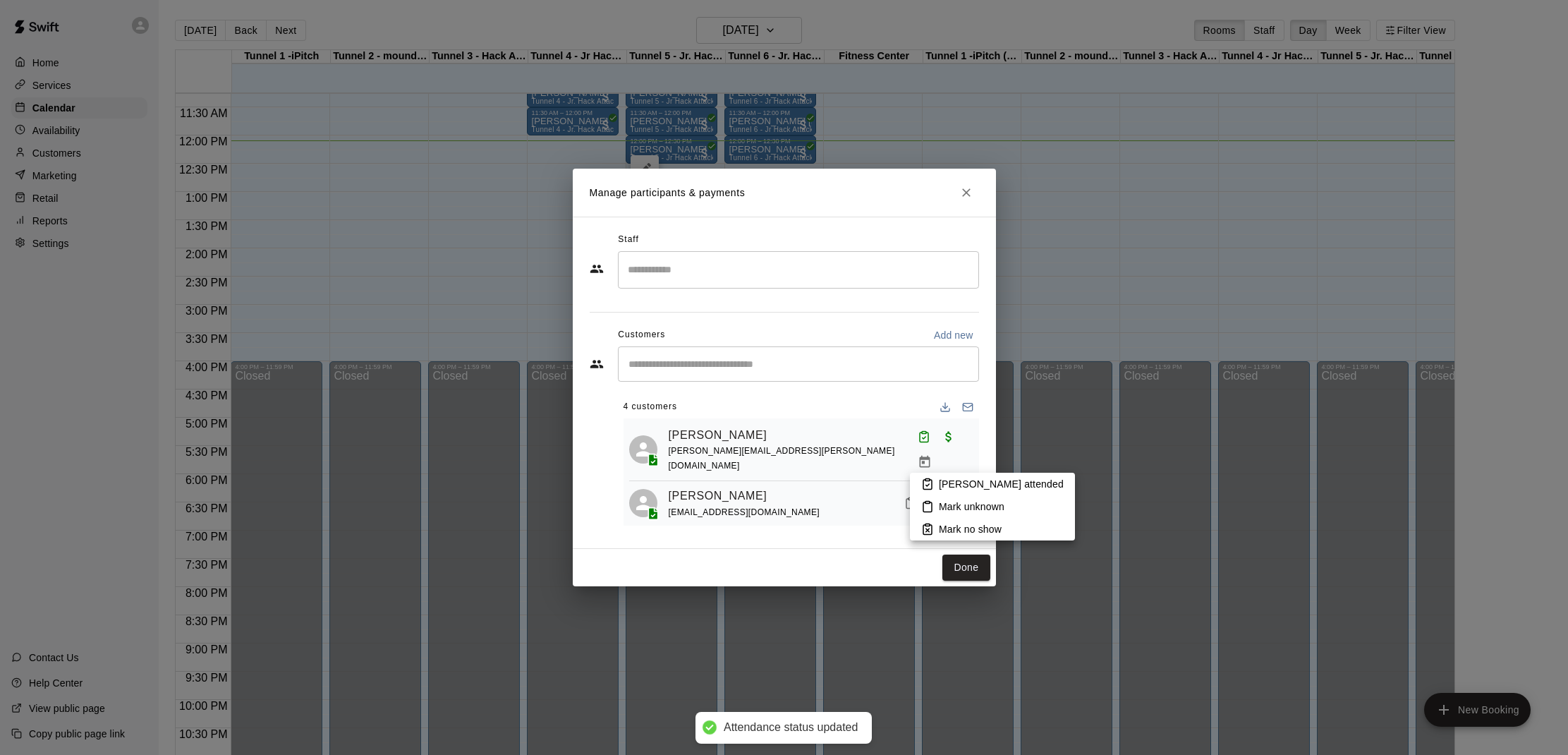
click at [945, 481] on p "[PERSON_NAME] attended" at bounding box center [1002, 483] width 125 height 14
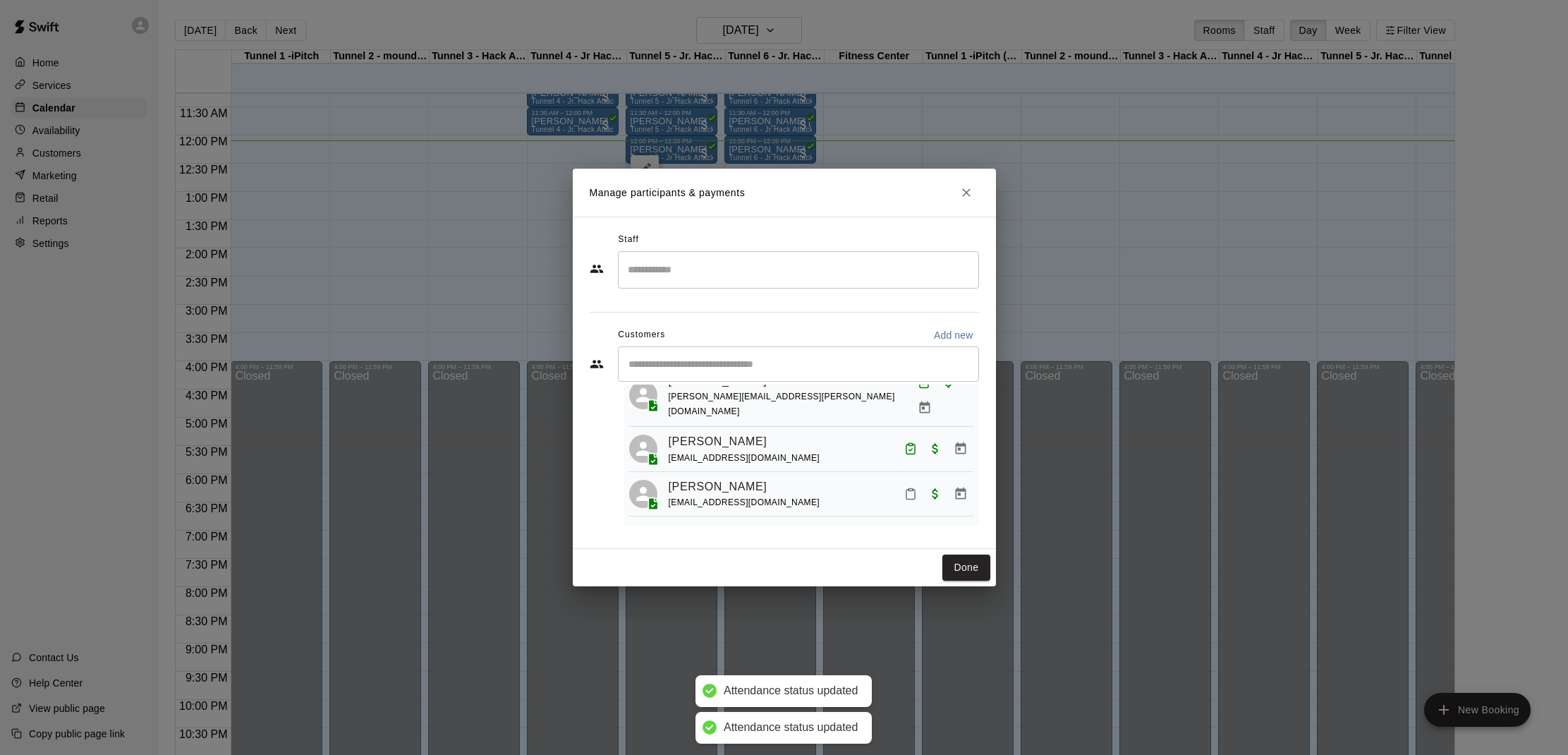
scroll to position [67, 0]
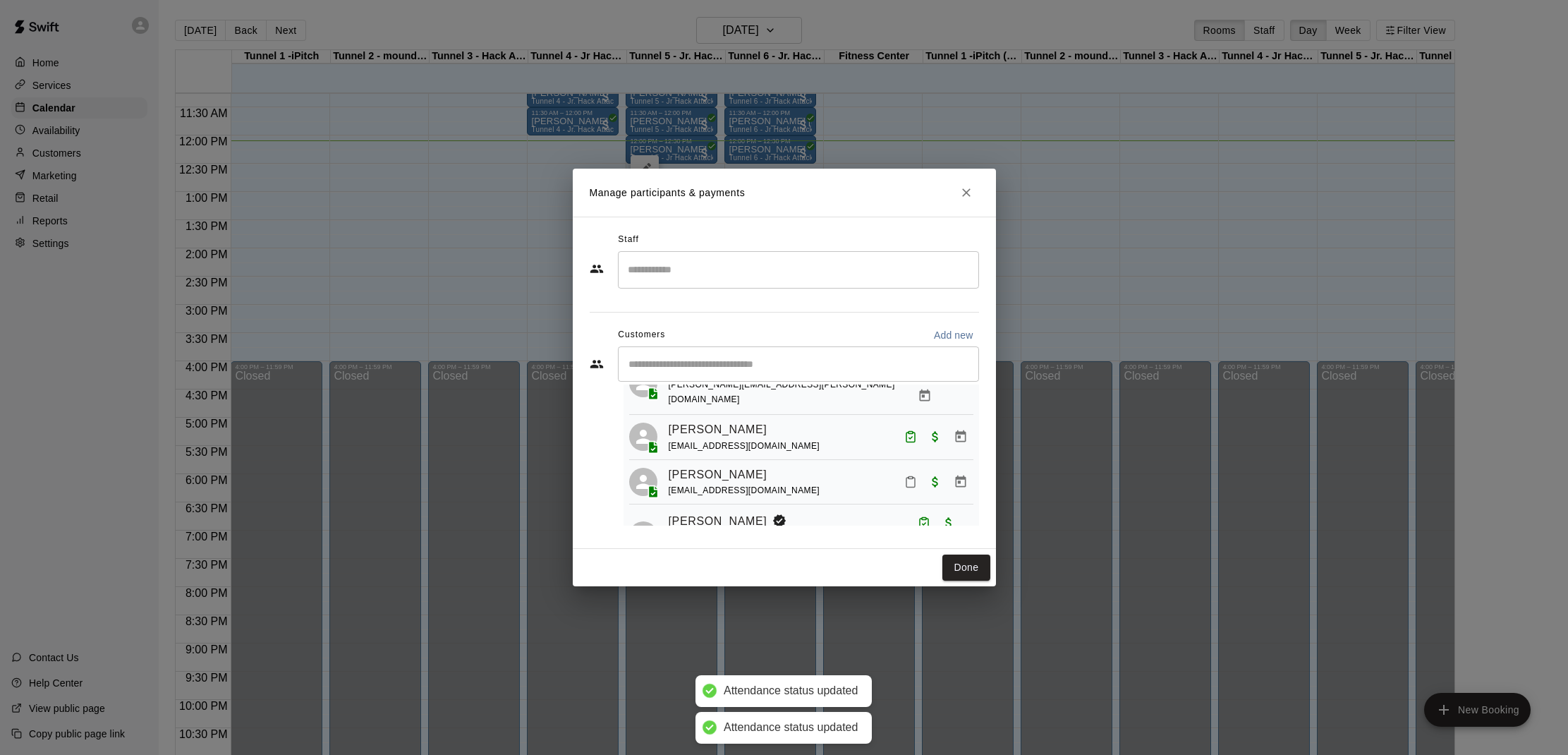
click at [904, 475] on icon "Mark attendance" at bounding box center [910, 481] width 13 height 13
click at [935, 471] on icon at bounding box center [932, 467] width 13 height 13
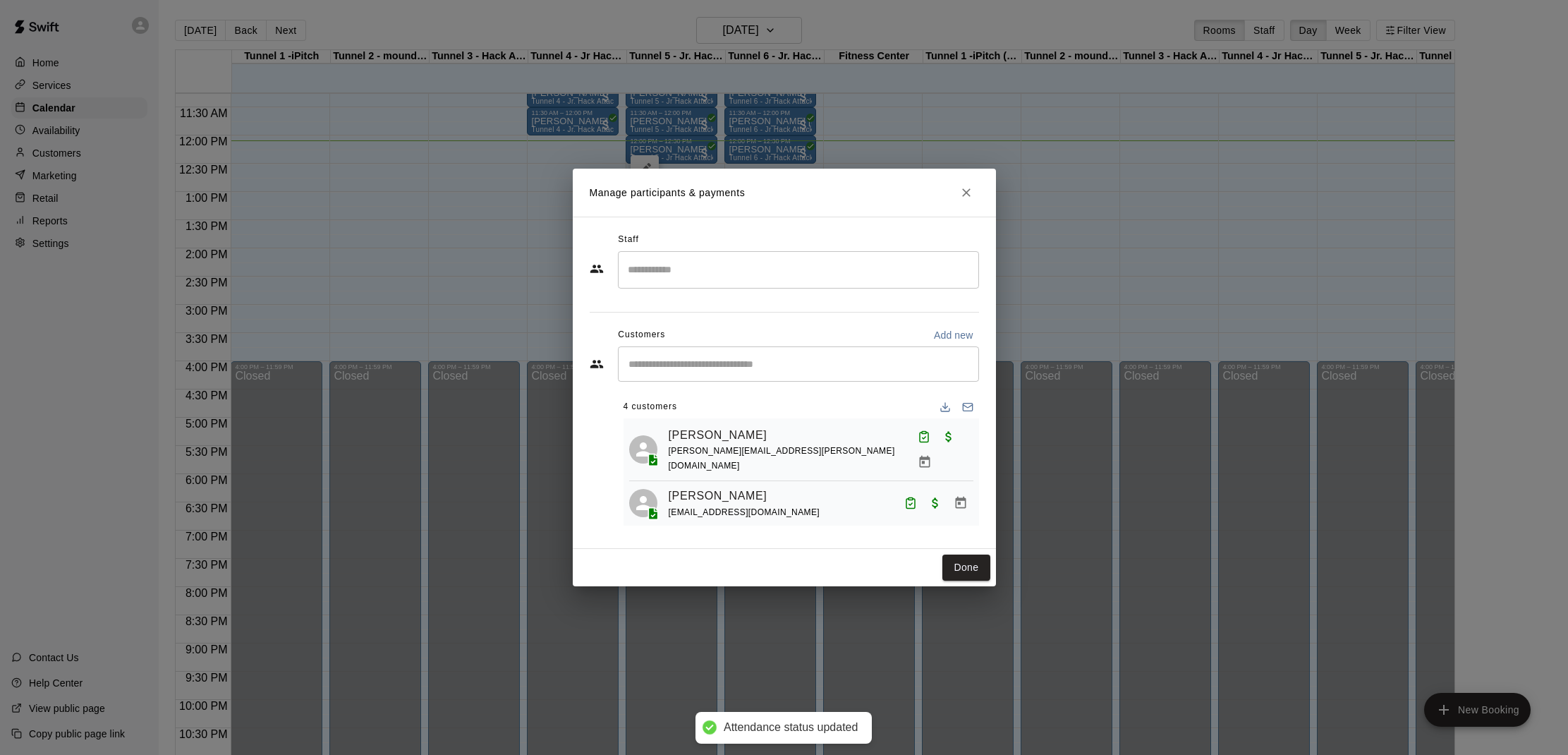
scroll to position [0, 0]
click at [721, 372] on div "​" at bounding box center [798, 364] width 361 height 35
click at [964, 193] on icon "Close" at bounding box center [966, 193] width 14 height 14
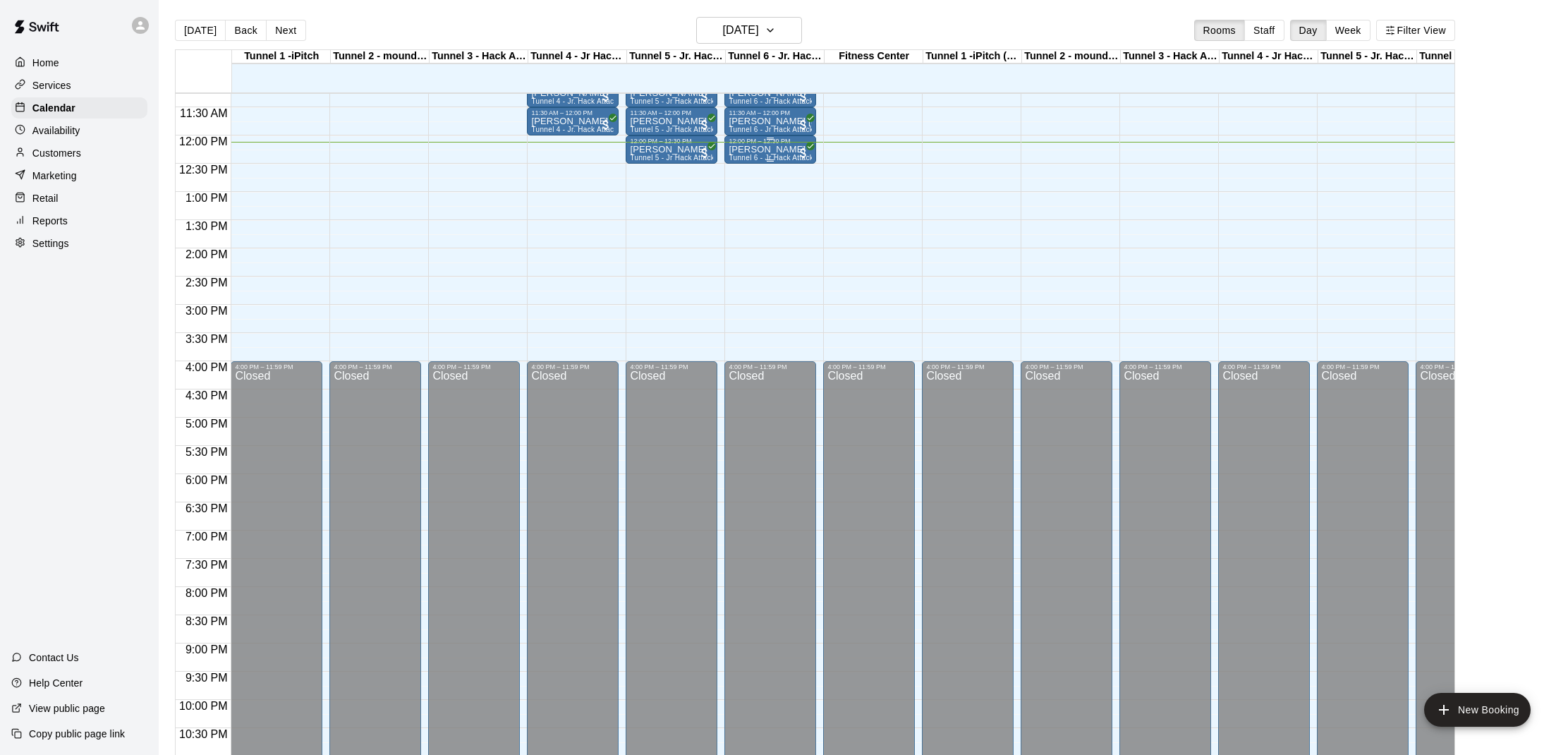
click at [764, 150] on p "[PERSON_NAME]" at bounding box center [770, 150] width 83 height 0
click at [745, 203] on img "edit" at bounding box center [743, 199] width 17 height 17
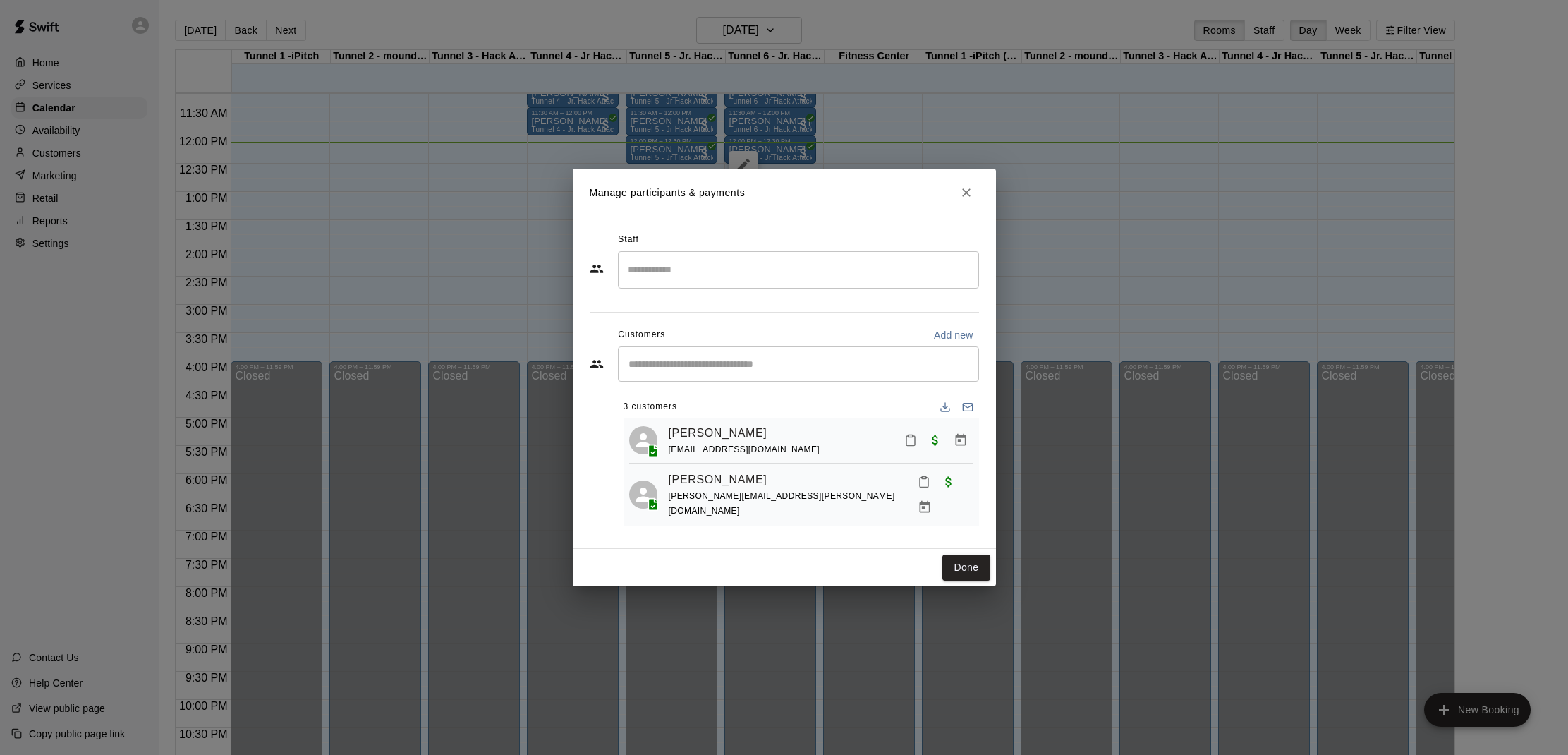
click at [679, 360] on input "Start typing to search customers..." at bounding box center [798, 364] width 348 height 14
click at [694, 359] on input "Start typing to search customers..." at bounding box center [798, 364] width 348 height 14
click at [656, 363] on input "Start typing to search customers..." at bounding box center [798, 364] width 348 height 14
type input "*"
type input "******"
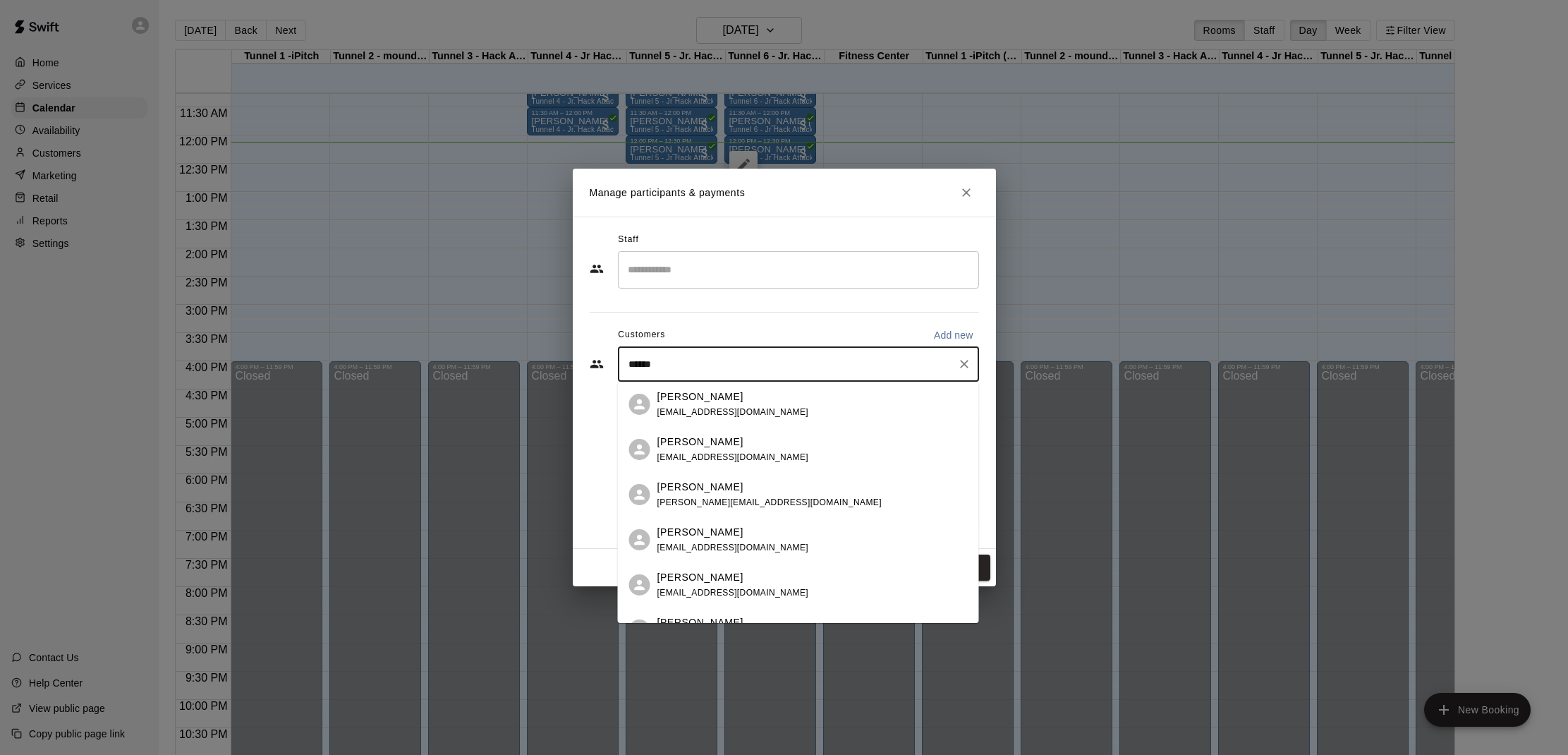
click at [700, 398] on p "Ashley Moore" at bounding box center [700, 396] width 86 height 15
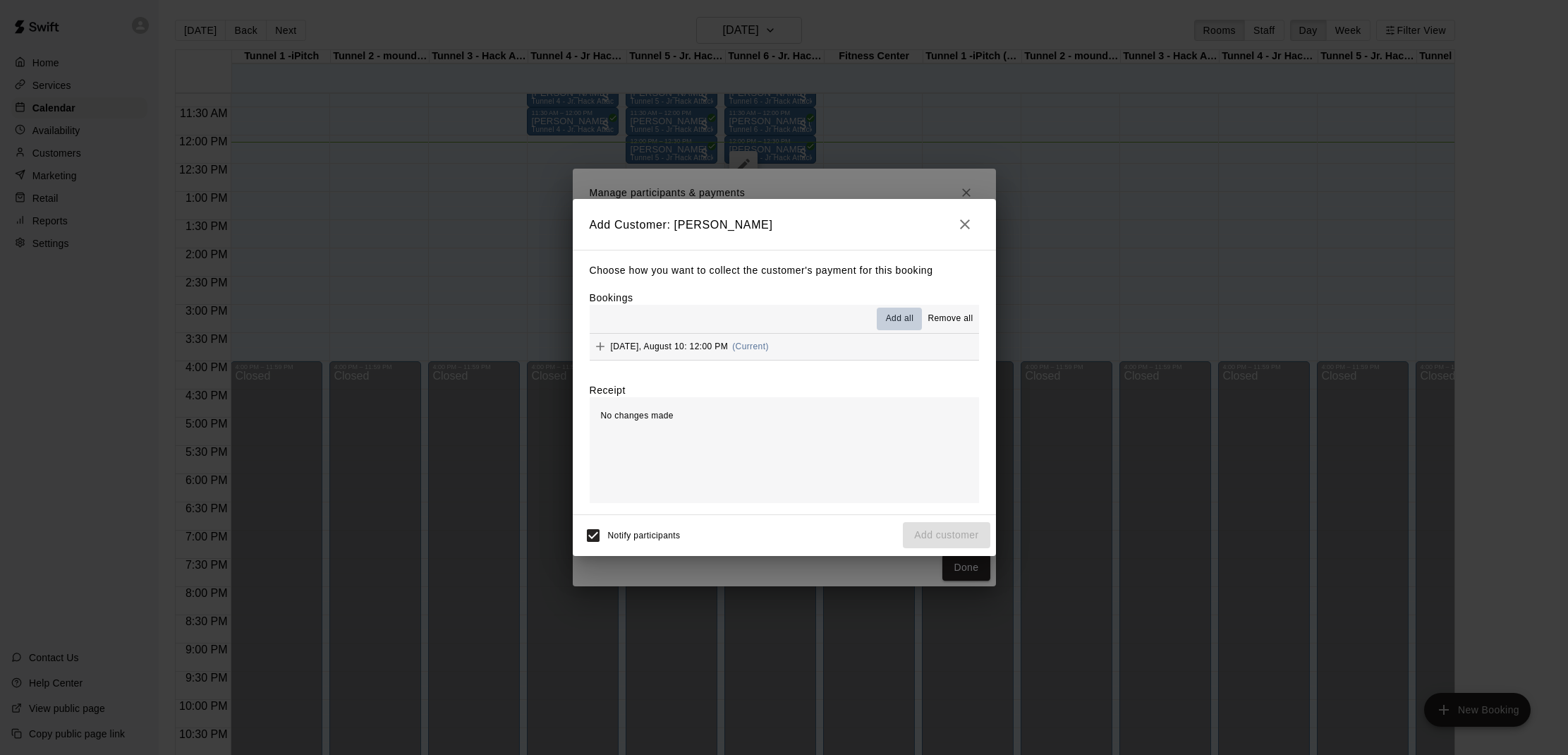
click at [894, 324] on span "Add all" at bounding box center [900, 319] width 28 height 14
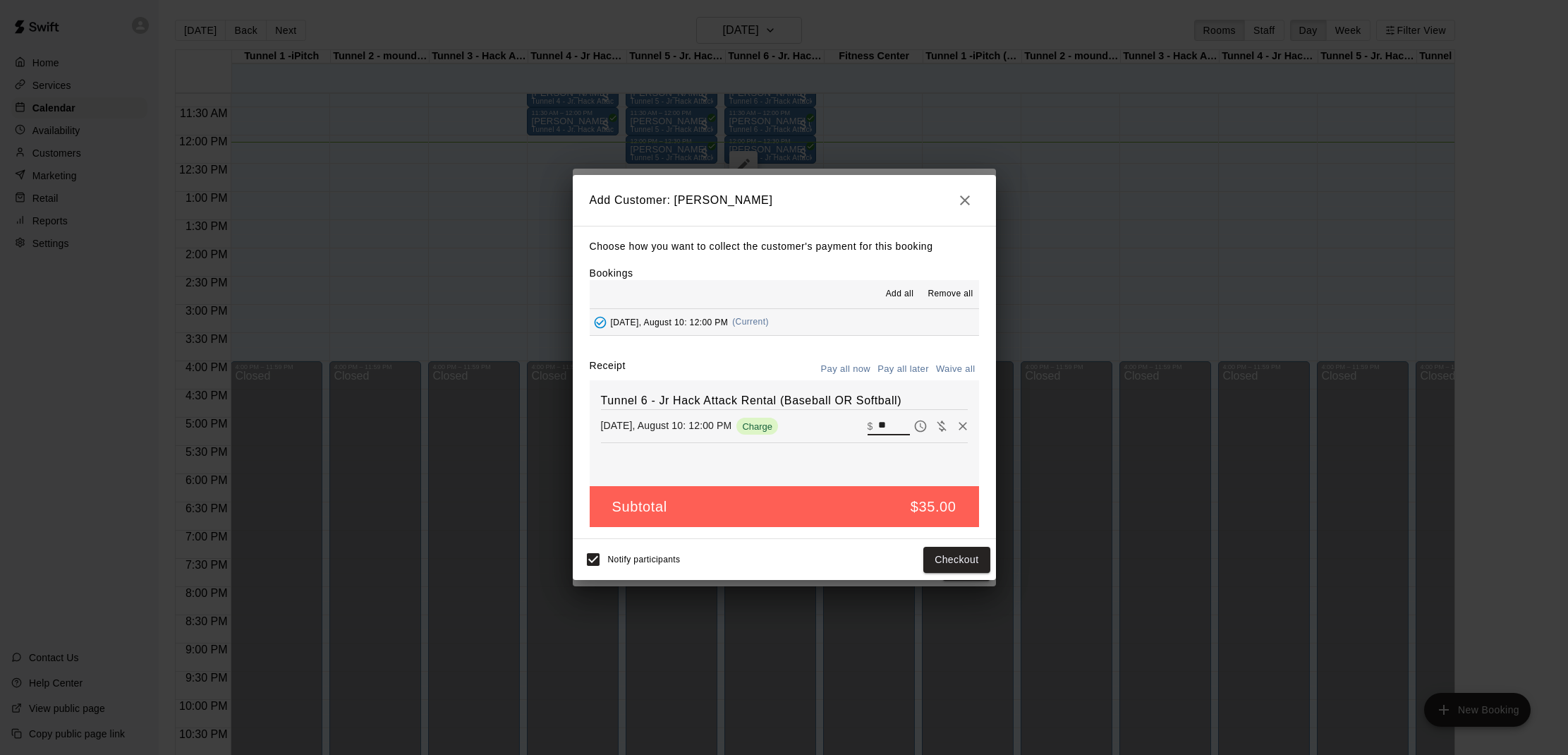
click at [891, 419] on input "**" at bounding box center [894, 425] width 31 height 19
type input "*"
type input "**"
click at [965, 549] on button "Checkout" at bounding box center [957, 559] width 67 height 26
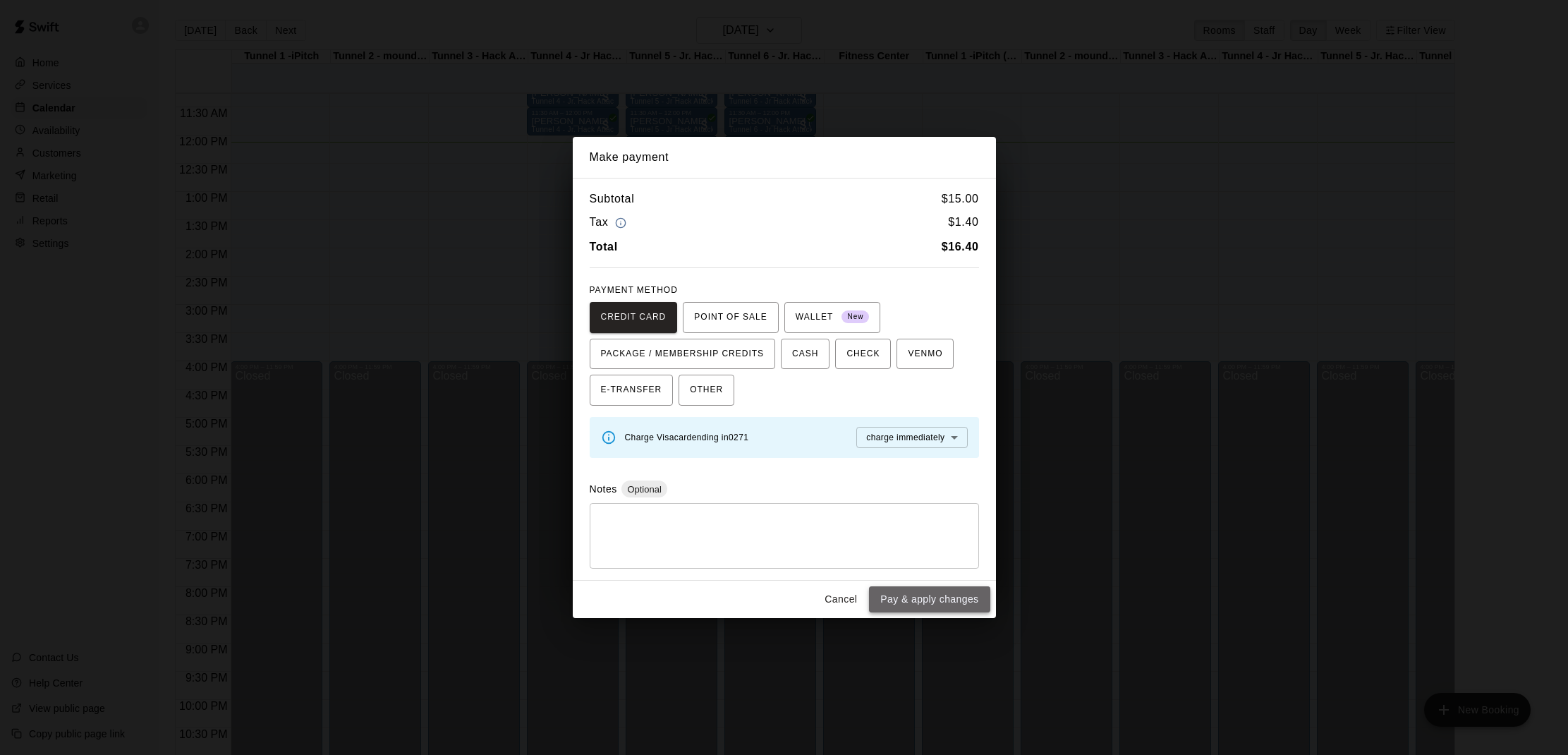
click at [925, 587] on button "Pay & apply changes" at bounding box center [928, 599] width 120 height 26
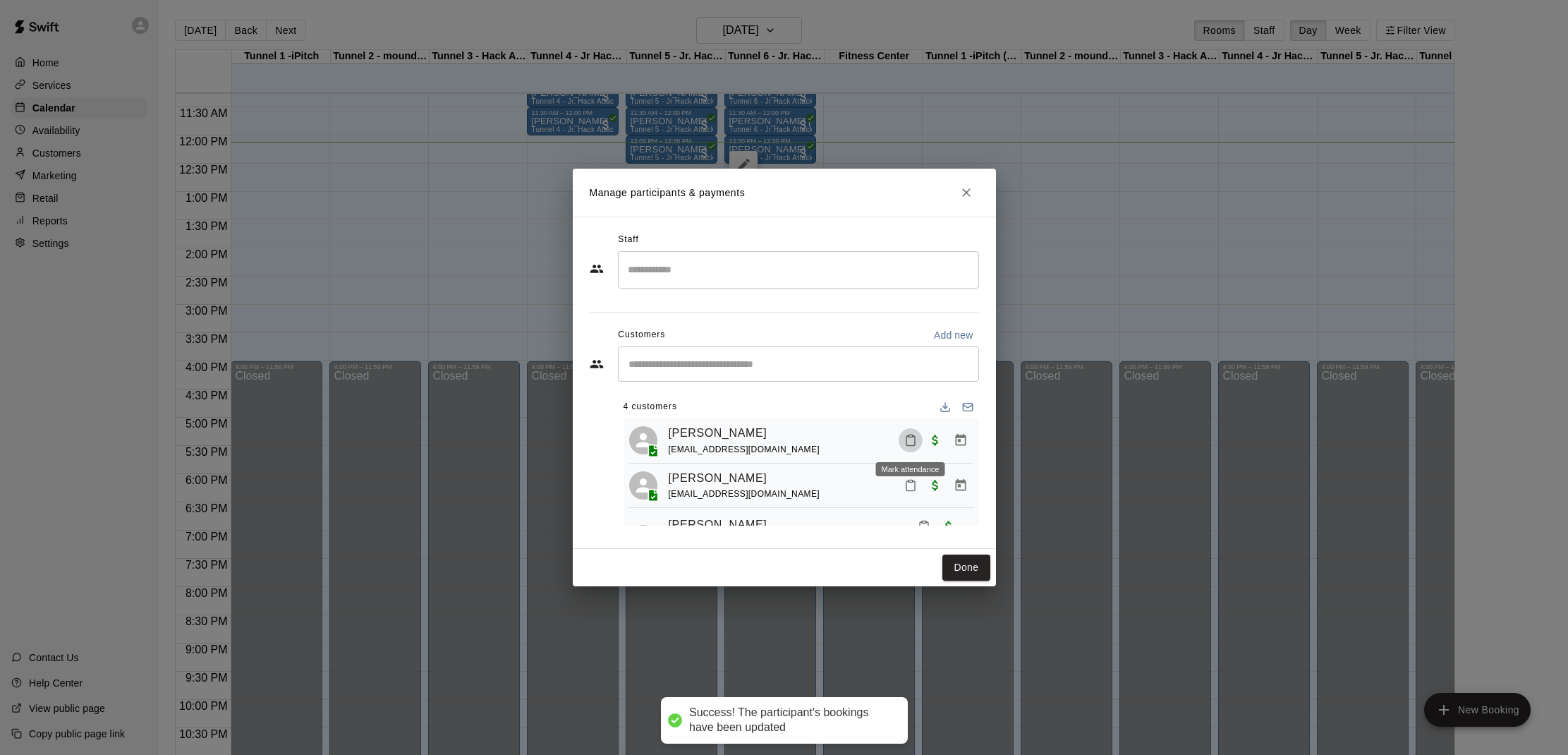
click at [909, 438] on icon "Mark attendance" at bounding box center [910, 439] width 13 height 13
click at [932, 442] on icon at bounding box center [932, 445] width 13 height 13
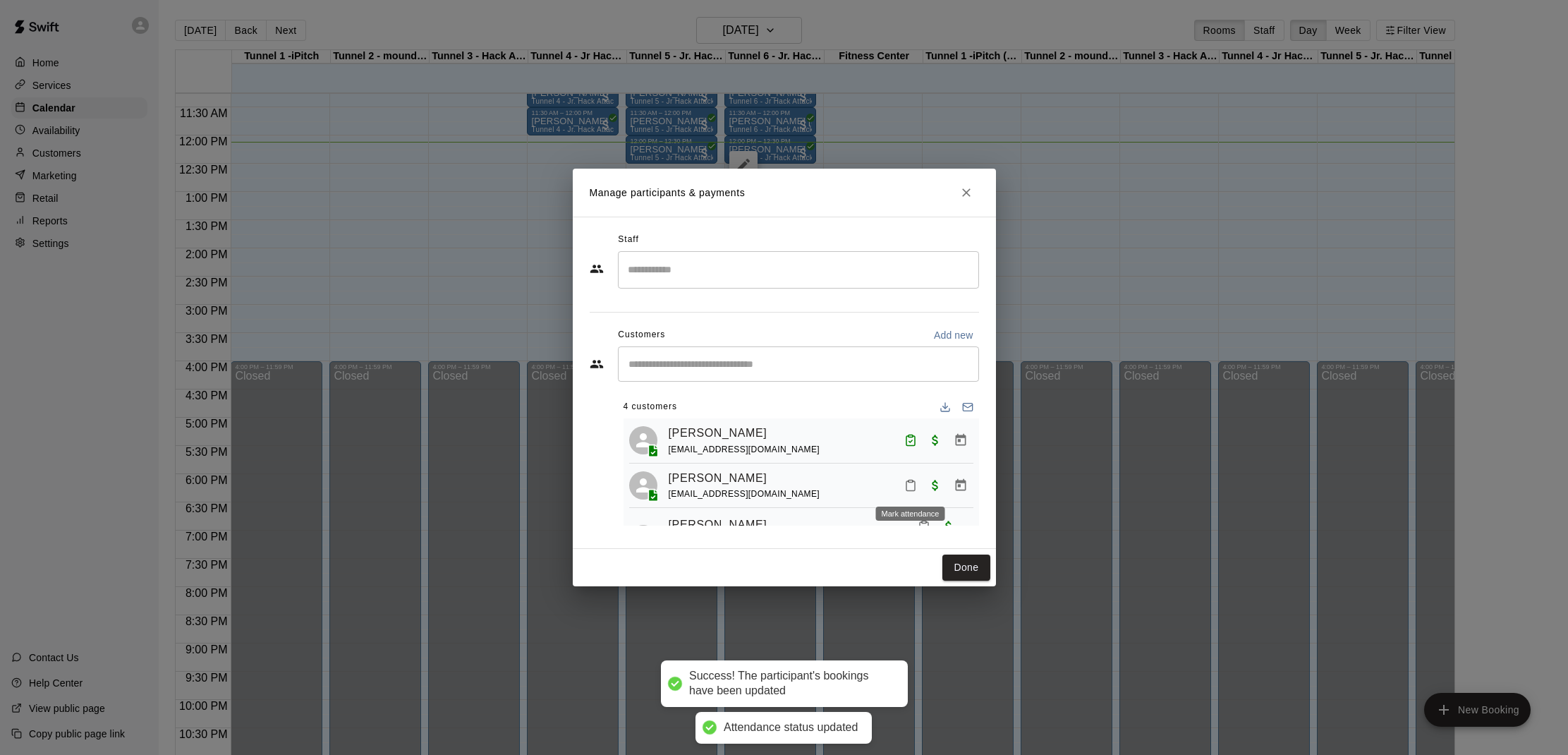
click at [904, 479] on icon "Mark attendance" at bounding box center [910, 485] width 13 height 13
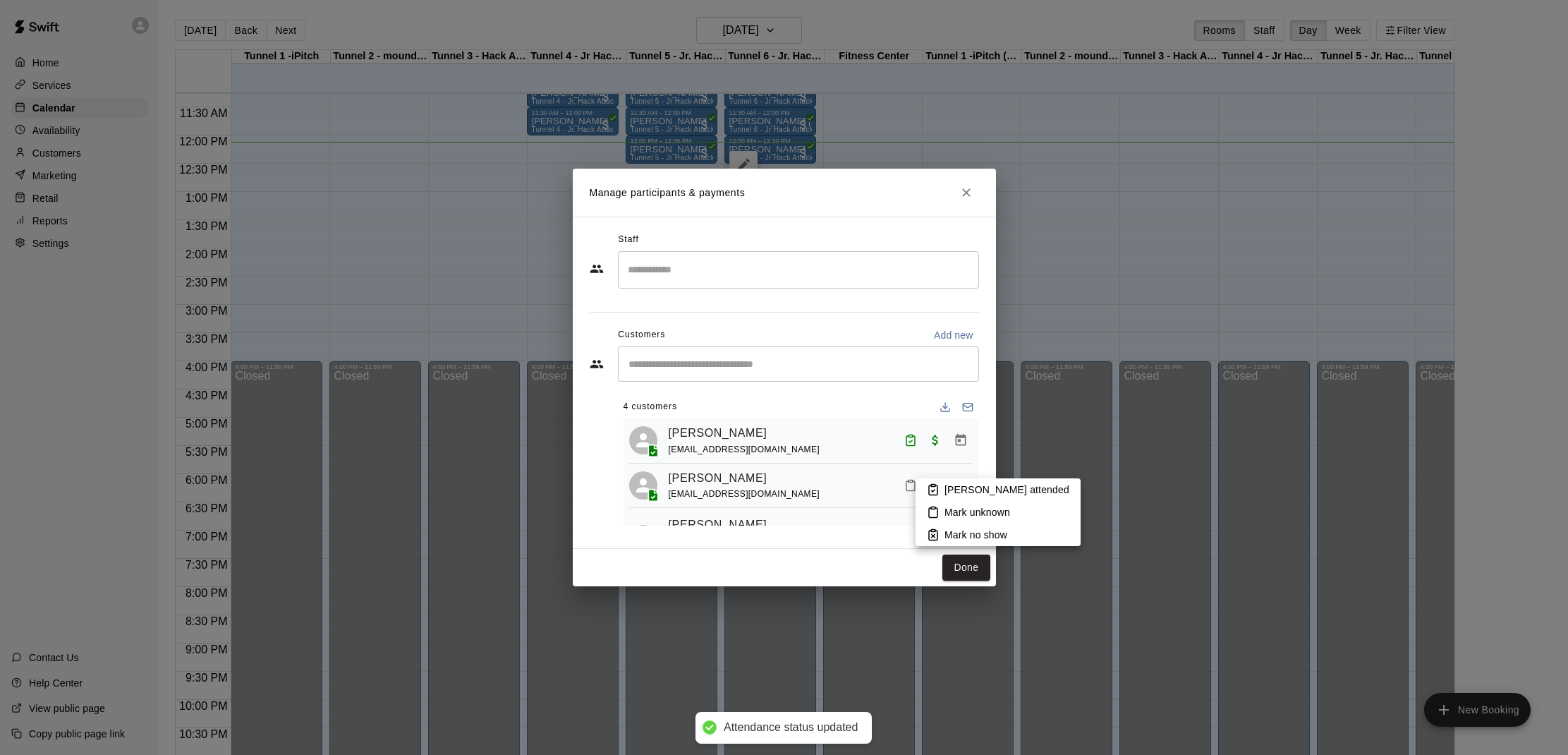
click at [936, 484] on icon at bounding box center [932, 489] width 13 height 13
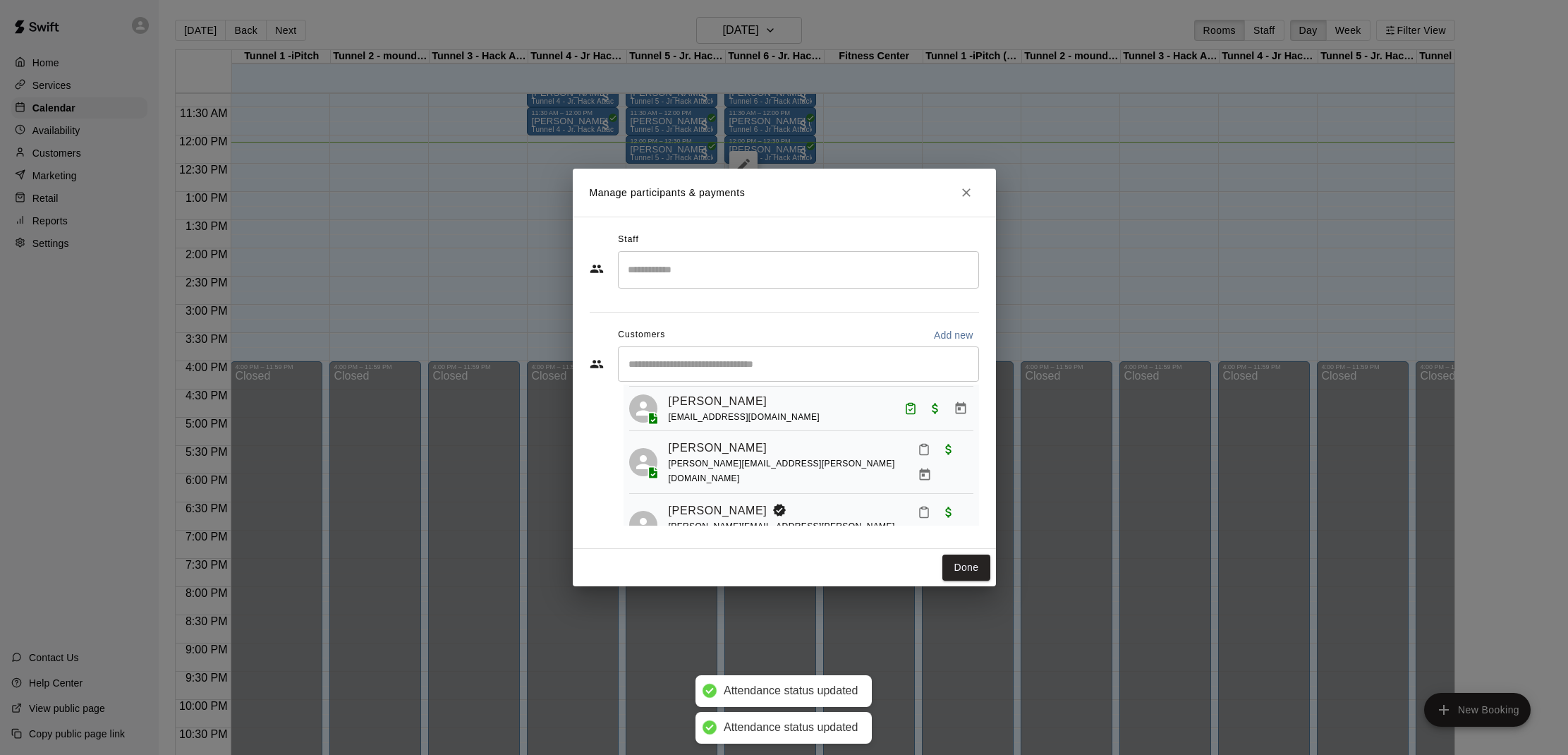
scroll to position [76, 0]
click at [912, 452] on button "Mark attendance" at bounding box center [923, 450] width 24 height 24
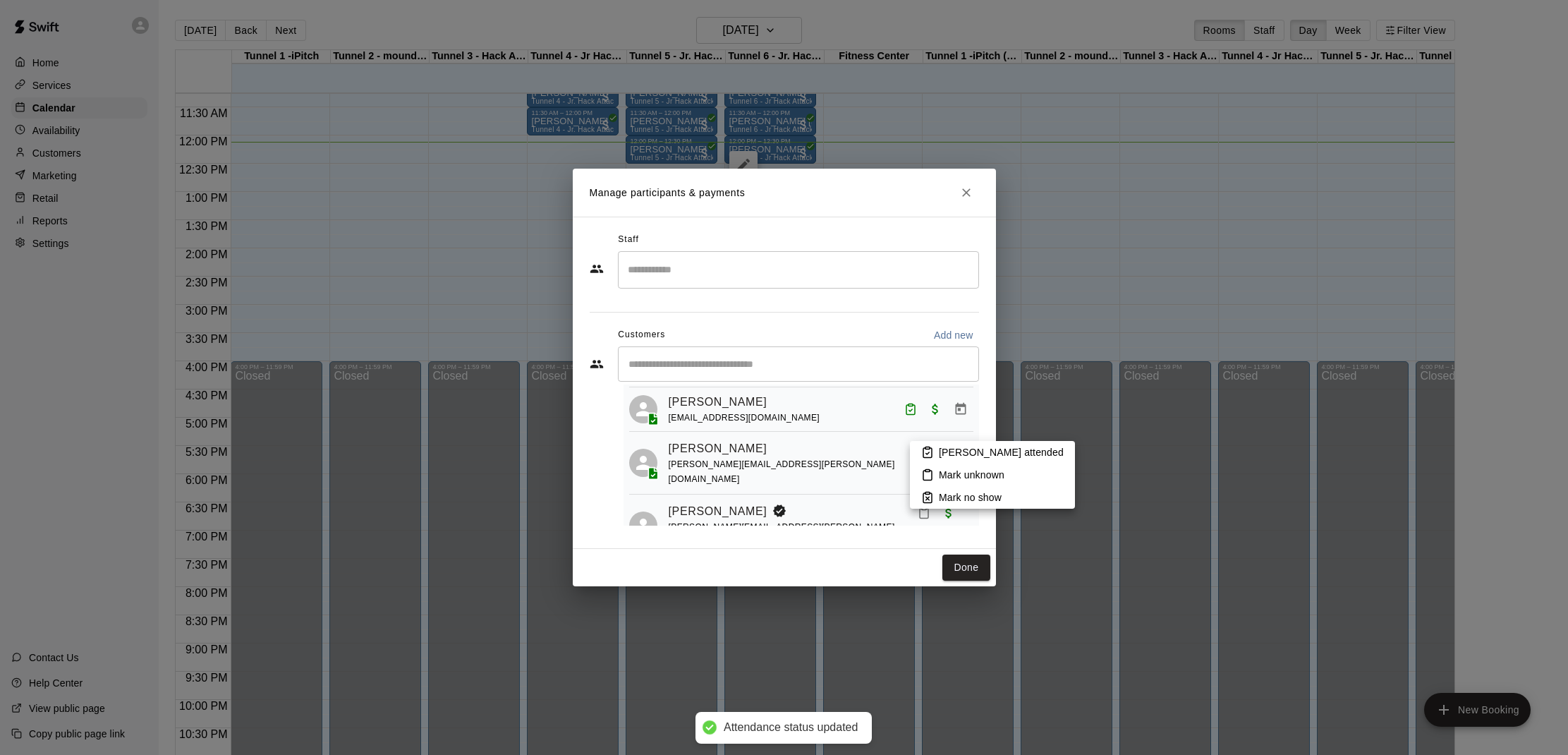
click at [921, 453] on icon at bounding box center [927, 452] width 13 height 13
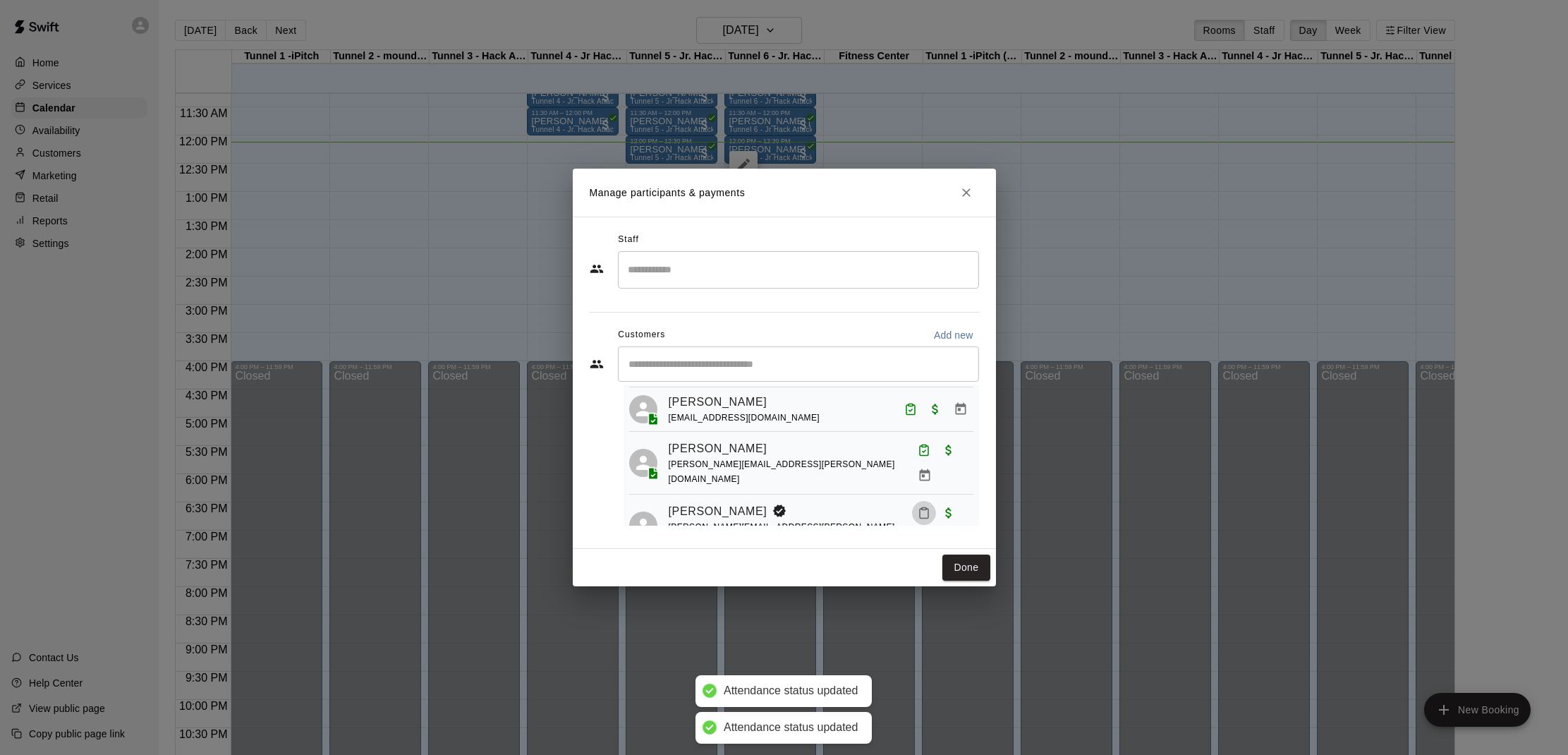
click at [919, 509] on icon "Mark attendance" at bounding box center [923, 513] width 9 height 10
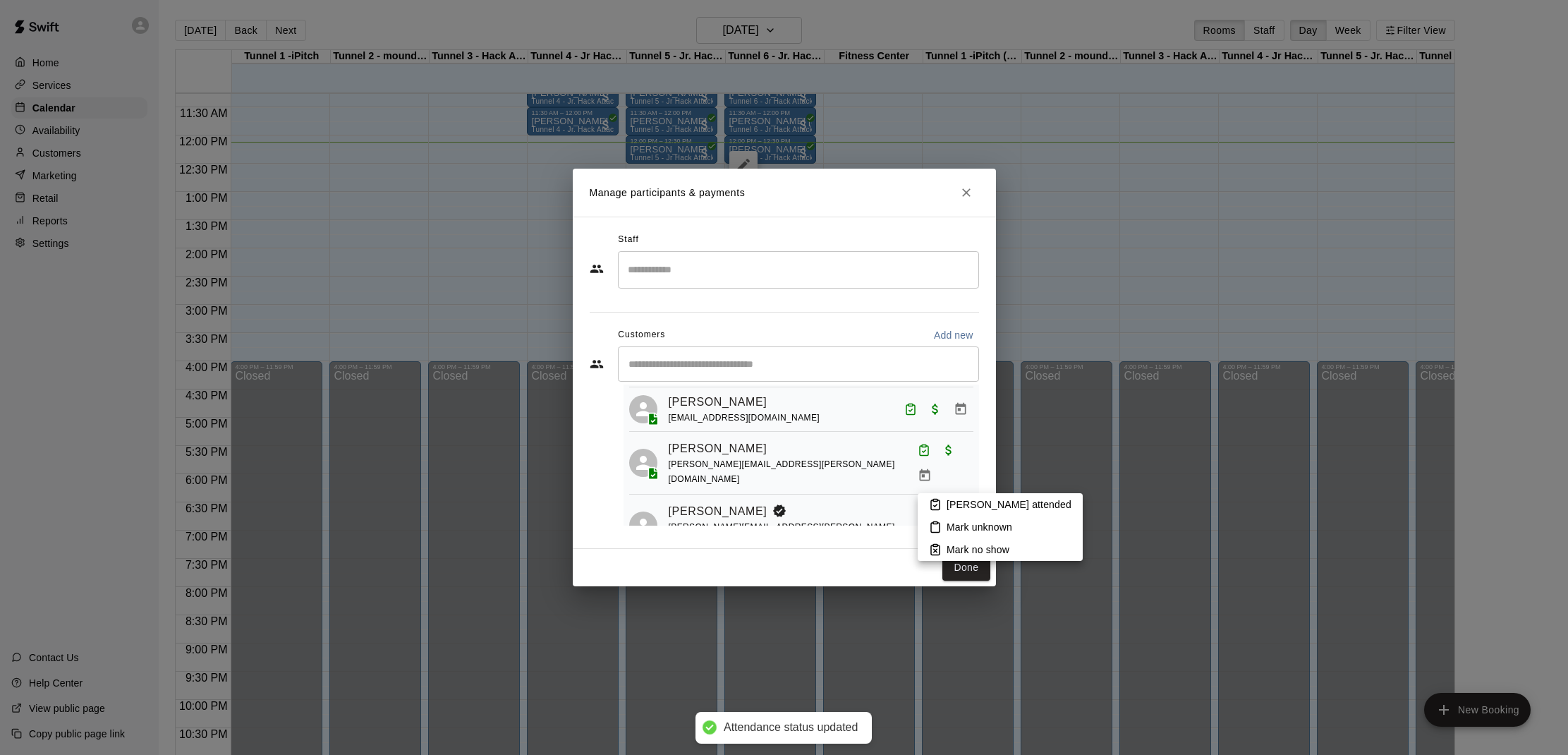
click at [941, 500] on icon at bounding box center [935, 504] width 13 height 13
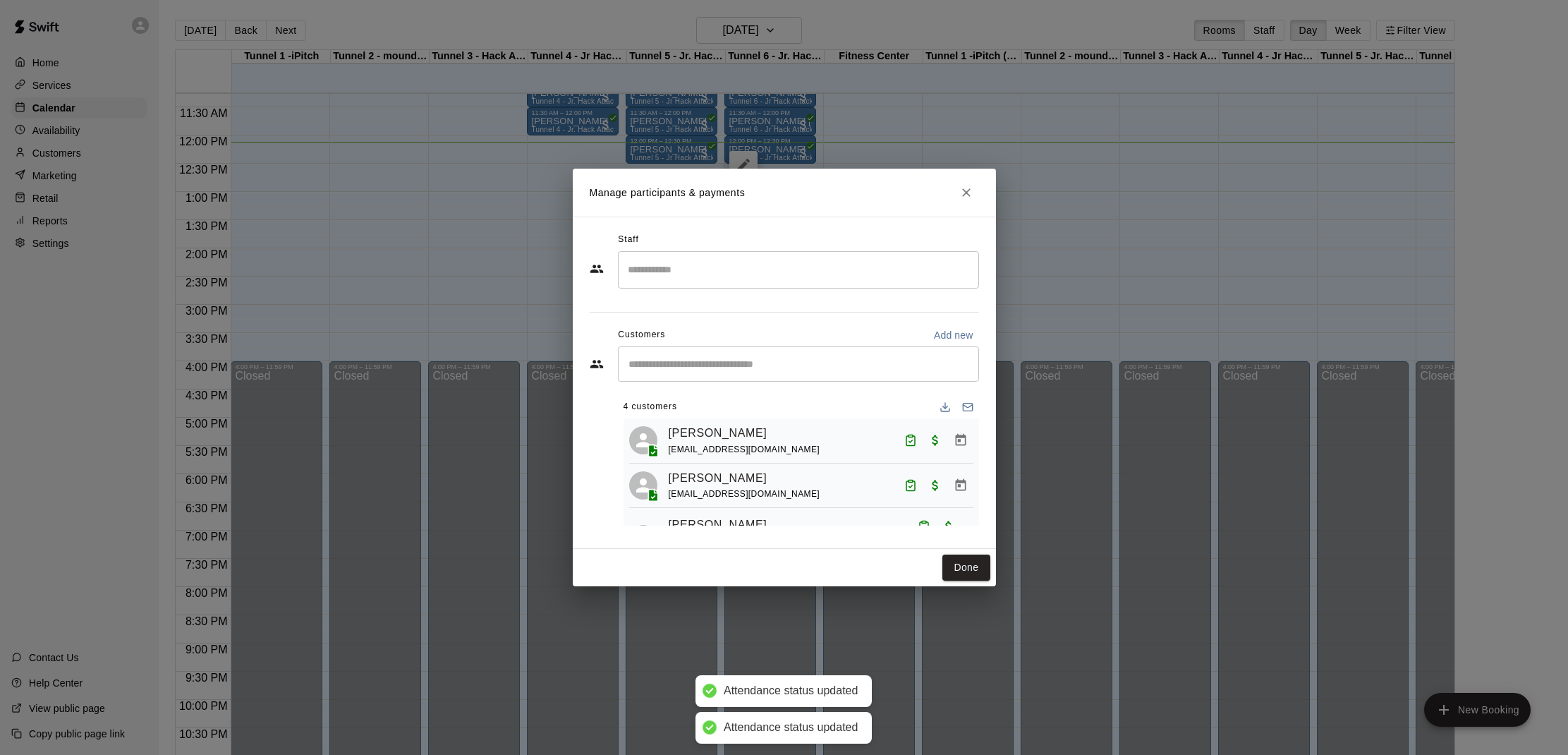
scroll to position [0, 0]
click at [965, 198] on icon "Close" at bounding box center [966, 193] width 14 height 14
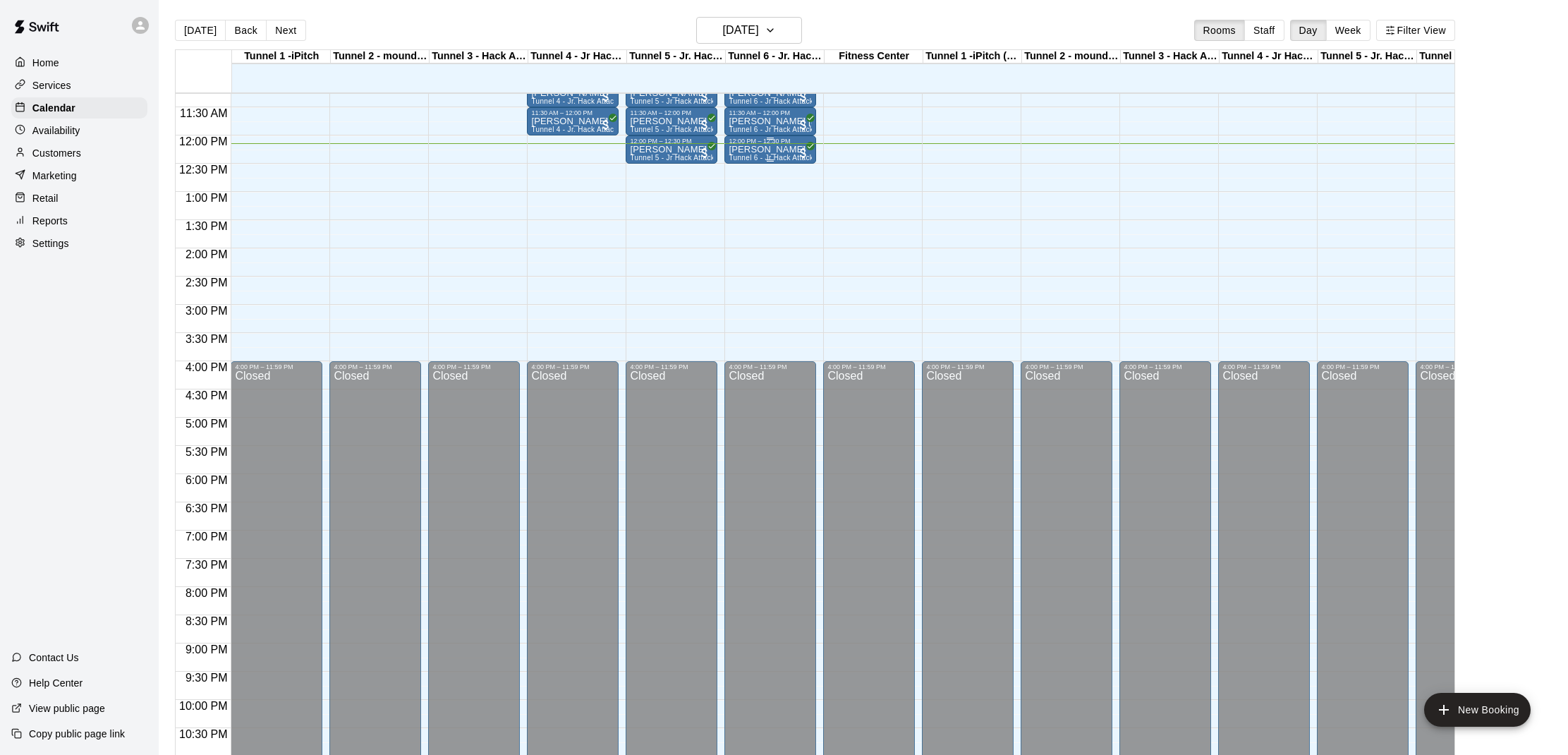
click at [742, 153] on div "Robert Hui Tunnel 6 - Jr Hack Attack Rental (Baseball OR Softball)" at bounding box center [770, 522] width 83 height 755
click at [747, 198] on img "edit" at bounding box center [743, 194] width 17 height 17
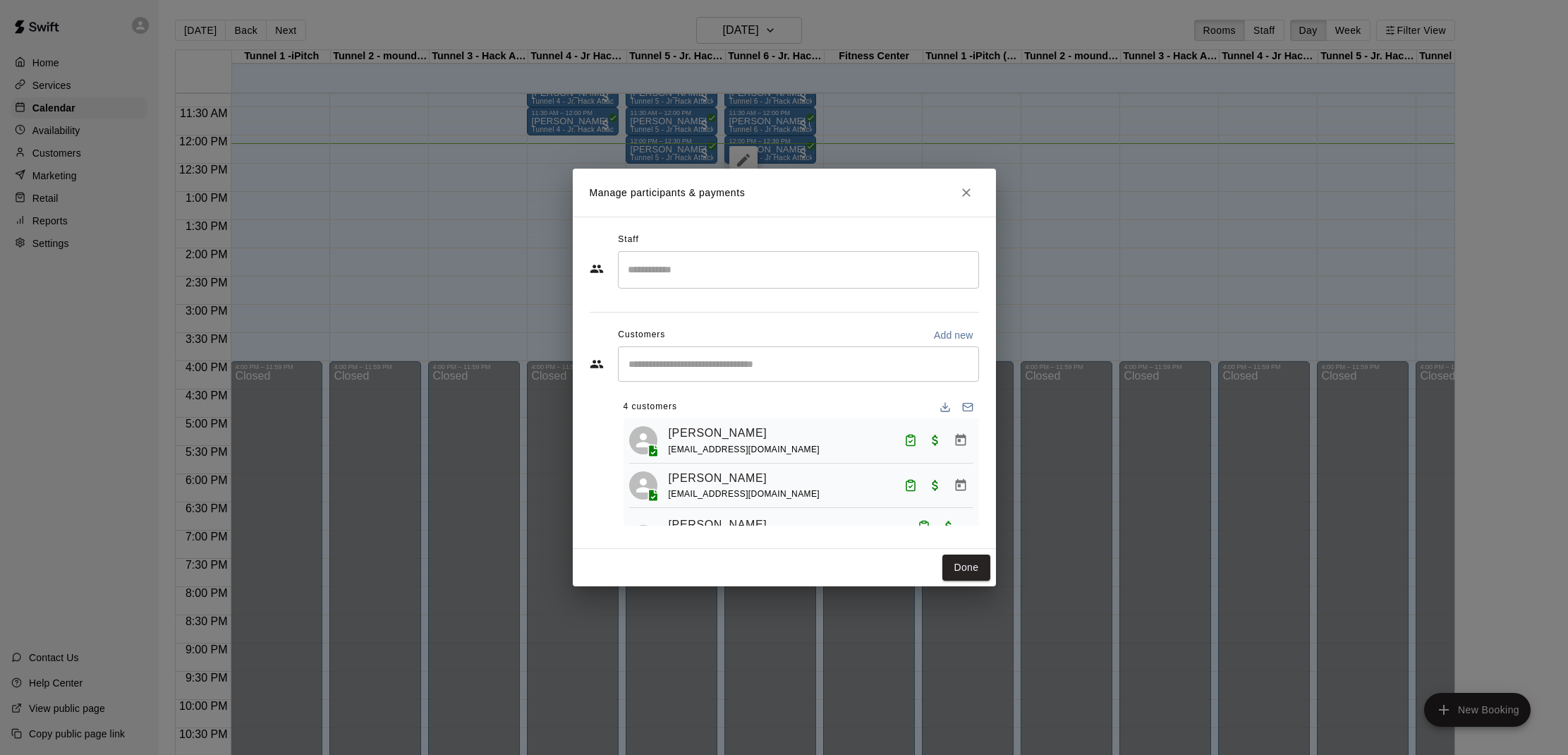
click at [743, 373] on div "​" at bounding box center [798, 364] width 361 height 35
type input "******"
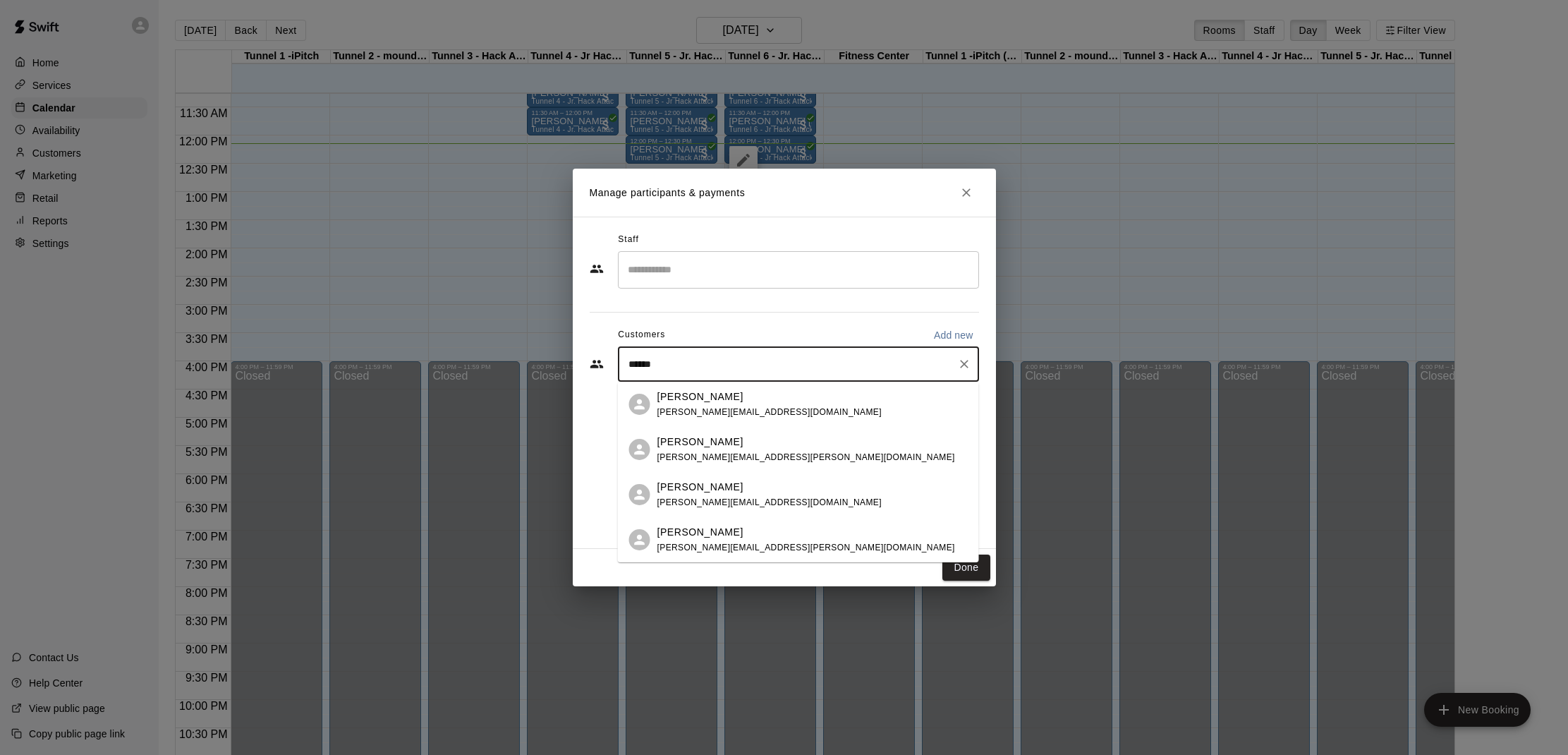
click at [734, 397] on div "ryan bender" at bounding box center [769, 396] width 224 height 15
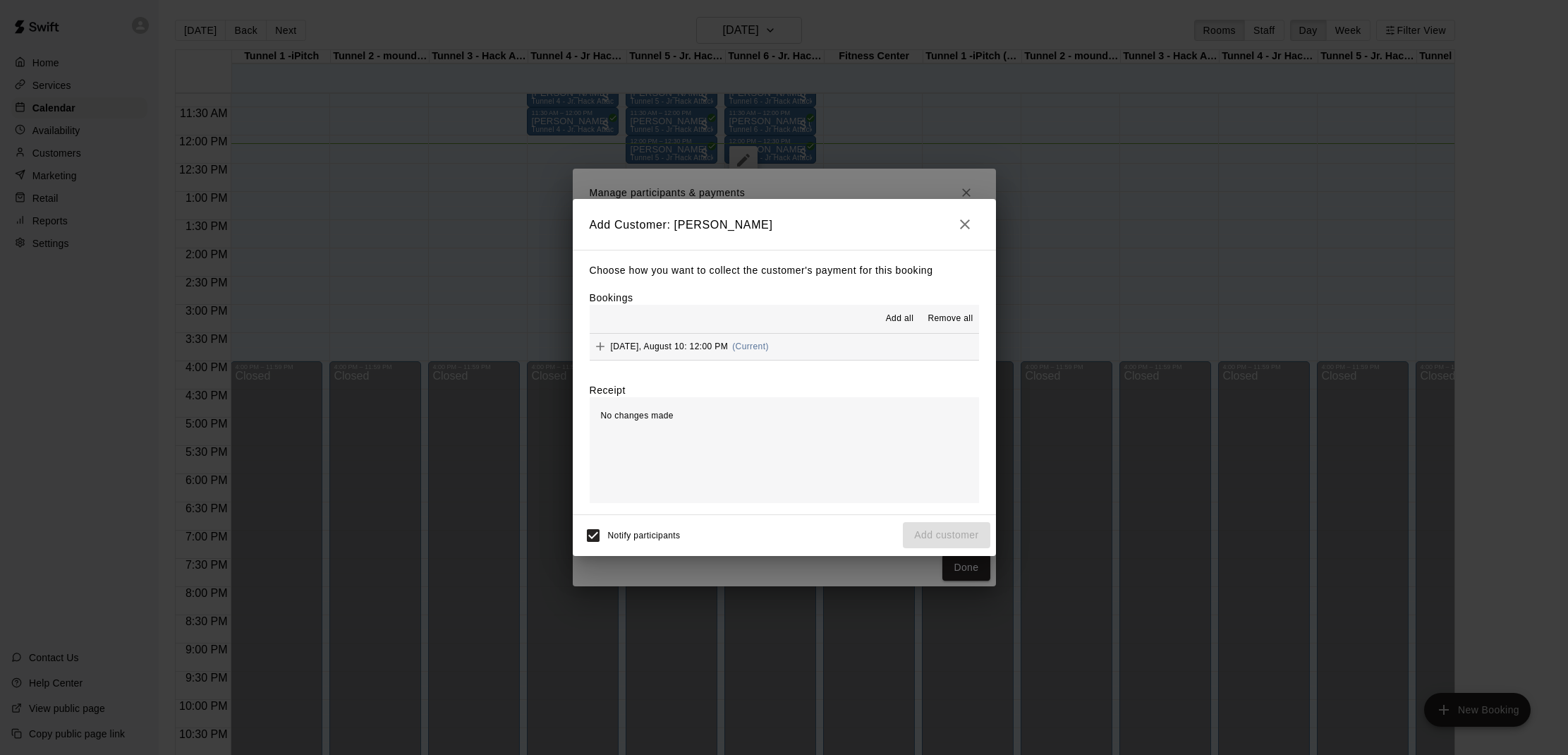
click at [902, 322] on span "Add all" at bounding box center [900, 319] width 28 height 14
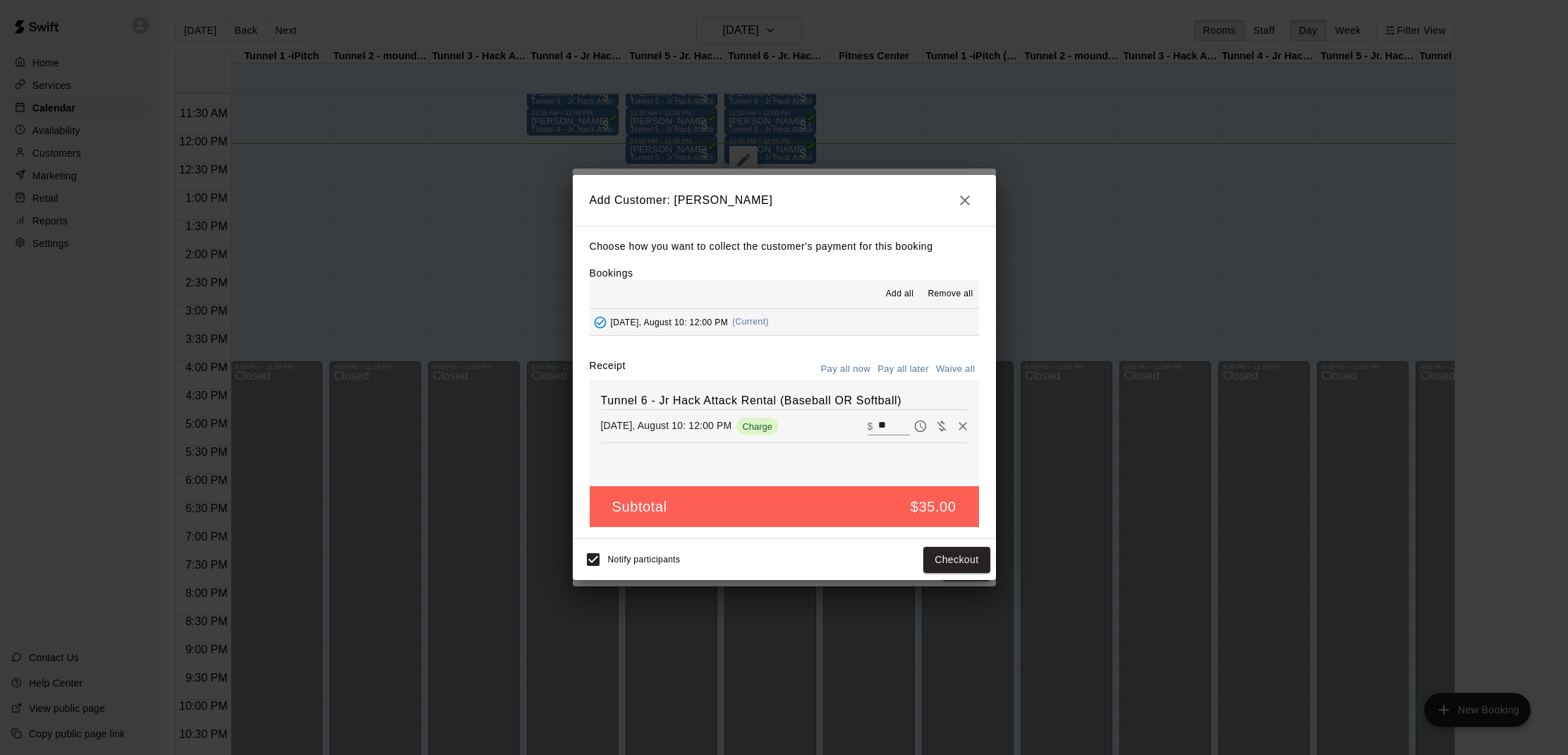
click at [893, 422] on input "**" at bounding box center [894, 425] width 31 height 19
type input "*"
type input "**"
click at [940, 557] on button "Checkout" at bounding box center [957, 559] width 67 height 26
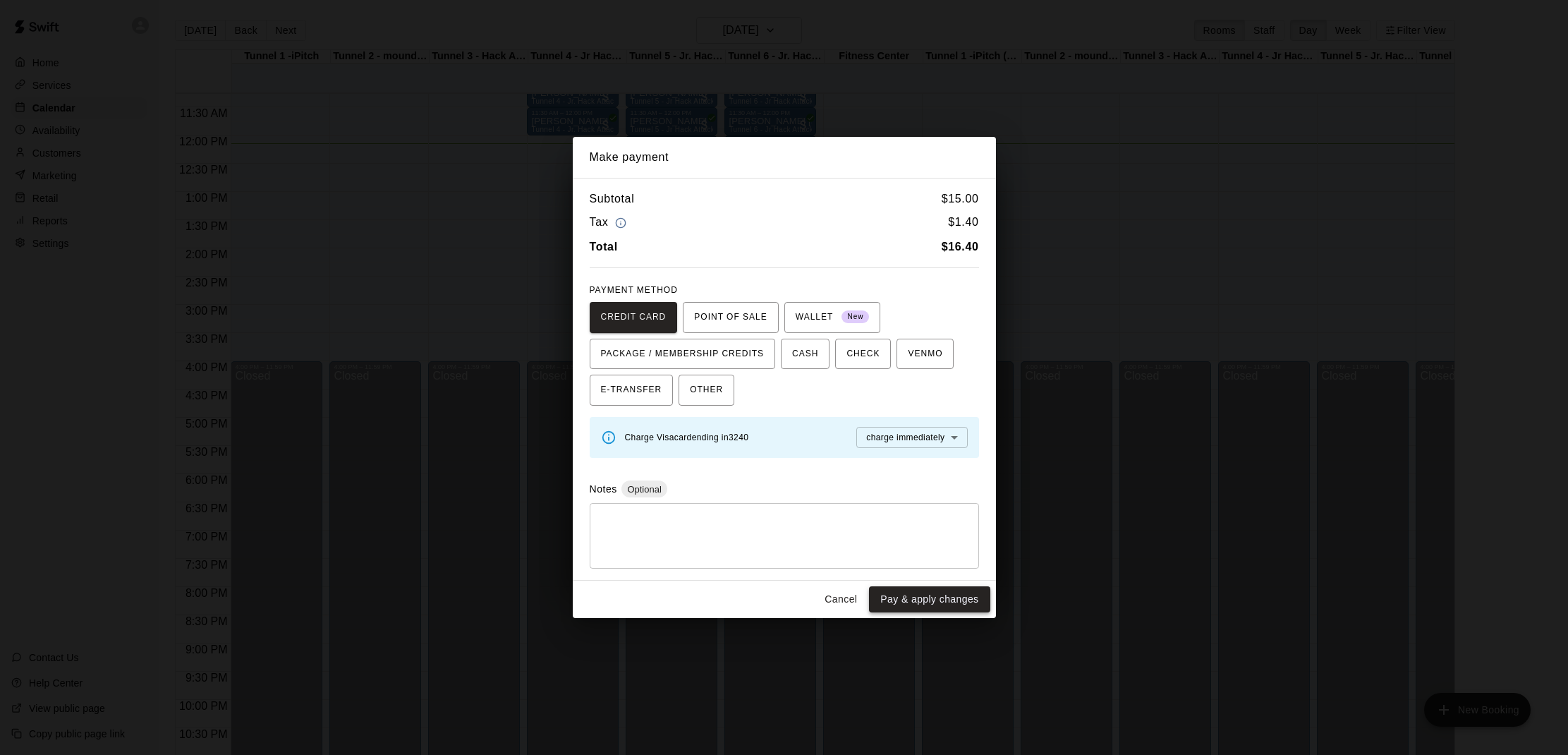
click at [947, 587] on button "Pay & apply changes" at bounding box center [928, 599] width 120 height 26
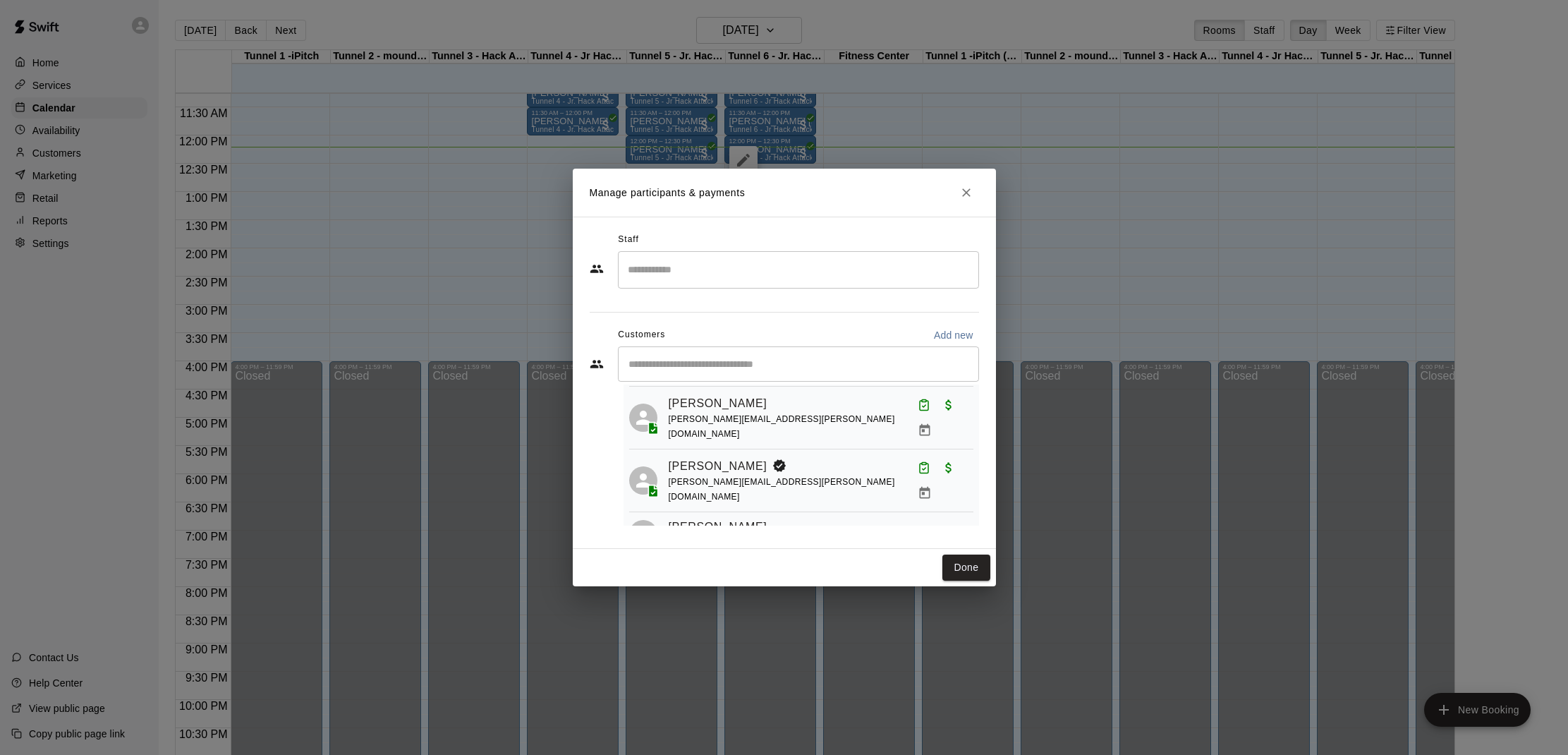
scroll to position [120, 0]
click at [907, 530] on icon "Mark attendance" at bounding box center [911, 535] width 9 height 10
click at [942, 504] on li "[PERSON_NAME] attended" at bounding box center [1000, 504] width 165 height 22
click at [956, 562] on button "Done" at bounding box center [965, 567] width 47 height 26
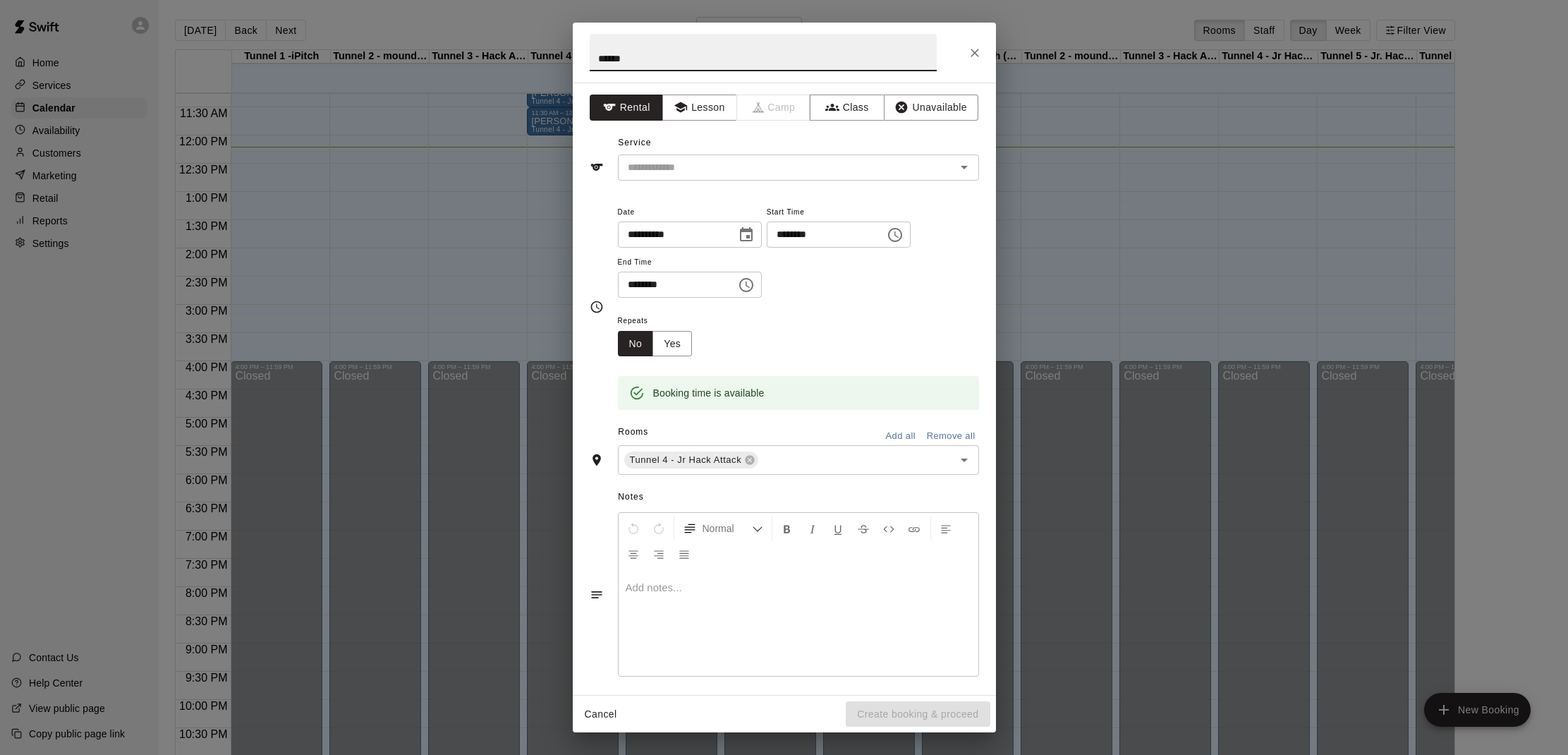
type input "******"
click at [969, 52] on icon "Close" at bounding box center [974, 53] width 14 height 14
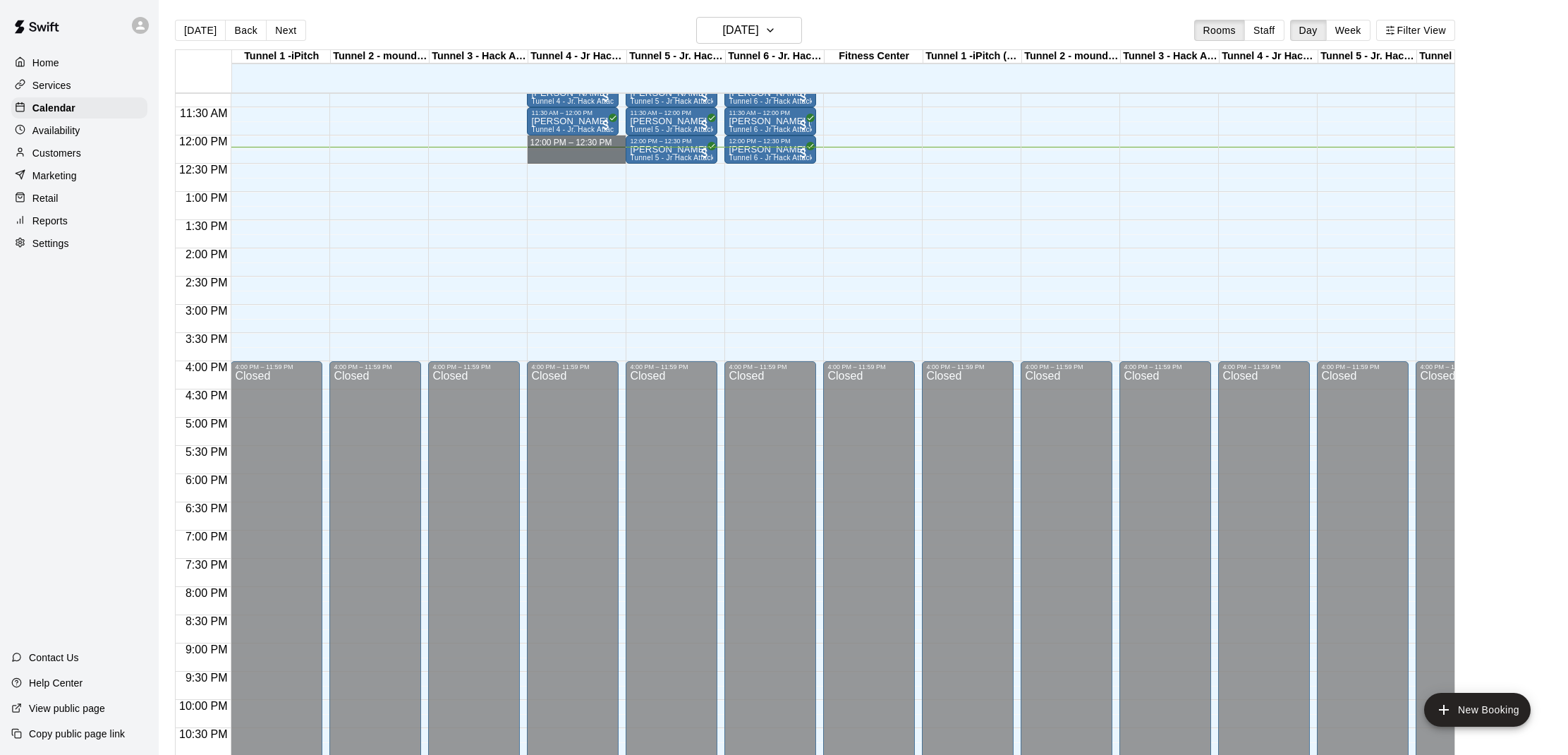
drag, startPoint x: 565, startPoint y: 138, endPoint x: 565, endPoint y: 157, distance: 19.0
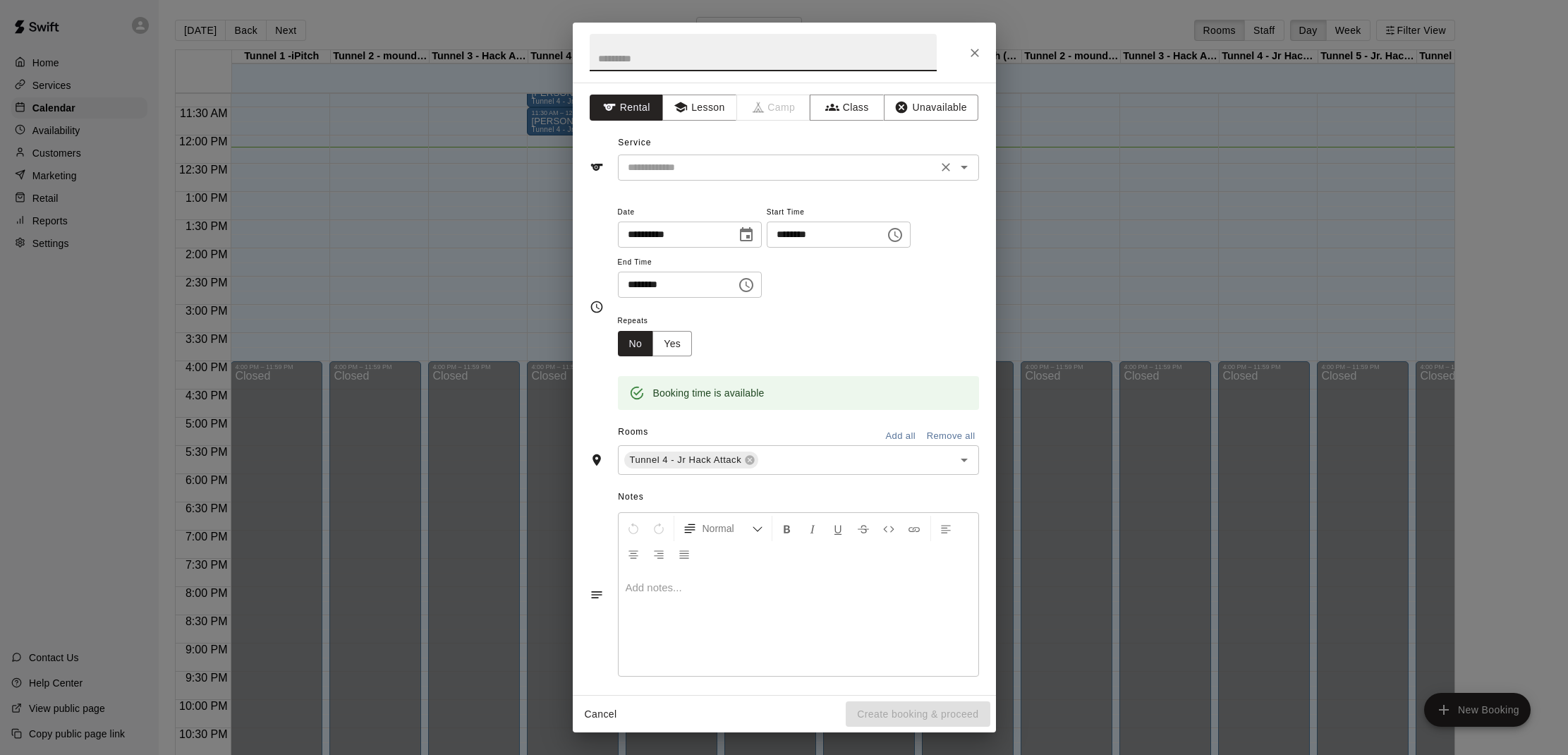
click at [677, 165] on input "text" at bounding box center [778, 167] width 311 height 18
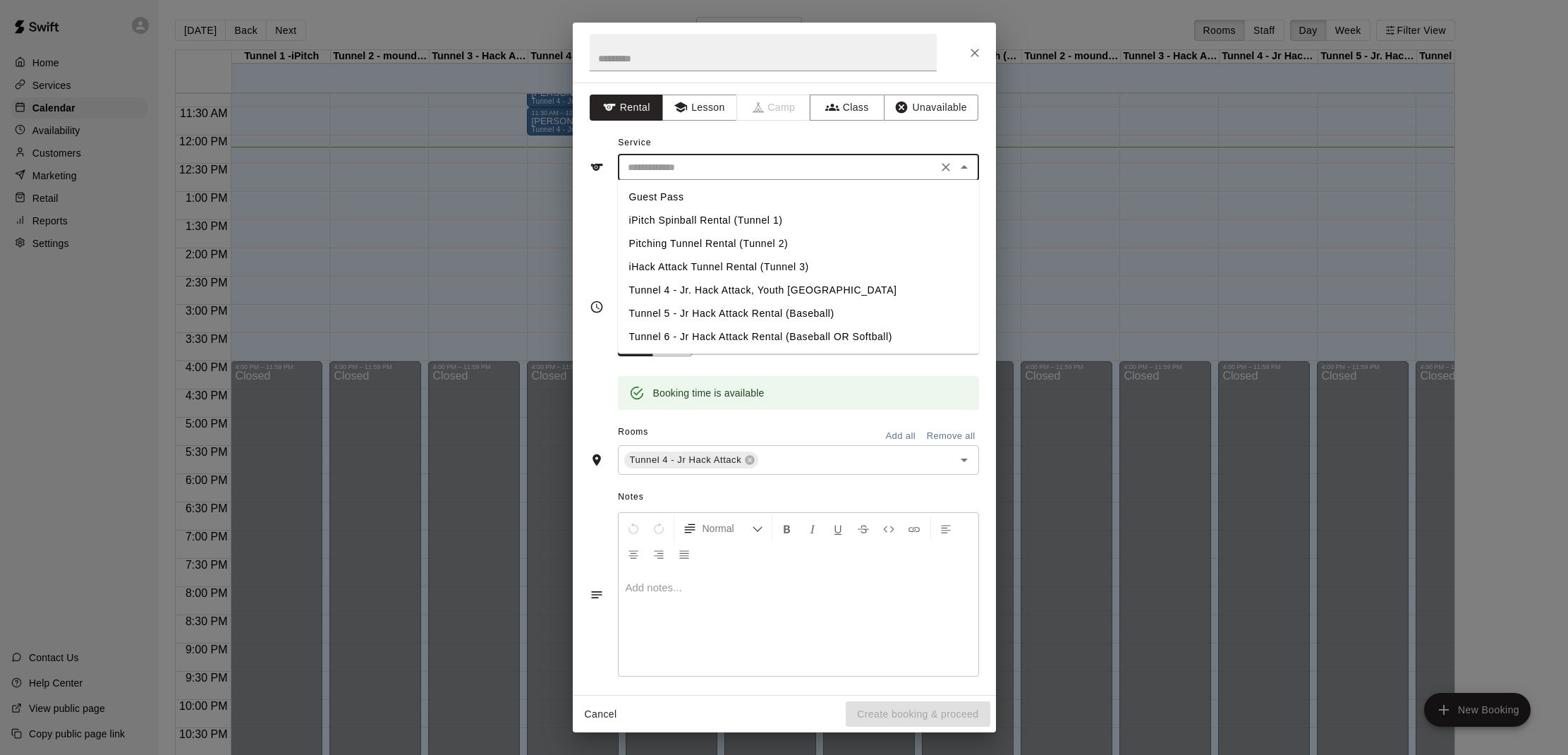
click at [692, 287] on li "Tunnel 4 - Jr. Hack Attack, Youth [GEOGRAPHIC_DATA]" at bounding box center [798, 290] width 361 height 23
type input "**********"
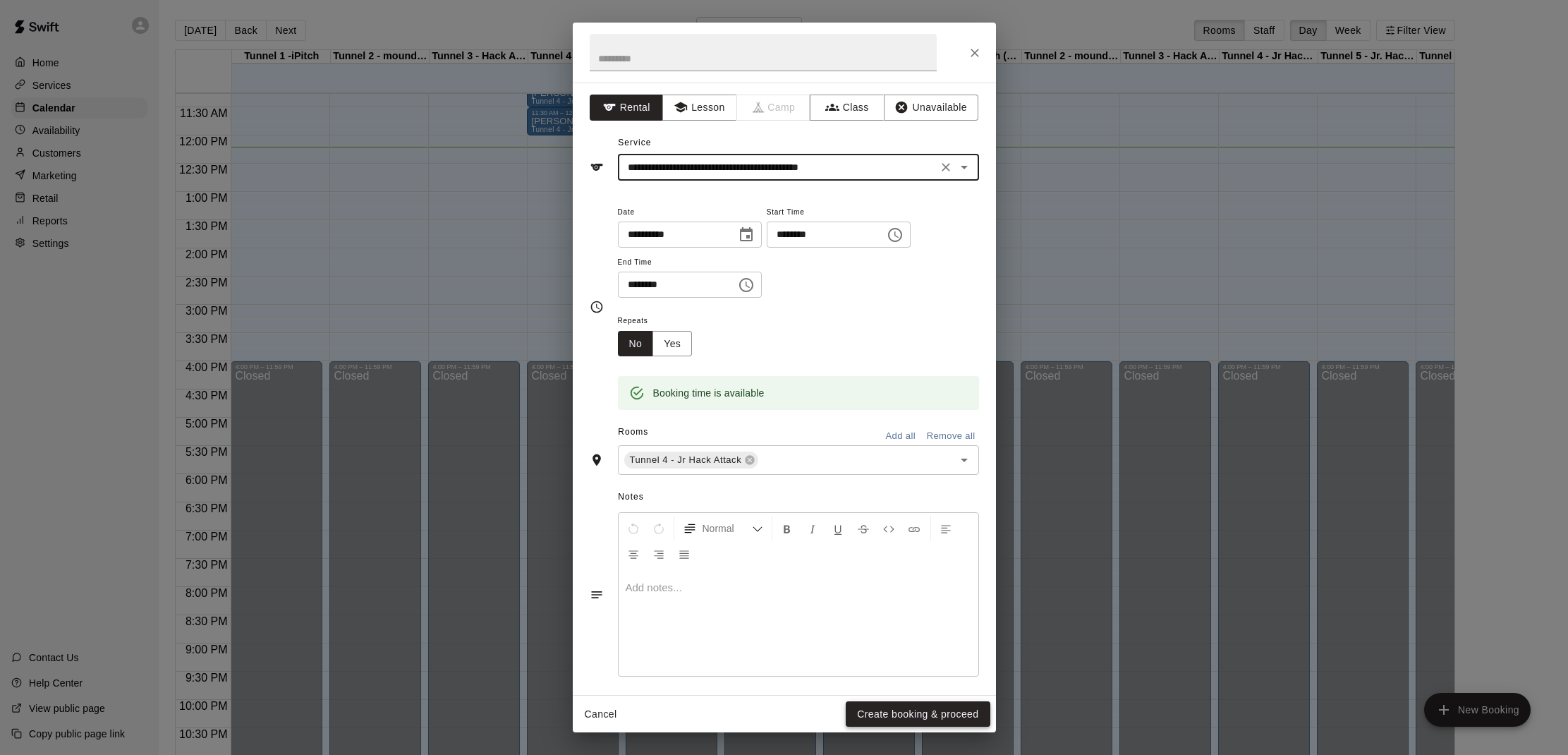
click at [923, 705] on button "Create booking & proceed" at bounding box center [918, 714] width 144 height 26
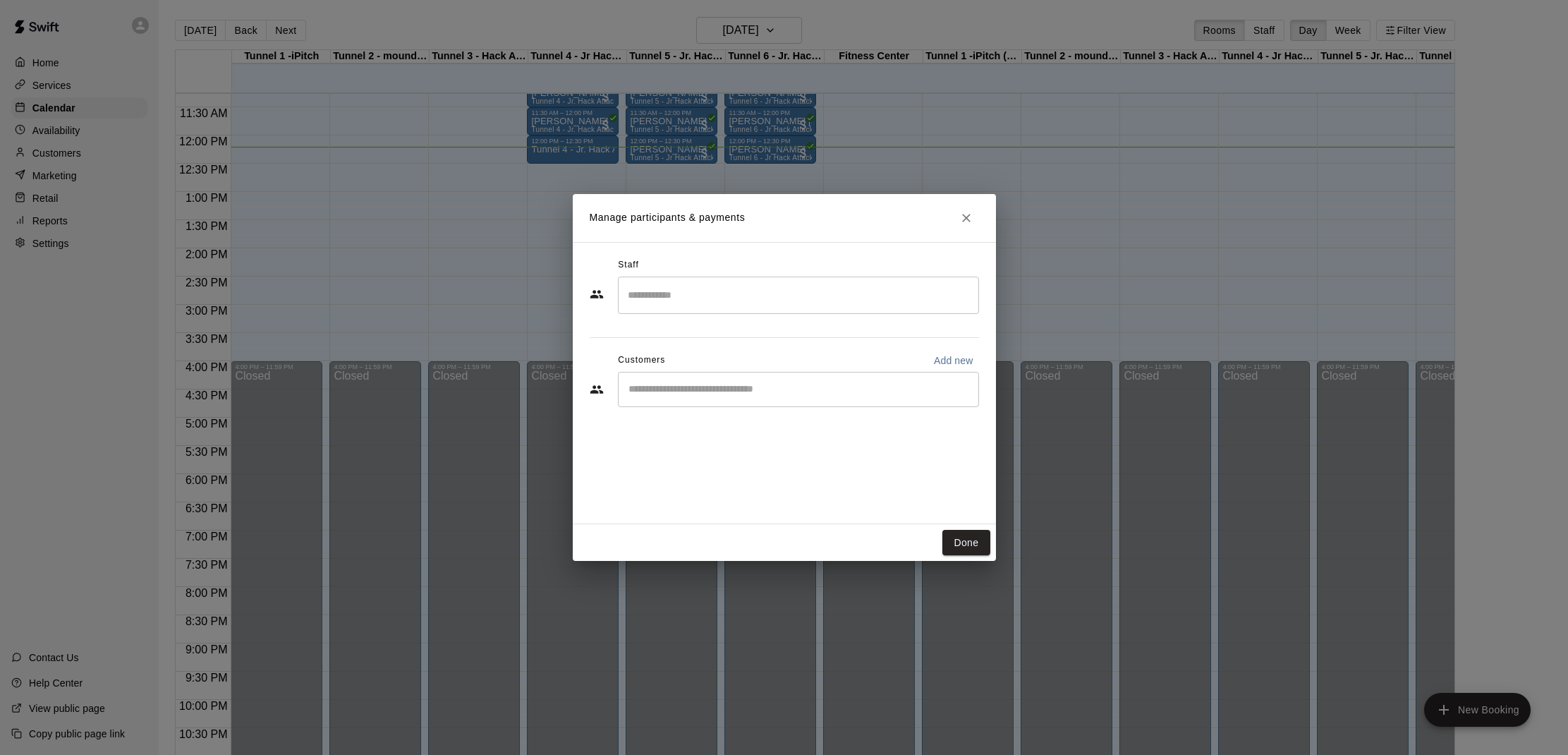
click at [665, 401] on div "​" at bounding box center [798, 389] width 361 height 35
type input "******"
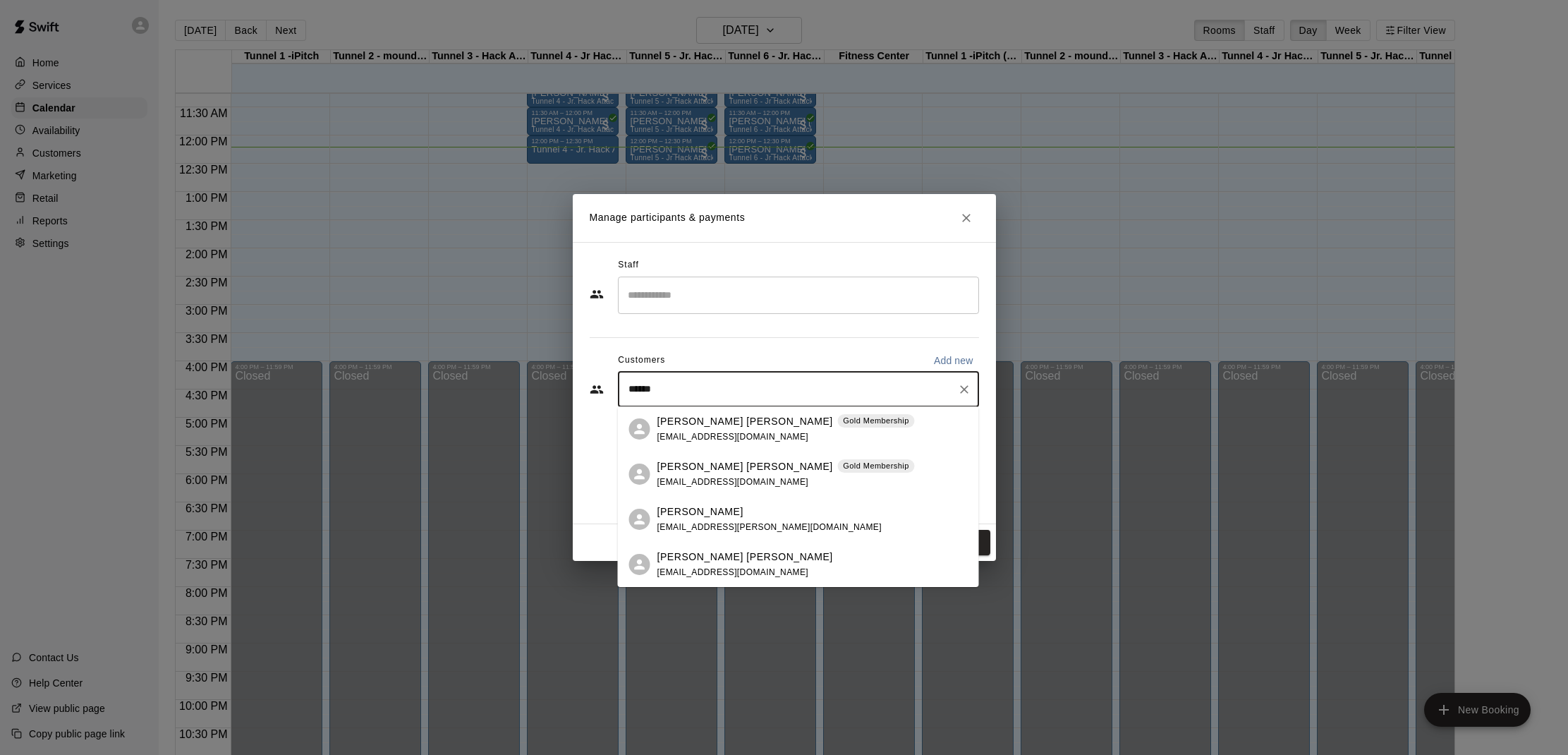
click at [694, 423] on p "[PERSON_NAME] [PERSON_NAME]" at bounding box center [745, 421] width 176 height 15
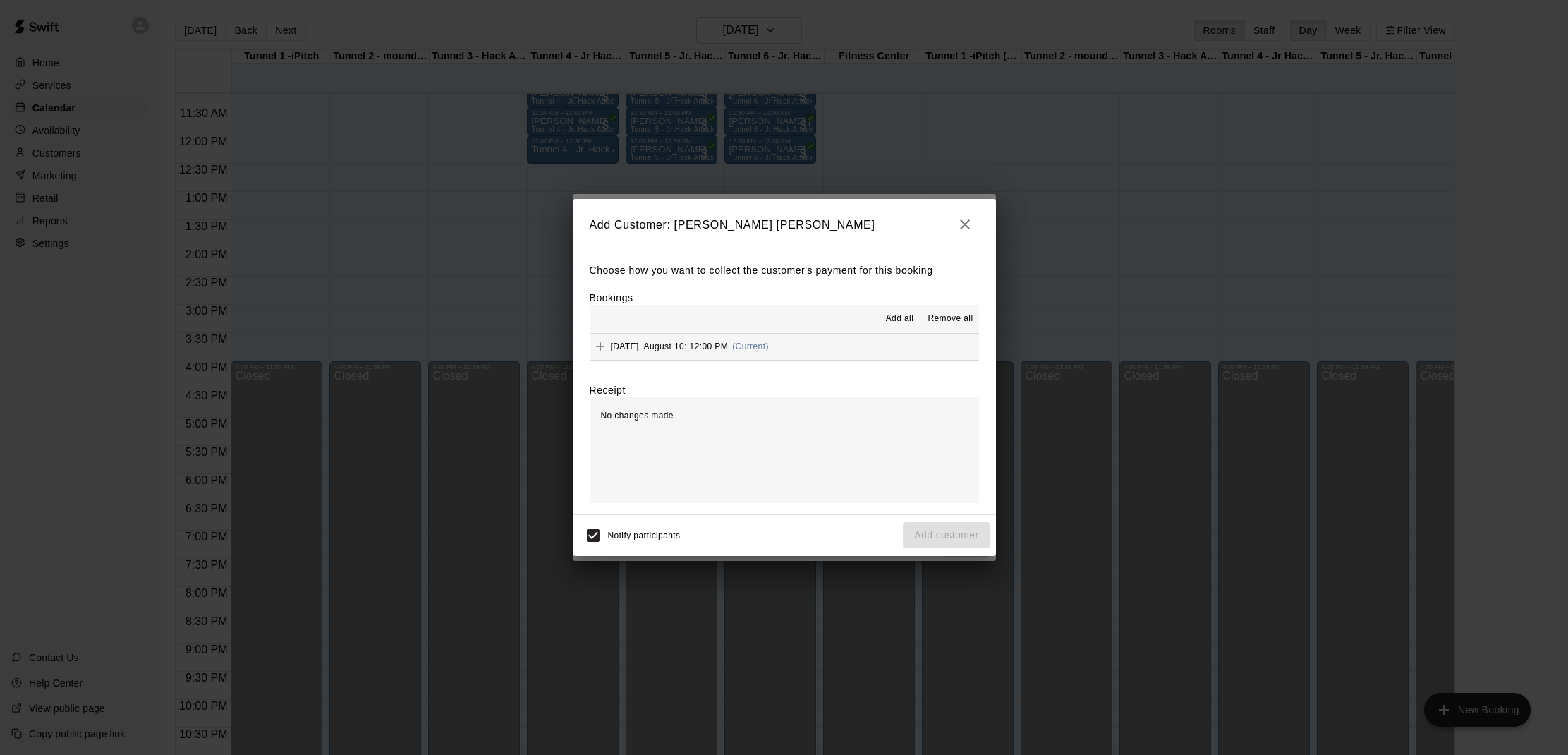
click at [895, 317] on span "Add all" at bounding box center [900, 319] width 28 height 14
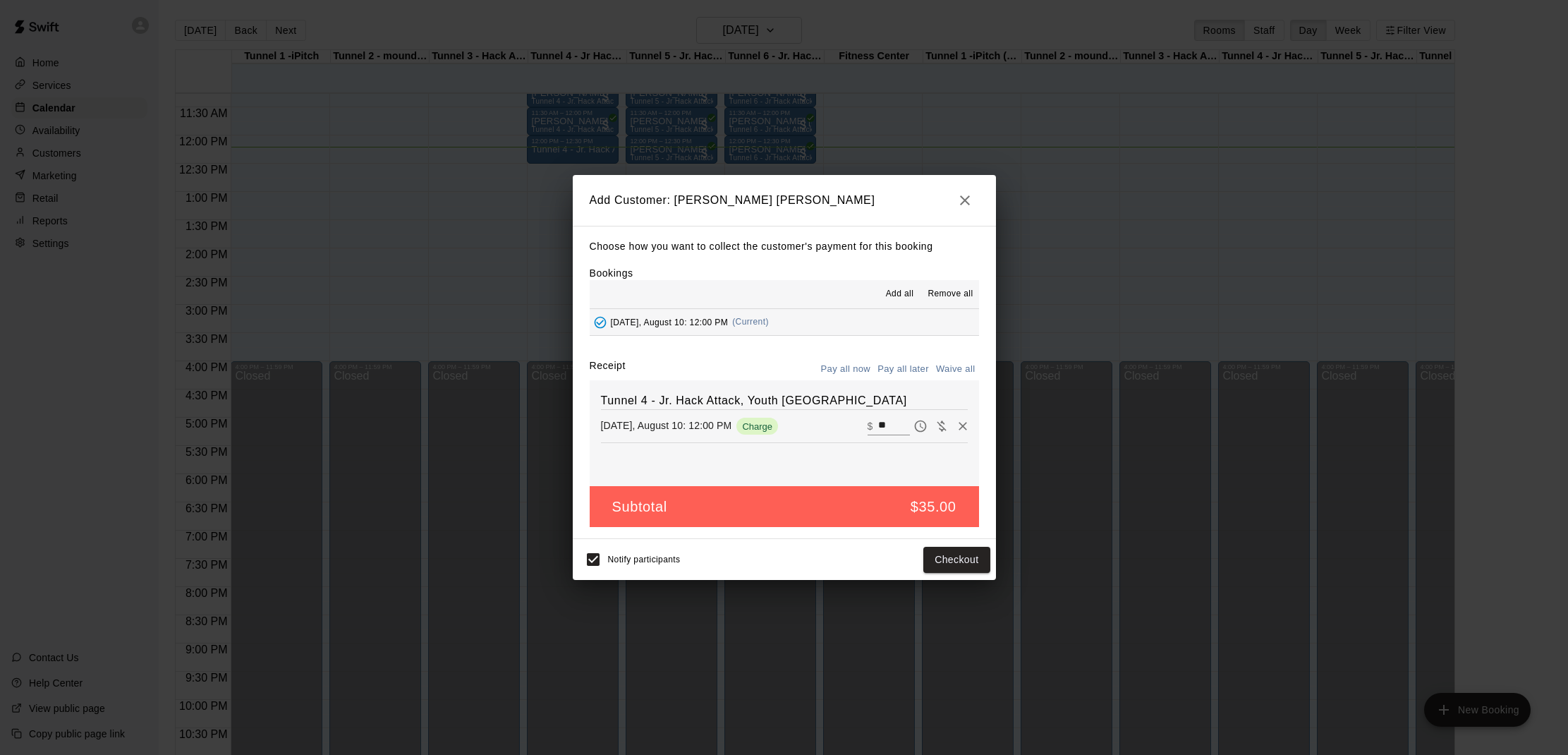
click at [947, 371] on button "Waive all" at bounding box center [956, 369] width 47 height 22
type input "*"
click at [957, 562] on button "Add customer" at bounding box center [946, 559] width 87 height 26
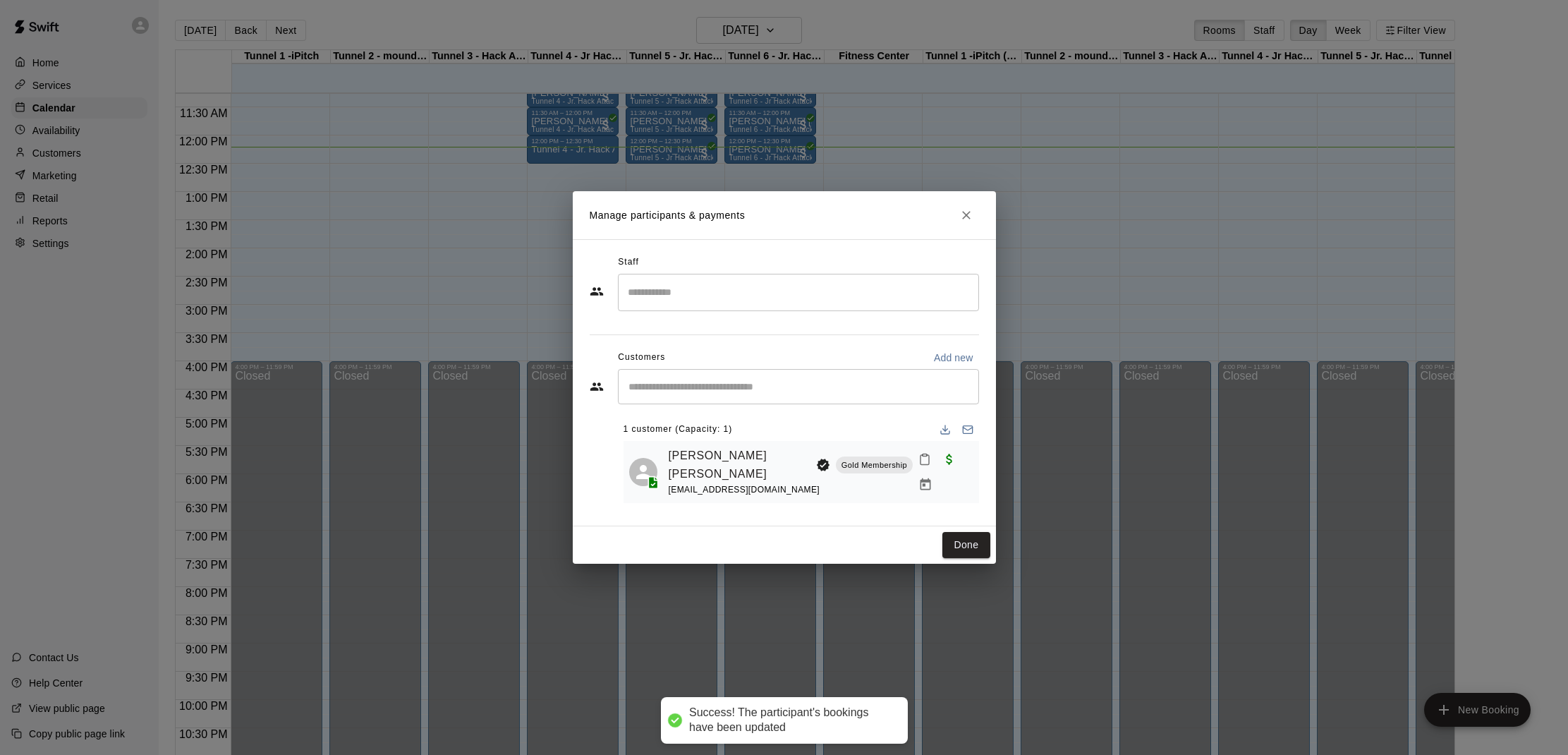
click at [913, 471] on button "Mark attendance" at bounding box center [924, 459] width 24 height 24
click at [939, 469] on p "[PERSON_NAME] attended" at bounding box center [1002, 464] width 125 height 14
click at [956, 533] on button "Done" at bounding box center [965, 545] width 47 height 26
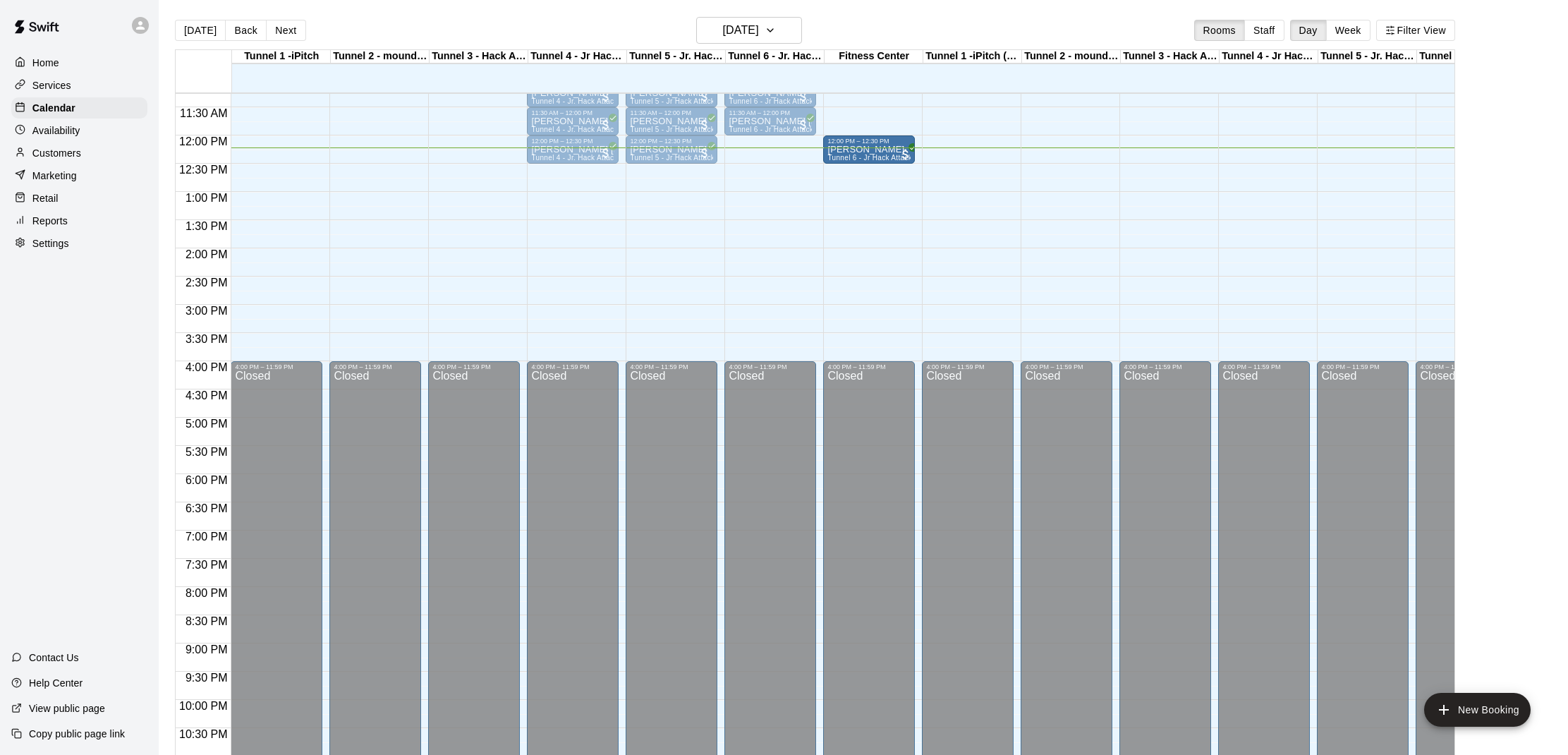
drag, startPoint x: 782, startPoint y: 148, endPoint x: 844, endPoint y: 151, distance: 62.1
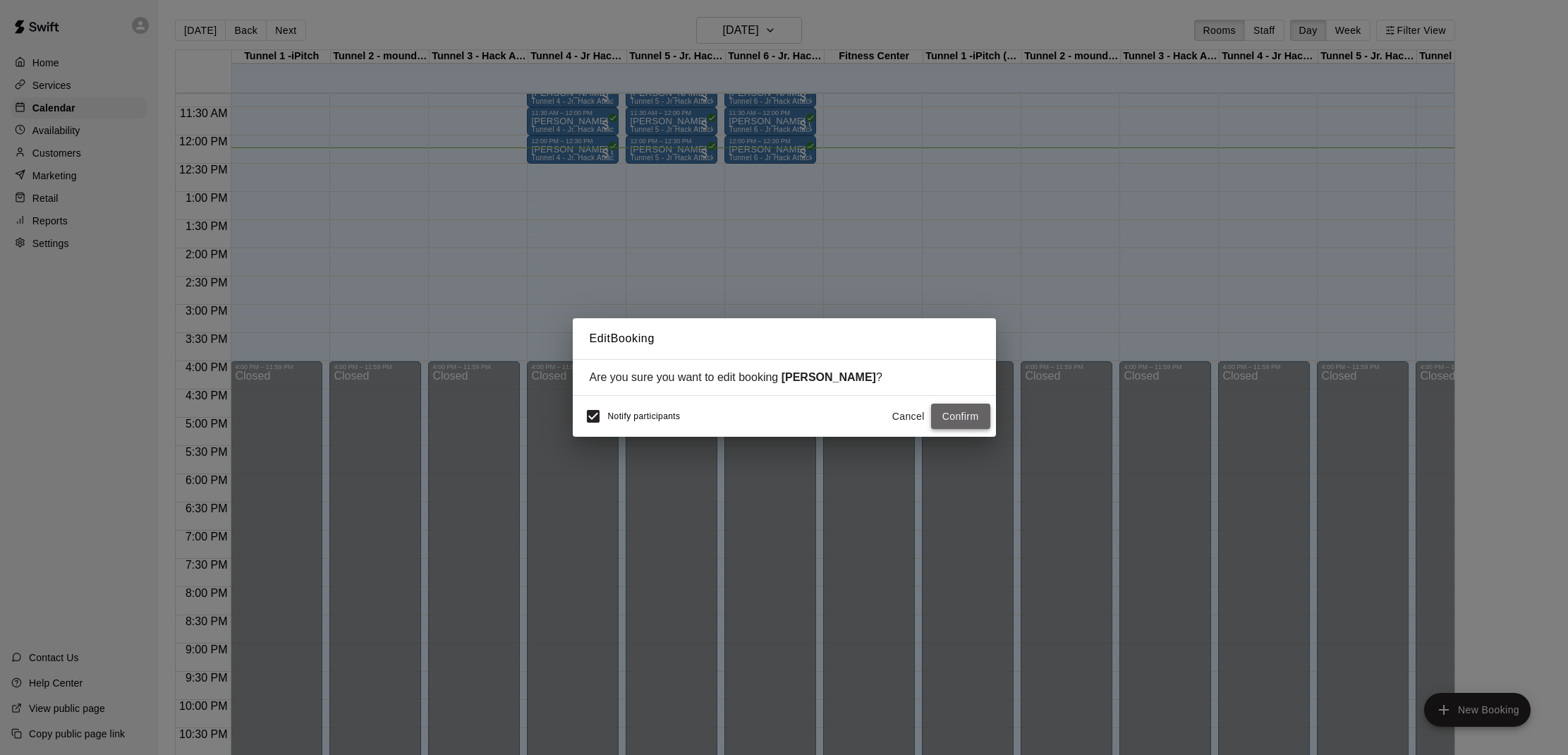
click at [967, 410] on button "Confirm" at bounding box center [961, 416] width 60 height 26
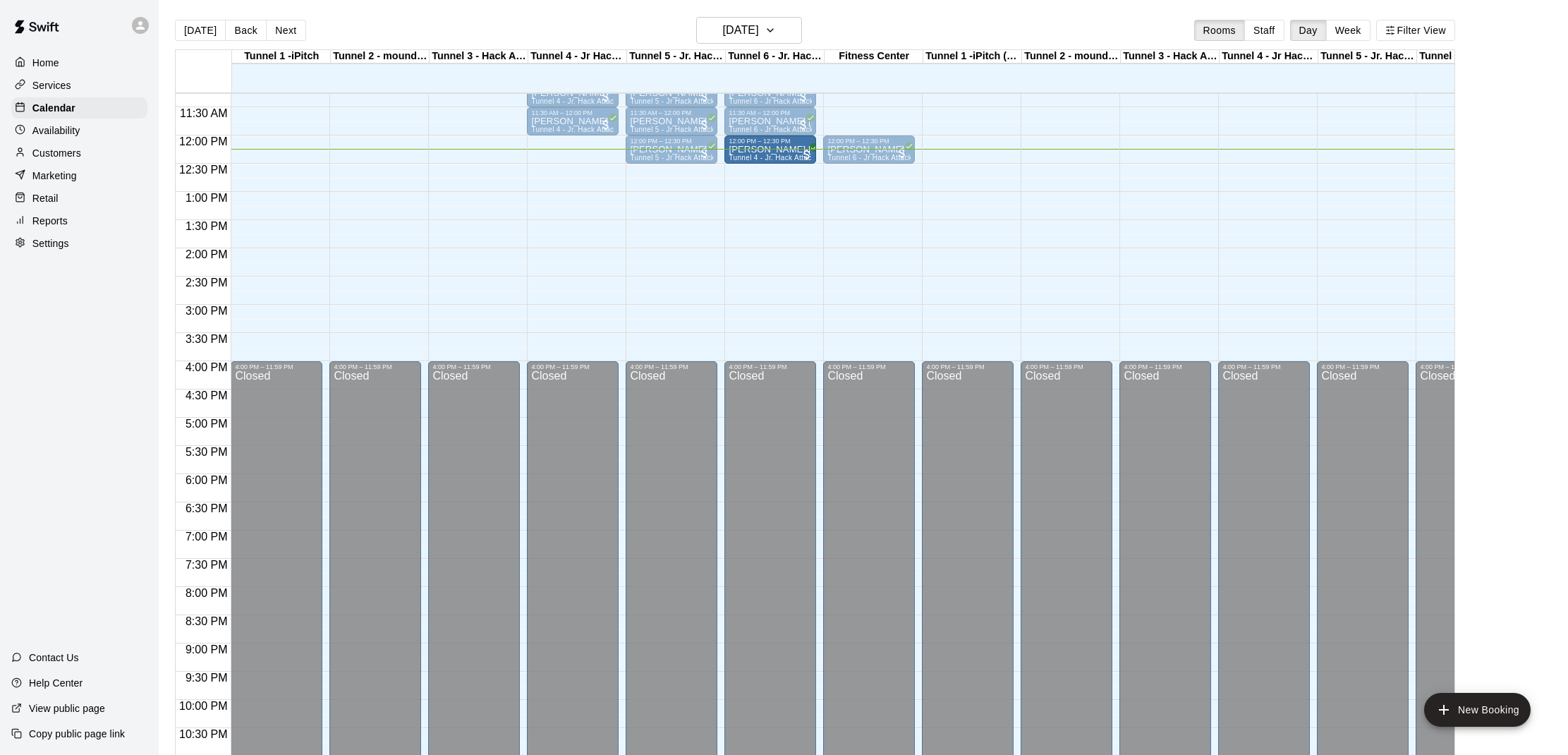
drag, startPoint x: 580, startPoint y: 148, endPoint x: 764, endPoint y: 155, distance: 184.1
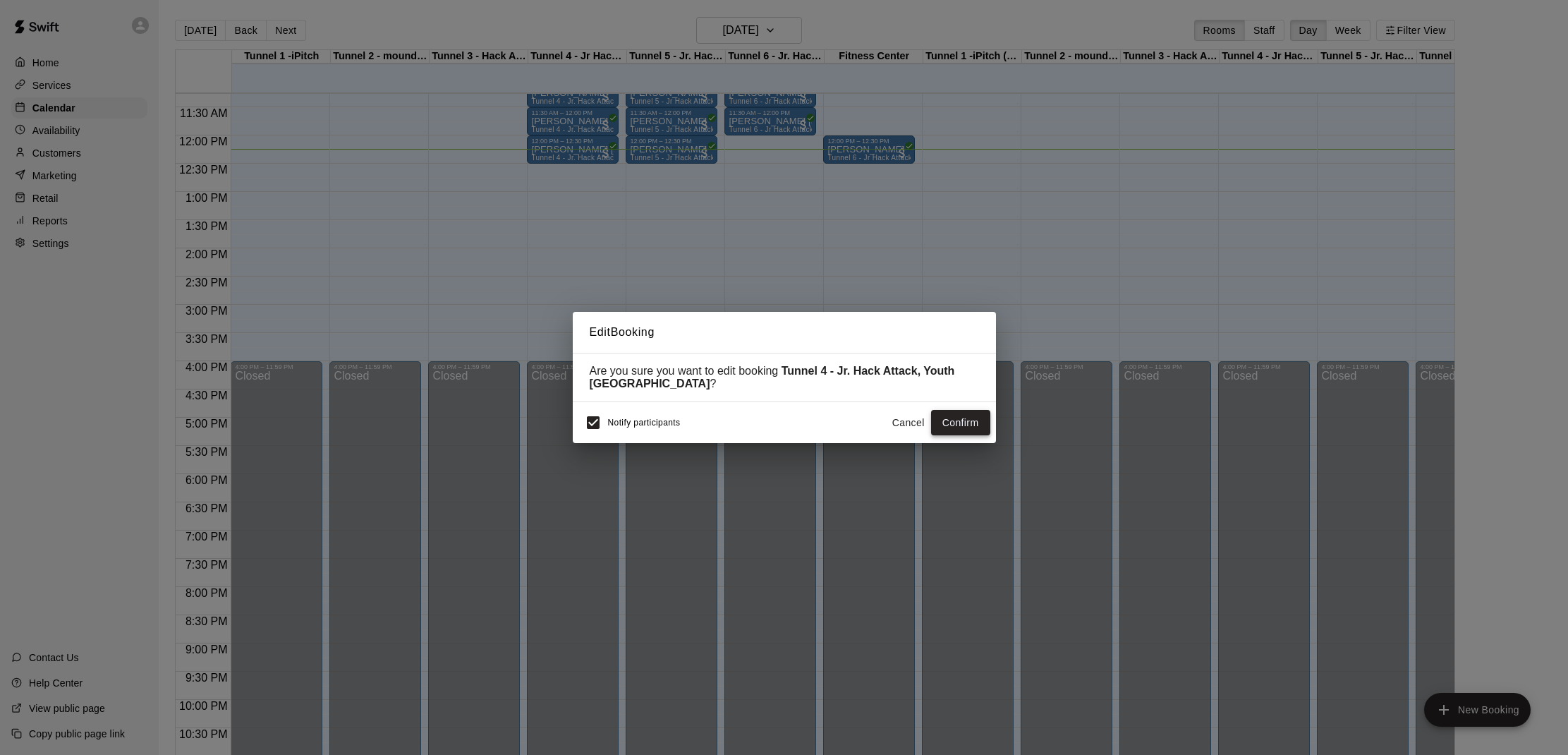
click at [955, 426] on button "Confirm" at bounding box center [961, 422] width 60 height 26
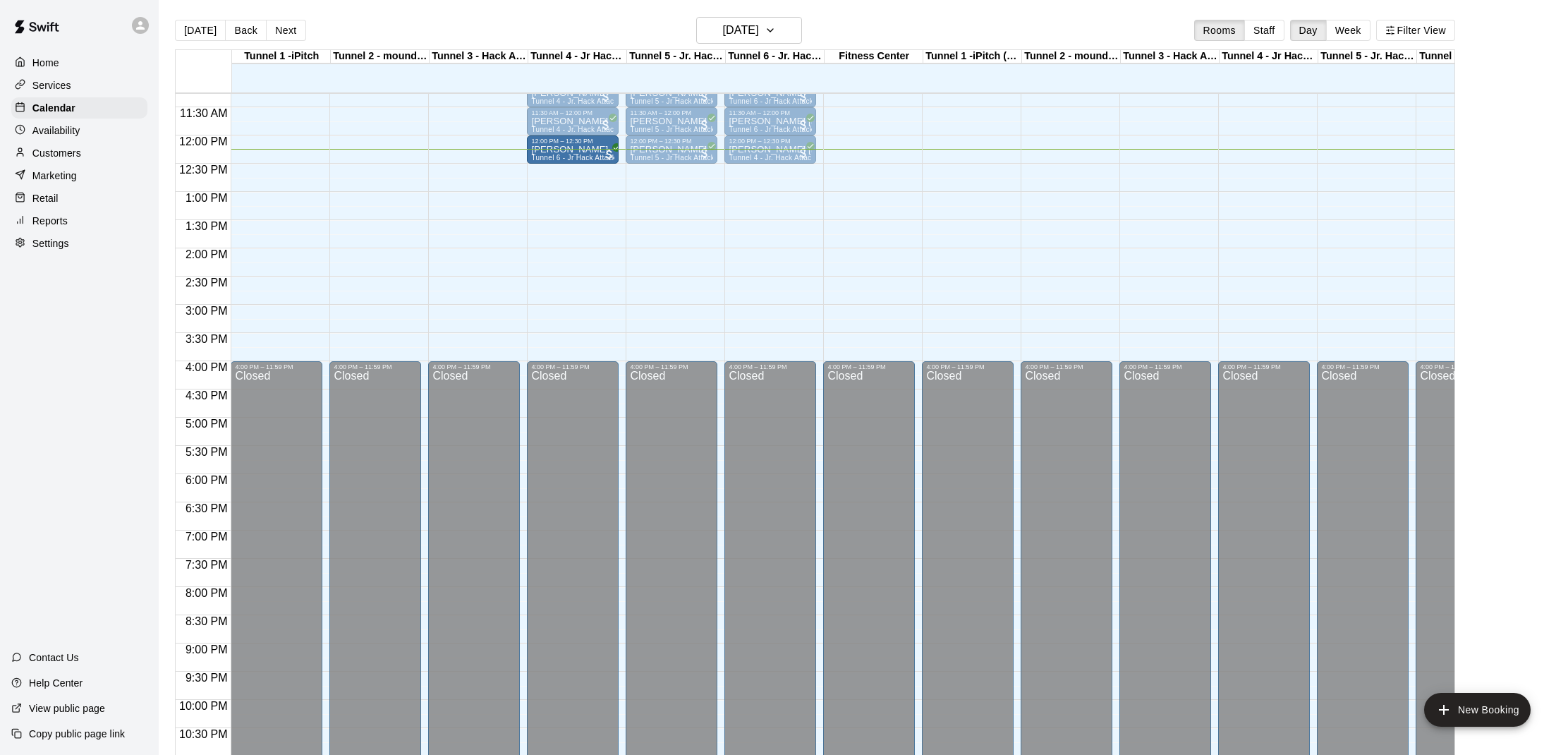
drag, startPoint x: 874, startPoint y: 152, endPoint x: 570, endPoint y: 159, distance: 304.1
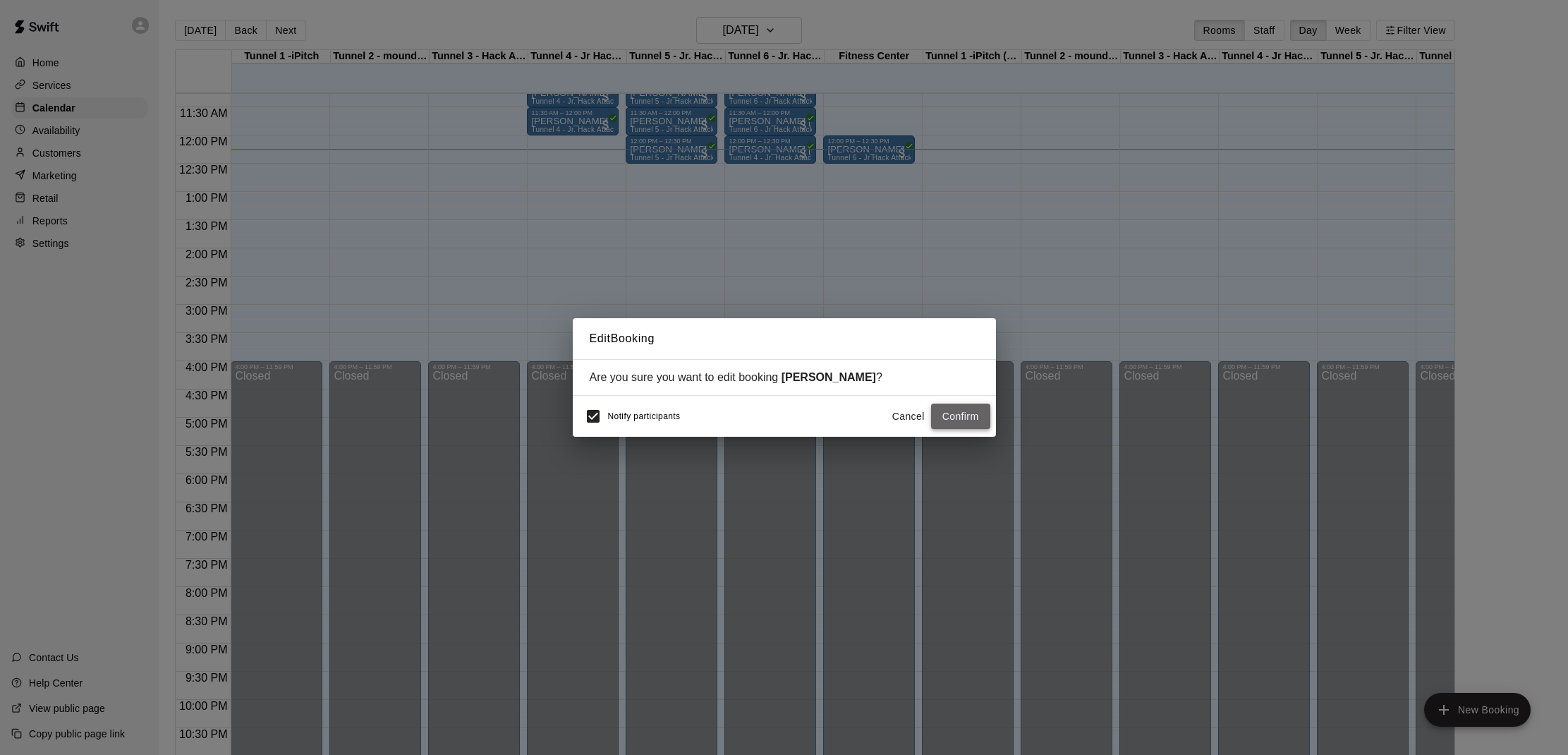
click at [980, 419] on button "Confirm" at bounding box center [961, 416] width 60 height 26
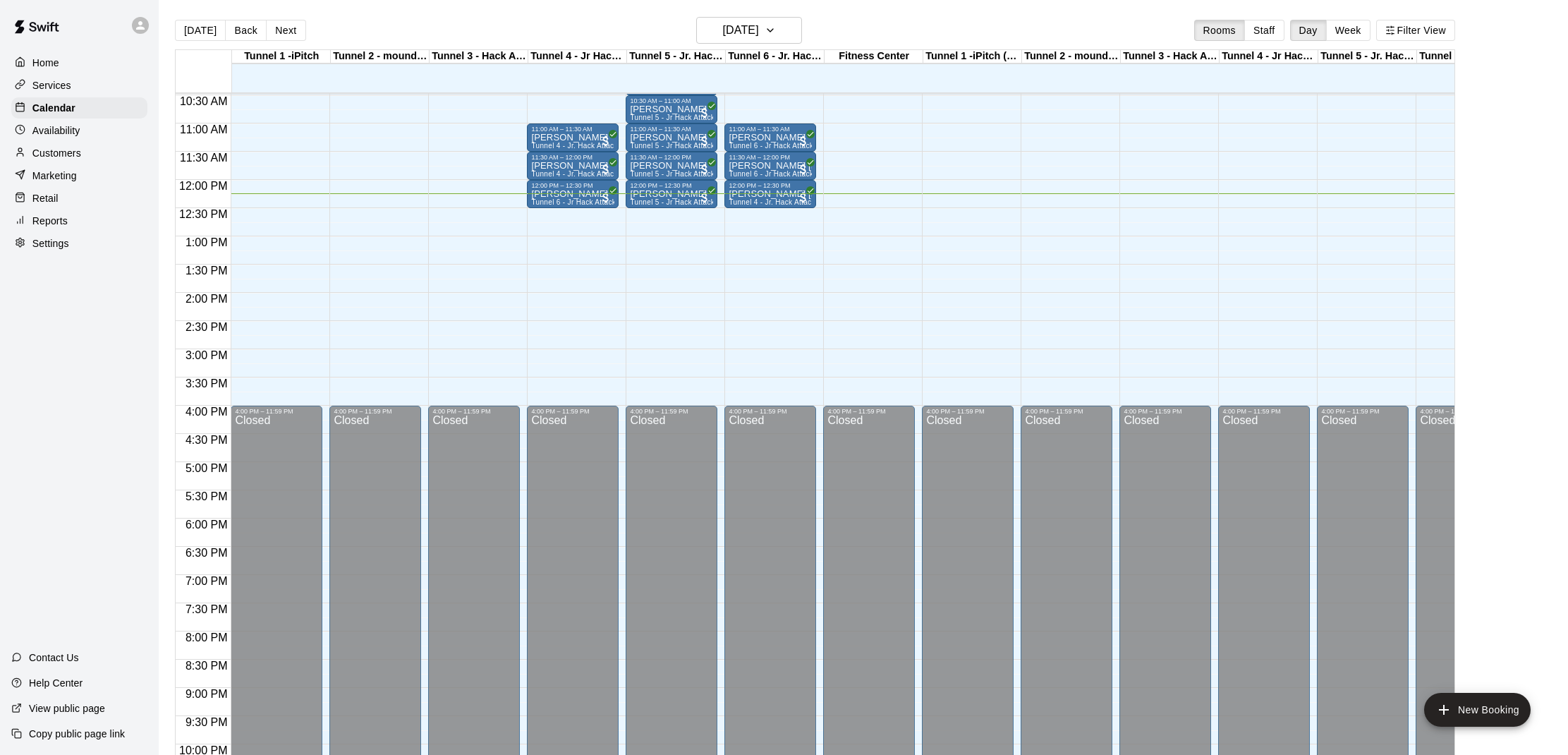
scroll to position [565, 0]
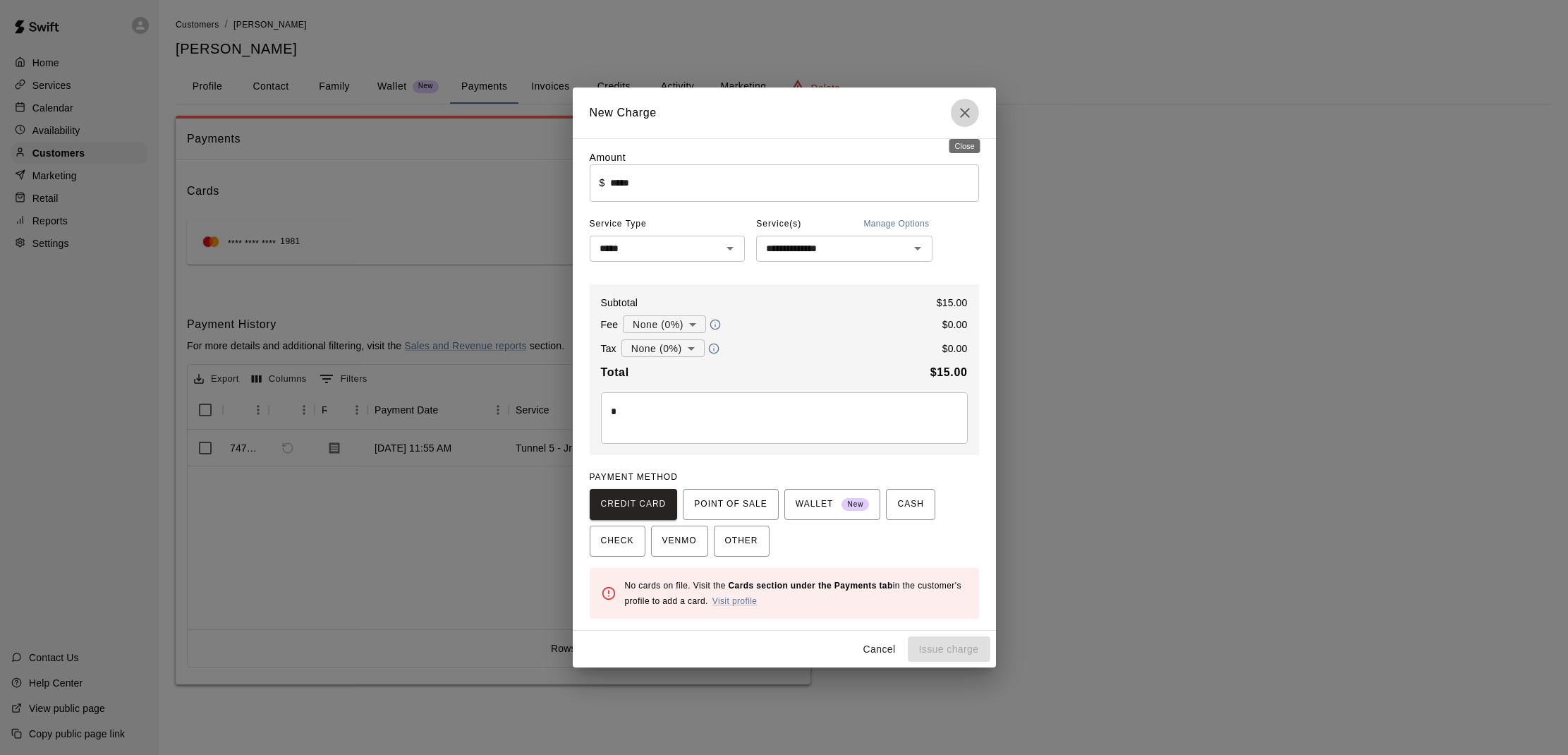
click at [963, 119] on icon "Close" at bounding box center [964, 112] width 17 height 17
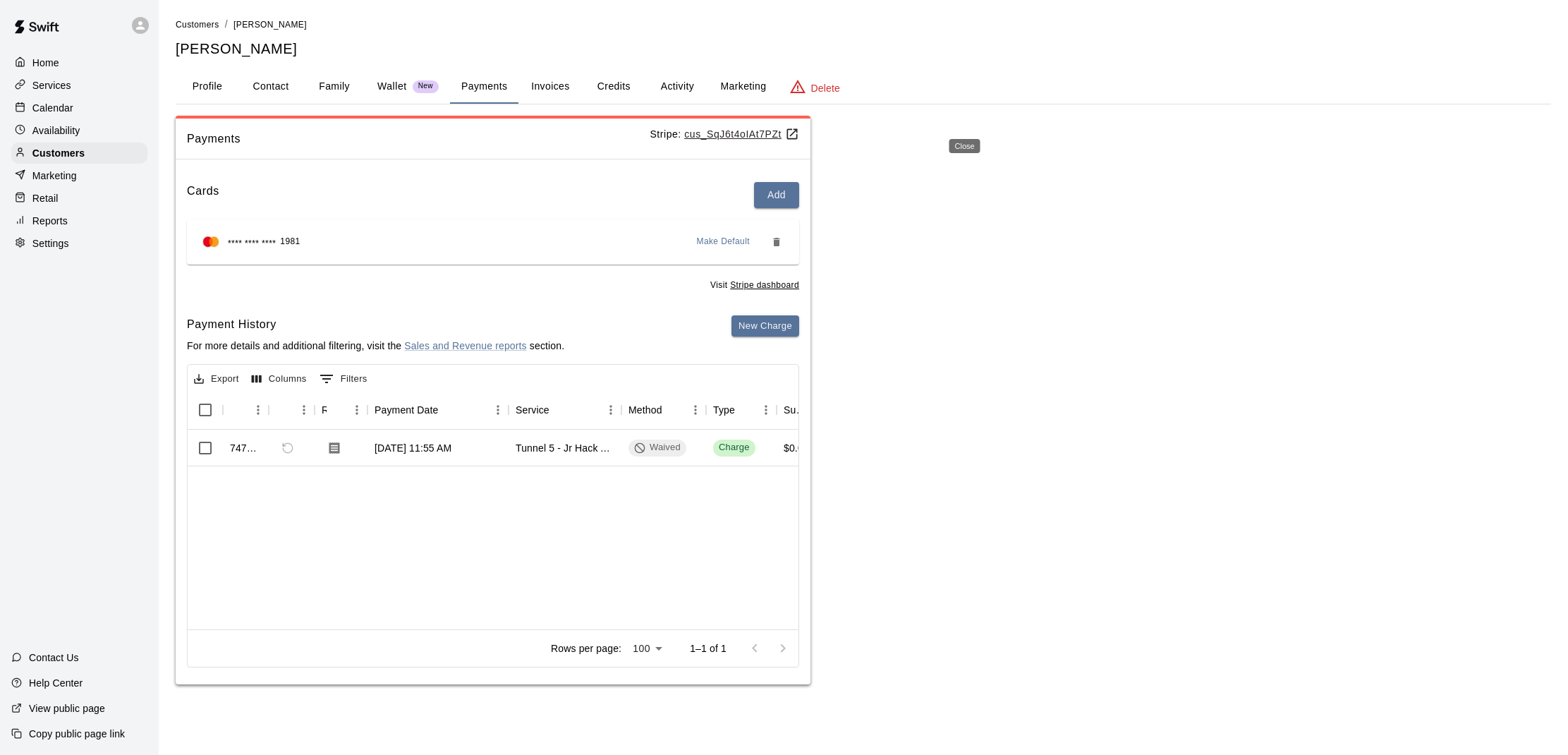
type input "*"
click at [52, 115] on div "Calendar" at bounding box center [79, 109] width 136 height 22
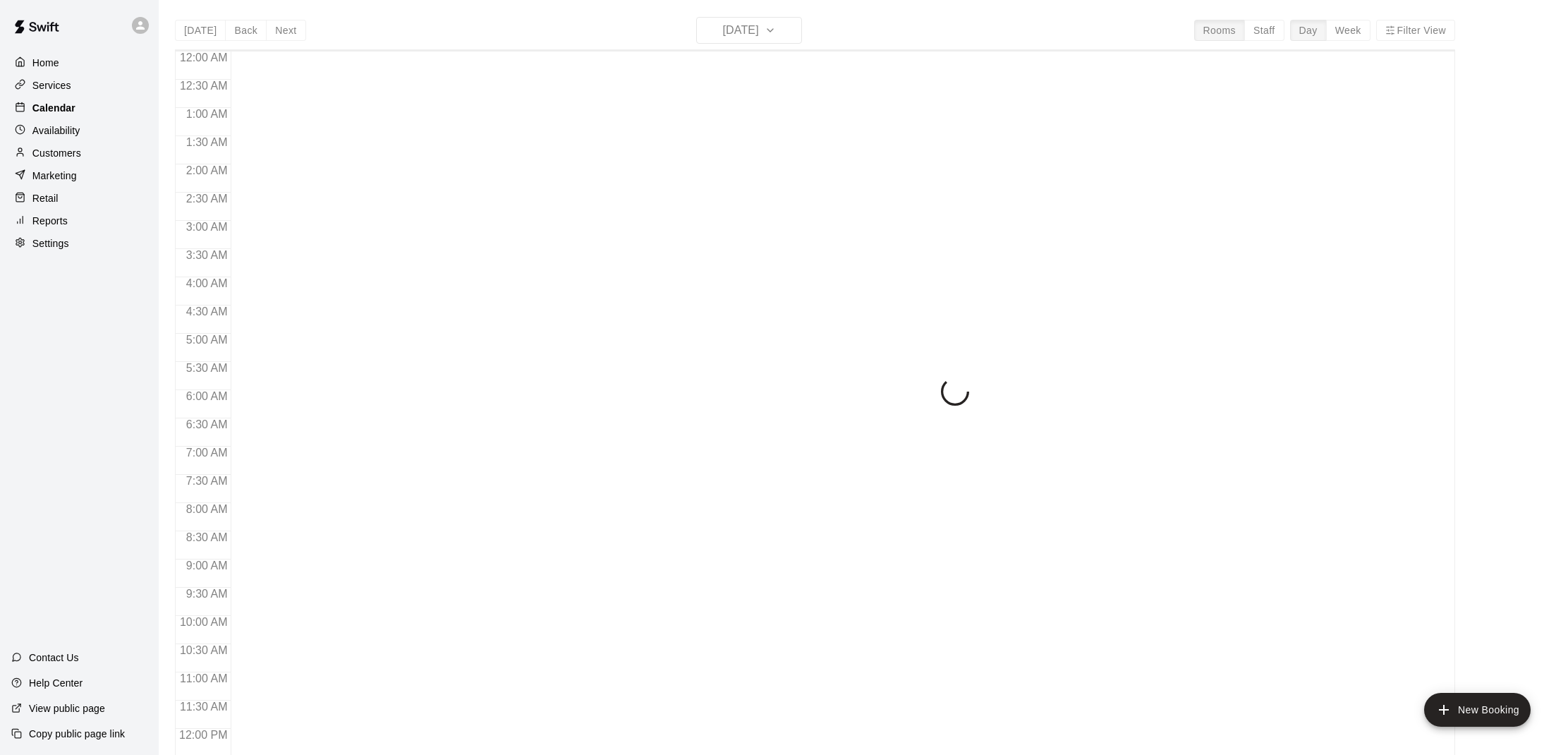
scroll to position [636, 0]
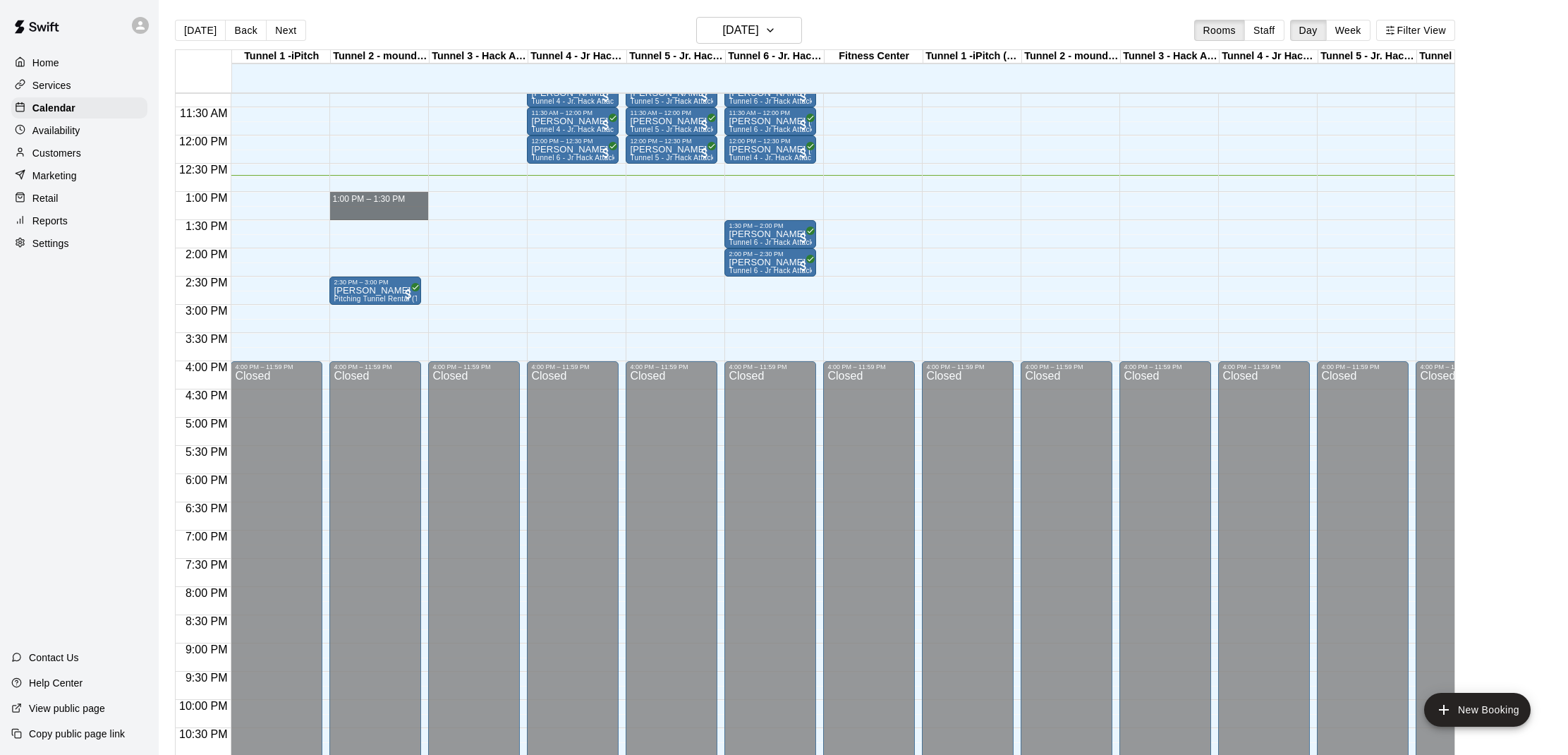
drag, startPoint x: 354, startPoint y: 201, endPoint x: 358, endPoint y: 208, distance: 8.1
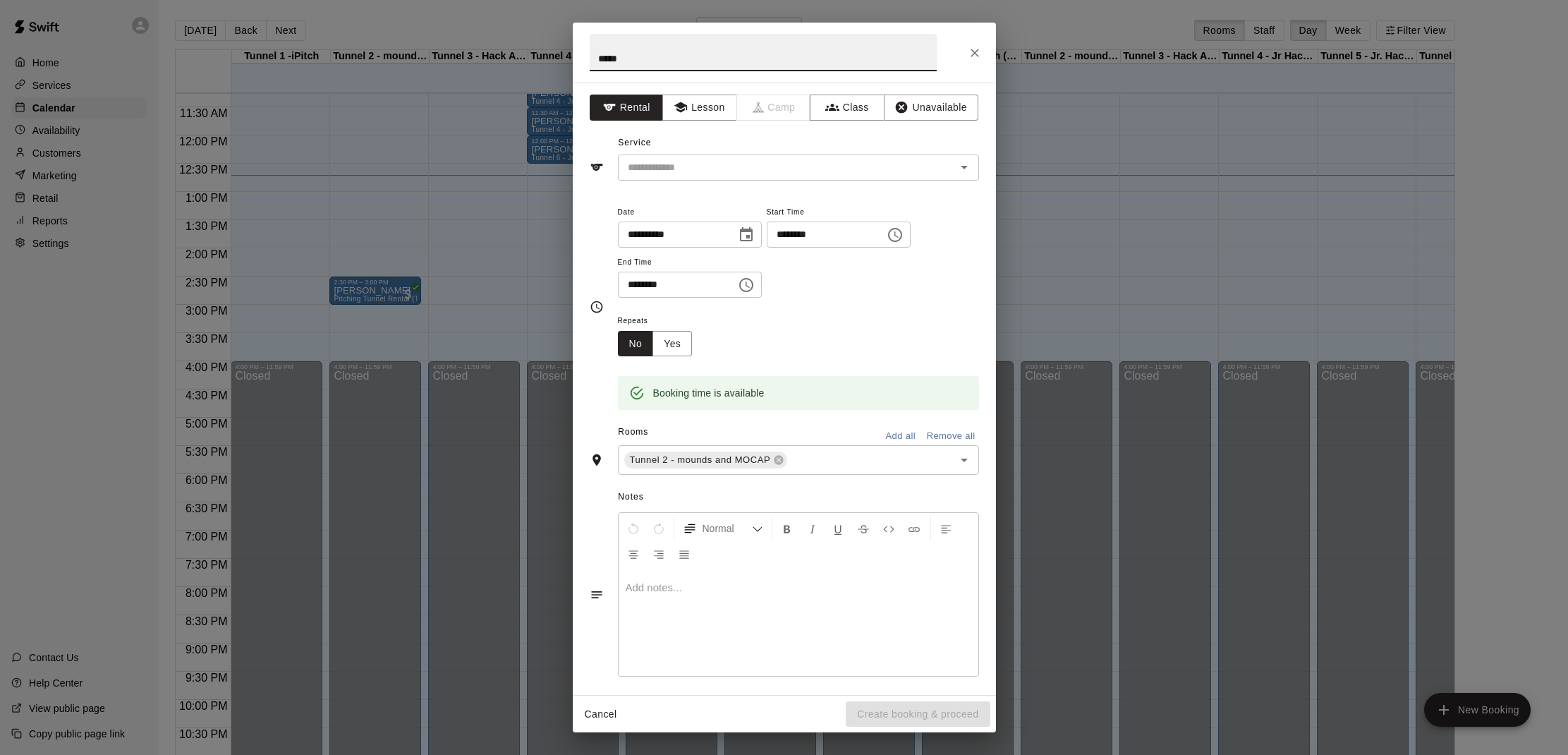
type input "*****"
drag, startPoint x: 626, startPoint y: 187, endPoint x: 974, endPoint y: 47, distance: 375.1
click at [974, 47] on icon "Close" at bounding box center [974, 53] width 14 height 14
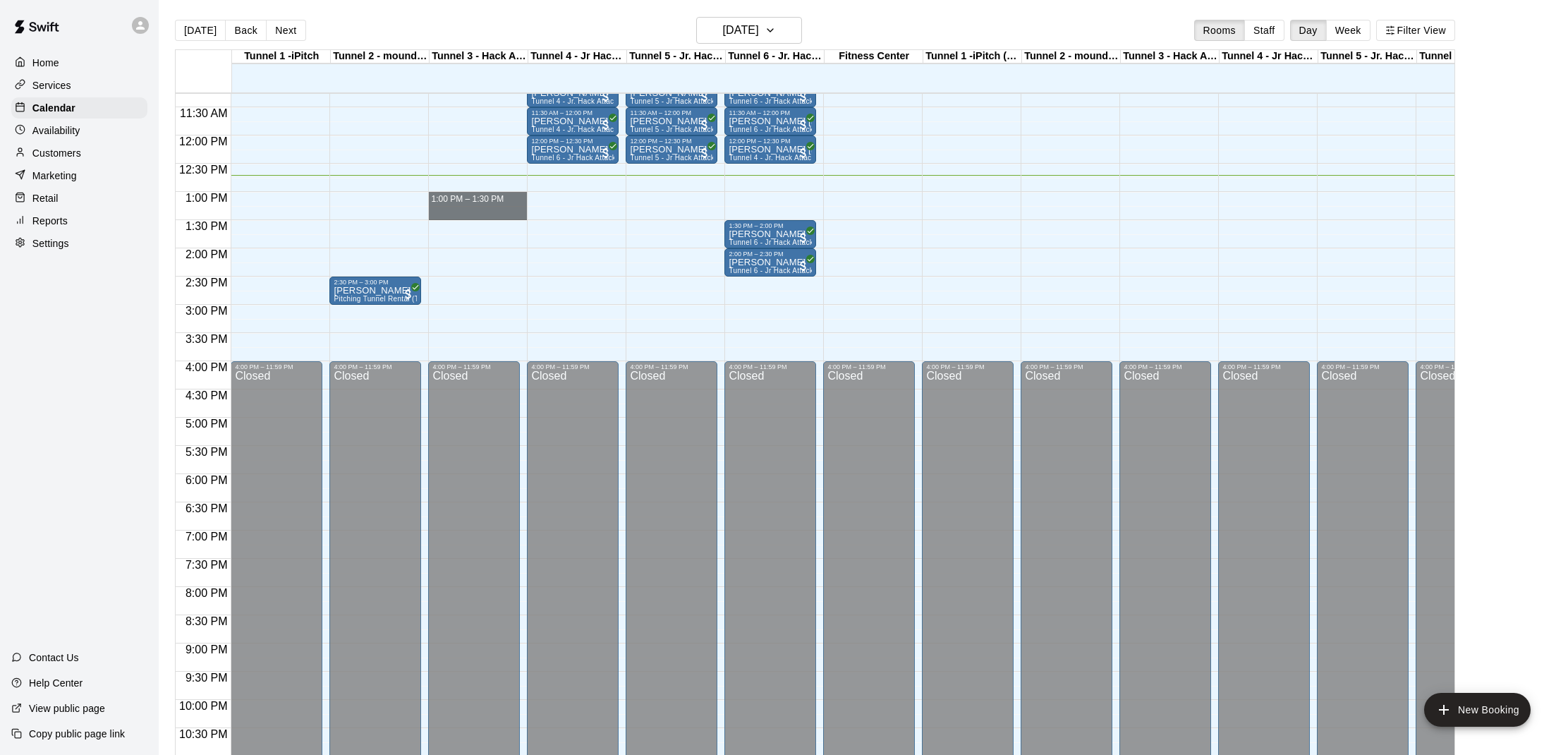
drag, startPoint x: 469, startPoint y: 205, endPoint x: 470, endPoint y: 212, distance: 7.1
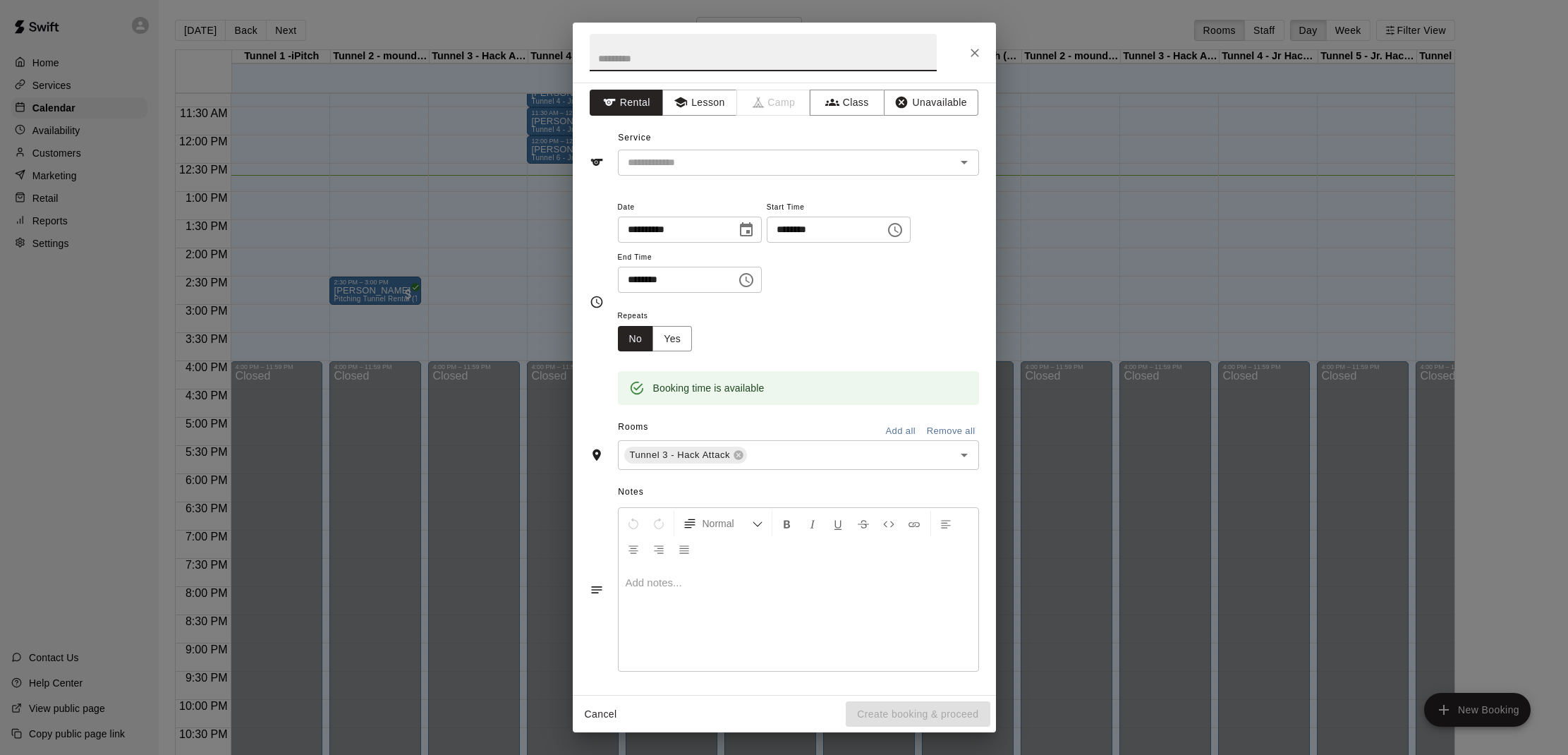
scroll to position [4, 0]
click at [977, 60] on icon "Close" at bounding box center [974, 53] width 14 height 14
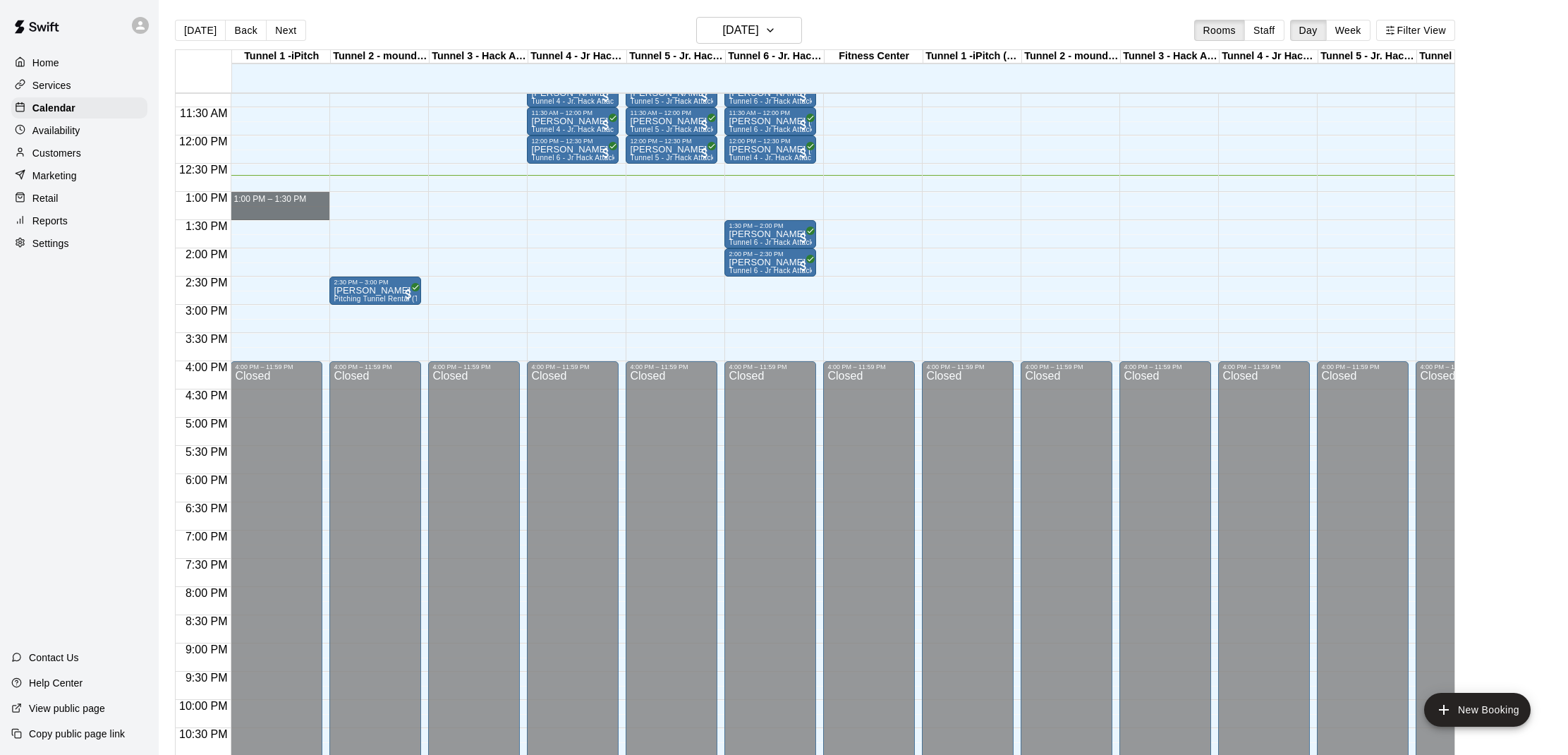
drag, startPoint x: 256, startPoint y: 196, endPoint x: 257, endPoint y: 206, distance: 10.0
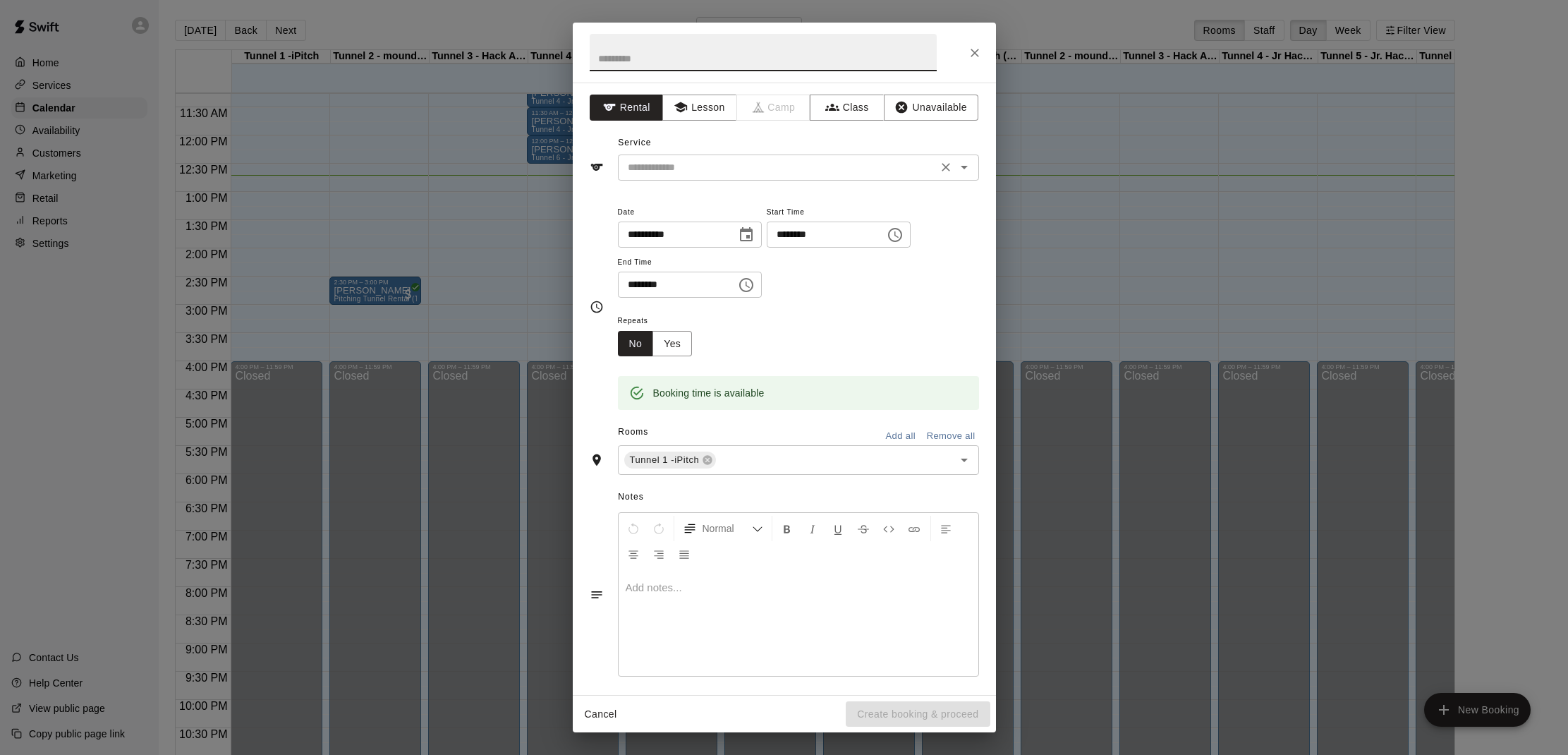
click at [680, 170] on input "text" at bounding box center [778, 167] width 311 height 18
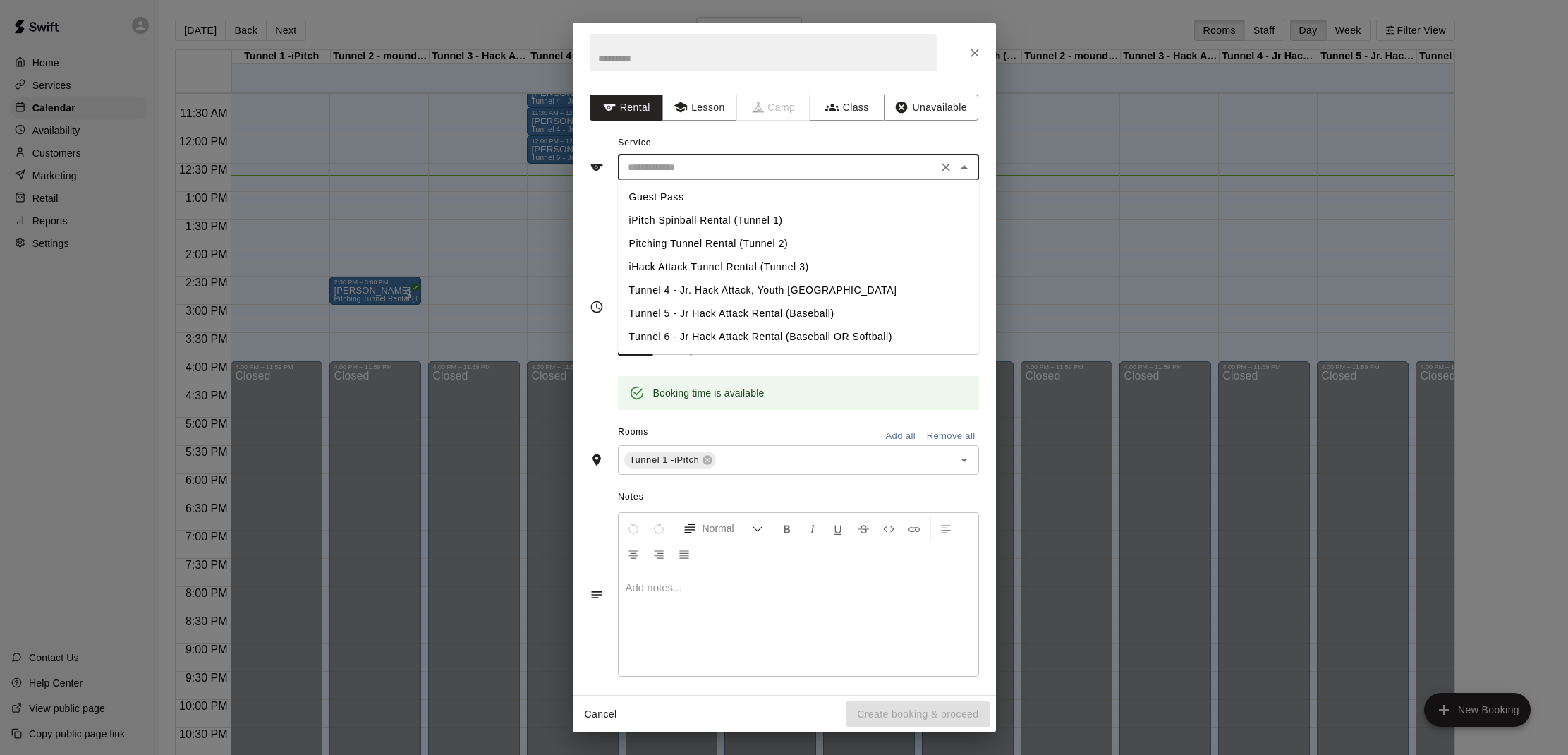
click at [711, 216] on li "iPitch Spinball Rental (Tunnel 1)" at bounding box center [798, 220] width 361 height 23
type input "**********"
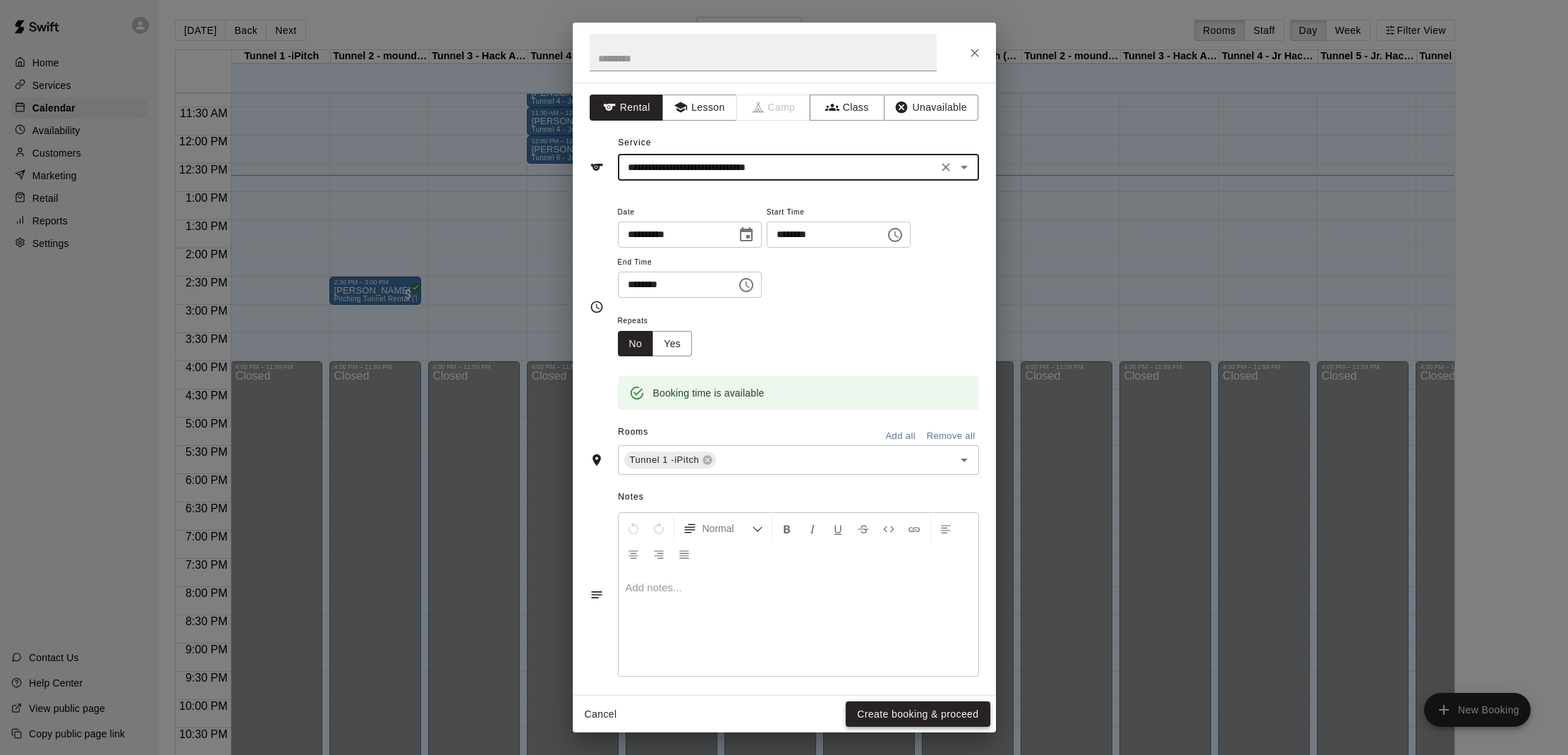
click at [895, 709] on button "Create booking & proceed" at bounding box center [918, 714] width 144 height 26
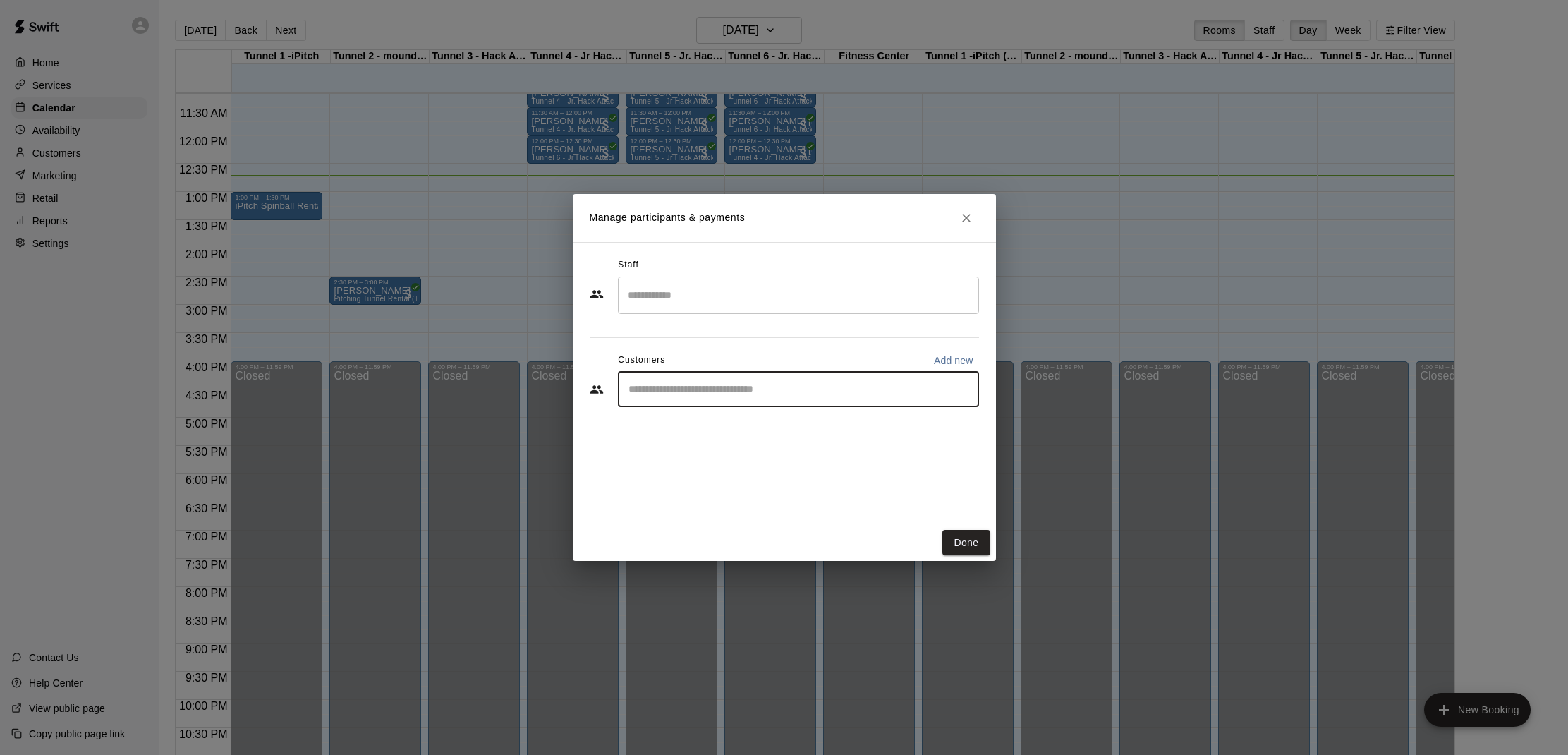
click at [680, 390] on input "Start typing to search customers..." at bounding box center [798, 389] width 348 height 14
type input "*********"
click at [701, 428] on p "[PERSON_NAME]" at bounding box center [700, 421] width 86 height 15
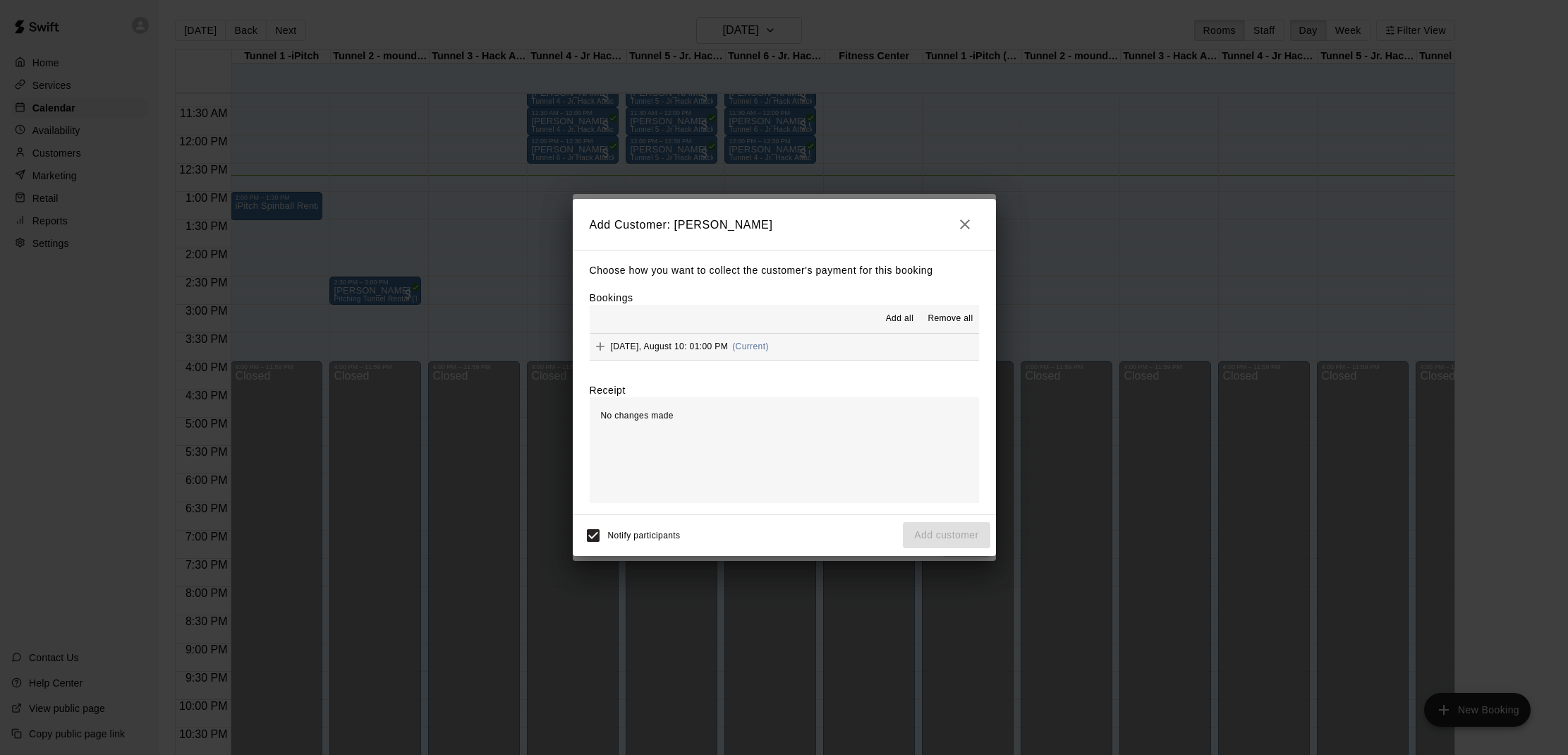
click at [879, 316] on button "Add all" at bounding box center [899, 318] width 45 height 22
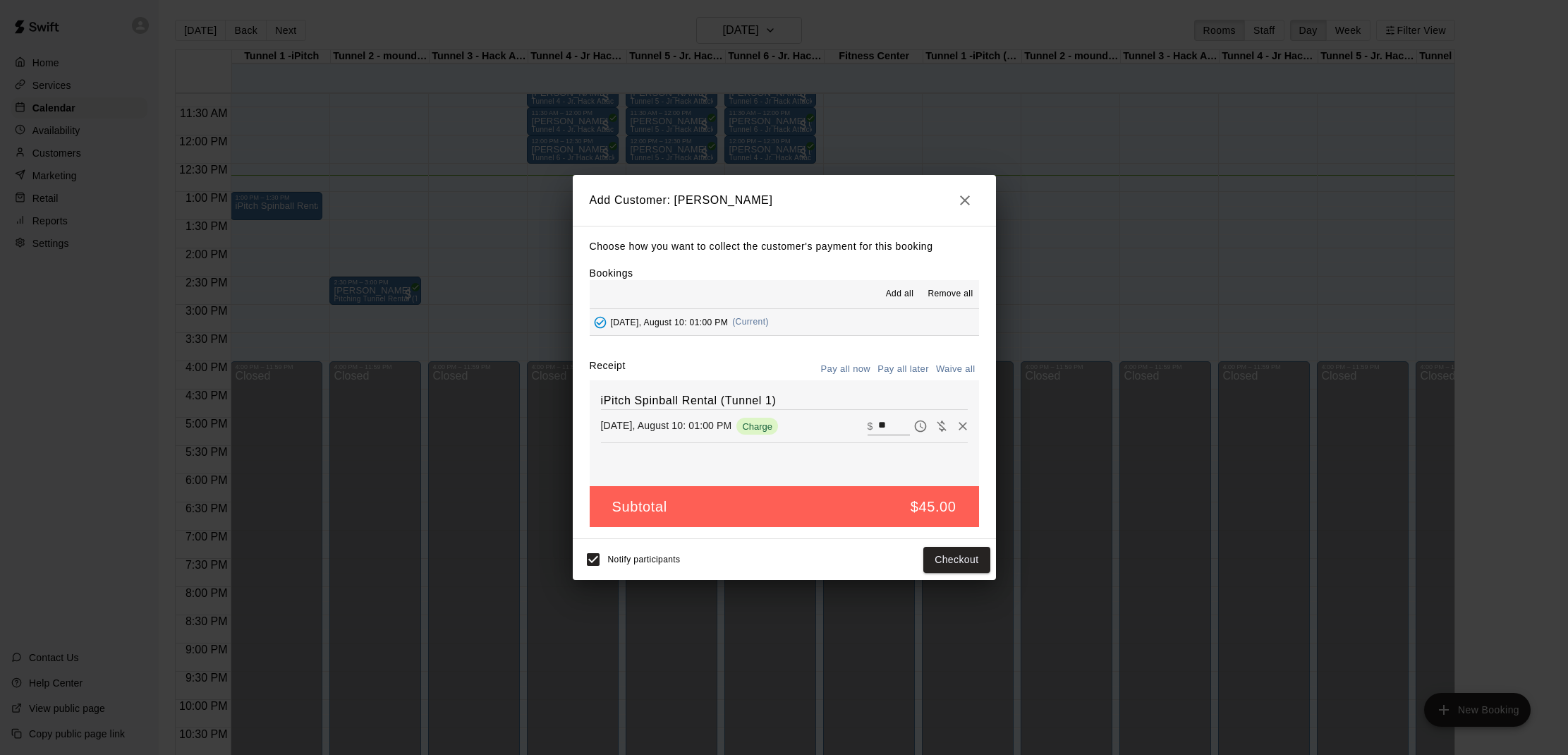
click at [952, 368] on button "Waive all" at bounding box center [956, 369] width 47 height 22
type input "*"
click at [957, 565] on button "Add customer" at bounding box center [946, 559] width 87 height 26
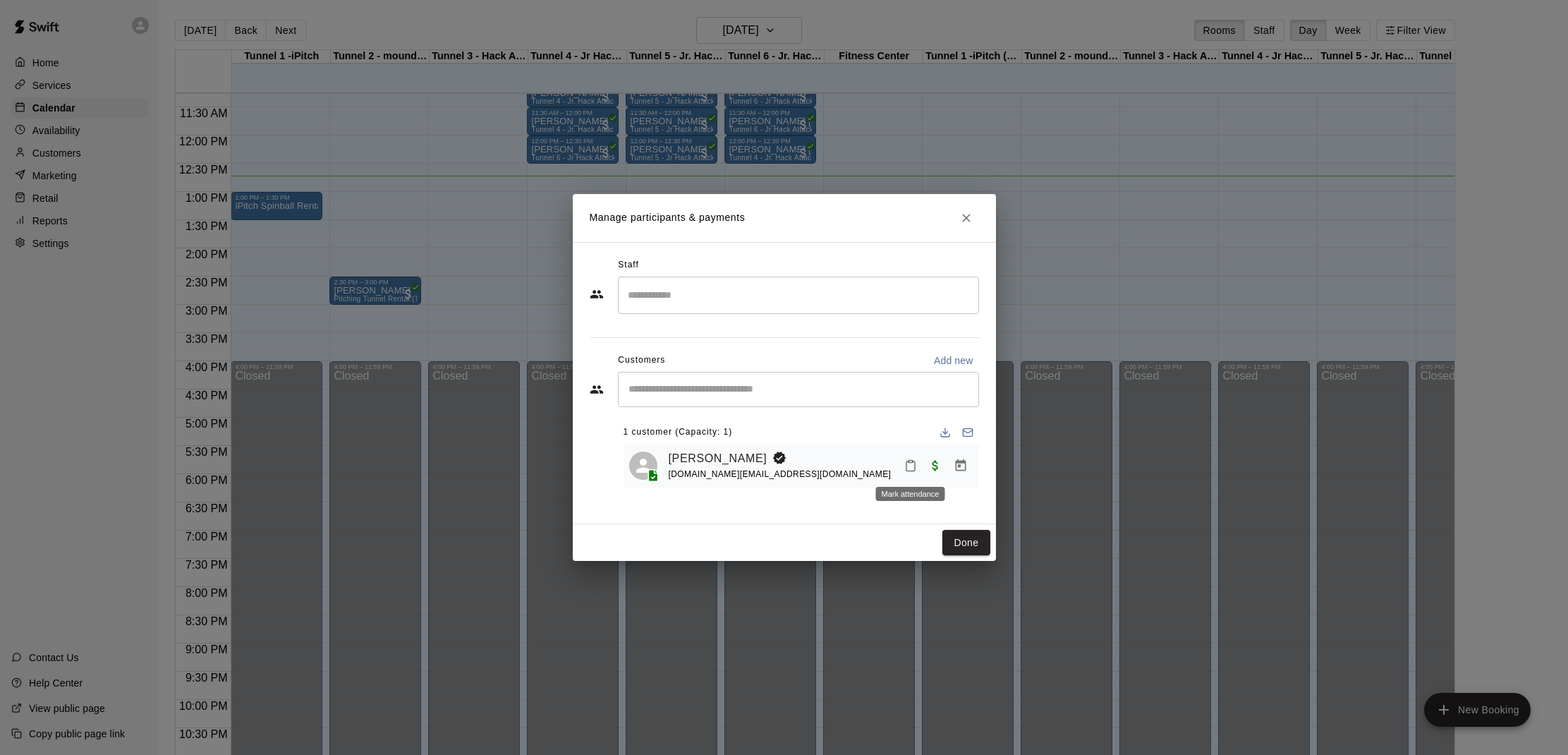
click at [910, 464] on icon "Mark attendance" at bounding box center [910, 465] width 13 height 13
click at [954, 470] on p "[PERSON_NAME] attended" at bounding box center [1008, 469] width 125 height 14
click at [951, 540] on button "Done" at bounding box center [965, 543] width 47 height 26
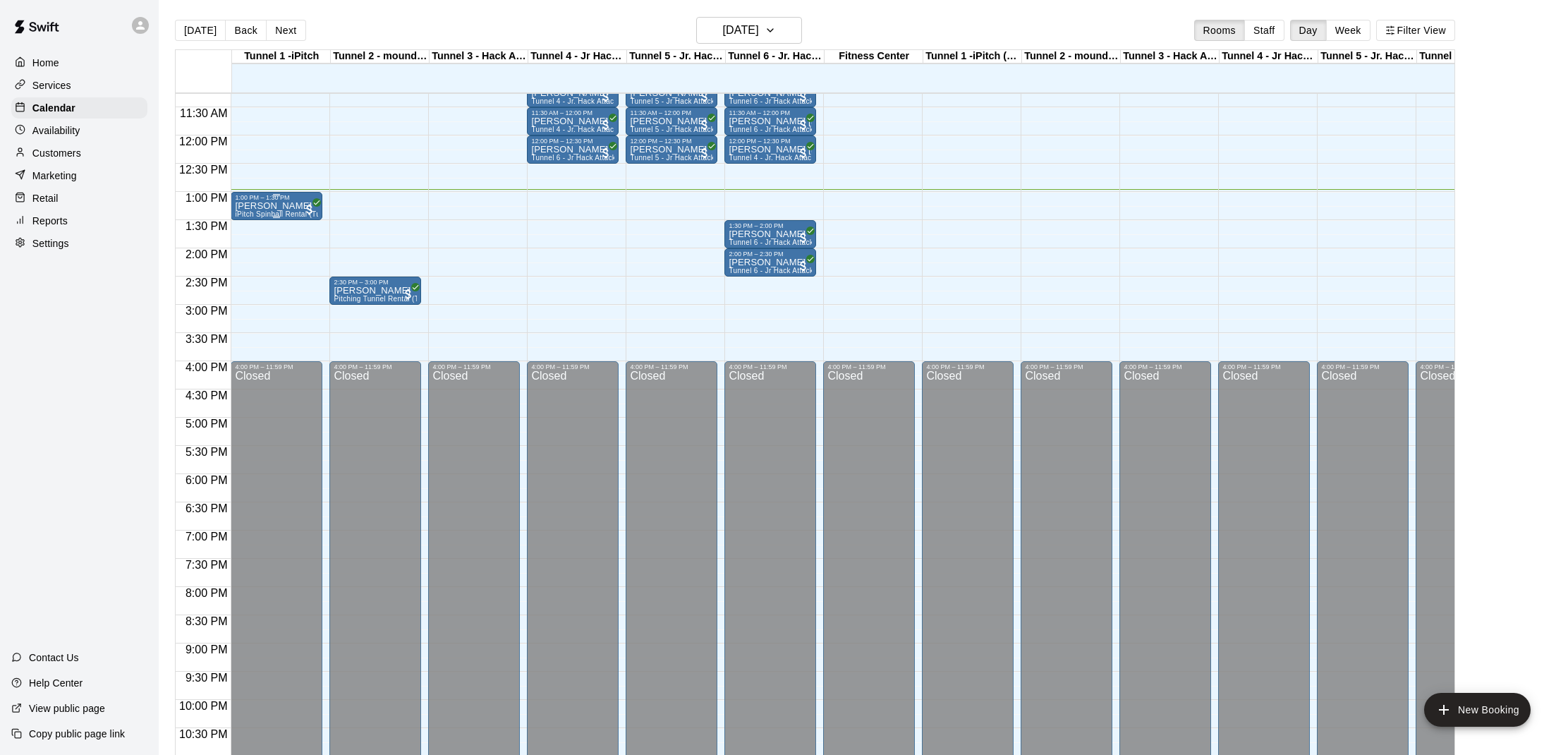
click at [282, 206] on p "[PERSON_NAME]" at bounding box center [276, 206] width 83 height 0
click at [249, 251] on img "edit" at bounding box center [249, 254] width 17 height 17
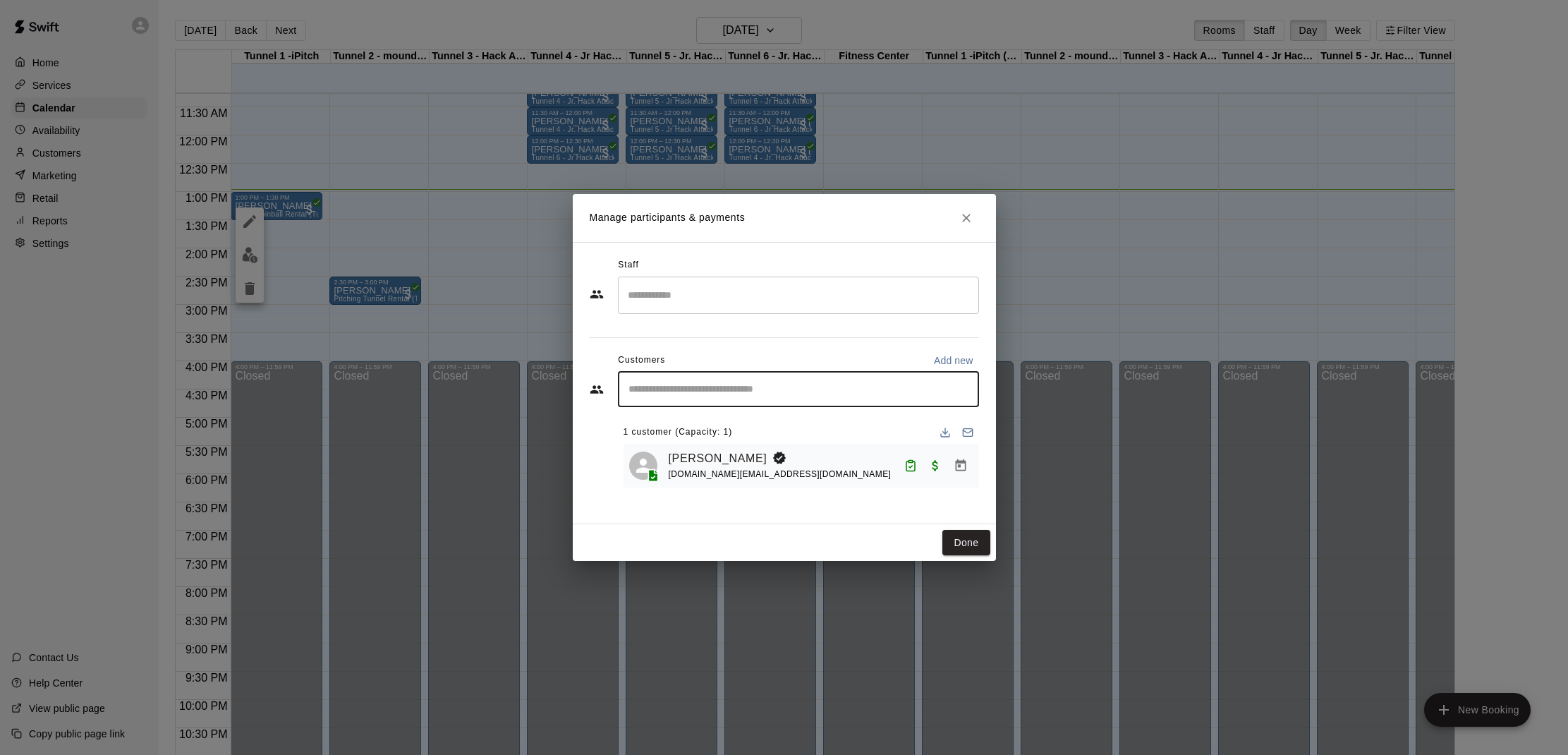
click at [800, 391] on input "Start typing to search customers..." at bounding box center [798, 389] width 348 height 14
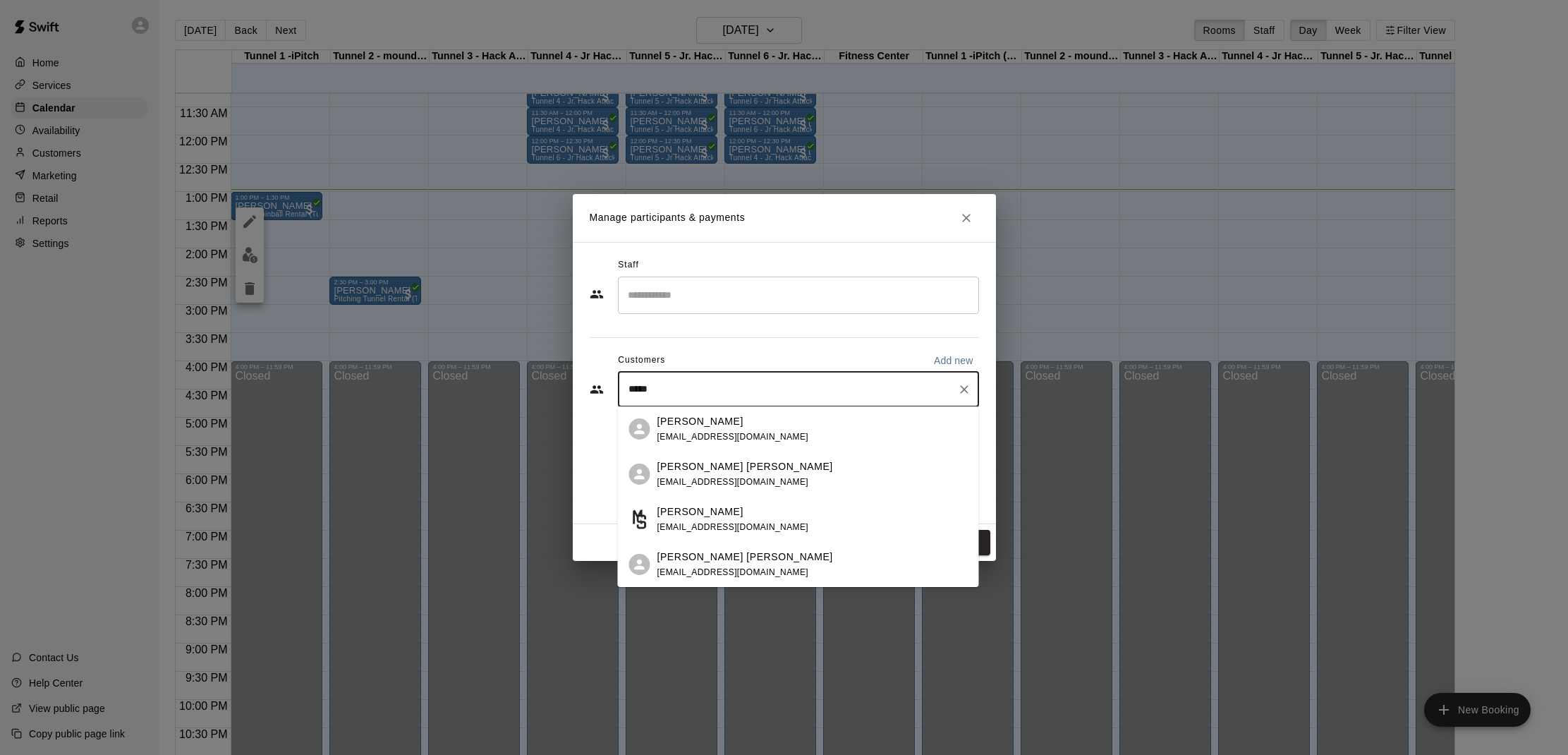
type input "******"
drag, startPoint x: 699, startPoint y: 448, endPoint x: 715, endPoint y: 479, distance: 34.9
click at [704, 462] on ul "[PERSON_NAME] [EMAIL_ADDRESS][DOMAIN_NAME] [PERSON_NAME] [PERSON_NAME] [EMAIL_A…" at bounding box center [798, 496] width 361 height 181
click at [719, 479] on span "[EMAIL_ADDRESS][DOMAIN_NAME]" at bounding box center [733, 481] width 152 height 10
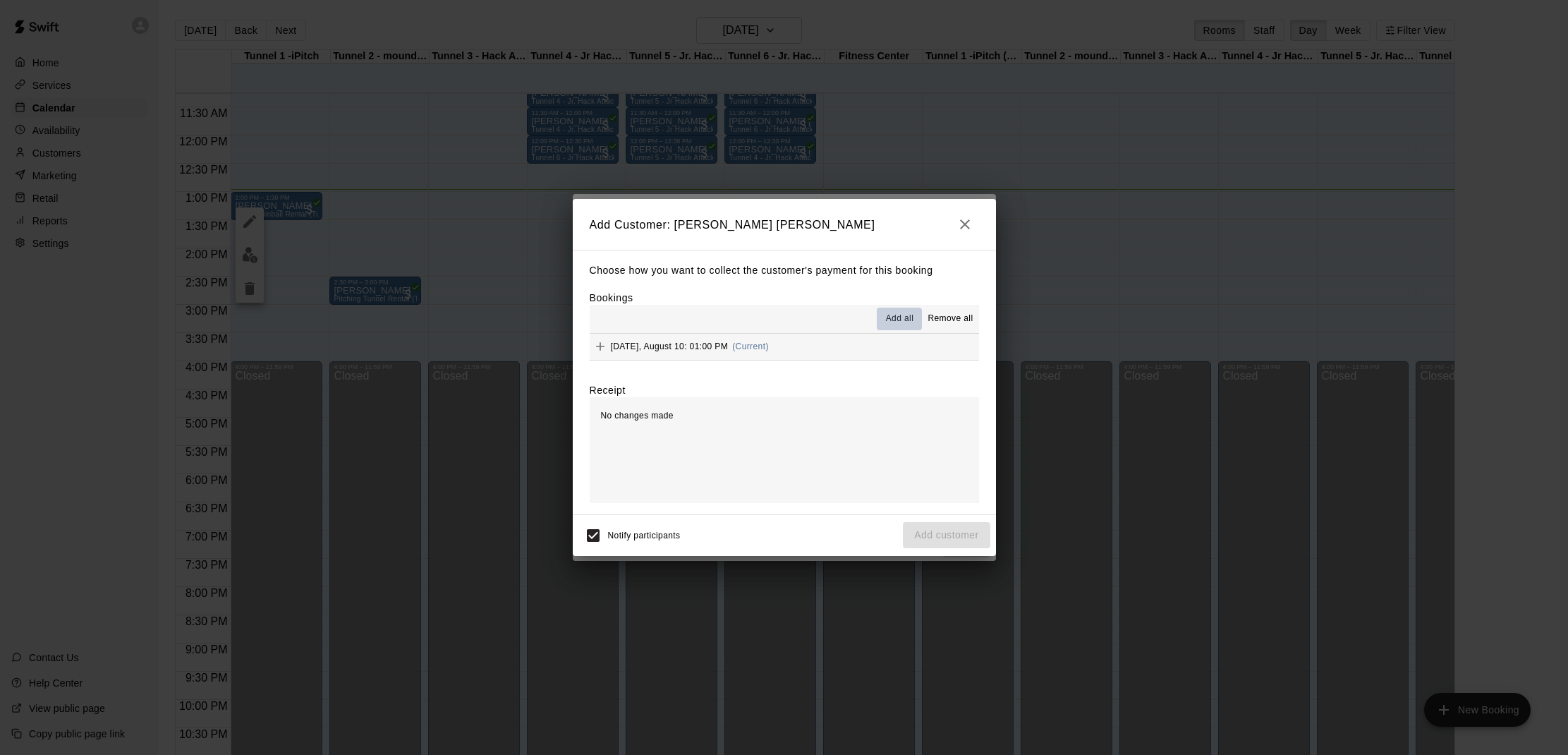
click at [886, 315] on span "Add all" at bounding box center [900, 319] width 28 height 14
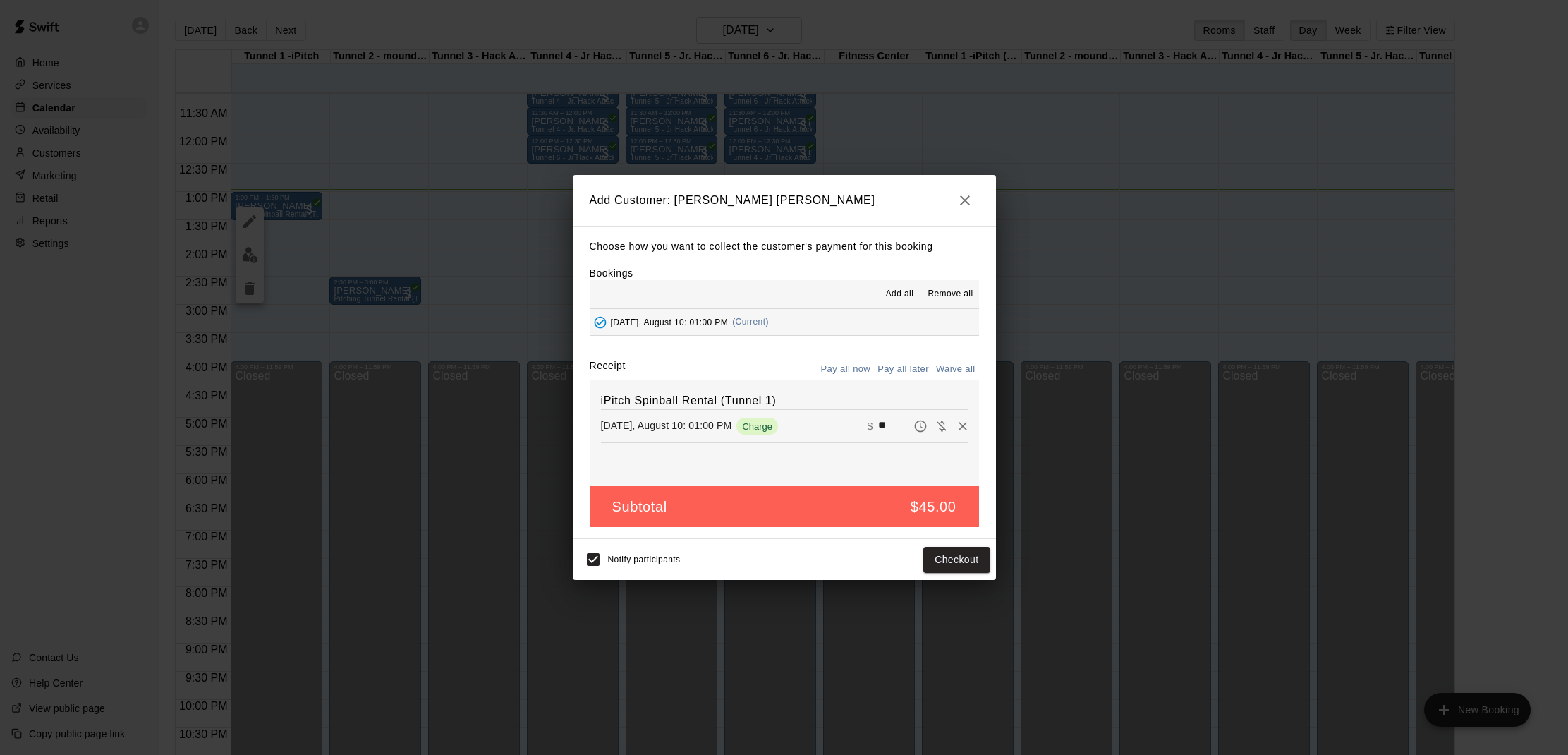
drag, startPoint x: 952, startPoint y: 368, endPoint x: 963, endPoint y: 447, distance: 79.8
click at [951, 370] on button "Waive all" at bounding box center [956, 369] width 47 height 22
type input "*"
click at [960, 555] on button "Add customer" at bounding box center [946, 559] width 87 height 26
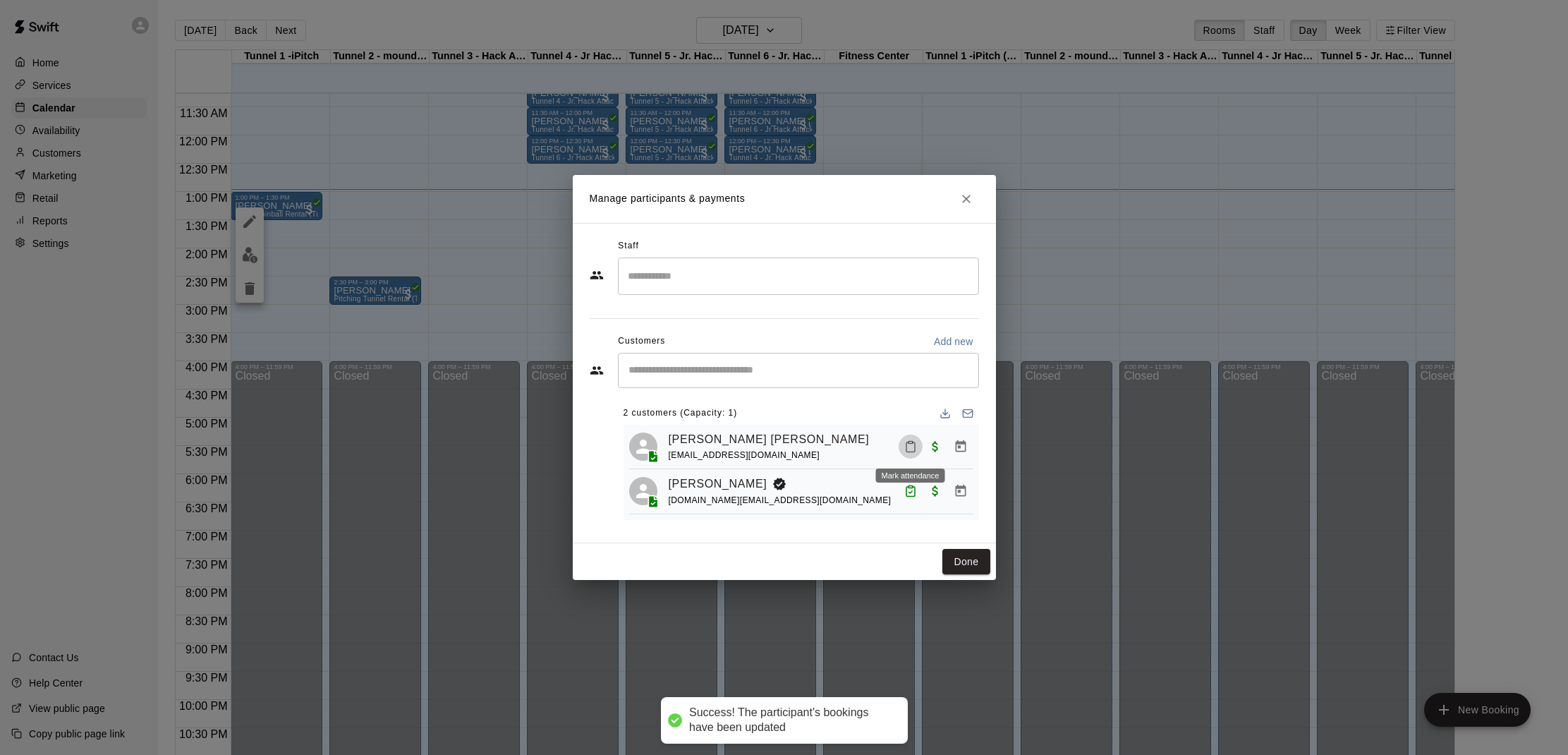
click at [921, 446] on button "Mark attendance" at bounding box center [911, 446] width 24 height 24
drag, startPoint x: 931, startPoint y: 449, endPoint x: 932, endPoint y: 458, distance: 9.1
click at [930, 449] on icon at bounding box center [927, 445] width 13 height 13
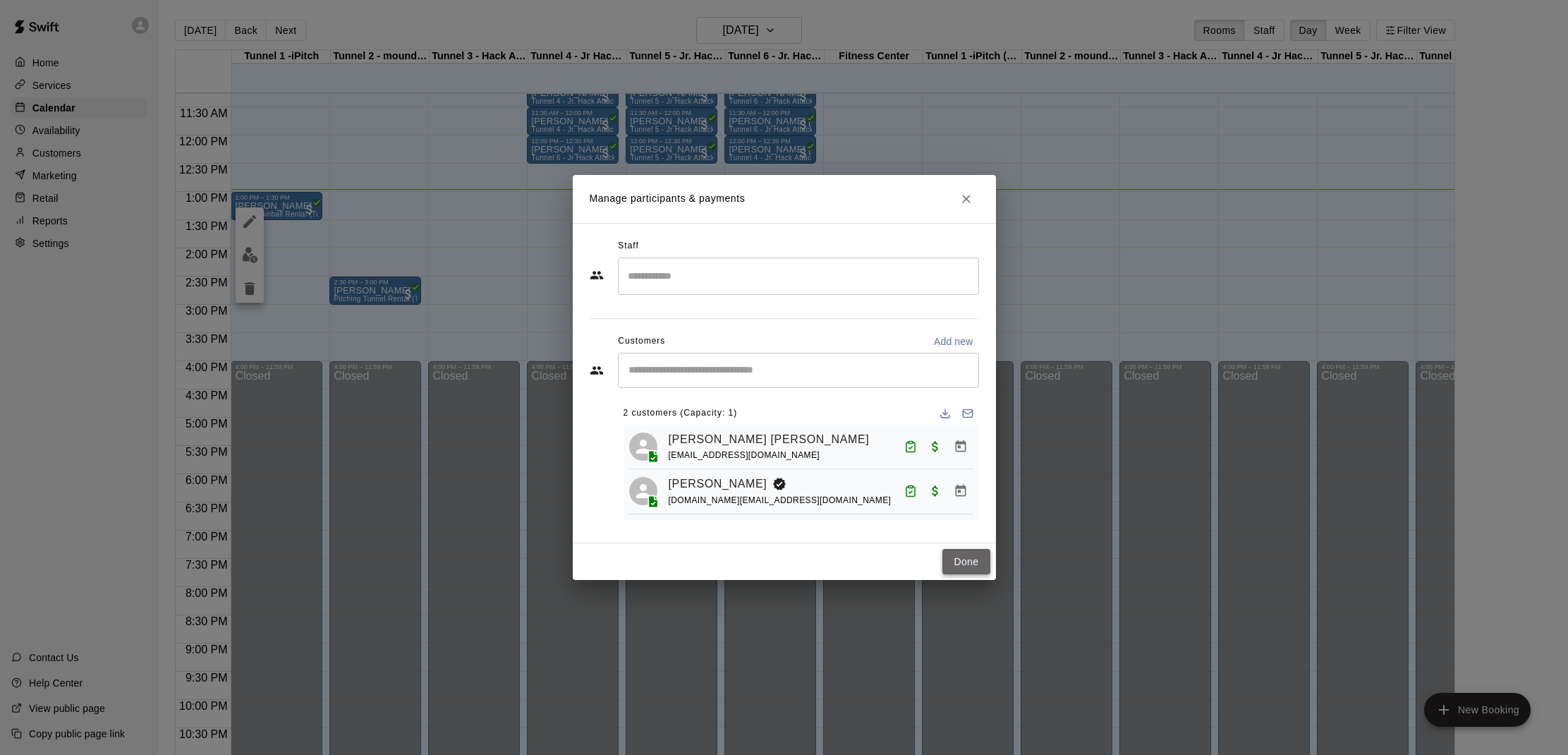
click at [960, 562] on button "Done" at bounding box center [965, 561] width 47 height 26
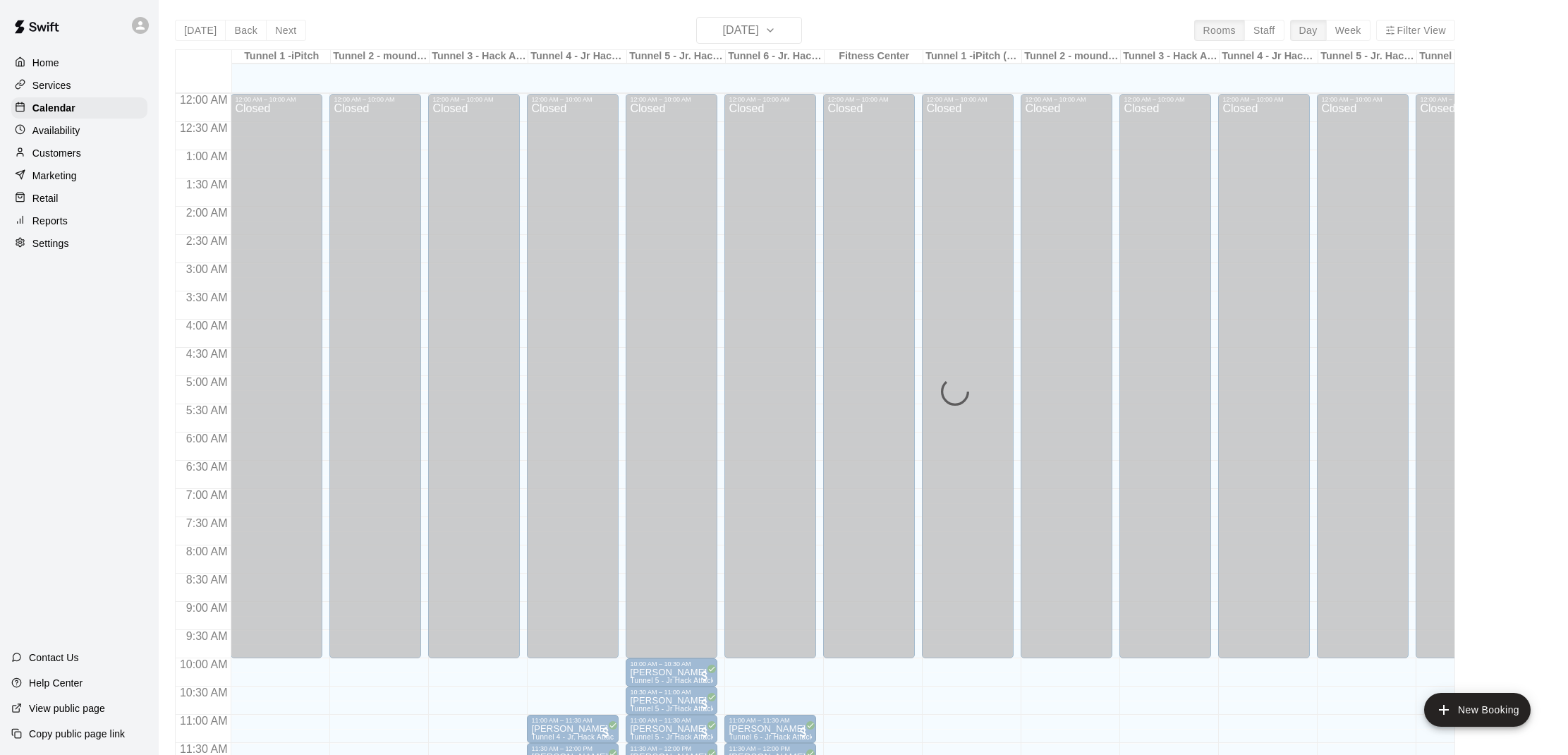
scroll to position [565, 0]
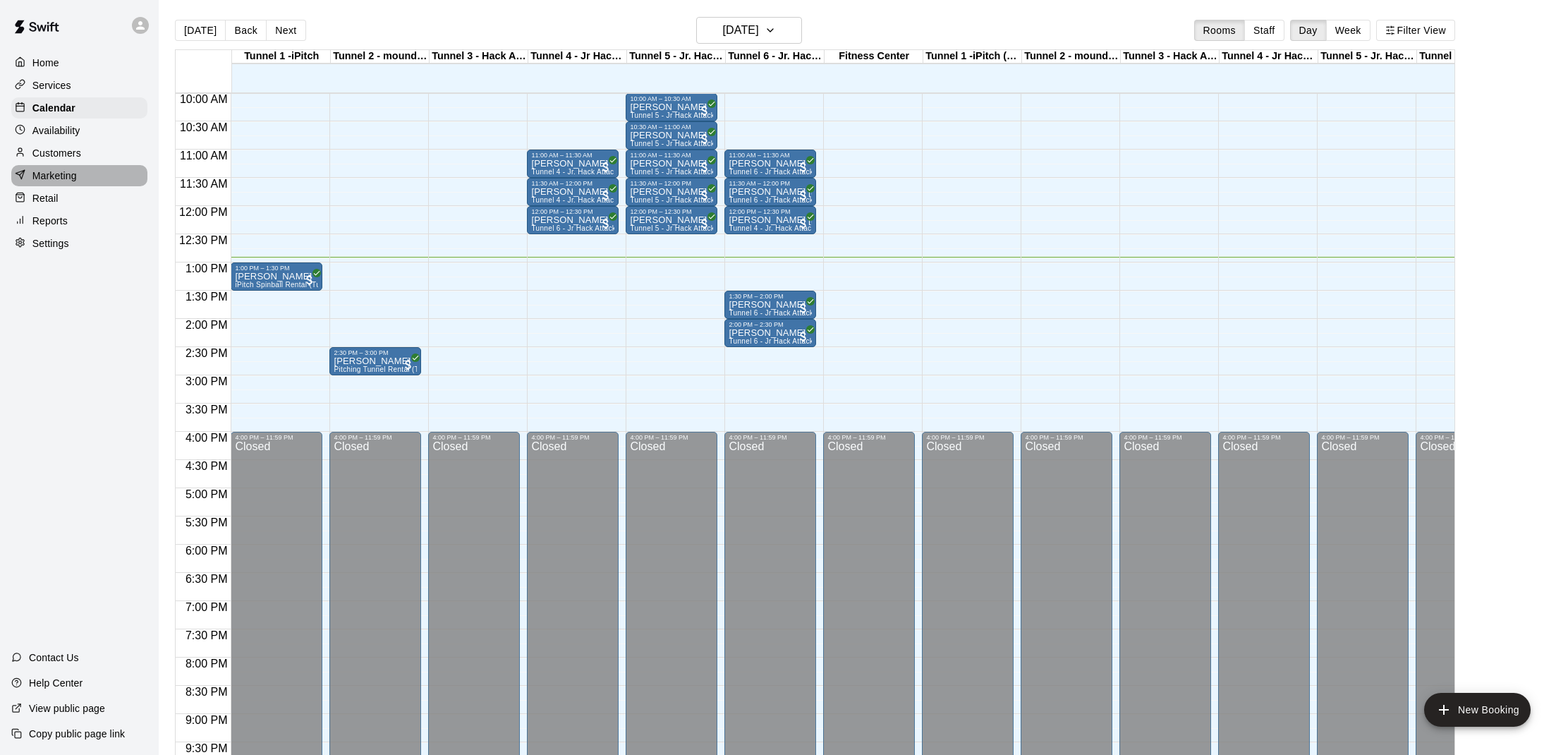
click at [74, 168] on p "Marketing" at bounding box center [54, 175] width 44 height 14
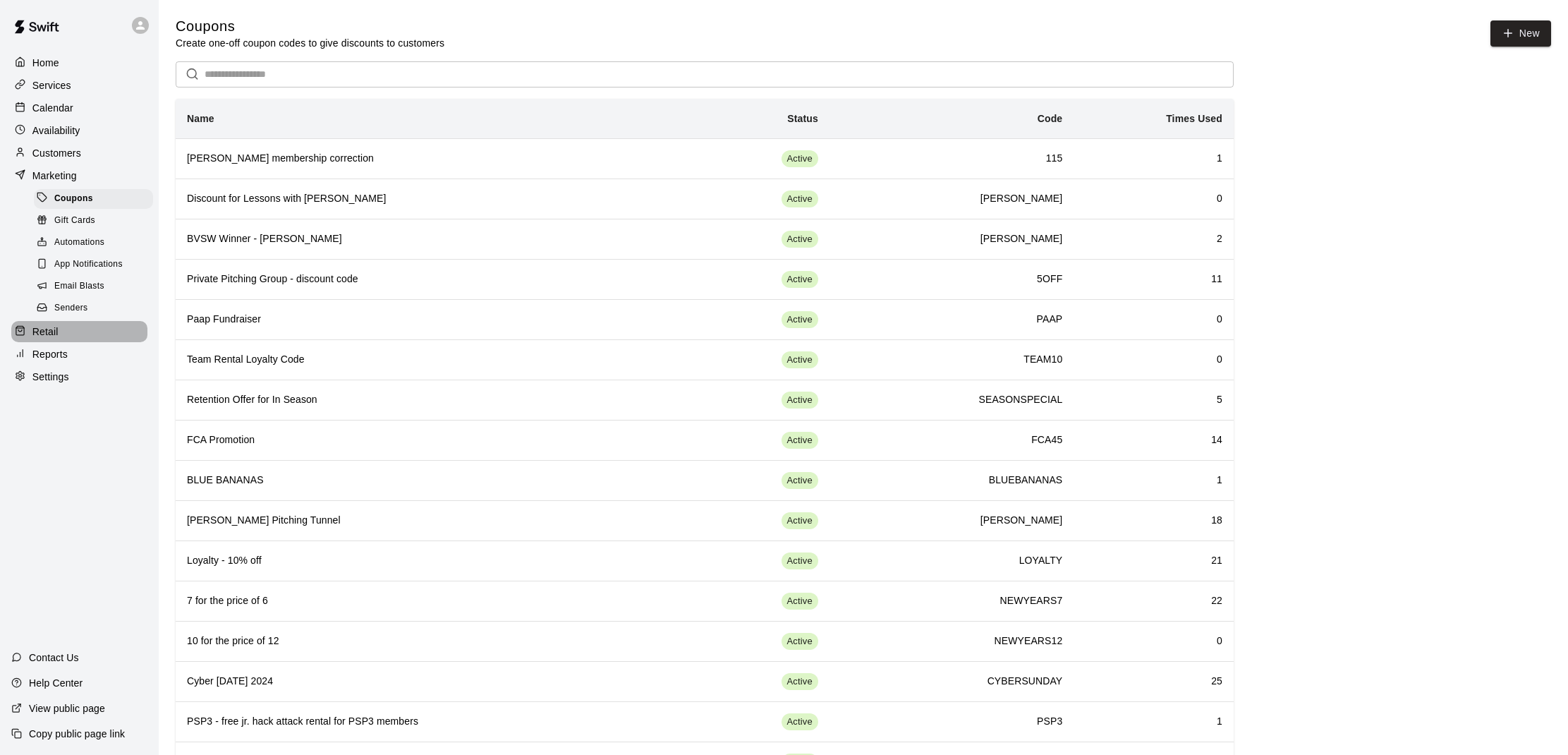
click at [84, 326] on div "Retail" at bounding box center [79, 332] width 136 height 22
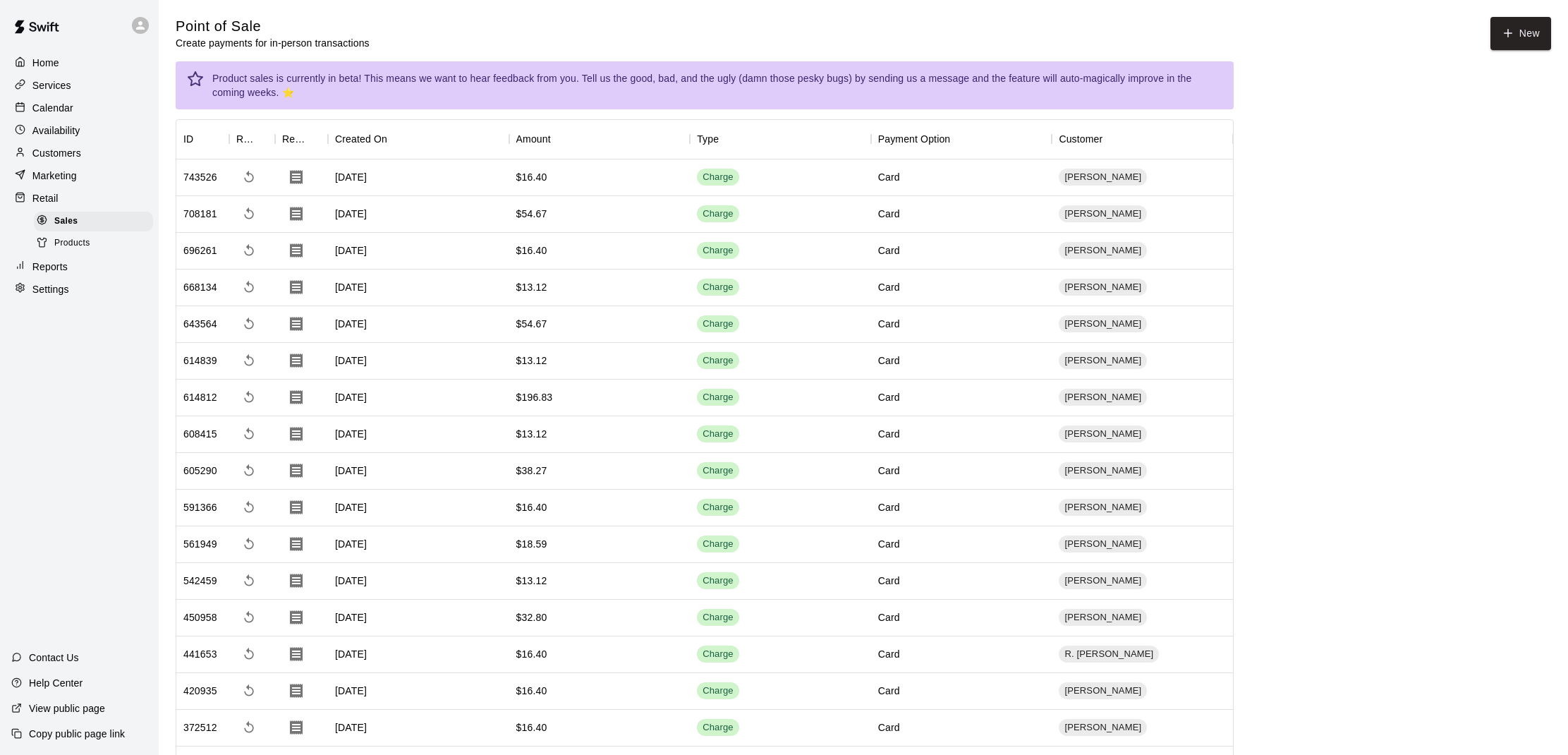
click at [75, 264] on div "Reports" at bounding box center [79, 267] width 136 height 22
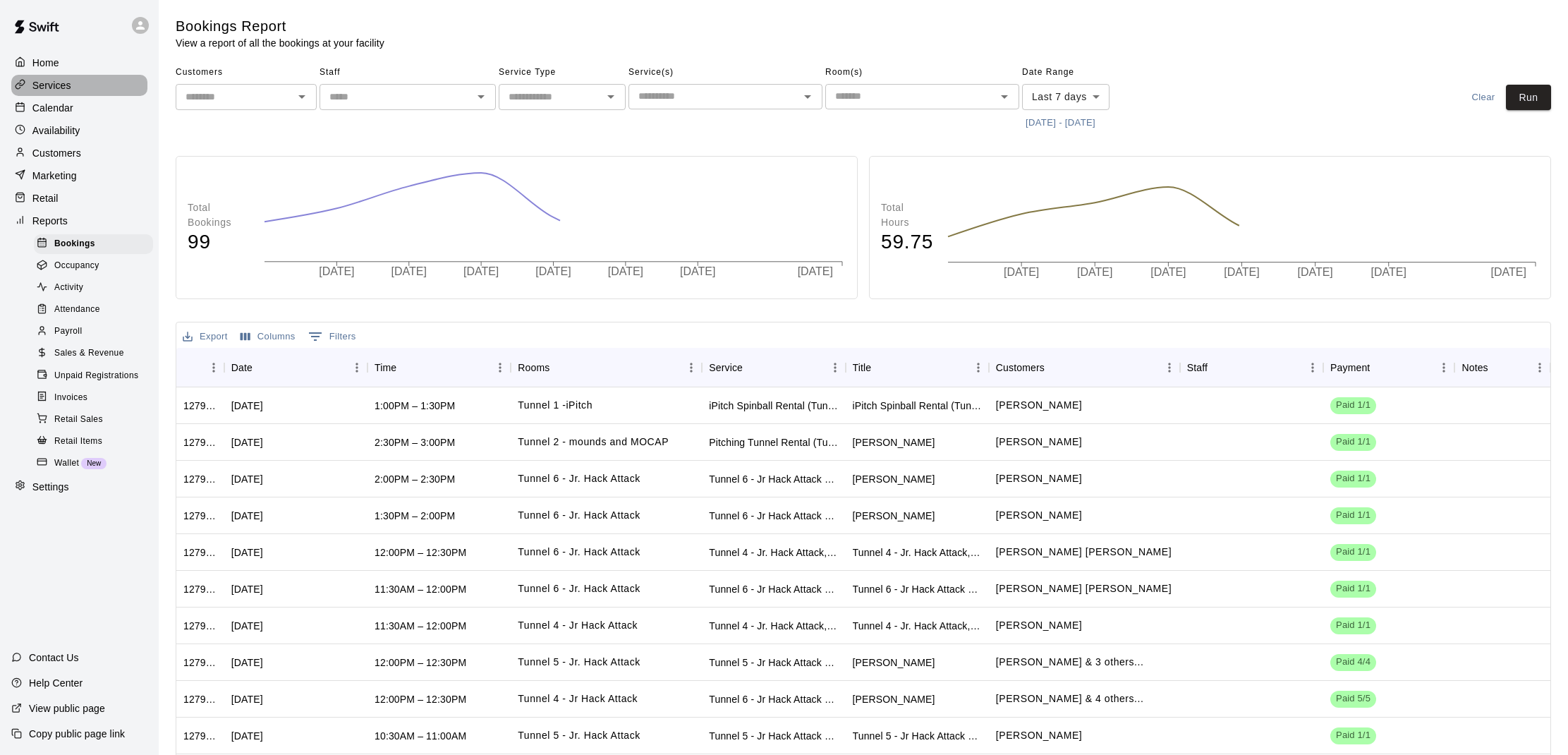
click at [44, 89] on p "Services" at bounding box center [52, 85] width 39 height 14
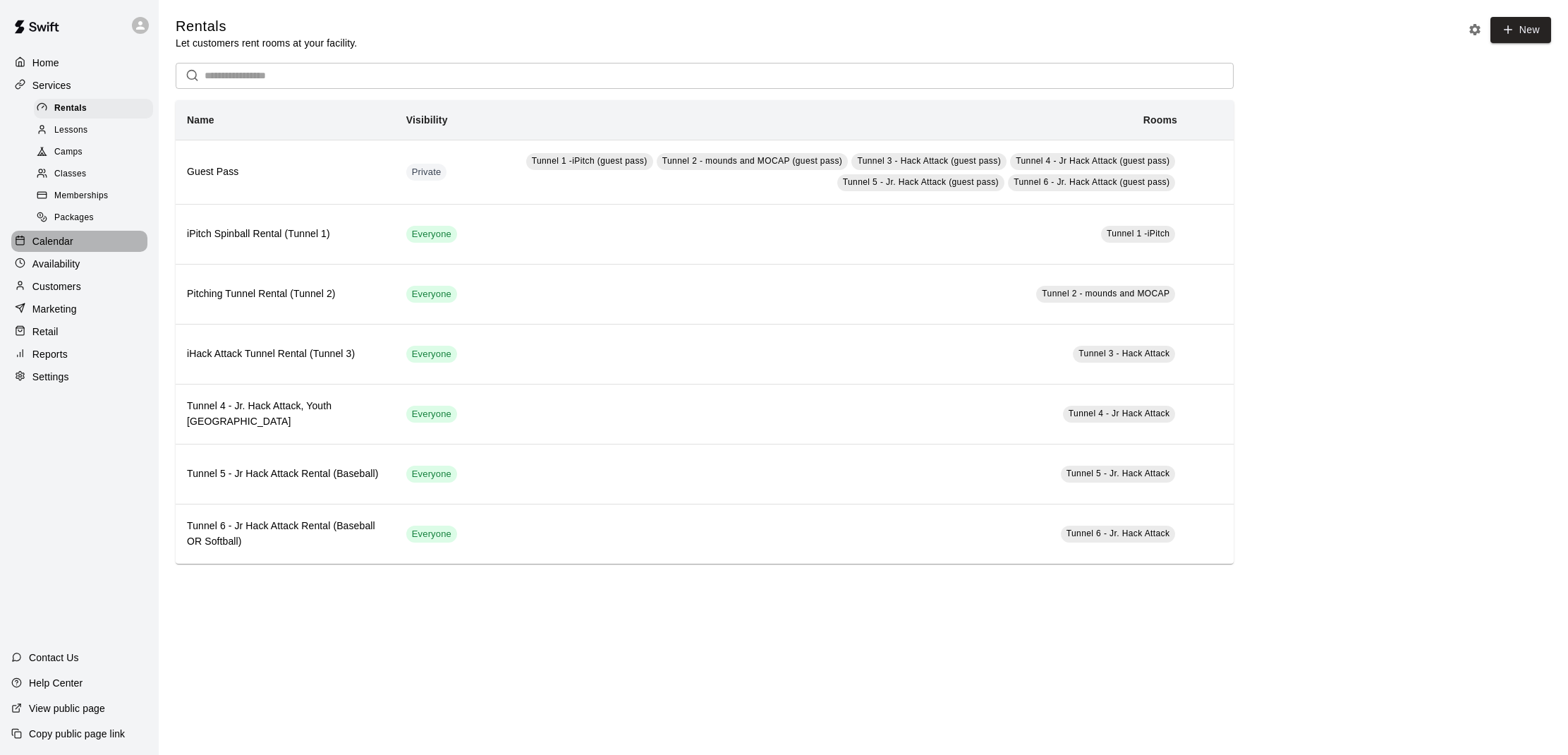
click at [55, 234] on p "Calendar" at bounding box center [53, 241] width 41 height 14
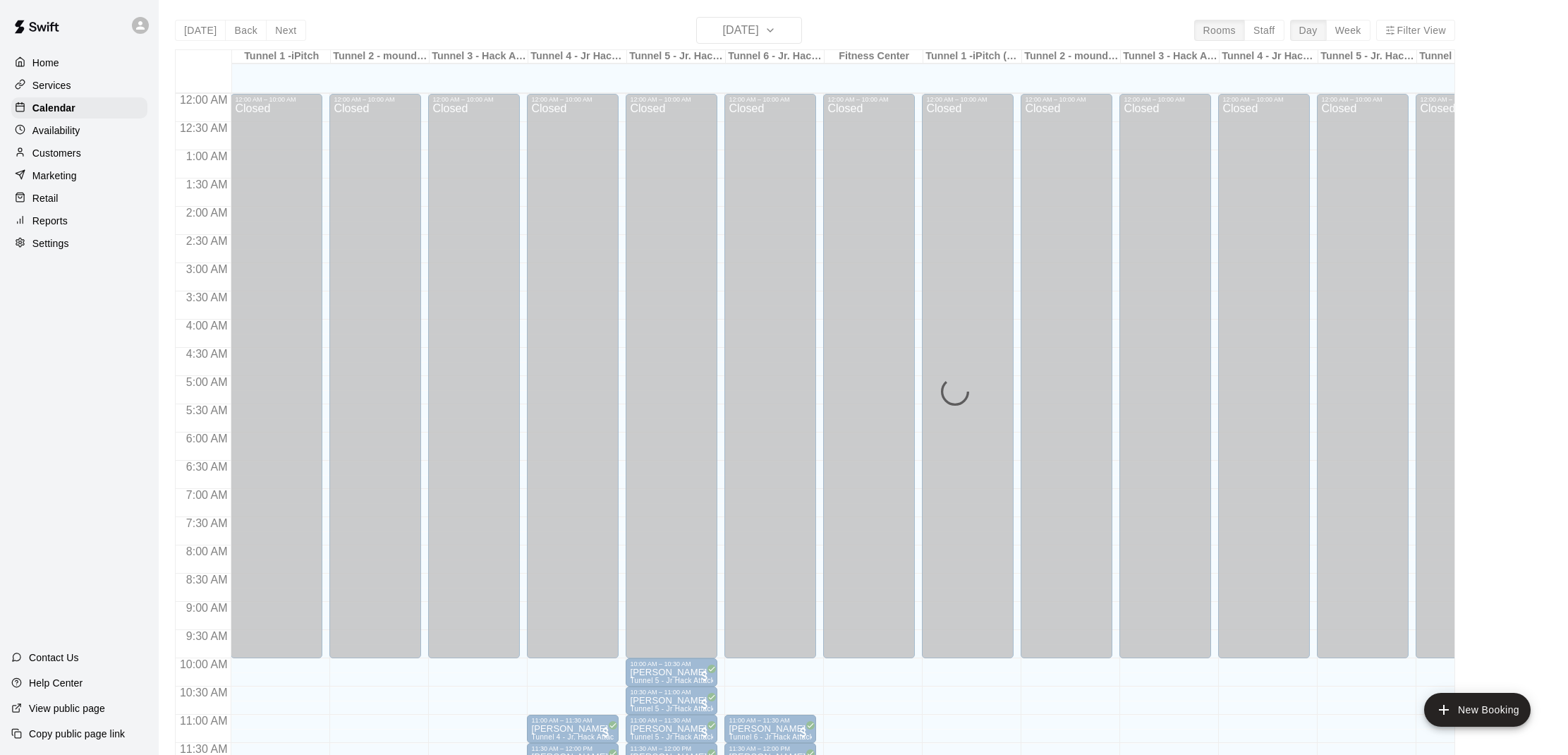
scroll to position [636, 0]
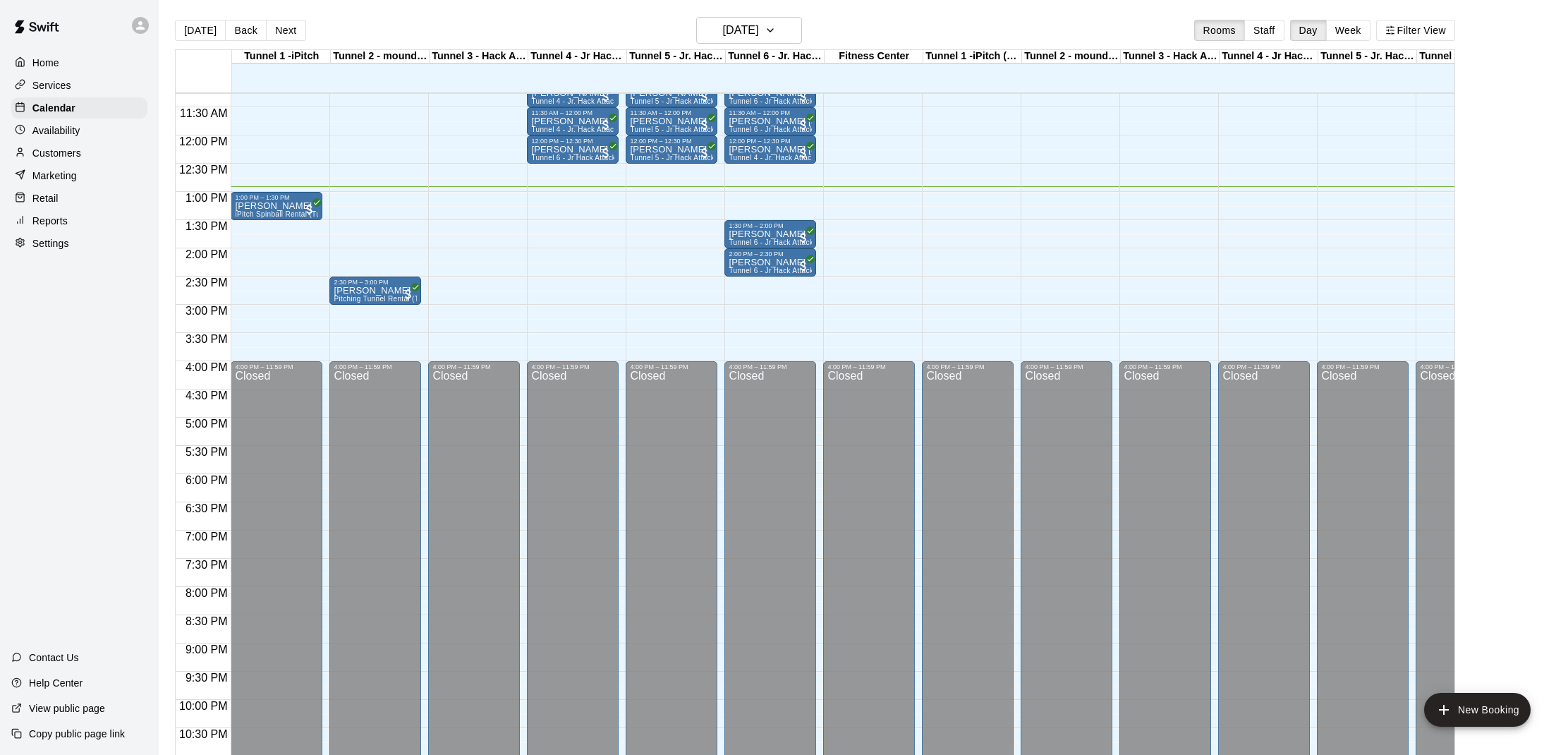
click at [65, 148] on p "Customers" at bounding box center [57, 153] width 49 height 14
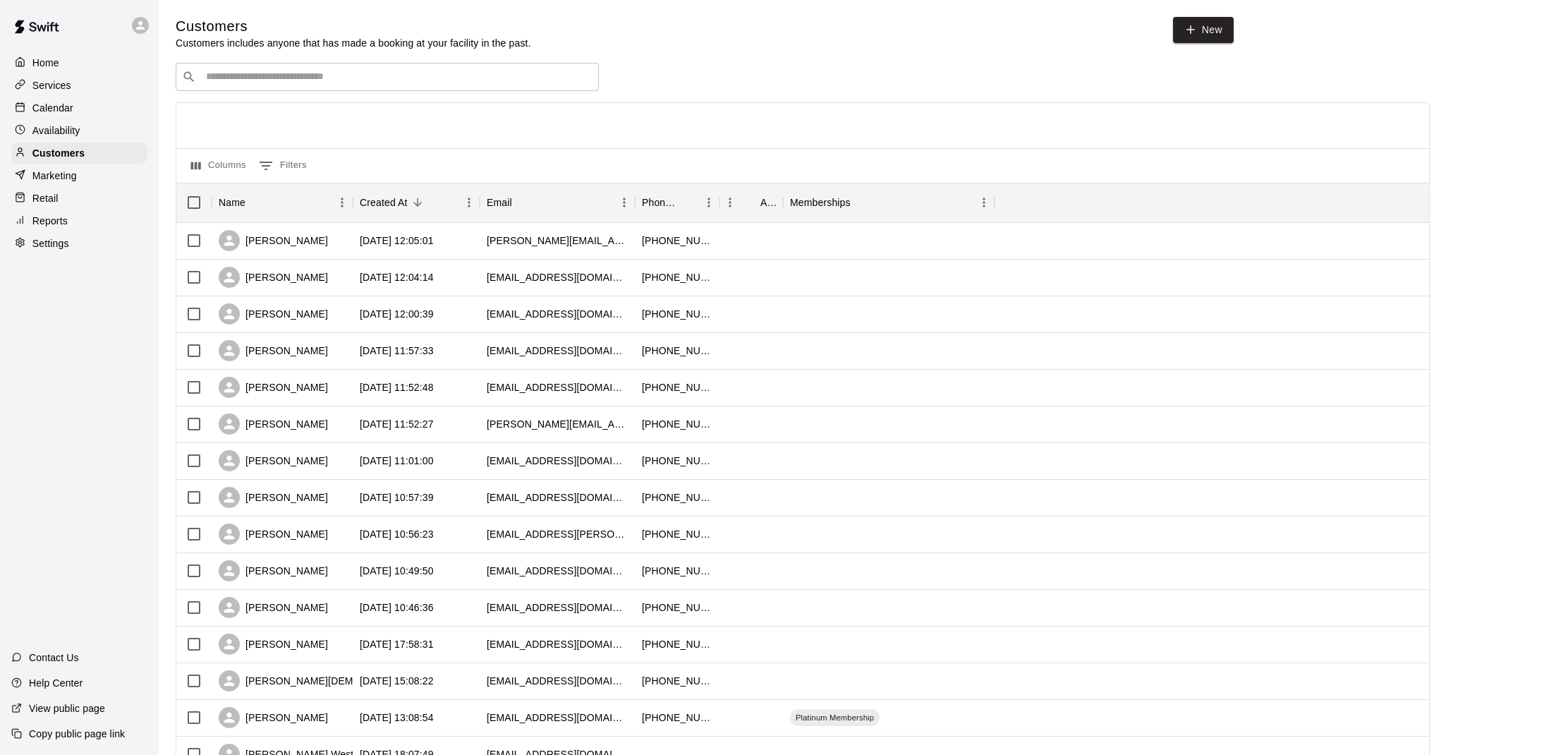
click at [61, 58] on div "Home" at bounding box center [79, 63] width 136 height 22
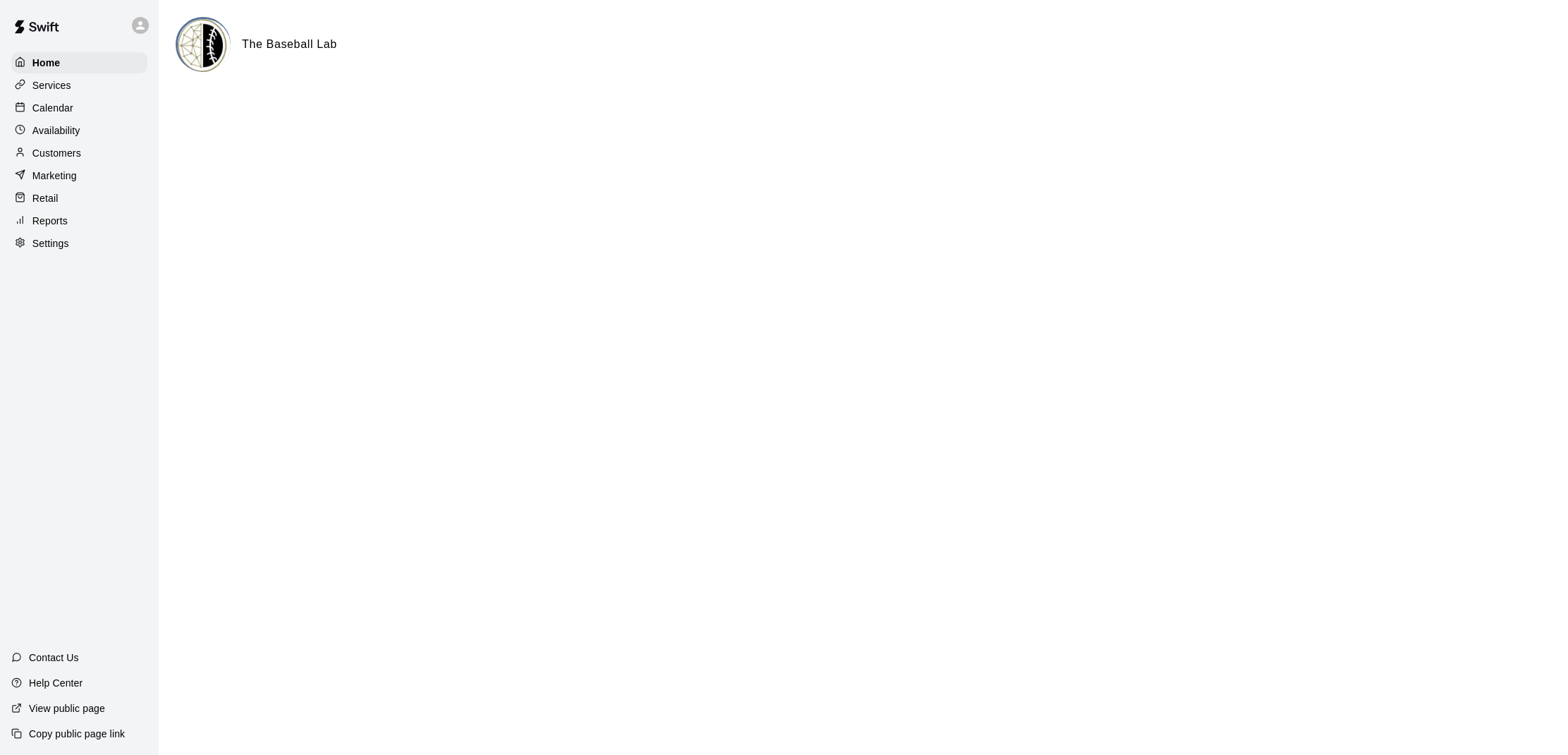
click at [71, 82] on div "Services" at bounding box center [79, 85] width 136 height 22
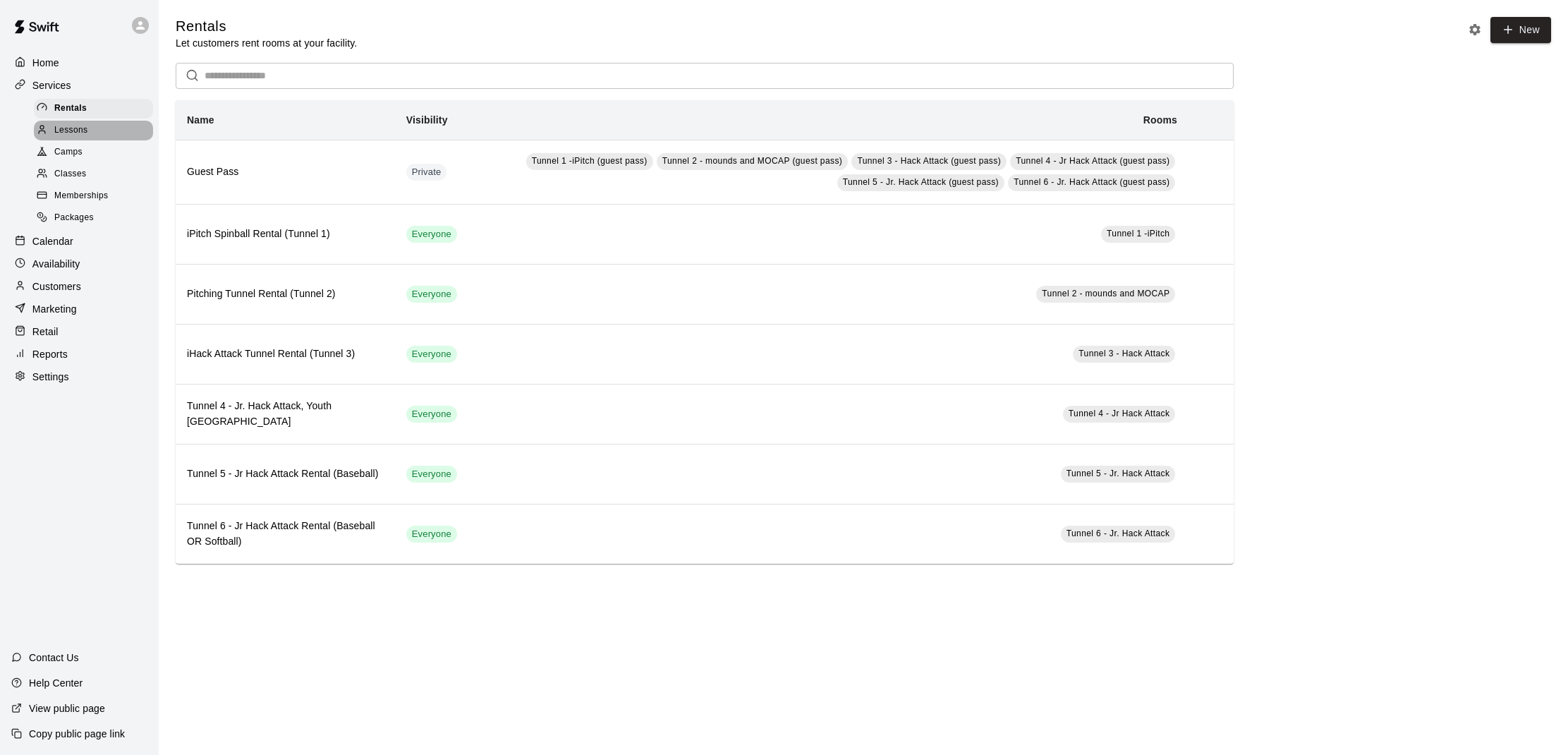
click at [82, 130] on span "Lessons" at bounding box center [71, 130] width 34 height 14
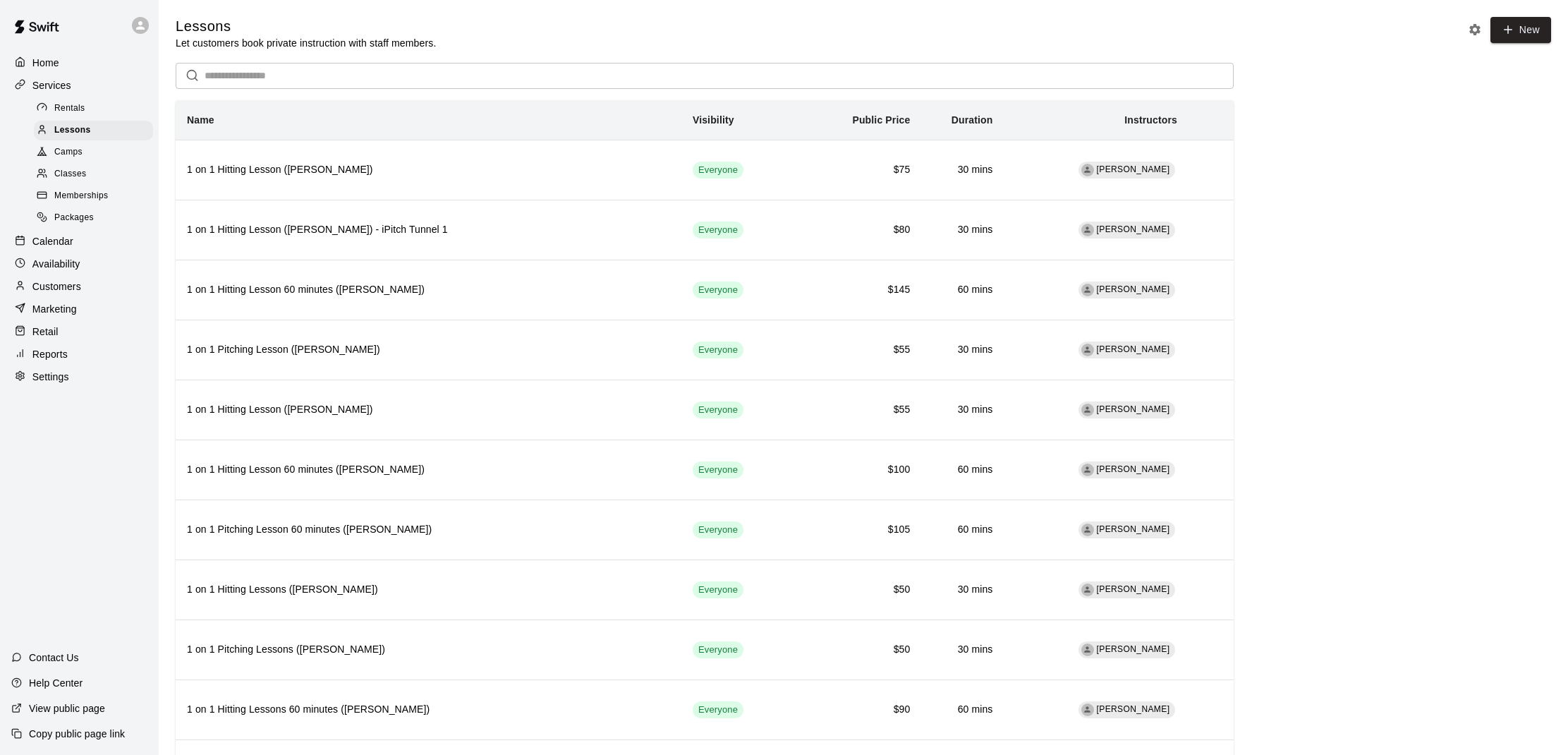
click at [77, 151] on span "Camps" at bounding box center [68, 153] width 28 height 14
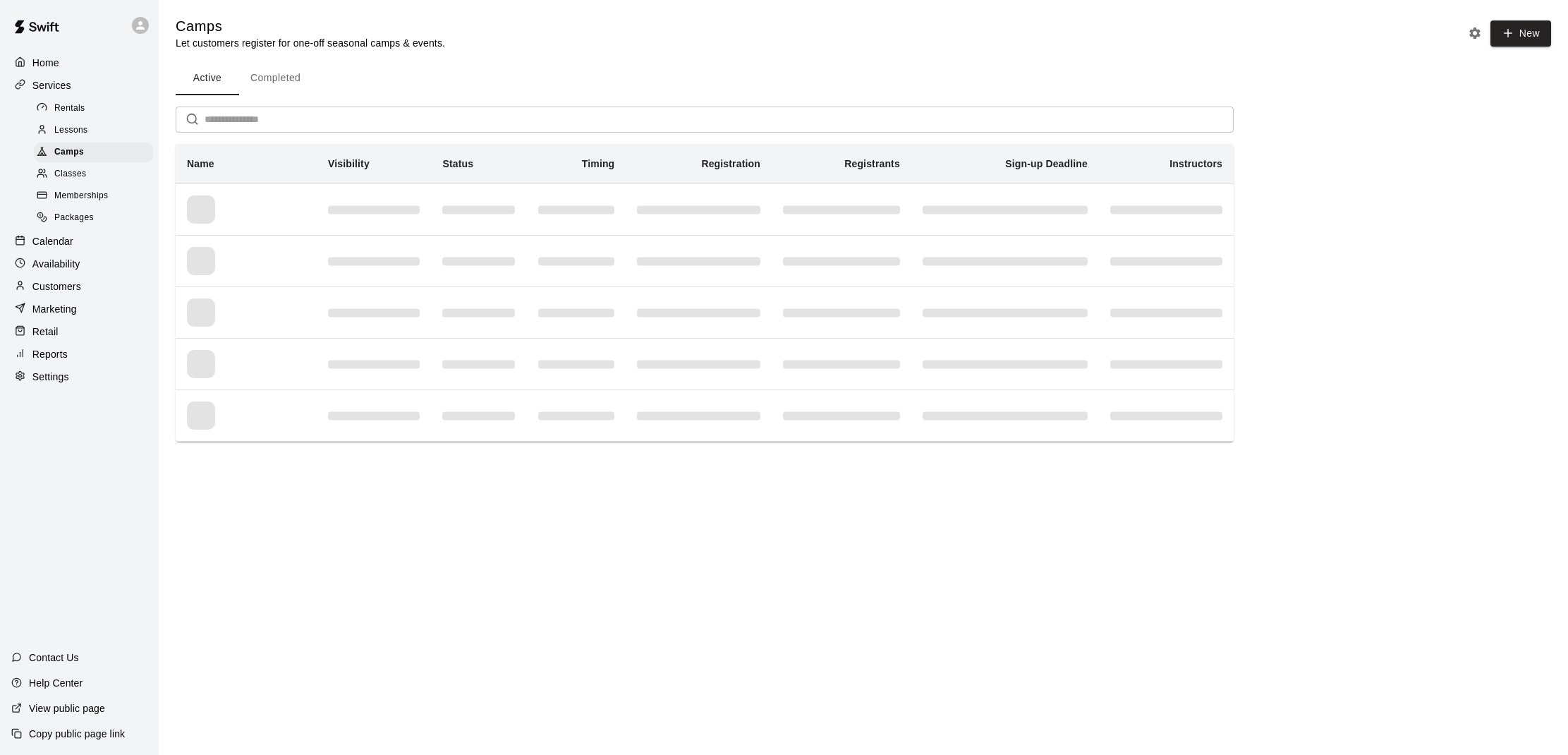
click at [81, 192] on span "Memberships" at bounding box center [81, 196] width 54 height 14
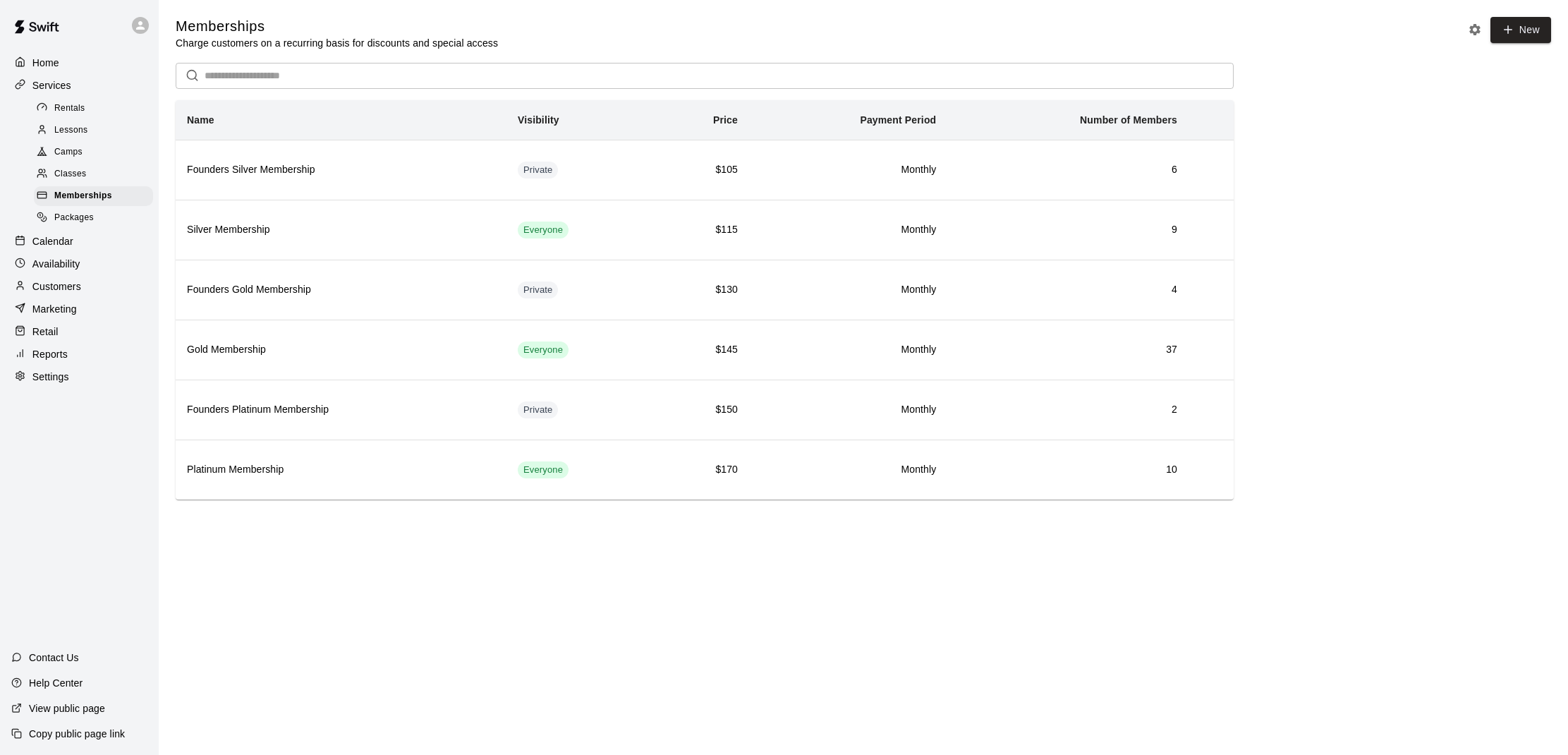
click at [88, 213] on span "Packages" at bounding box center [74, 218] width 39 height 14
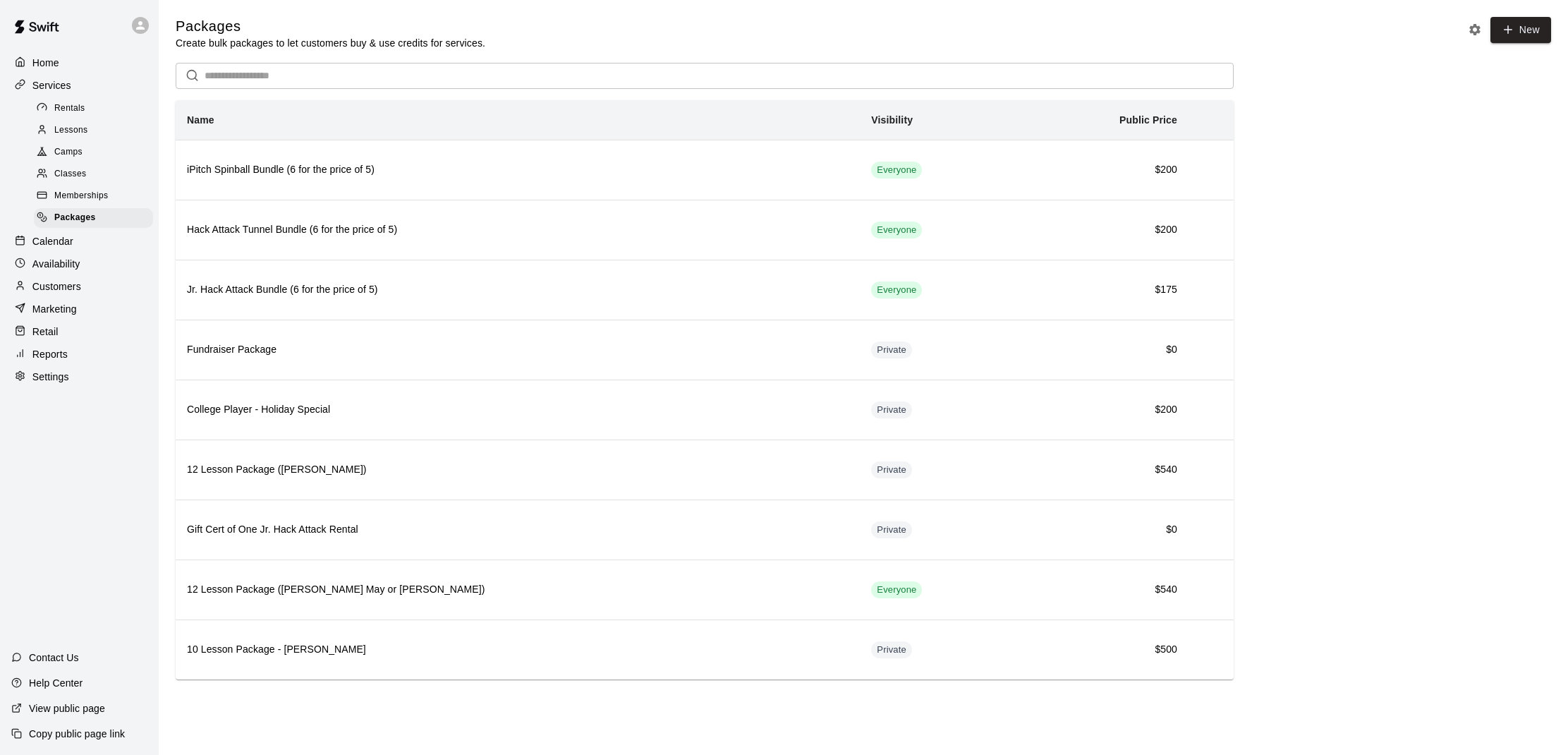
click at [95, 298] on div "Marketing" at bounding box center [79, 309] width 136 height 22
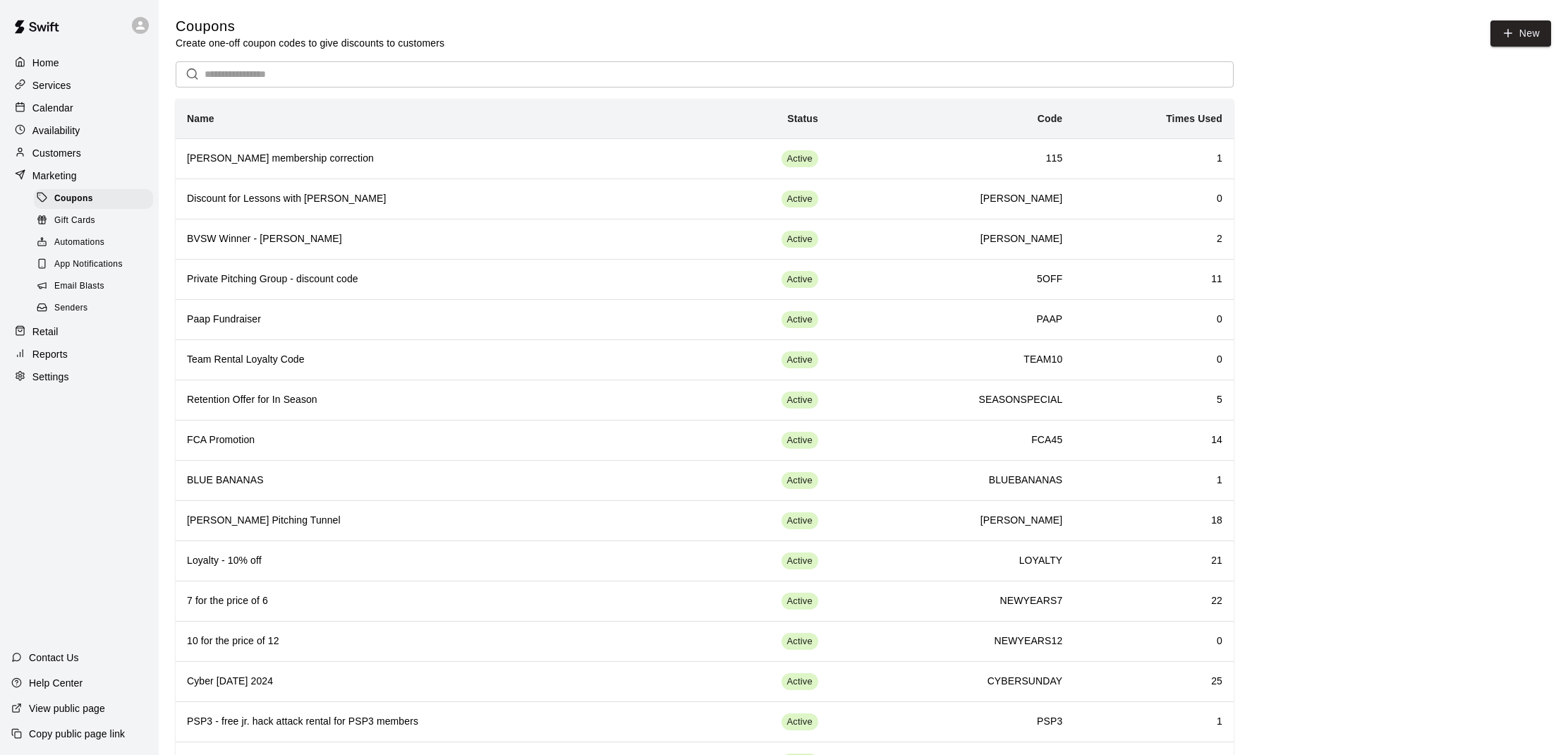
click at [69, 222] on span "Gift Cards" at bounding box center [75, 220] width 41 height 14
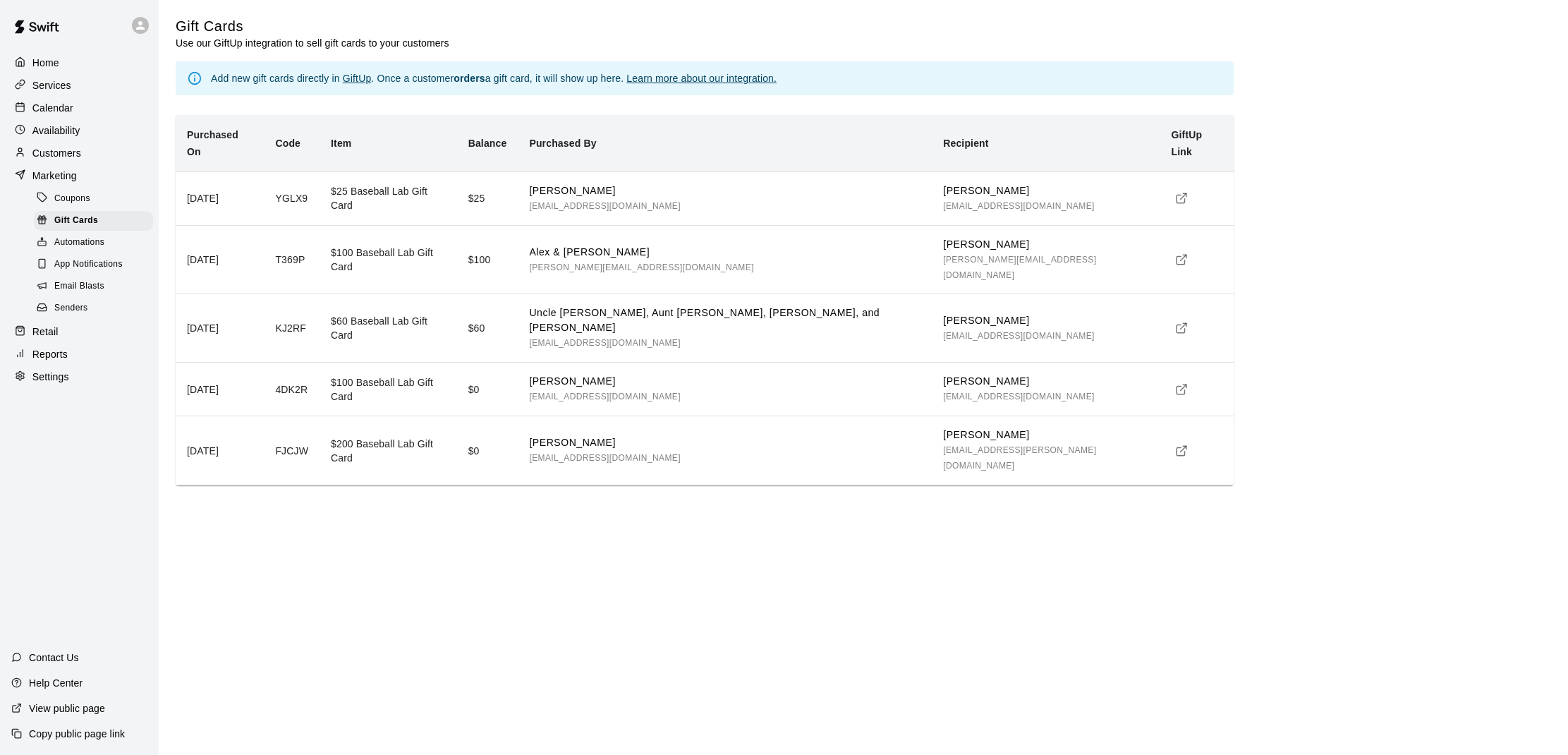
click at [77, 242] on span "Automations" at bounding box center [79, 243] width 50 height 14
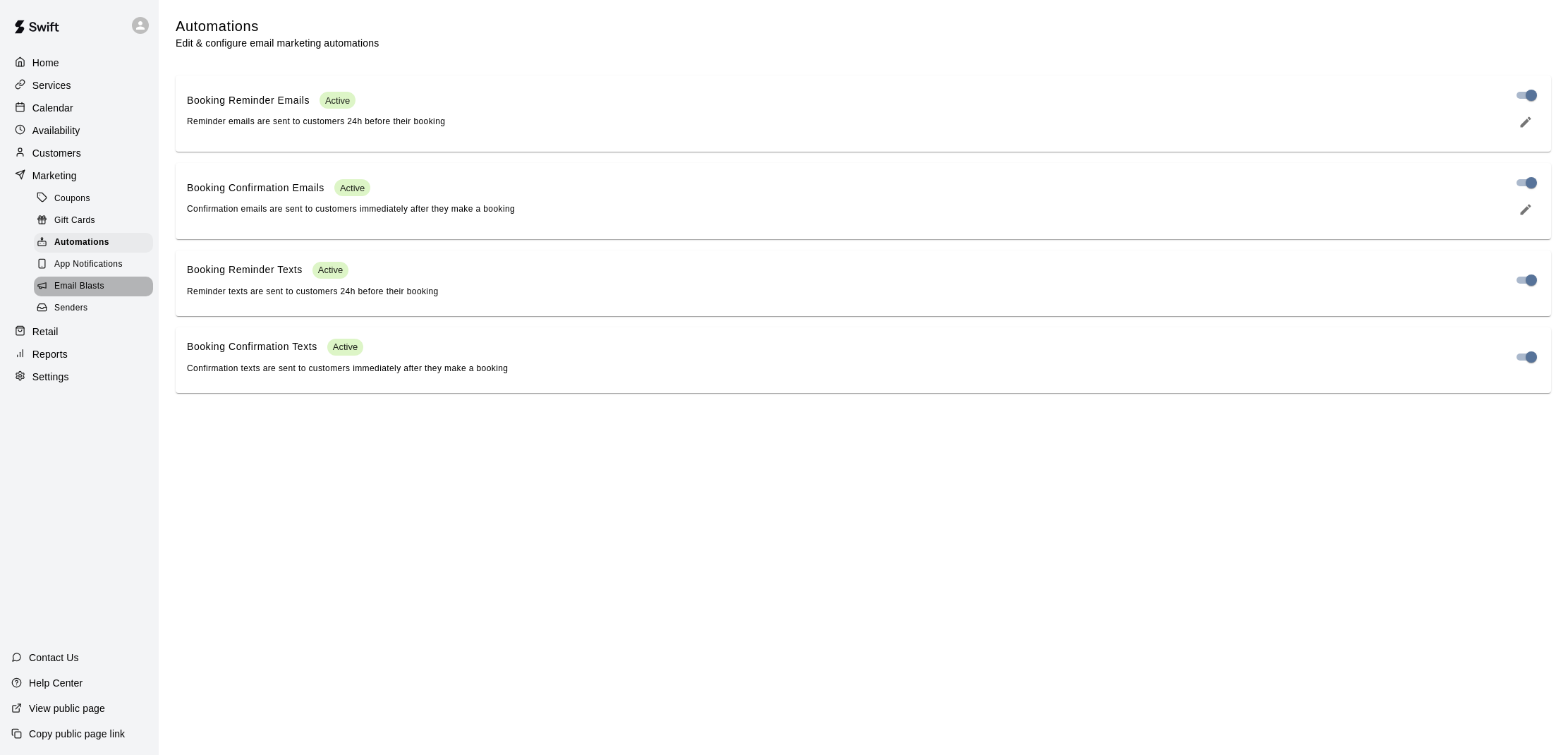
click at [68, 287] on span "Email Blasts" at bounding box center [79, 287] width 50 height 14
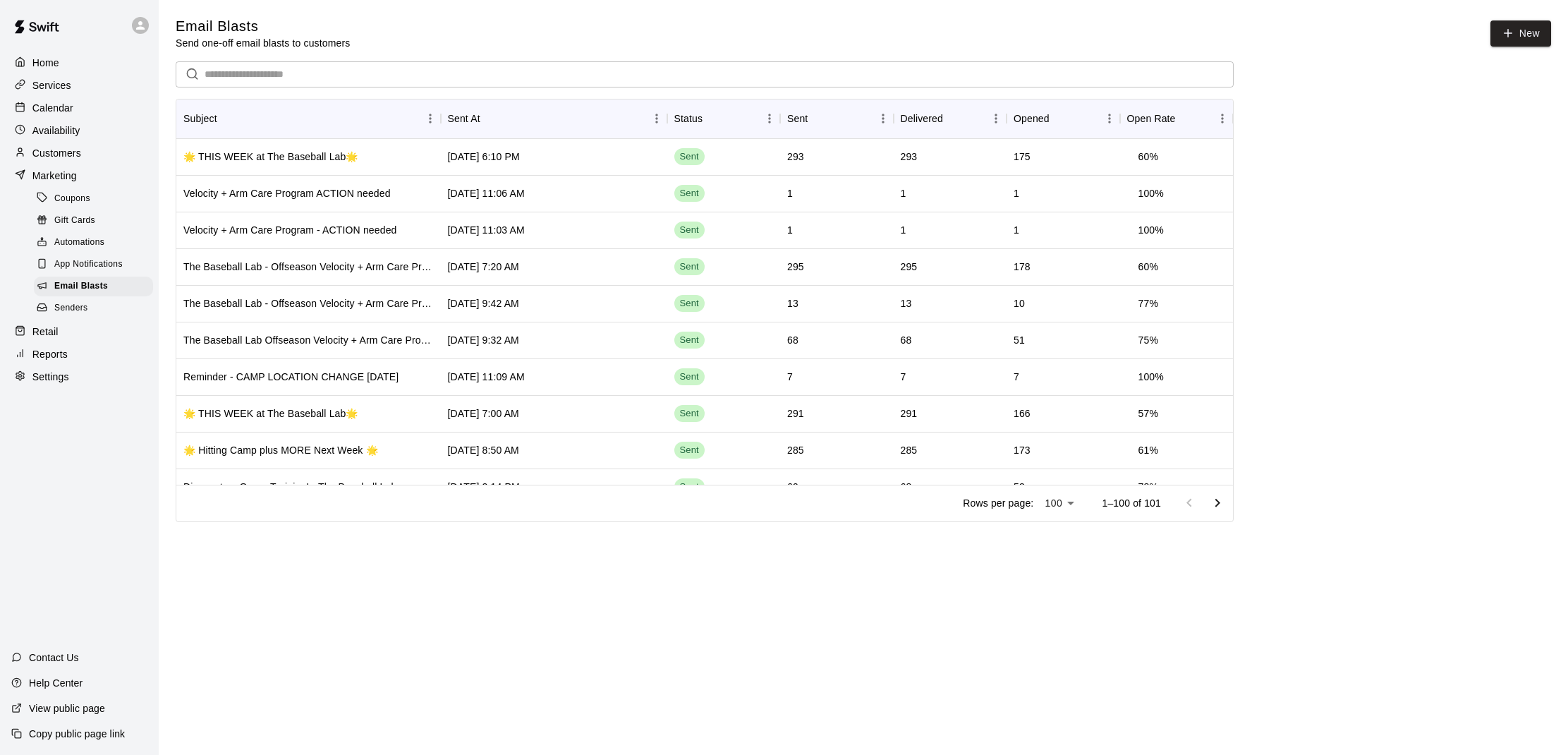
click at [55, 325] on p "Retail" at bounding box center [45, 332] width 26 height 14
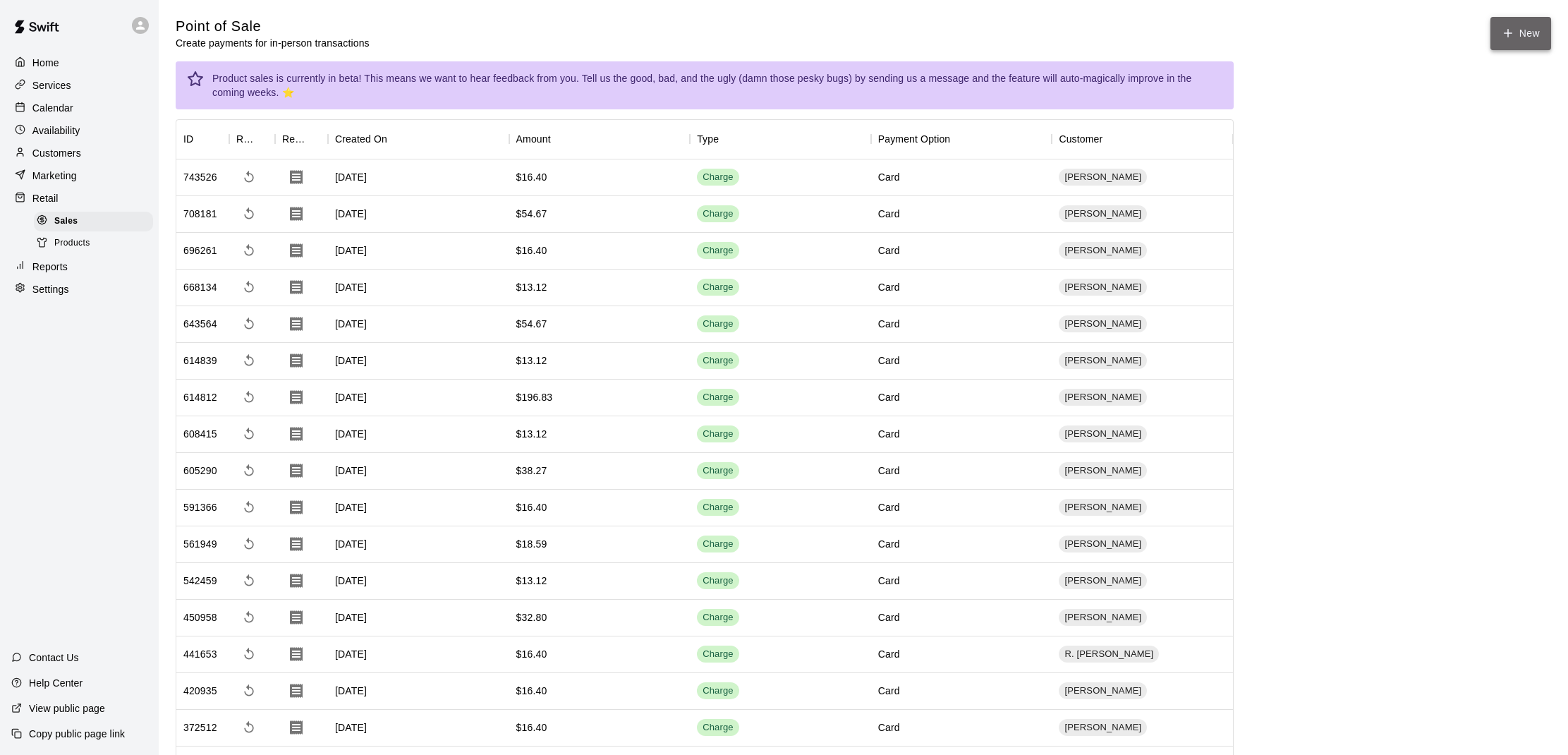
click at [1517, 34] on button "New" at bounding box center [1521, 33] width 61 height 33
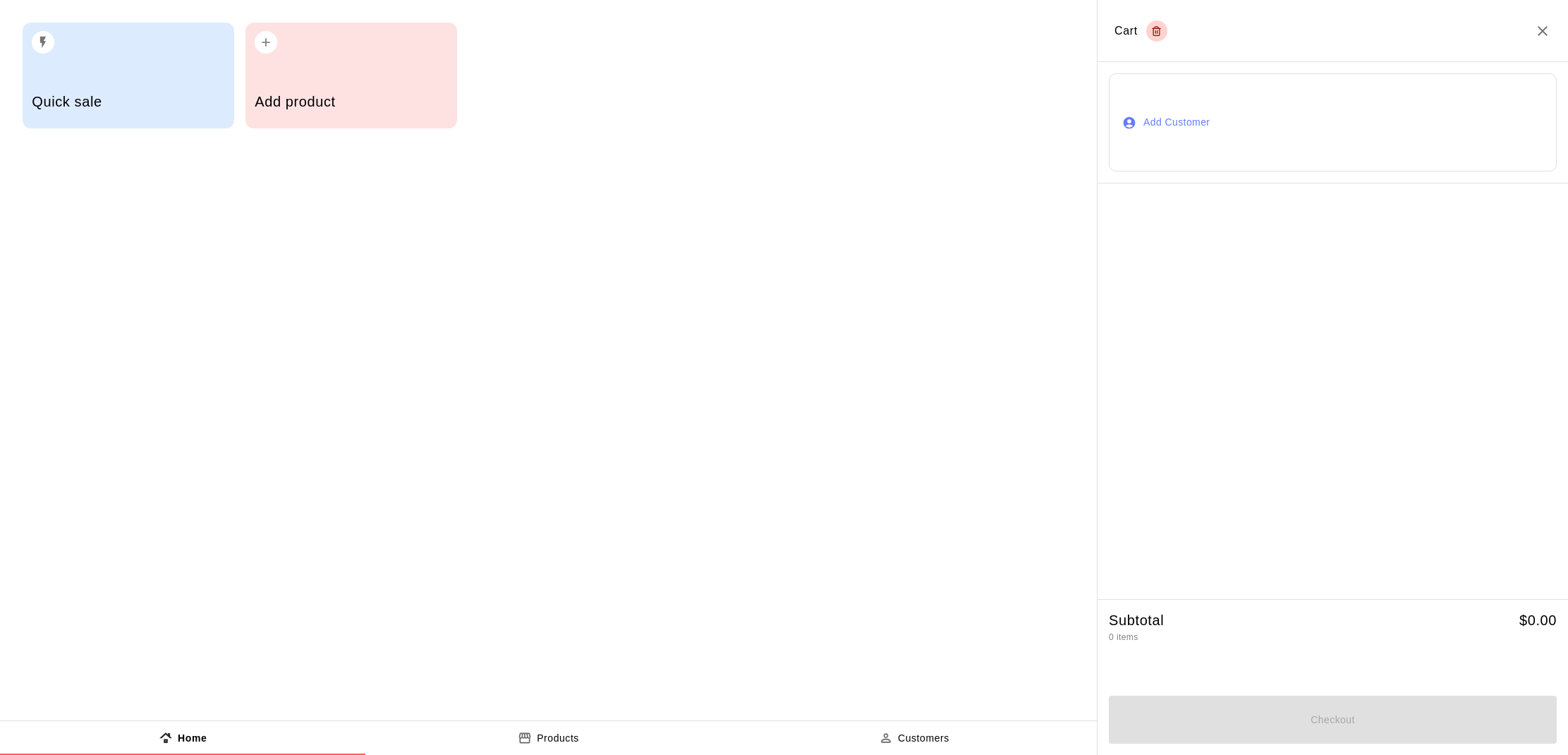
click at [273, 44] on button "button" at bounding box center [265, 42] width 22 height 22
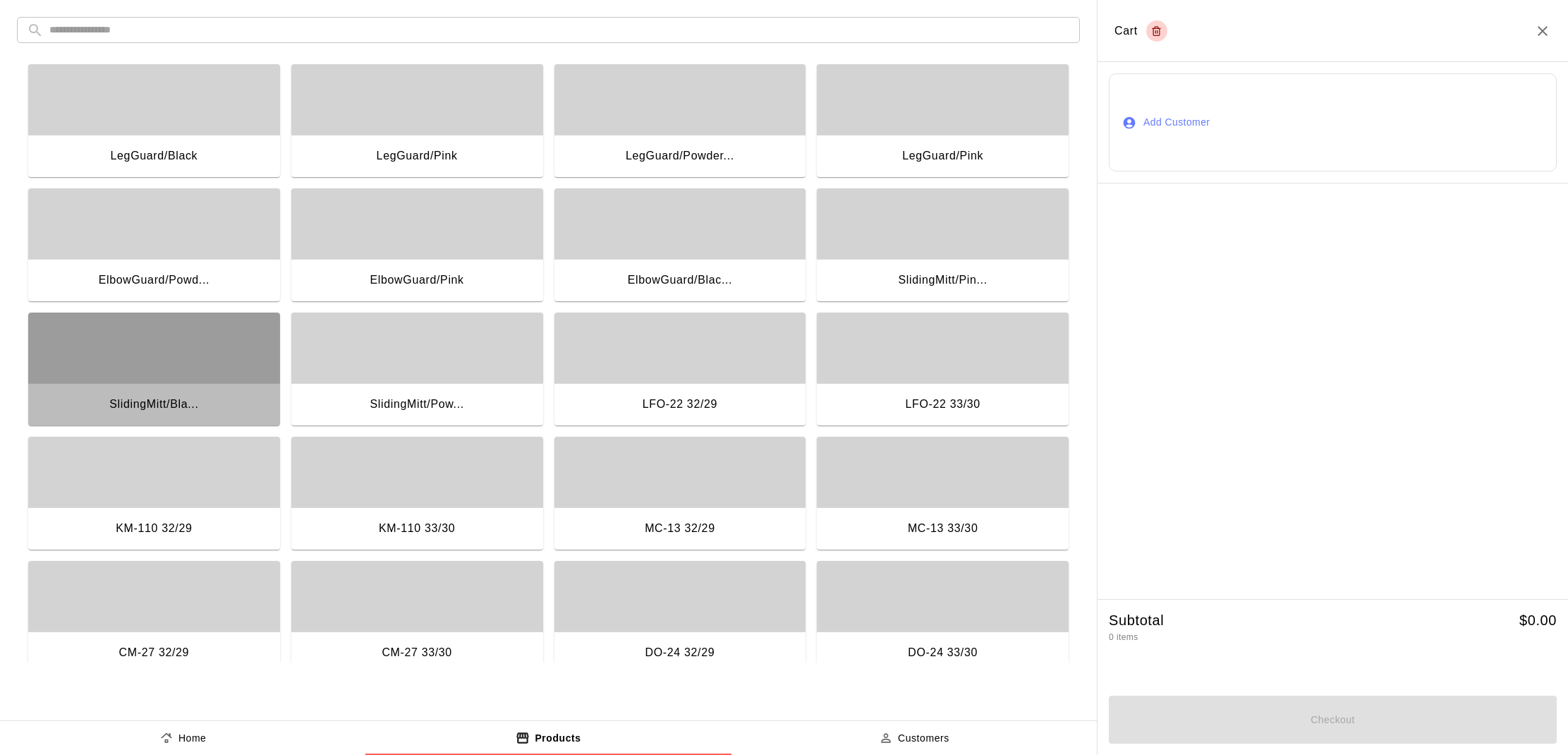
click at [228, 338] on div "button" at bounding box center [154, 347] width 251 height 70
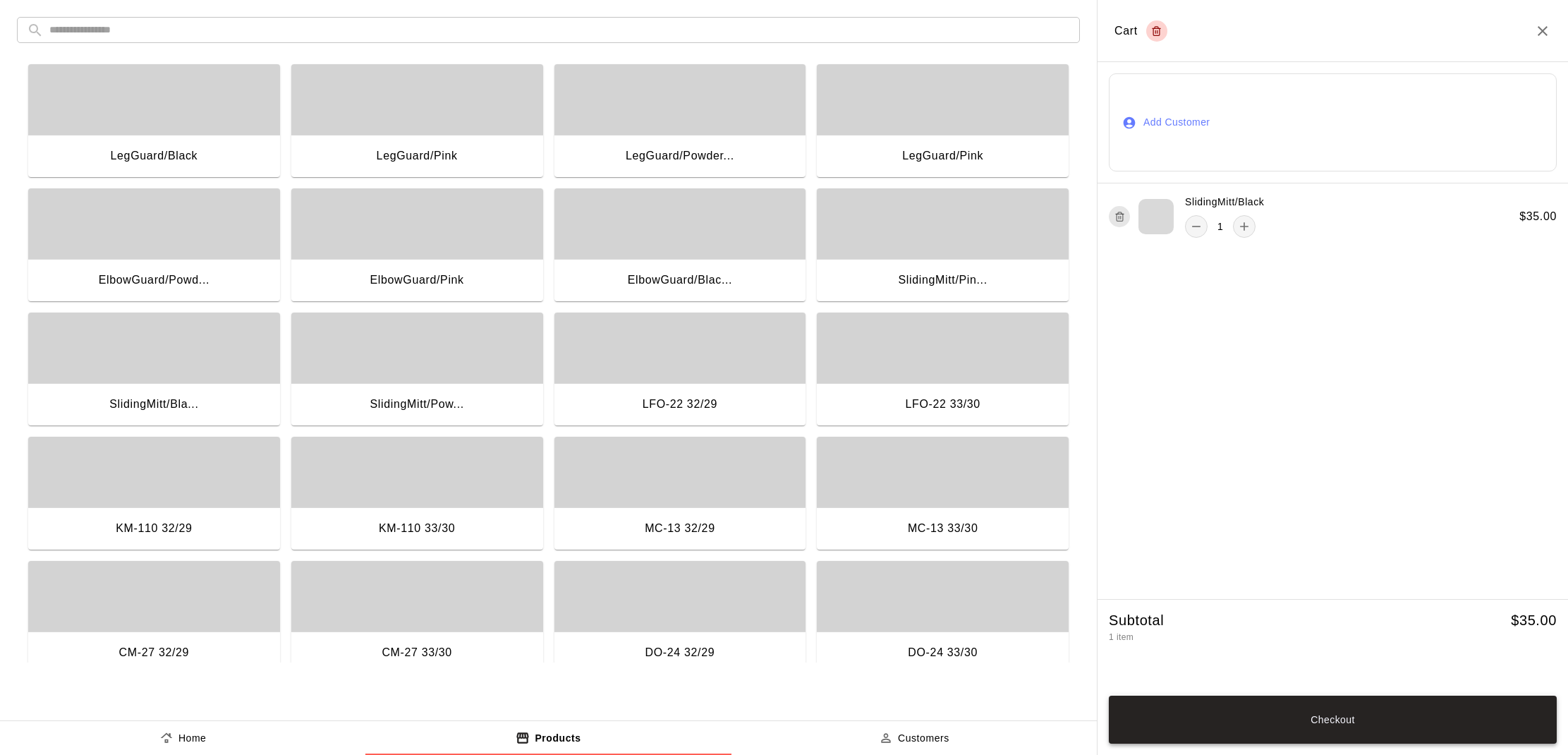
click at [1296, 729] on button "Checkout" at bounding box center [1333, 719] width 448 height 48
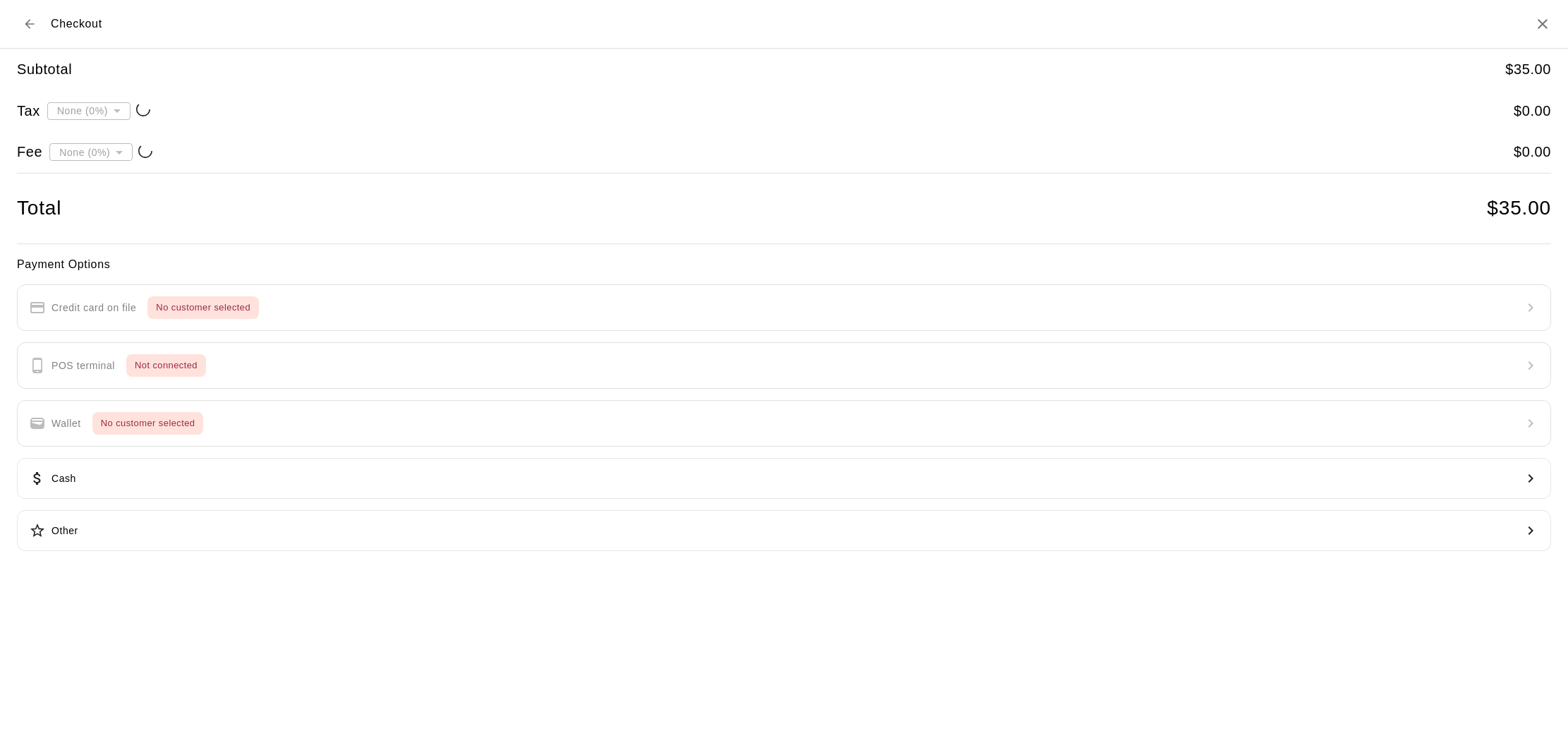
type input "**********"
click at [142, 303] on div "Payment Options Credit card on file No customer selected POS terminal Not conne…" at bounding box center [784, 403] width 1534 height 296
click at [27, 19] on icon "Back to cart" at bounding box center [29, 23] width 14 height 14
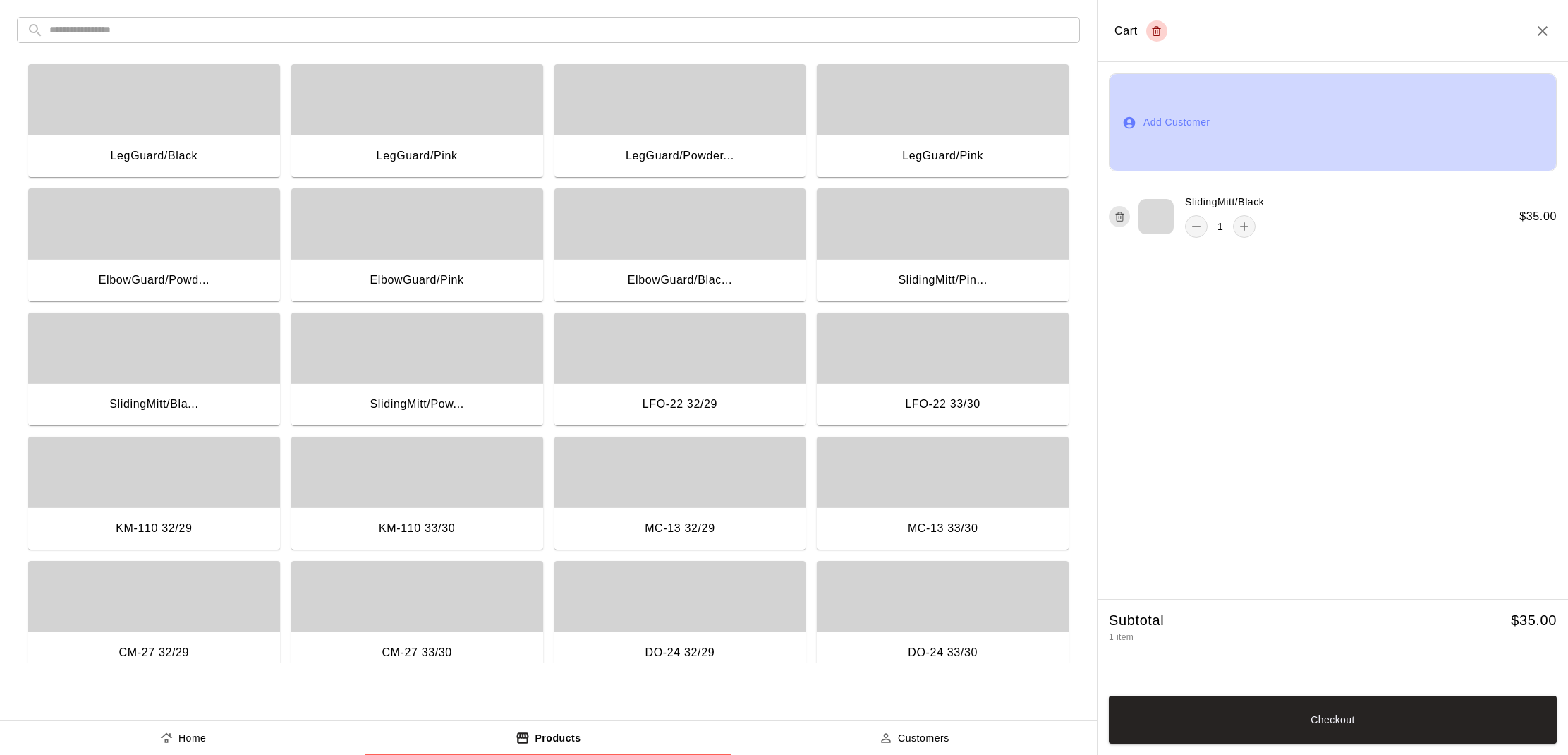
click at [1394, 100] on button "Add Customer" at bounding box center [1333, 122] width 448 height 98
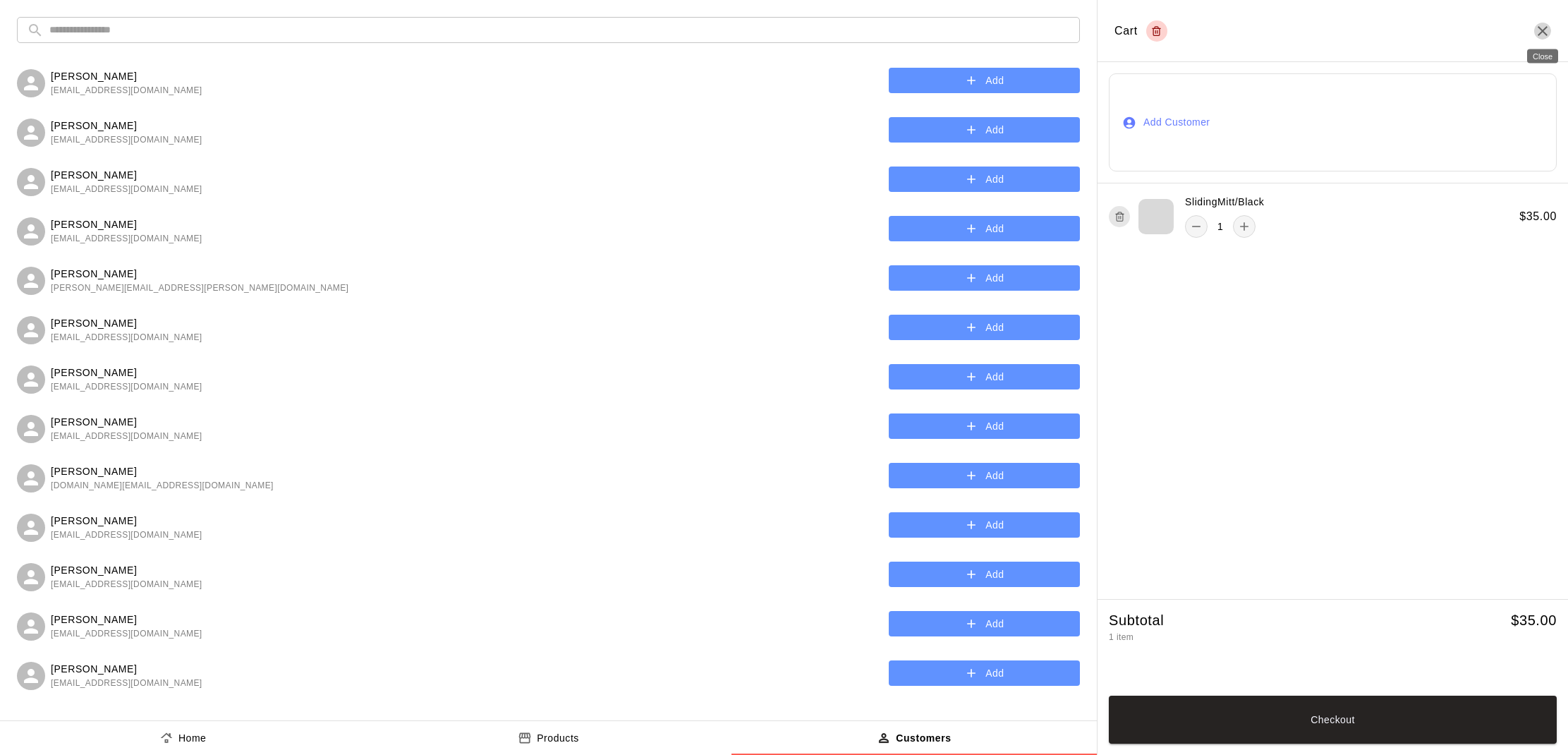
click at [1546, 31] on icon "Close" at bounding box center [1542, 30] width 17 height 17
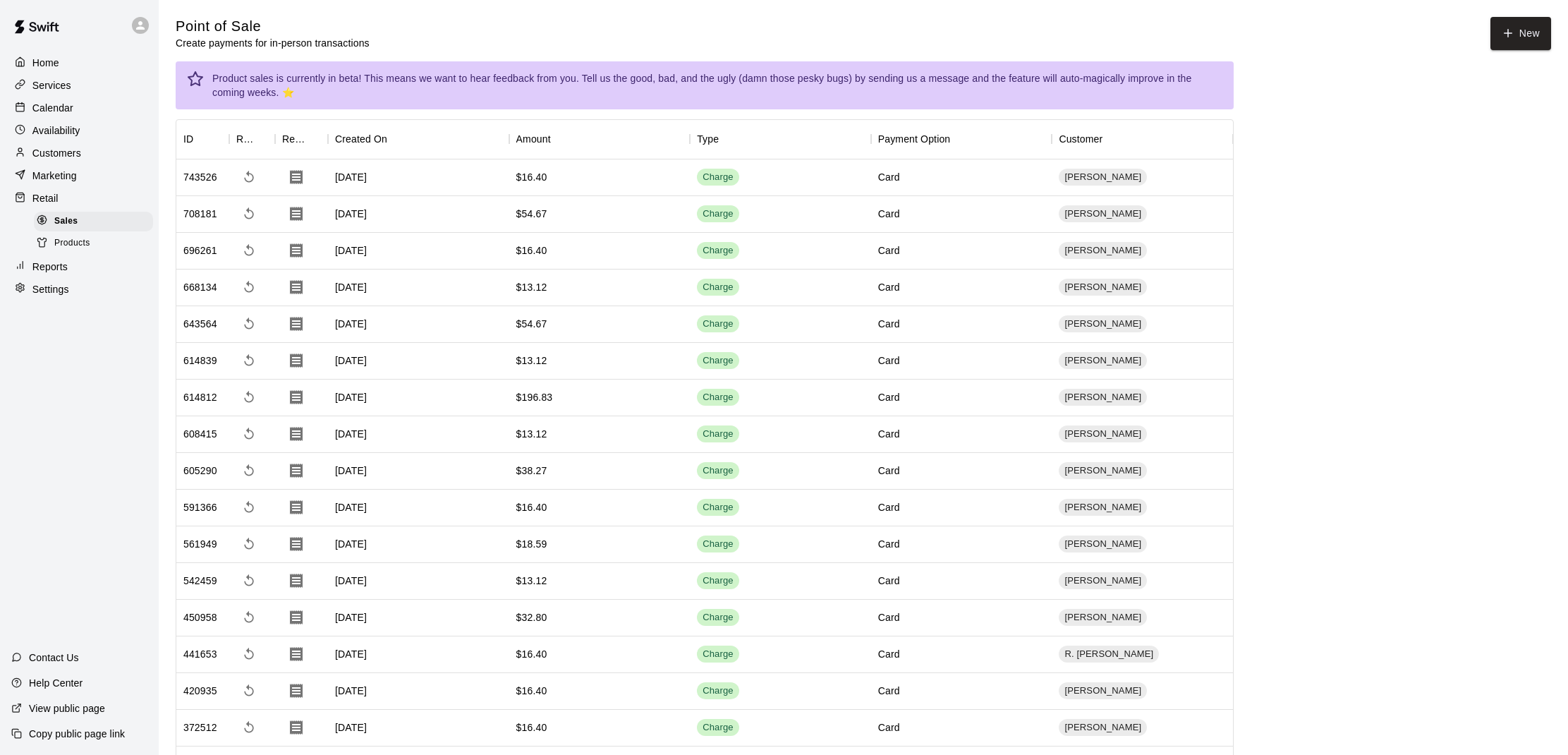
click at [86, 111] on div "Calendar" at bounding box center [79, 109] width 136 height 22
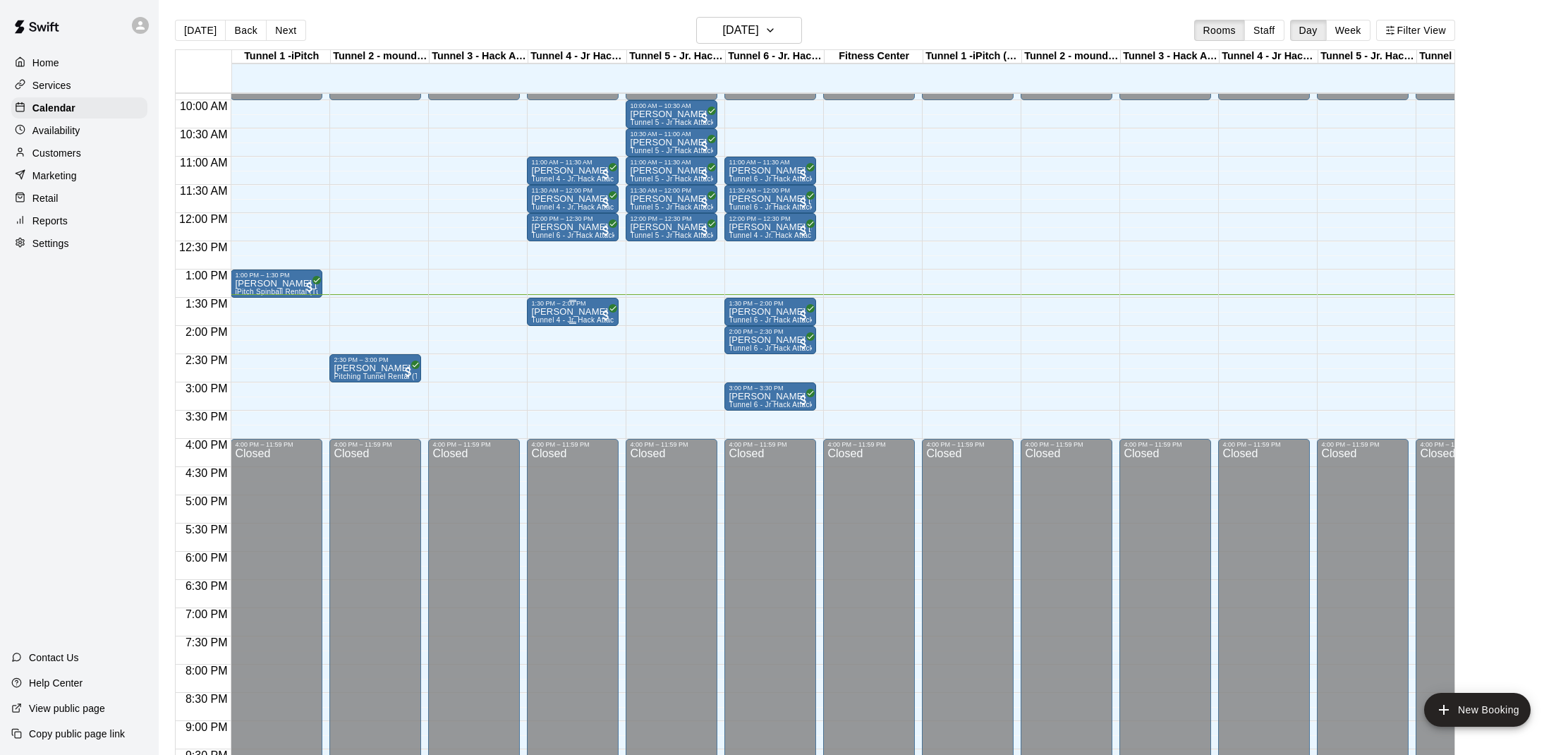
scroll to position [557, 0]
click at [556, 312] on p "[PERSON_NAME]" at bounding box center [572, 312] width 83 height 0
click at [546, 358] on img "edit" at bounding box center [546, 361] width 17 height 17
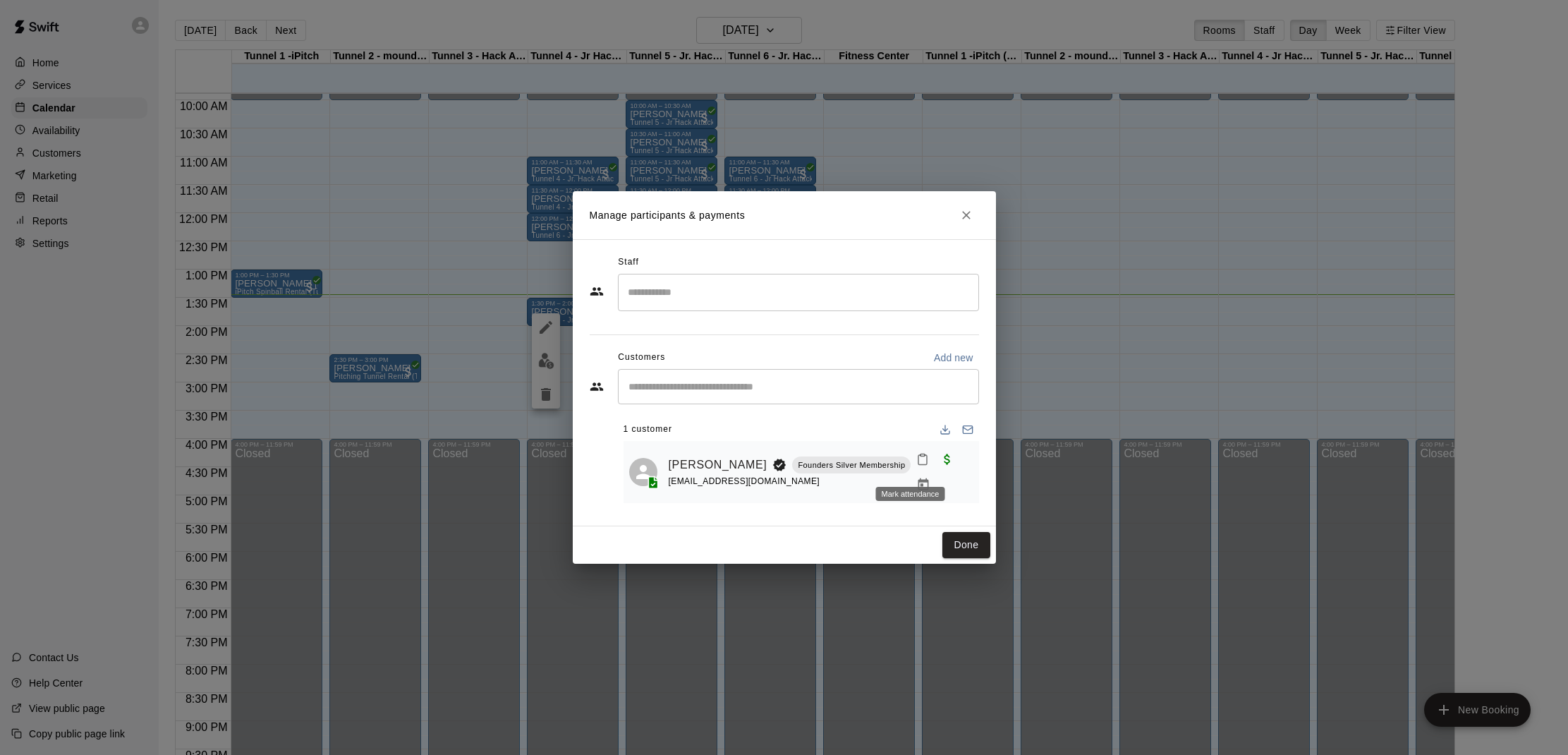
click at [920, 457] on rect "Mark attendance" at bounding box center [922, 455] width 4 height 2
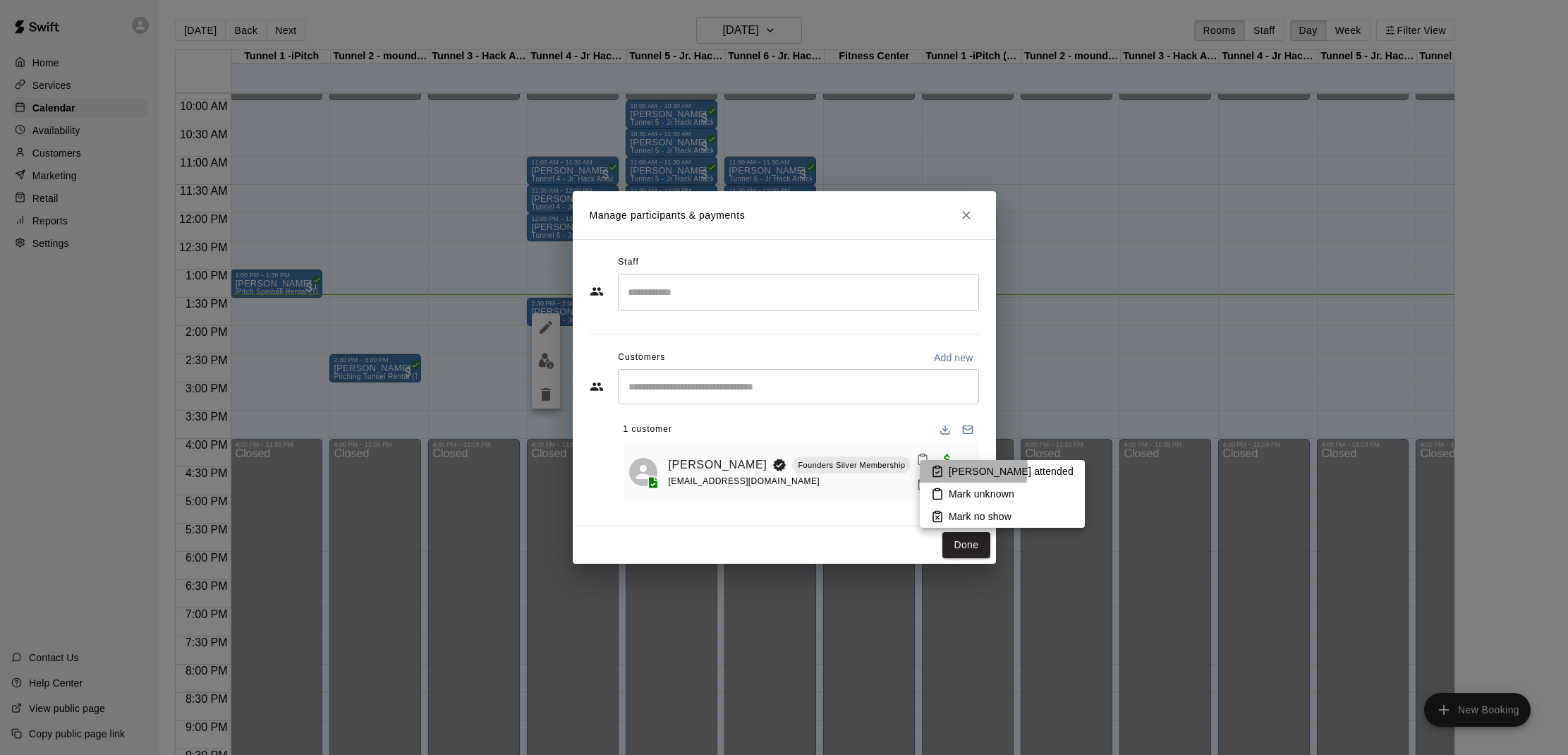
click at [947, 467] on li "[PERSON_NAME] attended" at bounding box center [1002, 470] width 165 height 22
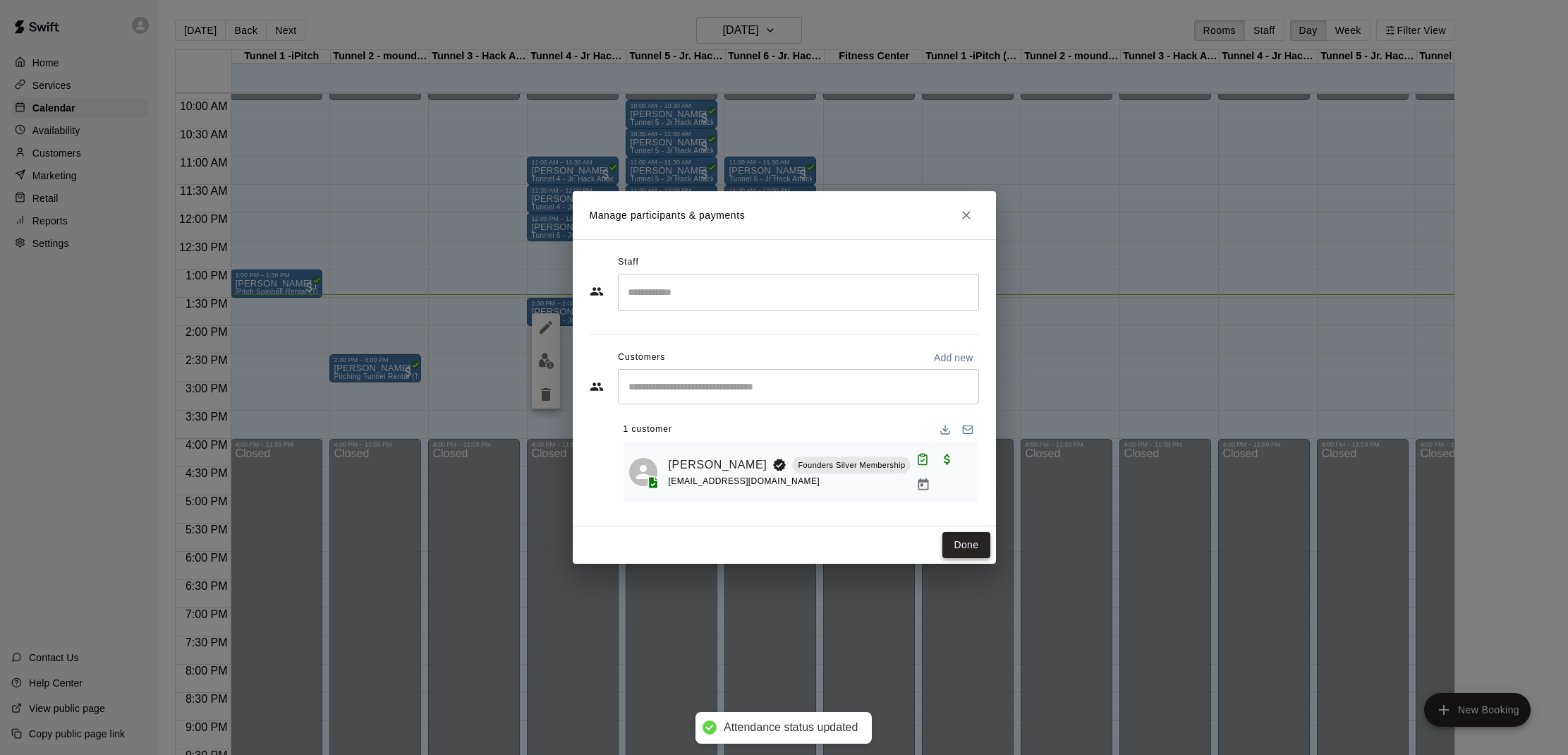
click at [953, 534] on button "Done" at bounding box center [965, 545] width 47 height 26
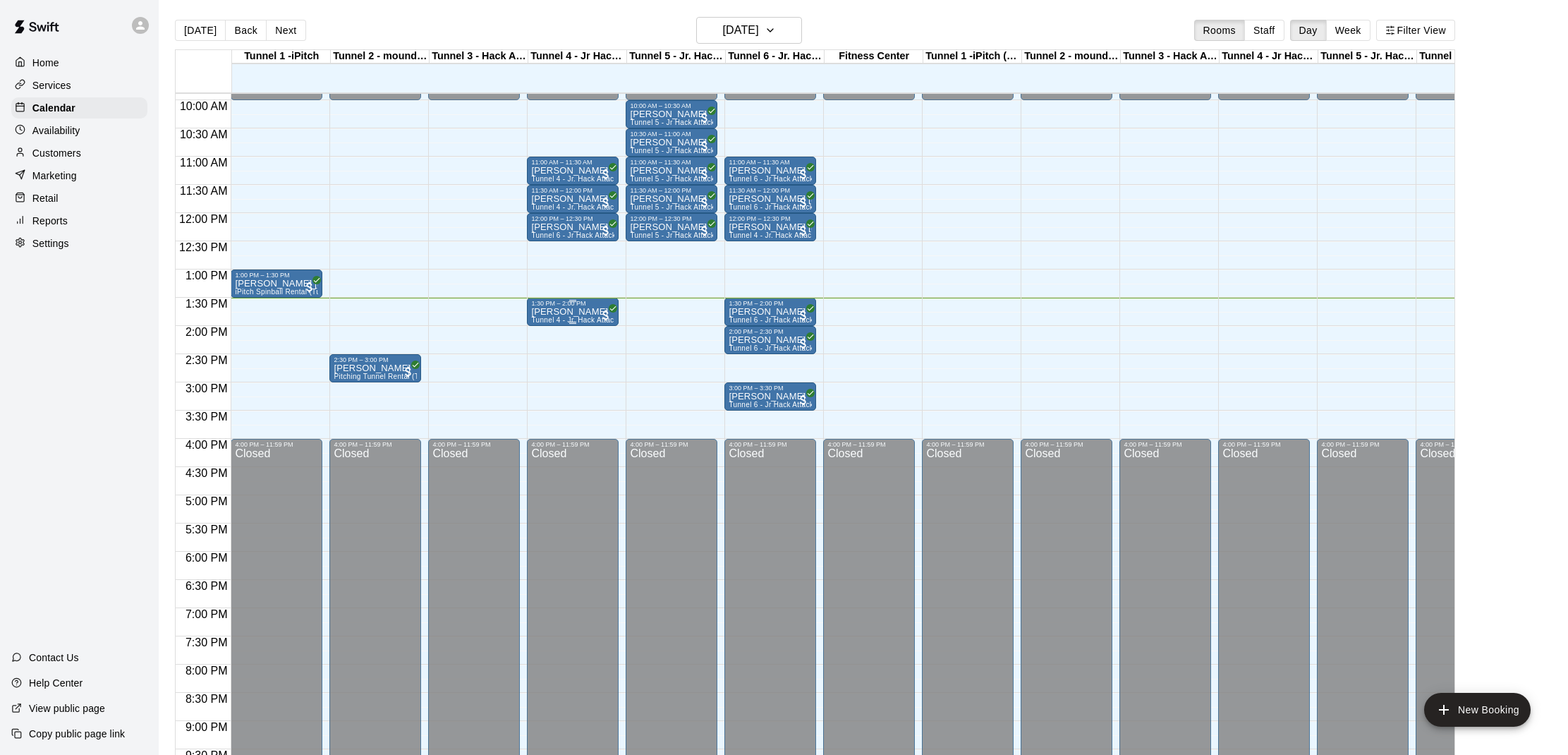
click at [554, 312] on p "[PERSON_NAME]" at bounding box center [572, 312] width 83 height 0
click at [548, 364] on img "edit" at bounding box center [546, 361] width 17 height 17
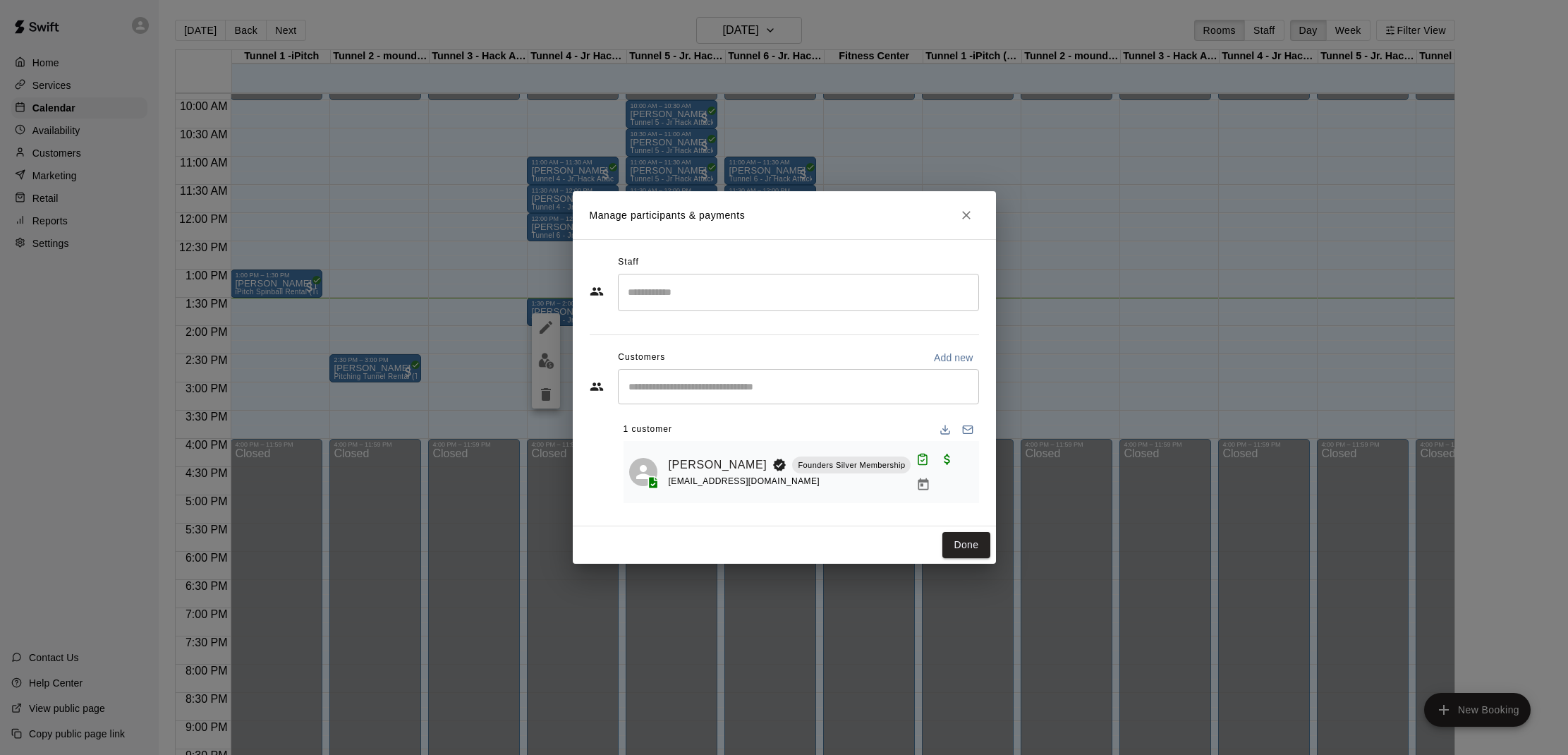
click at [960, 222] on icon "Close" at bounding box center [966, 215] width 14 height 14
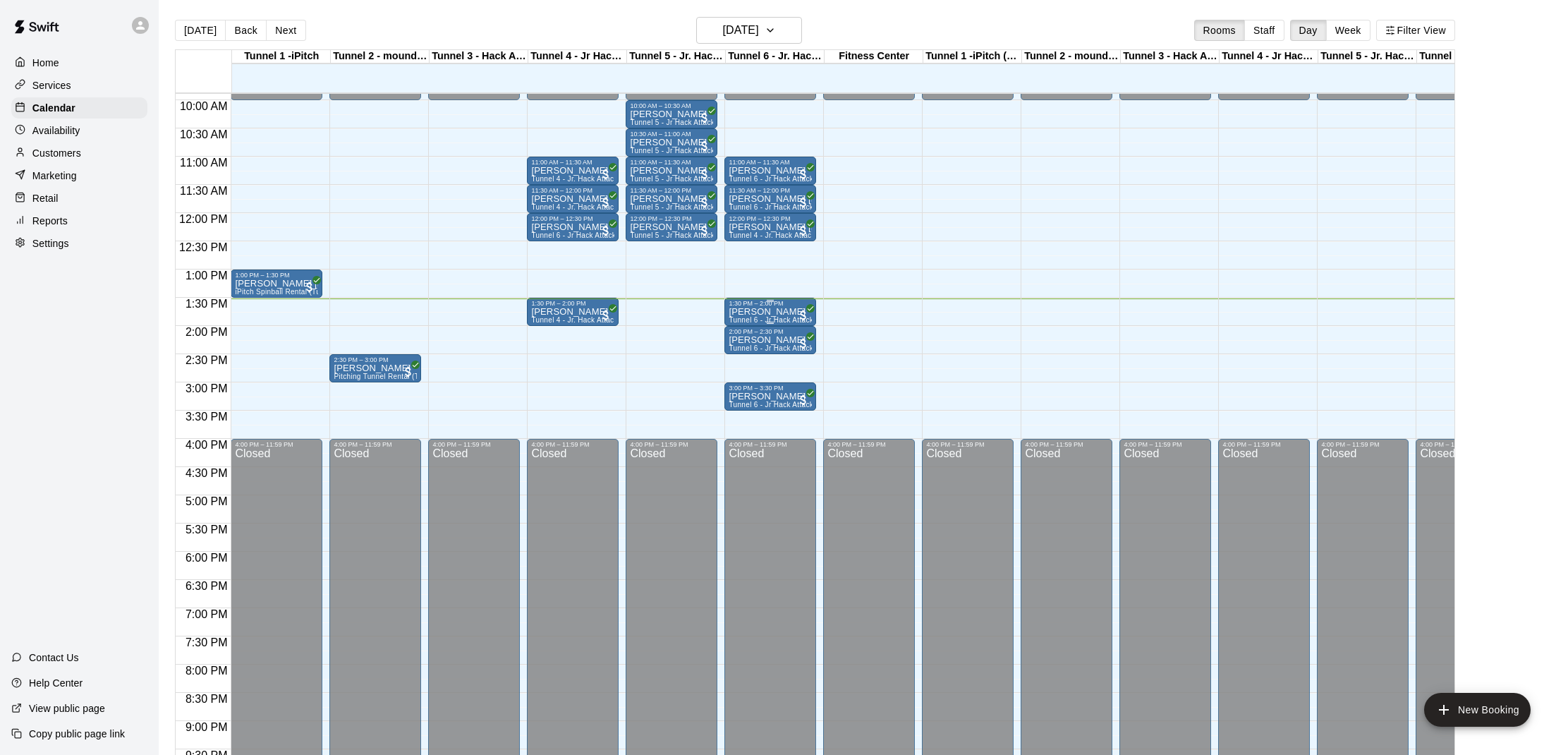
click at [775, 312] on p "[PERSON_NAME]" at bounding box center [770, 312] width 83 height 0
click at [747, 370] on button "edit" at bounding box center [743, 361] width 28 height 27
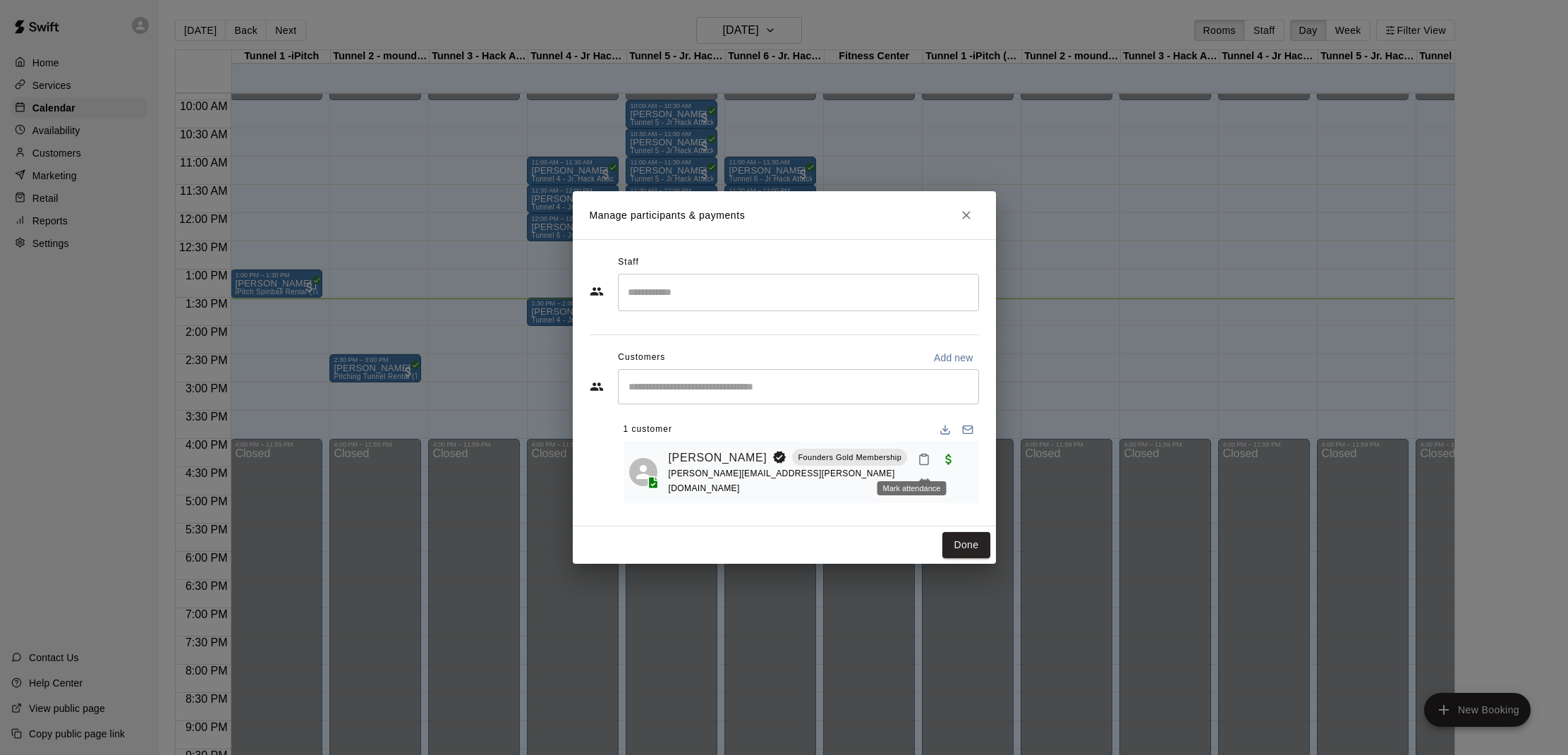
click at [912, 452] on button "Mark attendance" at bounding box center [923, 459] width 24 height 24
click at [924, 455] on icon at bounding box center [927, 458] width 13 height 13
click at [980, 218] on h2 "Manage participants & payments" at bounding box center [784, 214] width 424 height 48
click at [965, 216] on icon "Close" at bounding box center [966, 215] width 9 height 9
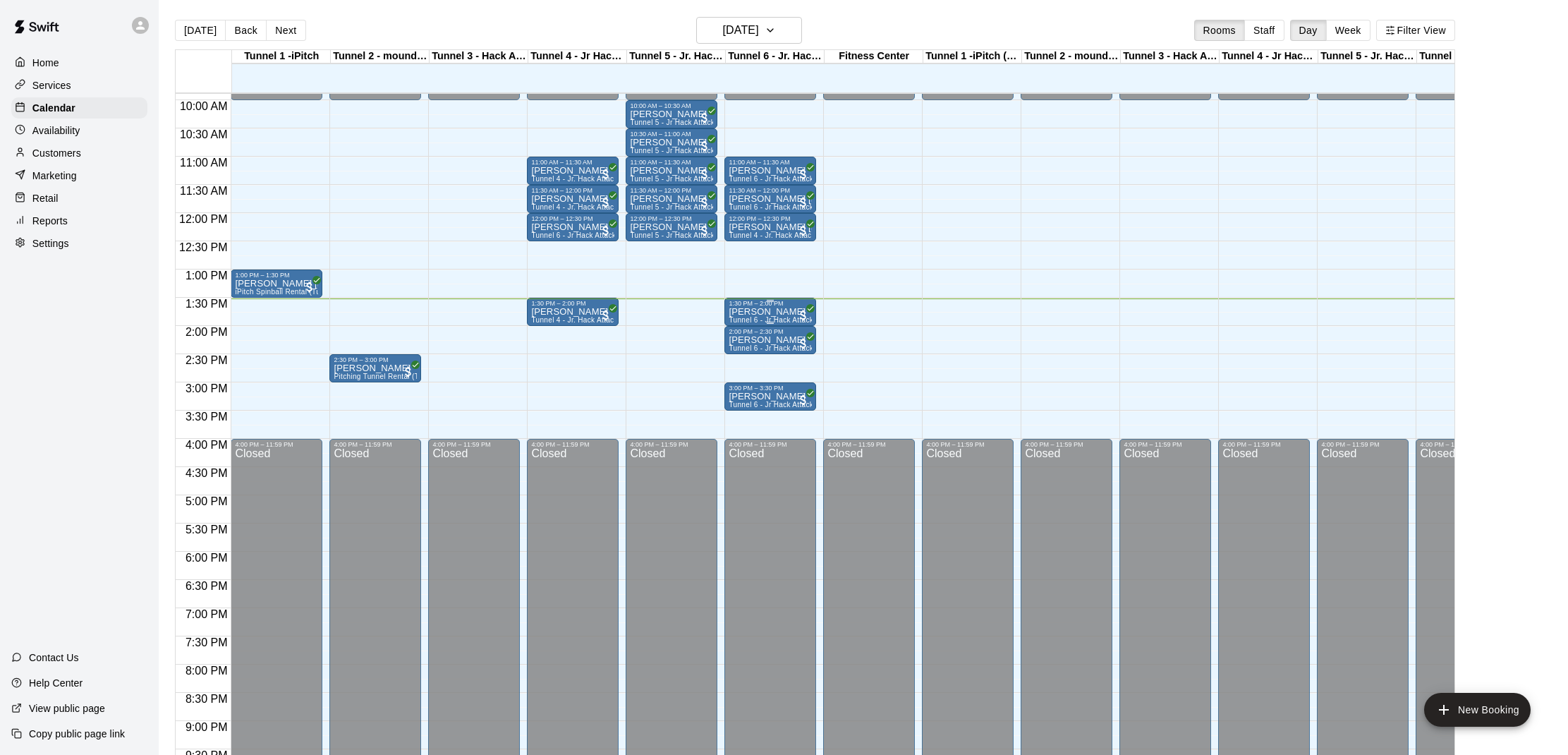
click at [779, 312] on p "[PERSON_NAME]" at bounding box center [770, 312] width 83 height 0
click at [746, 368] on img "edit" at bounding box center [743, 361] width 17 height 17
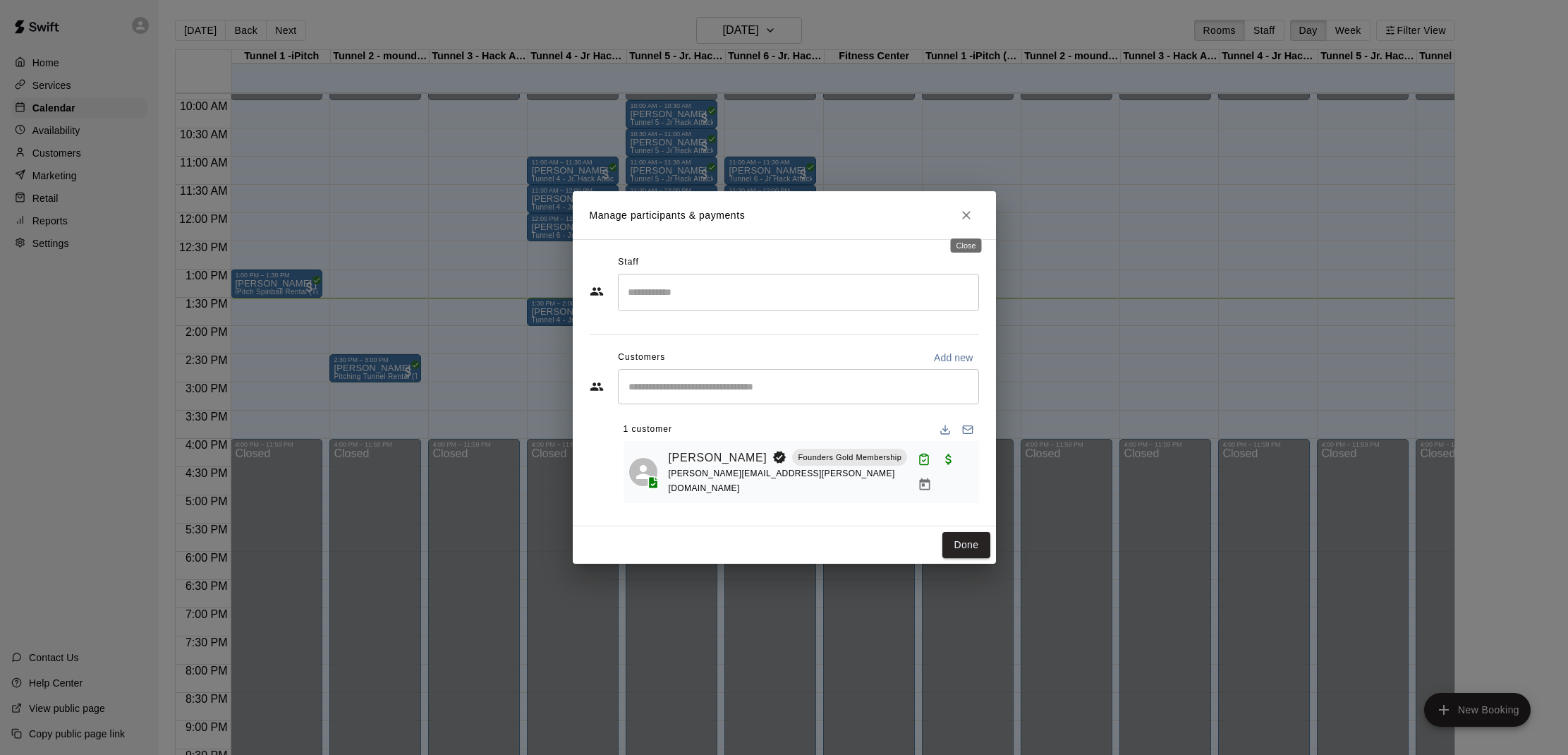
click at [972, 219] on icon "Close" at bounding box center [966, 215] width 14 height 14
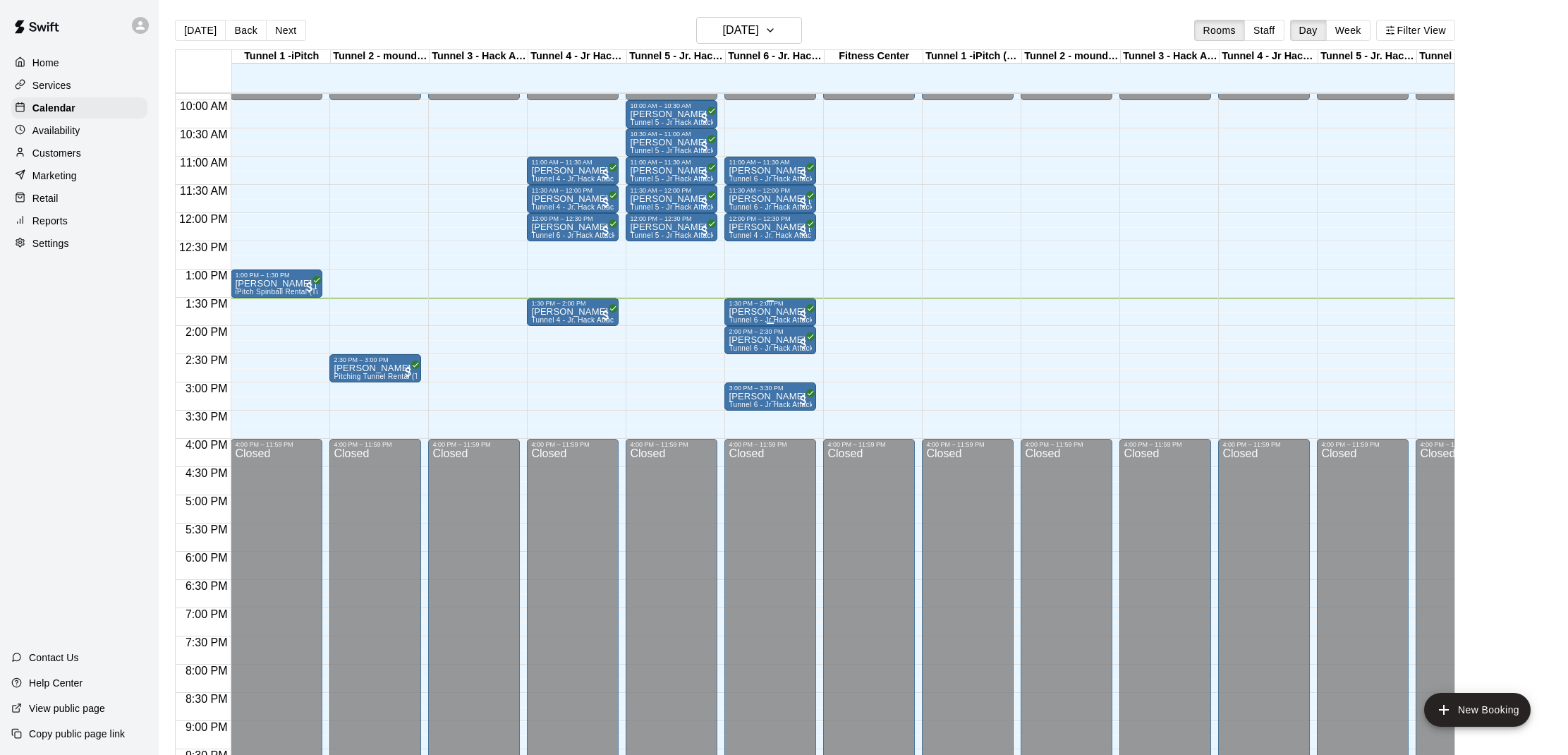
click at [777, 312] on p "[PERSON_NAME]" at bounding box center [770, 312] width 83 height 0
click at [749, 358] on img "edit" at bounding box center [743, 361] width 17 height 17
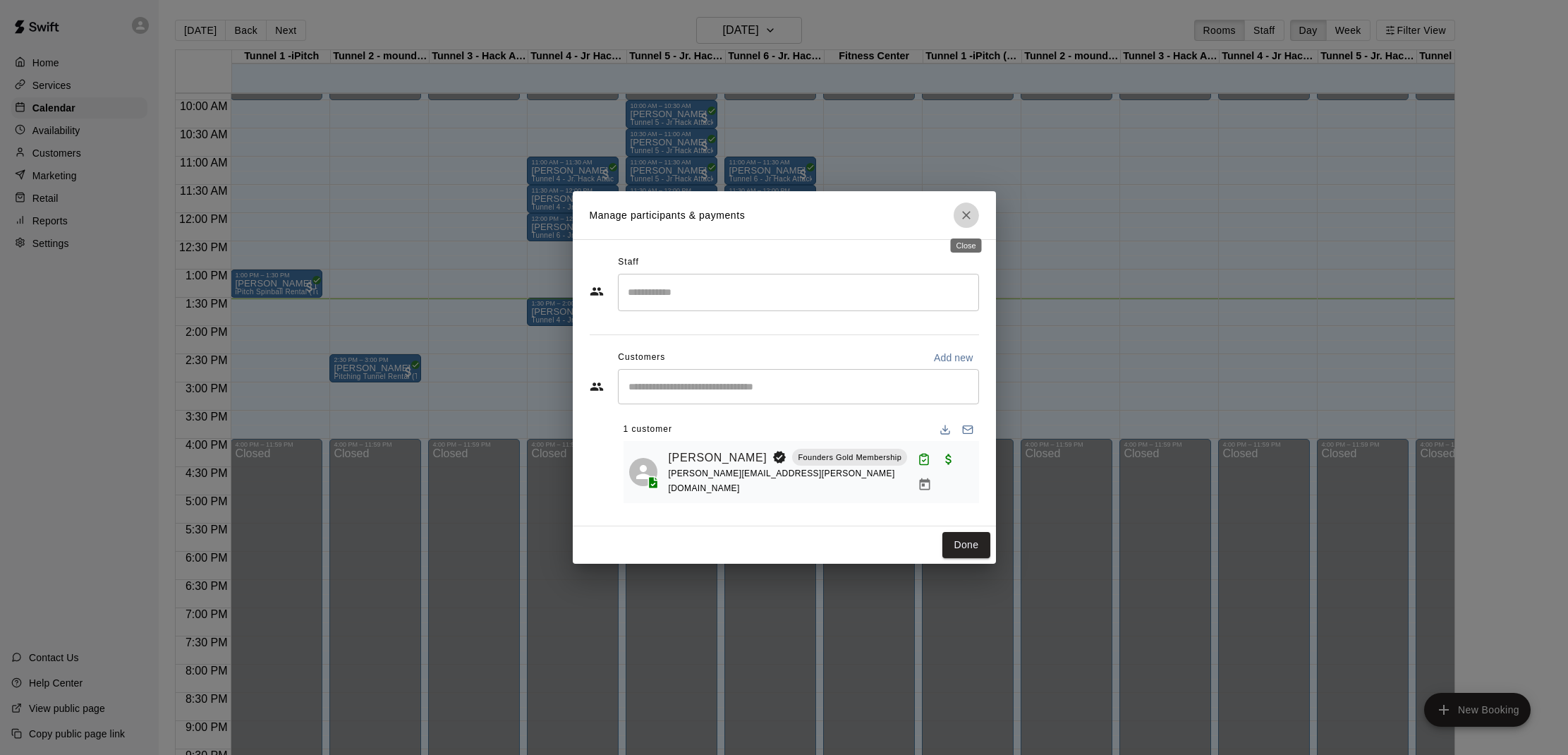
click at [970, 215] on icon "Close" at bounding box center [966, 215] width 14 height 14
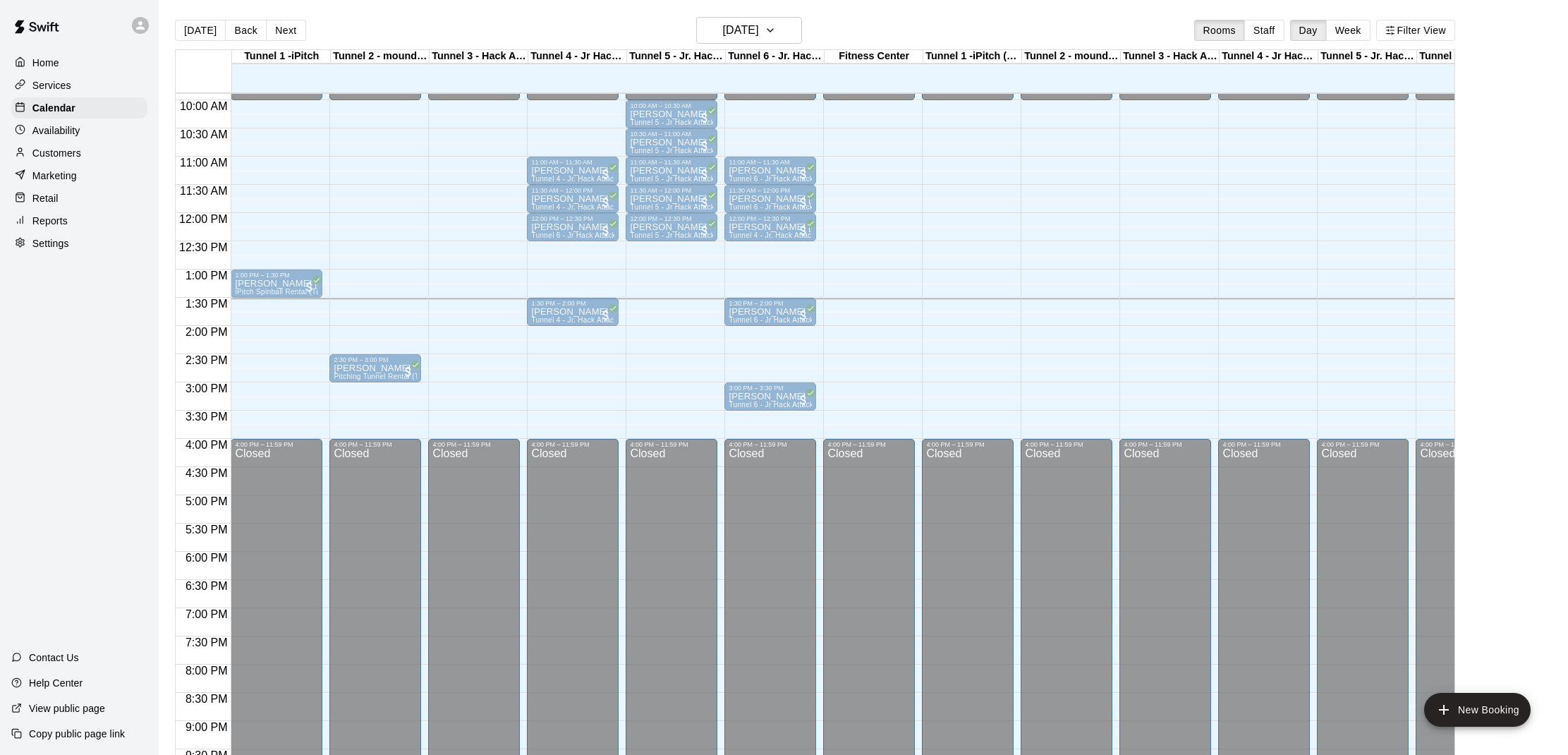
click at [762, 340] on p "[PERSON_NAME]" at bounding box center [770, 340] width 83 height 0
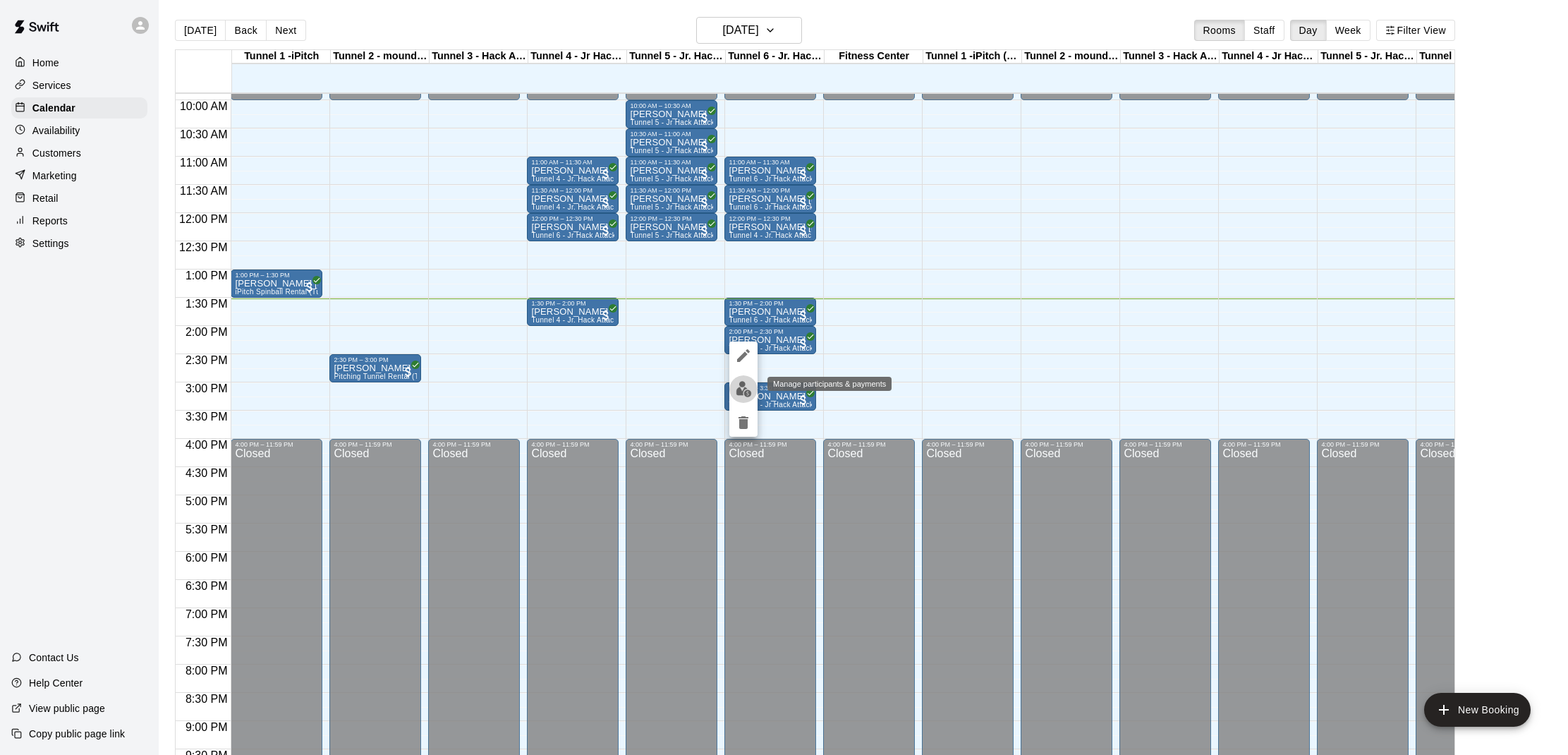
click at [747, 383] on img "edit" at bounding box center [743, 388] width 17 height 17
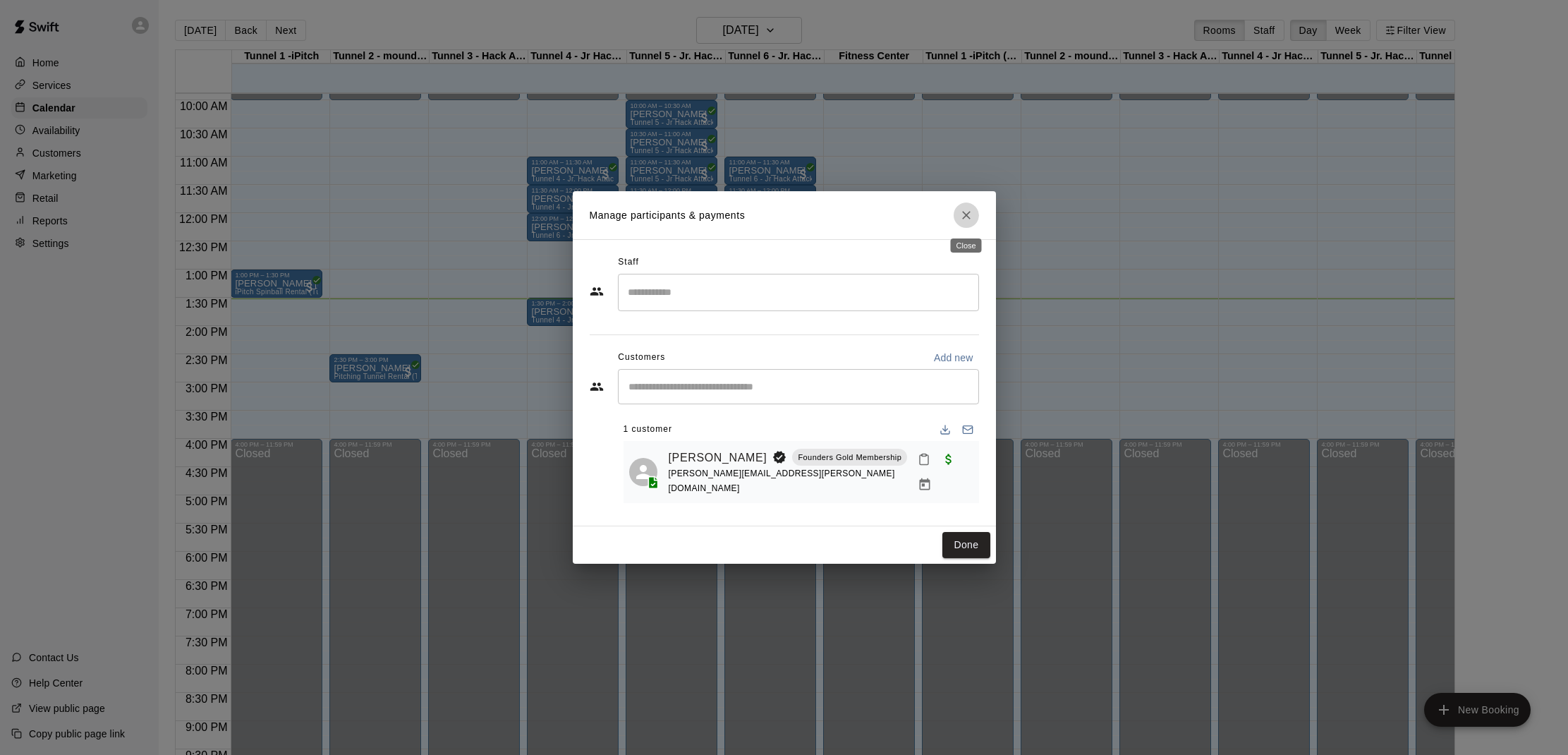
click at [967, 213] on icon "Close" at bounding box center [966, 215] width 14 height 14
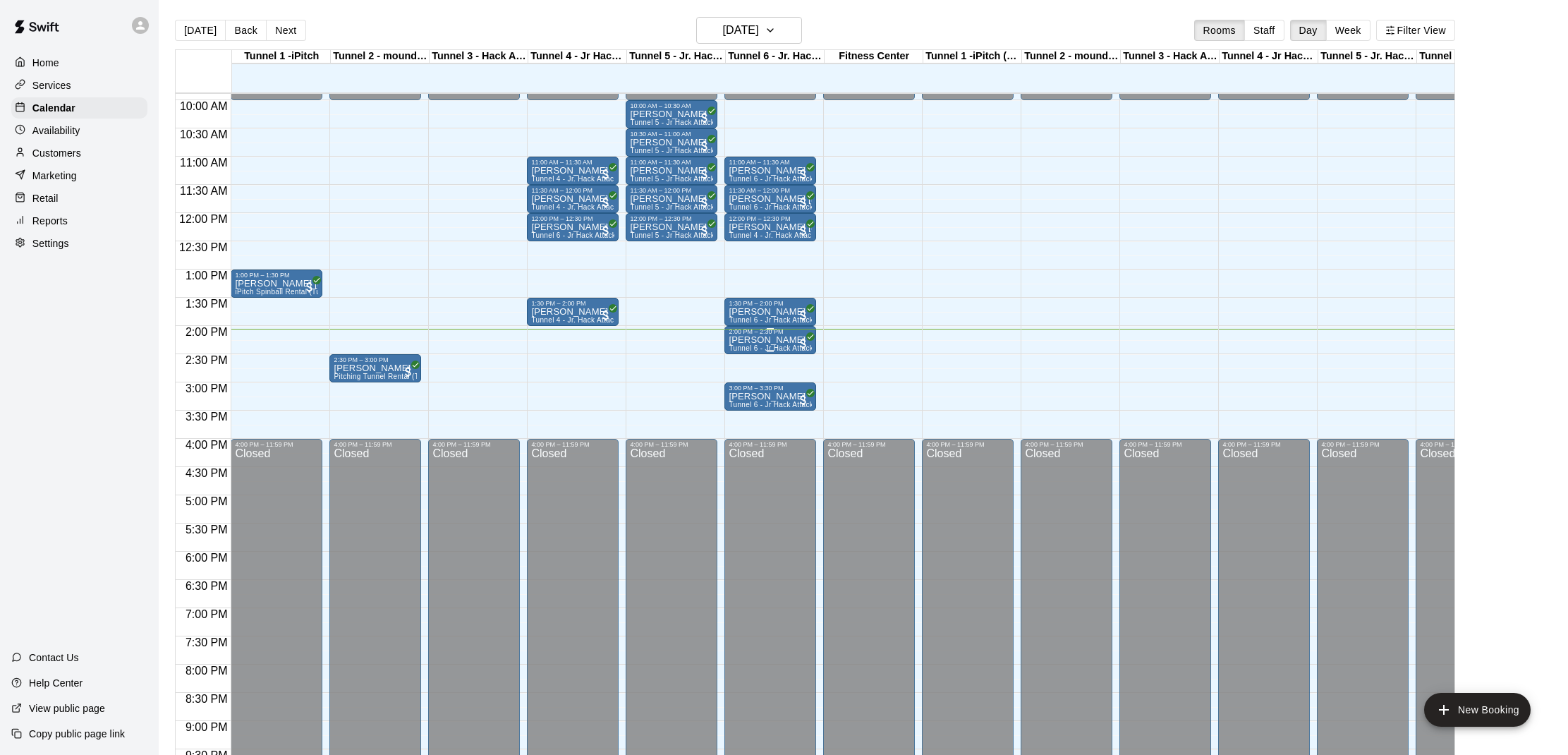
click at [755, 340] on p "[PERSON_NAME]" at bounding box center [770, 340] width 83 height 0
click at [742, 393] on img "edit" at bounding box center [743, 388] width 17 height 17
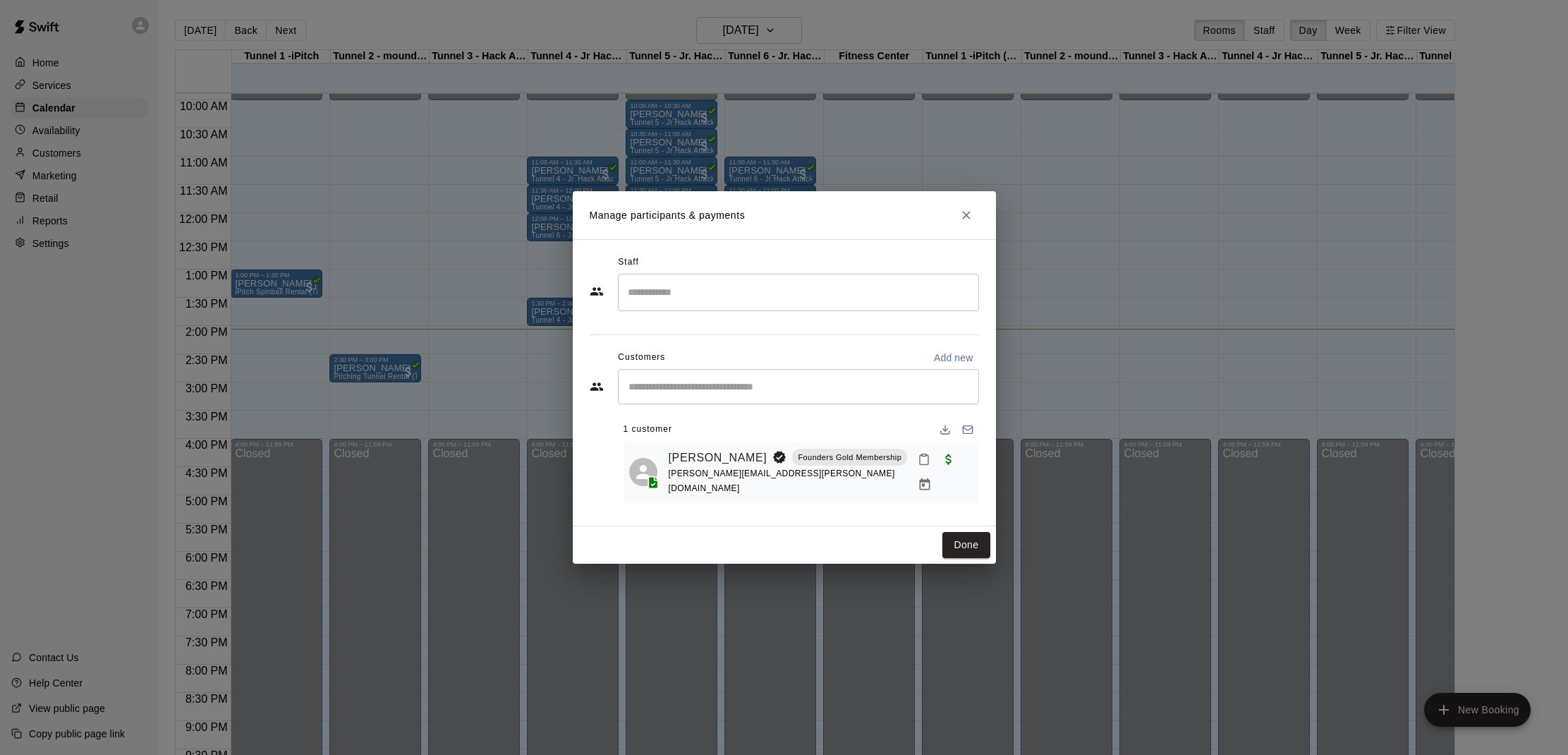
click at [918, 462] on icon "Mark attendance" at bounding box center [923, 459] width 13 height 13
drag, startPoint x: 927, startPoint y: 464, endPoint x: 943, endPoint y: 488, distance: 28.8
click at [926, 466] on li "[PERSON_NAME] attended" at bounding box center [999, 464] width 165 height 22
drag, startPoint x: 969, startPoint y: 549, endPoint x: 963, endPoint y: 457, distance: 92.2
click at [968, 543] on button "Done" at bounding box center [965, 545] width 47 height 26
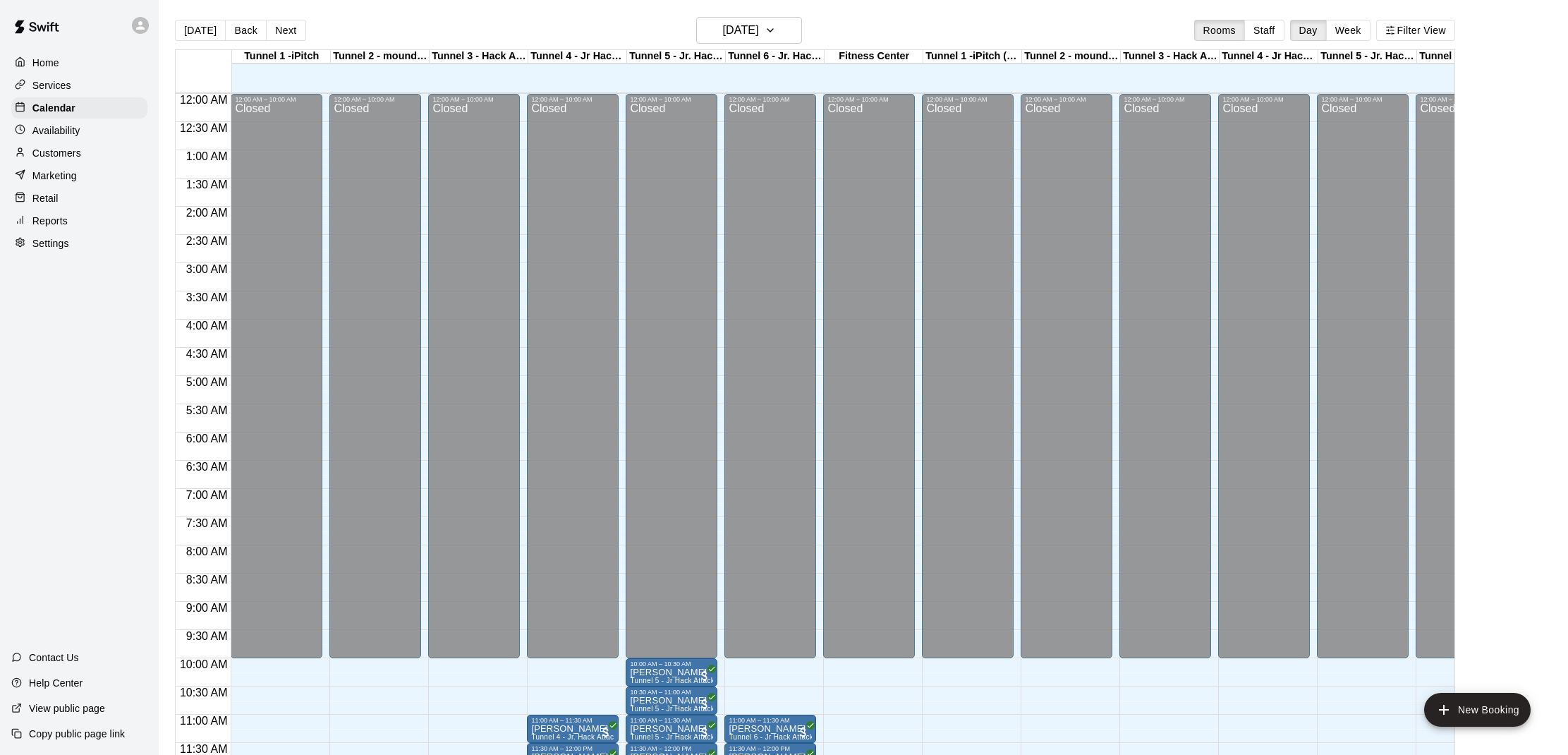
scroll to position [636, 0]
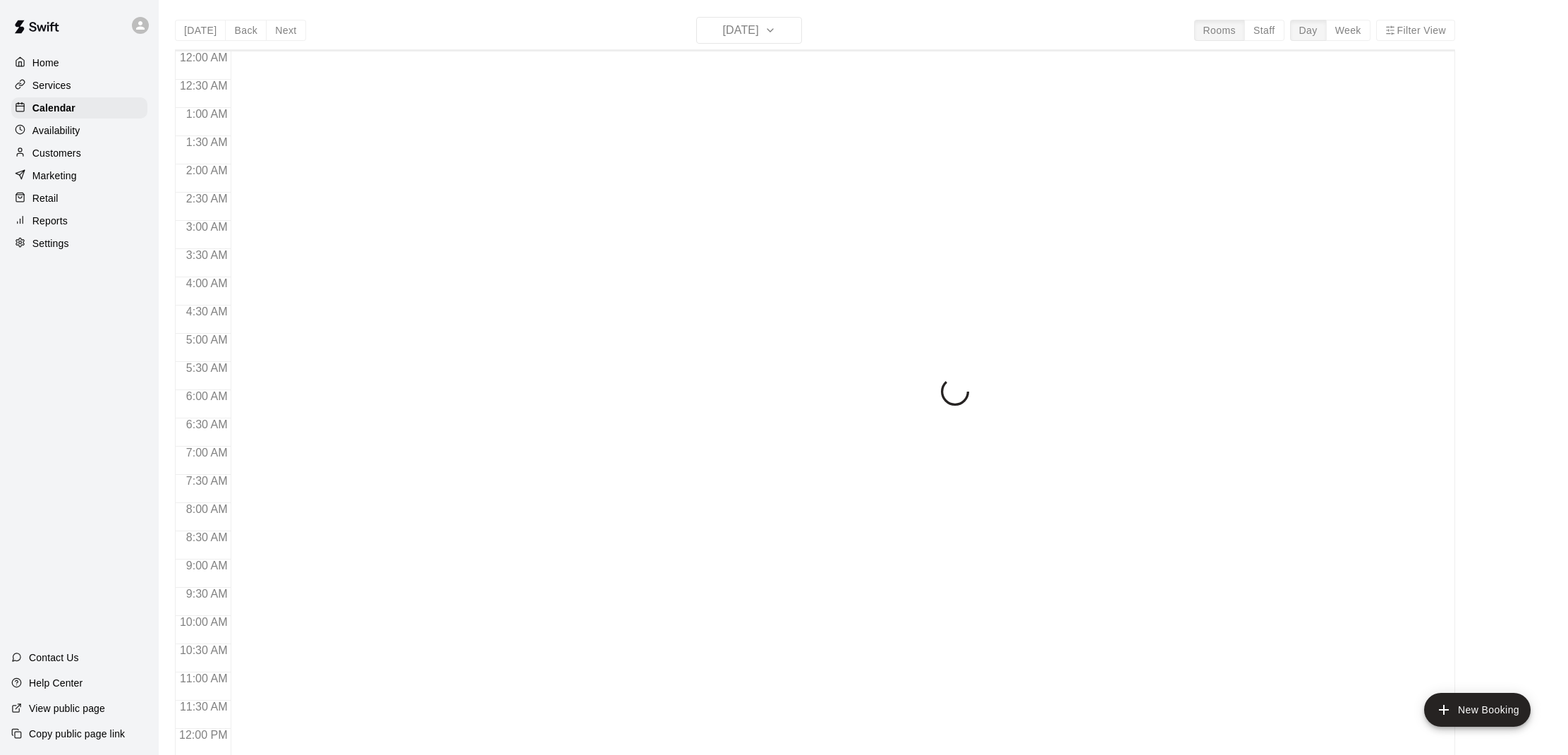
scroll to position [636, 0]
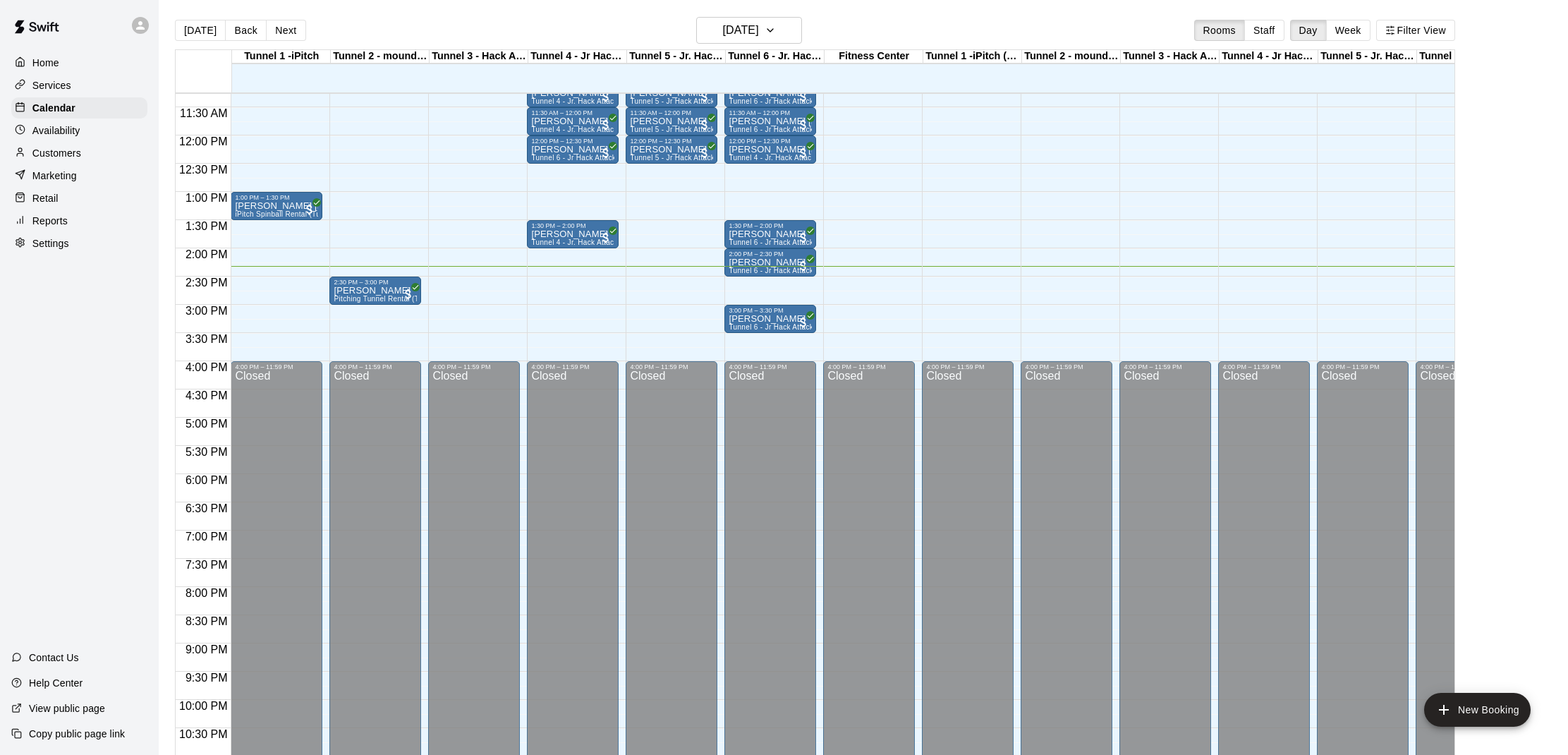
click at [470, 285] on div "12:00 AM – 10:00 AM Closed 4:00 PM – 11:59 PM Closed" at bounding box center [474, 135] width 92 height 1354
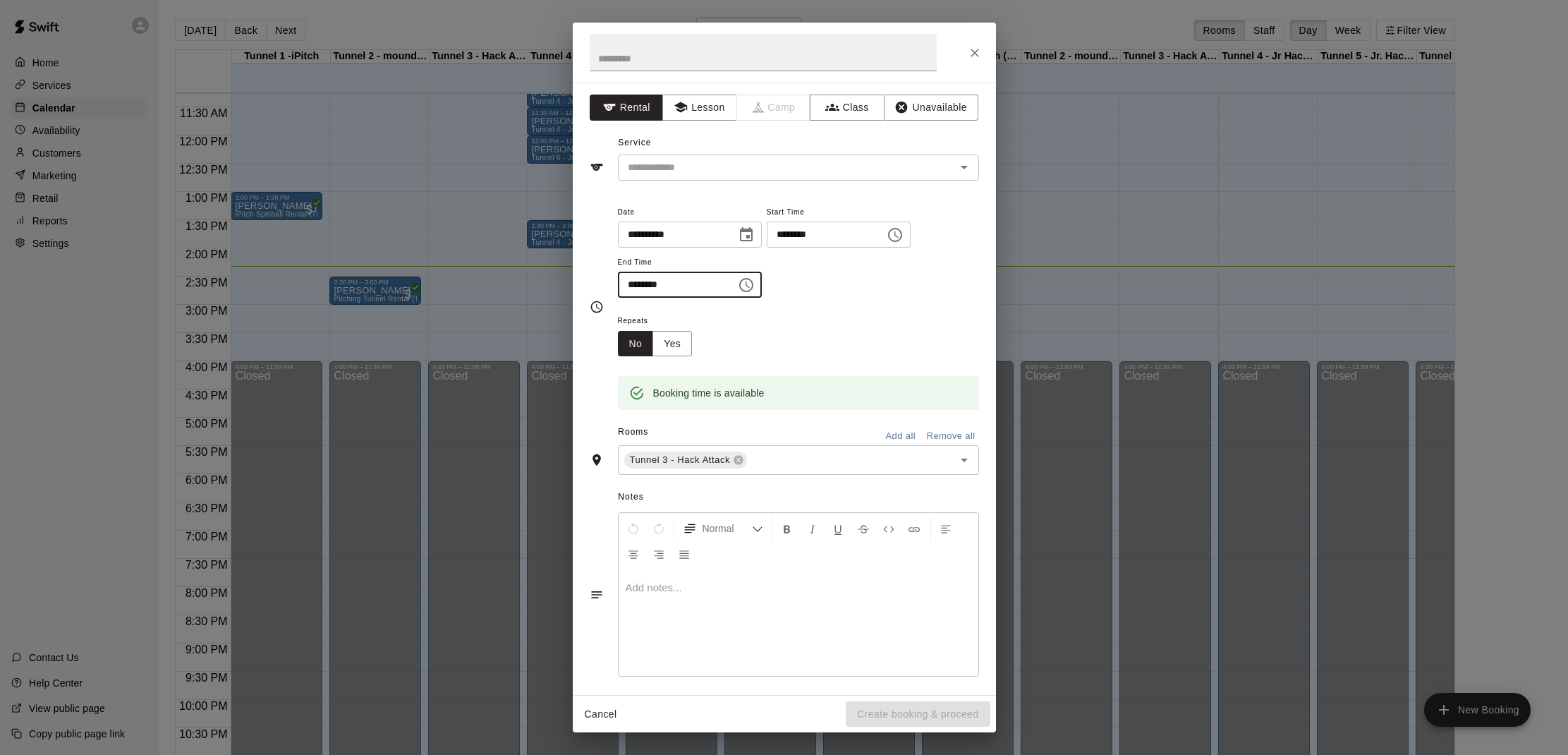
click at [643, 280] on input "********" at bounding box center [672, 285] width 109 height 26
click at [798, 234] on input "********" at bounding box center [821, 234] width 109 height 26
type input "********"
click at [648, 284] on input "********" at bounding box center [672, 285] width 109 height 26
type input "********"
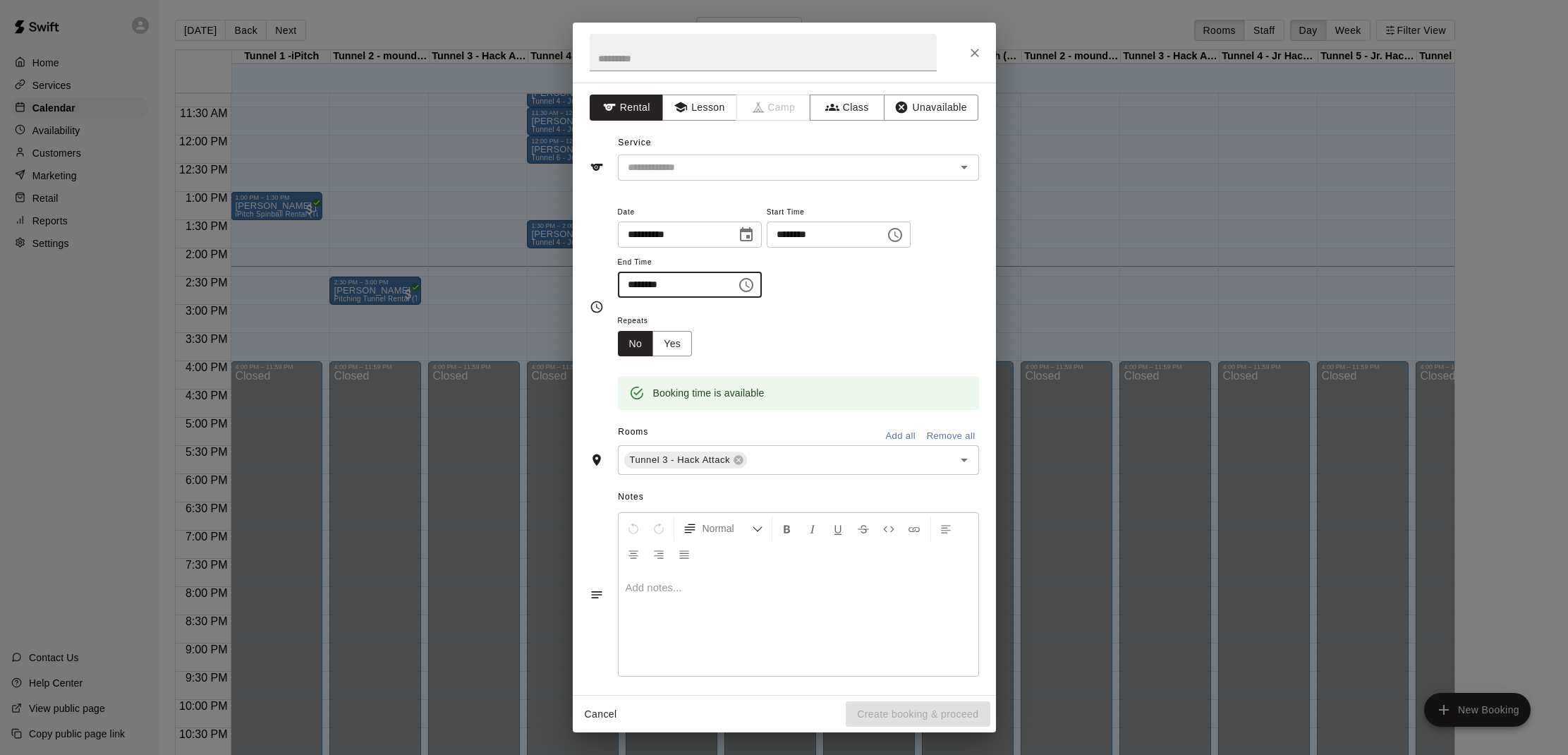
click at [741, 342] on div "Repeats No Yes" at bounding box center [798, 333] width 361 height 44
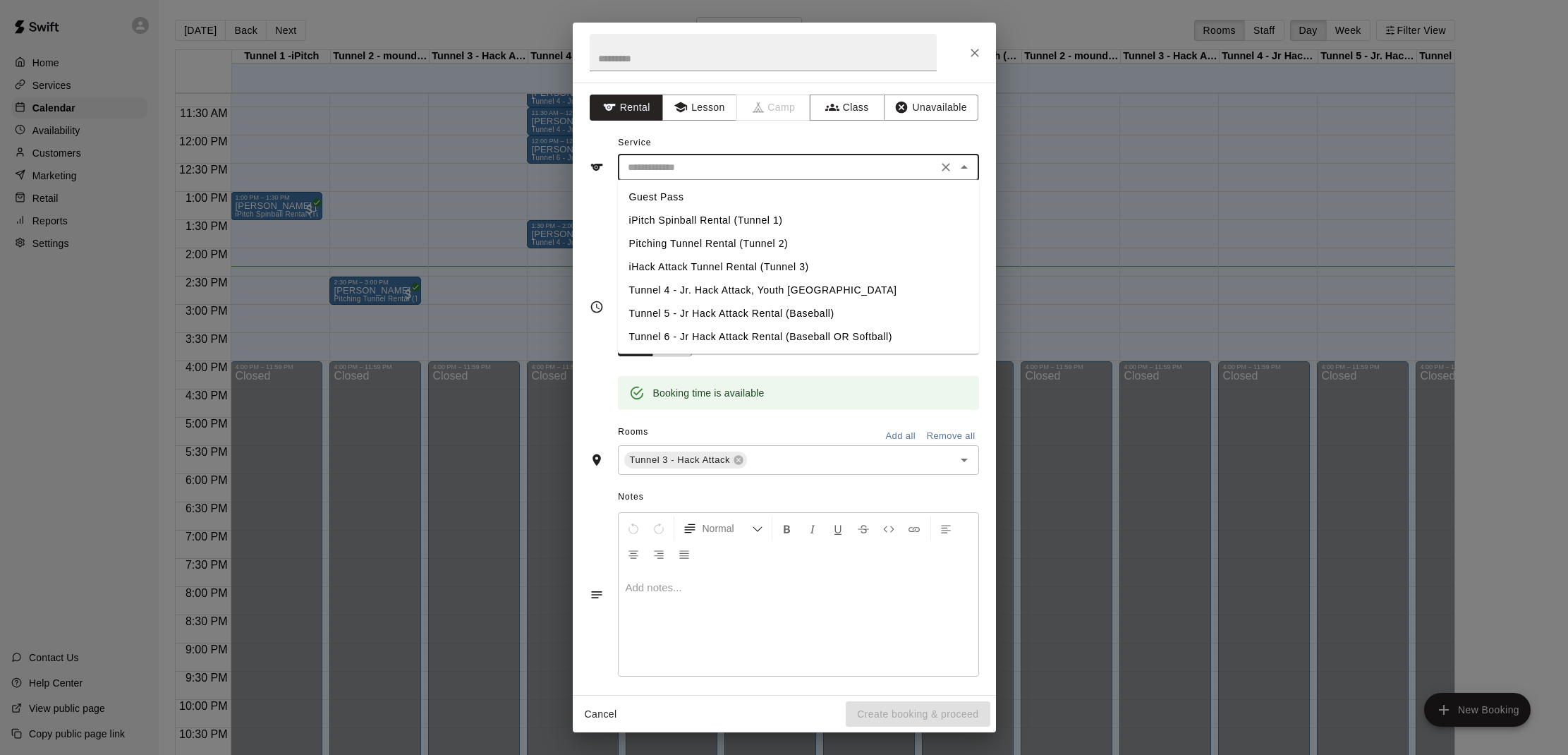
drag, startPoint x: 770, startPoint y: 169, endPoint x: 769, endPoint y: 176, distance: 7.1
click at [770, 169] on input "text" at bounding box center [778, 167] width 311 height 18
click at [751, 265] on li "iHack Attack Tunnel Rental (Tunnel 3)" at bounding box center [798, 267] width 361 height 23
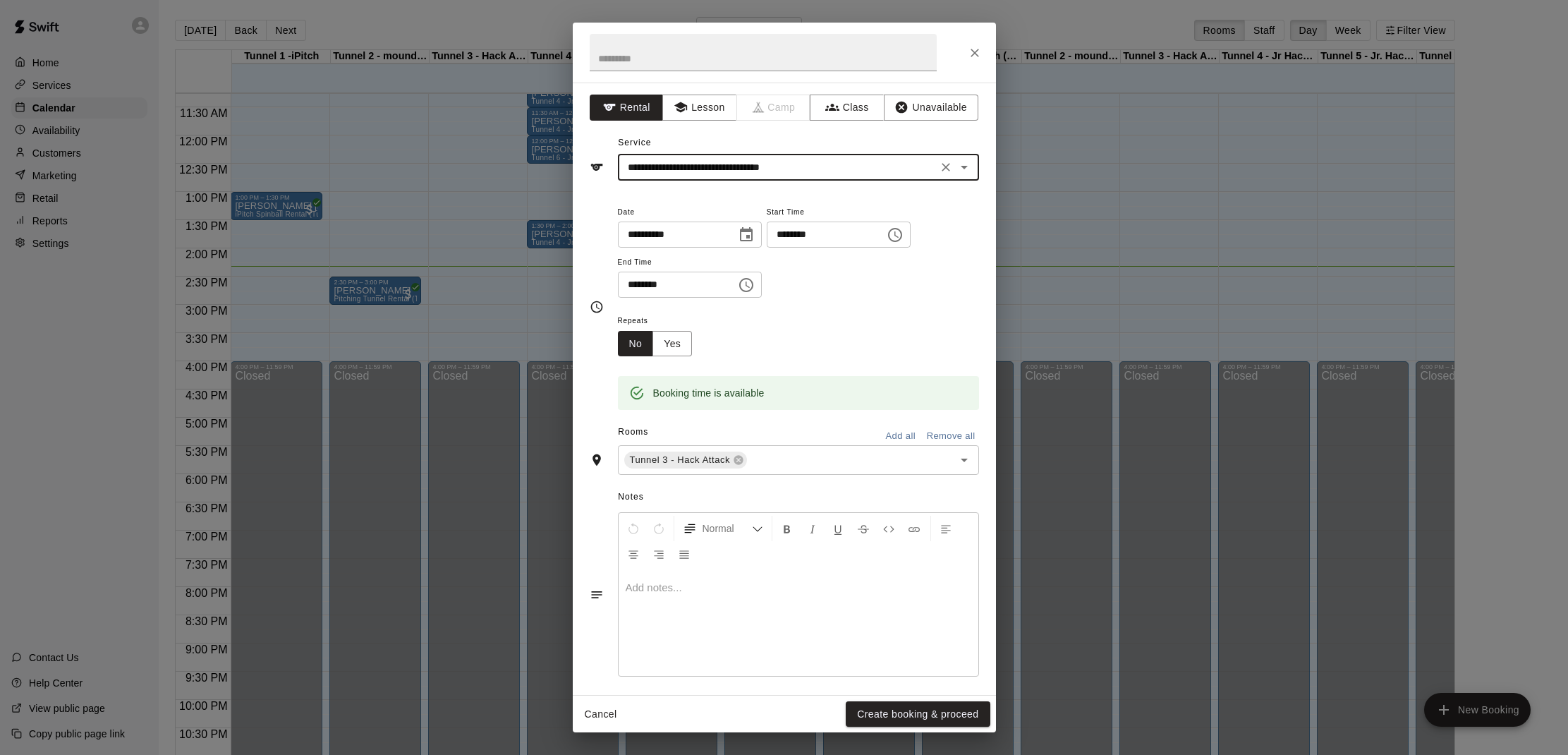
type input "**********"
click at [808, 332] on div "Repeats No Yes" at bounding box center [798, 333] width 361 height 44
click at [869, 709] on button "Create booking & proceed" at bounding box center [918, 714] width 144 height 26
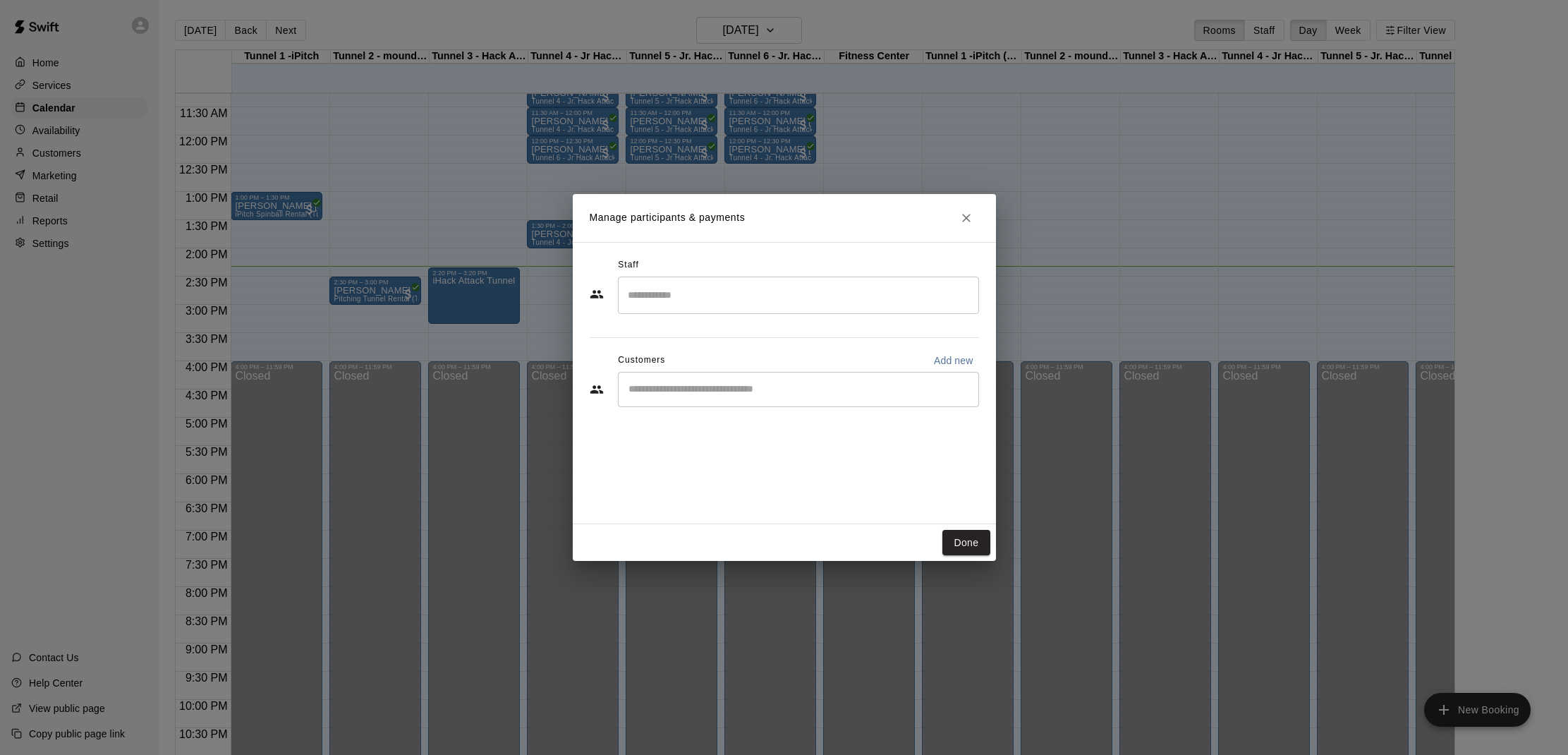
click at [777, 386] on input "Start typing to search customers..." at bounding box center [798, 389] width 348 height 14
type input "****"
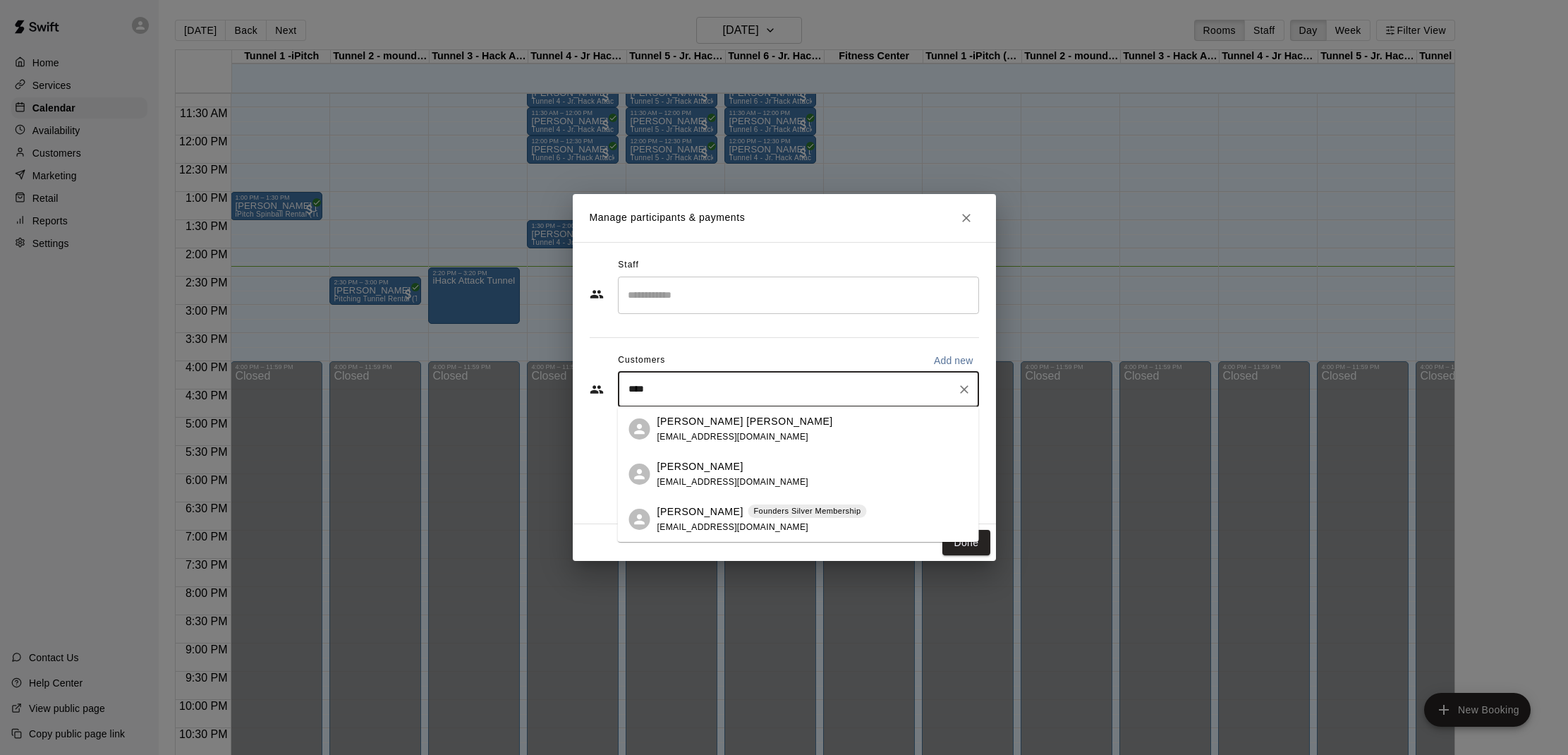
click at [786, 506] on p "Founders Silver Membership" at bounding box center [807, 511] width 108 height 12
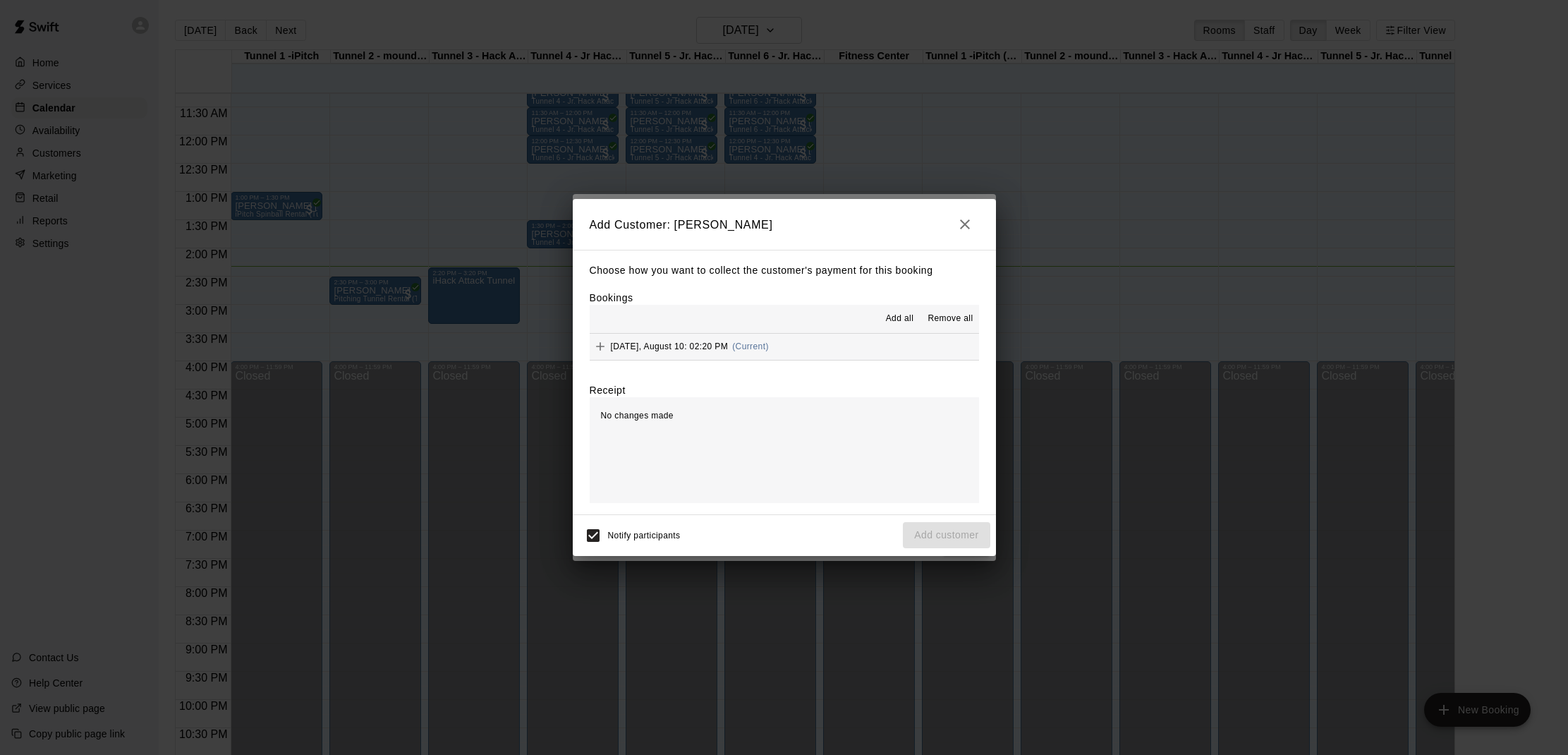
click at [906, 323] on span "Add all" at bounding box center [900, 319] width 28 height 14
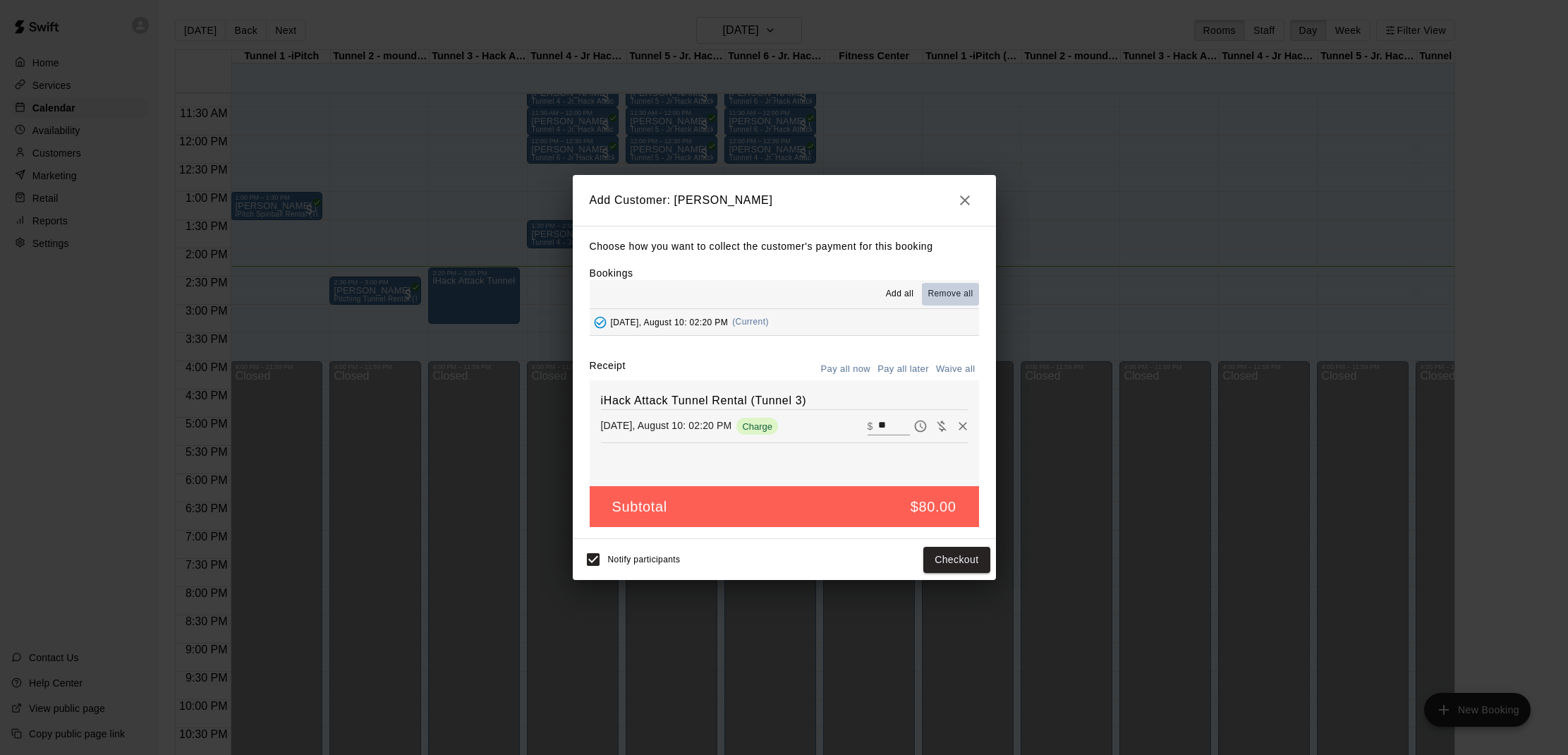
click at [937, 293] on span "Remove all" at bounding box center [950, 293] width 45 height 14
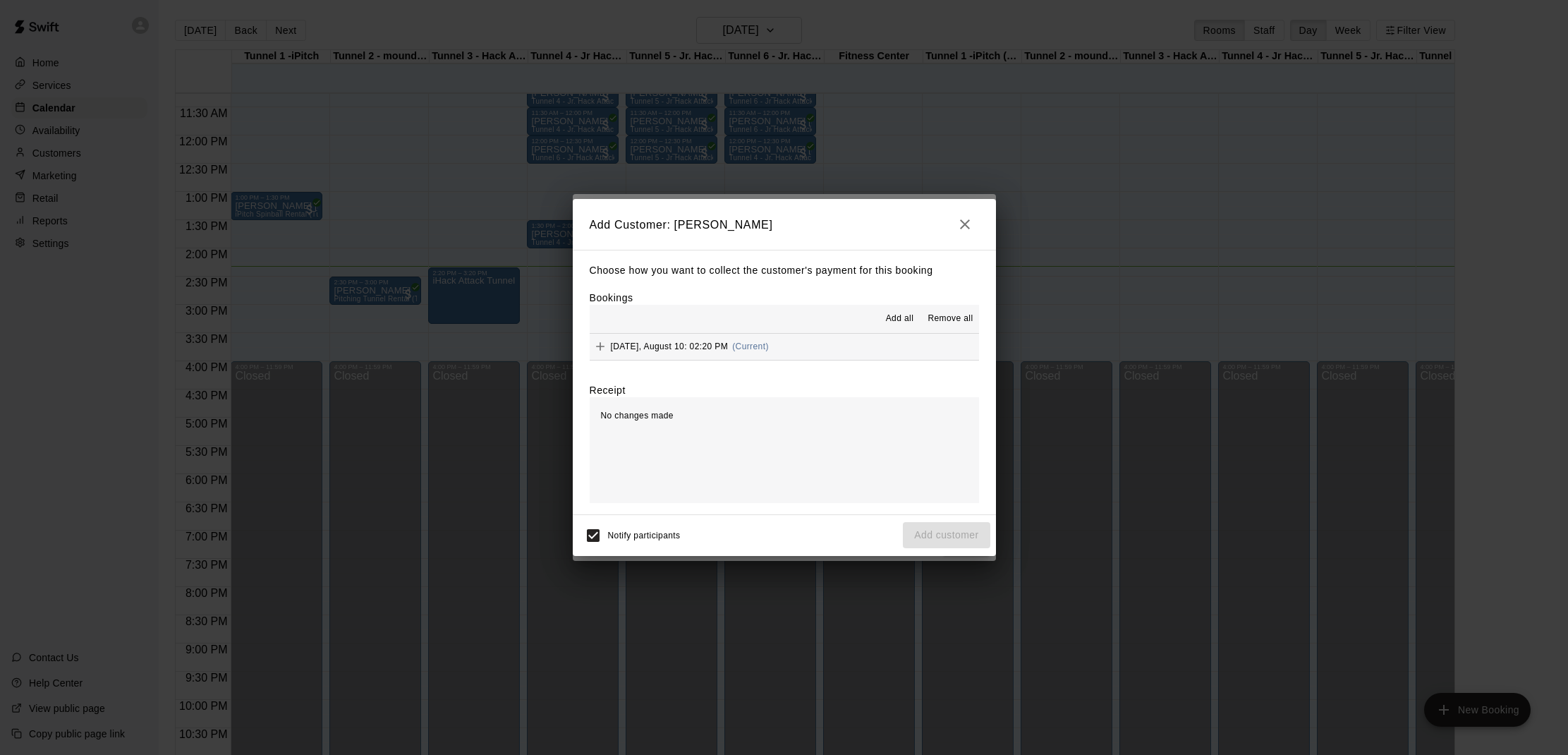
drag, startPoint x: 891, startPoint y: 315, endPoint x: 917, endPoint y: 322, distance: 26.9
click at [891, 314] on span "Add all" at bounding box center [900, 319] width 28 height 14
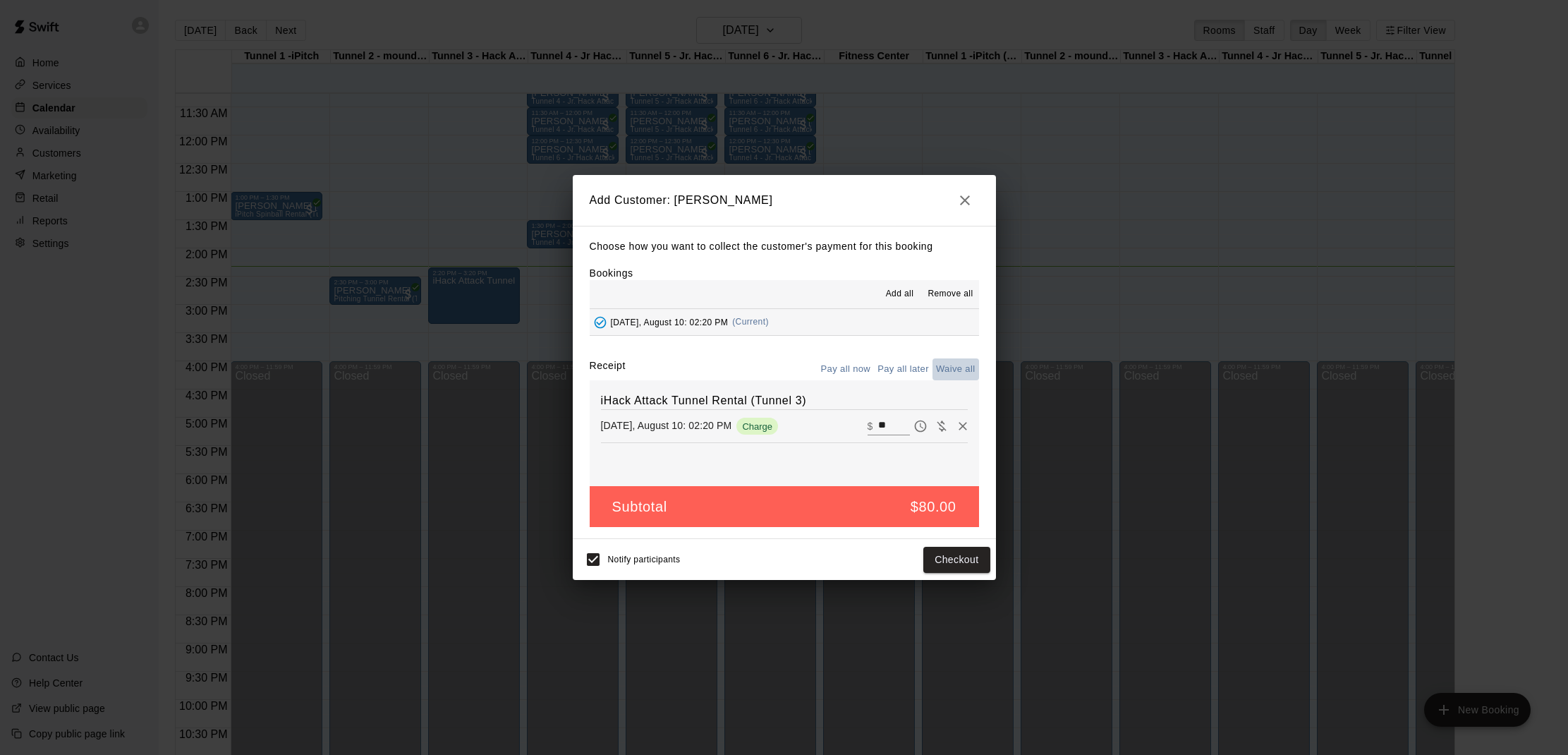
click at [965, 361] on button "Waive all" at bounding box center [956, 369] width 47 height 22
type input "*"
click at [937, 555] on button "Add customer" at bounding box center [946, 559] width 87 height 26
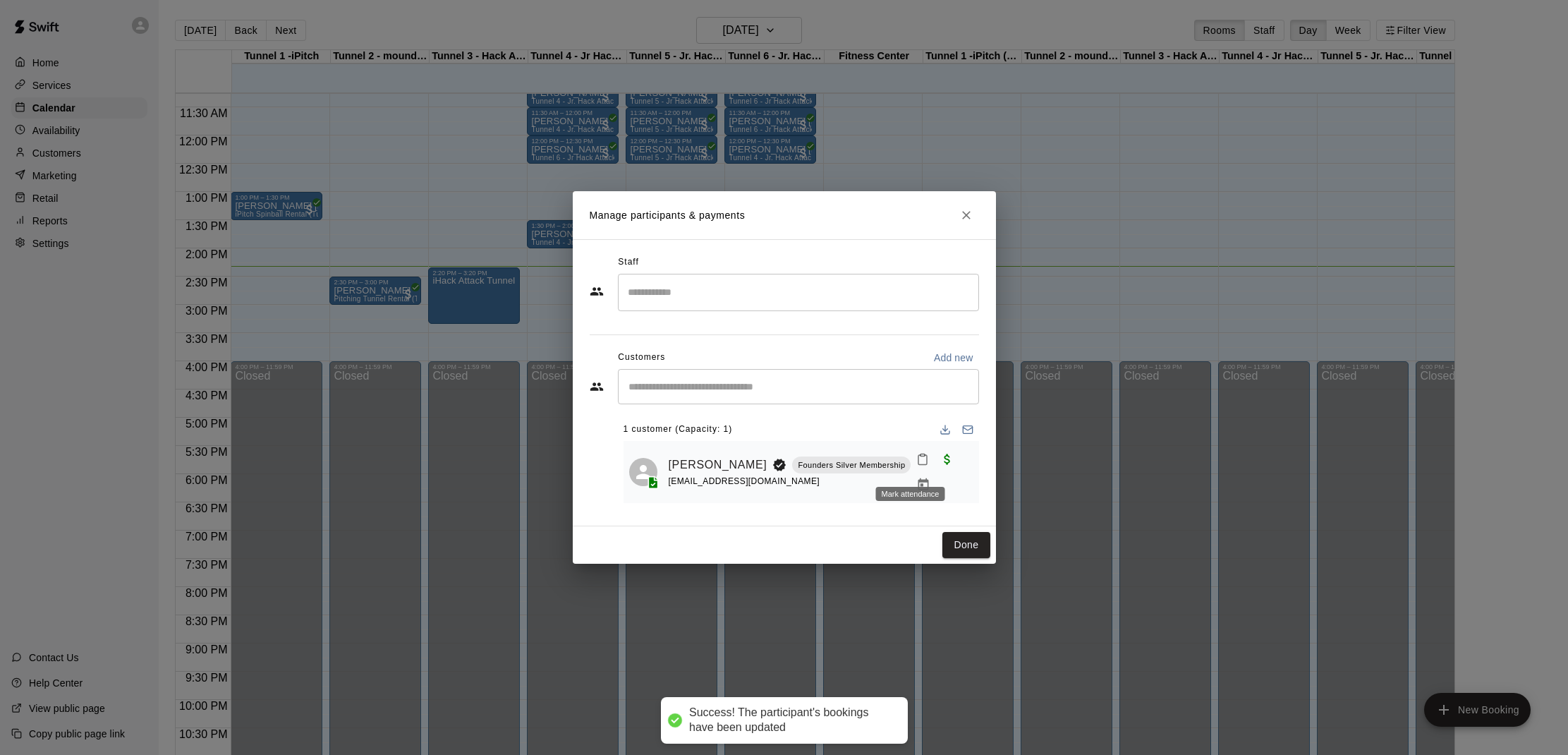
click at [911, 468] on button "Mark attendance" at bounding box center [922, 459] width 24 height 24
click at [926, 467] on icon at bounding box center [927, 464] width 13 height 13
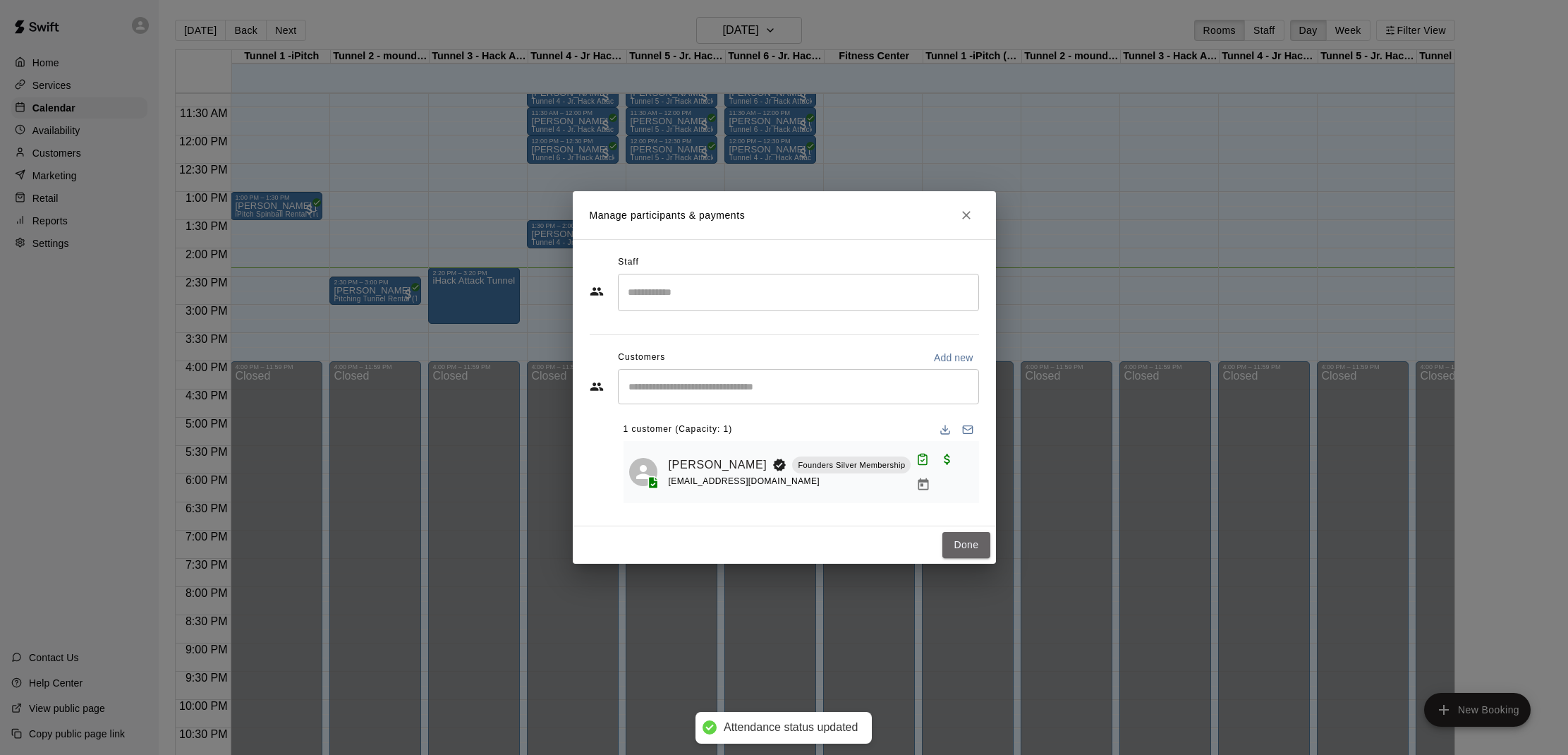
drag, startPoint x: 957, startPoint y: 532, endPoint x: 950, endPoint y: 517, distance: 16.6
click at [955, 529] on div "Done" at bounding box center [784, 545] width 424 height 37
click at [960, 536] on button "Done" at bounding box center [965, 545] width 47 height 26
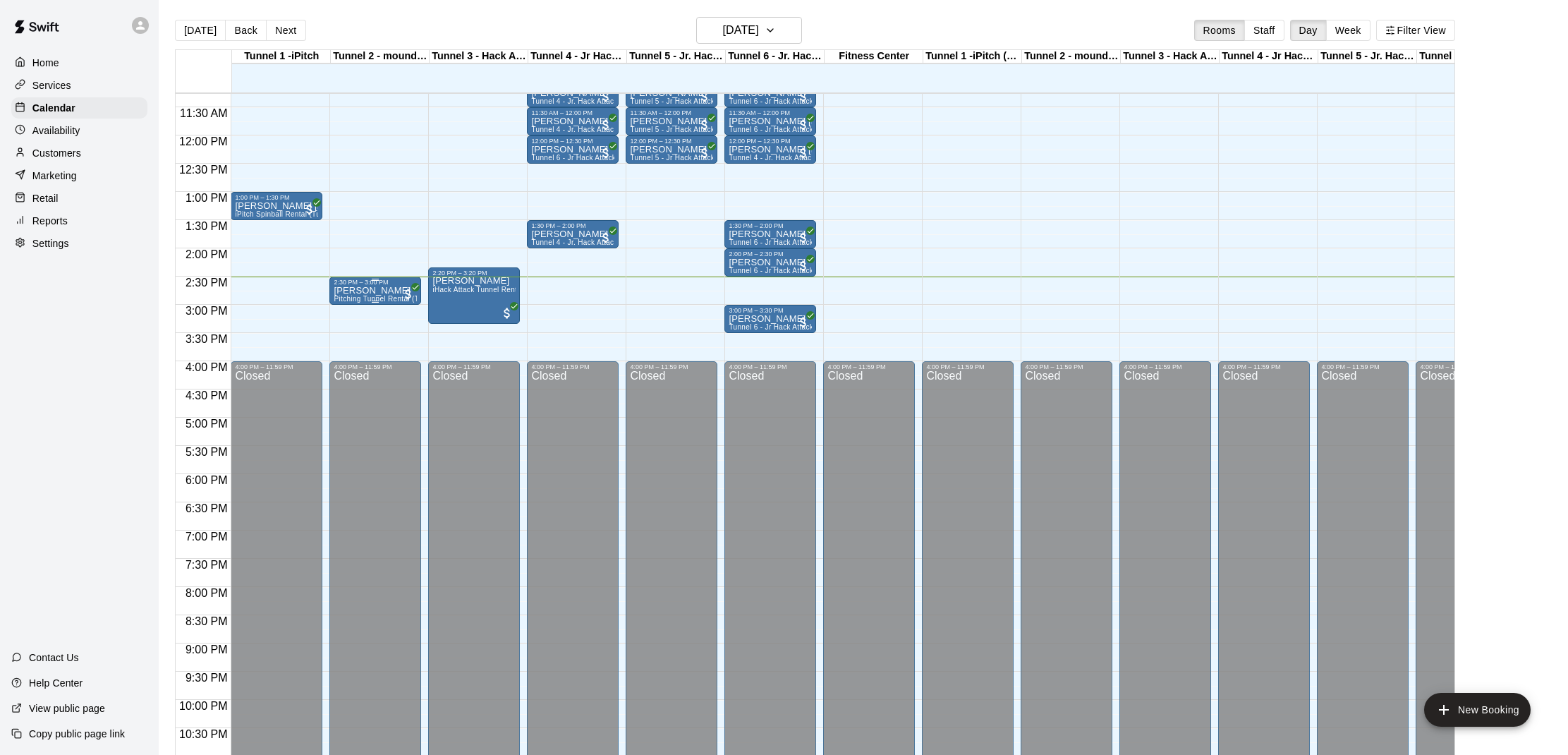
click at [363, 290] on p "[PERSON_NAME]" at bounding box center [375, 290] width 83 height 0
click at [341, 336] on img "edit" at bounding box center [348, 339] width 17 height 17
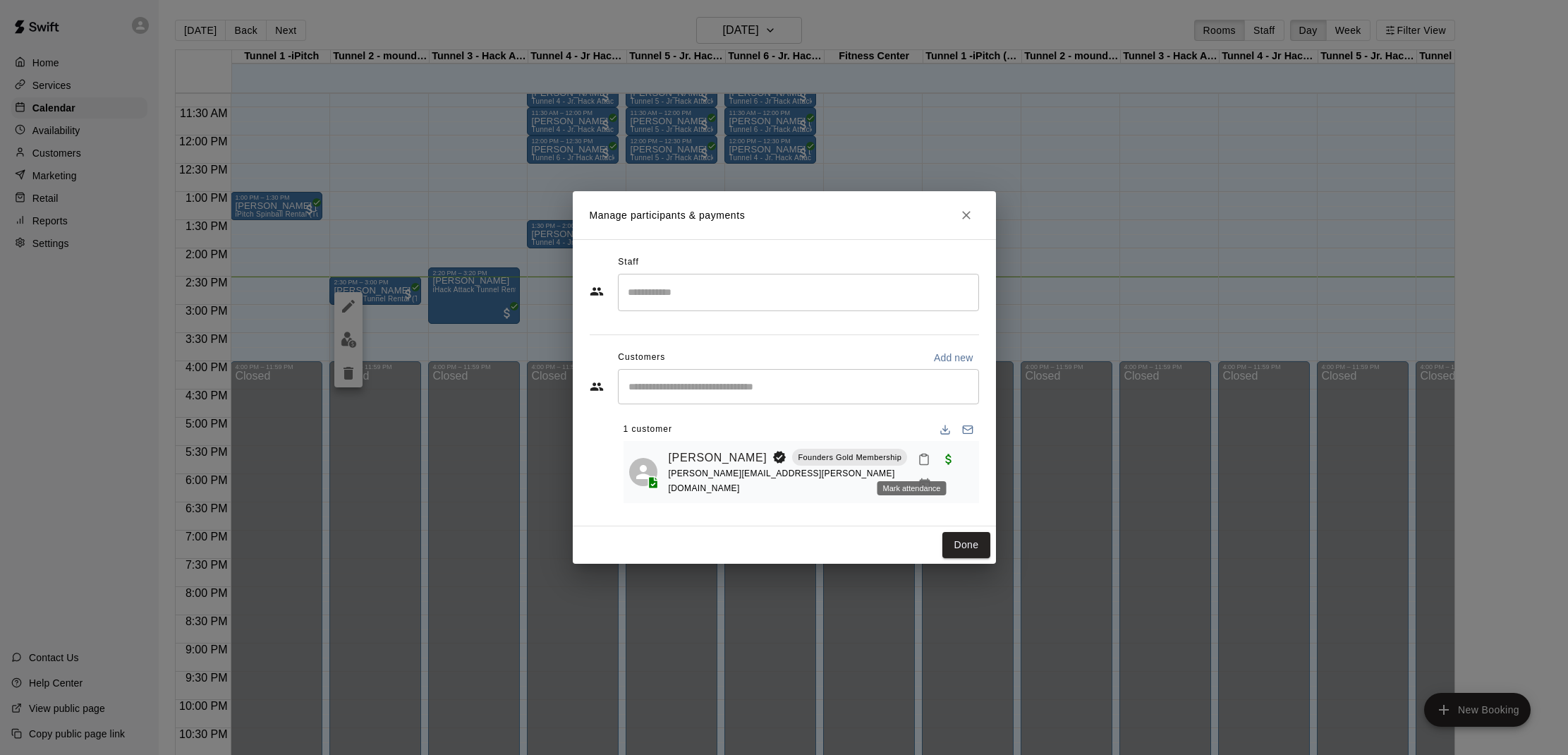
click at [918, 462] on icon "Mark attendance" at bounding box center [923, 459] width 13 height 13
click at [937, 464] on icon at bounding box center [933, 464] width 13 height 13
click at [950, 552] on button "Done" at bounding box center [965, 545] width 47 height 26
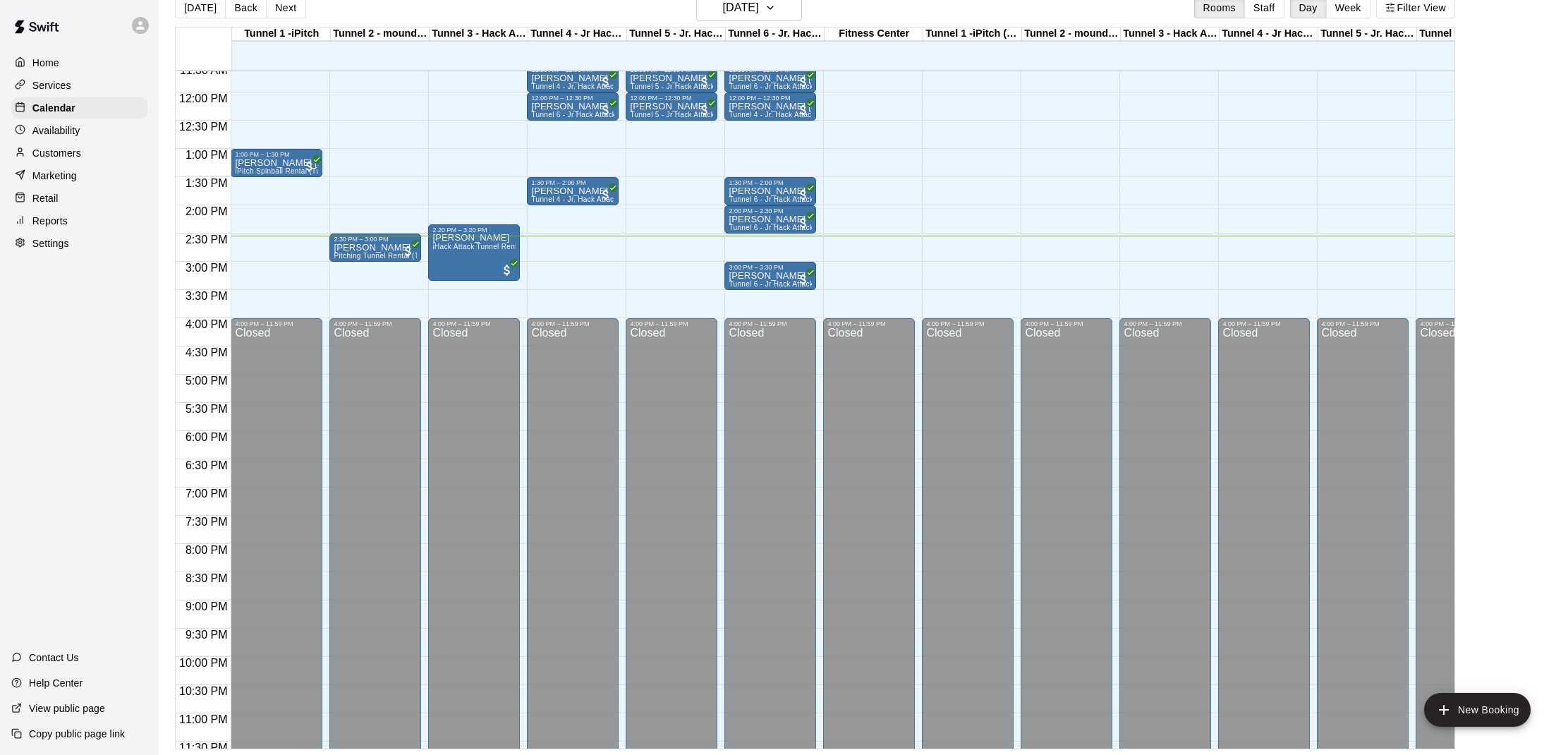
scroll to position [22, 0]
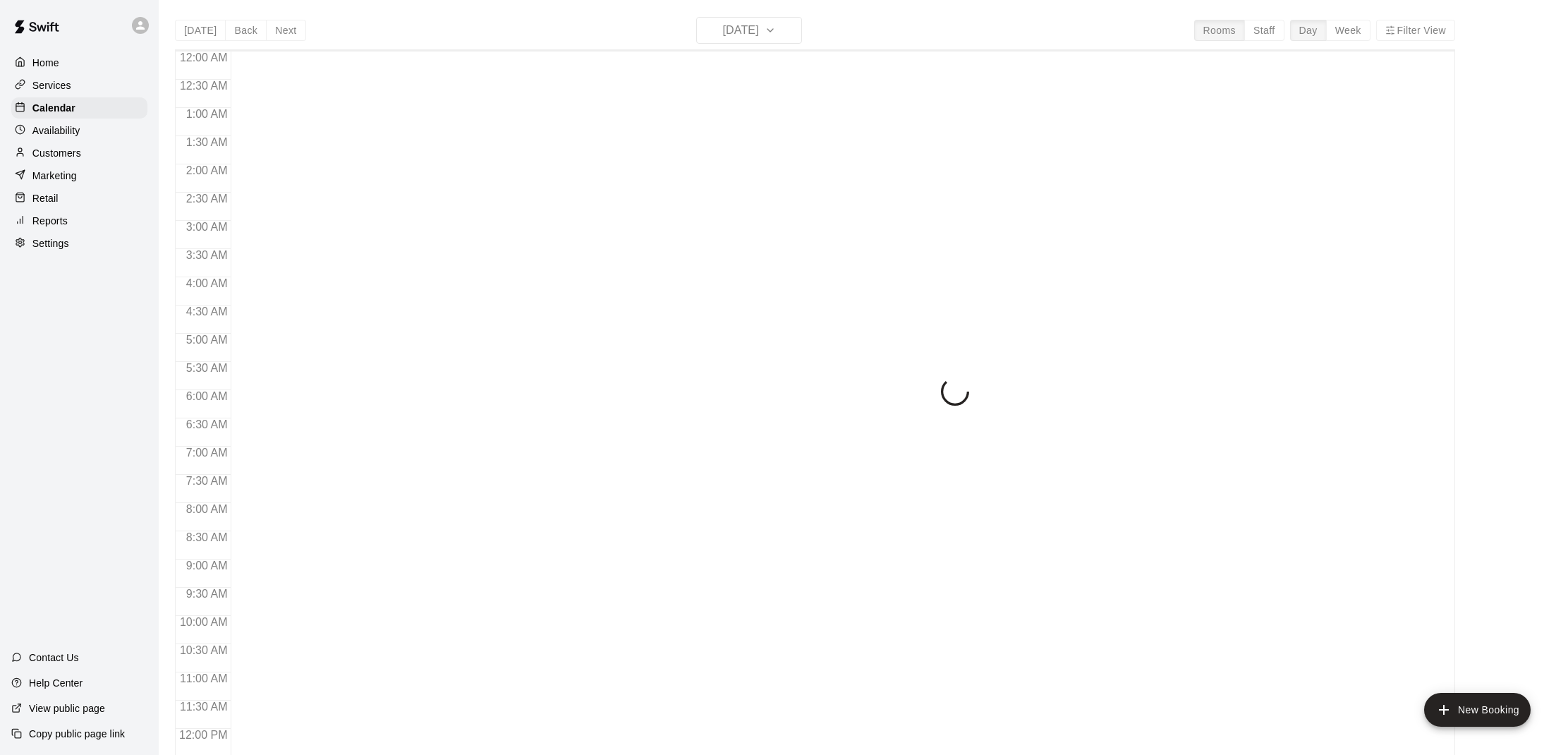
scroll to position [636, 0]
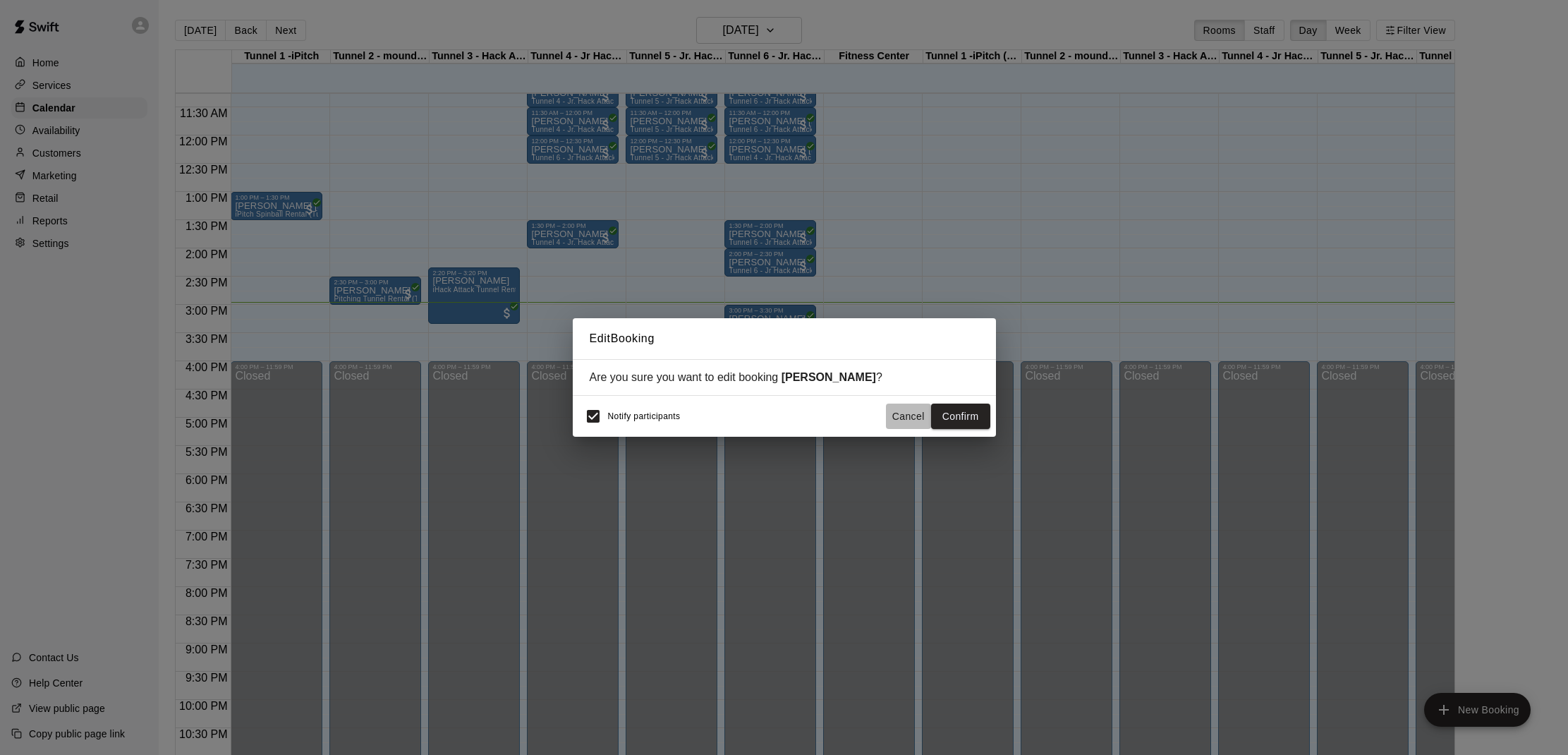
click at [911, 416] on button "Cancel" at bounding box center [909, 416] width 45 height 26
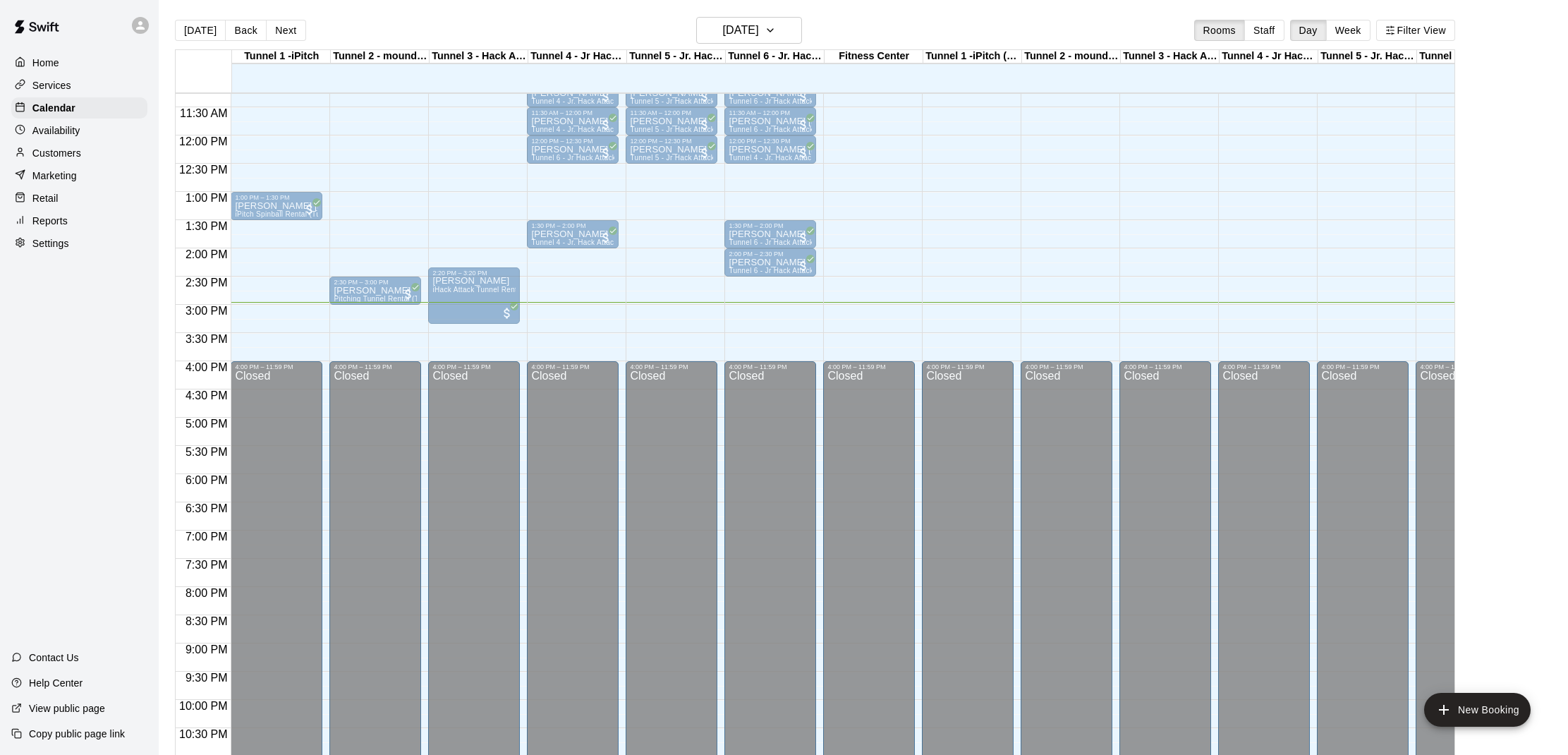
click at [774, 316] on div "3:00 PM – 3:30 PM [PERSON_NAME] Tunnel 6 - Jr Hack Attack Rental (Baseball OR S…" at bounding box center [770, 319] width 83 height 24
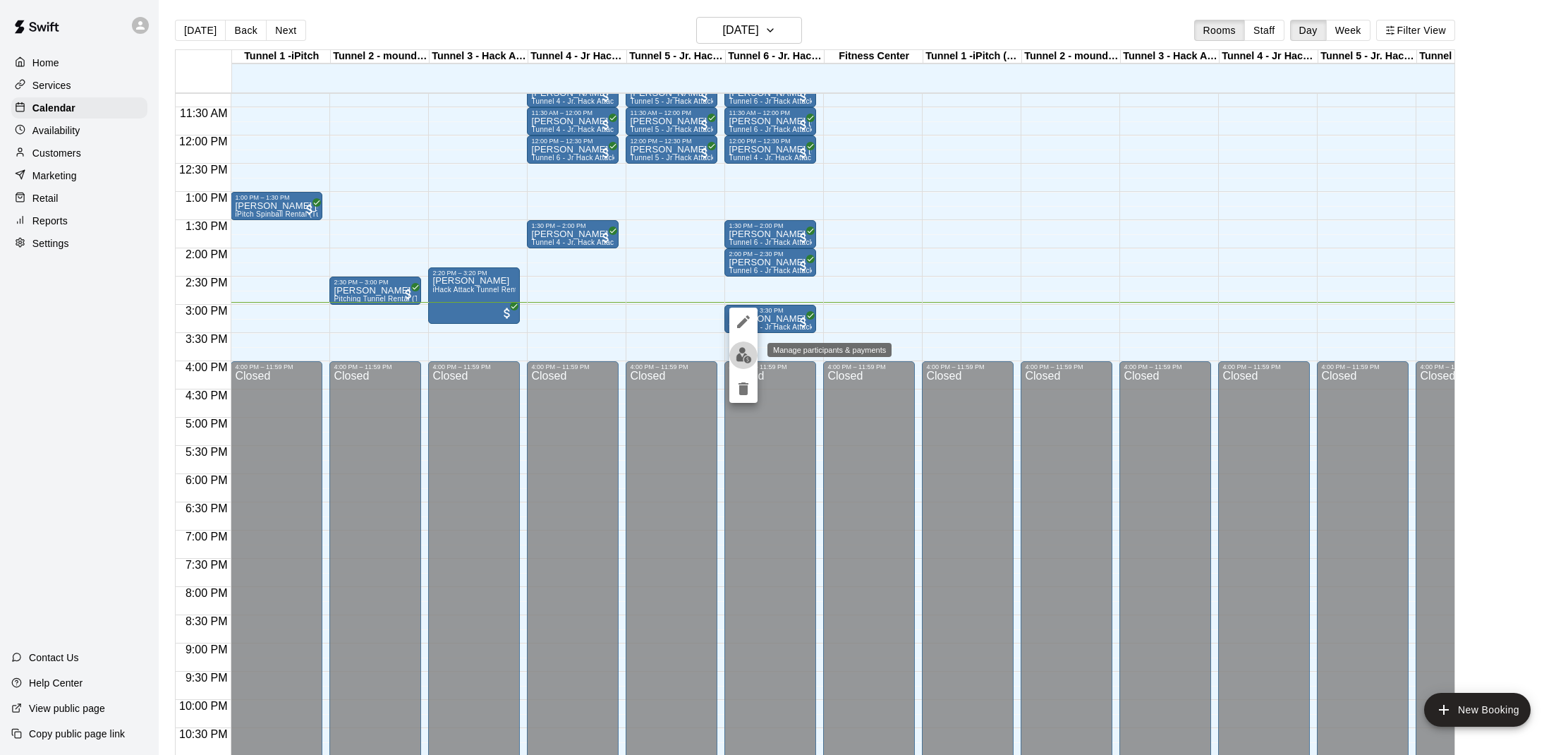
click at [743, 359] on img "edit" at bounding box center [743, 355] width 17 height 17
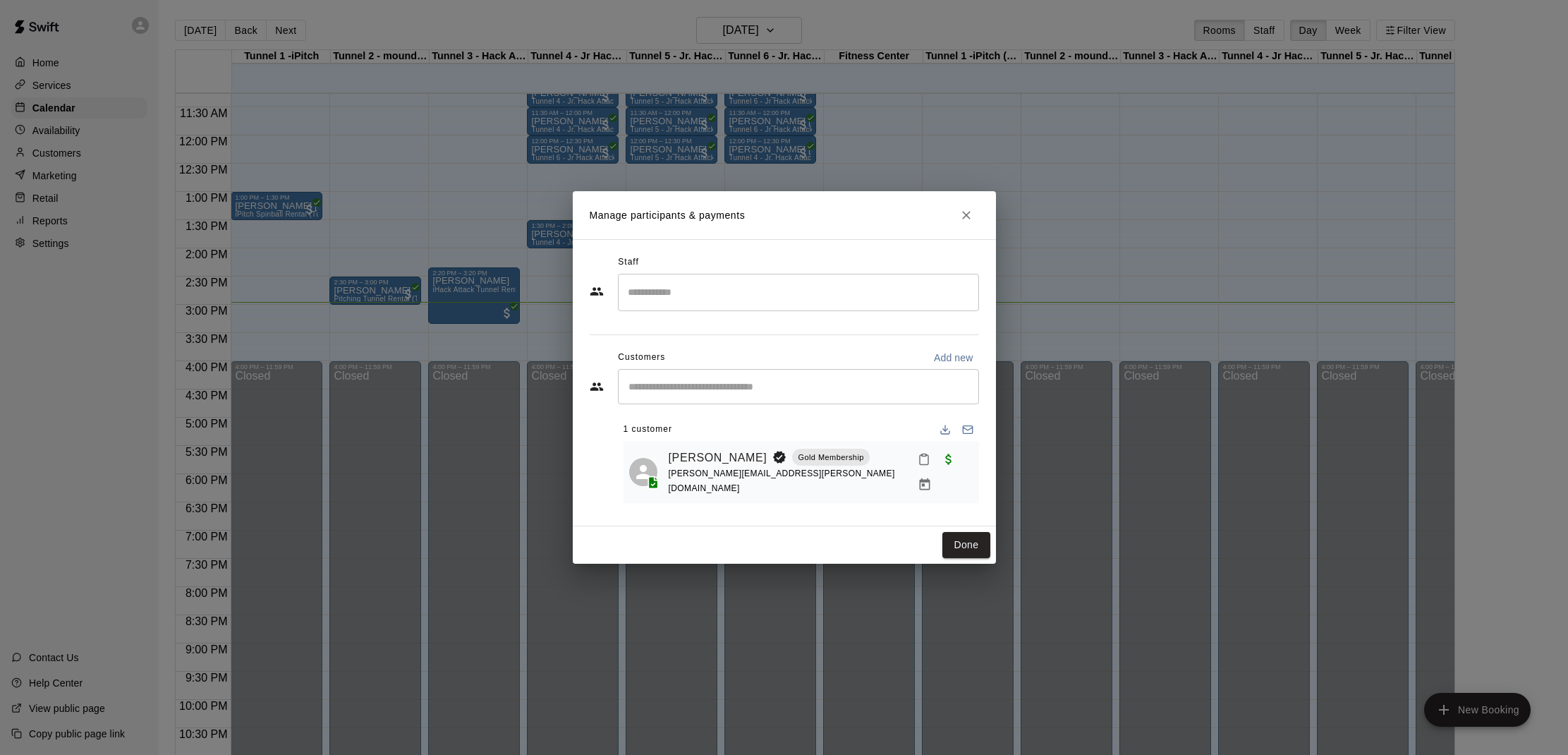
click at [918, 462] on icon "Mark attendance" at bounding box center [923, 459] width 13 height 13
drag, startPoint x: 929, startPoint y: 466, endPoint x: 932, endPoint y: 472, distance: 6.7
click at [931, 466] on icon at bounding box center [932, 469] width 13 height 13
click at [955, 548] on button "Done" at bounding box center [965, 545] width 47 height 26
